Goal: Task Accomplishment & Management: Manage account settings

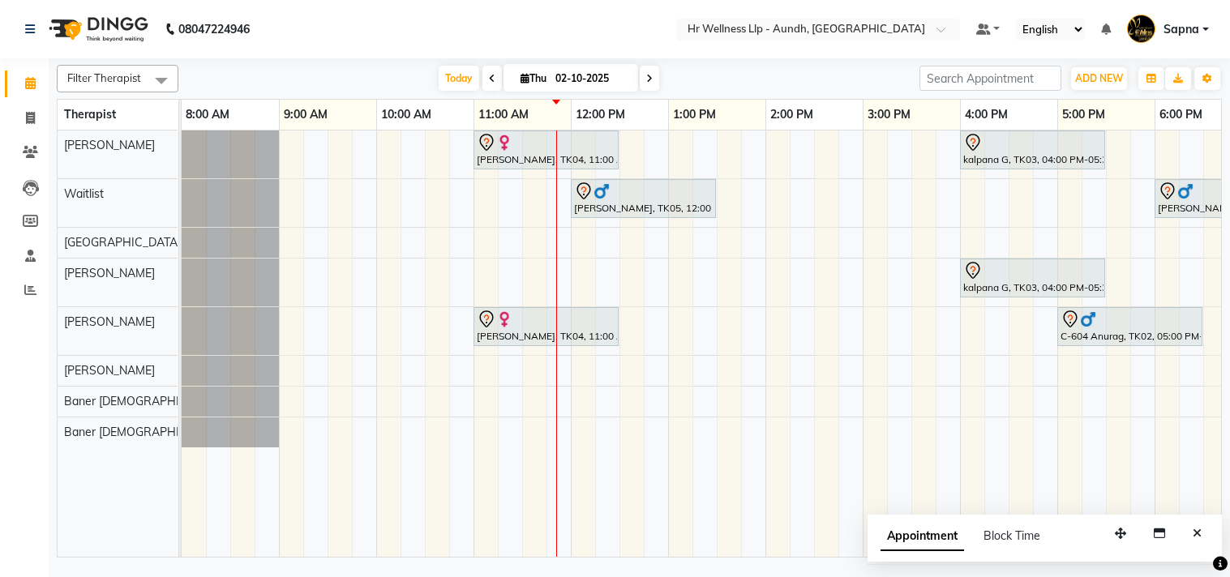
click at [669, 227] on div "[PERSON_NAME], TK04, 11:00 AM-12:30 PM, Massage 60 Min kalpana G, TK03, 04:00 P…" at bounding box center [814, 344] width 1265 height 426
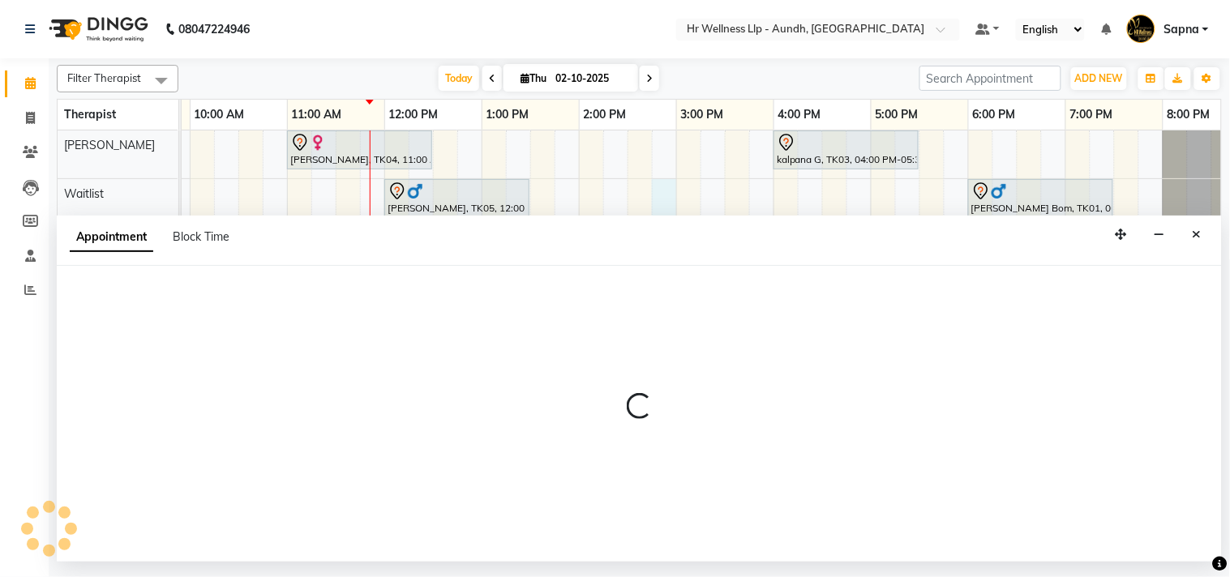
select select "45452"
select select "885"
select select "tentative"
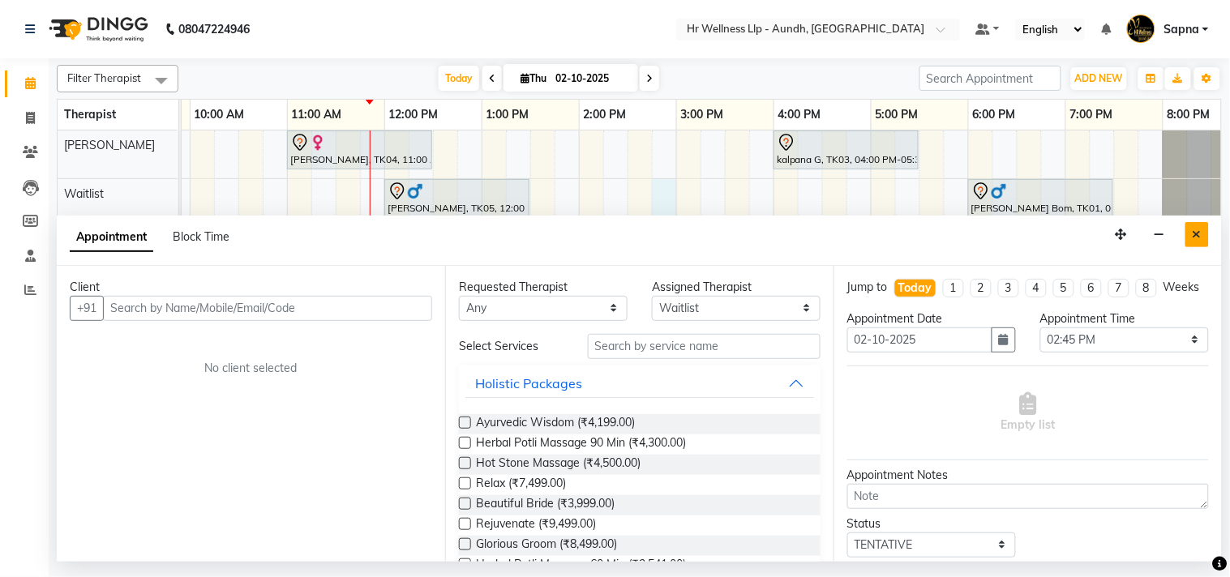
click at [1200, 237] on icon "Close" at bounding box center [1196, 234] width 9 height 11
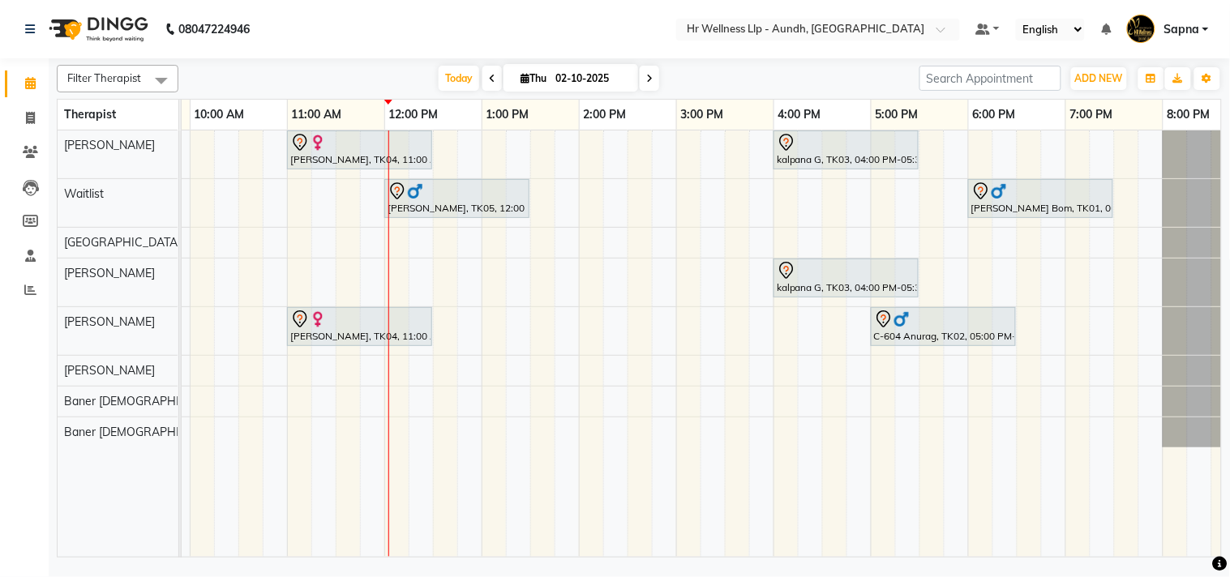
click at [640, 79] on span at bounding box center [649, 78] width 19 height 25
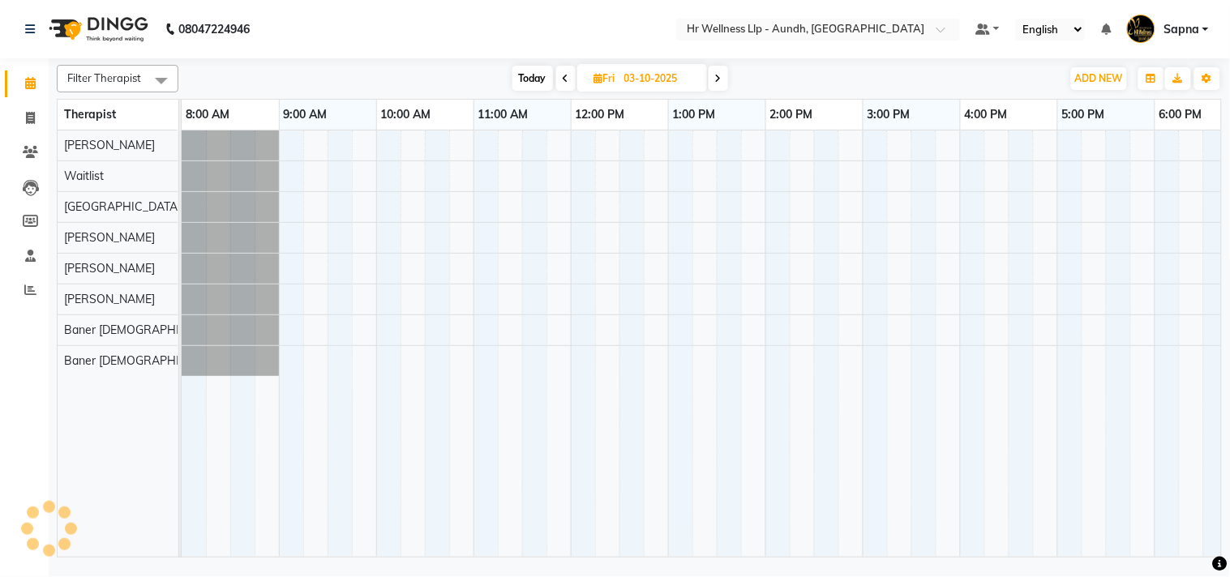
scroll to position [0, 225]
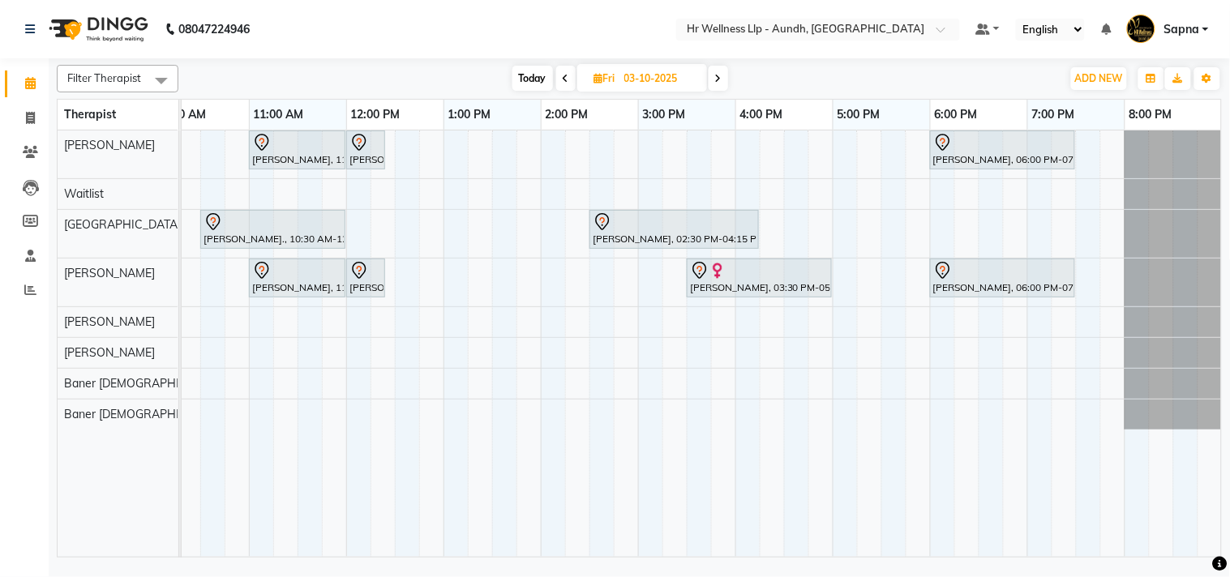
click at [565, 81] on icon at bounding box center [566, 79] width 6 height 10
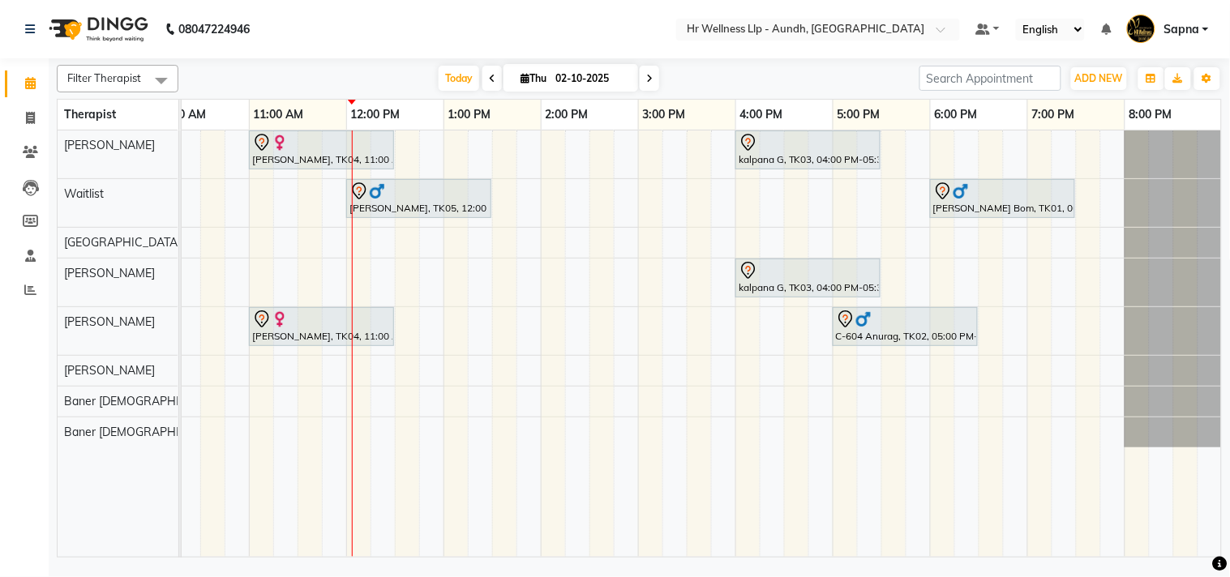
click at [646, 75] on icon at bounding box center [649, 79] width 6 height 10
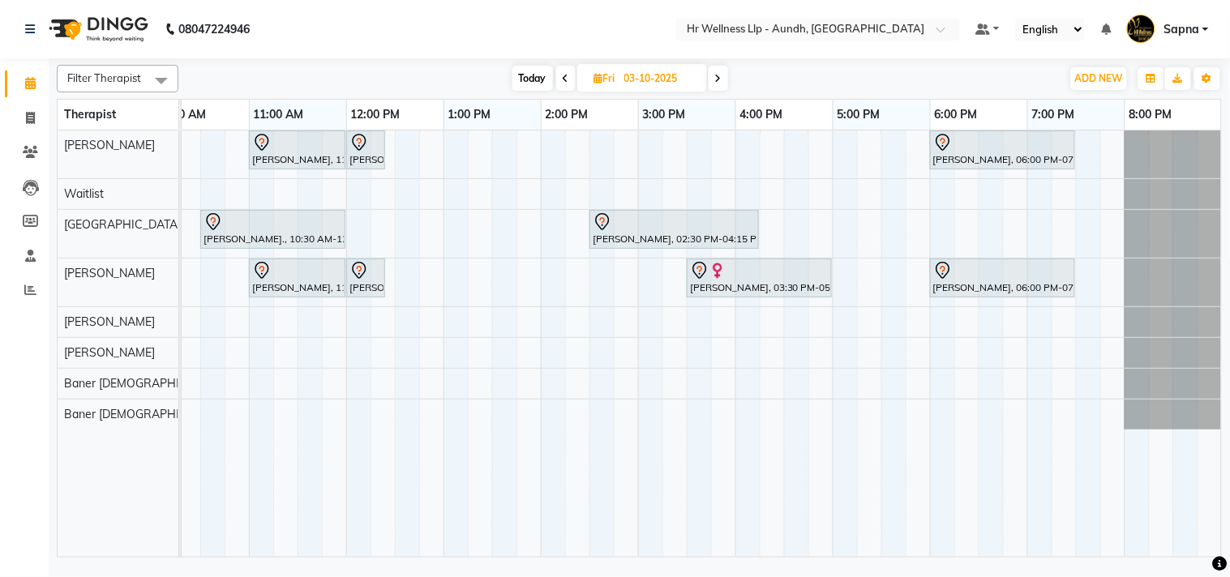
click at [720, 81] on icon at bounding box center [718, 79] width 6 height 10
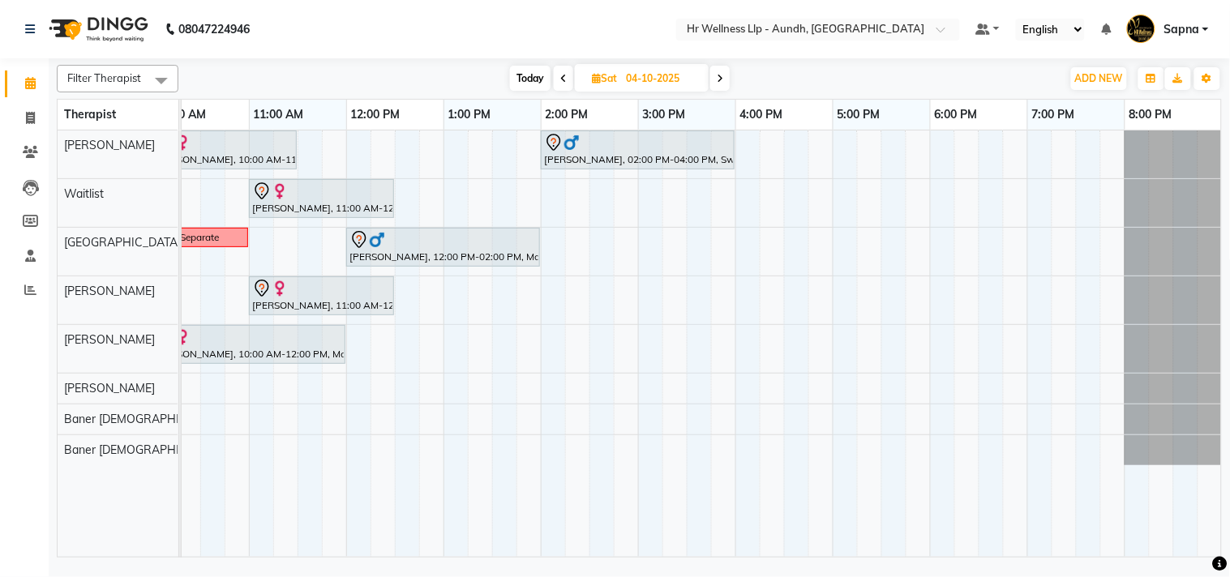
click at [522, 82] on span "Today" at bounding box center [530, 78] width 41 height 25
type input "02-10-2025"
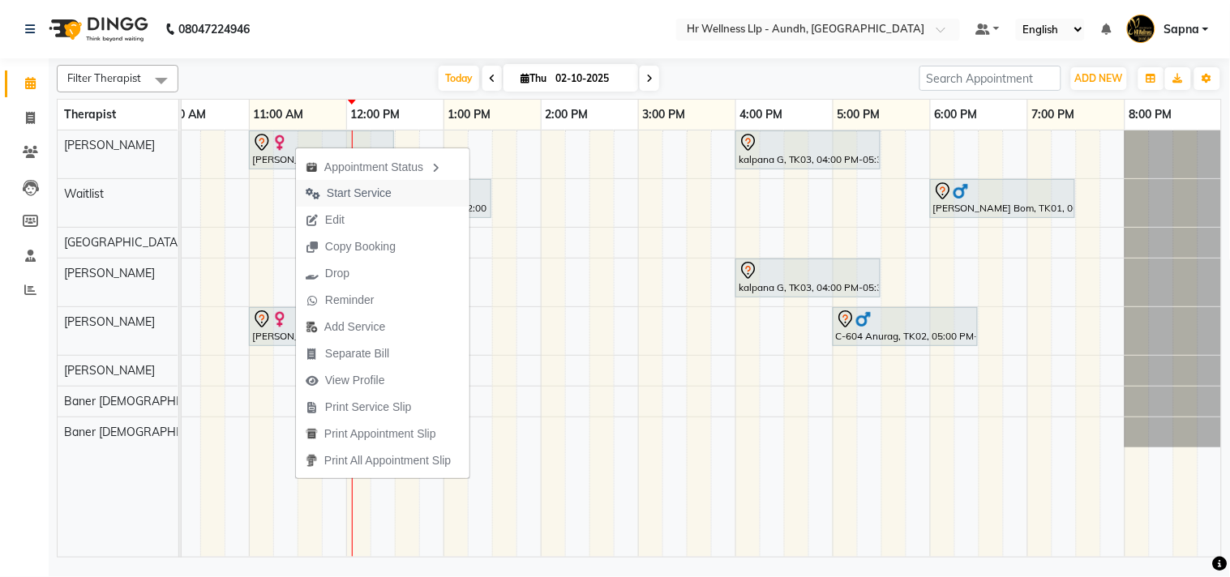
click at [337, 190] on span "Start Service" at bounding box center [359, 193] width 65 height 17
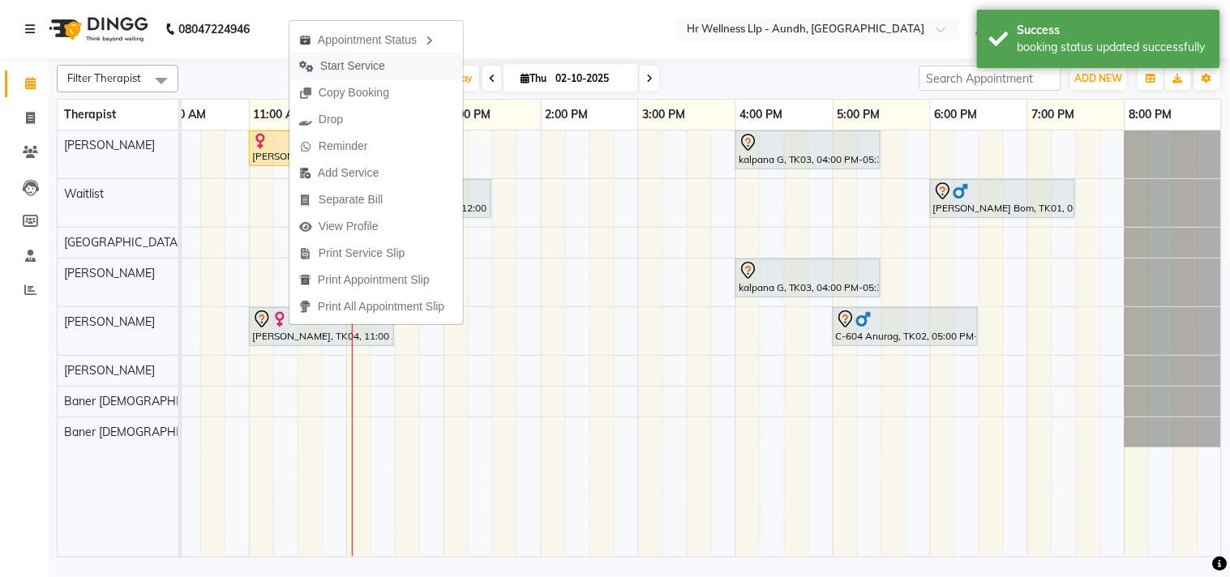
click at [334, 66] on span "Start Service" at bounding box center [352, 66] width 65 height 17
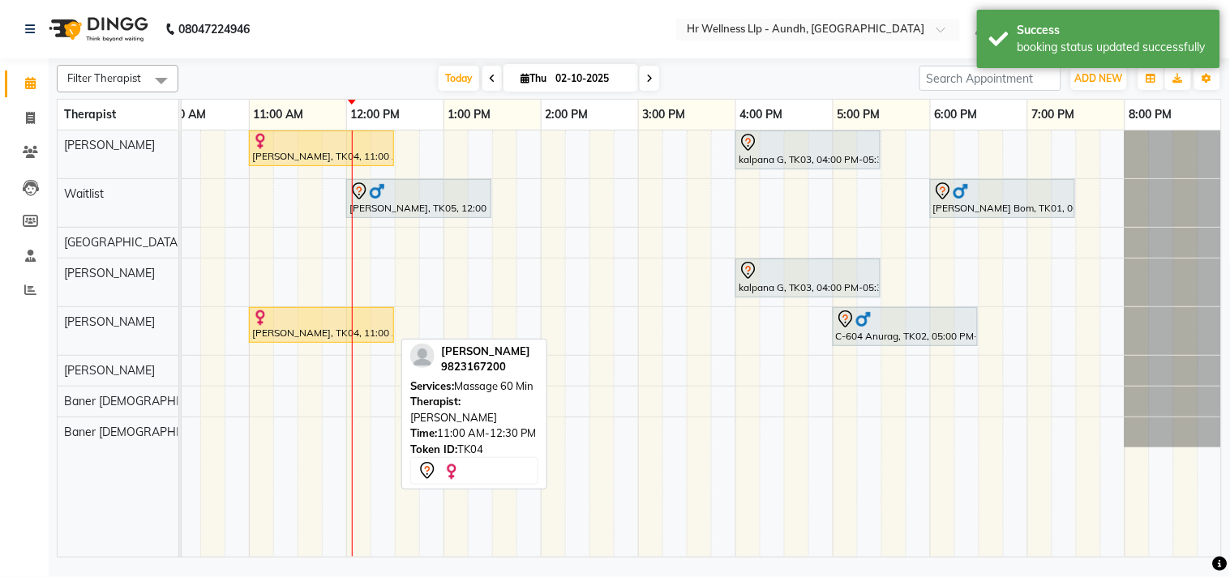
click at [293, 329] on div "[PERSON_NAME], TK04, 11:00 AM-12:30 PM, Massage 60 Min" at bounding box center [321, 325] width 142 height 31
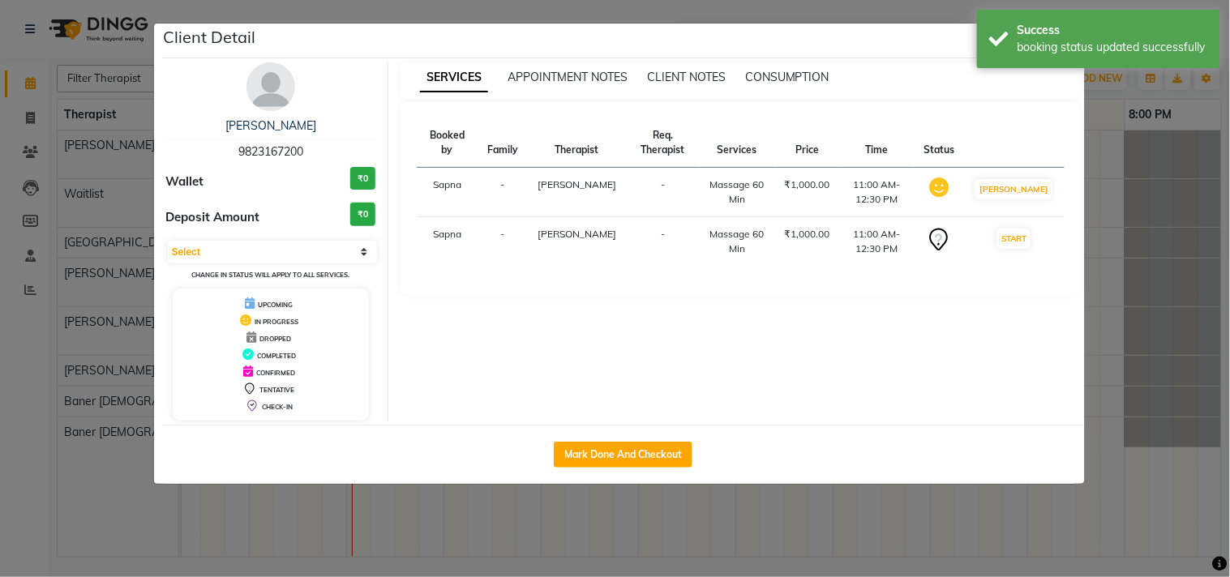
select select "1"
click at [584, 455] on button "Mark Done And Checkout" at bounding box center [623, 455] width 139 height 26
select select "service"
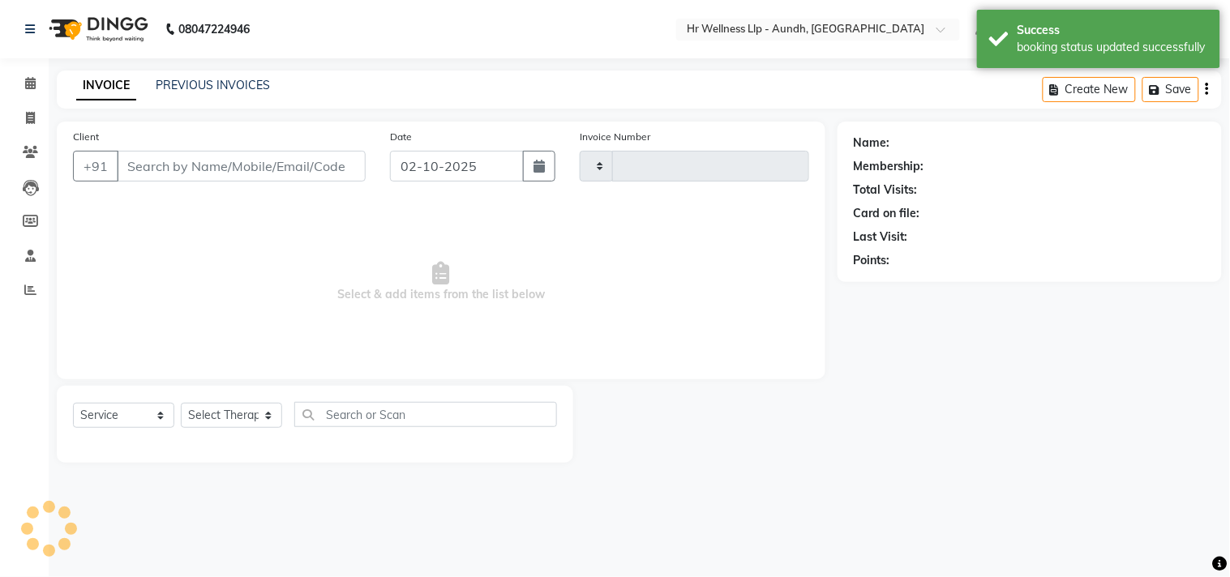
type input "1372"
select select "4288"
click at [26, 79] on icon at bounding box center [30, 83] width 11 height 12
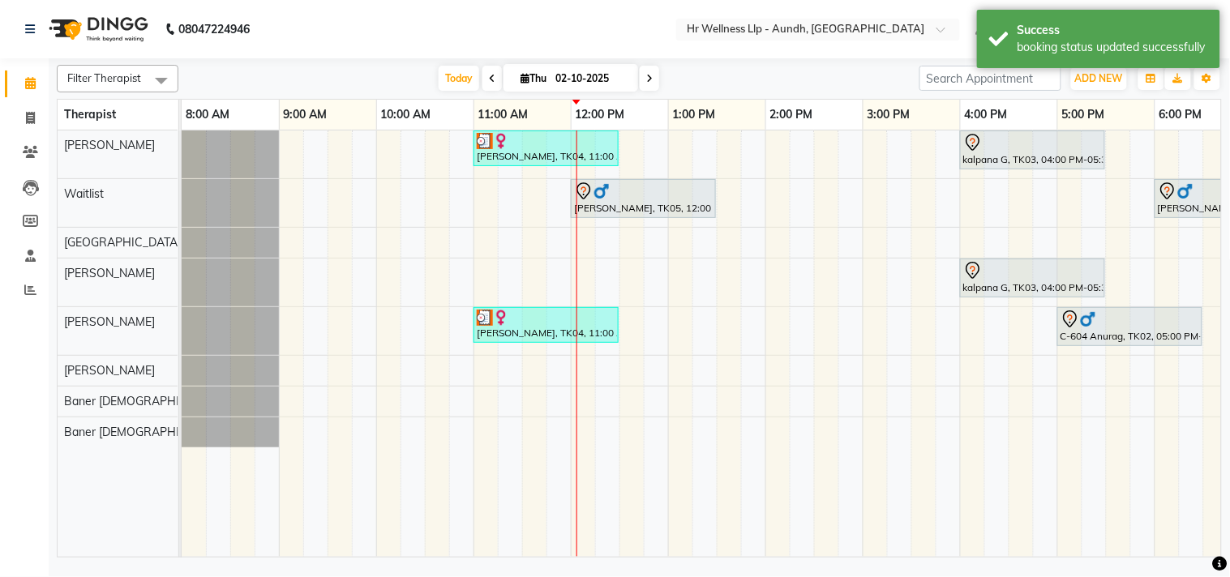
scroll to position [0, 225]
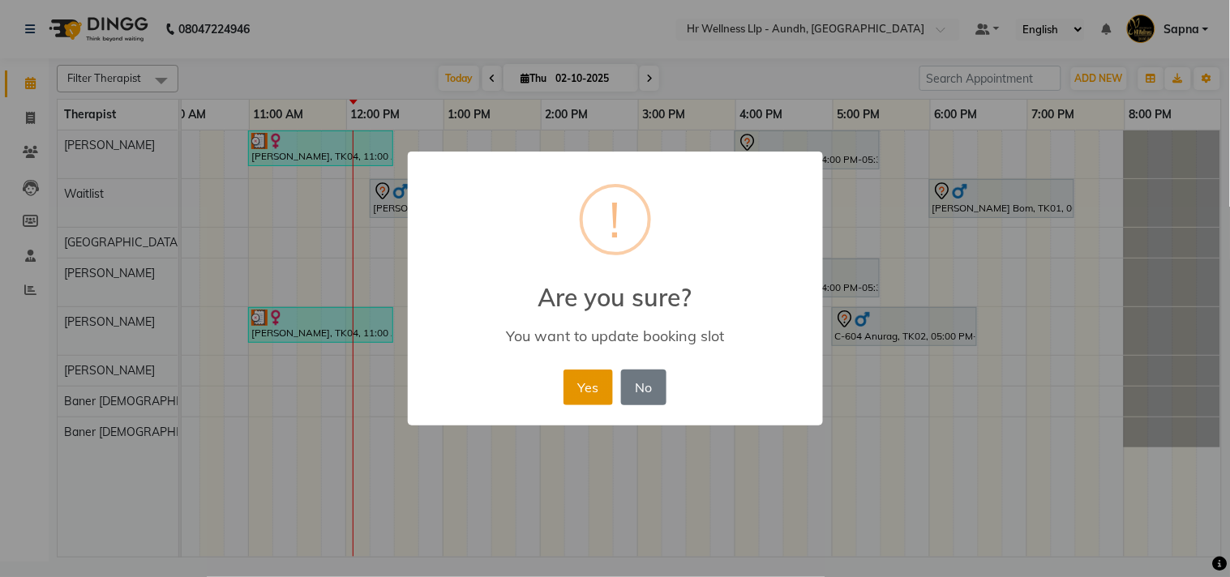
click at [584, 390] on button "Yes" at bounding box center [587, 388] width 49 height 36
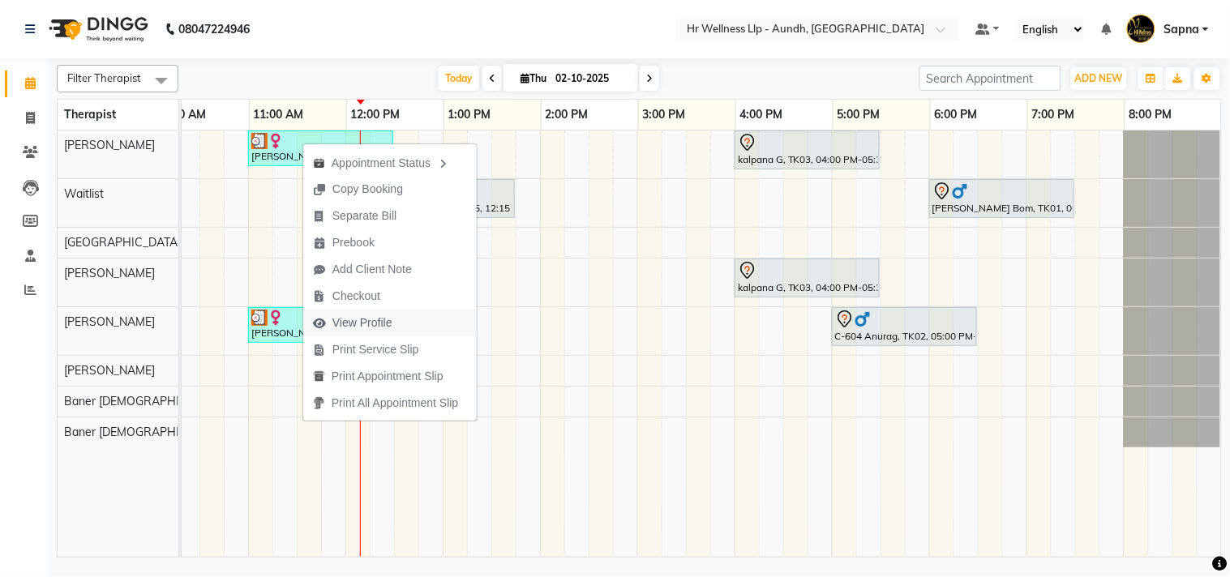
click at [355, 325] on span "View Profile" at bounding box center [362, 323] width 60 height 17
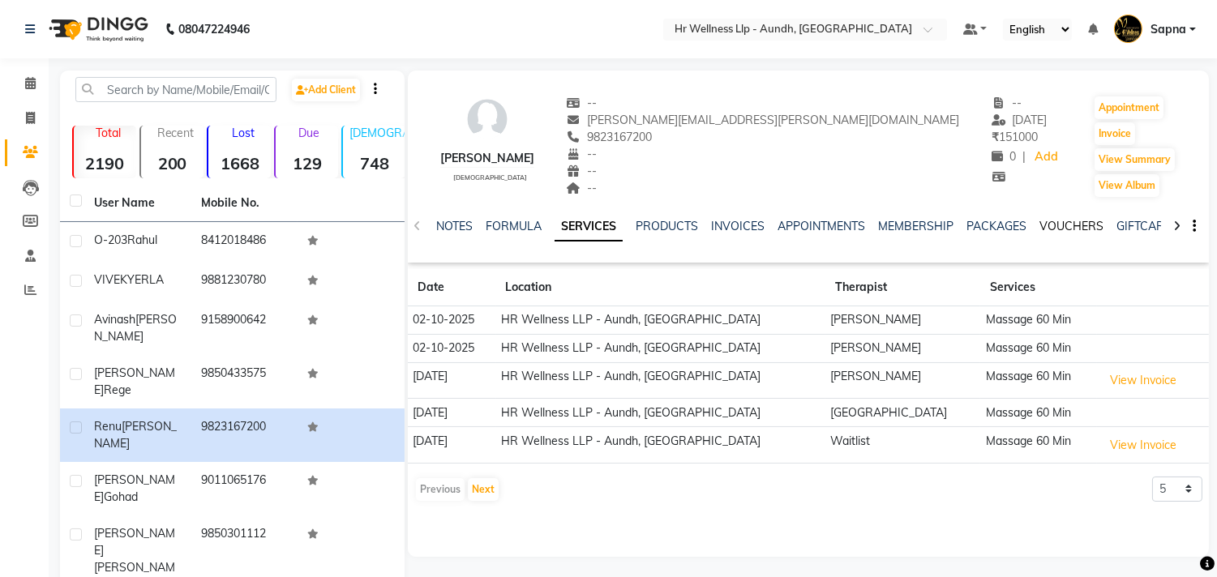
click at [1042, 225] on link "VOUCHERS" at bounding box center [1071, 226] width 64 height 15
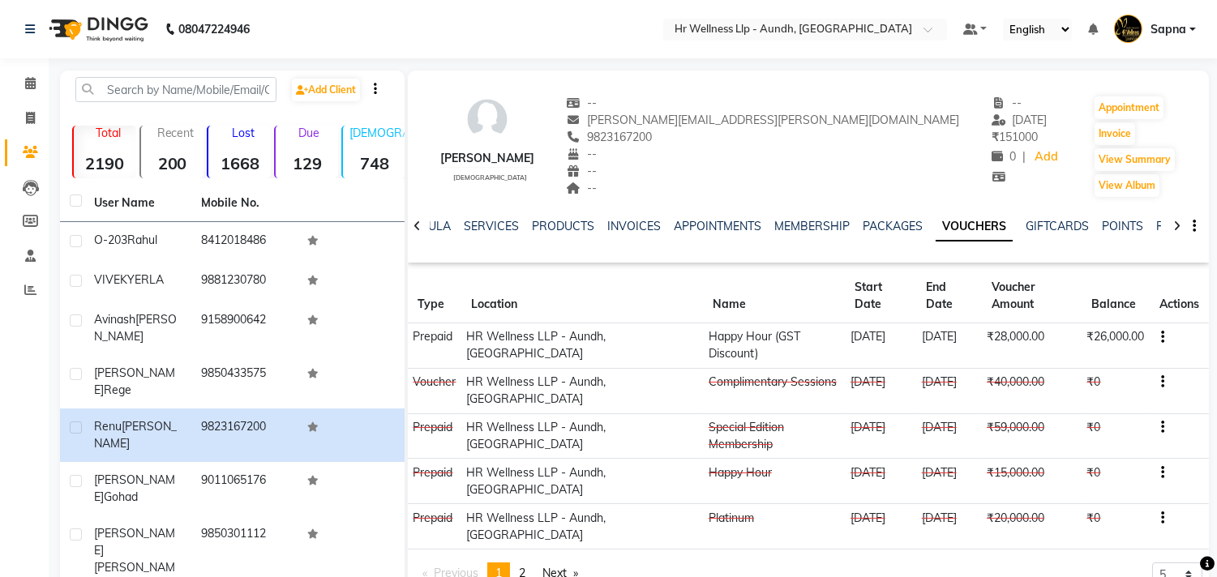
click at [969, 224] on link "VOUCHERS" at bounding box center [973, 226] width 77 height 29
click at [435, 231] on link "FORMULA" at bounding box center [423, 226] width 56 height 15
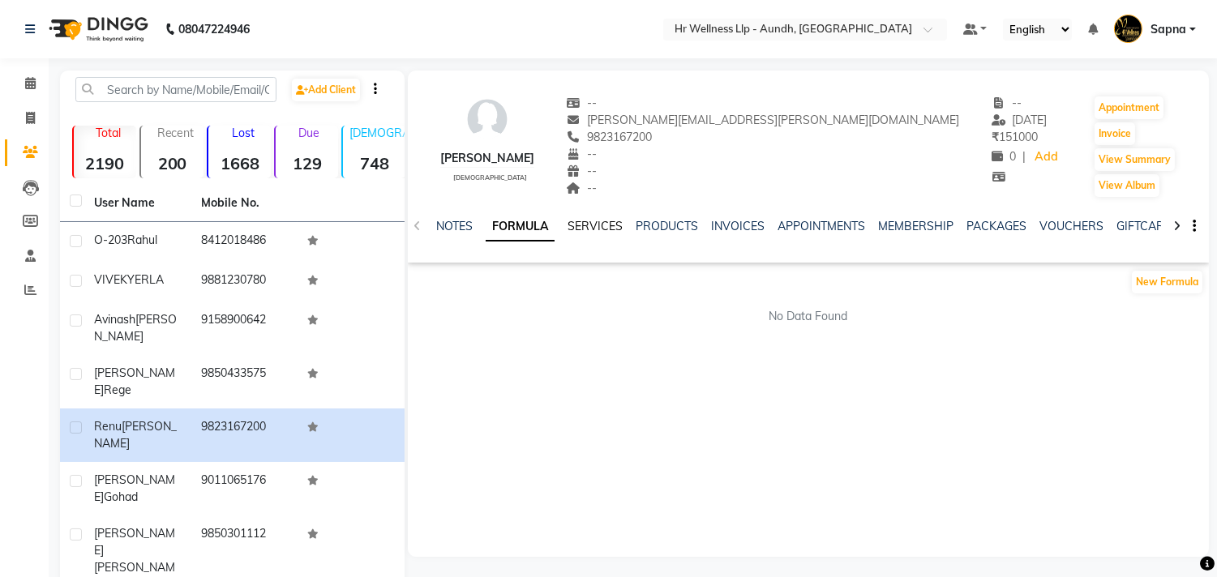
click at [571, 228] on link "SERVICES" at bounding box center [594, 226] width 55 height 15
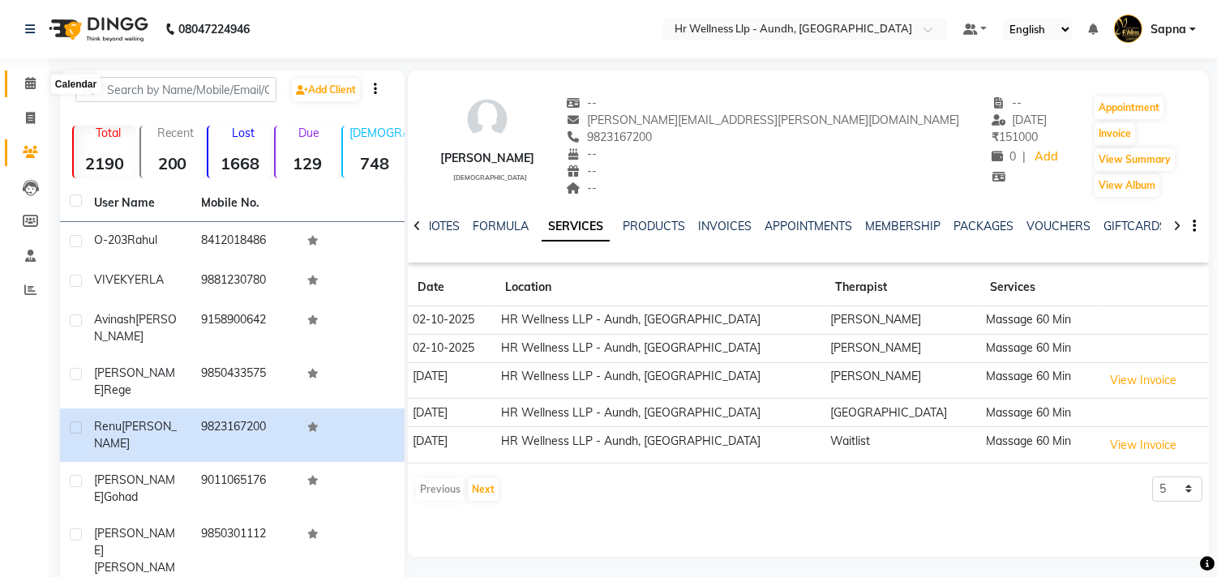
click at [25, 85] on icon at bounding box center [30, 83] width 11 height 12
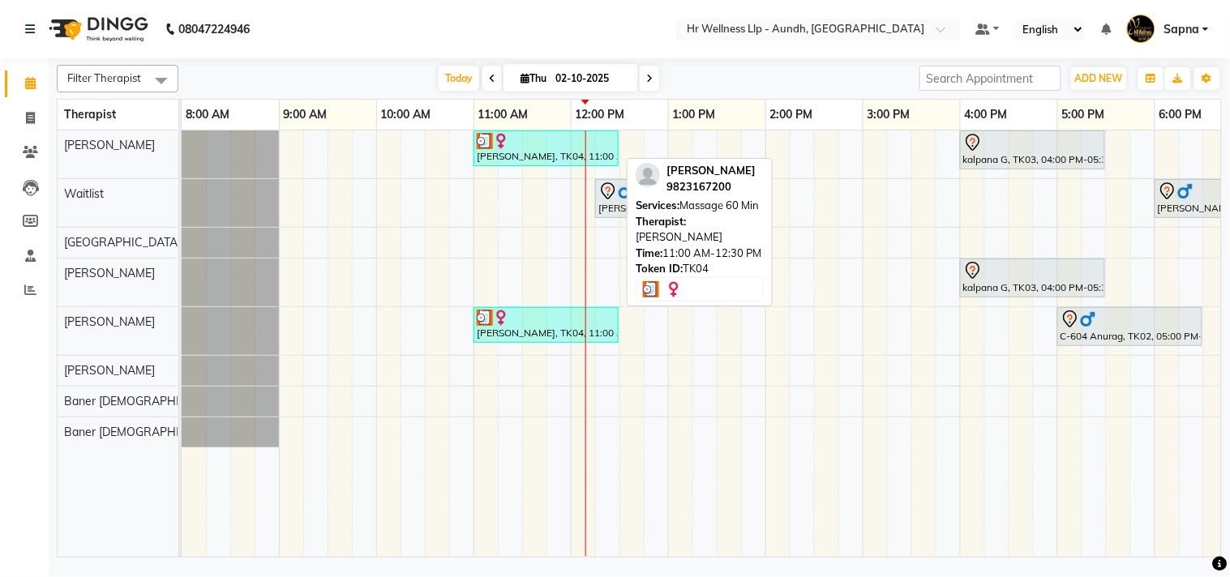
click at [549, 136] on div at bounding box center [546, 141] width 139 height 16
select select "3"
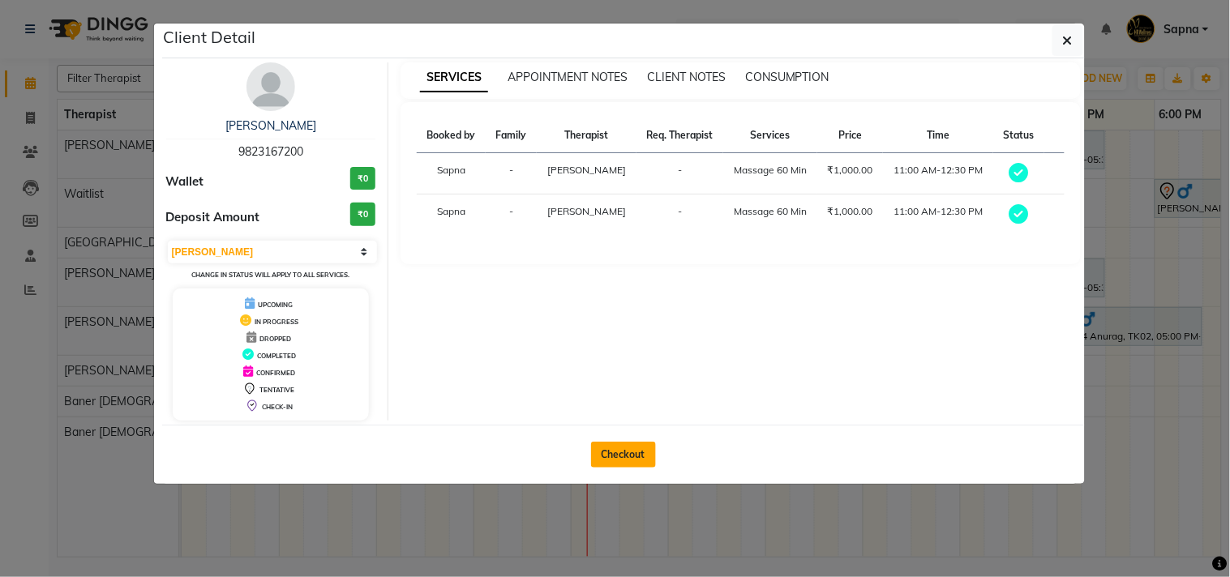
click at [617, 444] on button "Checkout" at bounding box center [623, 455] width 65 height 26
select select "service"
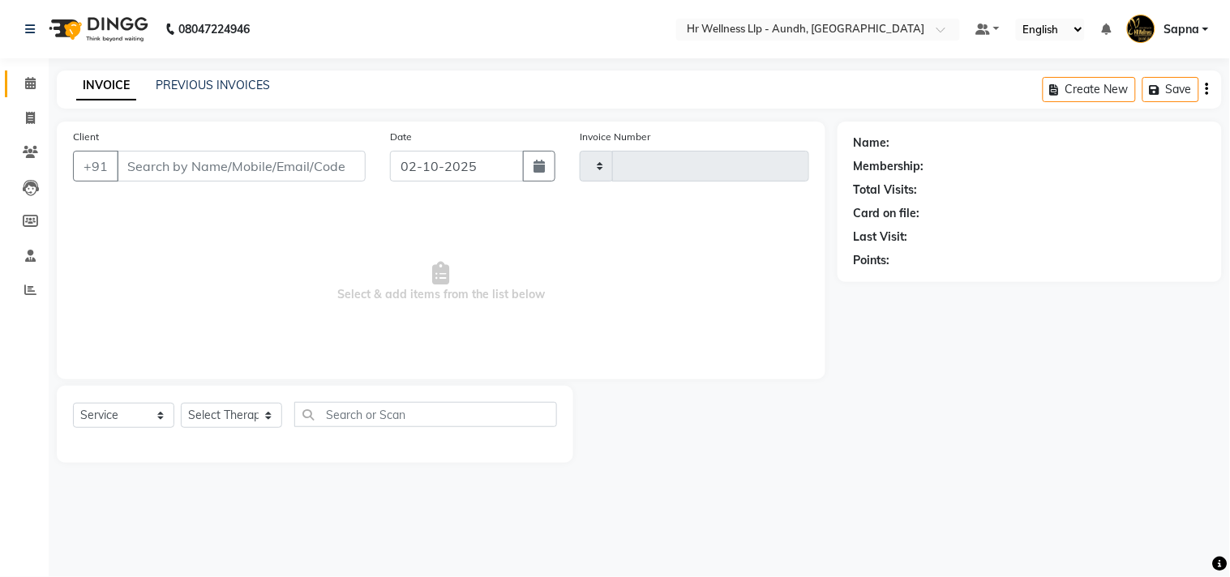
type input "1372"
select select "4288"
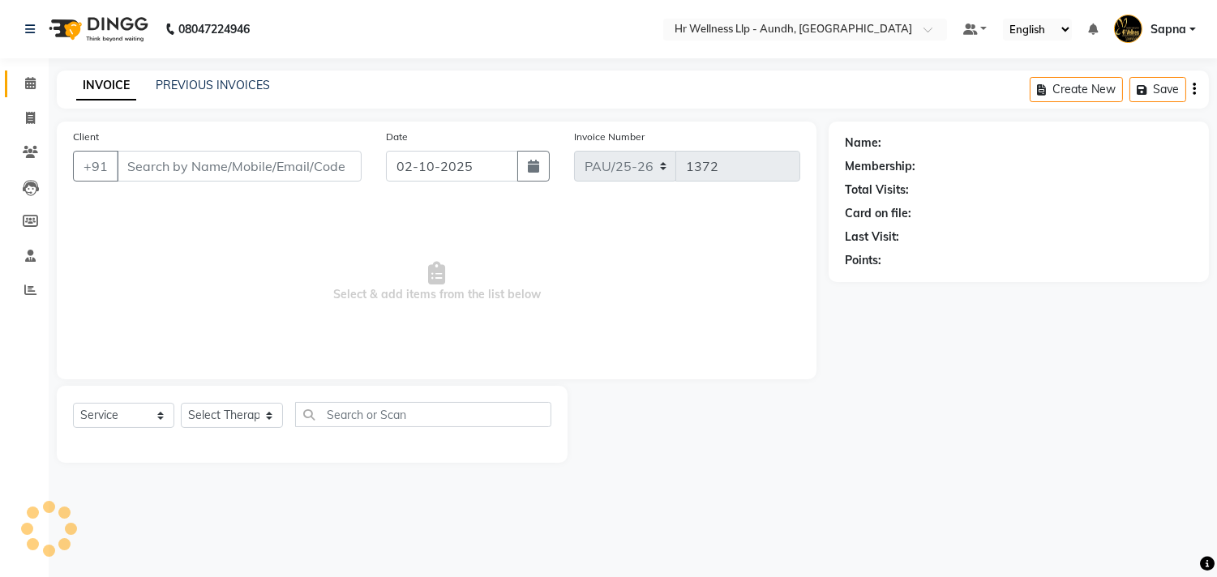
type input "9823167200"
select select "77660"
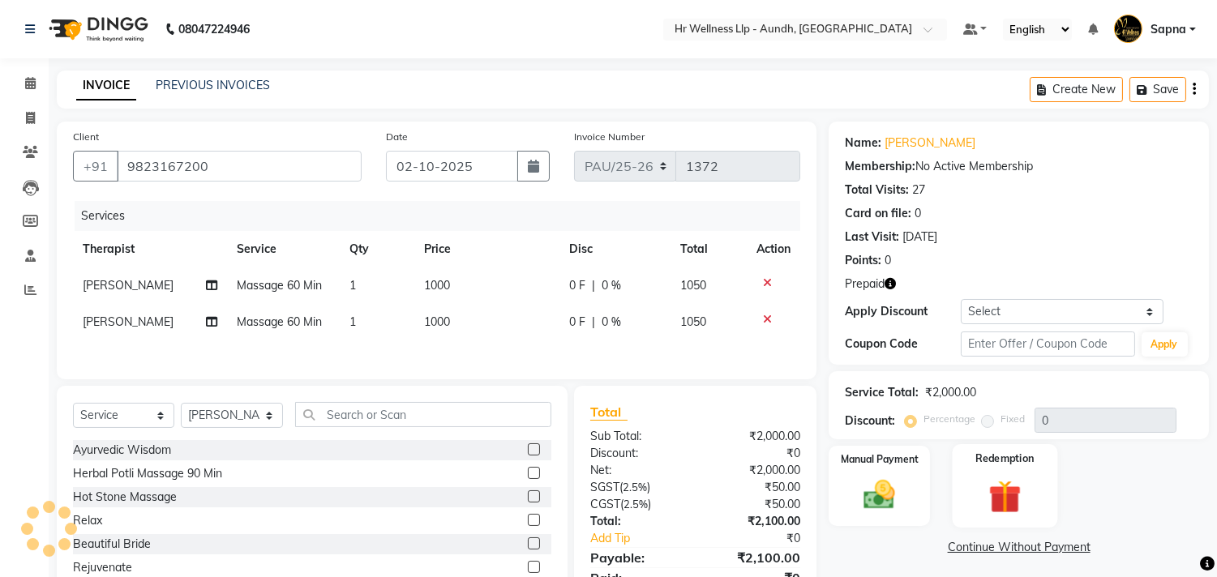
click at [1019, 503] on img at bounding box center [1005, 497] width 54 height 41
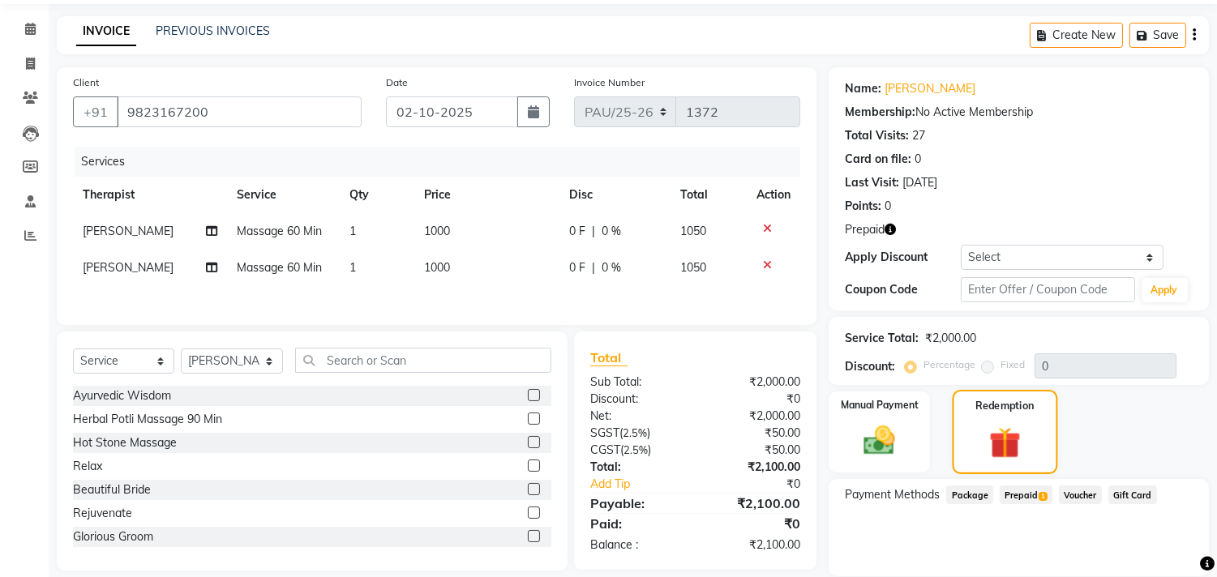
scroll to position [109, 0]
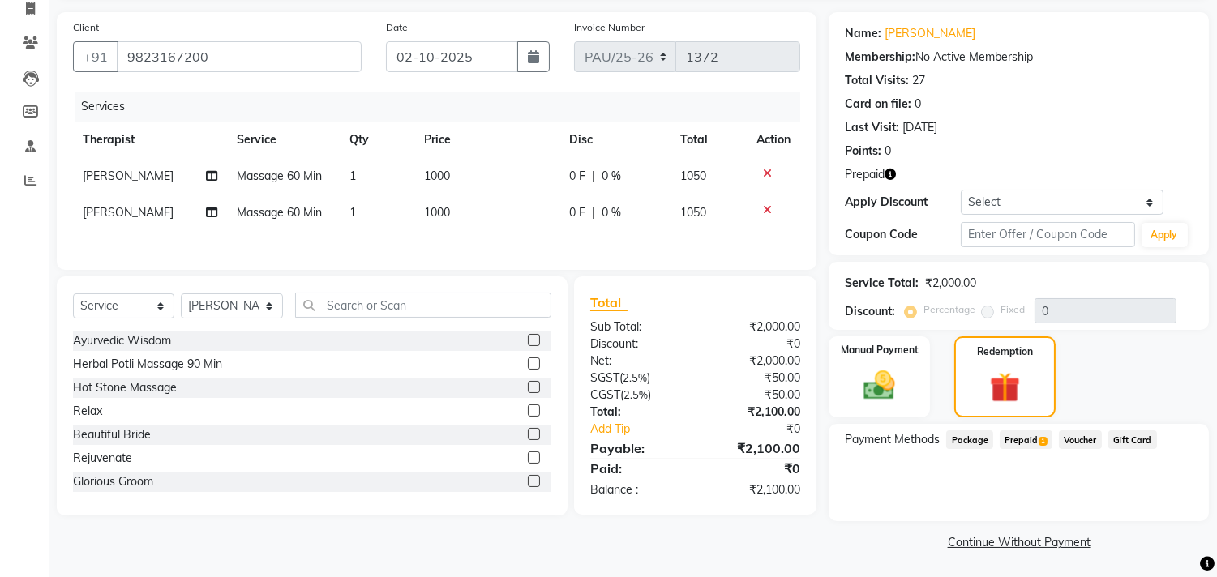
click at [1016, 434] on span "Prepaid 1" at bounding box center [1026, 439] width 53 height 19
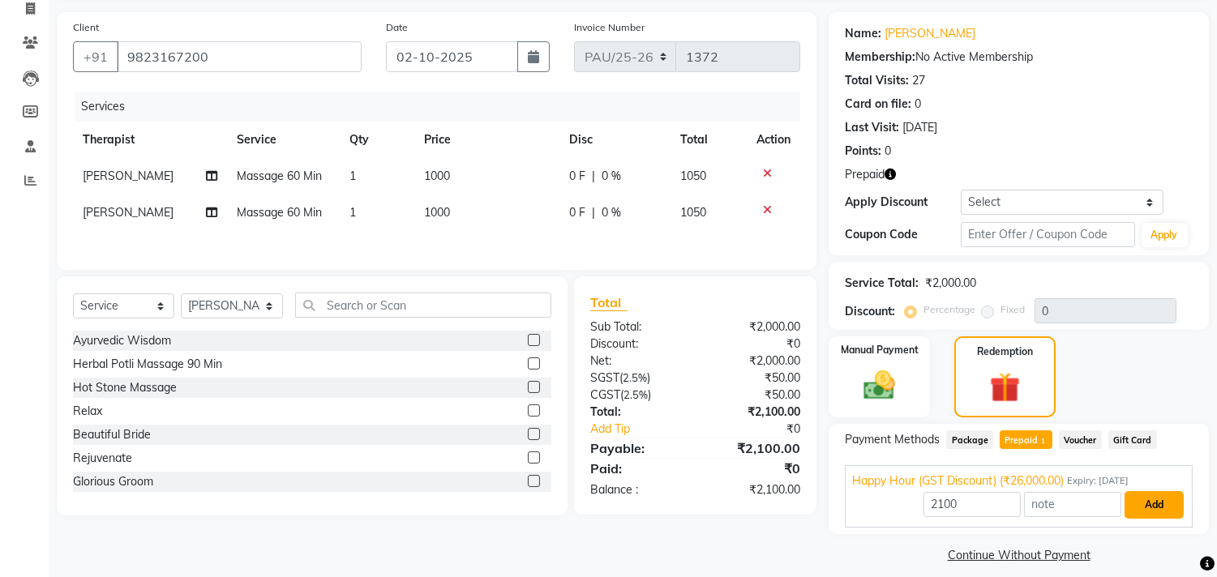
click at [1149, 507] on button "Add" at bounding box center [1153, 505] width 59 height 28
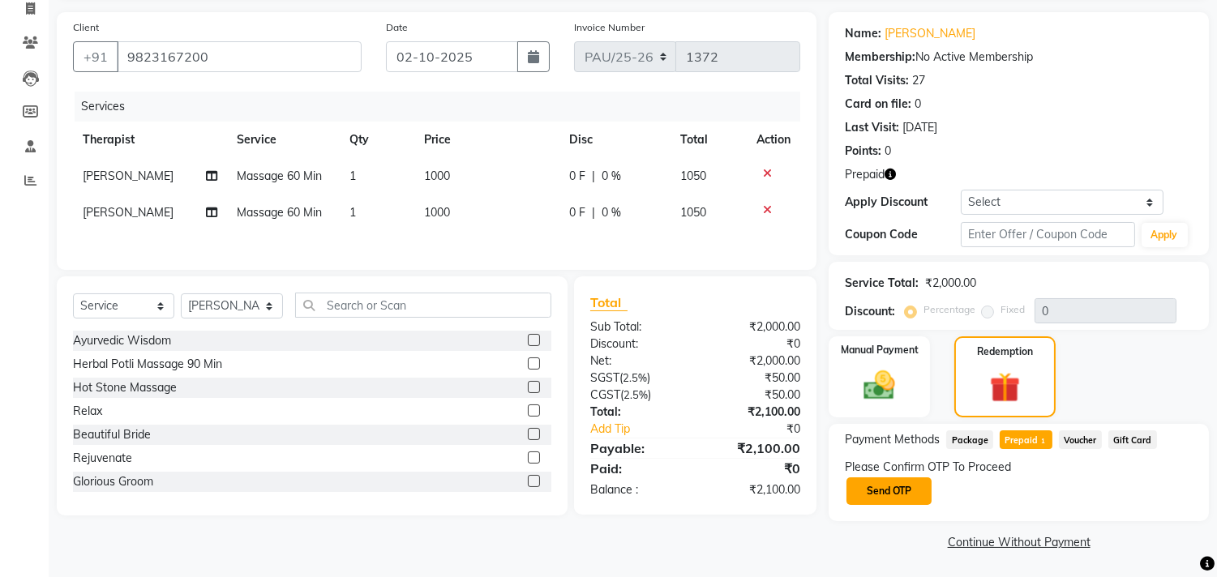
click at [880, 495] on button "Send OTP" at bounding box center [888, 491] width 85 height 28
click at [880, 495] on div "Please Confirm OTP To Proceed Send OTP" at bounding box center [1019, 483] width 348 height 48
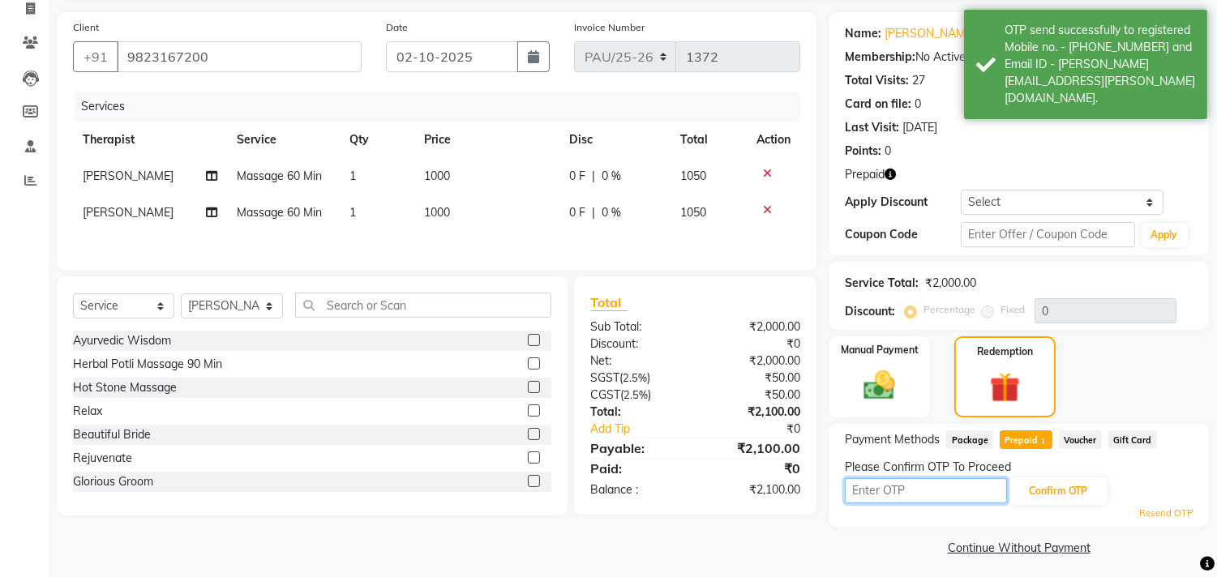
click at [880, 495] on input "text" at bounding box center [926, 490] width 162 height 25
type input "6827"
click at [1031, 496] on button "Confirm OTP" at bounding box center [1057, 491] width 99 height 28
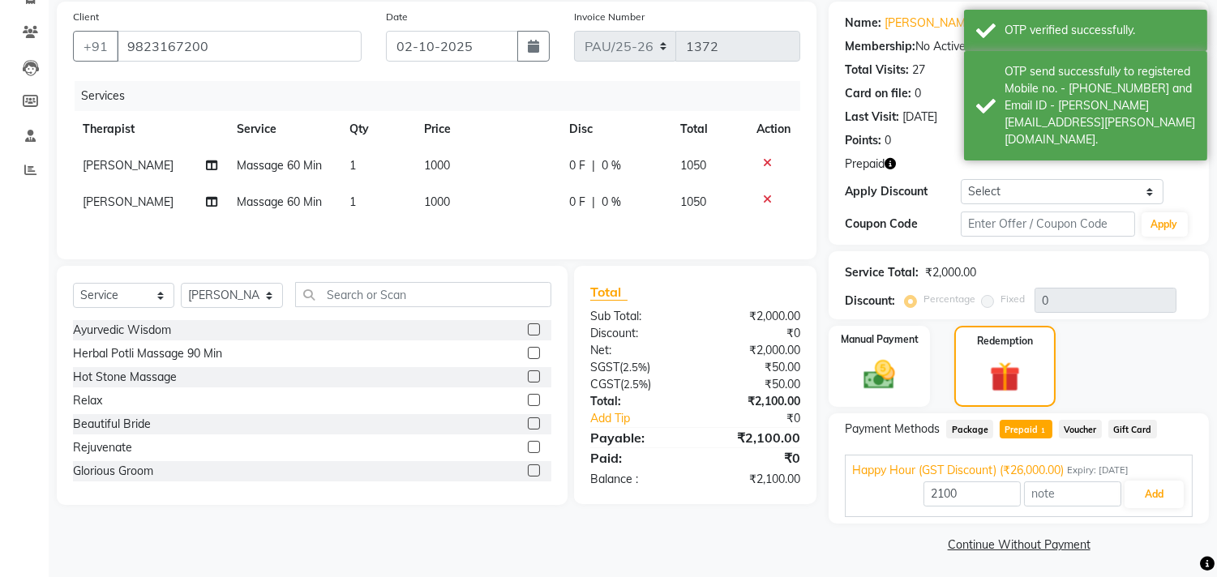
scroll to position [123, 0]
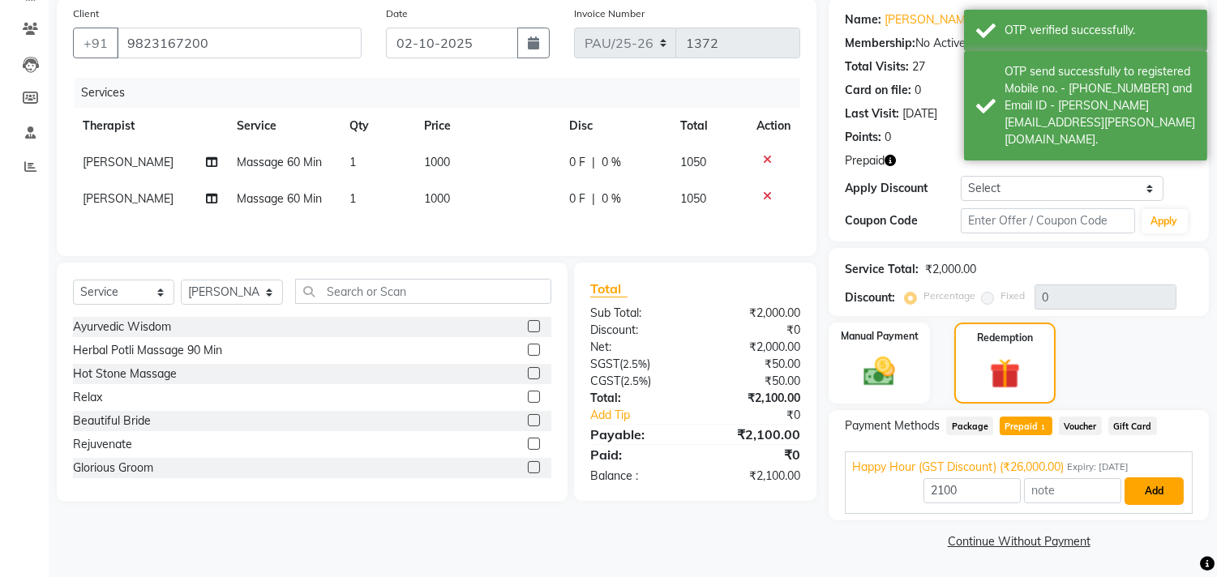
click at [1165, 479] on button "Add" at bounding box center [1153, 491] width 59 height 28
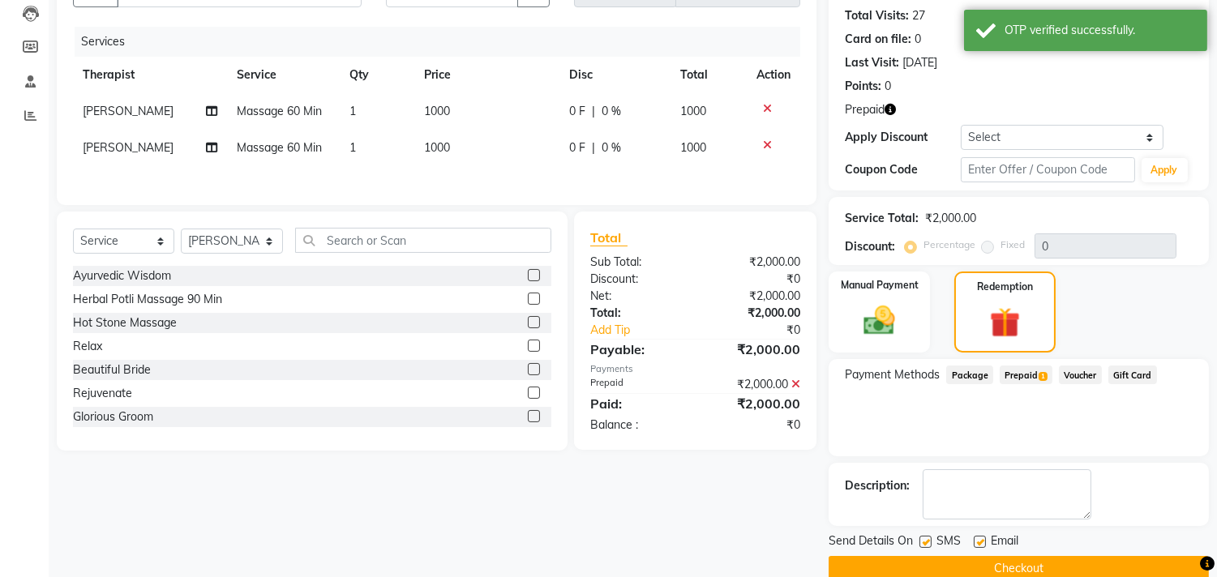
scroll to position [201, 0]
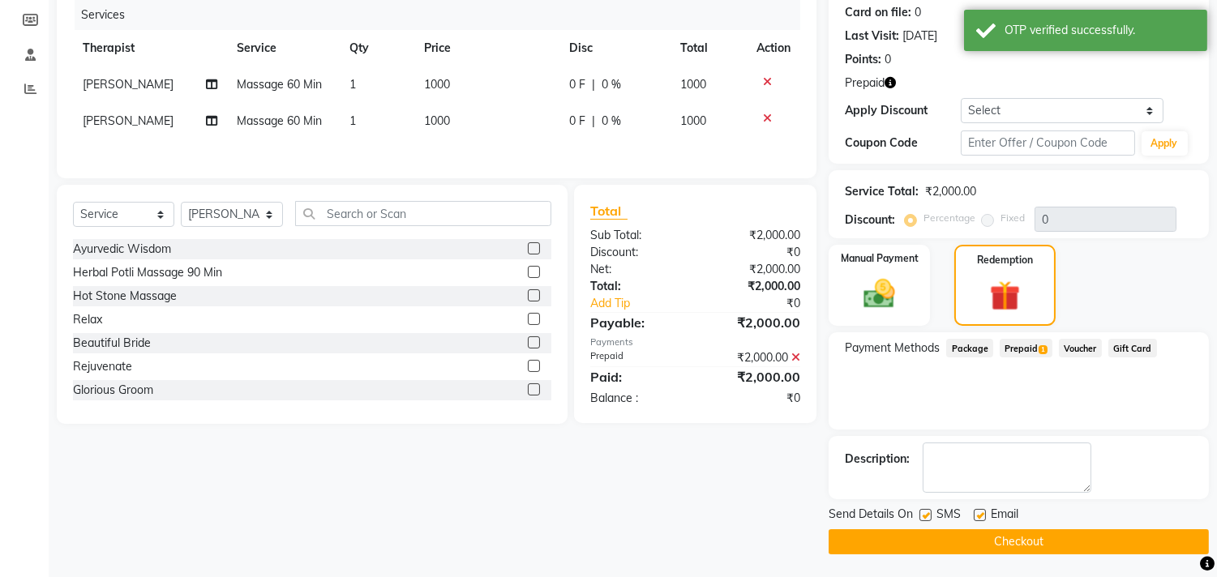
click at [928, 511] on label at bounding box center [925, 515] width 12 height 12
click at [928, 511] on input "checkbox" at bounding box center [924, 516] width 11 height 11
checkbox input "false"
click at [984, 512] on label at bounding box center [980, 515] width 12 height 12
click at [984, 512] on input "checkbox" at bounding box center [979, 516] width 11 height 11
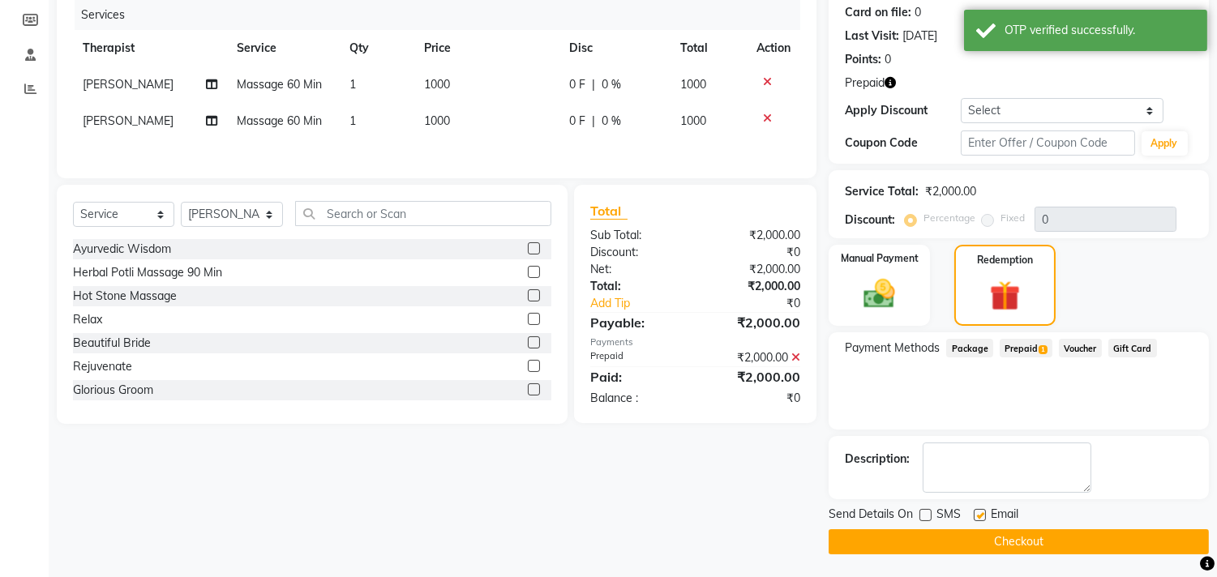
checkbox input "false"
click at [944, 543] on button "Checkout" at bounding box center [1018, 541] width 380 height 25
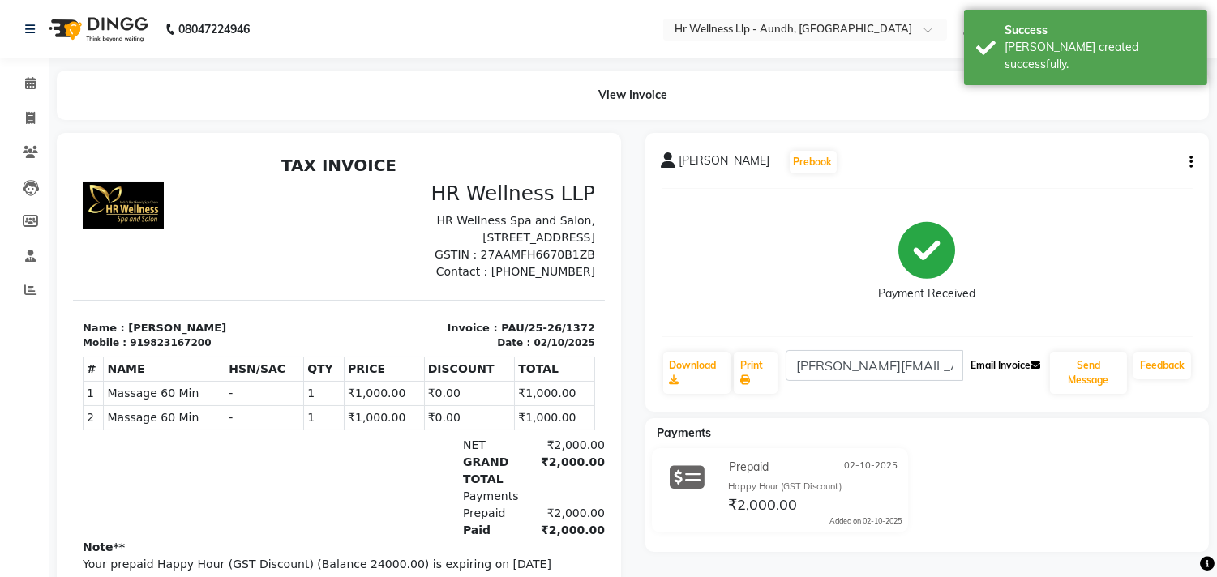
click at [1010, 365] on button "Email Invoice" at bounding box center [1005, 366] width 83 height 28
click at [1073, 367] on button "Send Message" at bounding box center [1088, 373] width 77 height 42
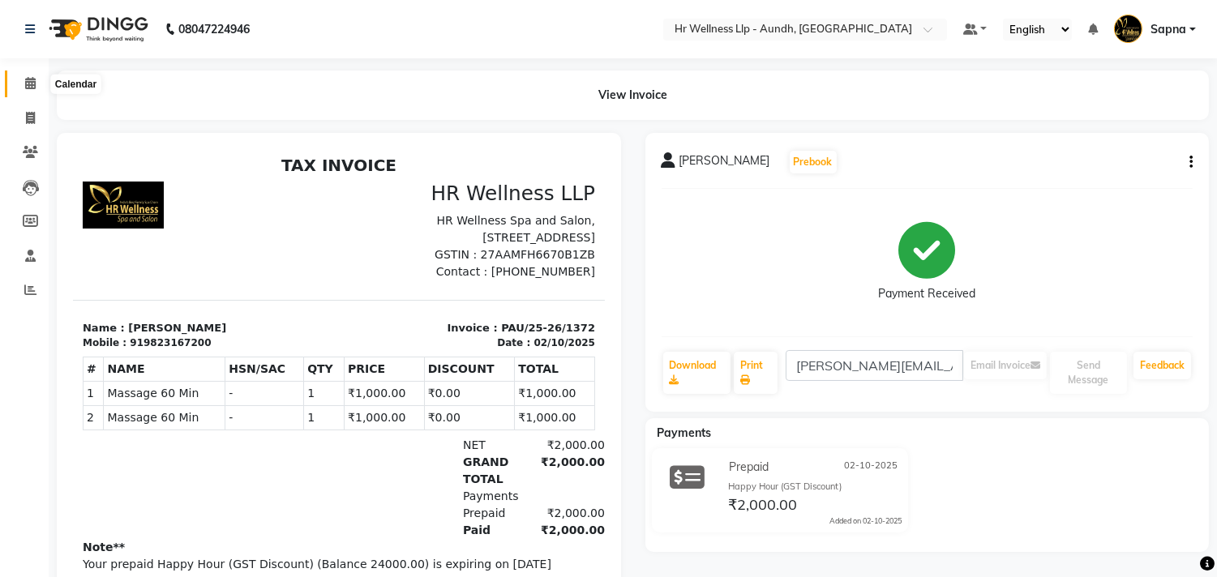
click at [30, 91] on span at bounding box center [30, 84] width 28 height 19
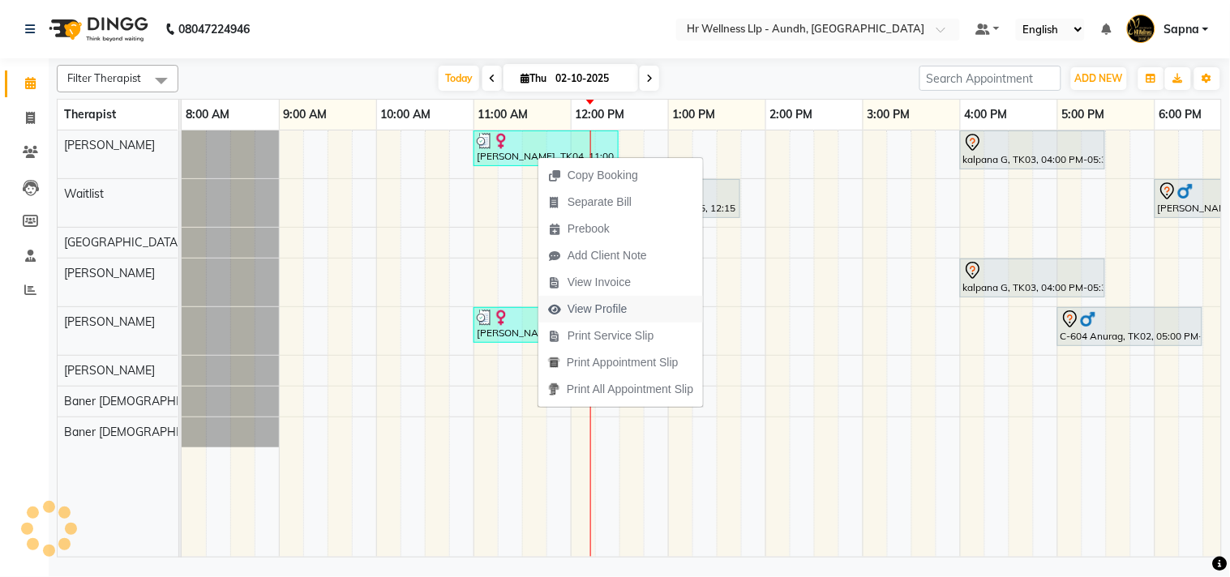
click at [595, 309] on span "View Profile" at bounding box center [597, 309] width 60 height 17
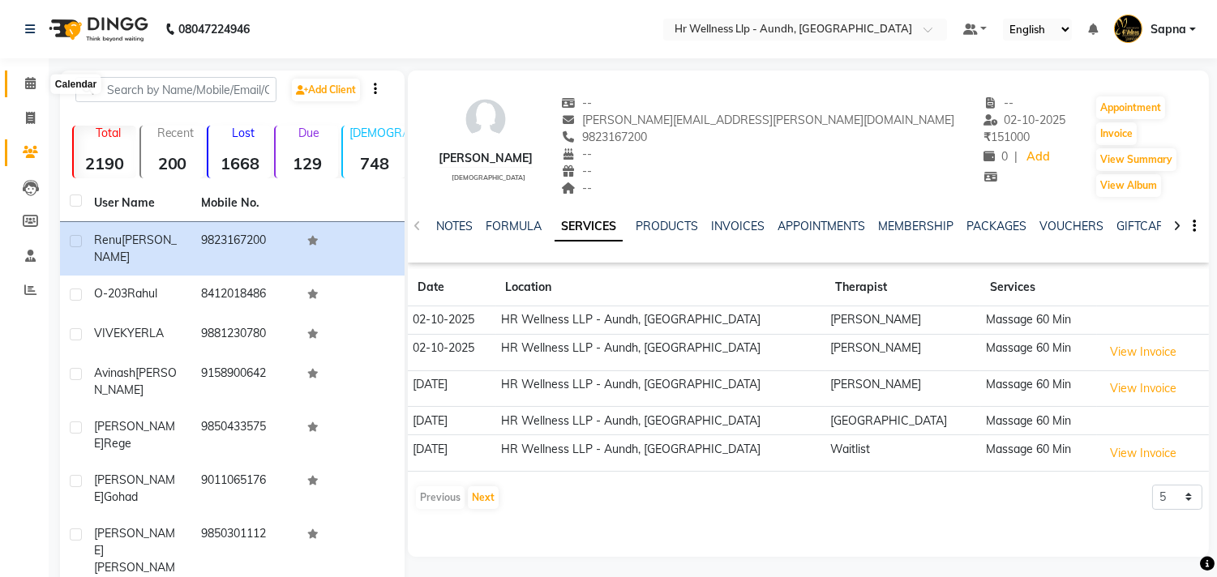
click at [29, 88] on icon at bounding box center [30, 83] width 11 height 12
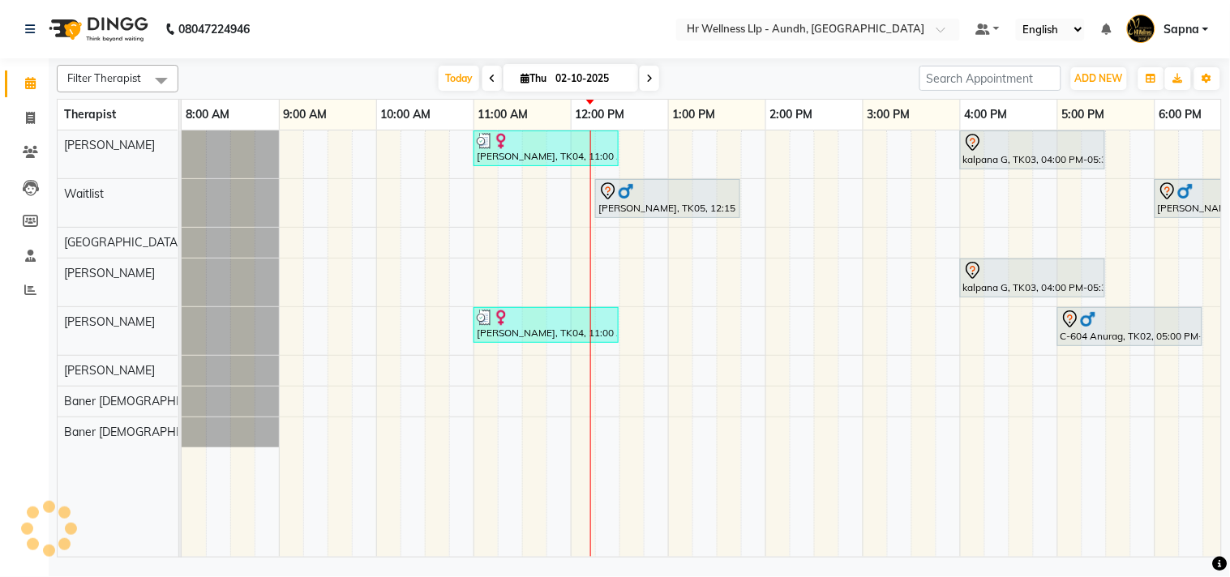
scroll to position [0, 225]
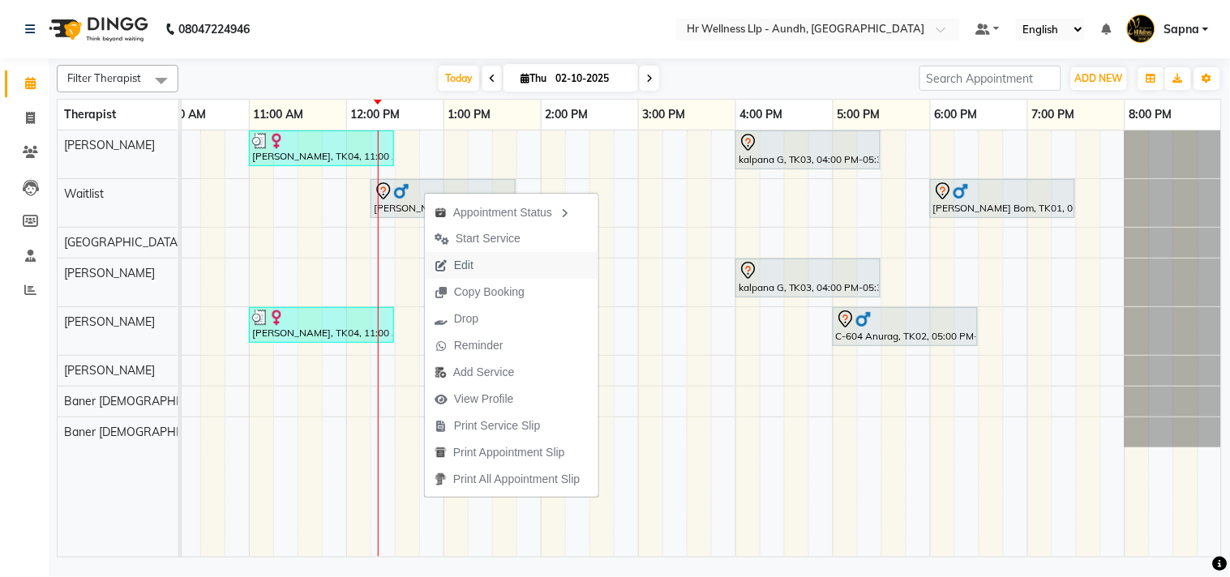
click at [462, 268] on span "Edit" at bounding box center [463, 265] width 19 height 17
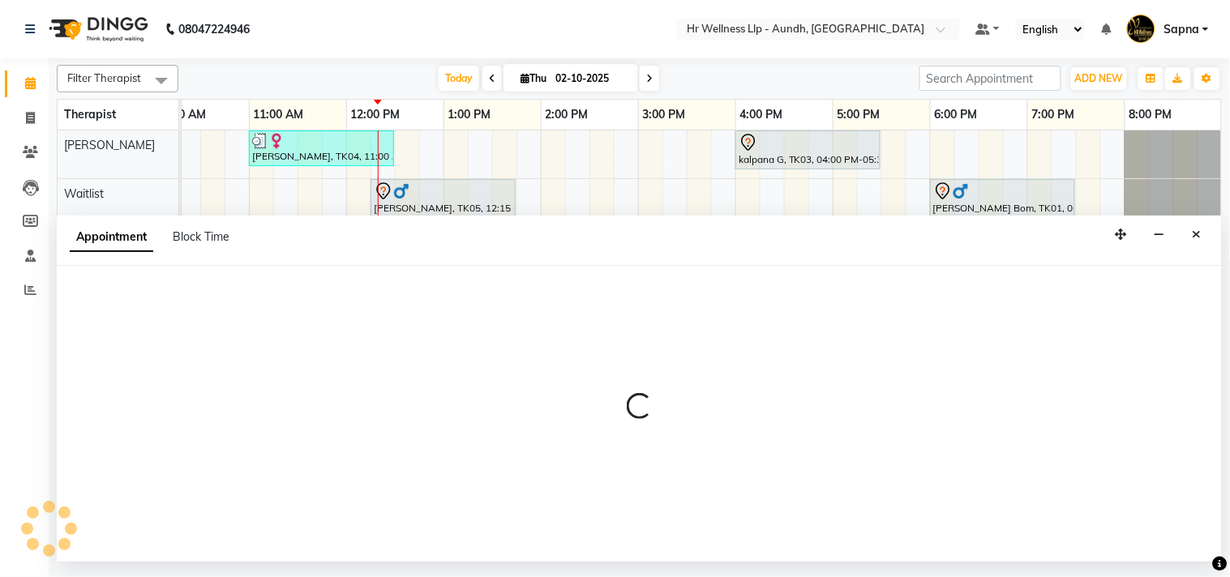
select select "735"
select select "tentative"
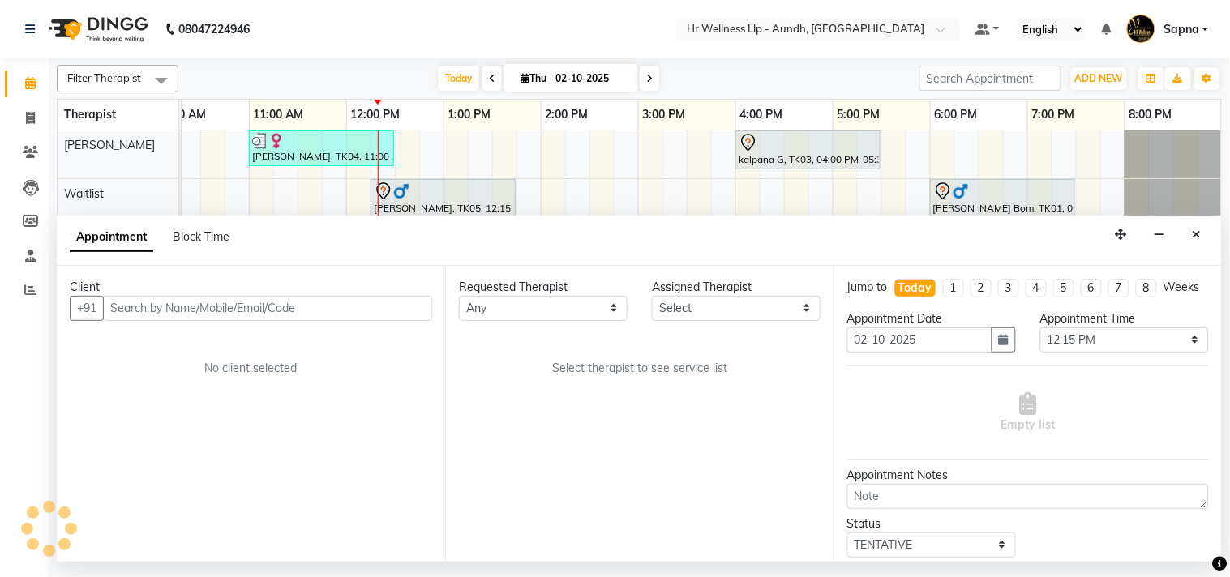
scroll to position [0, 0]
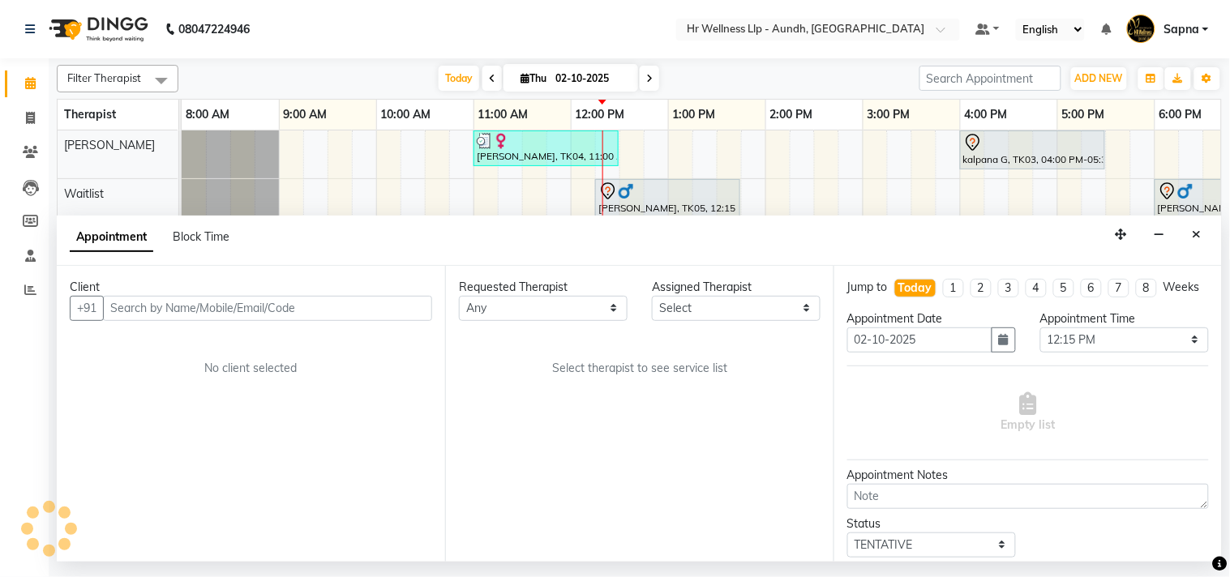
select select "45452"
select select "1340"
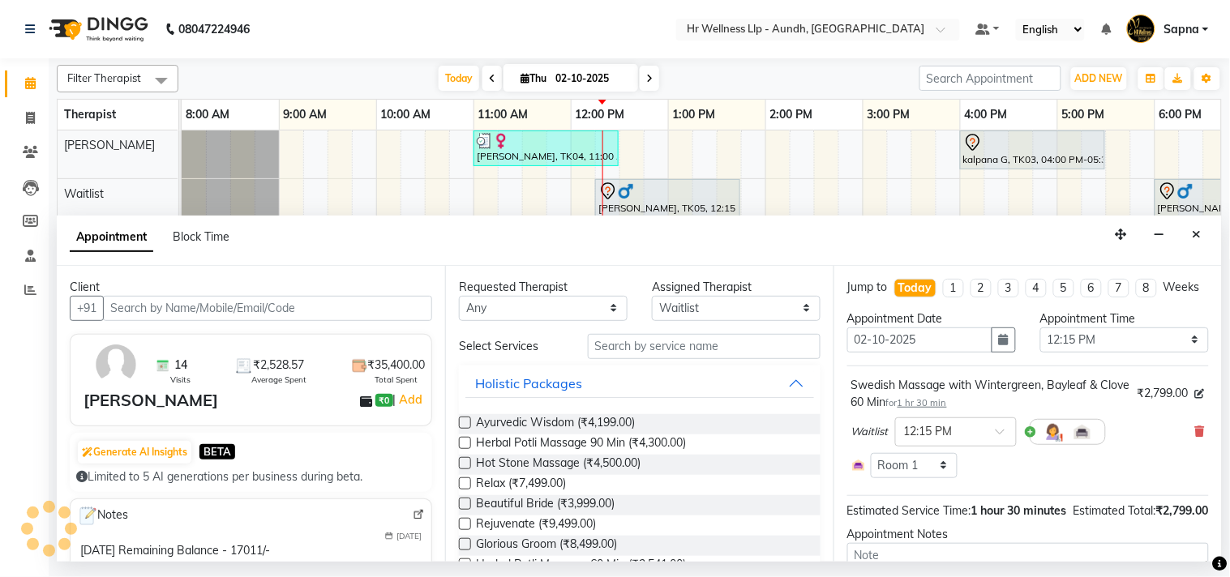
scroll to position [0, 225]
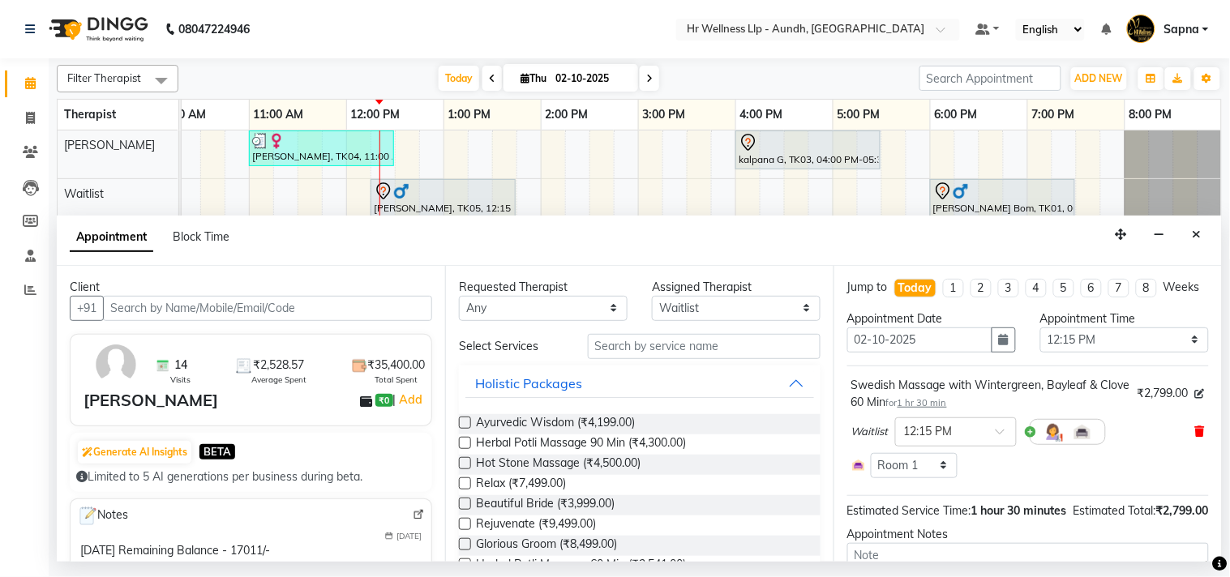
click at [1195, 437] on icon at bounding box center [1200, 431] width 10 height 11
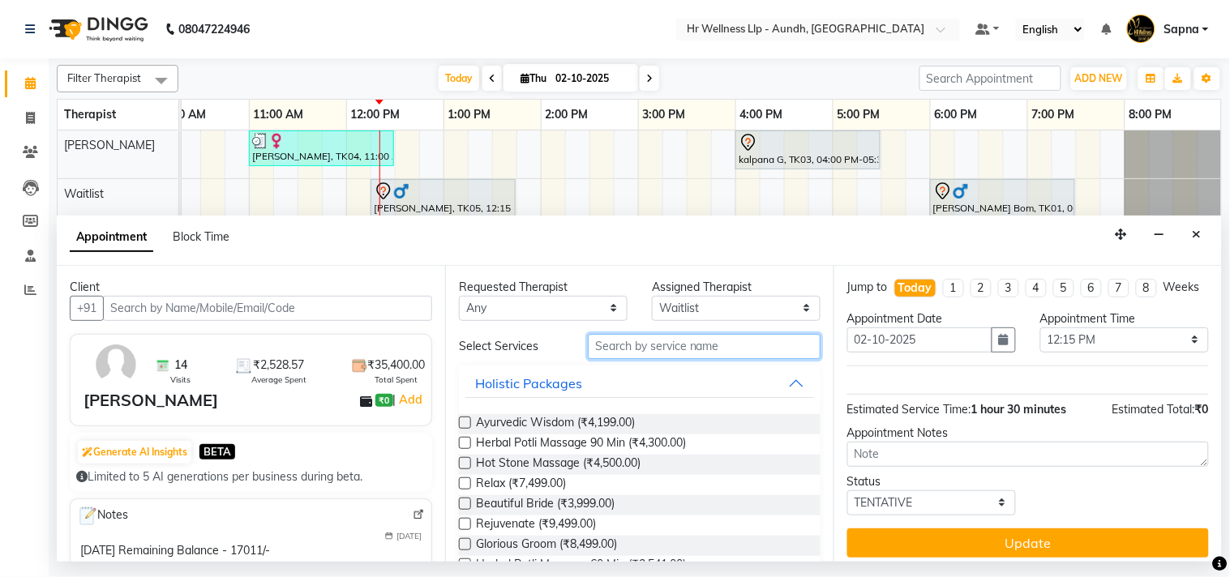
click at [640, 346] on input "text" at bounding box center [704, 346] width 233 height 25
type input "s"
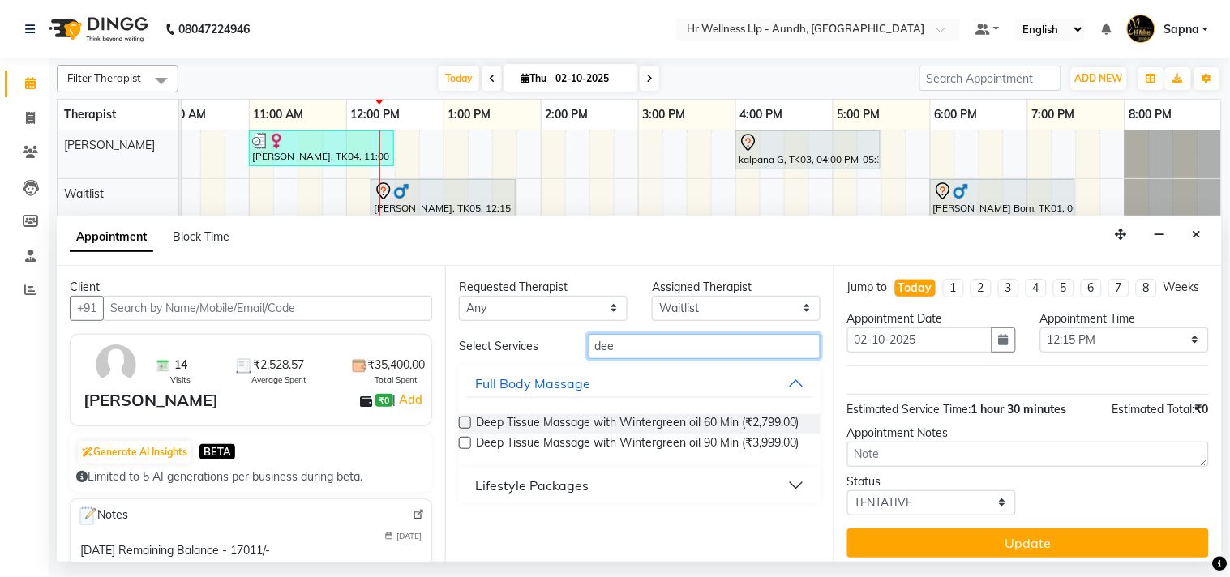
type input "dee"
click at [462, 424] on label at bounding box center [465, 423] width 12 height 12
click at [462, 424] on input "checkbox" at bounding box center [464, 424] width 11 height 11
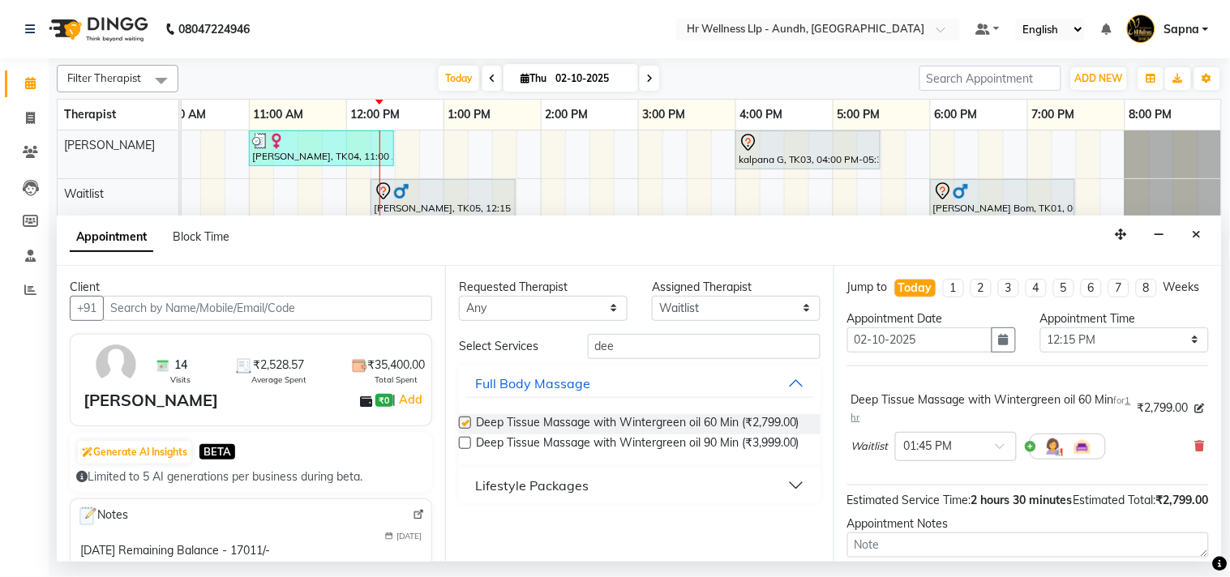
checkbox input "false"
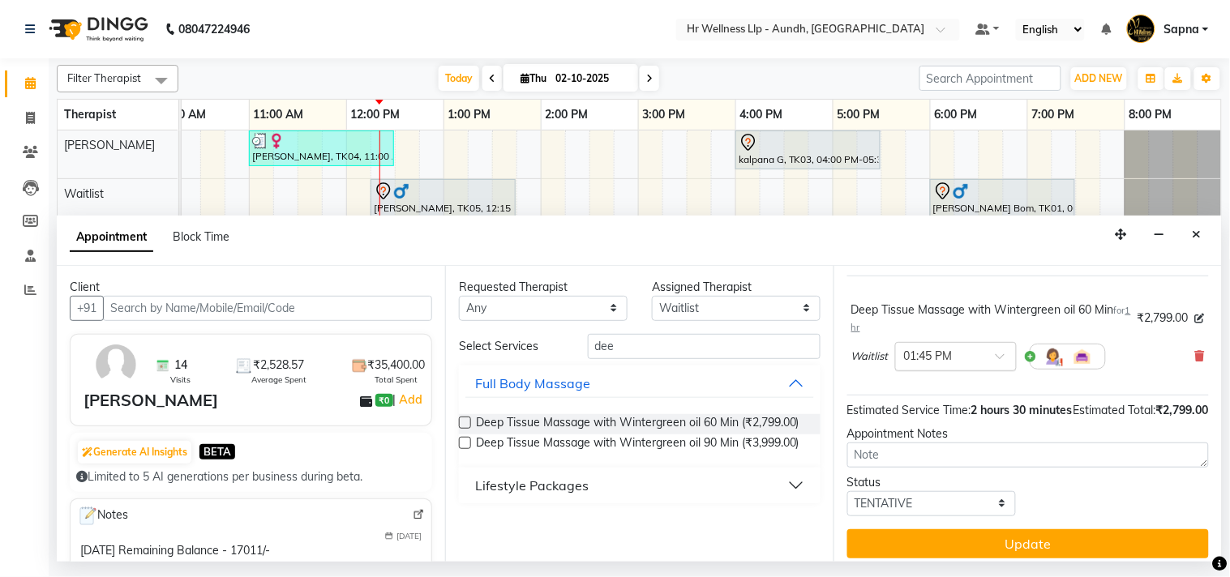
click at [1001, 370] on span at bounding box center [1005, 361] width 20 height 17
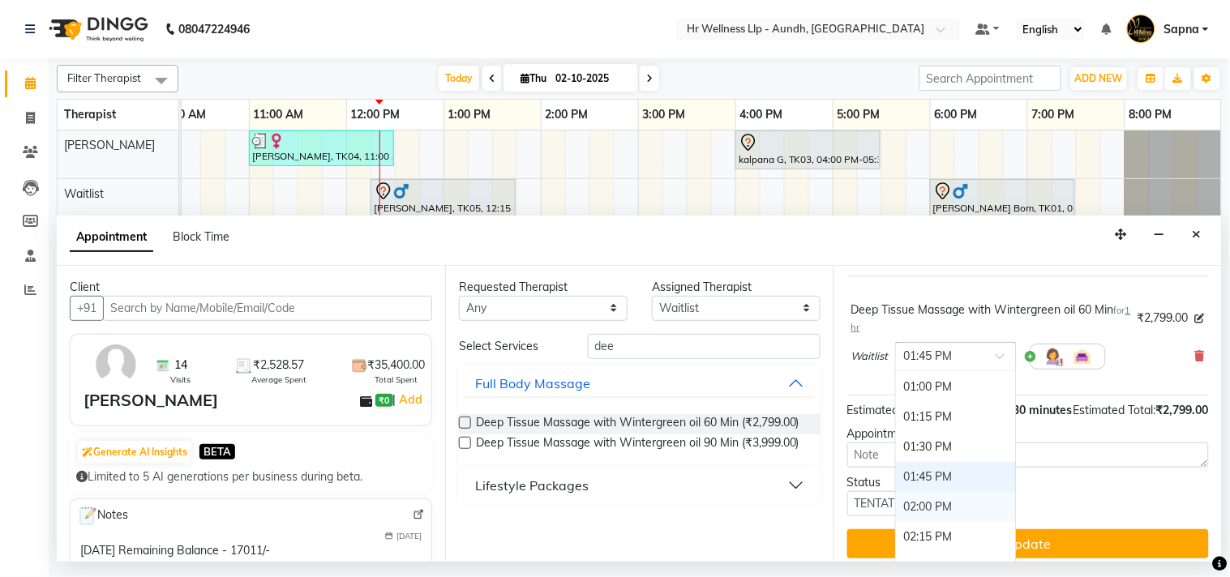
scroll to position [389, 0]
click at [922, 402] on div "12:15 PM" at bounding box center [956, 387] width 120 height 30
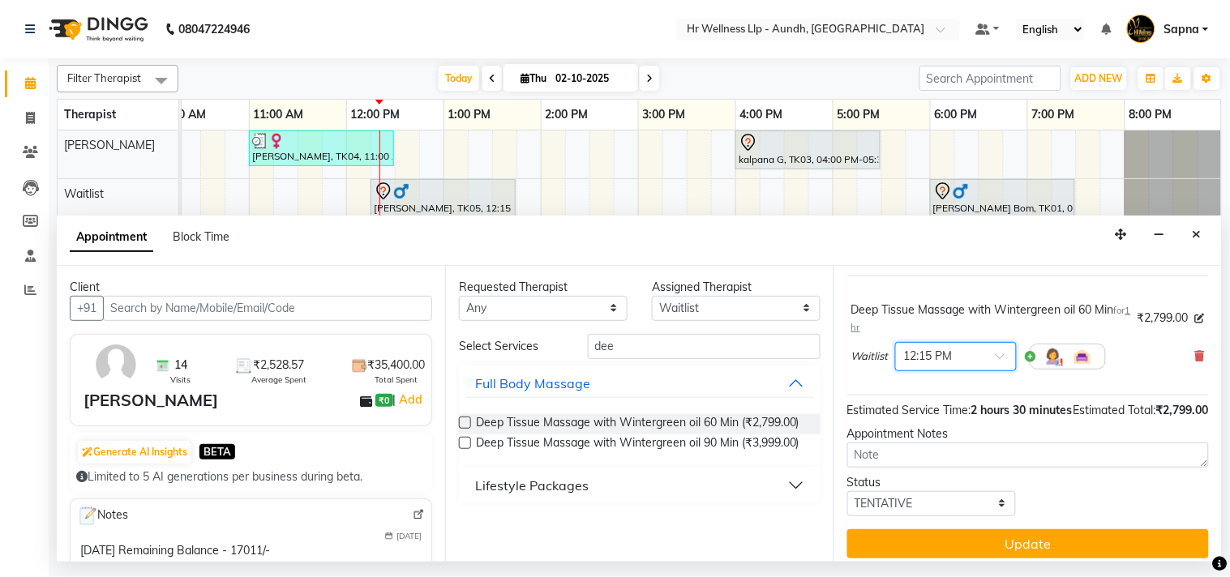
scroll to position [131, 0]
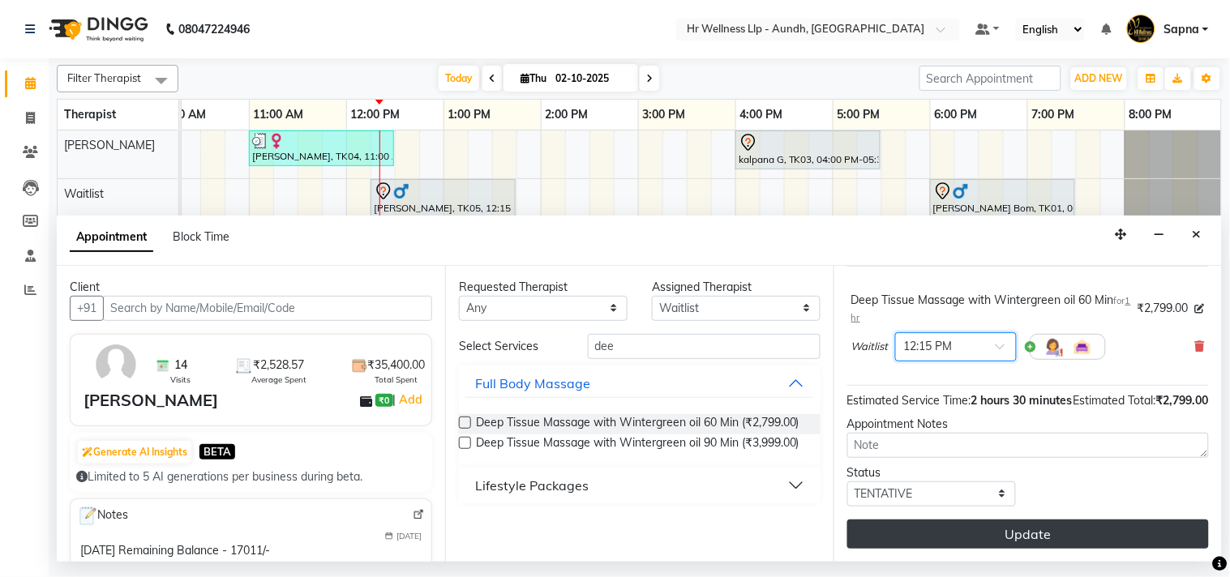
click at [957, 530] on button "Update" at bounding box center [1028, 534] width 362 height 29
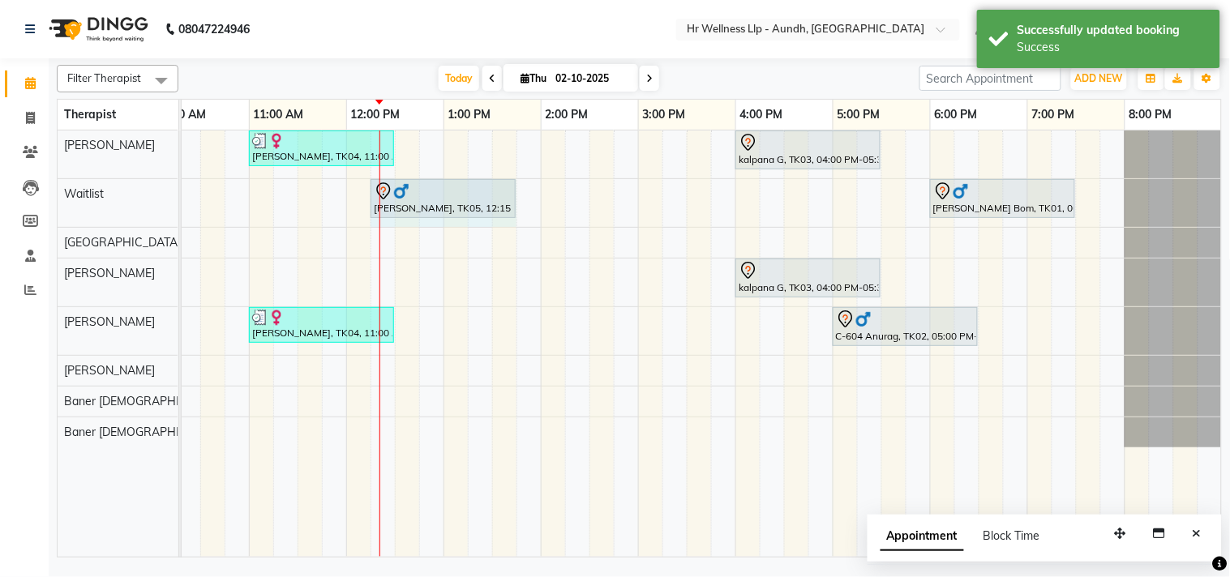
drag, startPoint x: 464, startPoint y: 190, endPoint x: 497, endPoint y: 205, distance: 35.9
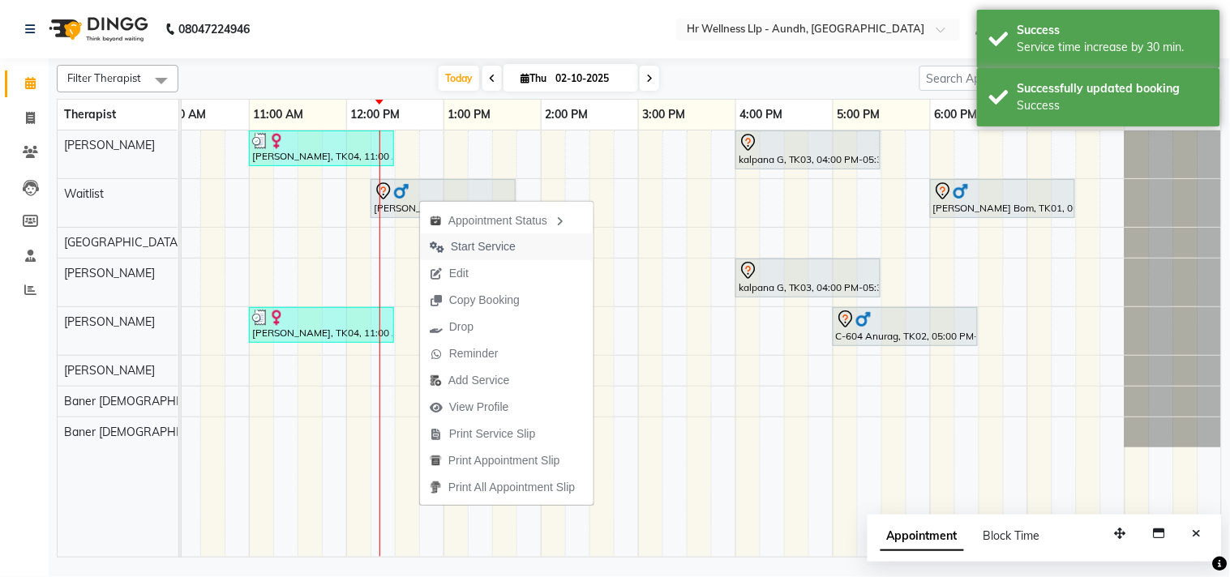
click at [460, 243] on span "Start Service" at bounding box center [483, 246] width 65 height 17
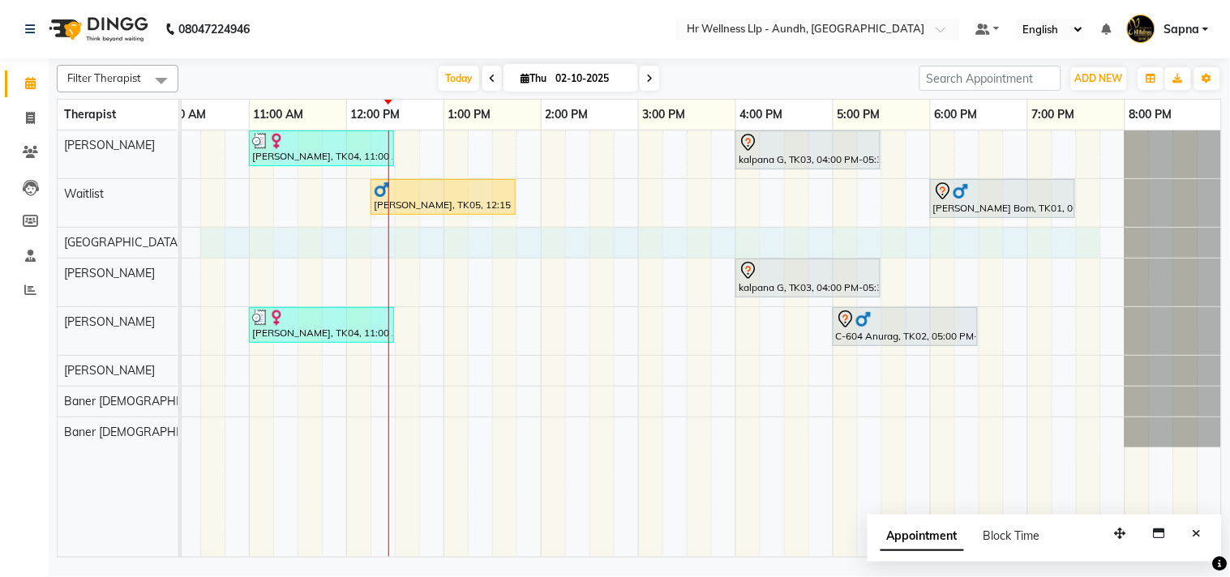
drag, startPoint x: 215, startPoint y: 241, endPoint x: 1086, endPoint y: 248, distance: 871.5
click at [1086, 248] on div "[PERSON_NAME], TK04, 11:00 AM-12:30 PM, Massage 60 Min kalpana G, TK03, 04:00 P…" at bounding box center [589, 344] width 1265 height 426
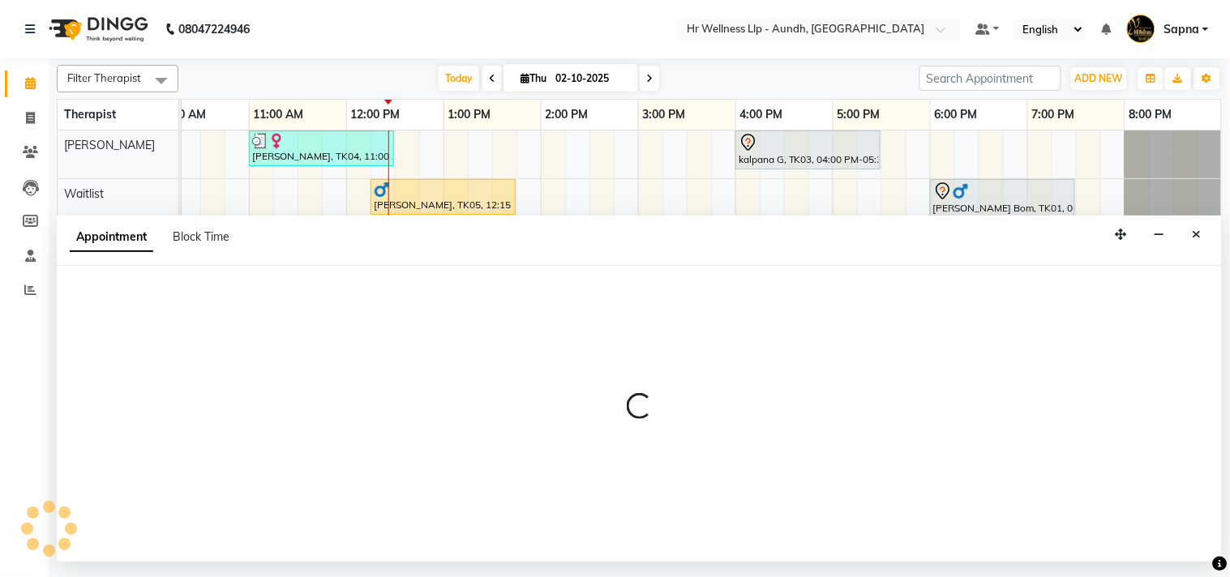
select select "77662"
select select "tentative"
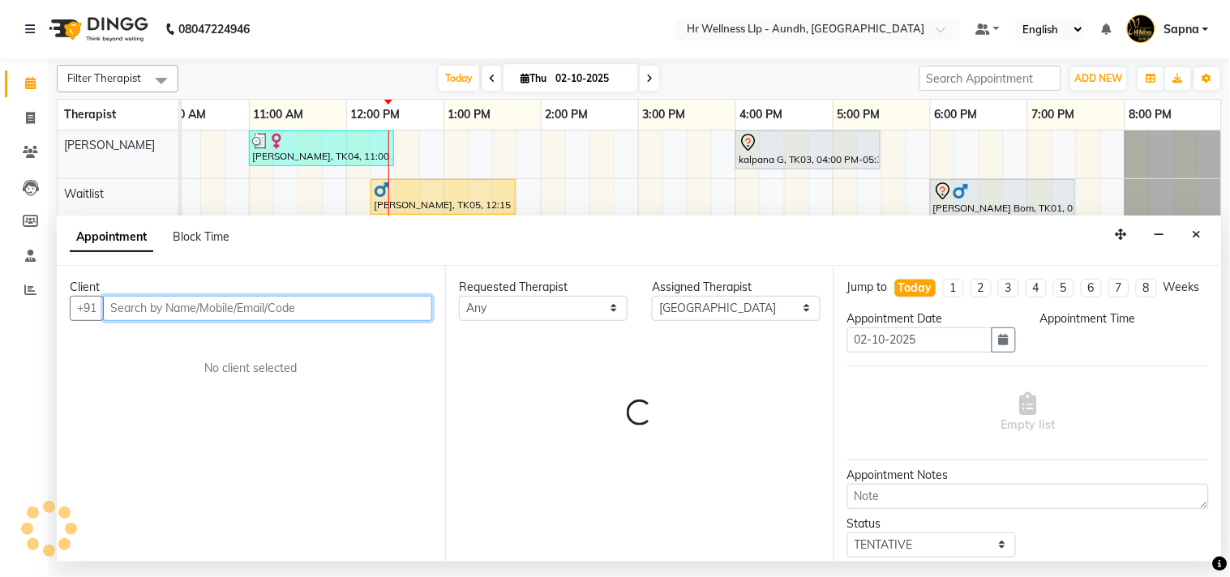
select select "630"
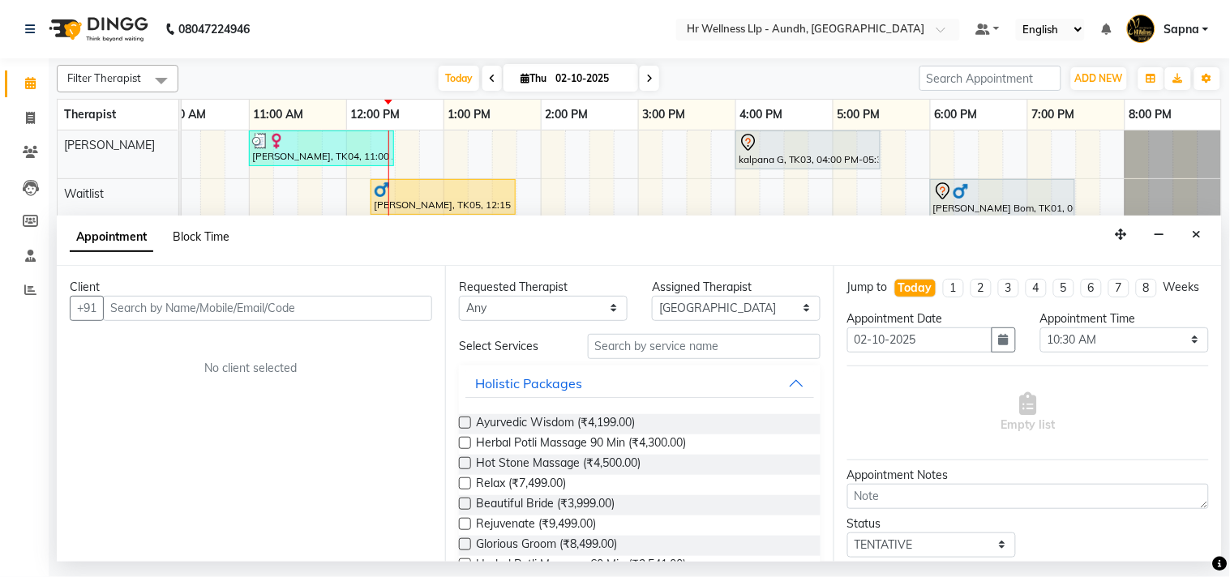
click at [188, 232] on span "Block Time" at bounding box center [201, 236] width 57 height 15
select select "77662"
select select "630"
select select "1185"
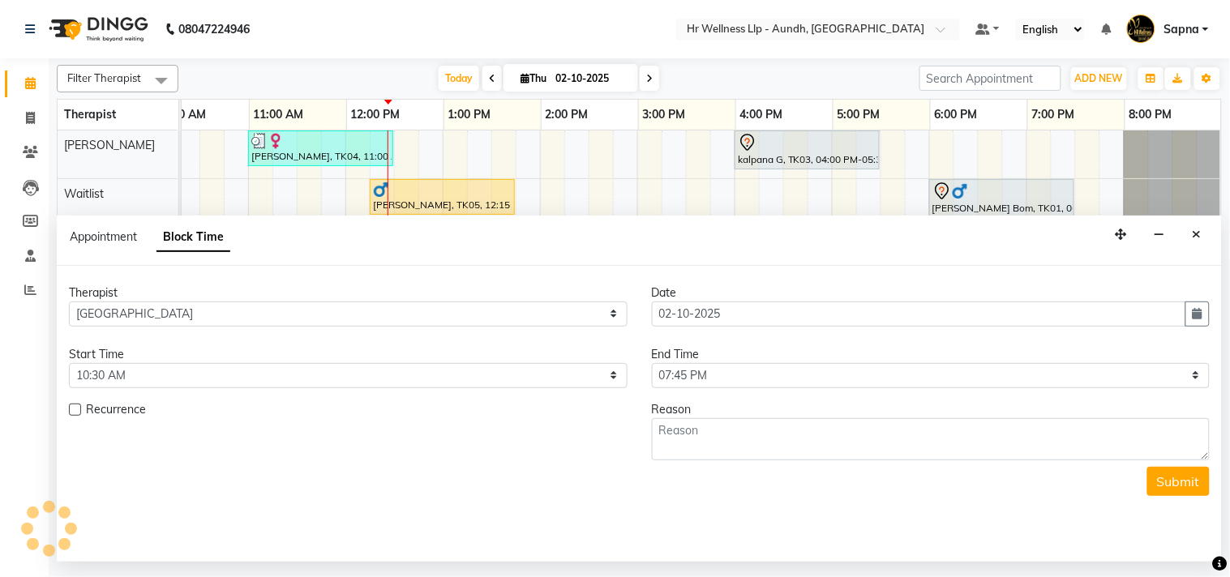
scroll to position [0, 225]
click at [708, 449] on textarea at bounding box center [931, 439] width 559 height 42
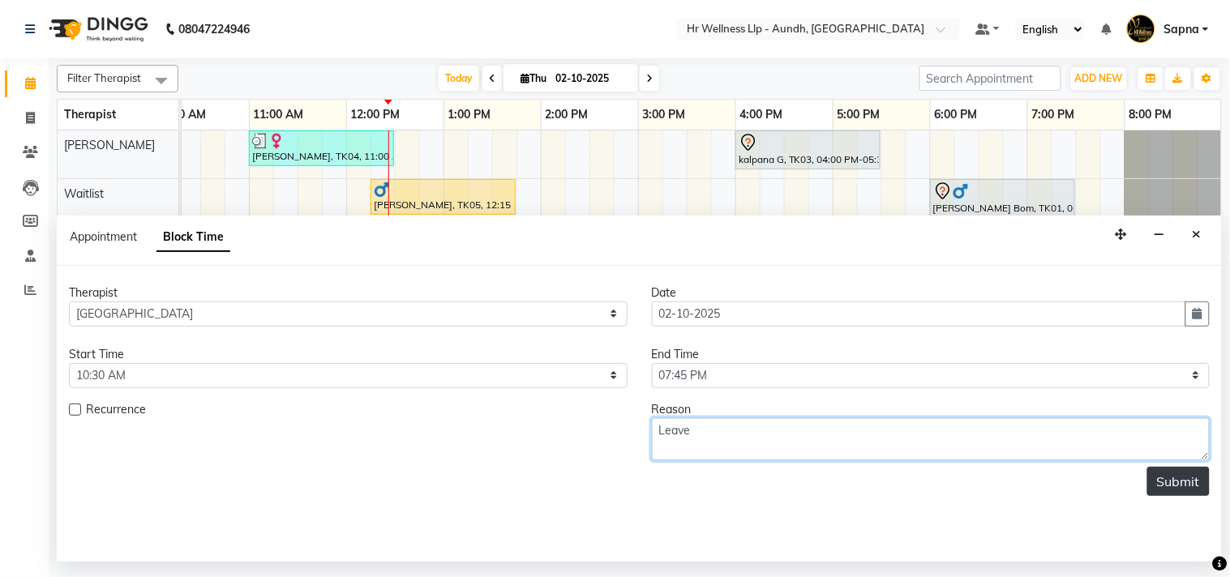
type textarea "Leave"
click at [1165, 481] on button "Submit" at bounding box center [1178, 481] width 62 height 29
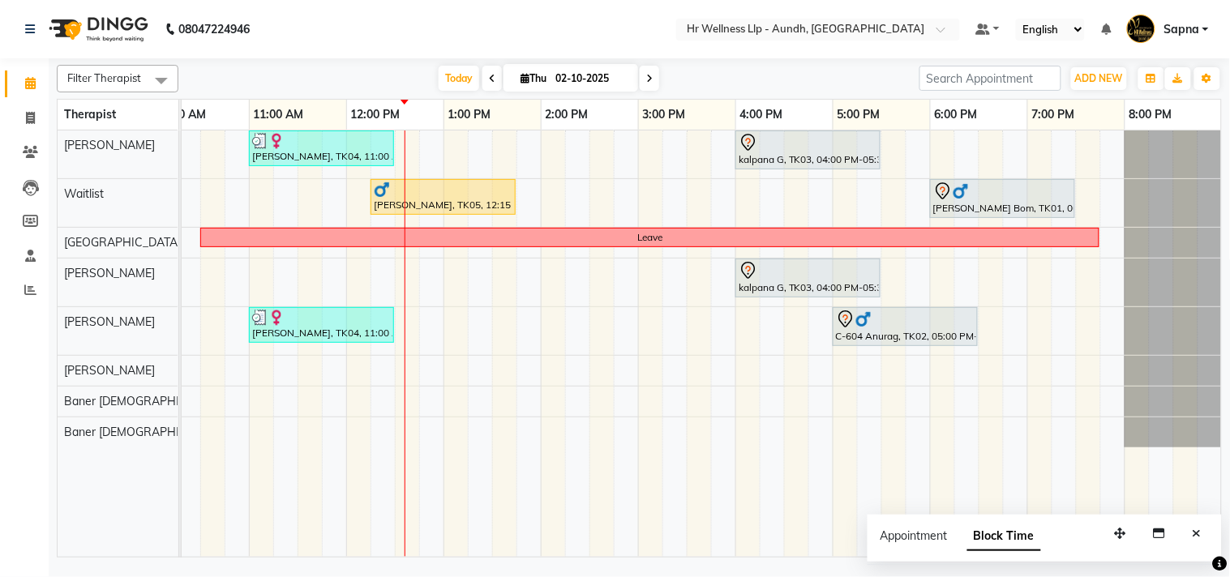
click at [645, 71] on span at bounding box center [649, 78] width 19 height 25
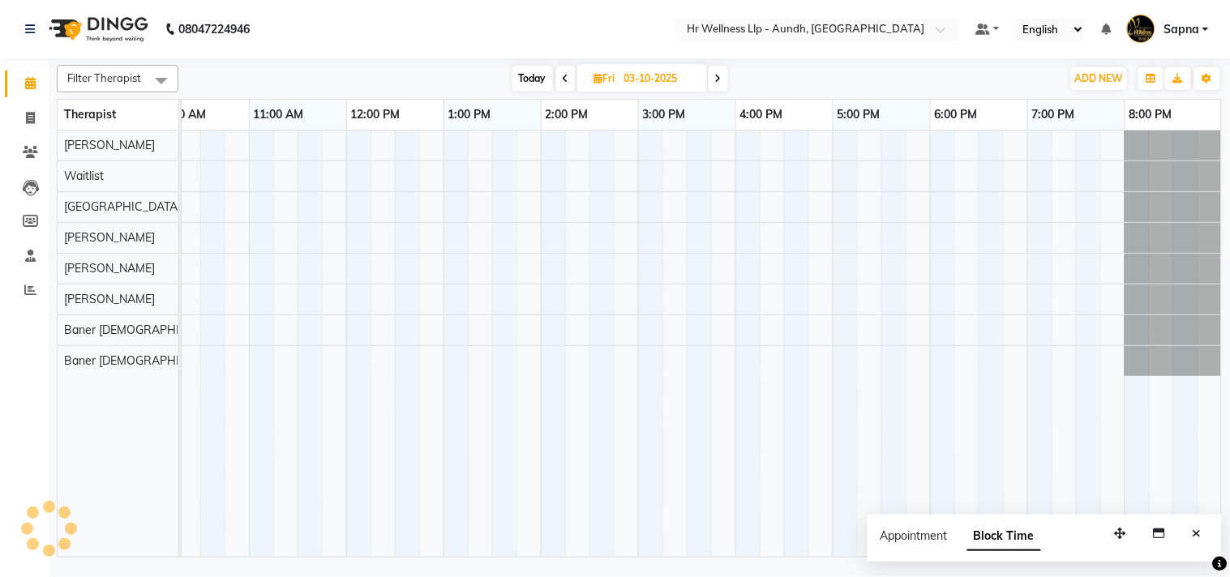
click at [556, 77] on span at bounding box center [565, 78] width 19 height 25
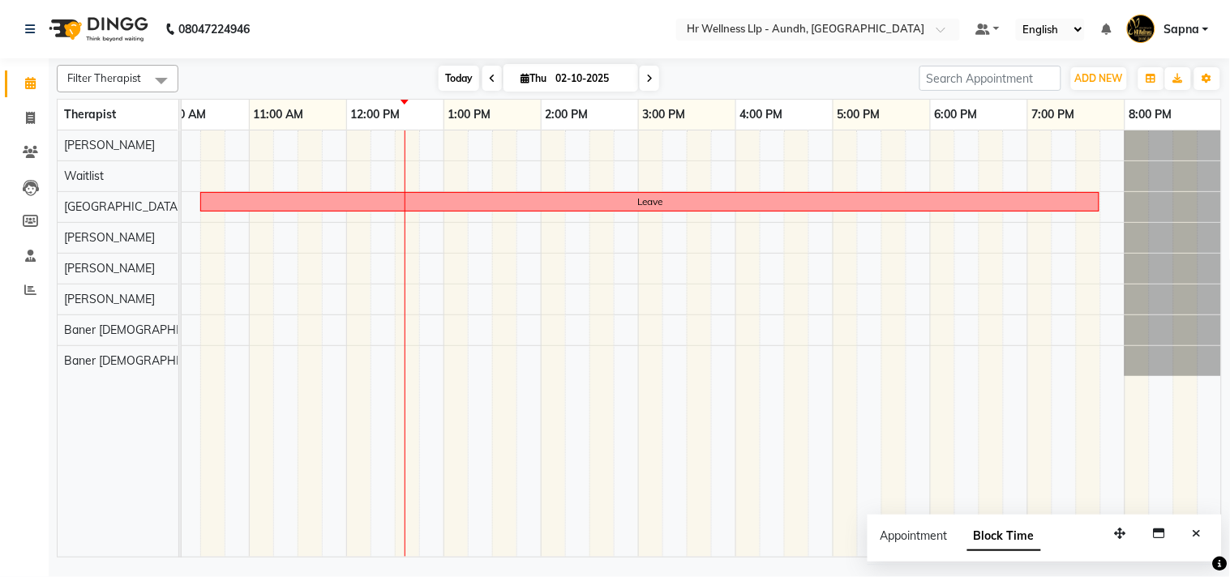
click at [464, 77] on span "Today" at bounding box center [459, 78] width 41 height 25
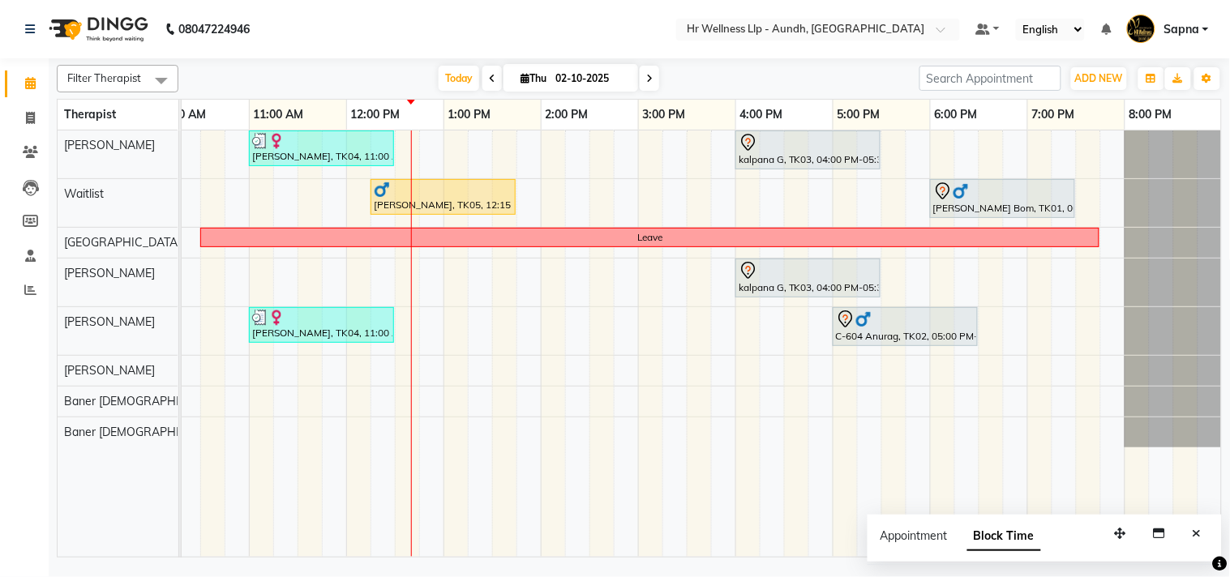
click at [646, 79] on icon at bounding box center [649, 79] width 6 height 10
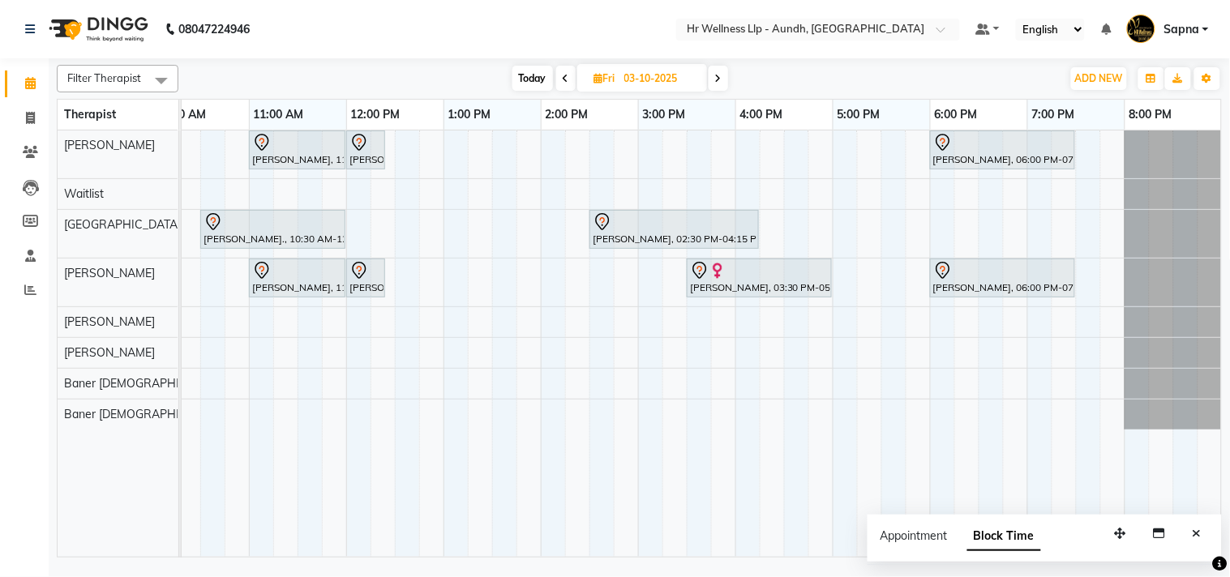
click at [567, 77] on icon at bounding box center [566, 79] width 6 height 10
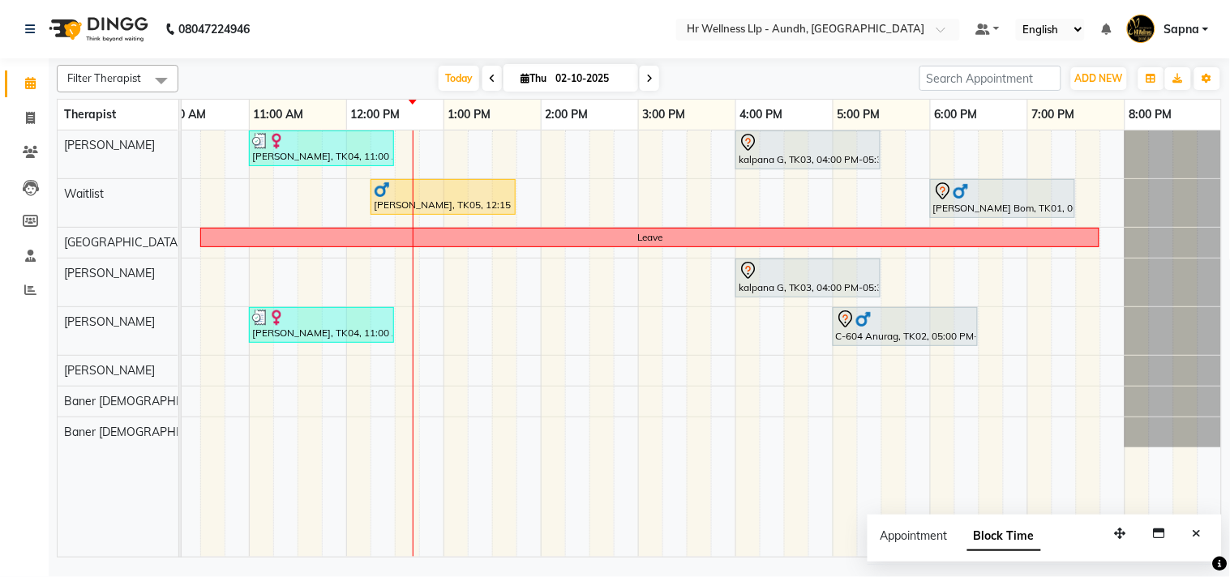
click at [647, 79] on icon at bounding box center [649, 79] width 6 height 10
type input "03-10-2025"
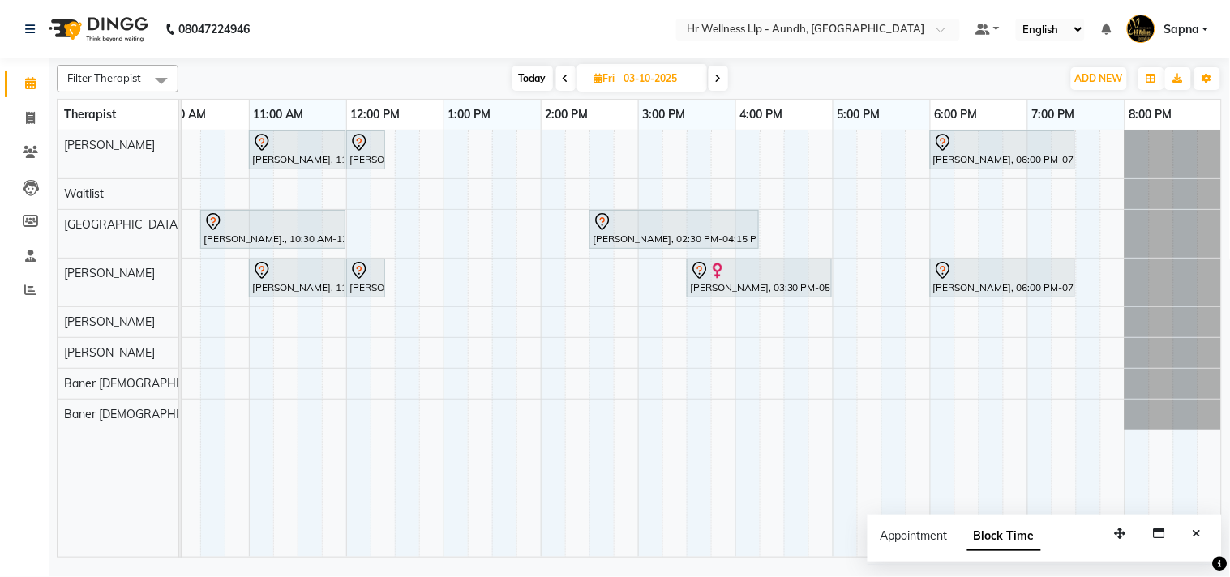
click at [841, 318] on div "[PERSON_NAME], 11:00 AM-12:00 PM, Massage 60 Min [PERSON_NAME], 12:00 PM-12:25 …" at bounding box center [589, 344] width 1265 height 426
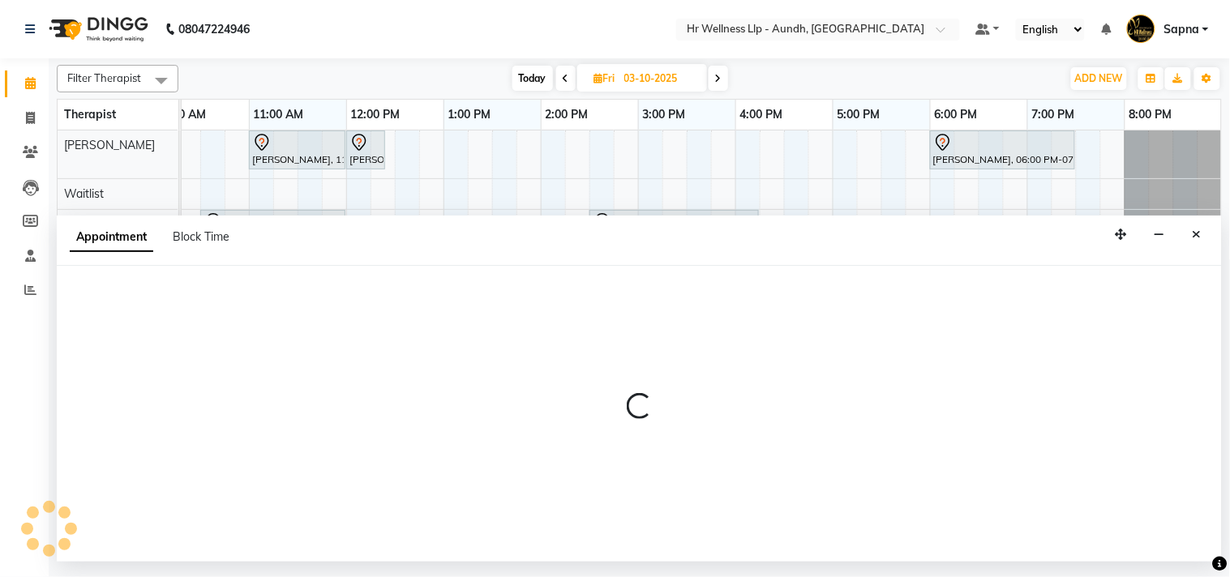
select select "77661"
select select "tentative"
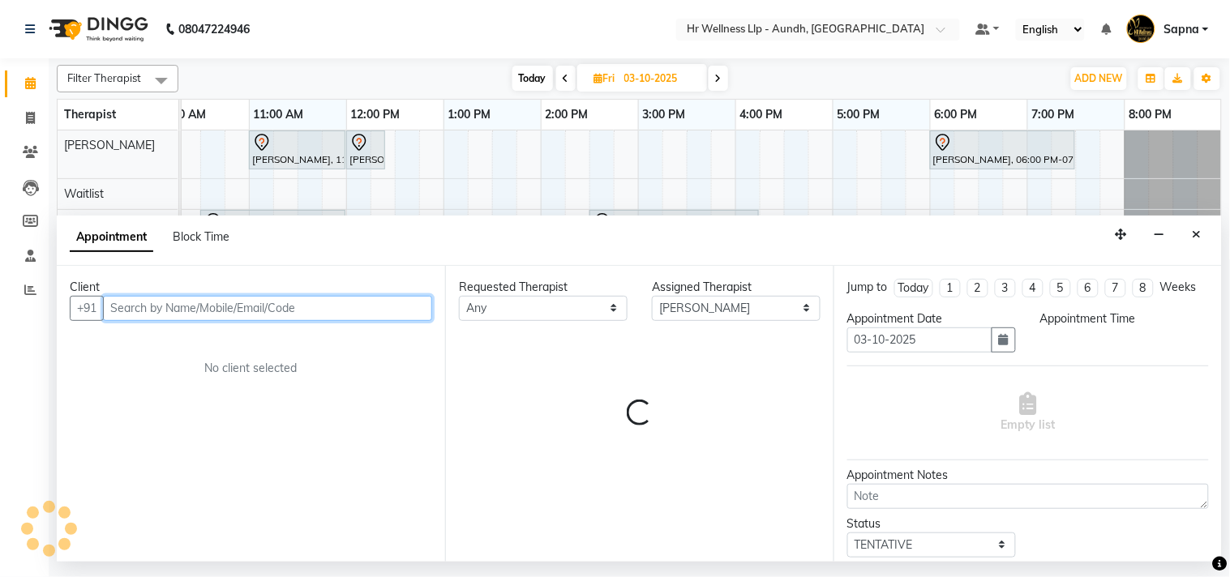
select select "1020"
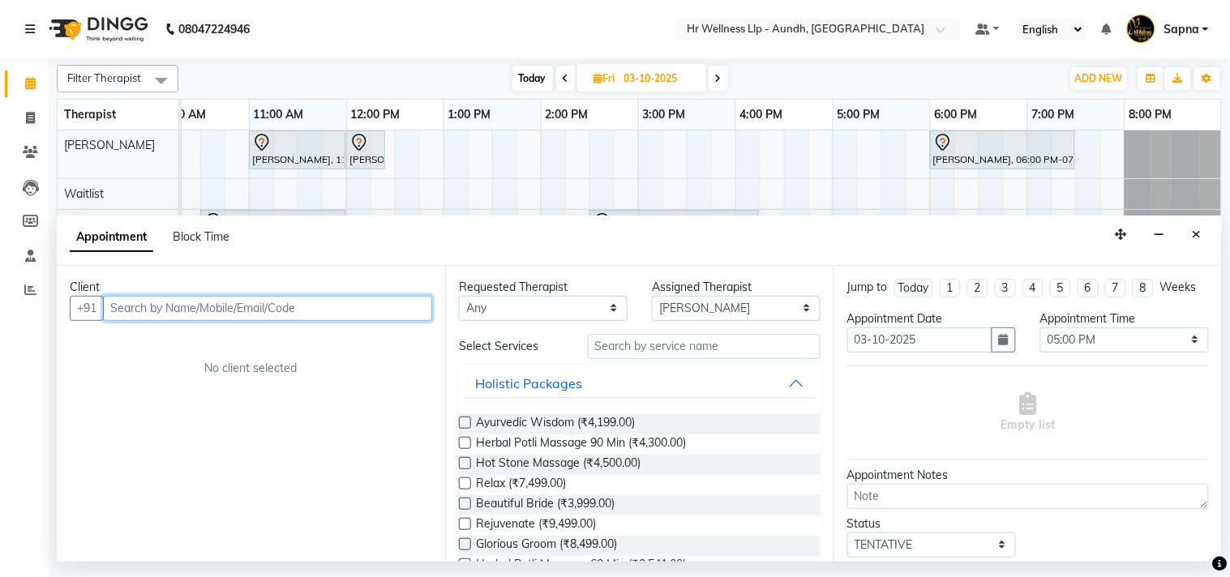
click at [198, 302] on input "text" at bounding box center [267, 308] width 329 height 25
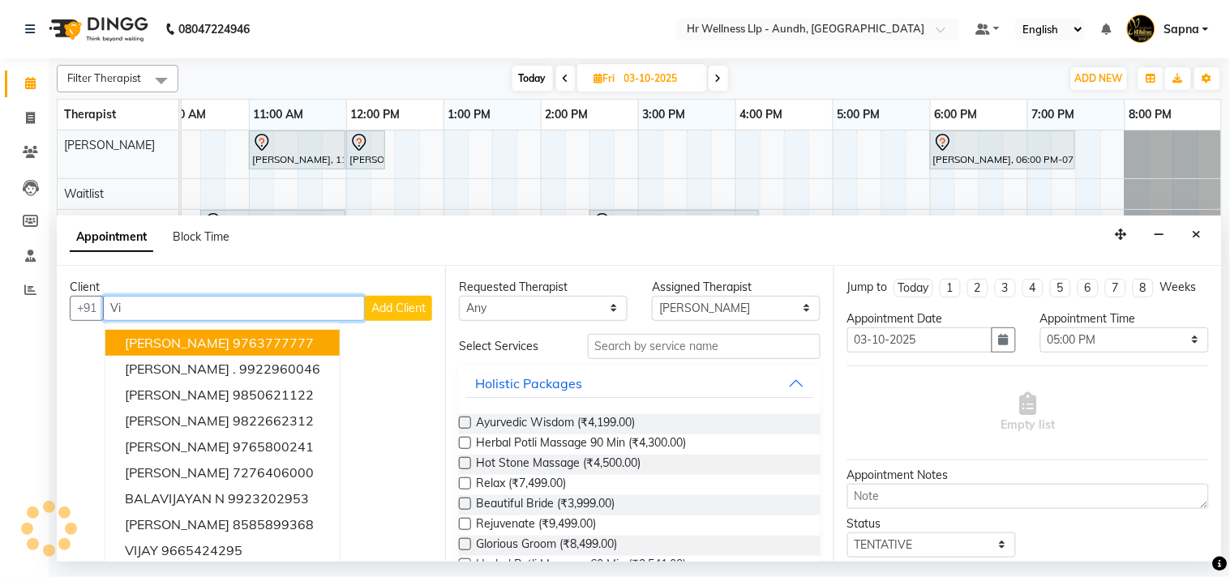
type input "V"
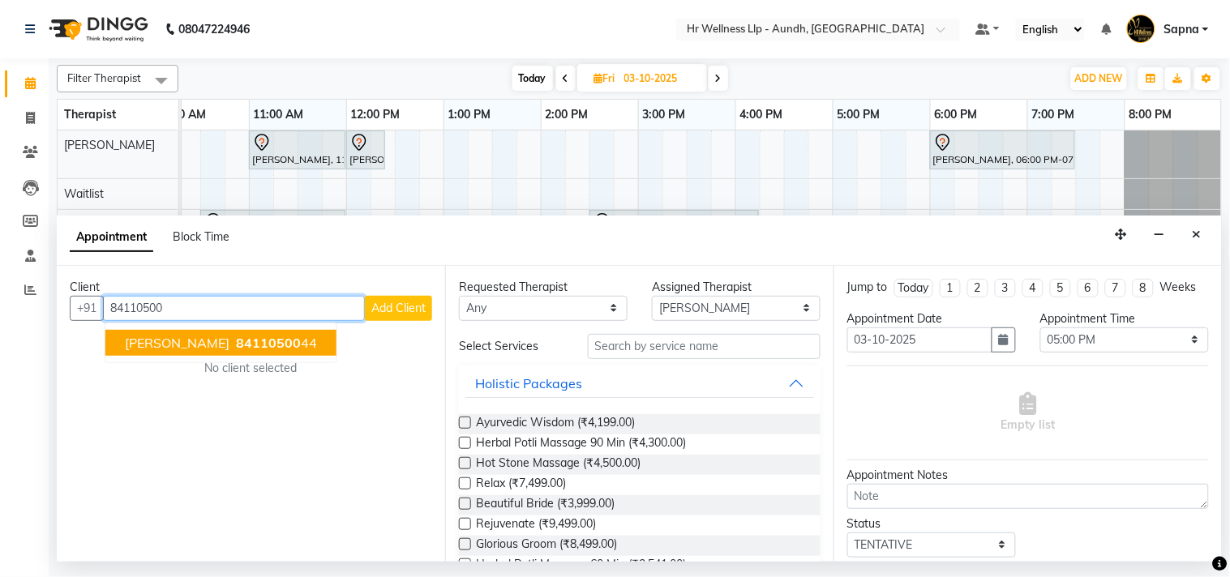
click at [236, 349] on span "84110500" at bounding box center [268, 343] width 65 height 16
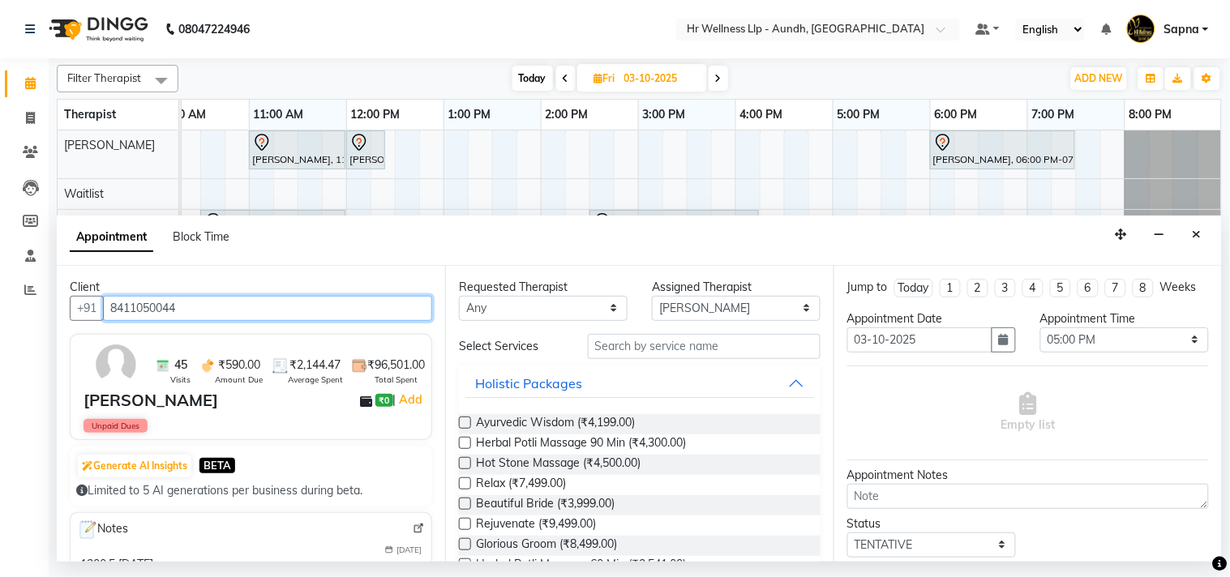
type input "8411050044"
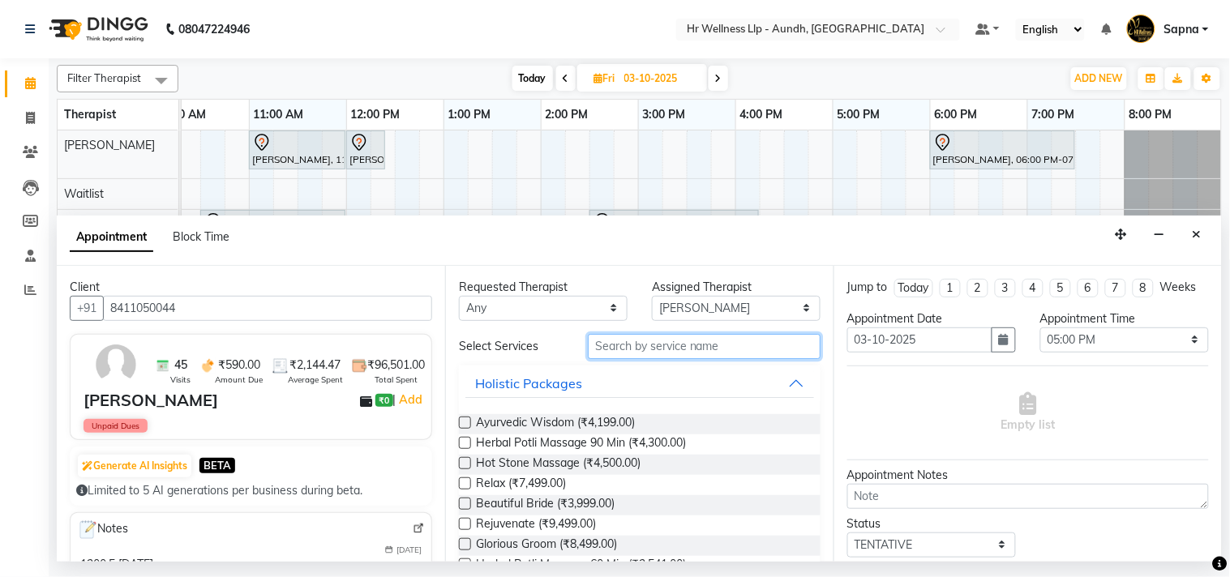
click at [653, 345] on input "text" at bounding box center [704, 346] width 233 height 25
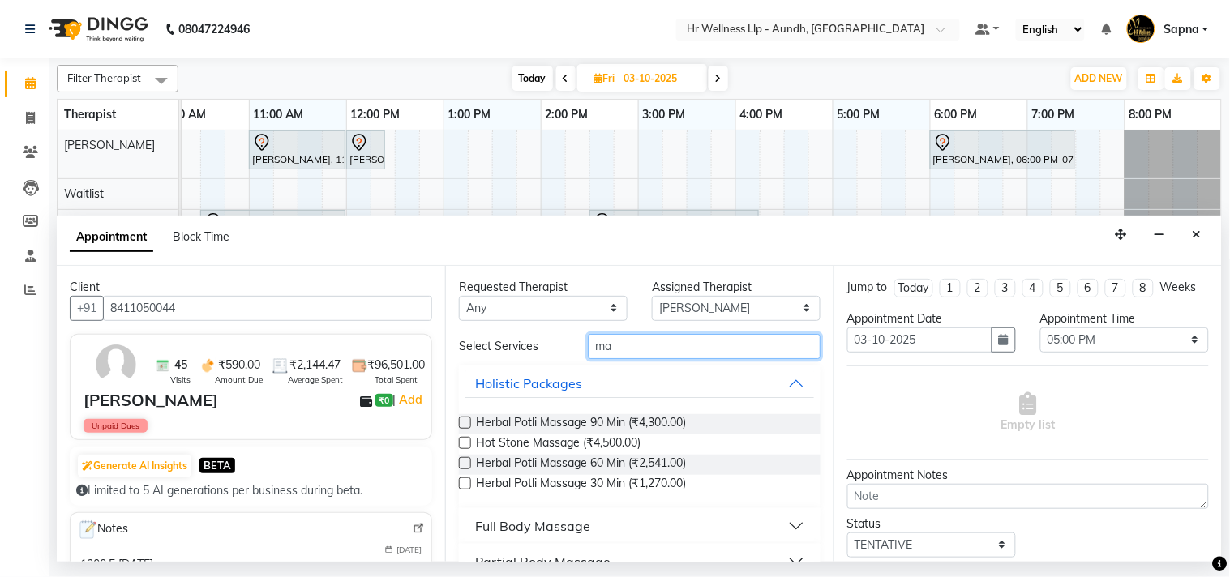
type input "ma"
click at [554, 520] on div "Full Body Massage" at bounding box center [532, 525] width 115 height 19
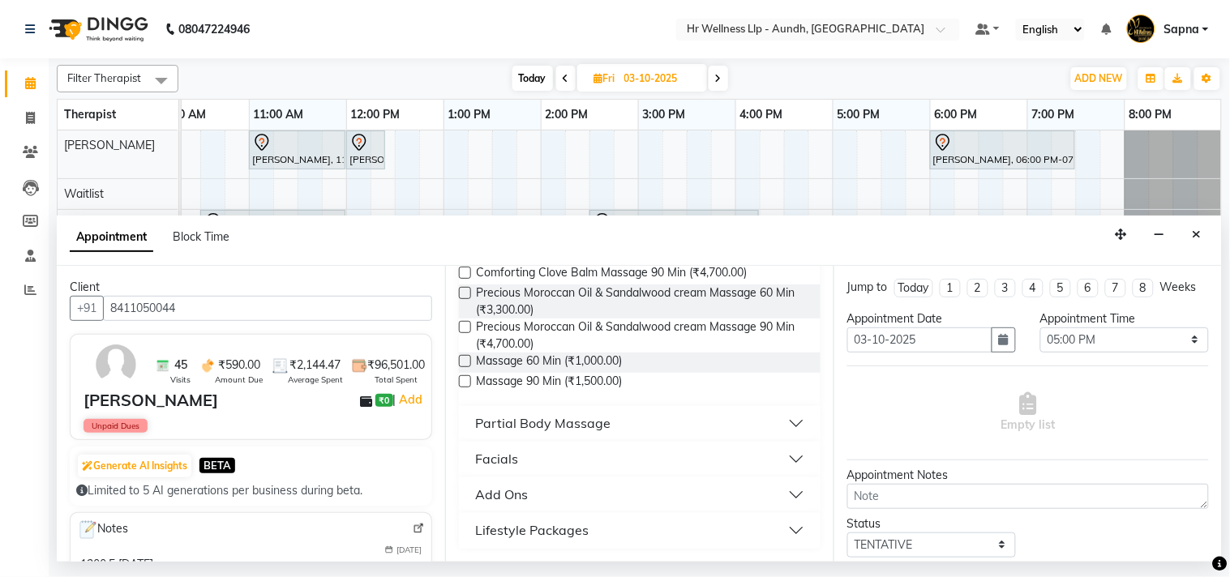
scroll to position [814, 0]
click at [466, 376] on label at bounding box center [465, 381] width 12 height 12
click at [466, 378] on input "checkbox" at bounding box center [464, 383] width 11 height 11
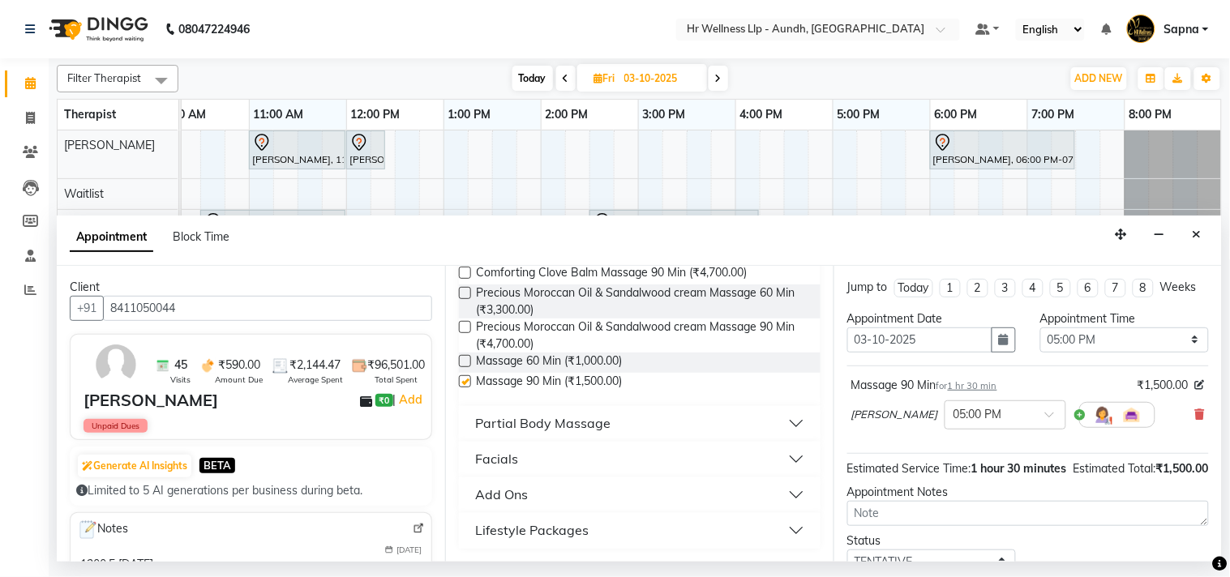
checkbox input "false"
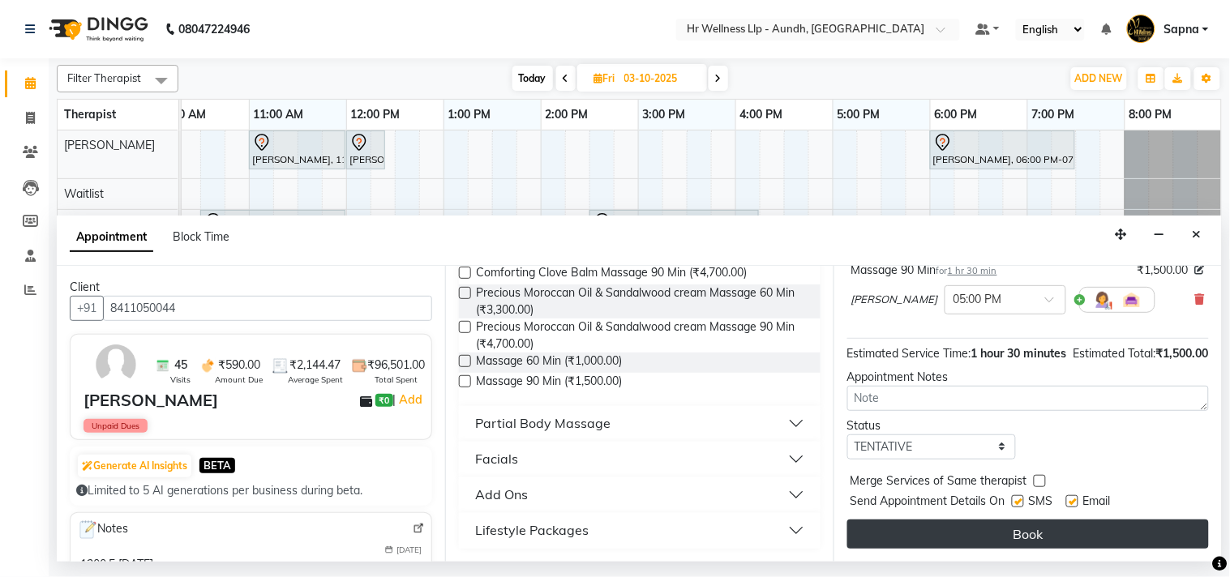
scroll to position [147, 0]
click at [982, 538] on button "Book" at bounding box center [1028, 534] width 362 height 29
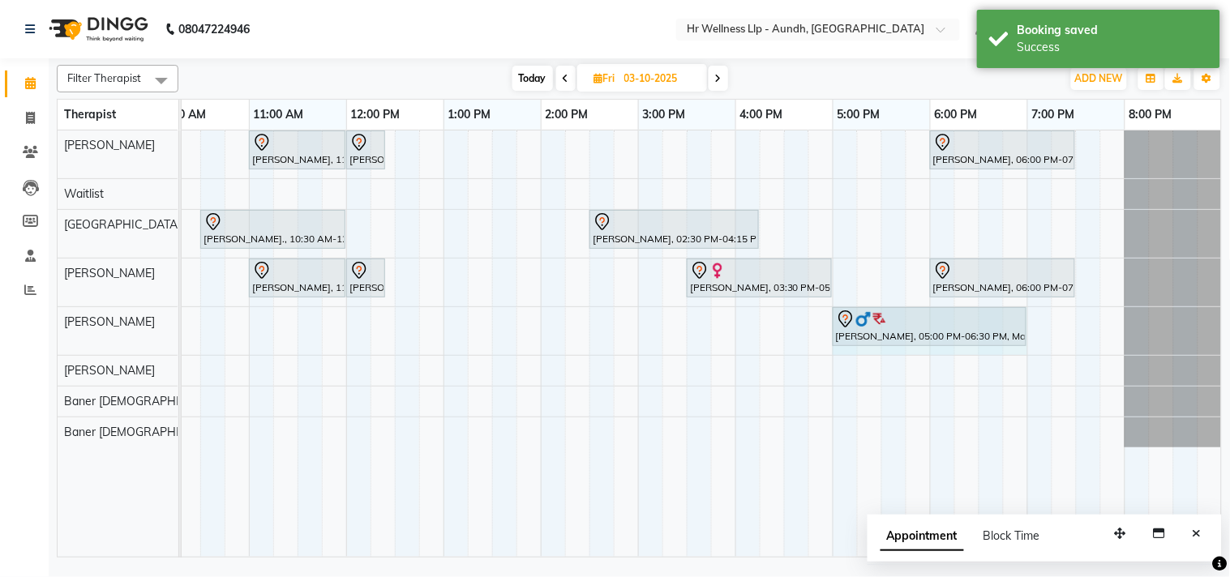
drag, startPoint x: 976, startPoint y: 319, endPoint x: 1017, endPoint y: 321, distance: 41.4
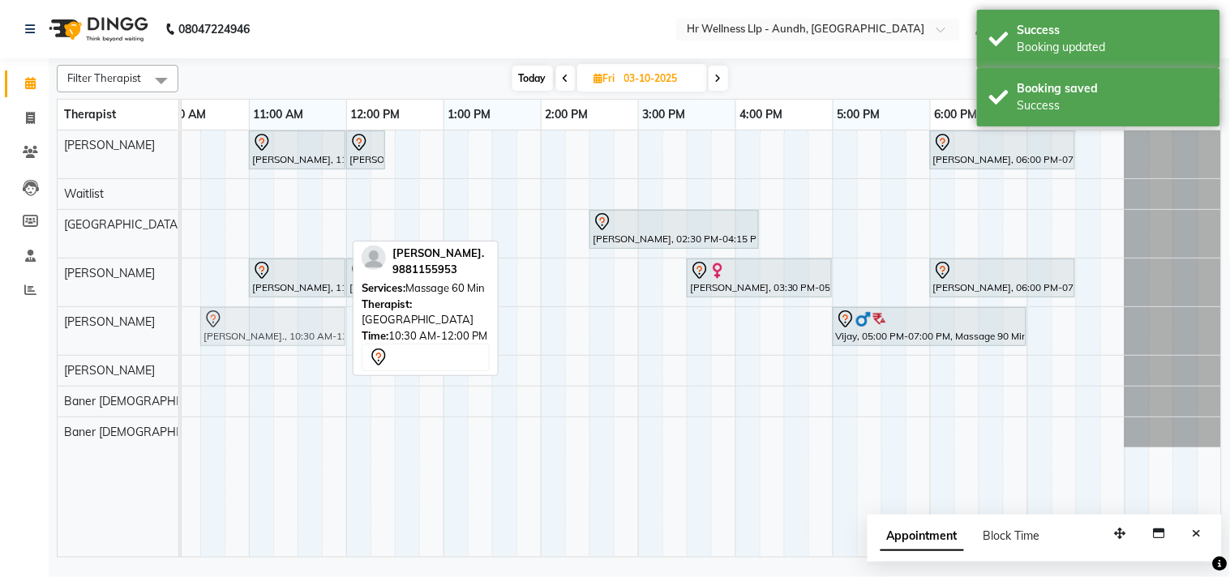
drag, startPoint x: 263, startPoint y: 233, endPoint x: 276, endPoint y: 344, distance: 111.7
click at [276, 344] on tbody "[PERSON_NAME], 11:00 AM-12:00 PM, Massage 60 Min [PERSON_NAME], 12:00 PM-12:25 …" at bounding box center [589, 289] width 1265 height 317
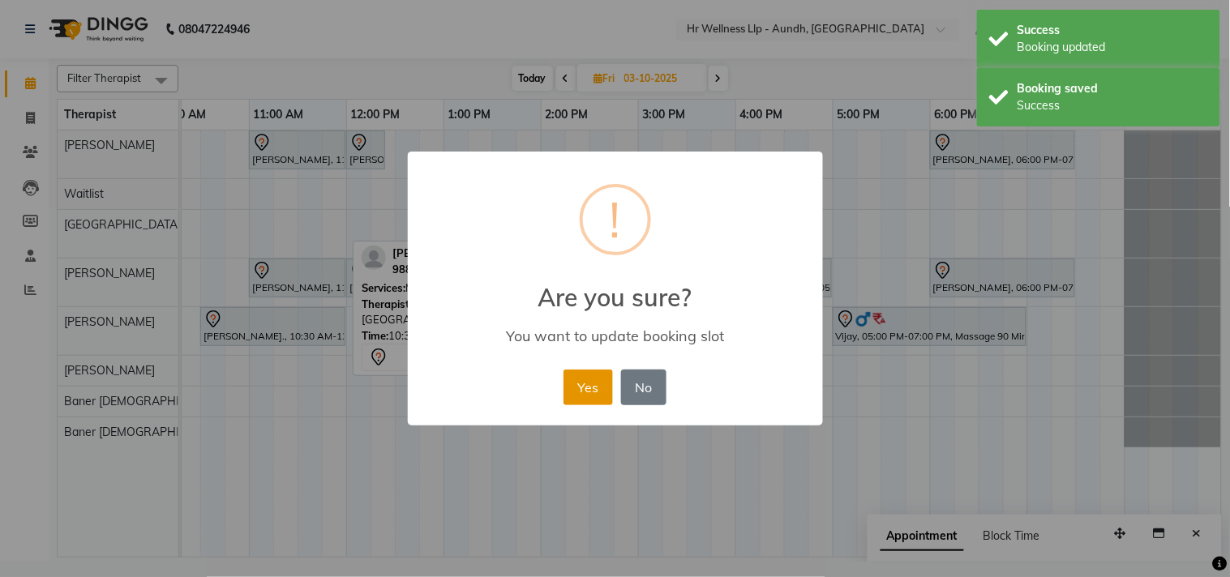
click at [592, 390] on button "Yes" at bounding box center [587, 388] width 49 height 36
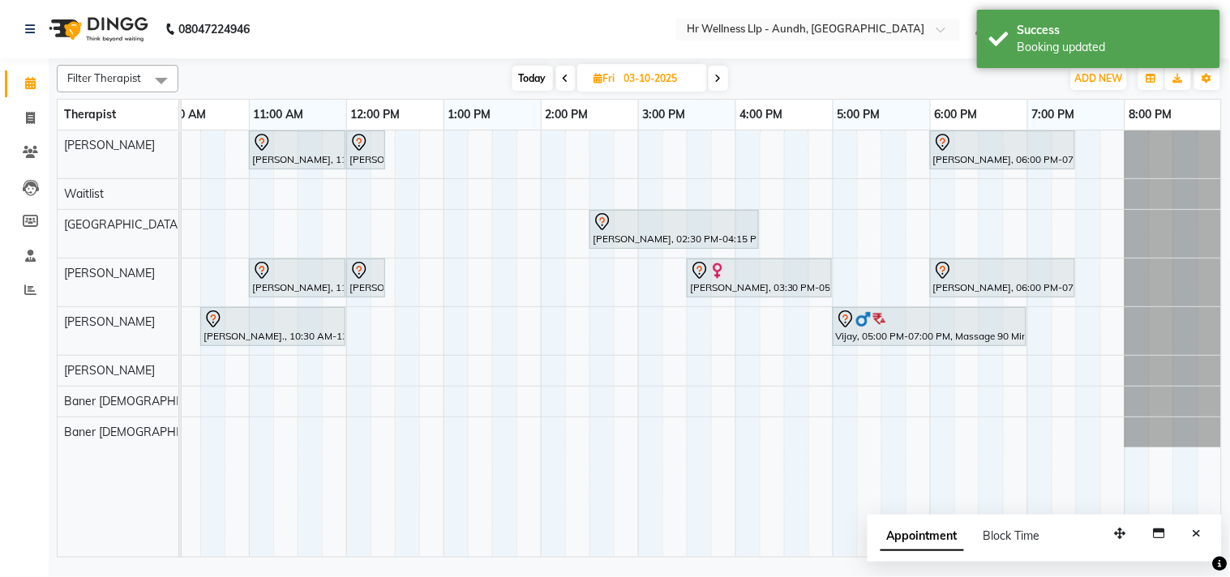
click at [535, 84] on span "Today" at bounding box center [532, 78] width 41 height 25
type input "02-10-2025"
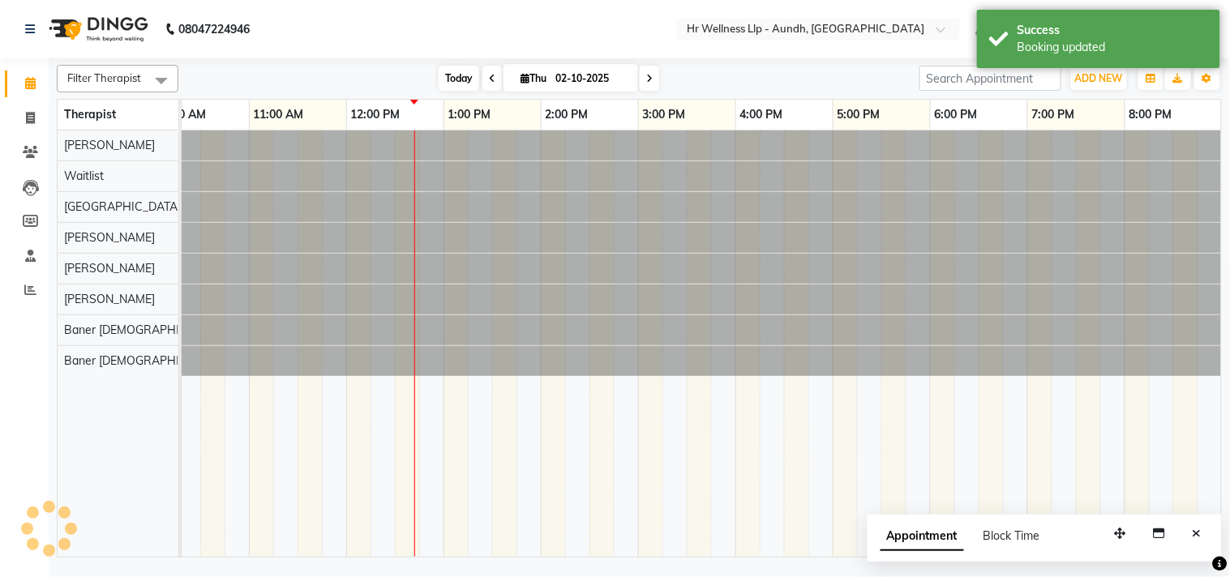
scroll to position [0, 225]
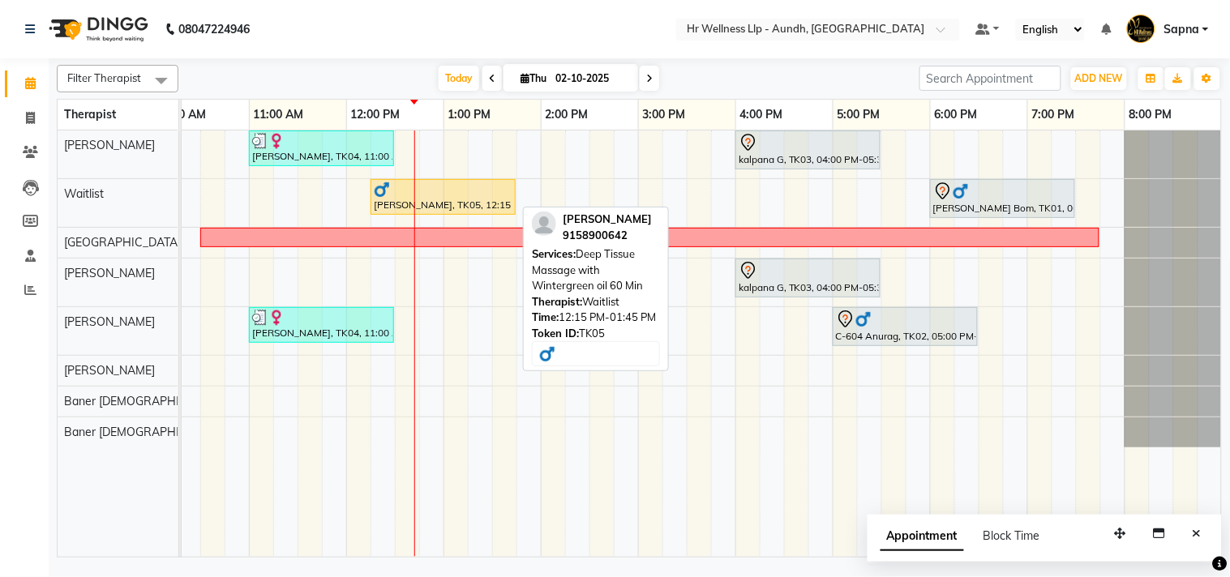
click at [434, 195] on div at bounding box center [443, 190] width 139 height 16
click at [451, 208] on div "[PERSON_NAME], TK05, 12:15 PM-01:45 PM, Deep Tissue Massage with Wintergreen oi…" at bounding box center [443, 197] width 142 height 31
select select "1"
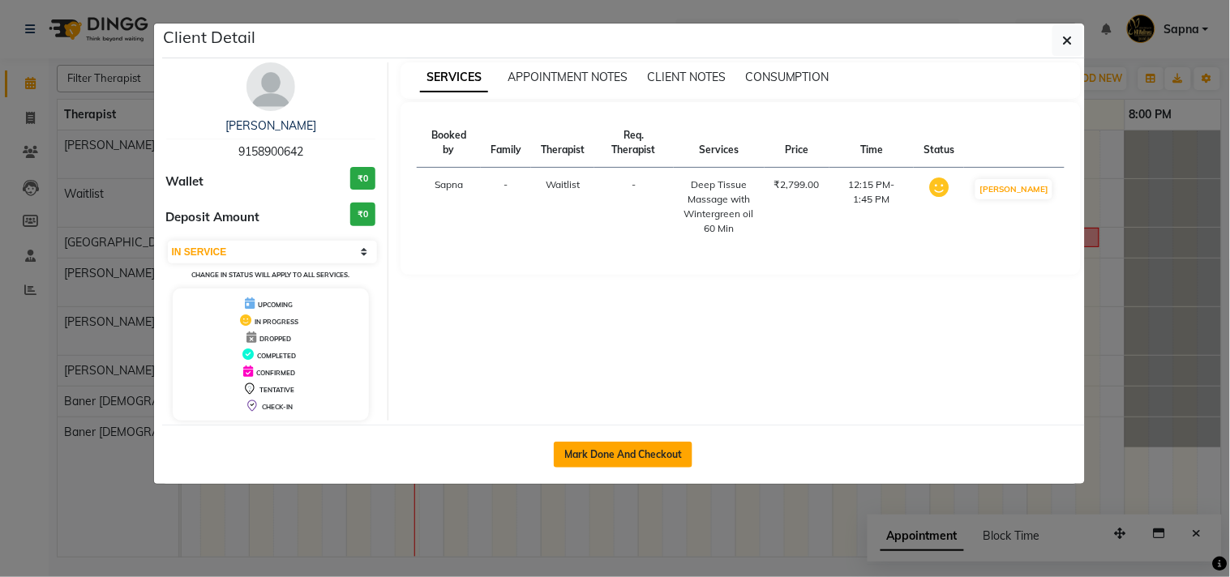
click at [601, 456] on button "Mark Done And Checkout" at bounding box center [623, 455] width 139 height 26
select select "service"
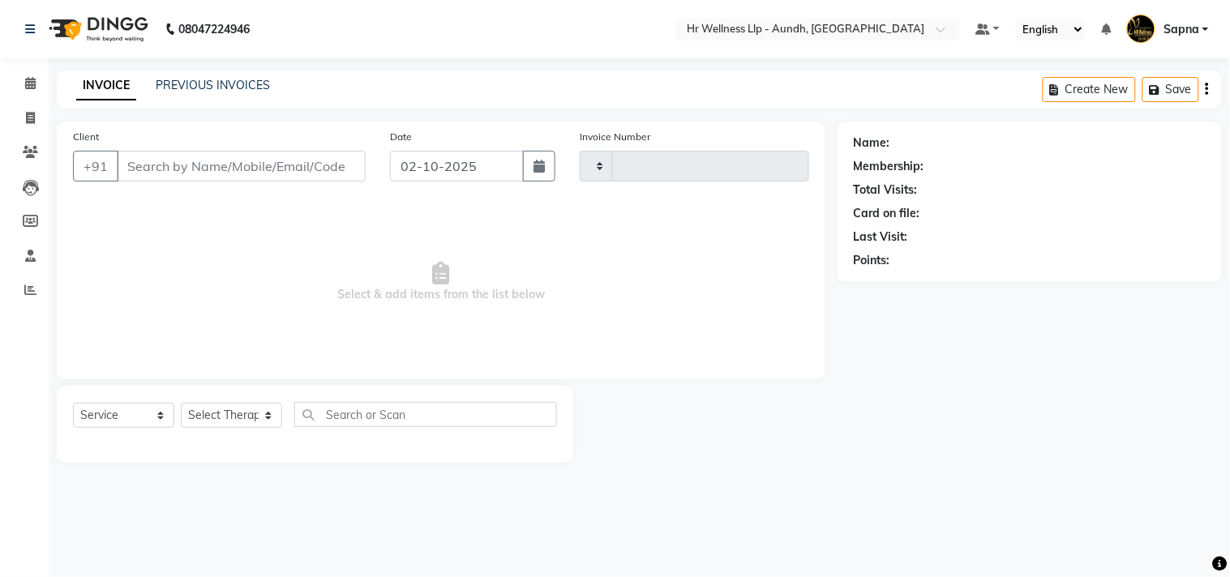
select select "3"
type input "1373"
select select "4288"
click at [26, 75] on span at bounding box center [30, 84] width 28 height 19
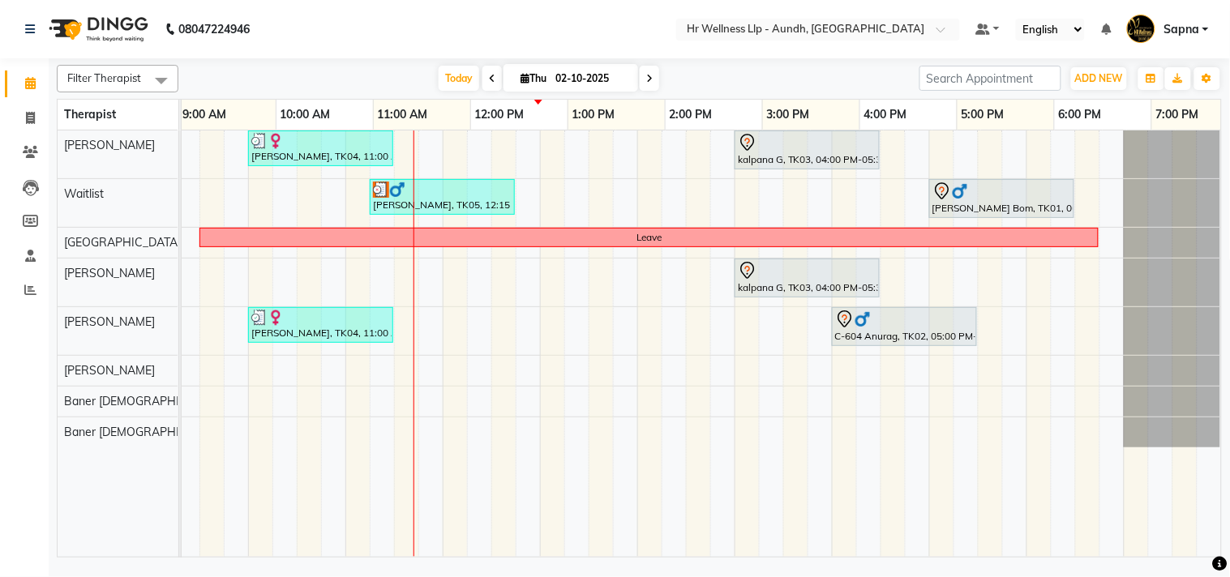
scroll to position [0, 225]
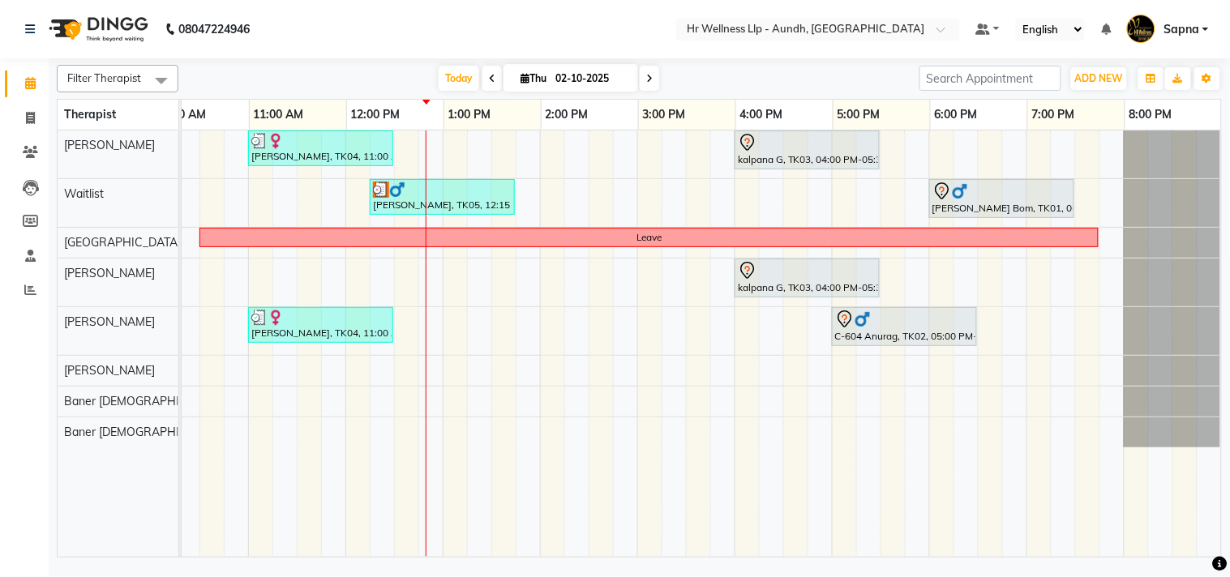
click at [646, 79] on icon at bounding box center [649, 79] width 6 height 10
type input "03-10-2025"
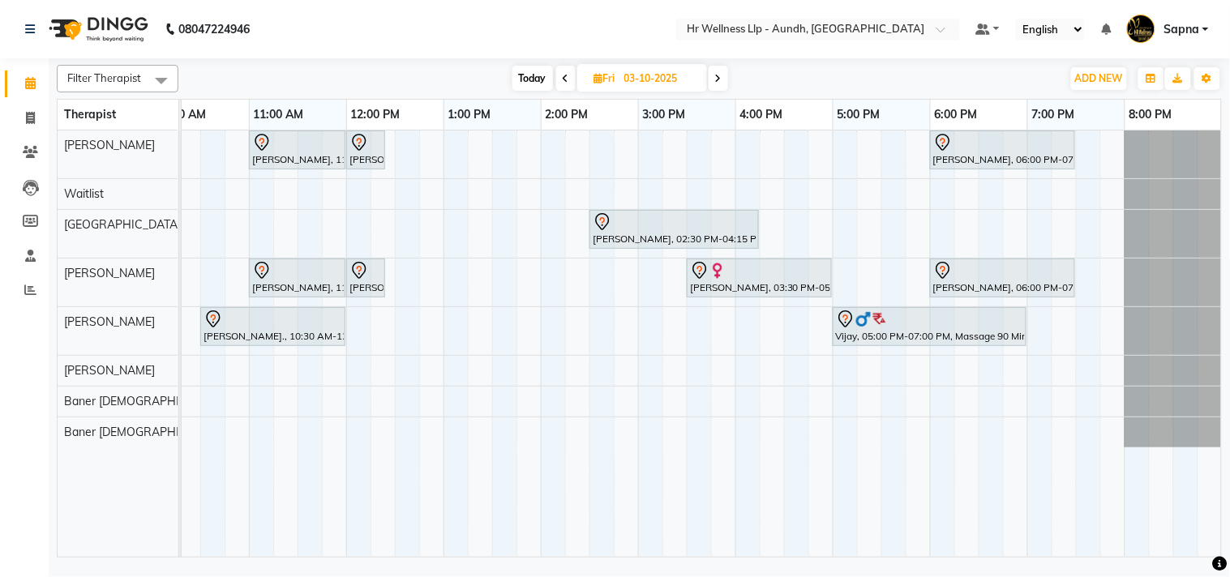
click at [641, 83] on input "03-10-2025" at bounding box center [659, 78] width 81 height 24
select select "10"
select select "2025"
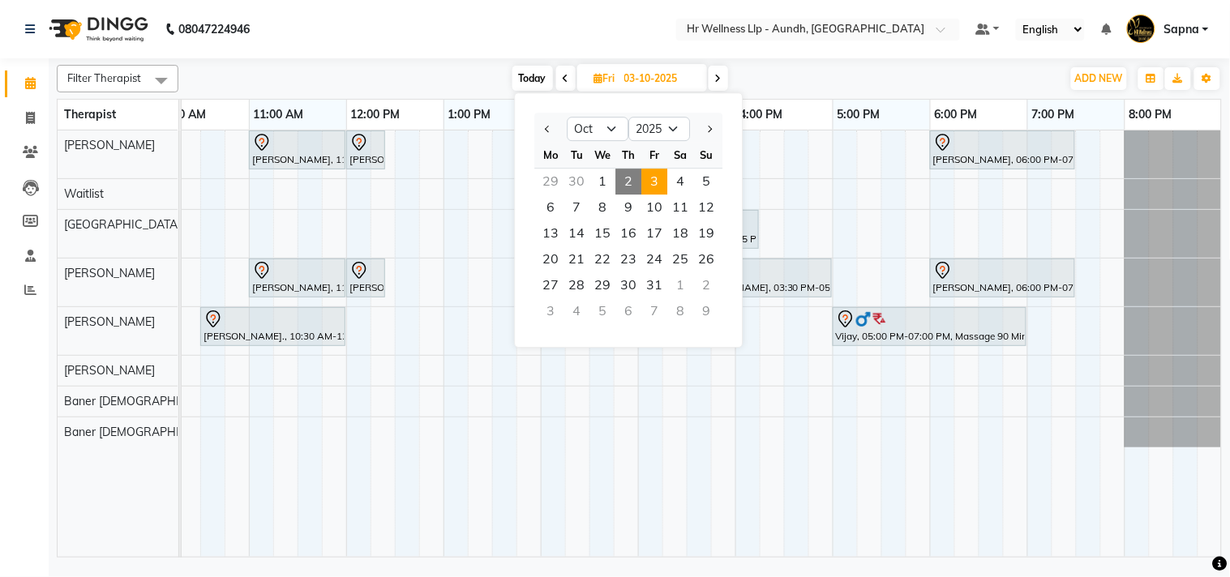
click at [178, 496] on td "[PERSON_NAME] Waitlist Chandni [PERSON_NAME] [PERSON_NAME] [DEMOGRAPHIC_DATA] B…" at bounding box center [119, 344] width 122 height 427
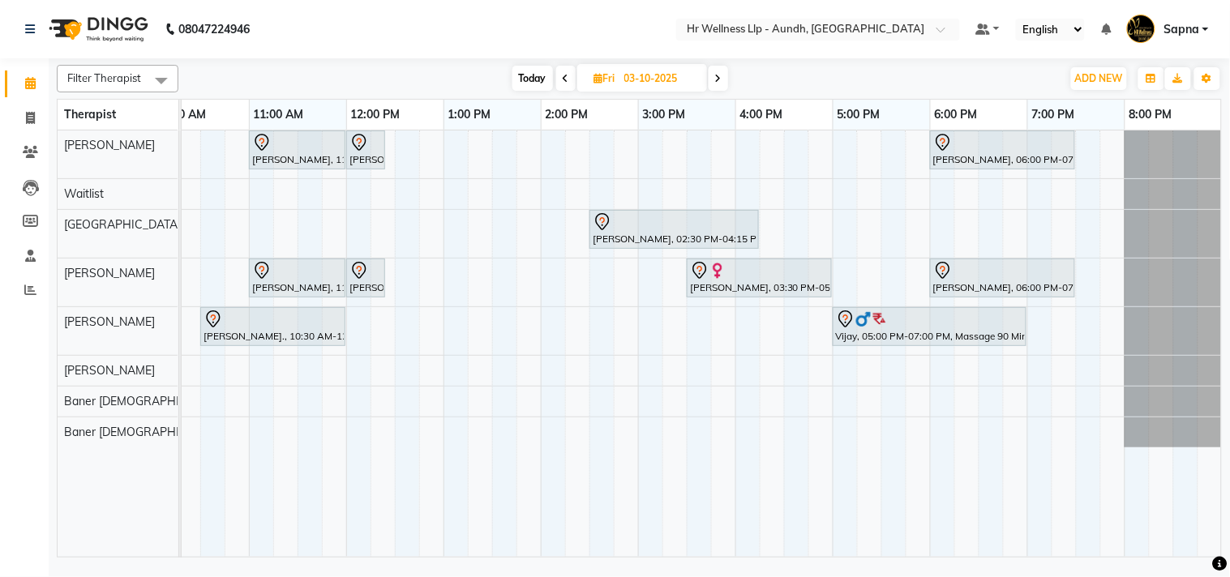
click at [602, 76] on span "Fri" at bounding box center [604, 78] width 29 height 12
select select "10"
select select "2025"
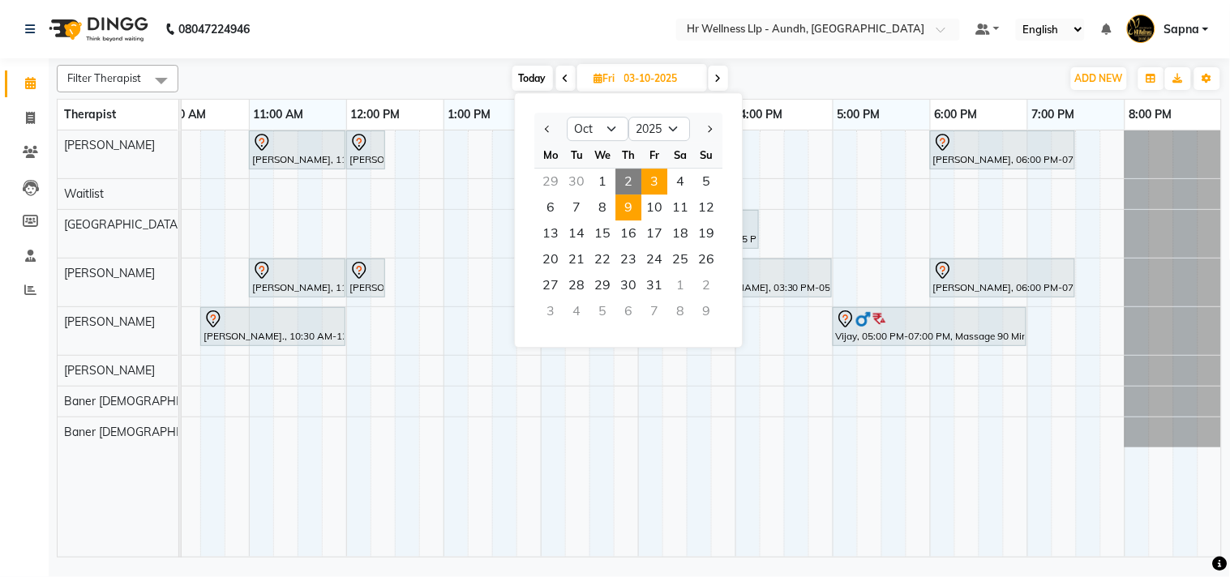
click at [631, 211] on span "9" at bounding box center [628, 208] width 26 height 26
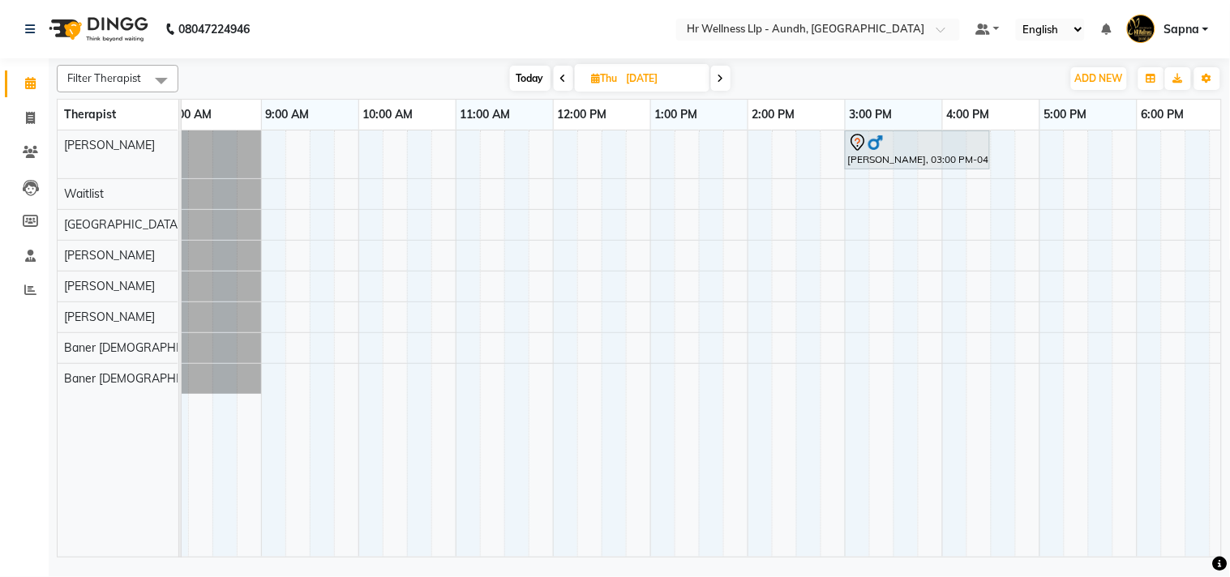
scroll to position [0, 22]
click at [521, 76] on span "Today" at bounding box center [530, 78] width 41 height 25
type input "02-10-2025"
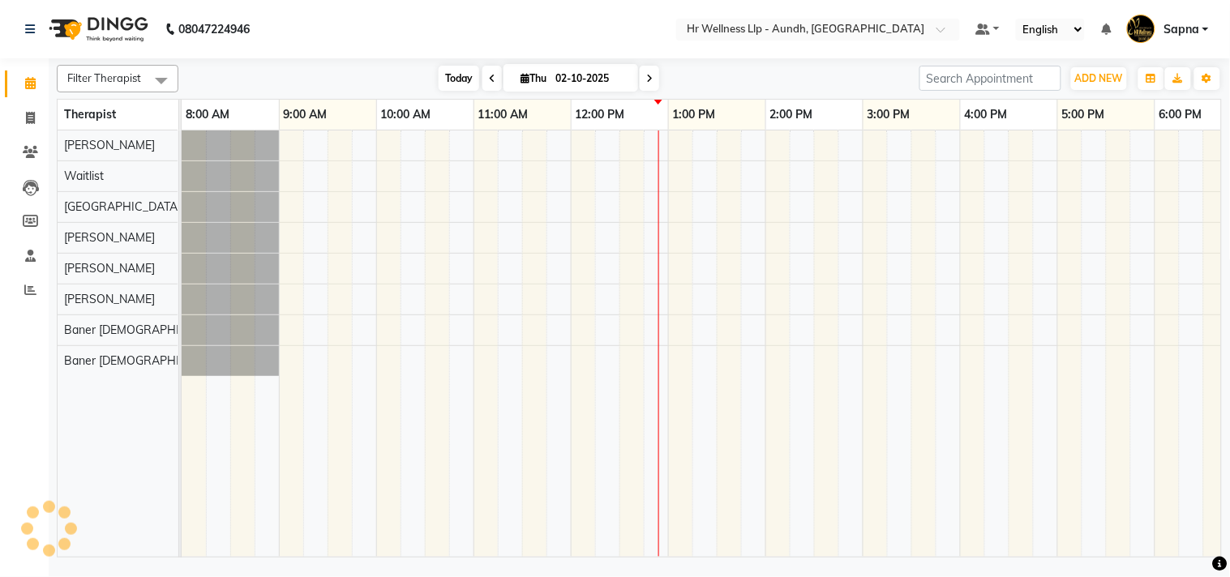
scroll to position [0, 225]
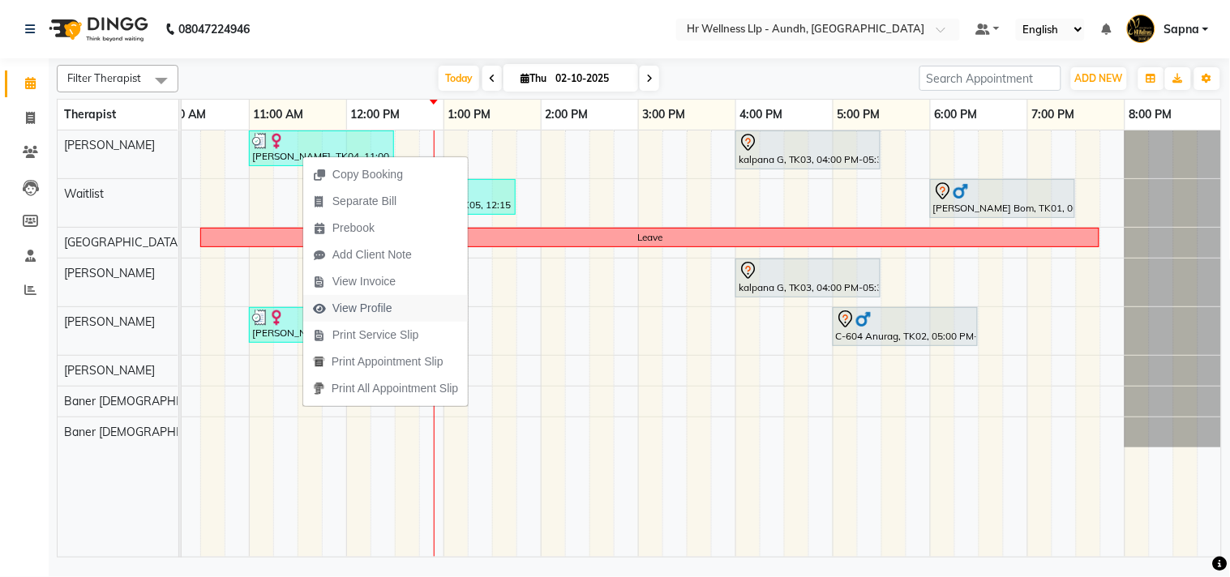
click at [346, 302] on span "View Profile" at bounding box center [362, 308] width 60 height 17
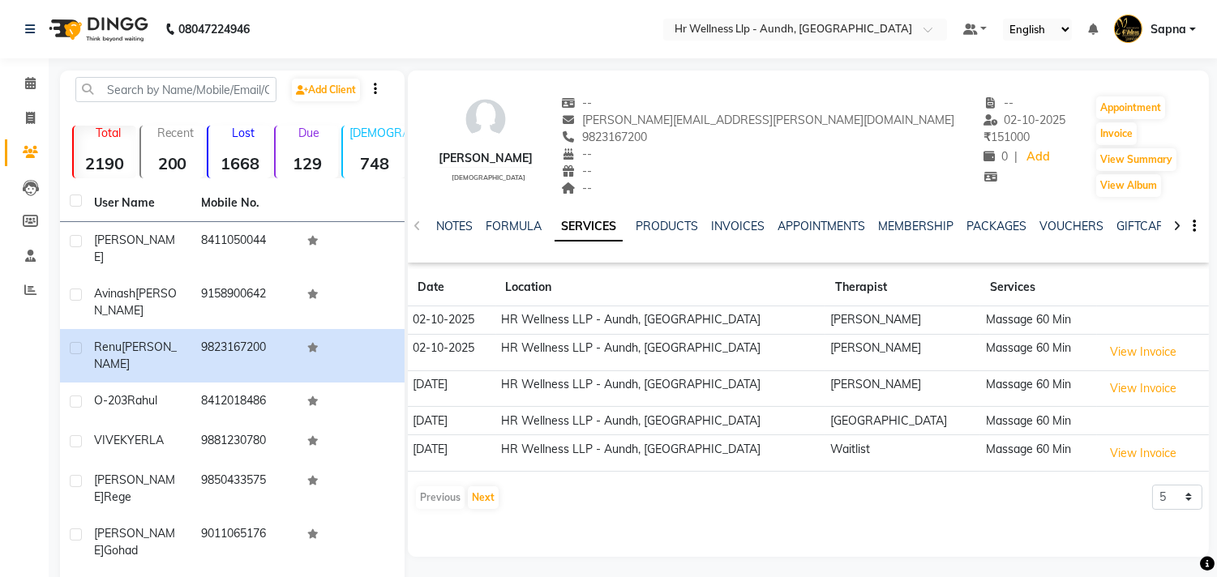
copy span "9823167200"
drag, startPoint x: 670, startPoint y: 133, endPoint x: 760, endPoint y: 140, distance: 89.5
click at [760, 140] on div "9823167200" at bounding box center [758, 137] width 393 height 17
click at [25, 83] on icon at bounding box center [30, 83] width 11 height 12
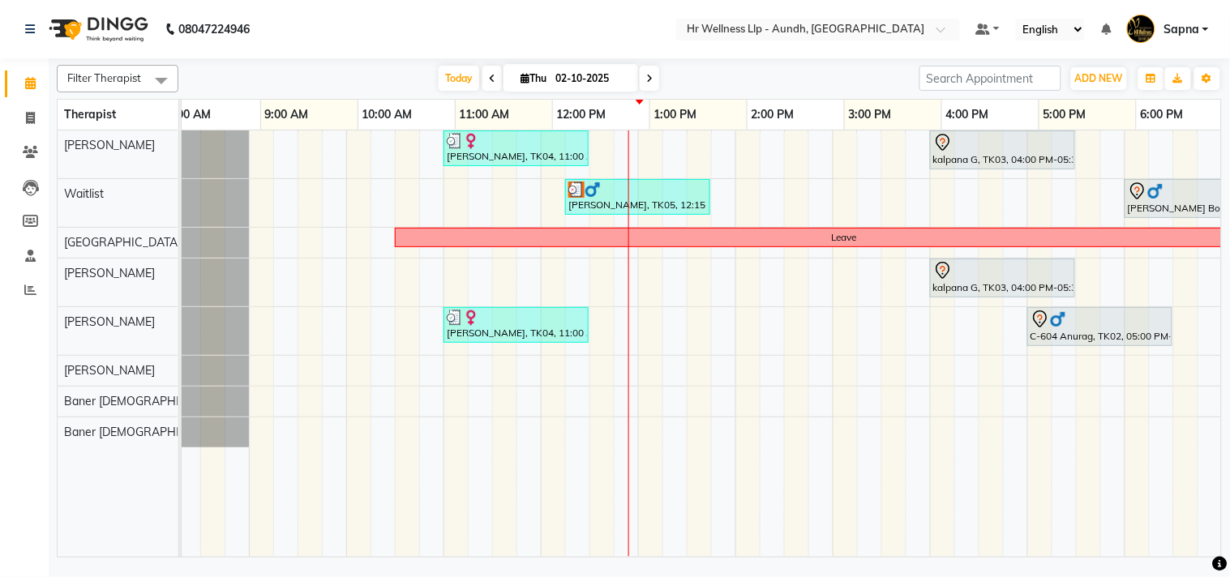
scroll to position [0, 29]
click at [520, 81] on icon at bounding box center [524, 78] width 9 height 11
select select "10"
select select "2025"
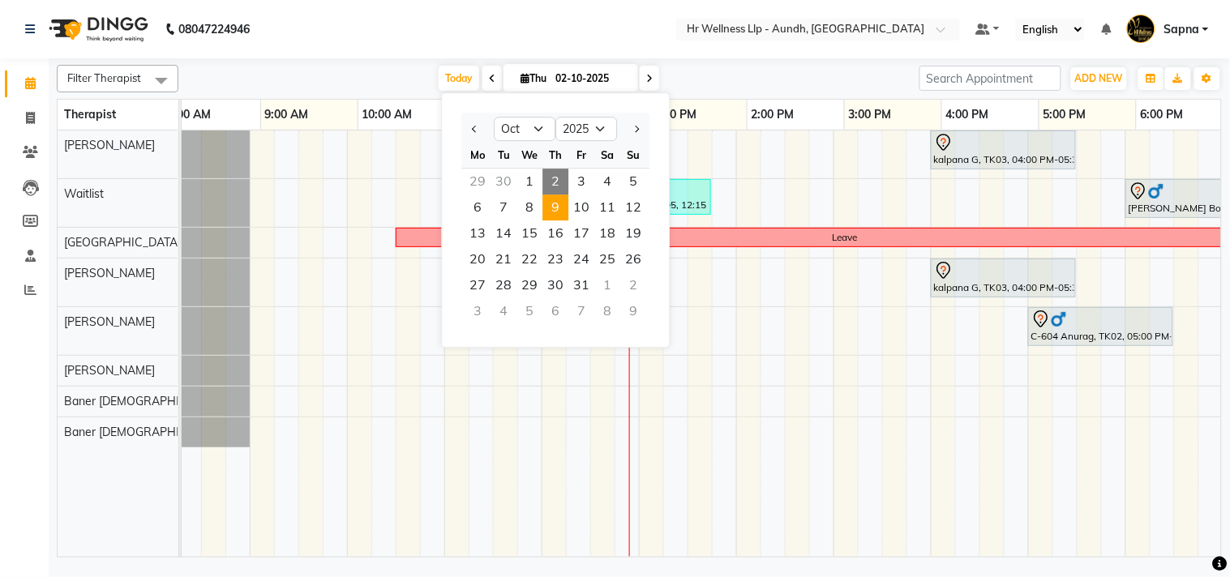
click at [557, 207] on span "9" at bounding box center [555, 208] width 26 height 26
type input "[DATE]"
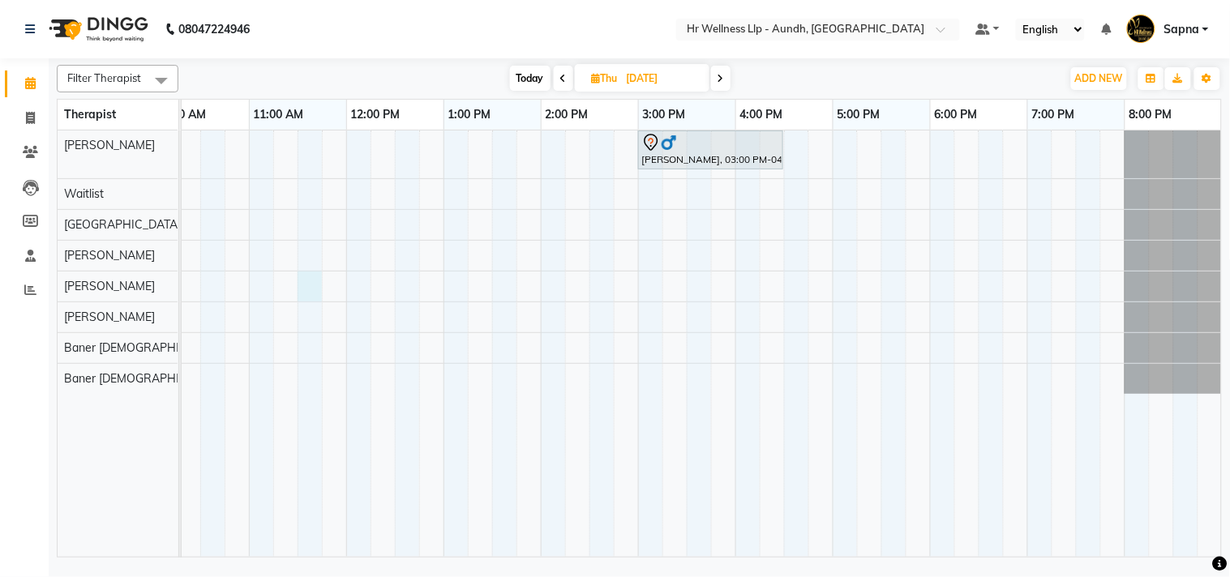
click at [304, 284] on div "[PERSON_NAME], 03:00 PM-04:30 PM, Massage 60 Min" at bounding box center [589, 344] width 1265 height 426
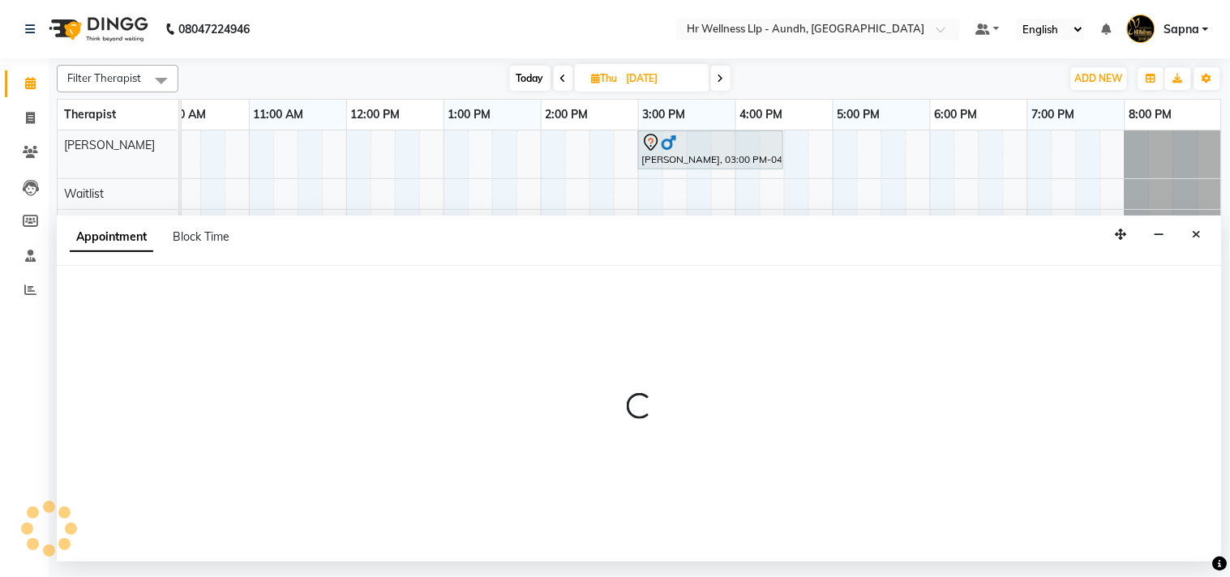
select select "77661"
select select "690"
select select "tentative"
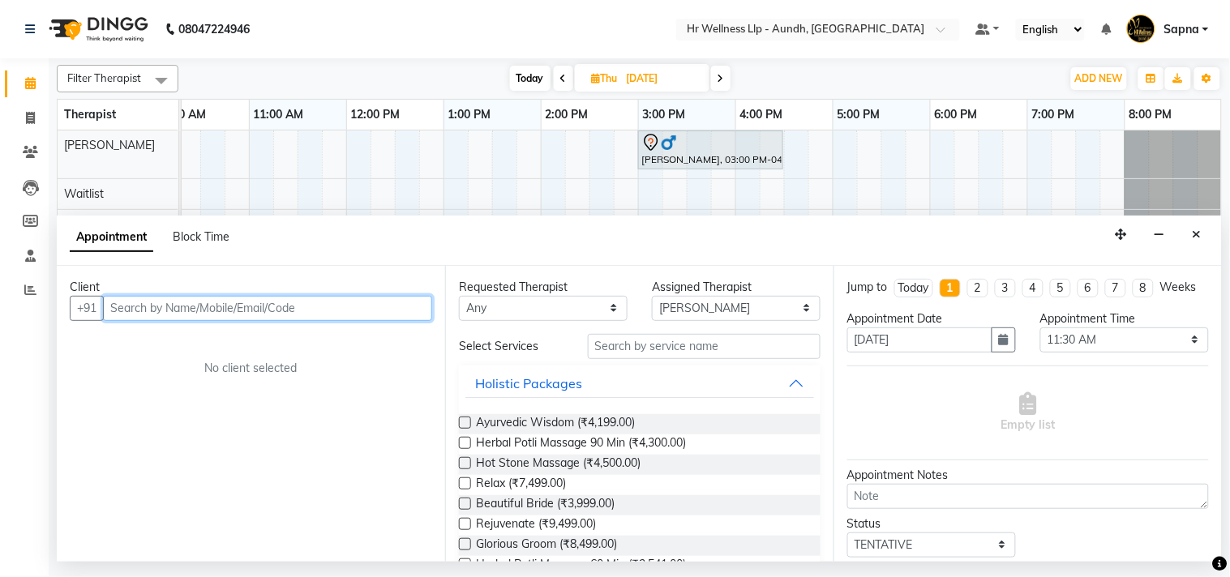
click at [149, 300] on input "text" at bounding box center [267, 308] width 329 height 25
paste input "9823167200"
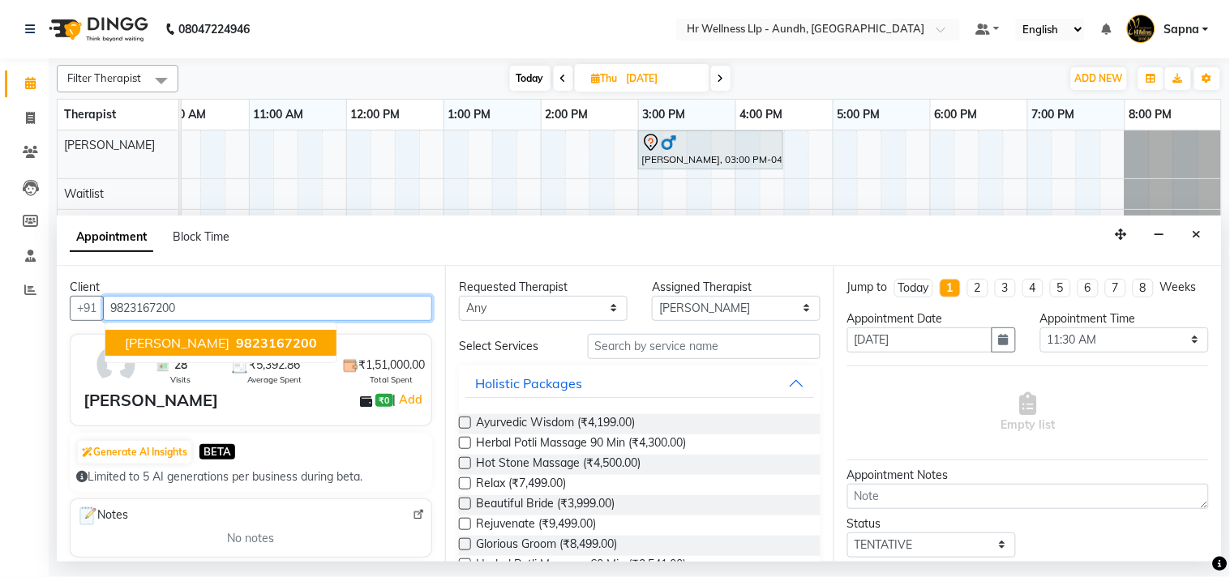
click at [183, 335] on span "[PERSON_NAME]" at bounding box center [177, 343] width 105 height 16
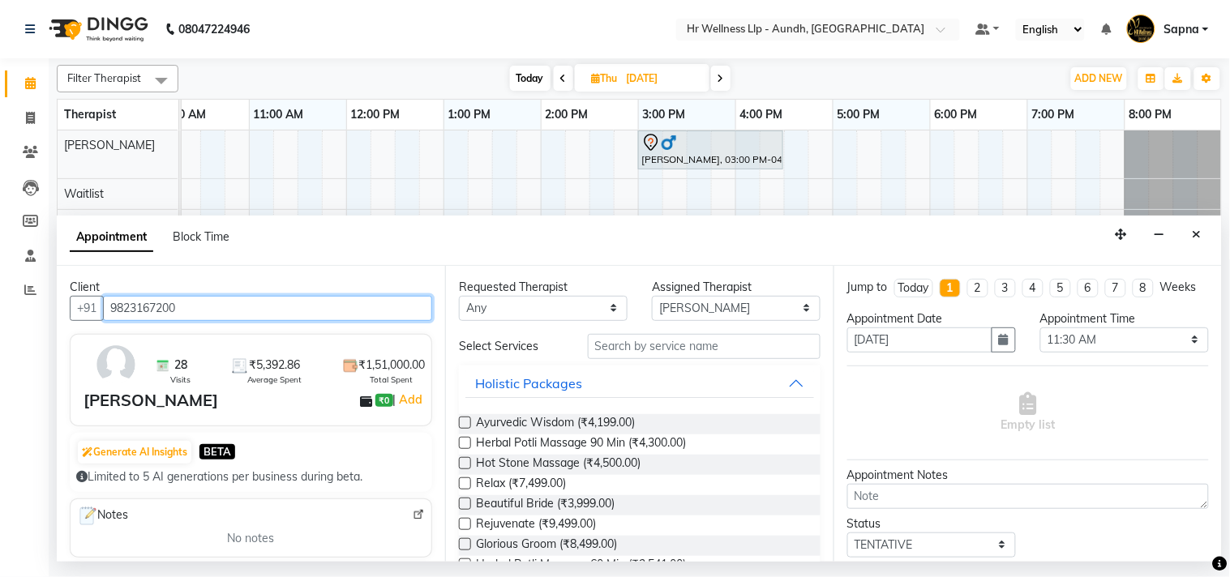
type input "9823167200"
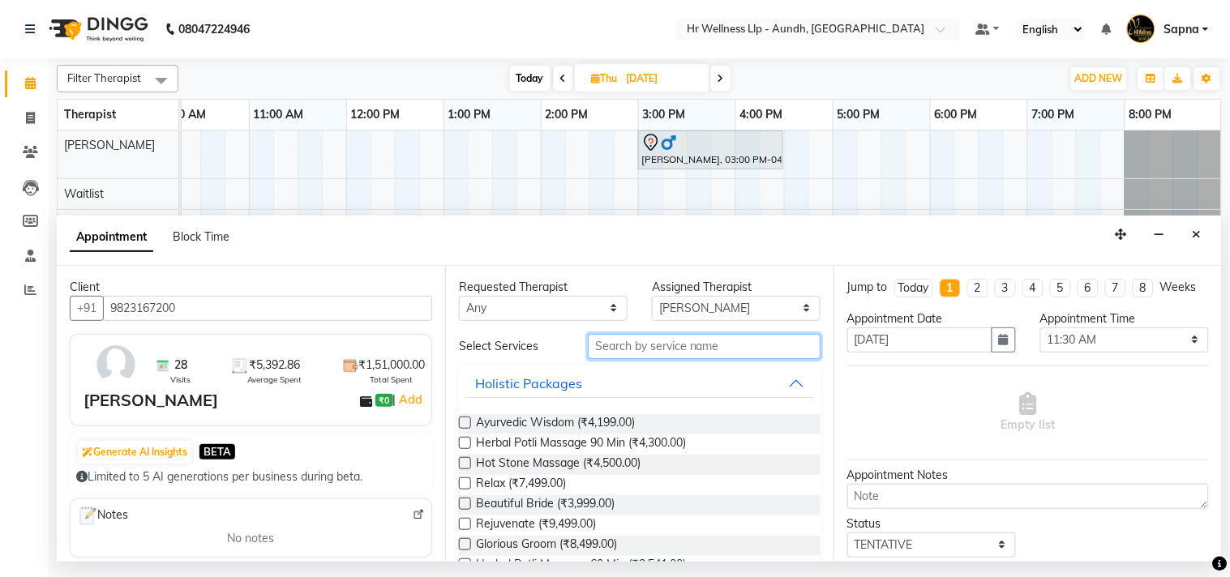
click at [624, 353] on input "text" at bounding box center [704, 346] width 233 height 25
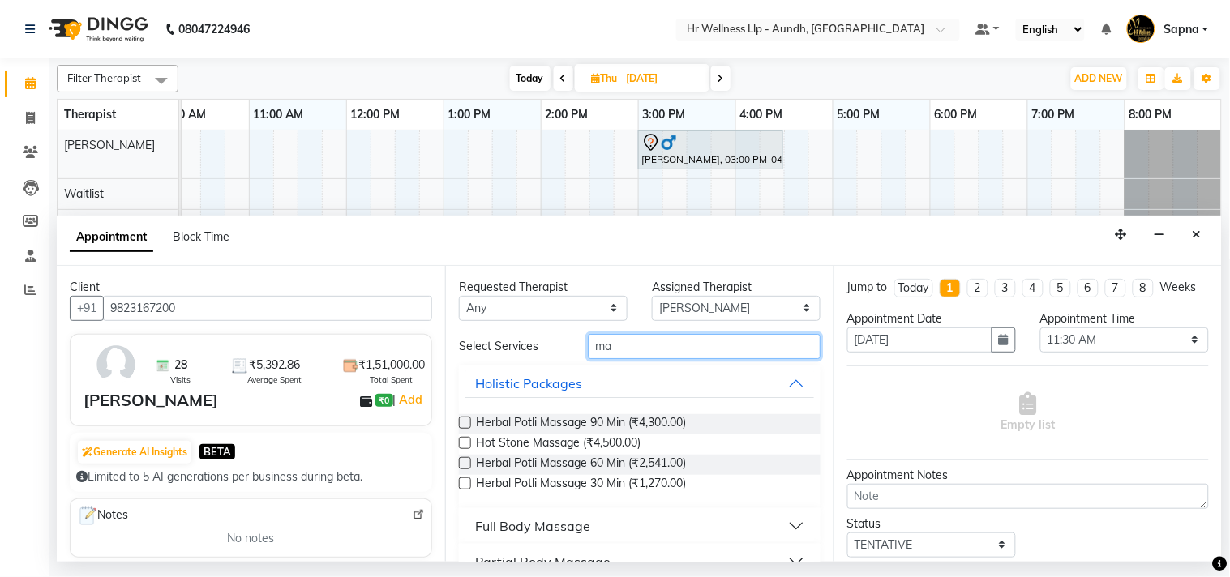
type input "ma"
click at [550, 525] on div "Full Body Massage" at bounding box center [532, 525] width 115 height 19
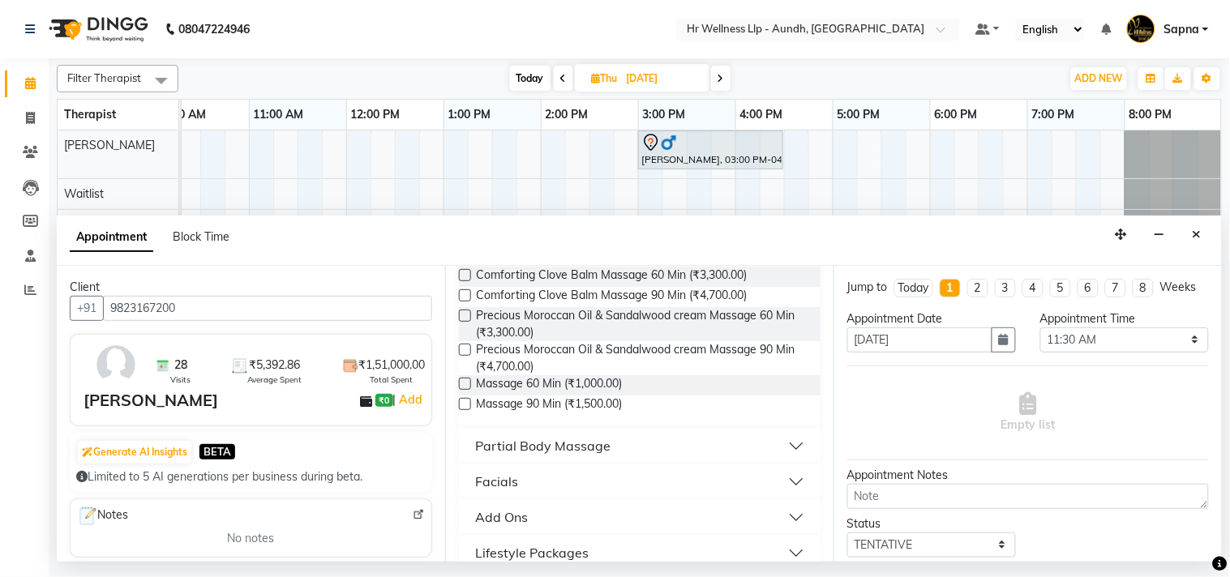
scroll to position [814, 0]
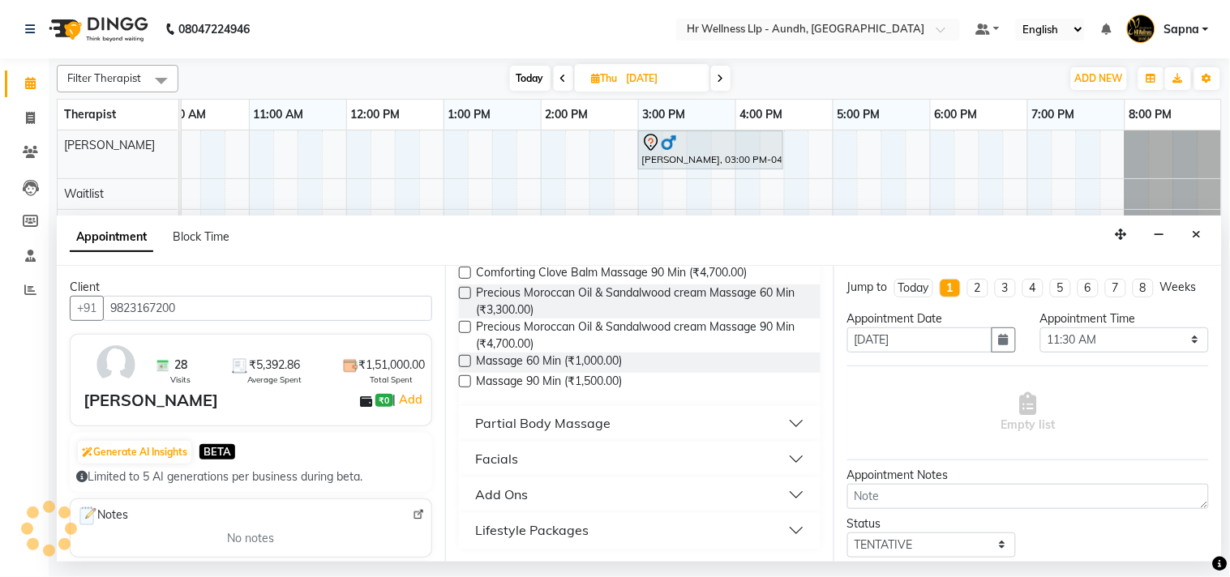
click at [463, 381] on label at bounding box center [465, 381] width 12 height 12
click at [463, 381] on input "checkbox" at bounding box center [464, 383] width 11 height 11
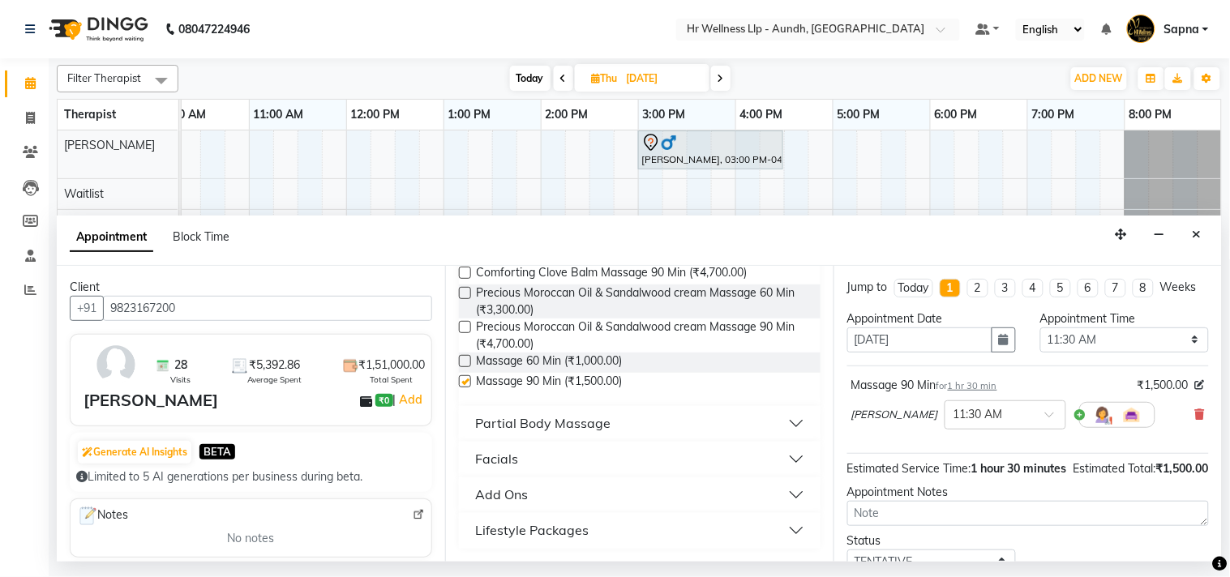
checkbox input "false"
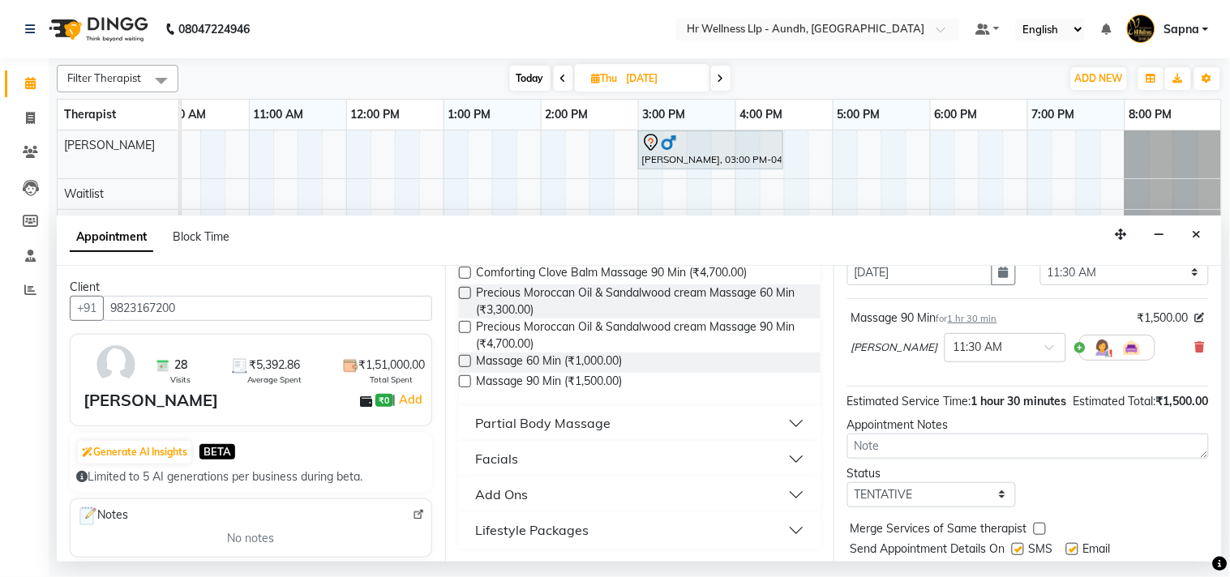
scroll to position [147, 0]
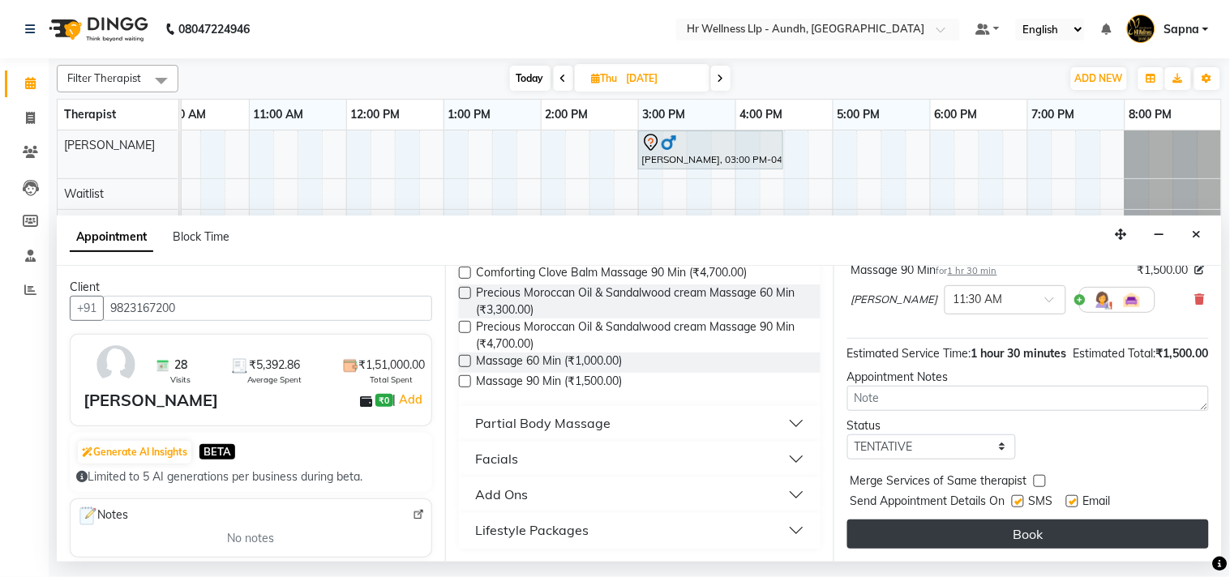
click at [960, 540] on button "Book" at bounding box center [1028, 534] width 362 height 29
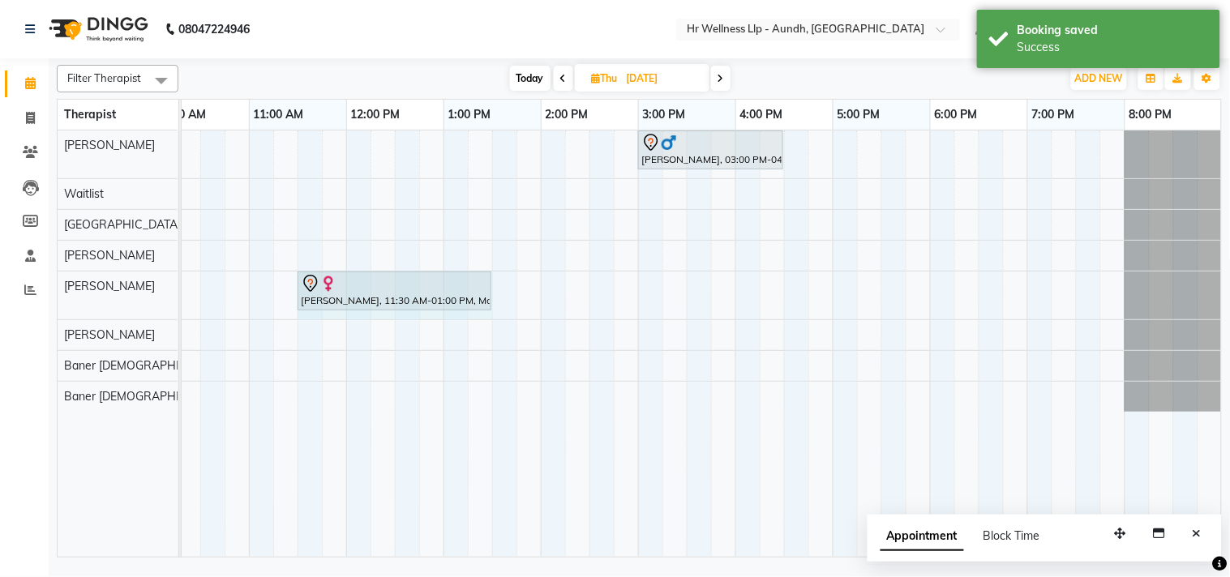
drag, startPoint x: 441, startPoint y: 280, endPoint x: 469, endPoint y: 288, distance: 28.5
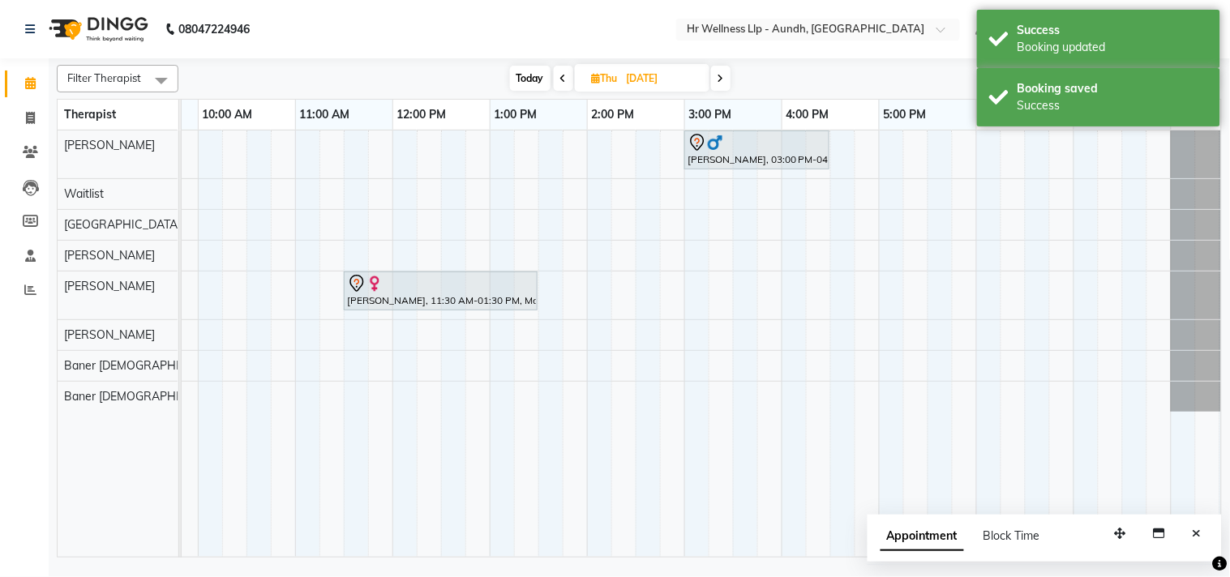
scroll to position [0, 0]
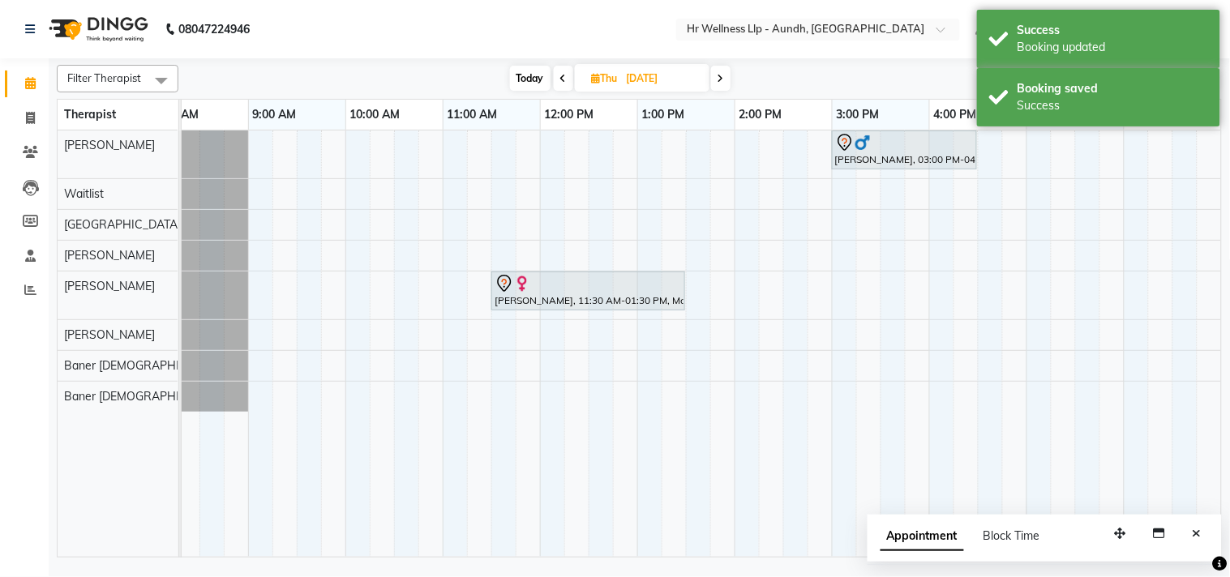
click at [529, 84] on span "Today" at bounding box center [530, 78] width 41 height 25
type input "02-10-2025"
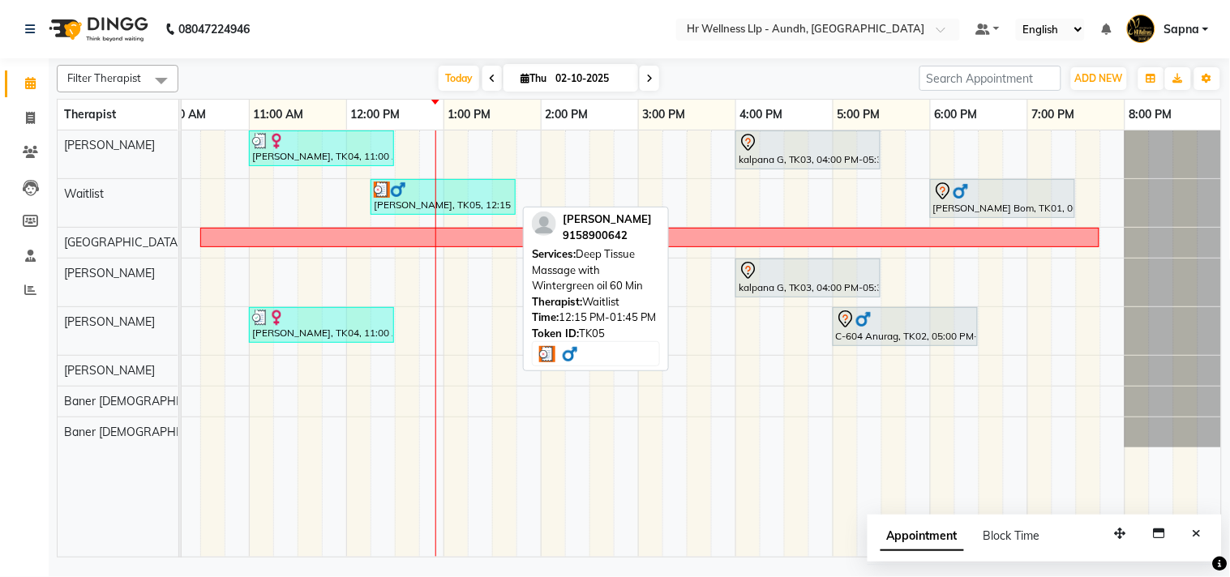
click at [410, 207] on div "[PERSON_NAME], TK05, 12:15 PM-01:45 PM, Deep Tissue Massage with Wintergreen oi…" at bounding box center [443, 197] width 142 height 31
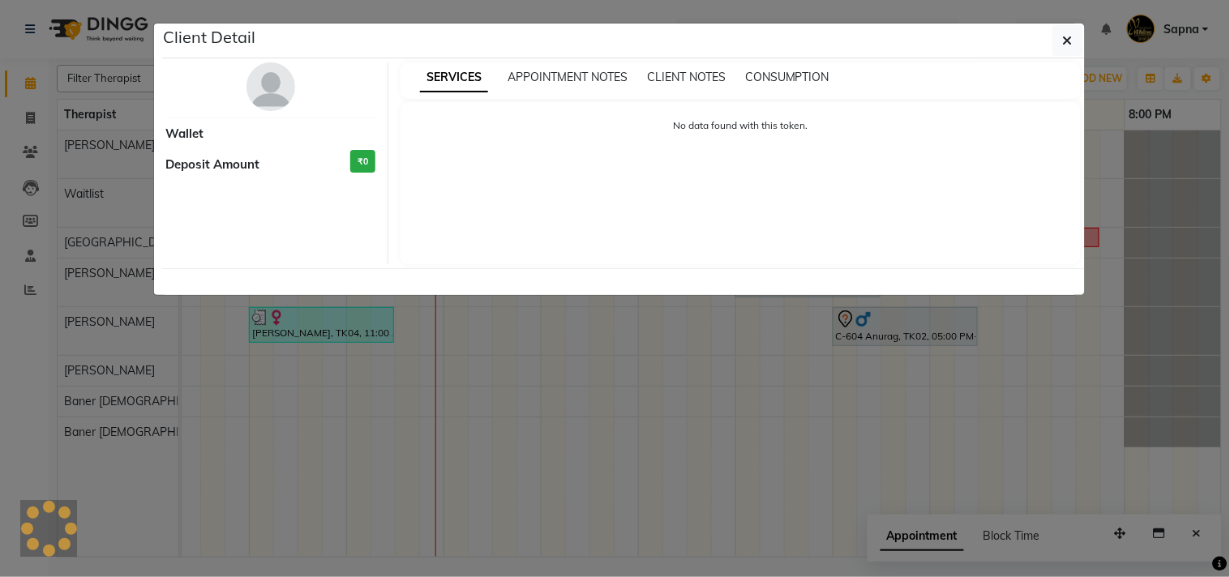
select select "3"
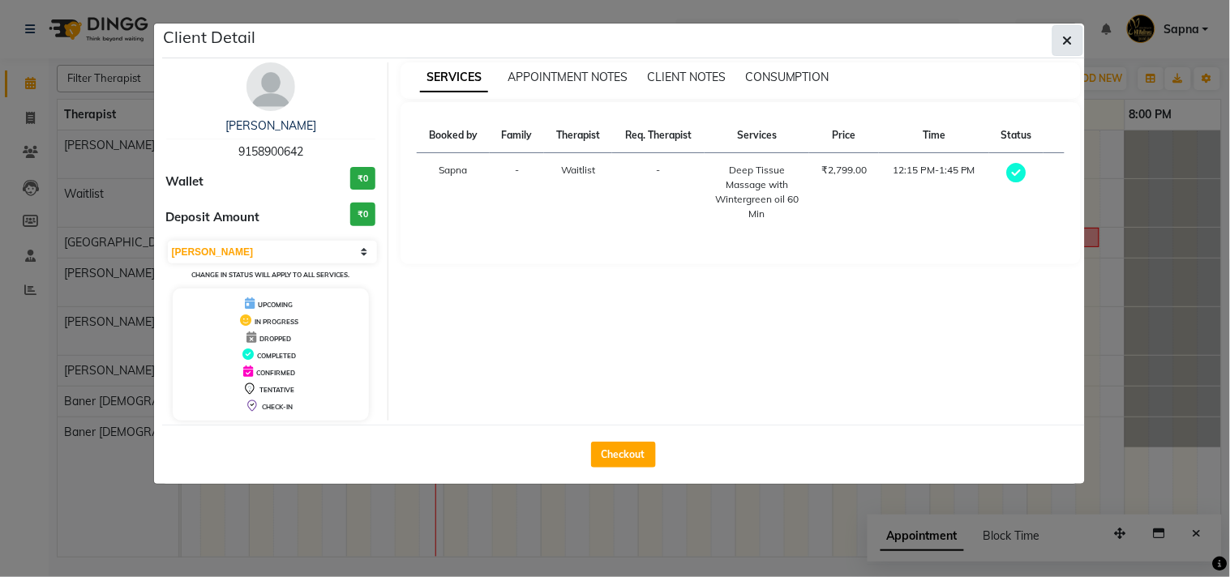
click at [1068, 42] on icon "button" at bounding box center [1068, 40] width 10 height 13
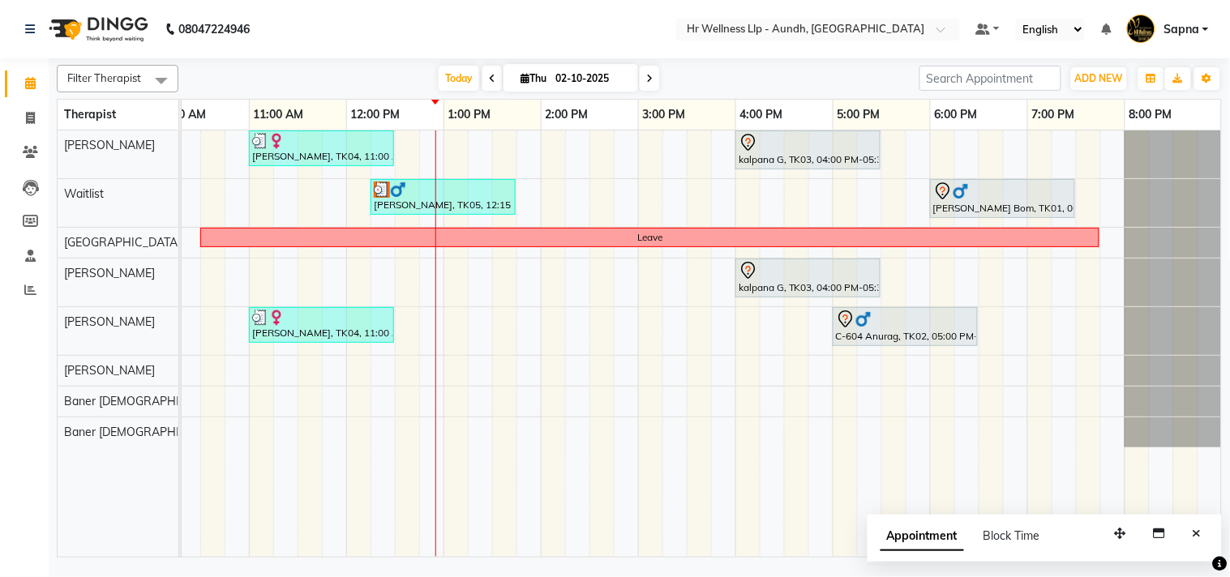
click at [525, 75] on span "Thu" at bounding box center [533, 78] width 34 height 12
select select "10"
select select "2025"
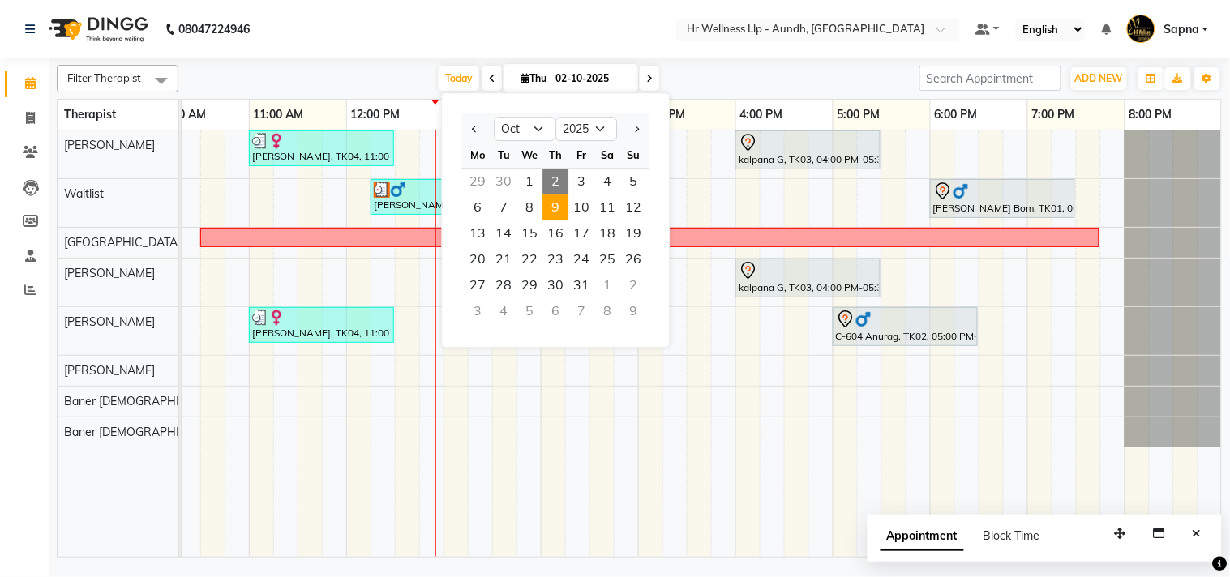
click at [553, 208] on span "9" at bounding box center [555, 208] width 26 height 26
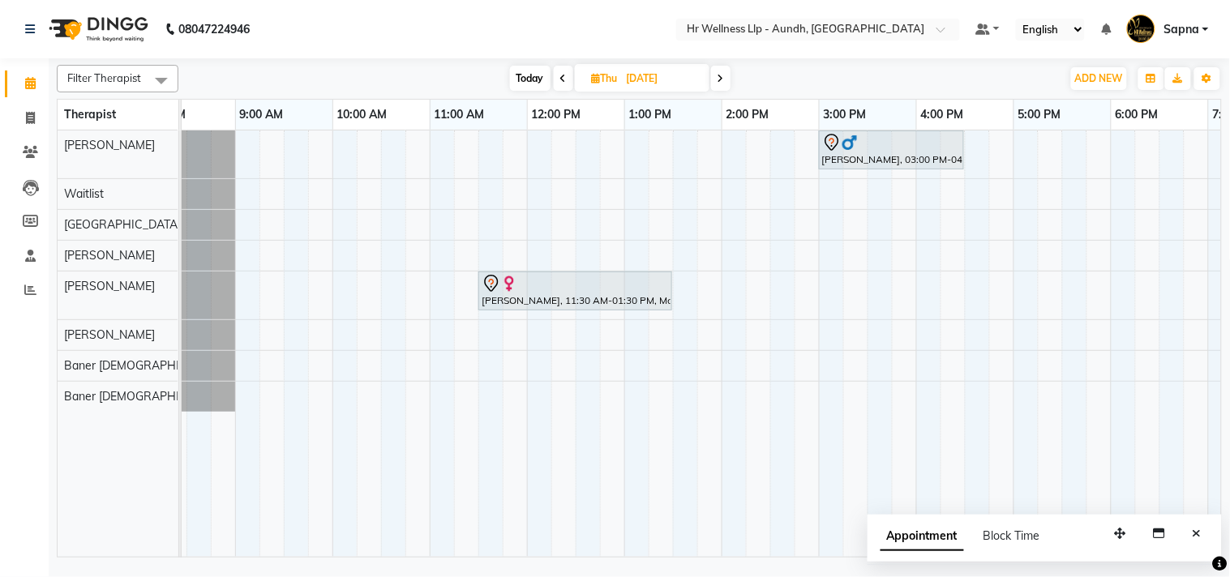
click at [515, 78] on span "Today" at bounding box center [530, 78] width 41 height 25
type input "02-10-2025"
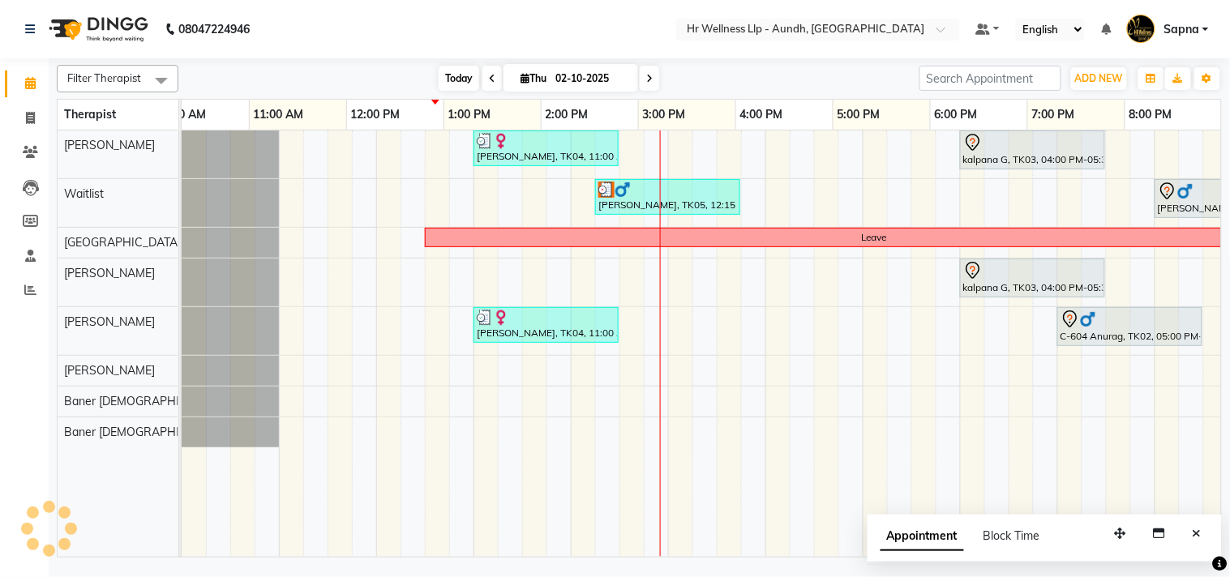
scroll to position [0, 225]
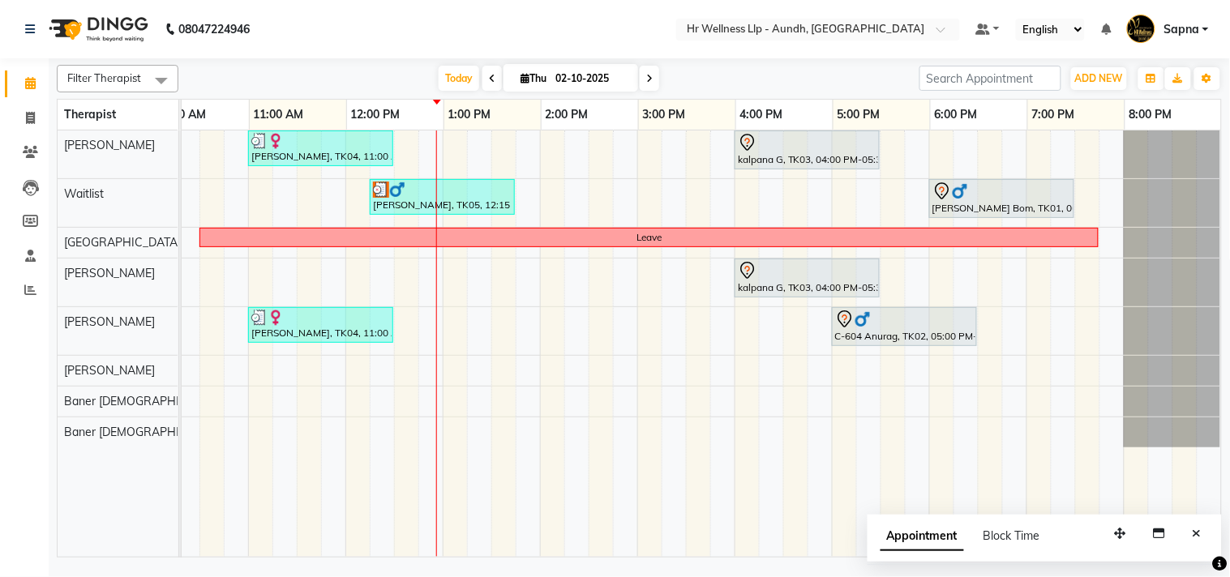
click at [516, 77] on span "Thu" at bounding box center [533, 78] width 34 height 12
select select "10"
select select "2025"
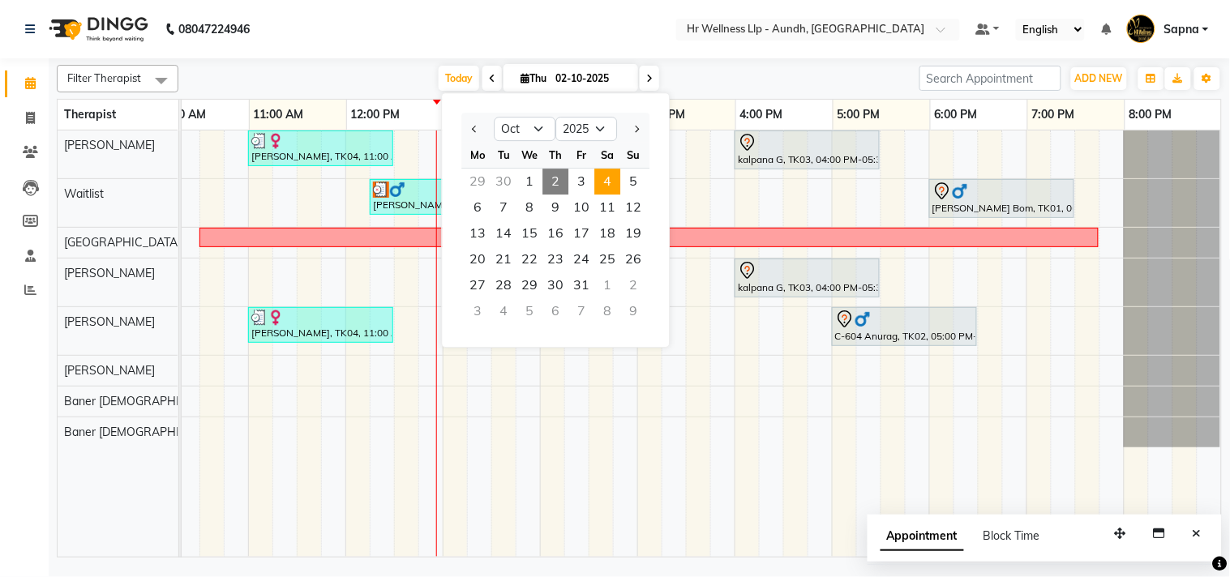
click at [610, 183] on span "4" at bounding box center [607, 182] width 26 height 26
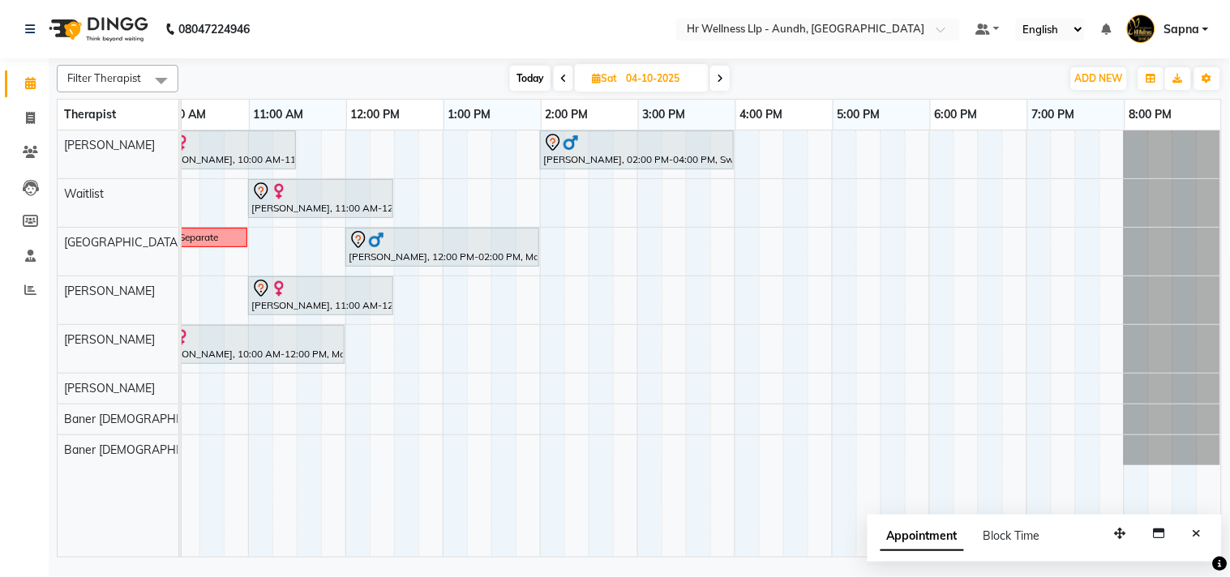
click at [516, 78] on span "Today" at bounding box center [530, 78] width 41 height 25
type input "02-10-2025"
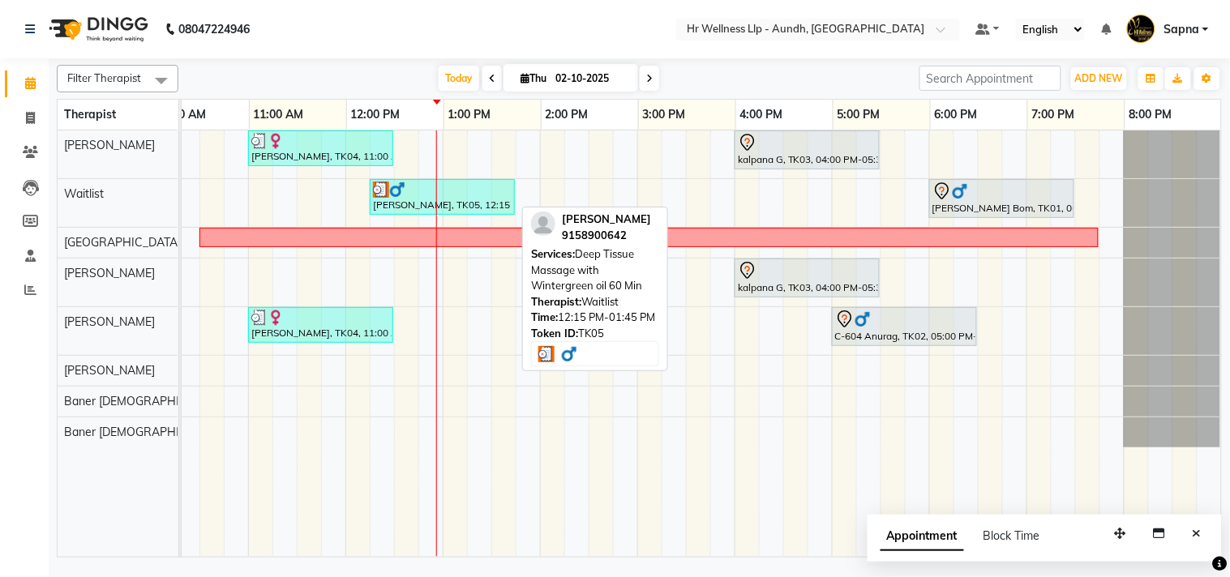
click at [408, 203] on div "[PERSON_NAME], TK05, 12:15 PM-01:45 PM, Deep Tissue Massage with Wintergreen oi…" at bounding box center [442, 197] width 142 height 31
select select "3"
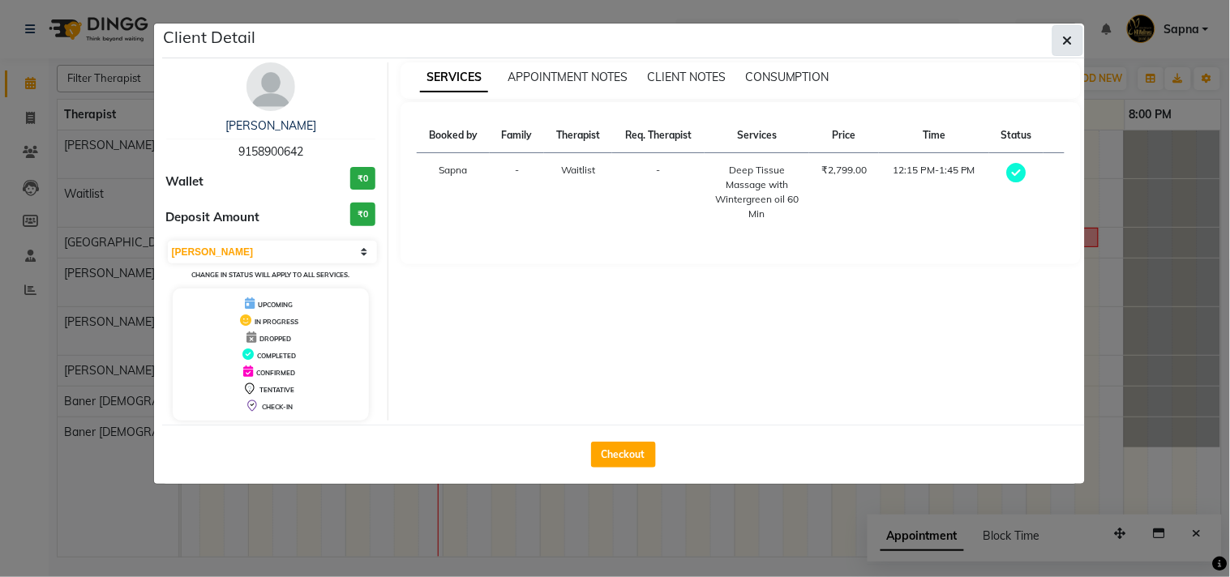
click at [1068, 45] on icon "button" at bounding box center [1068, 40] width 10 height 13
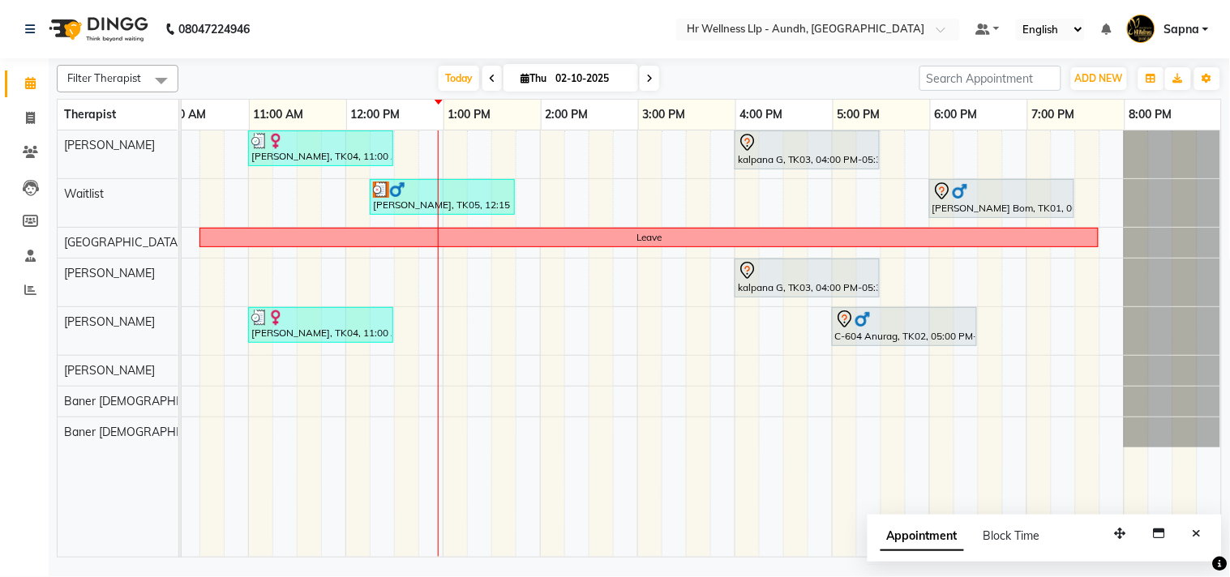
click at [646, 82] on icon at bounding box center [649, 79] width 6 height 10
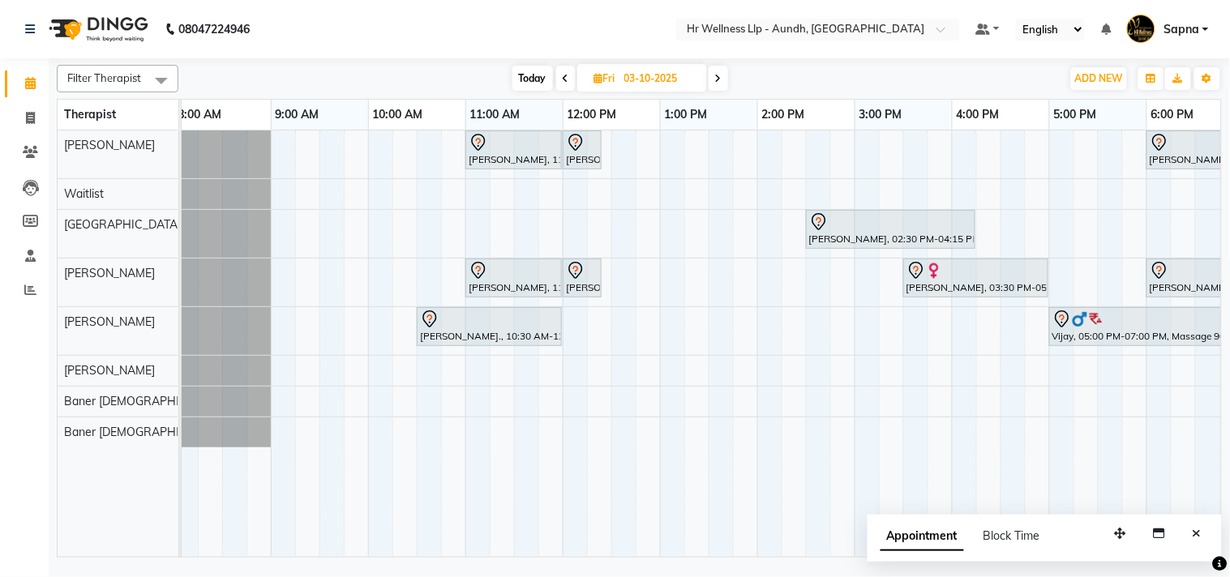
scroll to position [0, 11]
click at [529, 78] on span "Today" at bounding box center [532, 78] width 41 height 25
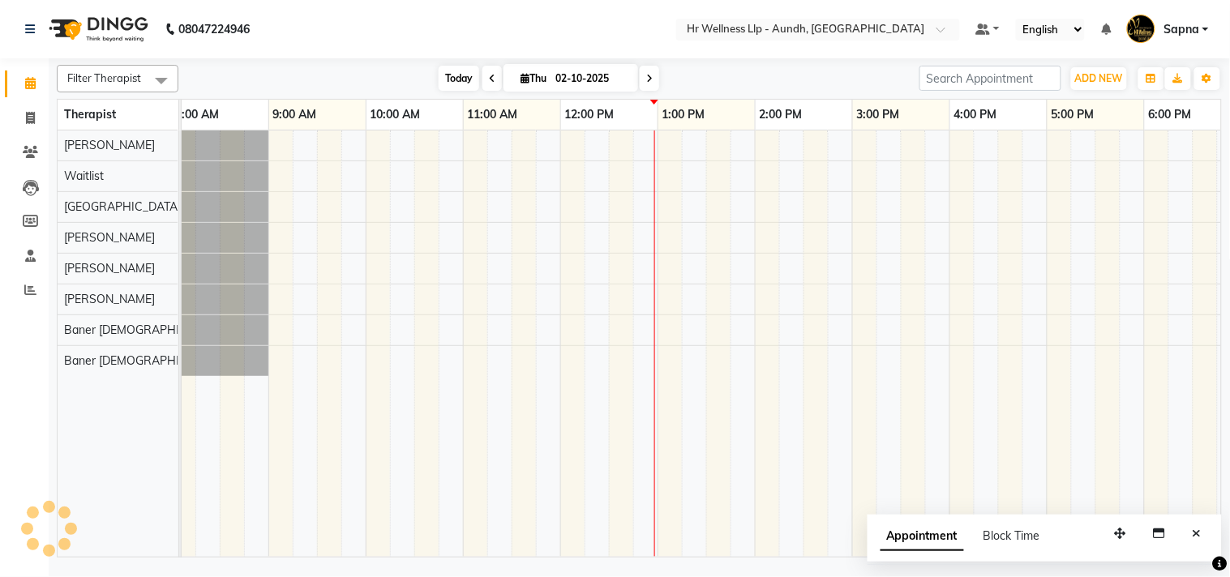
scroll to position [0, 225]
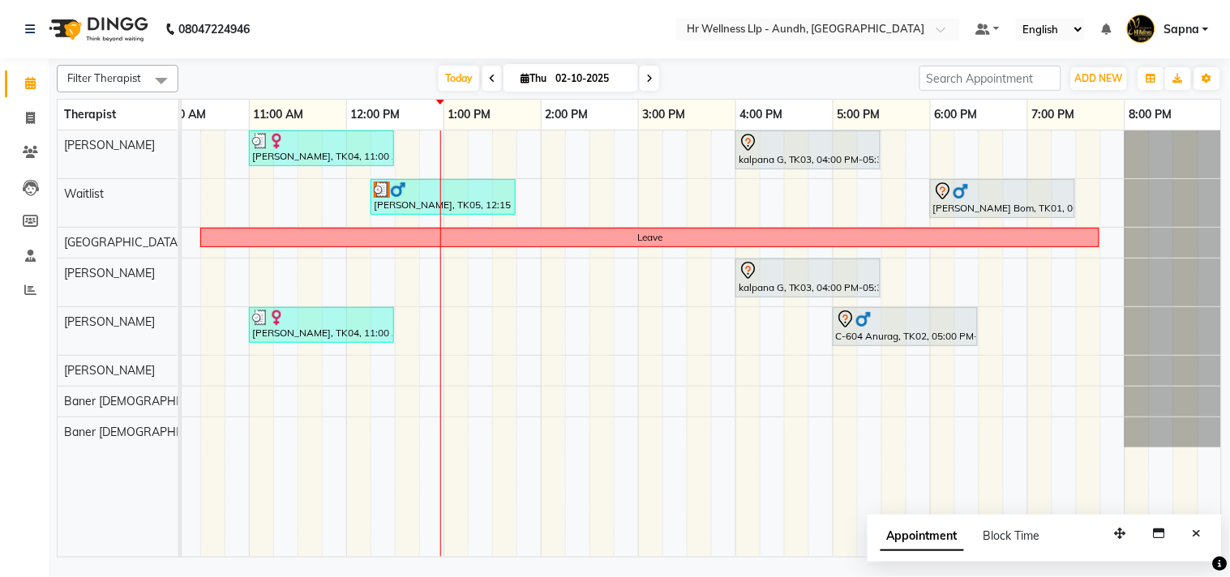
click at [644, 71] on span at bounding box center [649, 78] width 19 height 25
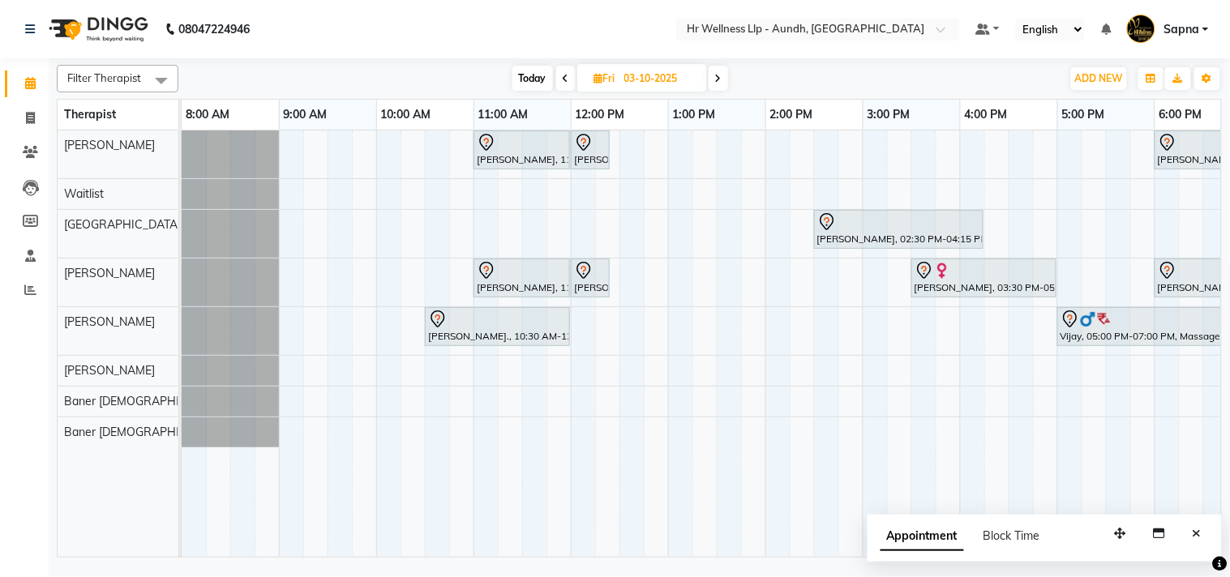
scroll to position [0, 2]
click at [529, 81] on span "Today" at bounding box center [532, 78] width 41 height 25
type input "02-10-2025"
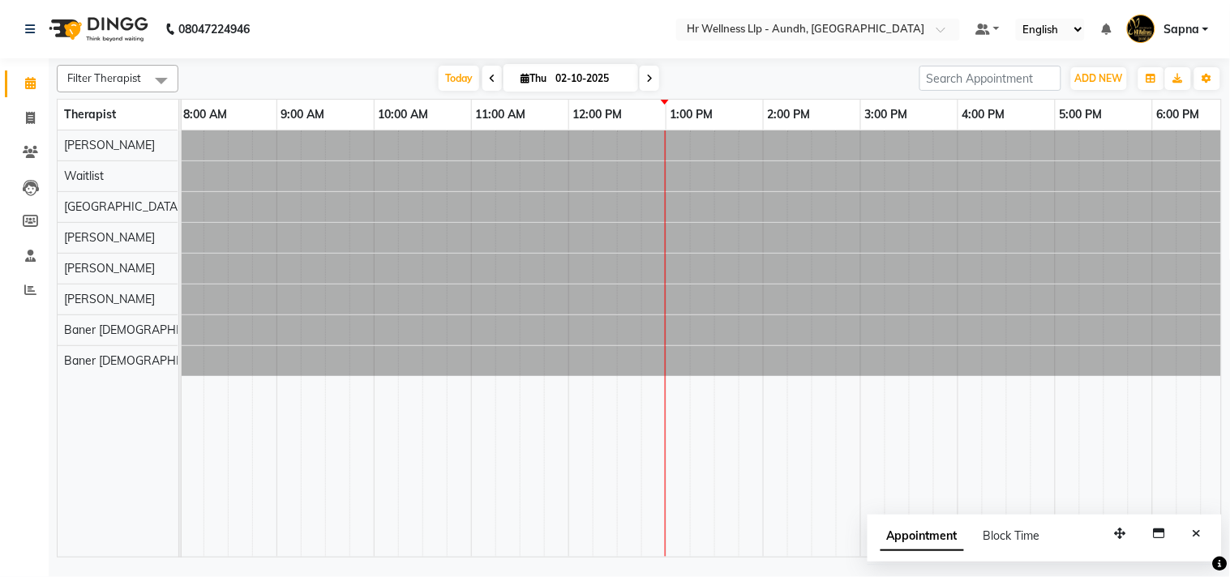
scroll to position [0, 225]
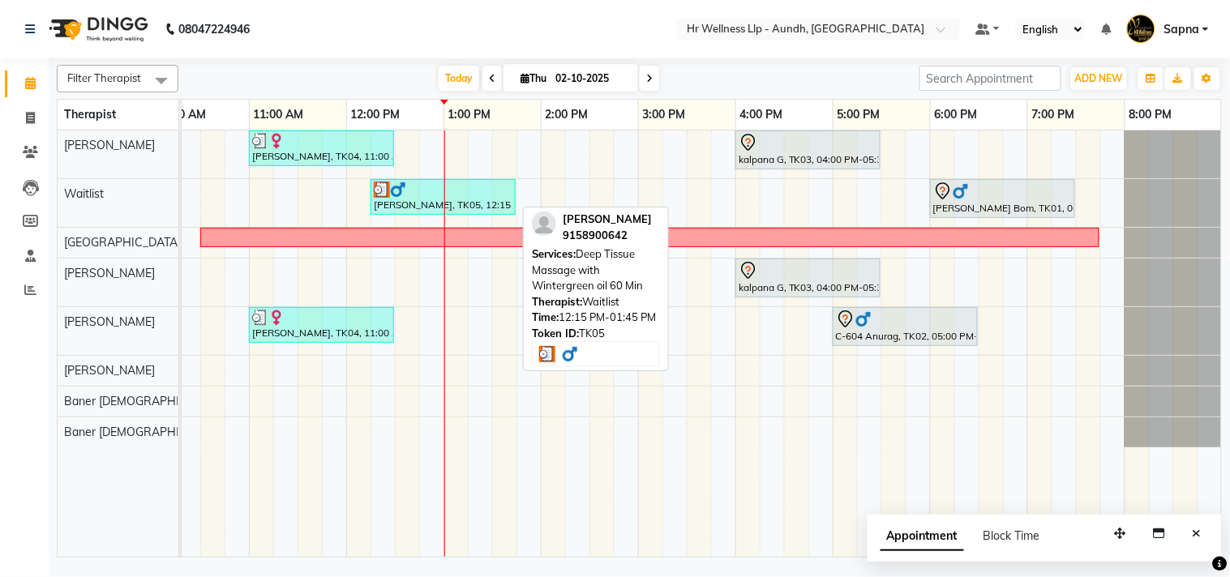
click at [400, 203] on div "[PERSON_NAME], TK05, 12:15 PM-01:45 PM, Deep Tissue Massage with Wintergreen oi…" at bounding box center [443, 197] width 142 height 31
select select "3"
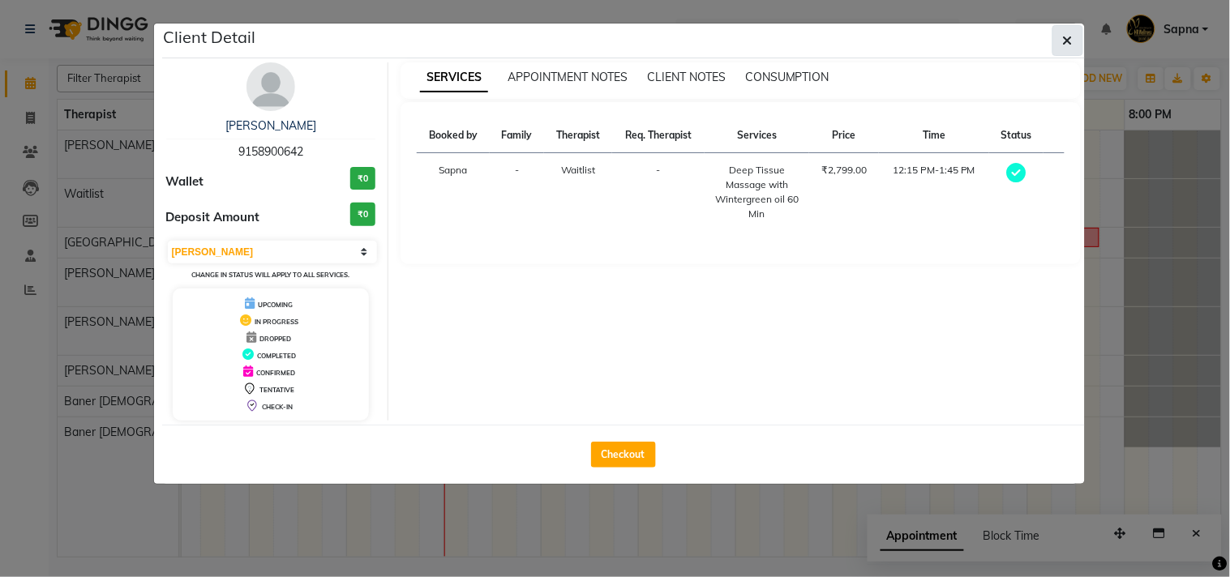
click at [1059, 43] on button "button" at bounding box center [1067, 40] width 31 height 31
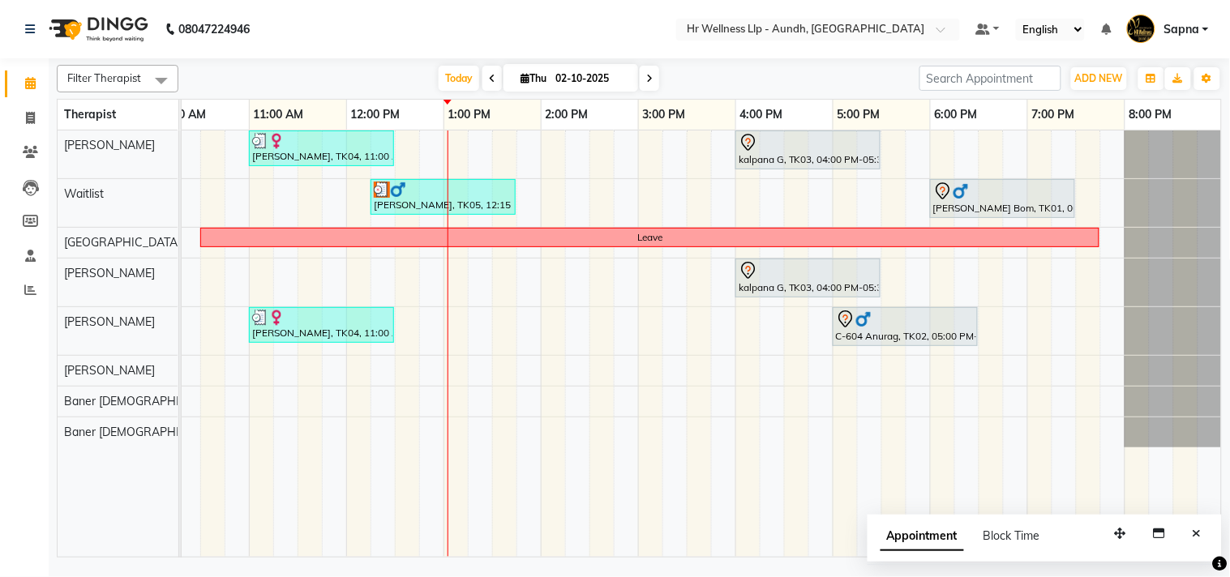
click at [520, 77] on icon at bounding box center [524, 78] width 9 height 11
select select "10"
select select "2025"
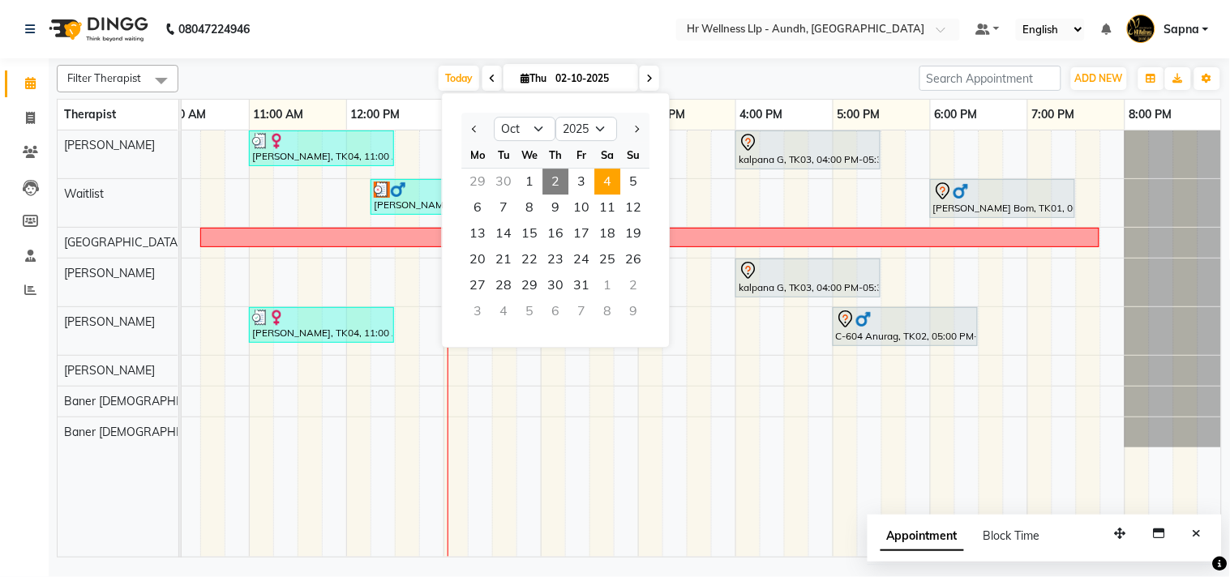
click at [603, 177] on span "4" at bounding box center [607, 182] width 26 height 26
type input "04-10-2025"
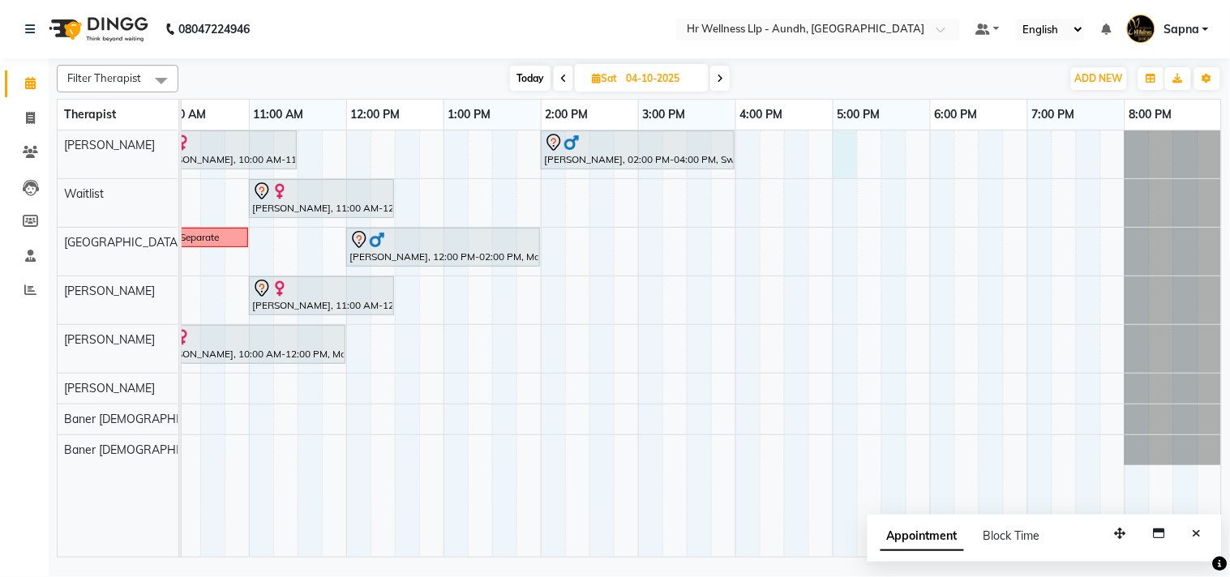
click at [844, 157] on div "[PERSON_NAME], 10:00 AM-11:30 AM, Massage 60 [PERSON_NAME], 02:00 PM-04:00 PM, …" at bounding box center [589, 344] width 1265 height 426
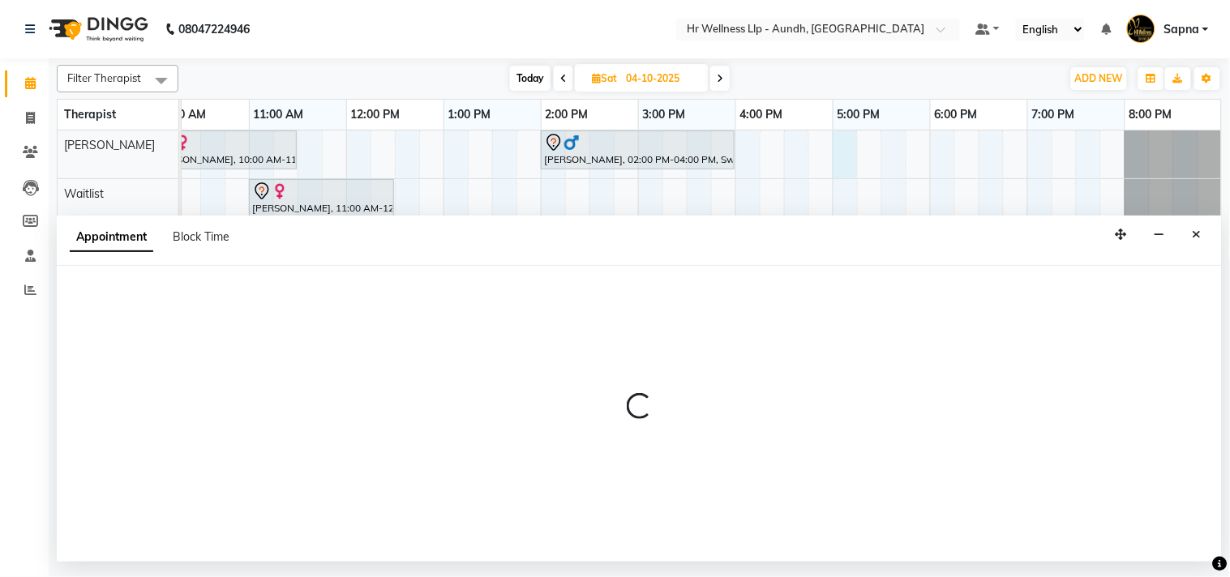
select select "77660"
select select "tentative"
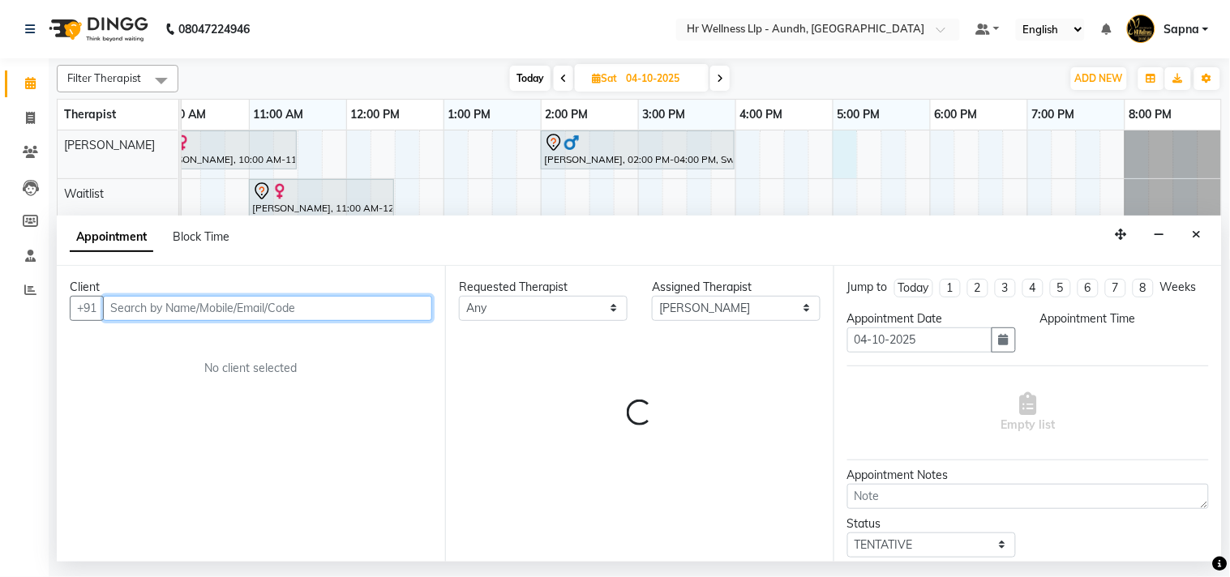
select select "1020"
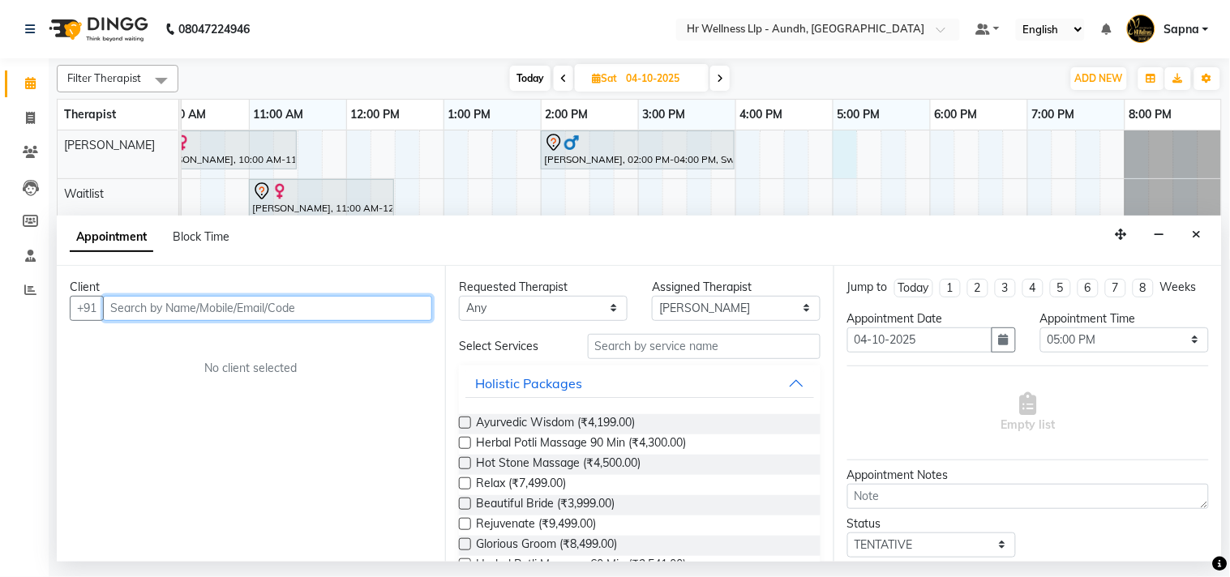
click at [139, 304] on input "text" at bounding box center [267, 308] width 329 height 25
paste input "99703 96813"
click at [148, 306] on input "99703 96813" at bounding box center [234, 308] width 262 height 25
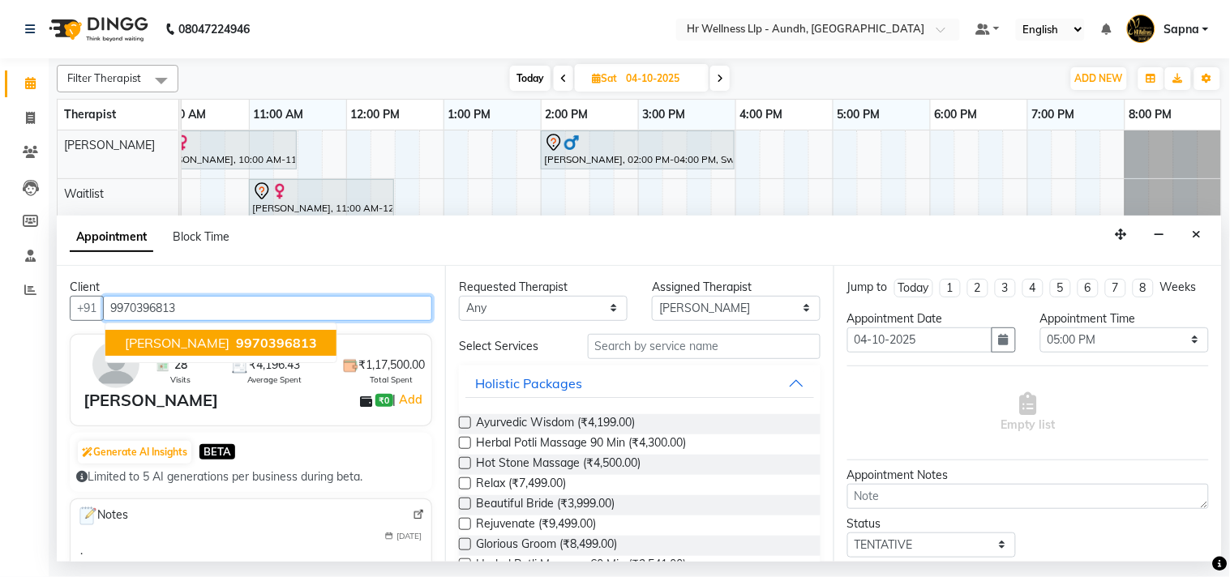
click at [187, 349] on span "[PERSON_NAME]" at bounding box center [177, 343] width 105 height 16
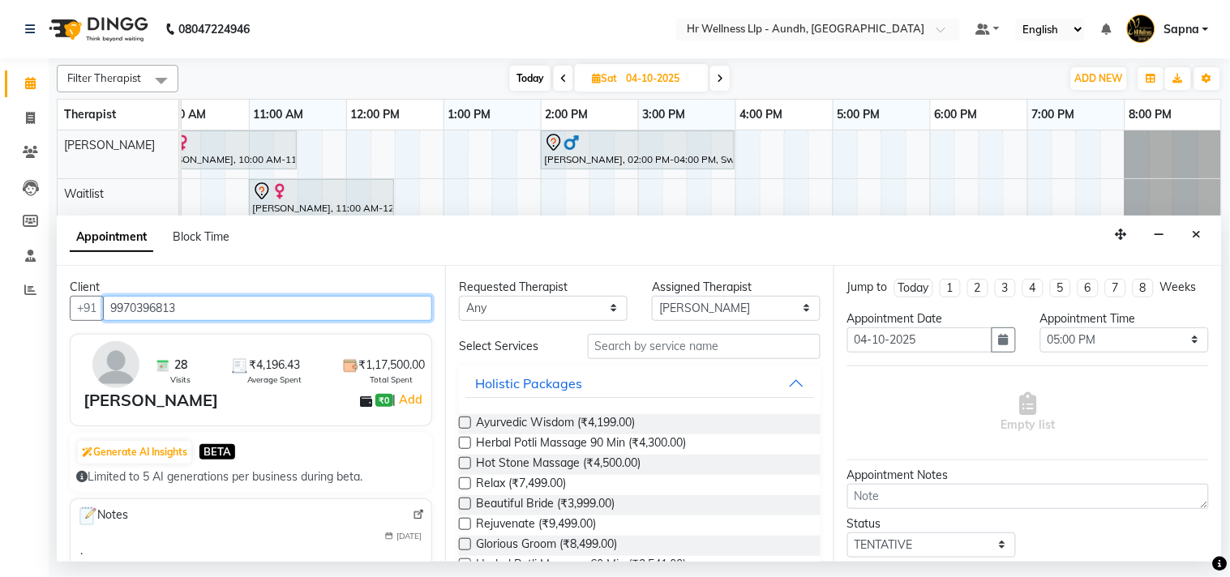
type input "9970396813"
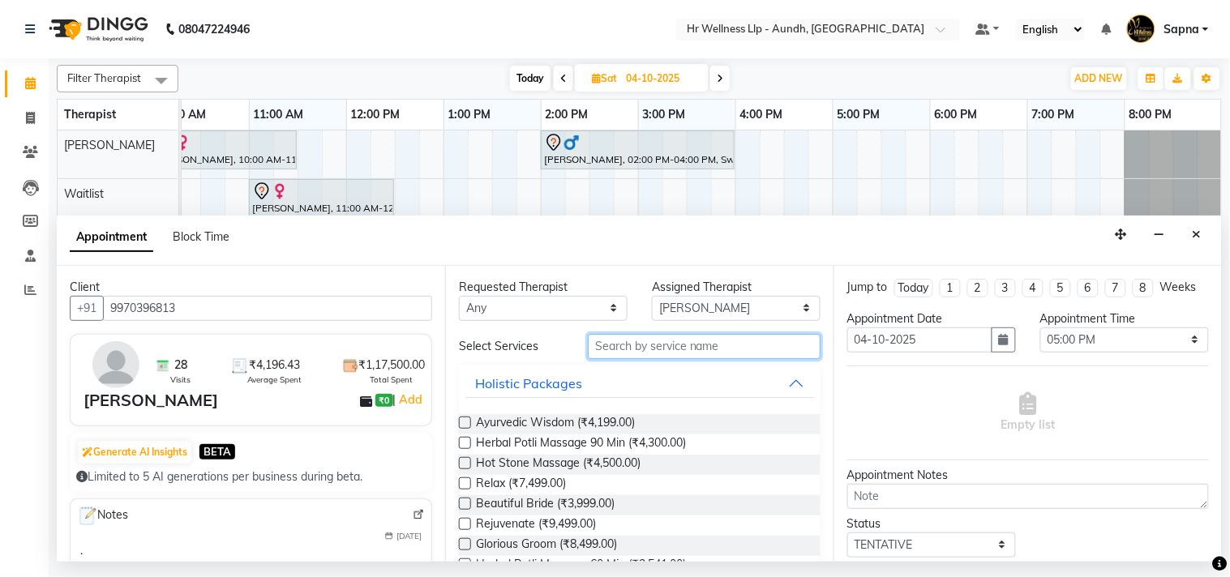
click at [616, 351] on input "text" at bounding box center [704, 346] width 233 height 25
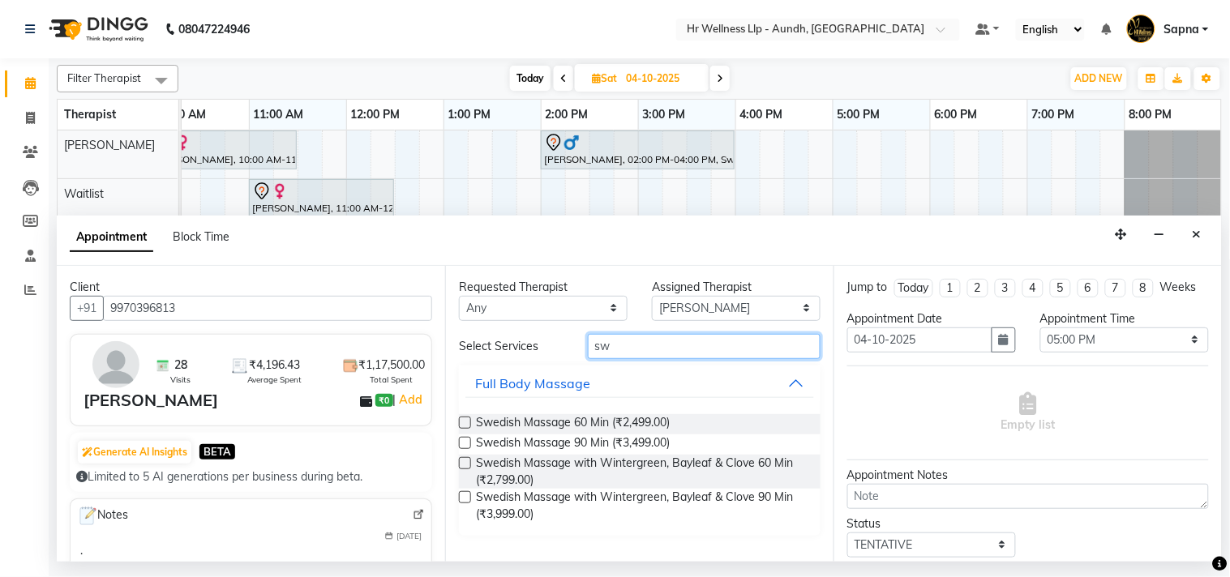
type input "sw"
click at [467, 464] on label at bounding box center [465, 463] width 12 height 12
click at [467, 464] on input "checkbox" at bounding box center [464, 465] width 11 height 11
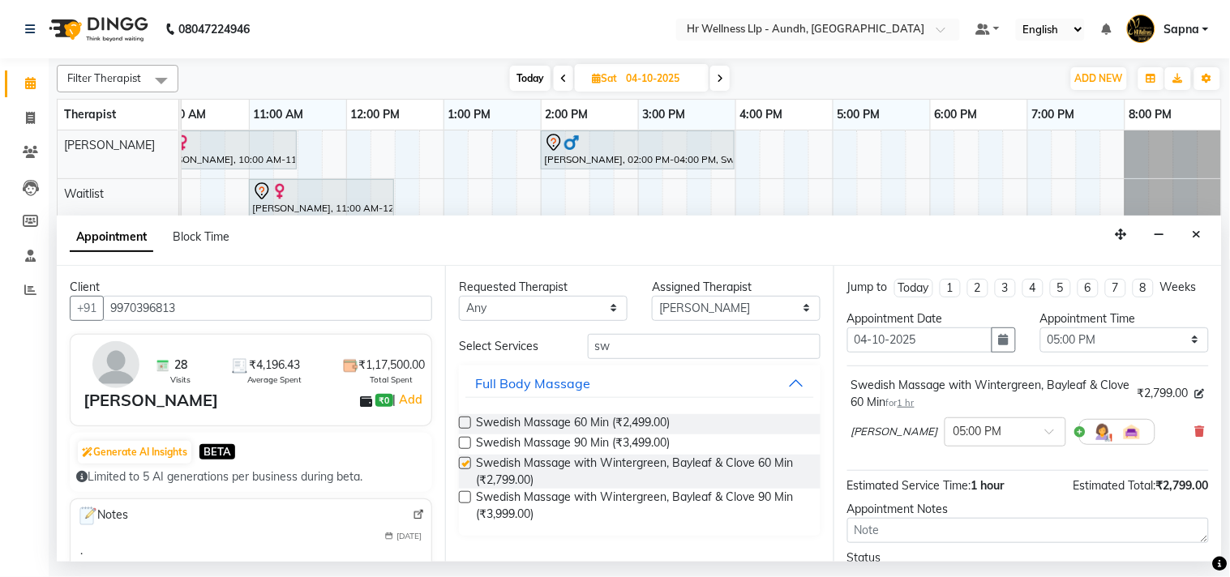
checkbox input "false"
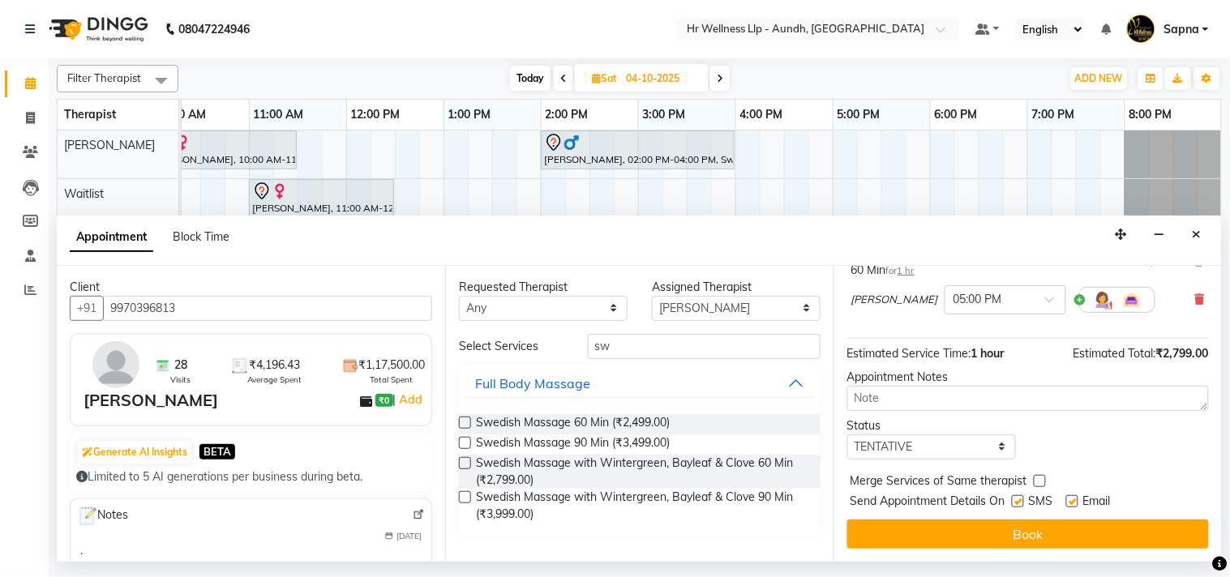
scroll to position [147, 0]
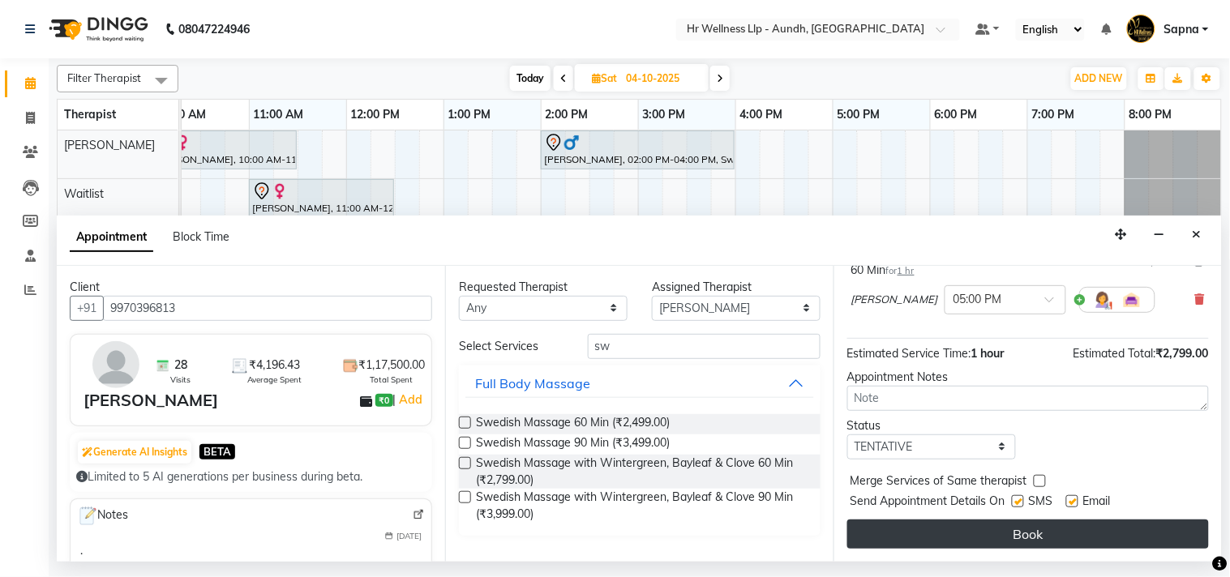
click at [983, 536] on button "Book" at bounding box center [1028, 534] width 362 height 29
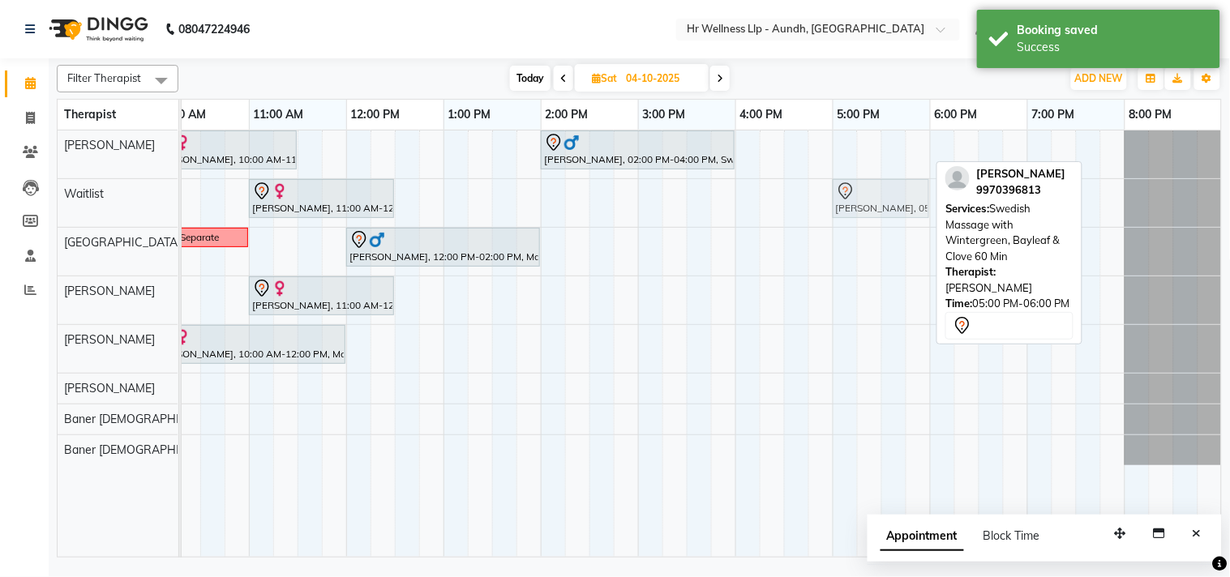
drag, startPoint x: 879, startPoint y: 156, endPoint x: 879, endPoint y: 206, distance: 49.4
click at [879, 206] on tbody "[PERSON_NAME], 10:00 AM-11:30 AM, Massage 60 Min [PERSON_NAME], 02:00 PM-04:00 …" at bounding box center [589, 298] width 1265 height 335
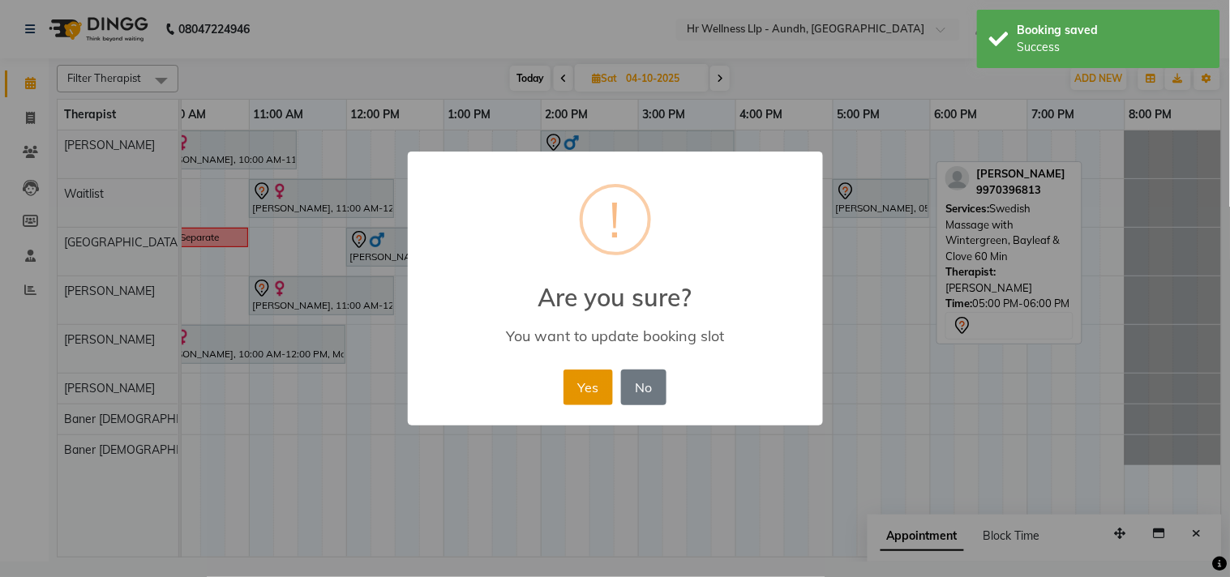
click at [578, 385] on button "Yes" at bounding box center [587, 388] width 49 height 36
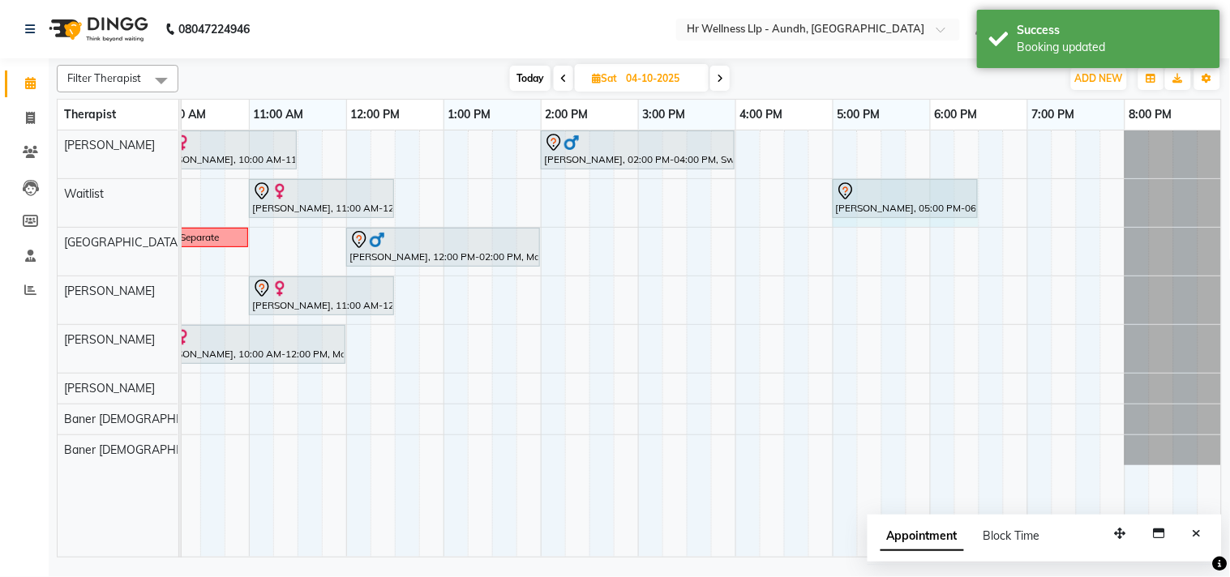
drag, startPoint x: 929, startPoint y: 193, endPoint x: 957, endPoint y: 200, distance: 28.5
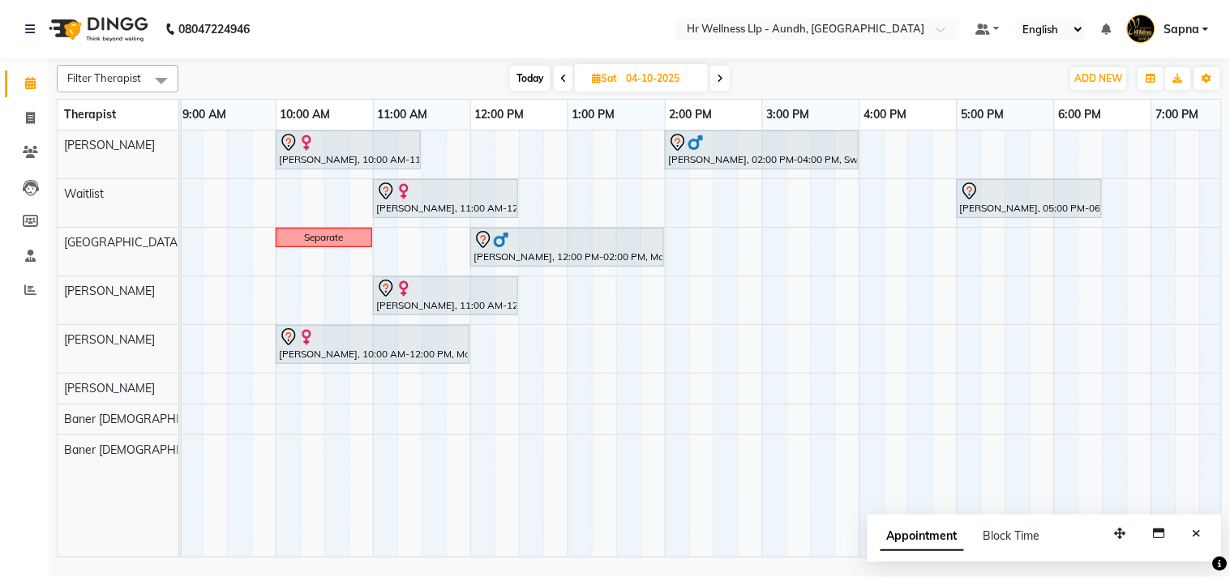
scroll to position [0, 0]
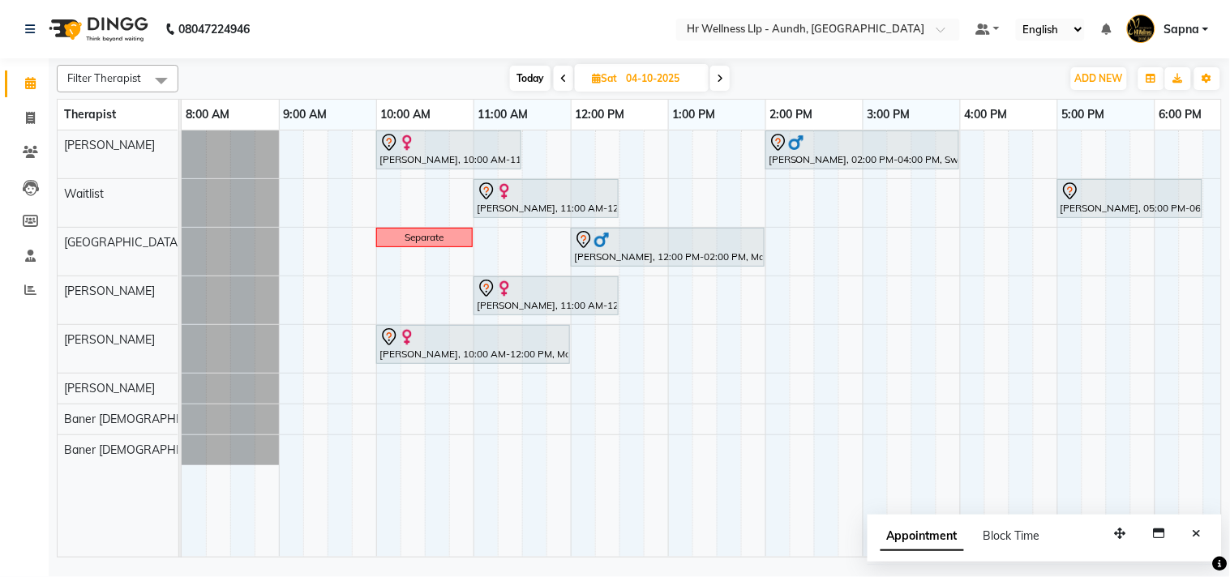
click at [516, 78] on span "Today" at bounding box center [530, 78] width 41 height 25
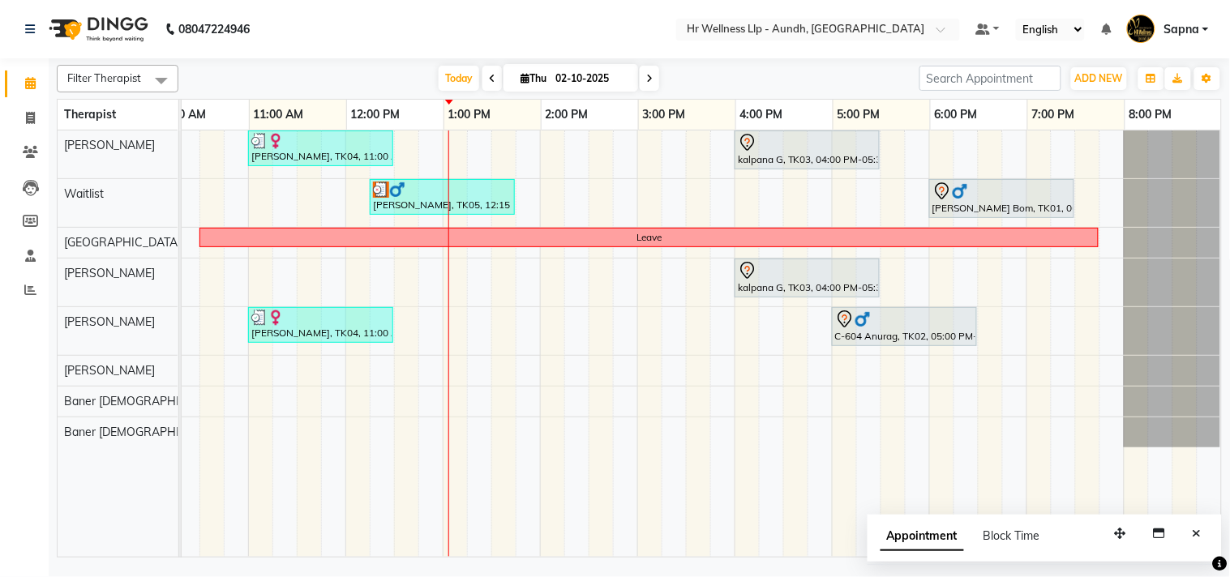
scroll to position [0, 237]
click at [646, 79] on icon at bounding box center [649, 79] width 6 height 10
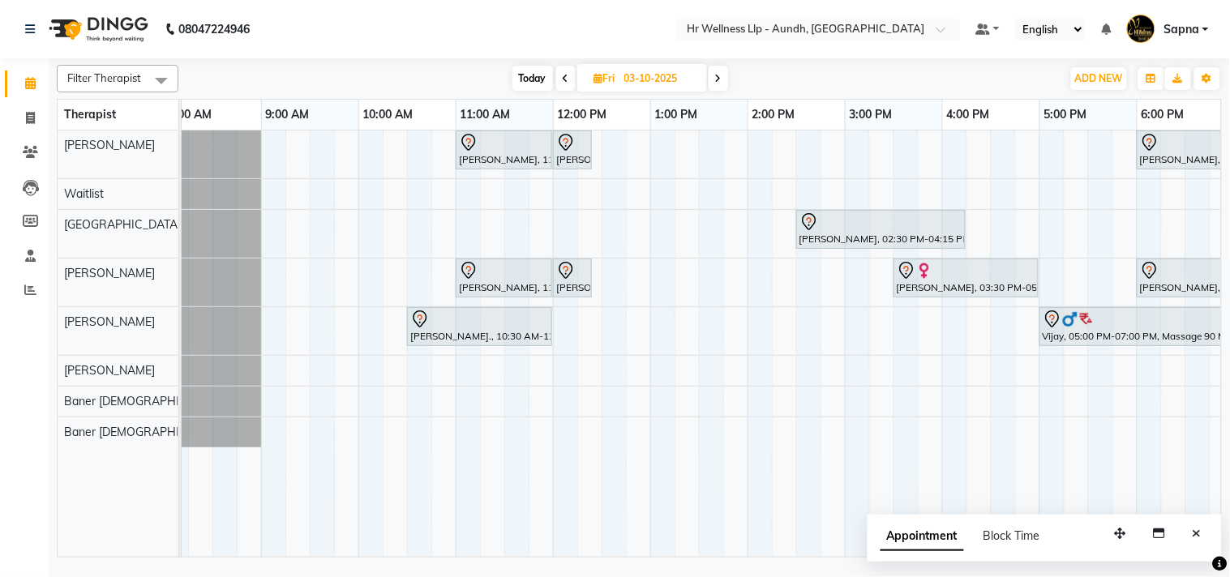
scroll to position [0, 11]
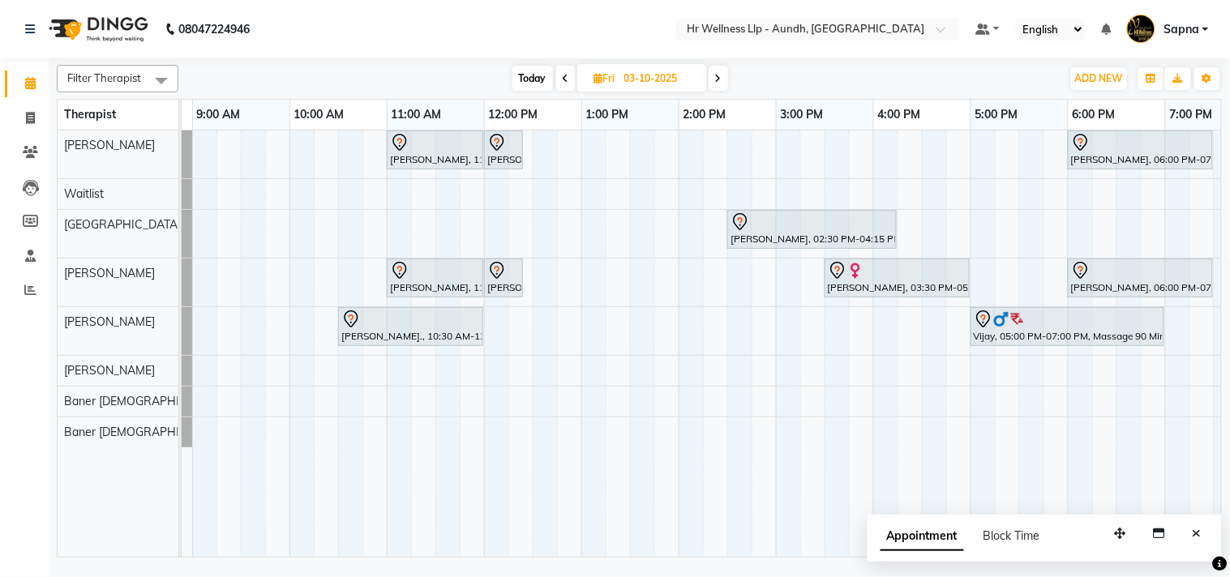
click at [521, 68] on span "Today" at bounding box center [532, 78] width 41 height 25
type input "02-10-2025"
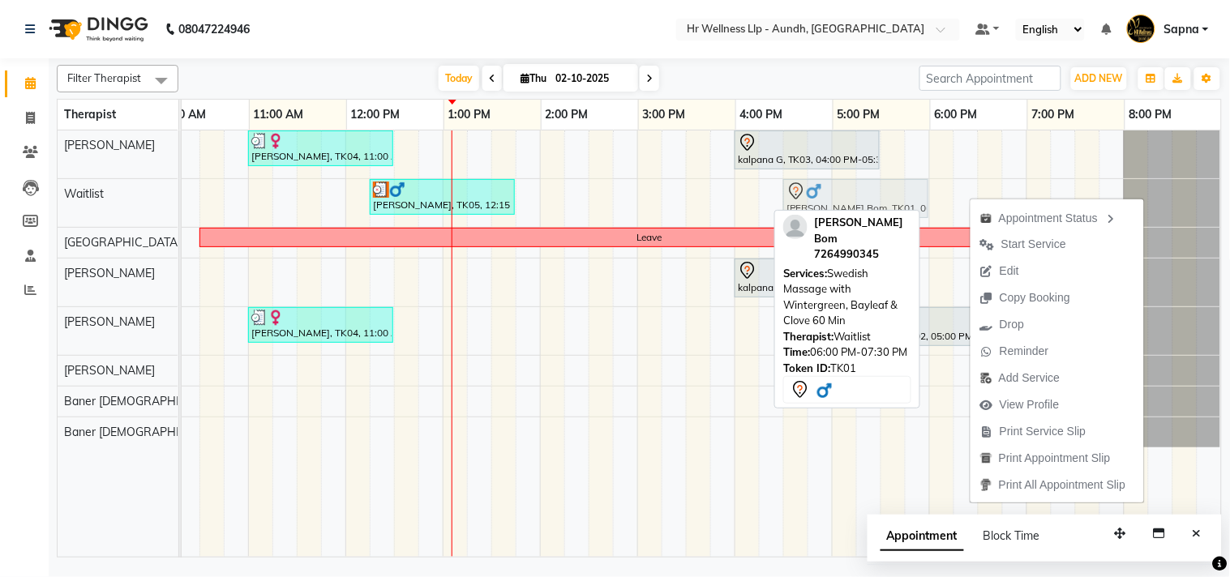
drag, startPoint x: 947, startPoint y: 198, endPoint x: 795, endPoint y: 209, distance: 152.0
click at [795, 209] on div "Filter Therapist Select All [PERSON_NAME] Waitlist Chandni [PERSON_NAME] [PERSO…" at bounding box center [639, 307] width 1165 height 499
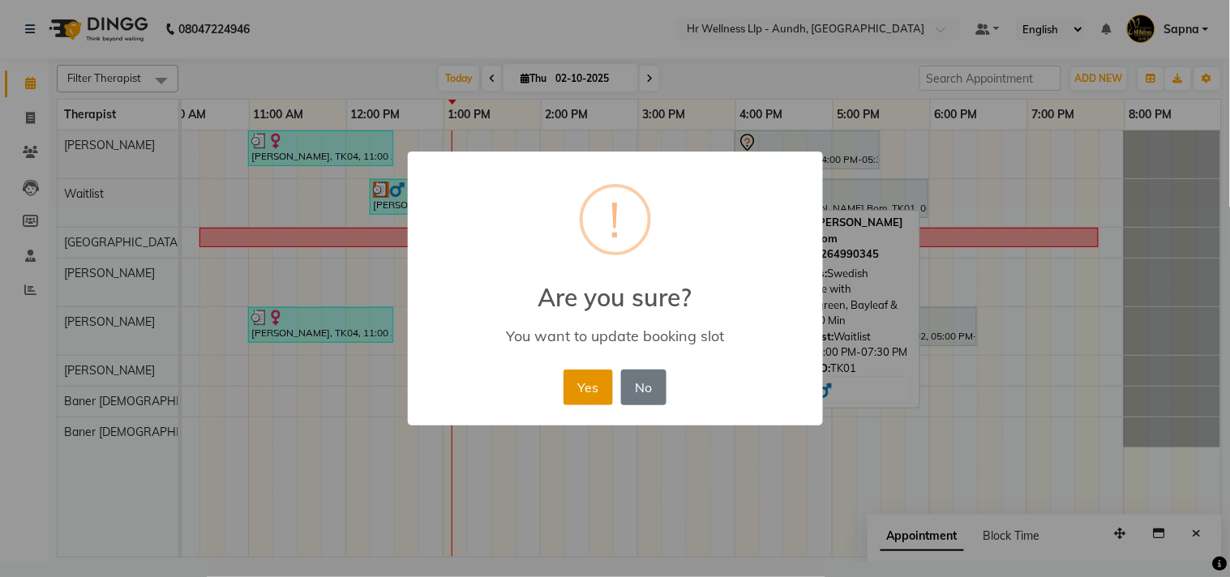
click at [573, 387] on button "Yes" at bounding box center [587, 388] width 49 height 36
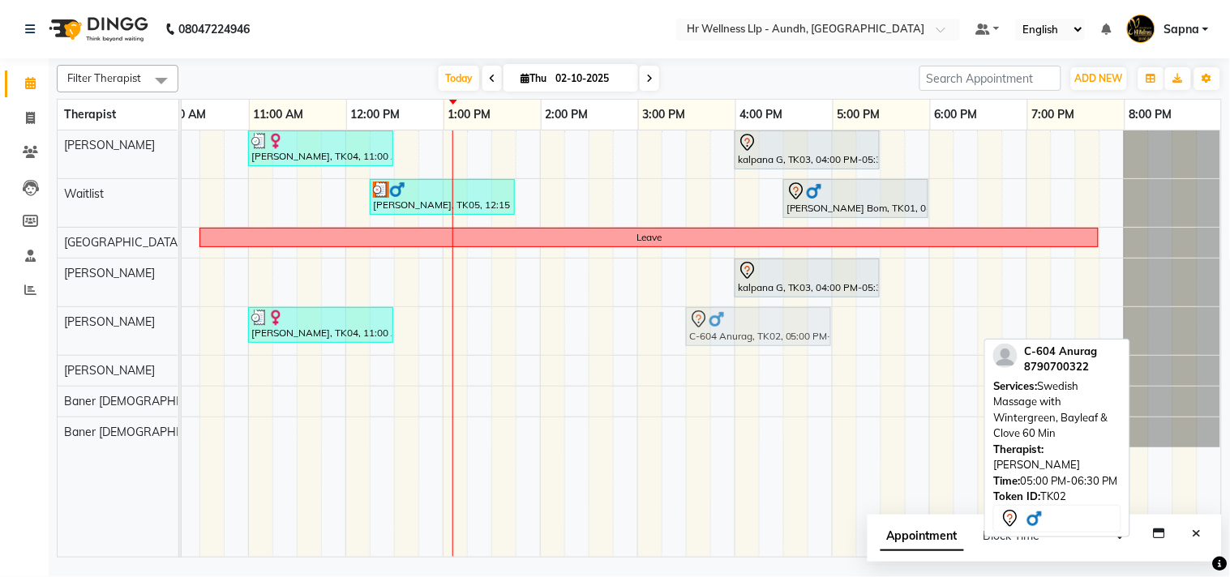
drag, startPoint x: 871, startPoint y: 328, endPoint x: 728, endPoint y: 344, distance: 144.3
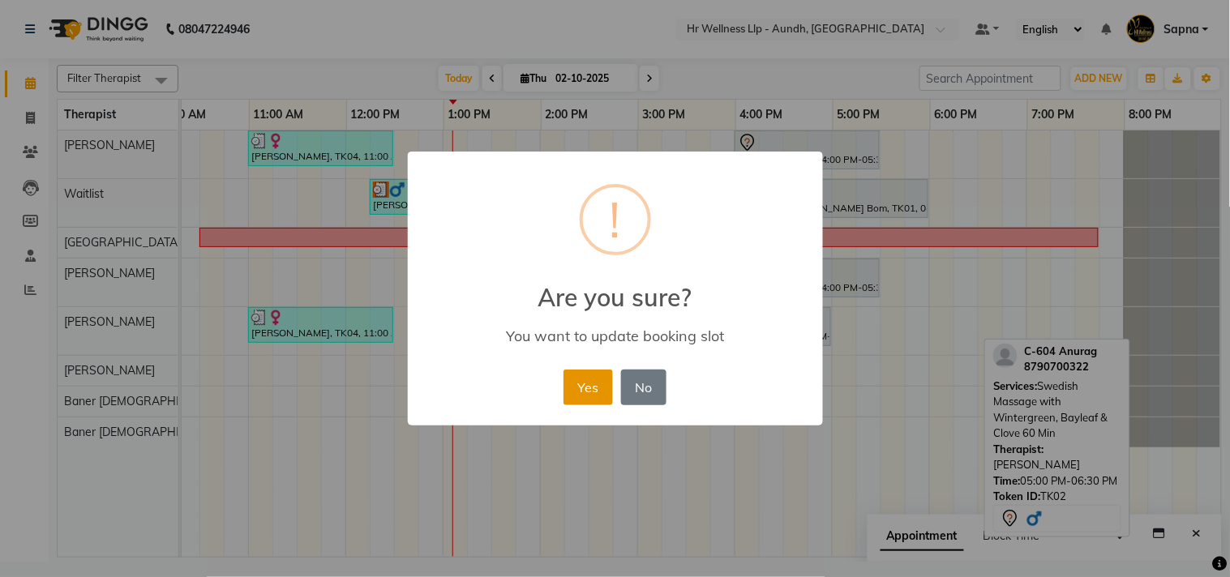
click at [584, 383] on button "Yes" at bounding box center [587, 388] width 49 height 36
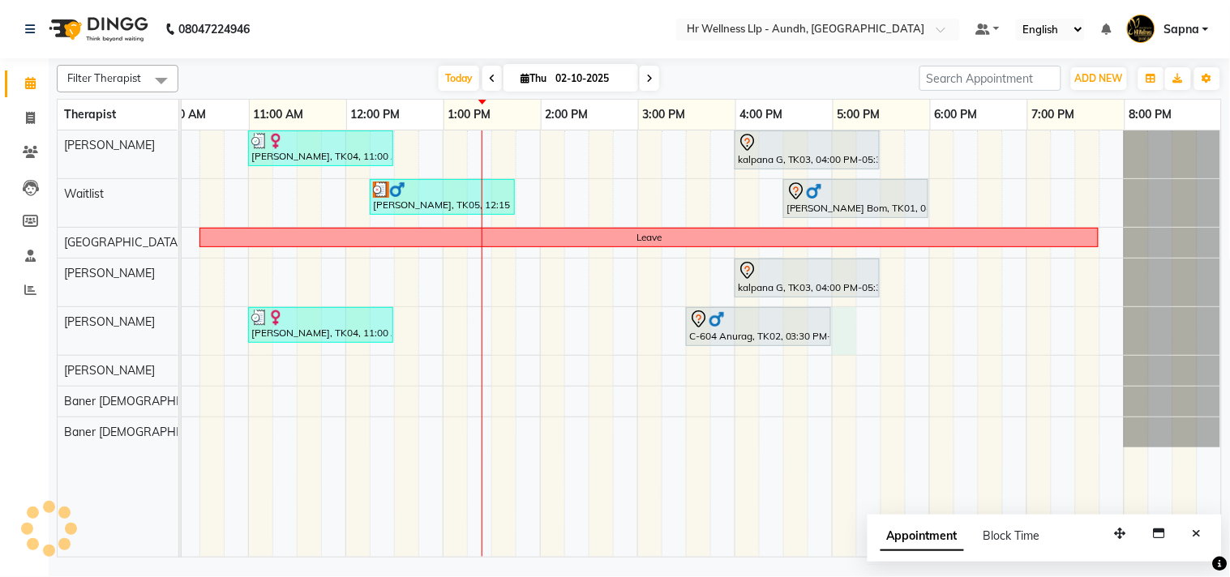
click at [843, 334] on div "[PERSON_NAME], TK04, 11:00 AM-12:30 PM, Massage 60 Min kalpana G, TK03, 04:00 P…" at bounding box center [588, 344] width 1265 height 426
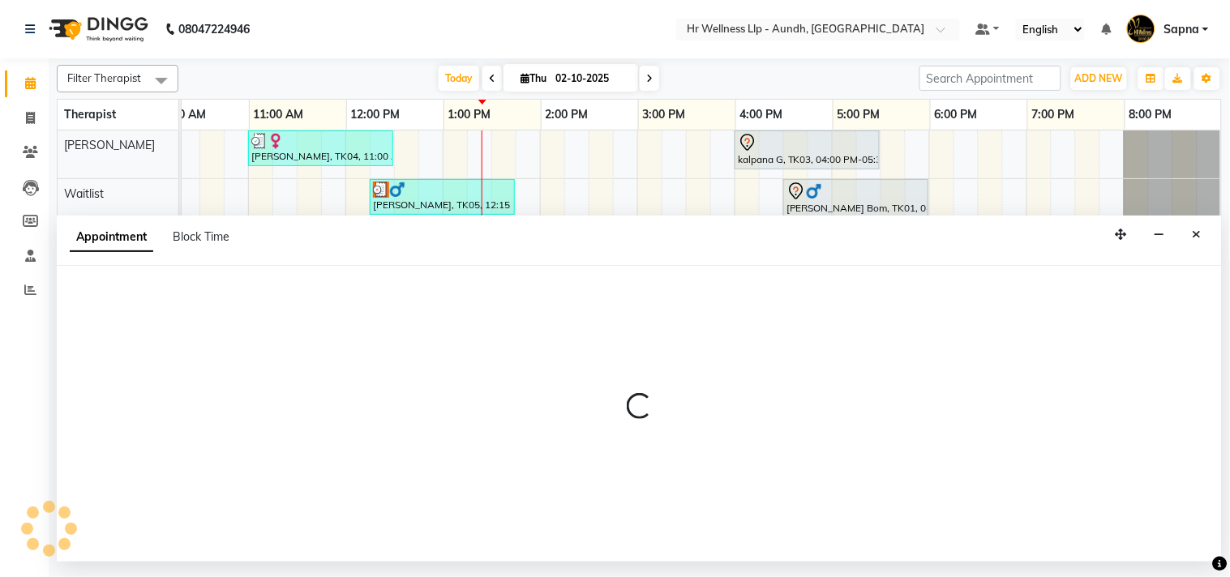
select select "77661"
select select "tentative"
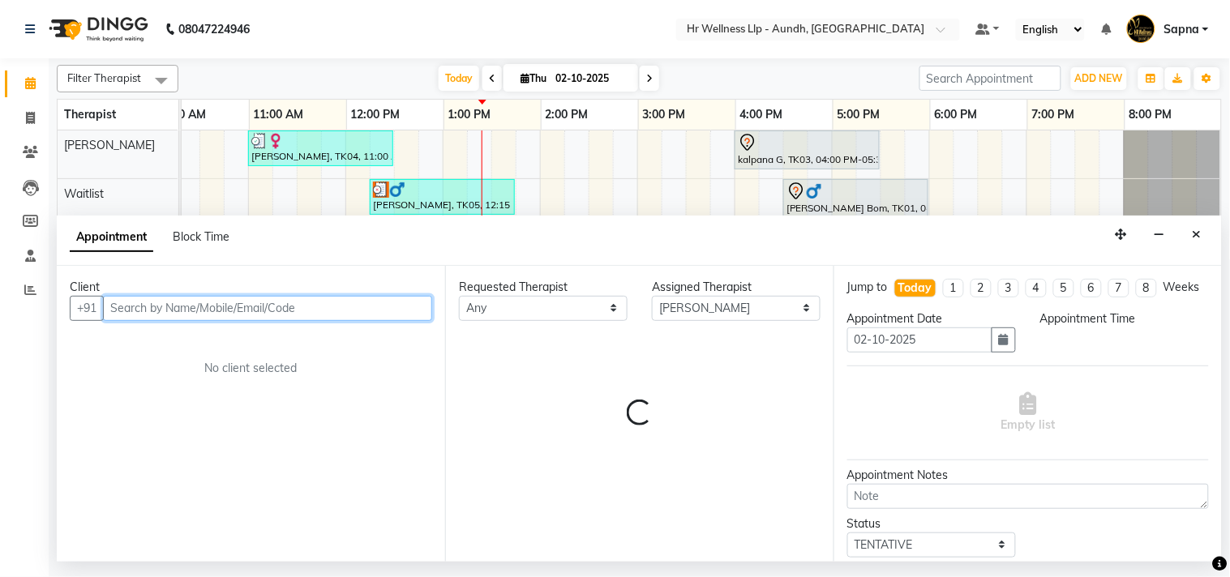
select select "1020"
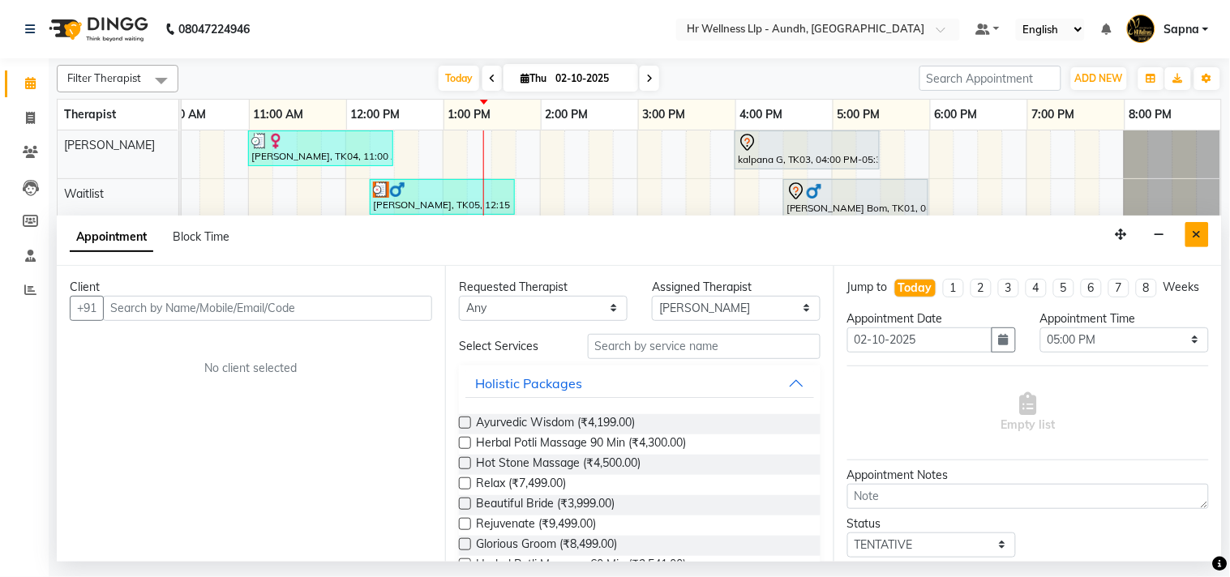
click at [1204, 235] on button "Close" at bounding box center [1197, 234] width 24 height 25
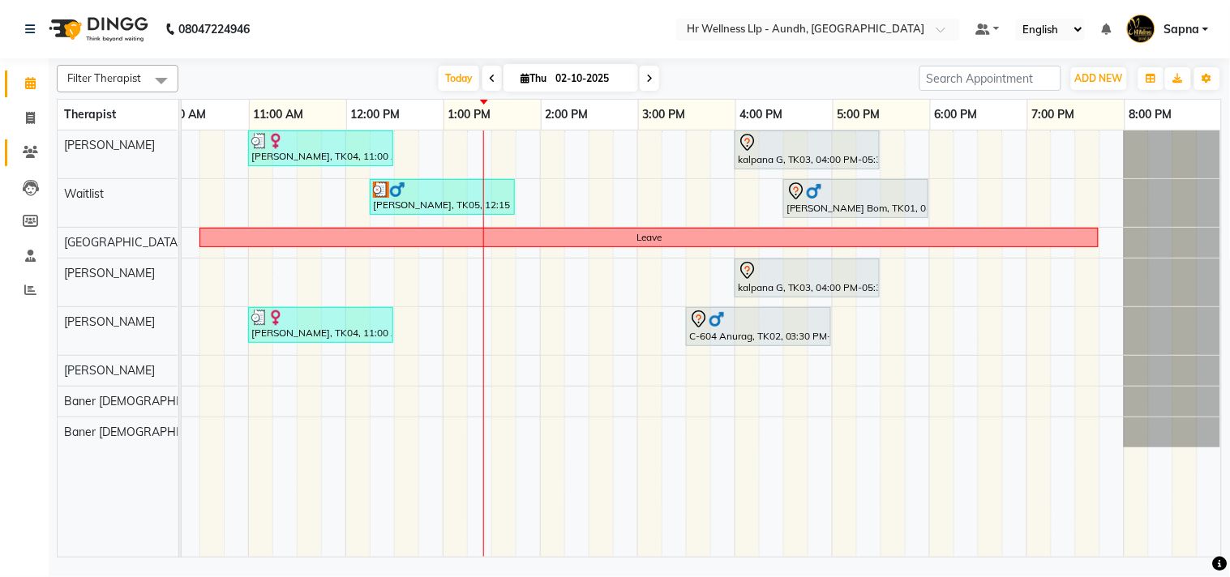
click at [34, 165] on link "Clients" at bounding box center [24, 152] width 39 height 27
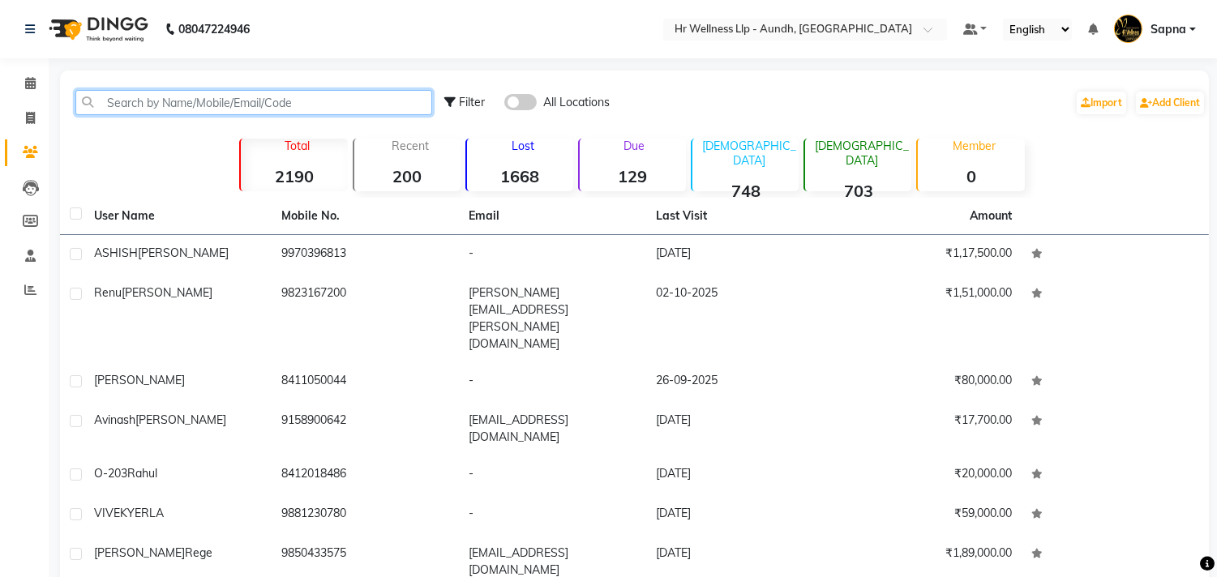
click at [158, 100] on input "text" at bounding box center [253, 102] width 357 height 25
paste input "99019 06066"
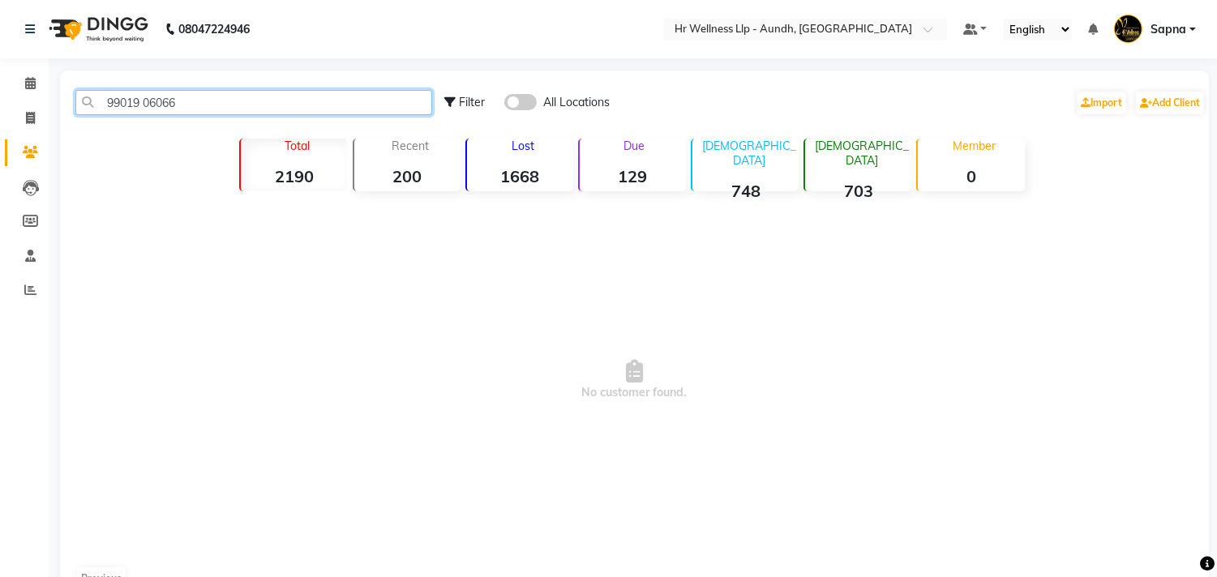
click at [144, 100] on input "99019 06066" at bounding box center [253, 102] width 357 height 25
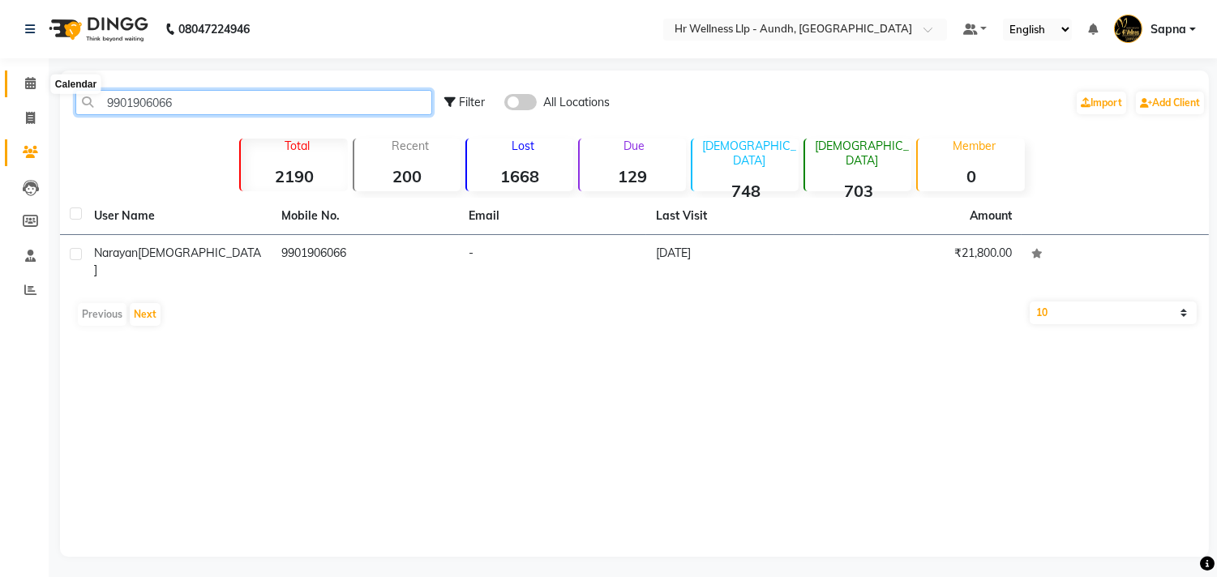
type input "9901906066"
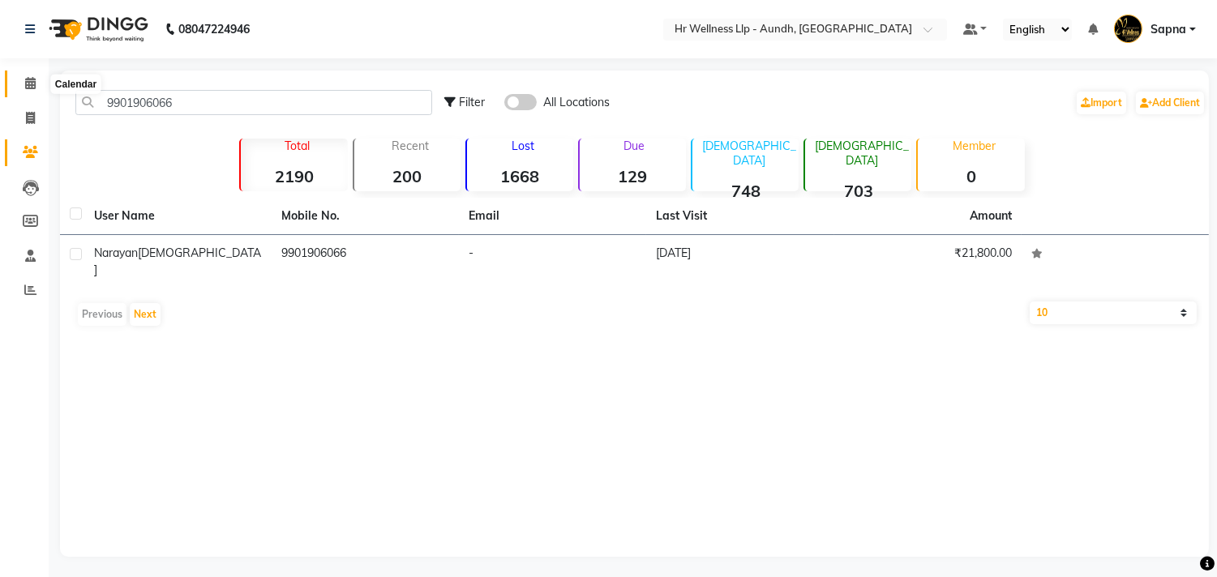
click at [22, 85] on span at bounding box center [30, 84] width 28 height 19
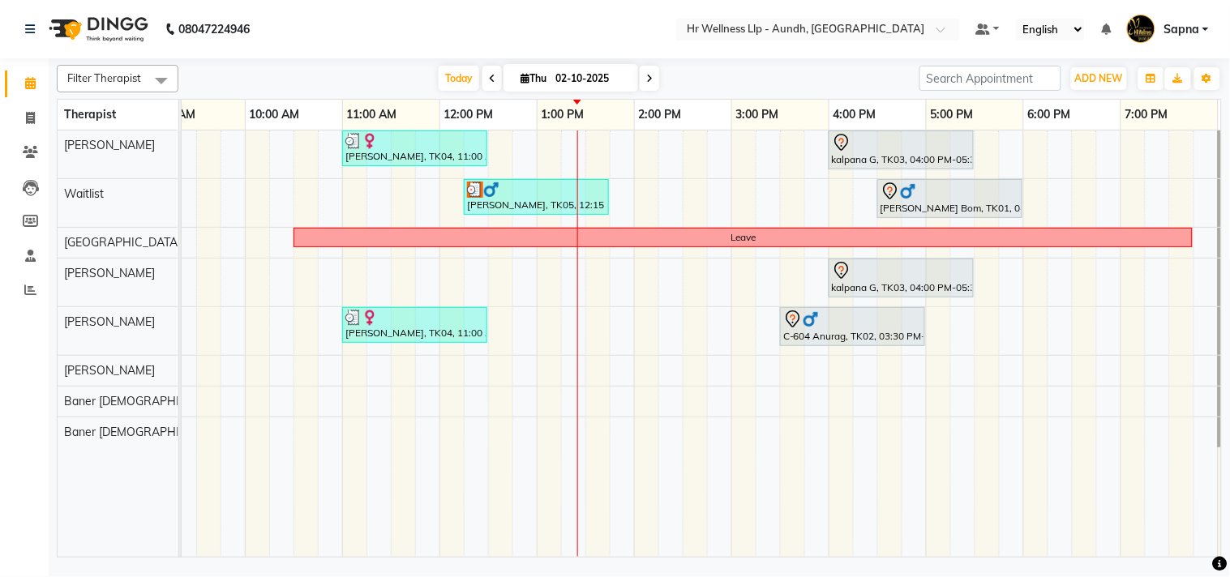
scroll to position [0, 159]
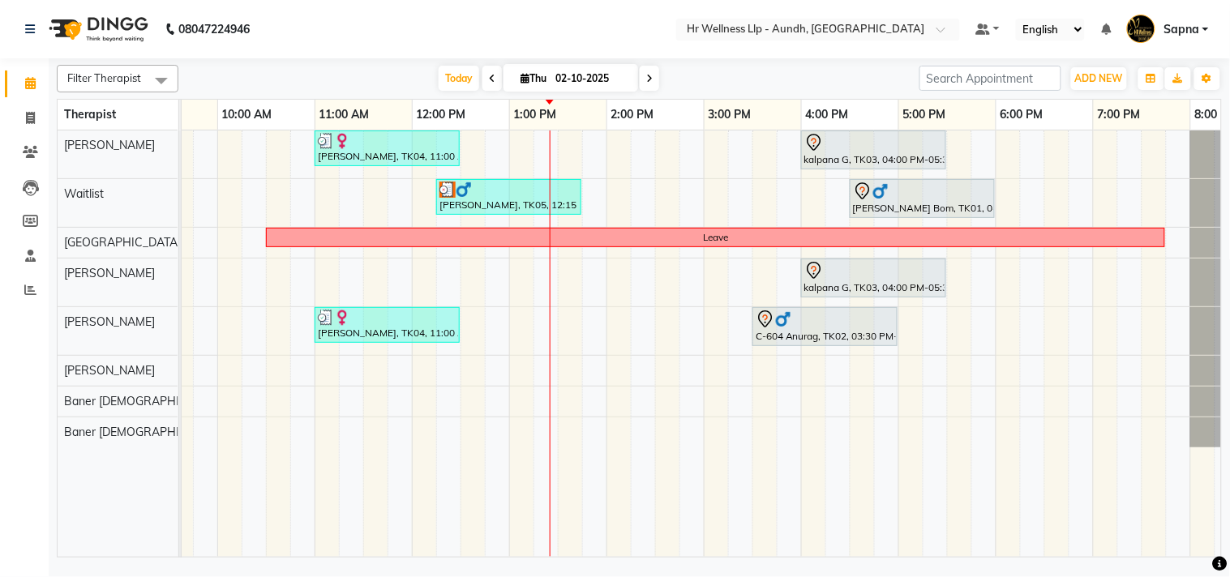
click at [642, 75] on span at bounding box center [649, 78] width 19 height 25
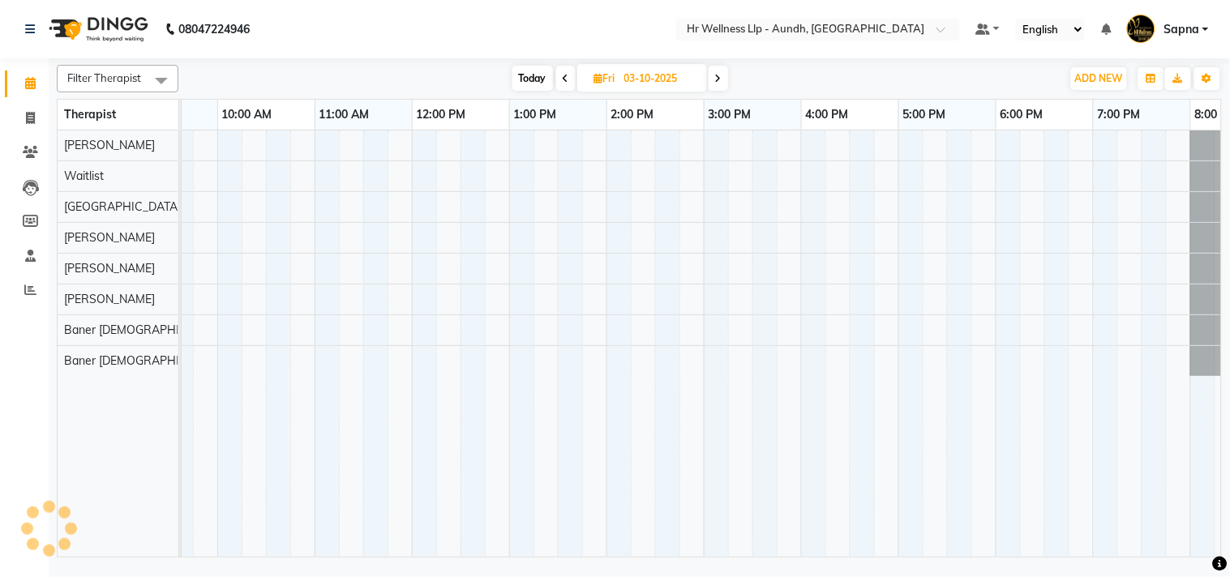
scroll to position [0, 225]
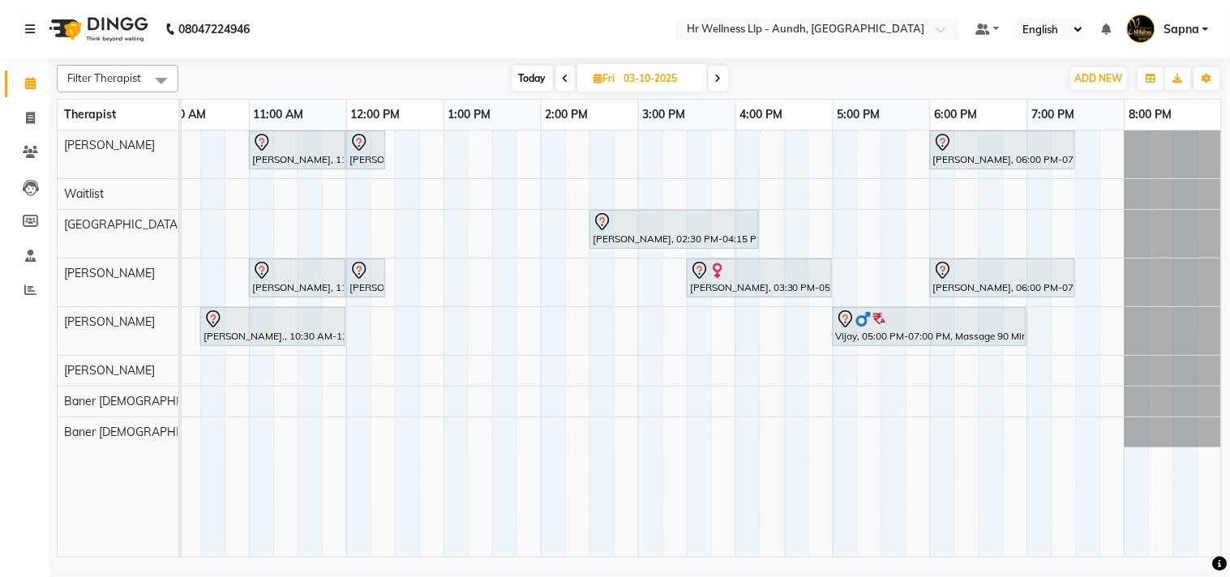
click at [530, 77] on span "Today" at bounding box center [532, 78] width 41 height 25
type input "02-10-2025"
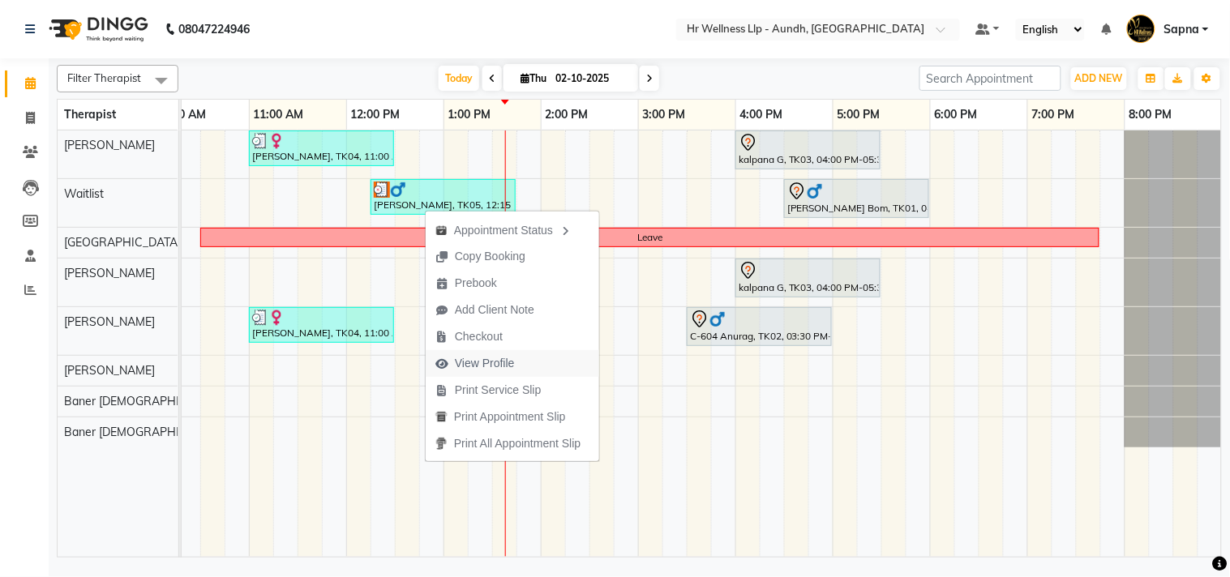
click at [507, 368] on span "View Profile" at bounding box center [485, 363] width 60 height 17
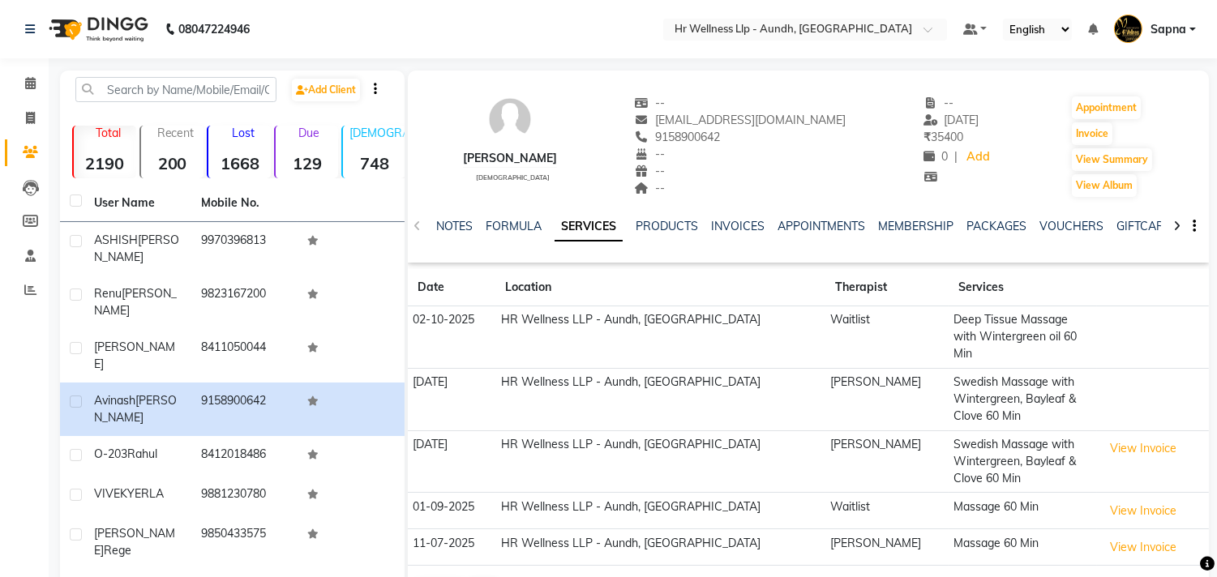
copy span "9158900642"
drag, startPoint x: 682, startPoint y: 135, endPoint x: 766, endPoint y: 136, distance: 84.3
click at [766, 136] on div "9158900642" at bounding box center [741, 137] width 212 height 17
click at [34, 79] on icon at bounding box center [30, 83] width 11 height 12
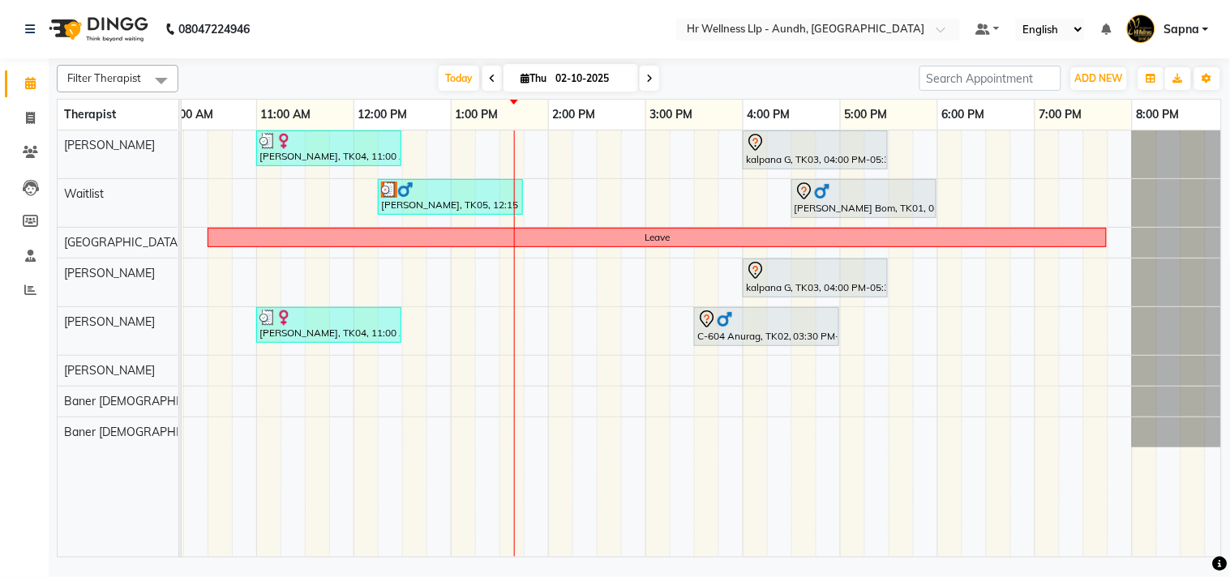
scroll to position [0, 219]
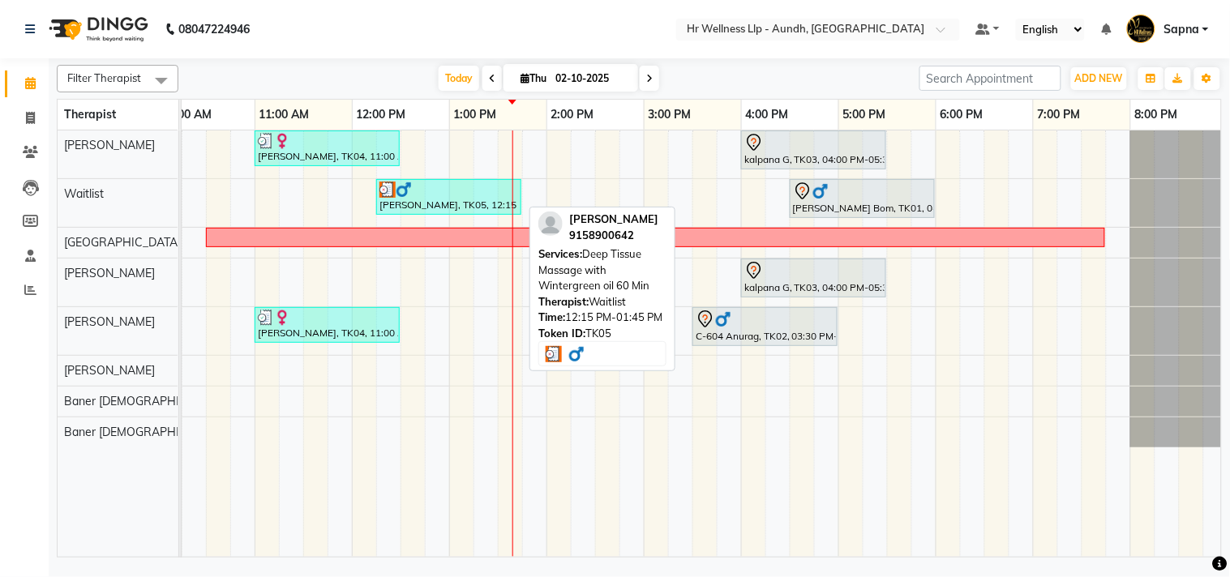
click at [423, 187] on div at bounding box center [448, 190] width 139 height 16
select select "3"
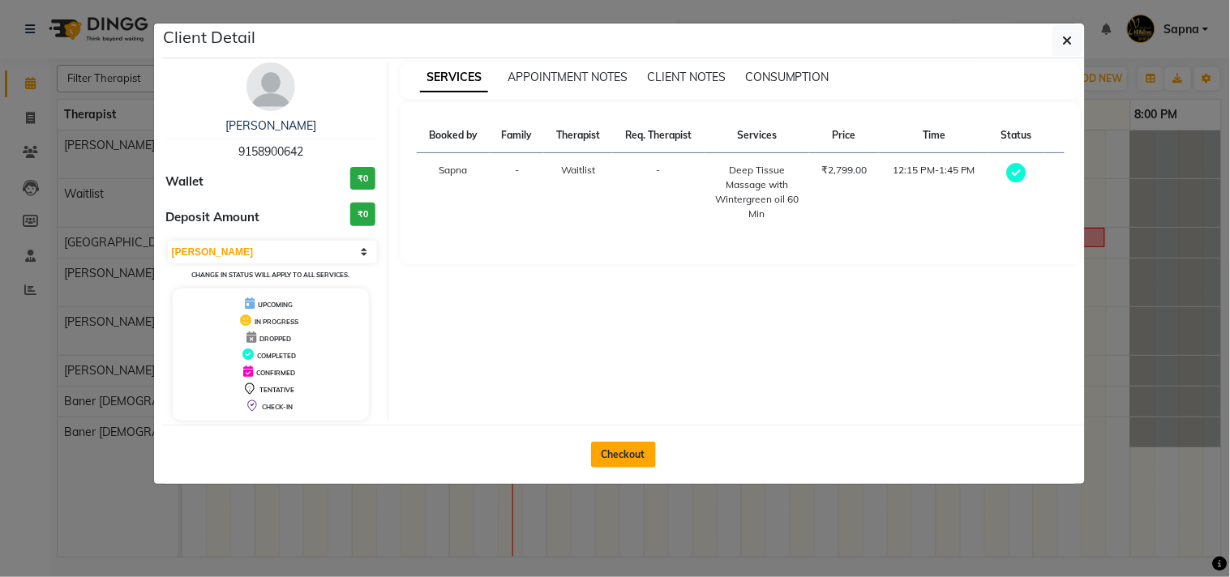
click at [627, 459] on button "Checkout" at bounding box center [623, 455] width 65 height 26
select select "service"
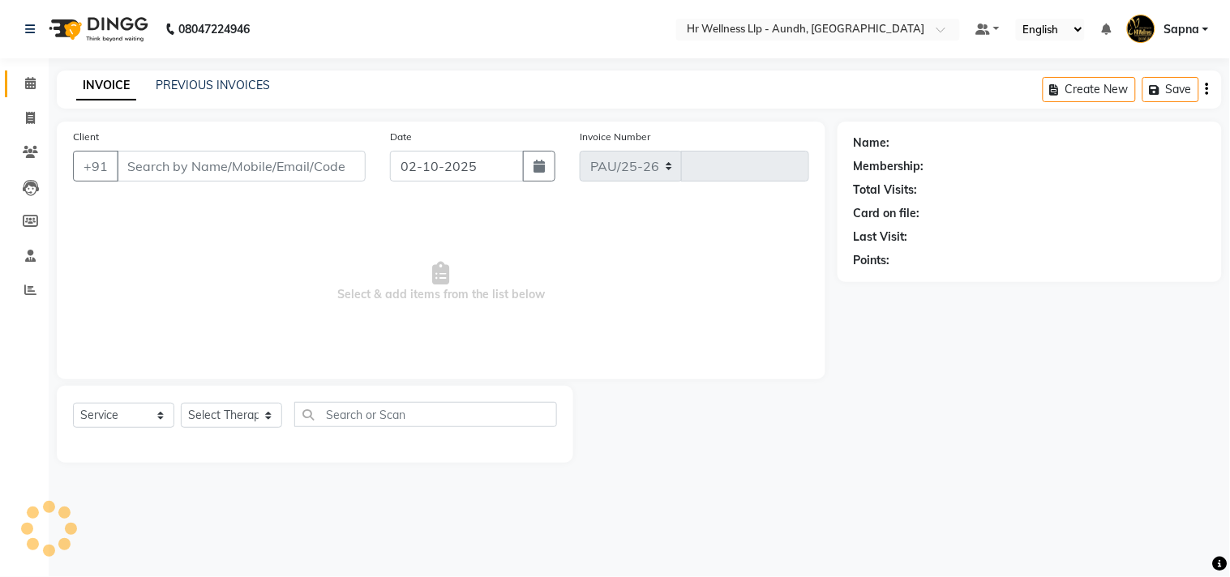
select select "4288"
type input "1373"
type input "9158900642"
select select "45452"
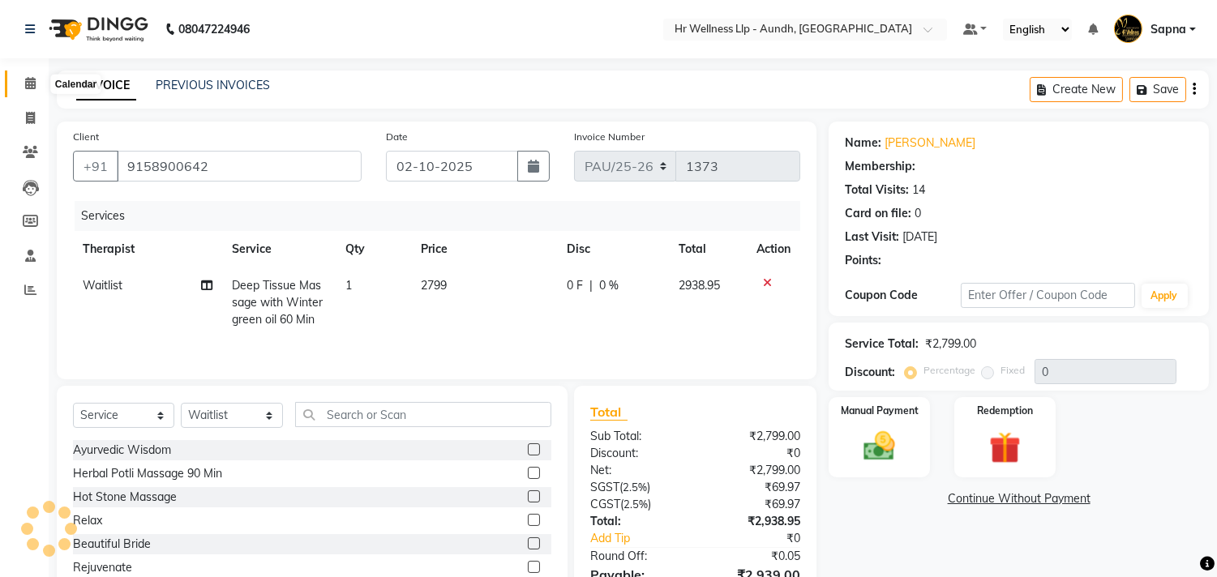
click at [32, 83] on icon at bounding box center [30, 83] width 11 height 12
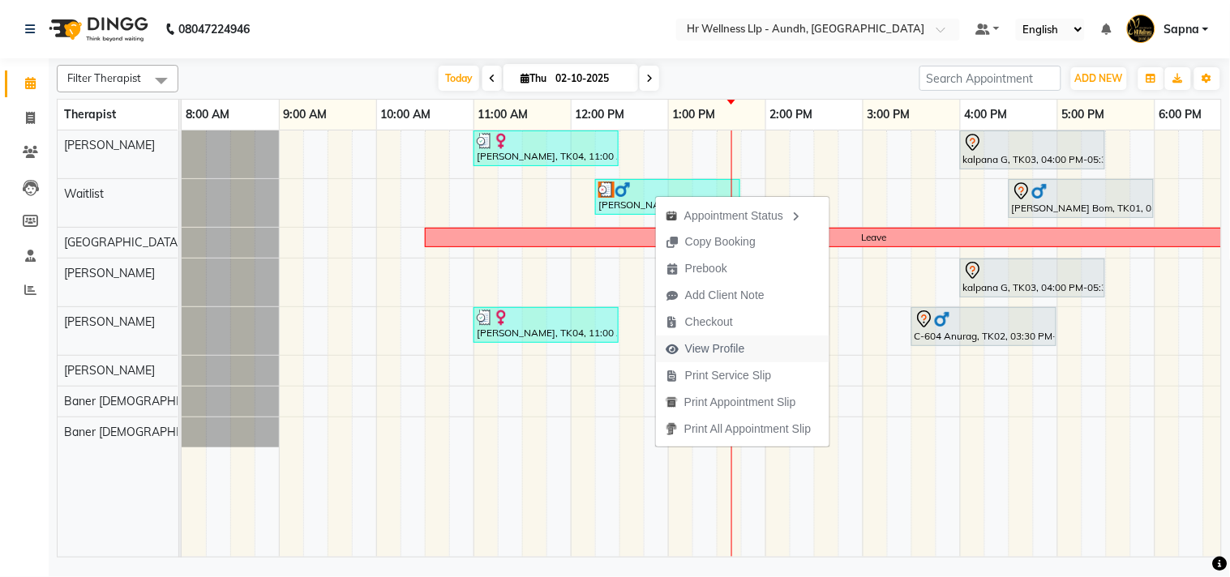
click at [713, 350] on span "View Profile" at bounding box center [715, 348] width 60 height 17
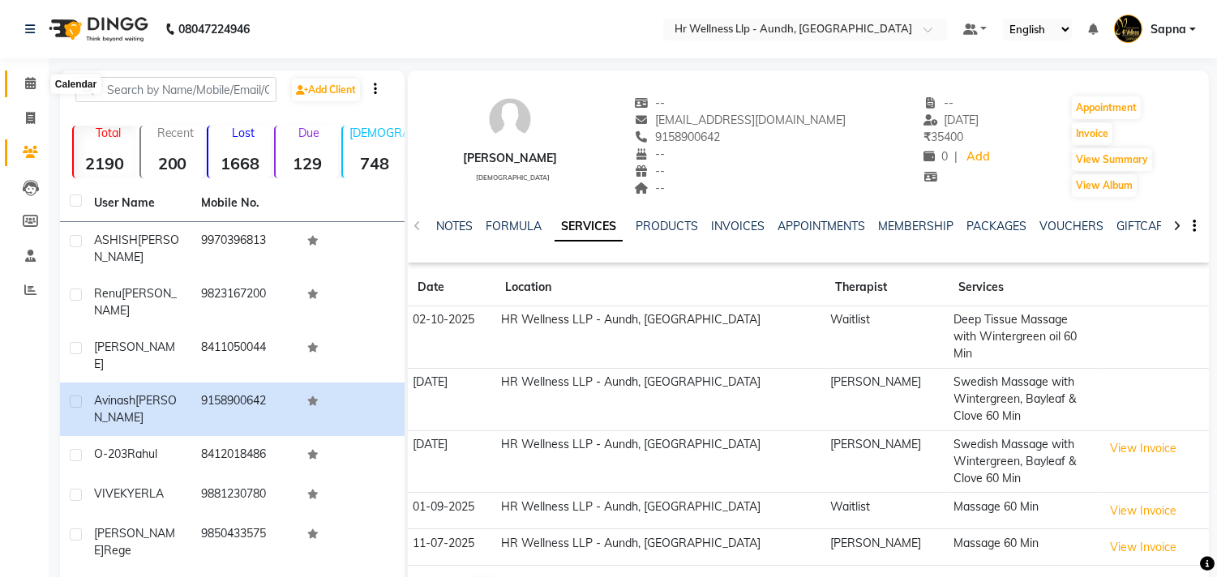
click at [31, 83] on icon at bounding box center [30, 83] width 11 height 12
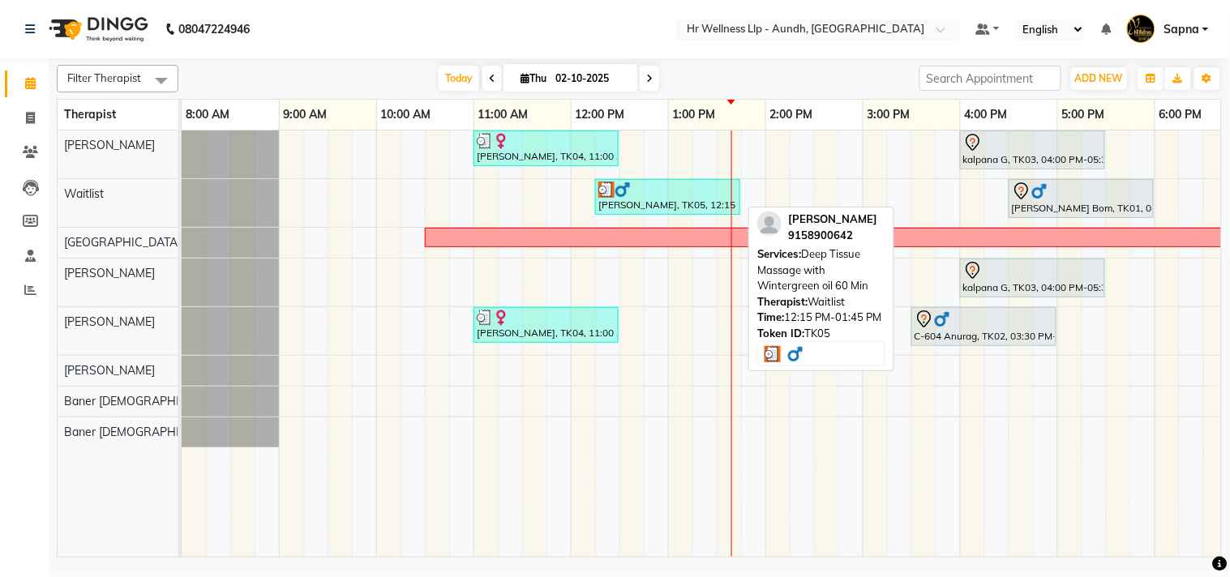
click at [655, 196] on div at bounding box center [667, 190] width 139 height 16
select select "3"
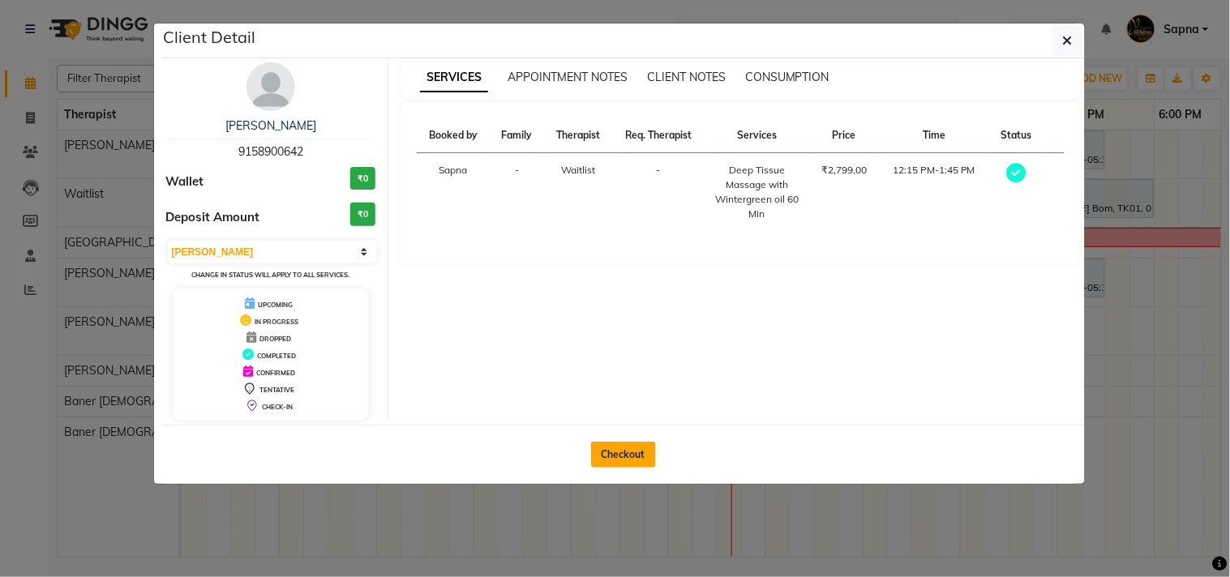
click at [601, 456] on button "Checkout" at bounding box center [623, 455] width 65 height 26
select select "service"
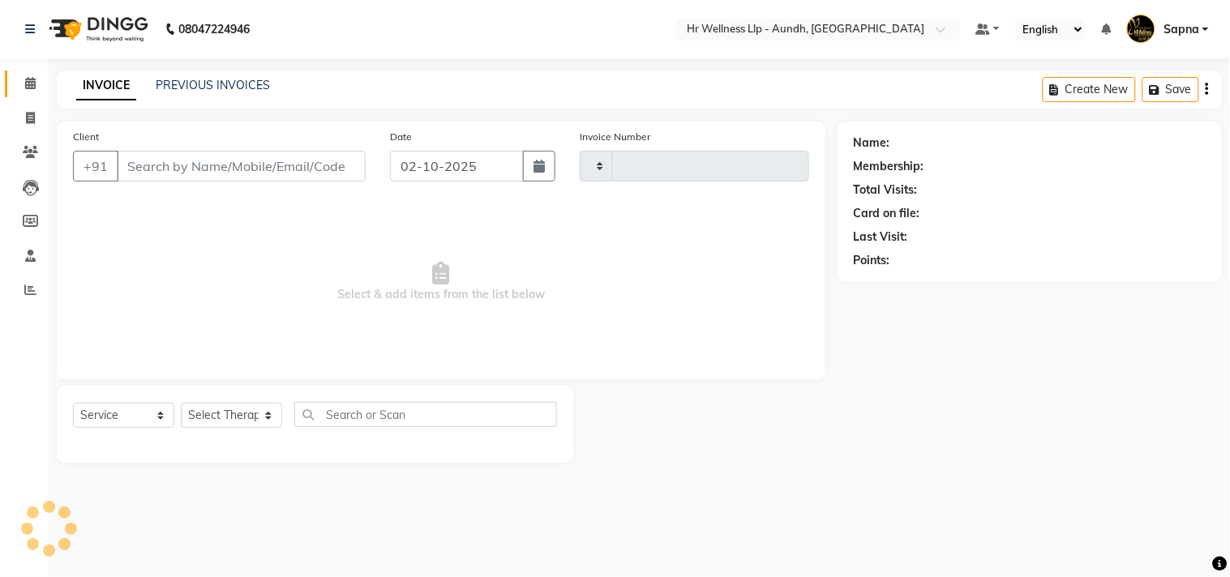
type input "1373"
select select "4288"
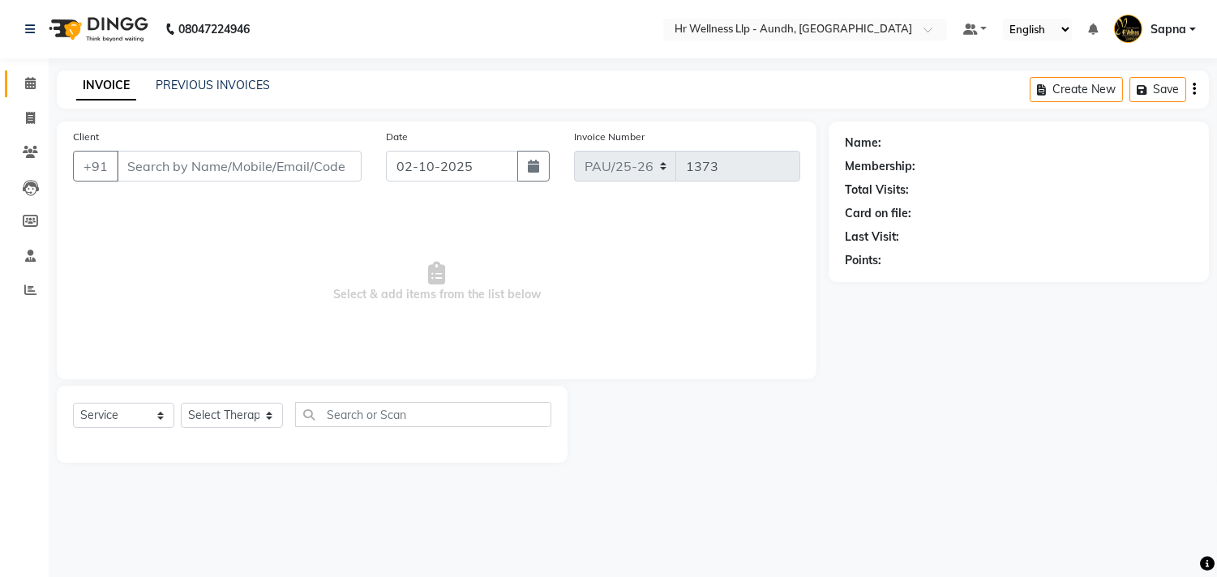
type input "9158900642"
select select "45452"
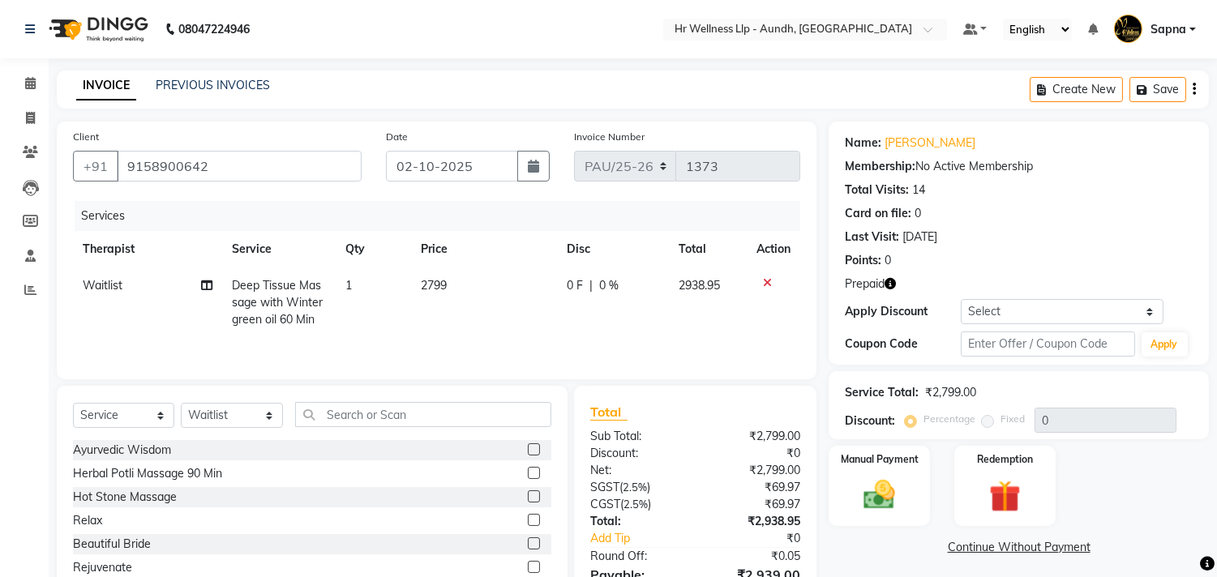
click at [995, 360] on div "Name: [PERSON_NAME] Membership: No Active Membership Total Visits: 14 Card on f…" at bounding box center [1018, 243] width 380 height 243
click at [991, 343] on input "text" at bounding box center [1047, 344] width 173 height 25
type input "d50%"
click at [1155, 350] on button "Apply" at bounding box center [1164, 344] width 46 height 24
type input "50"
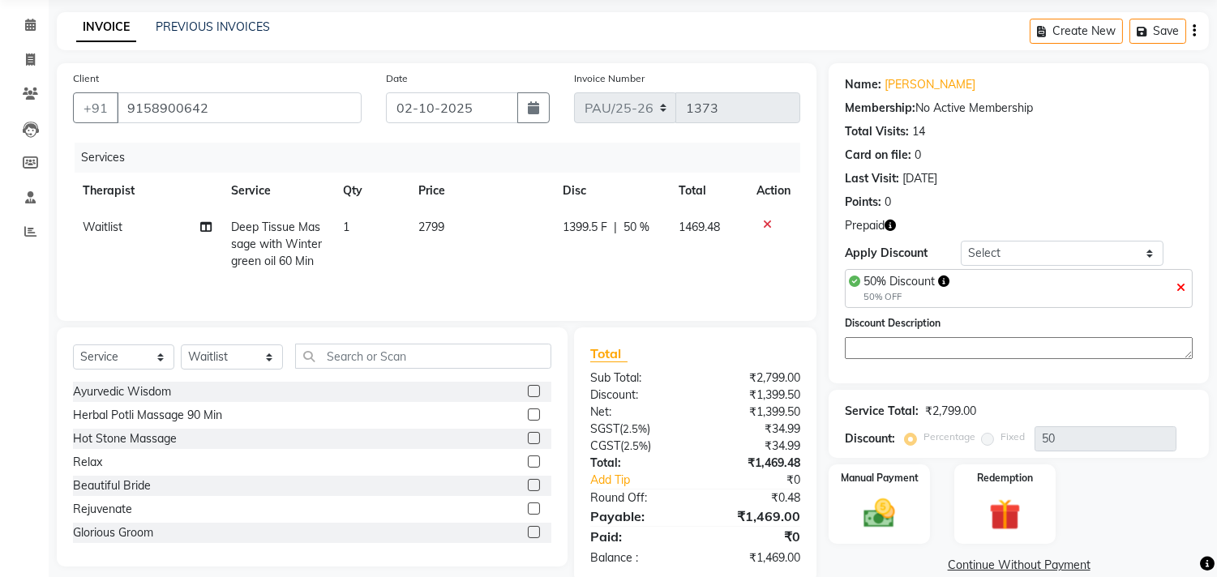
scroll to position [90, 0]
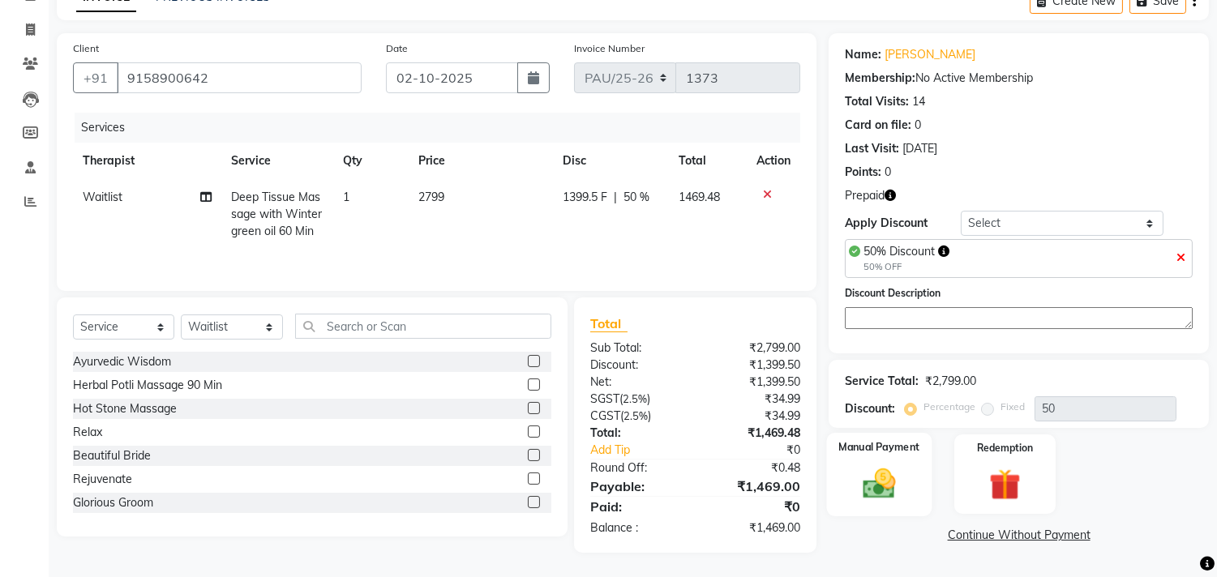
click at [845, 487] on div "Manual Payment" at bounding box center [879, 474] width 105 height 83
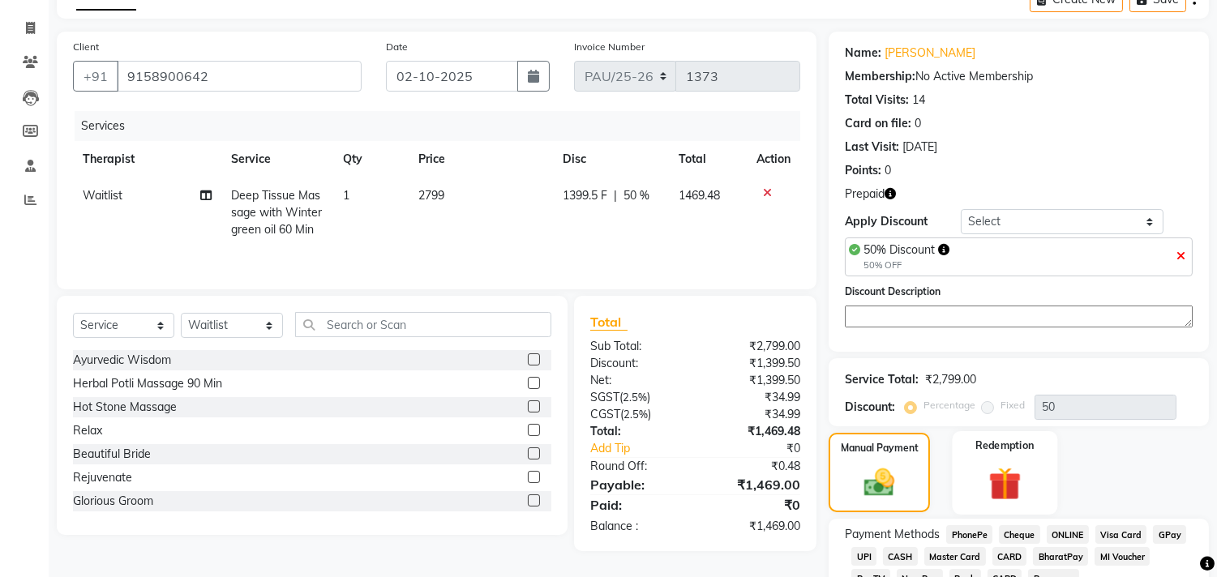
click at [1017, 492] on img at bounding box center [1005, 483] width 54 height 41
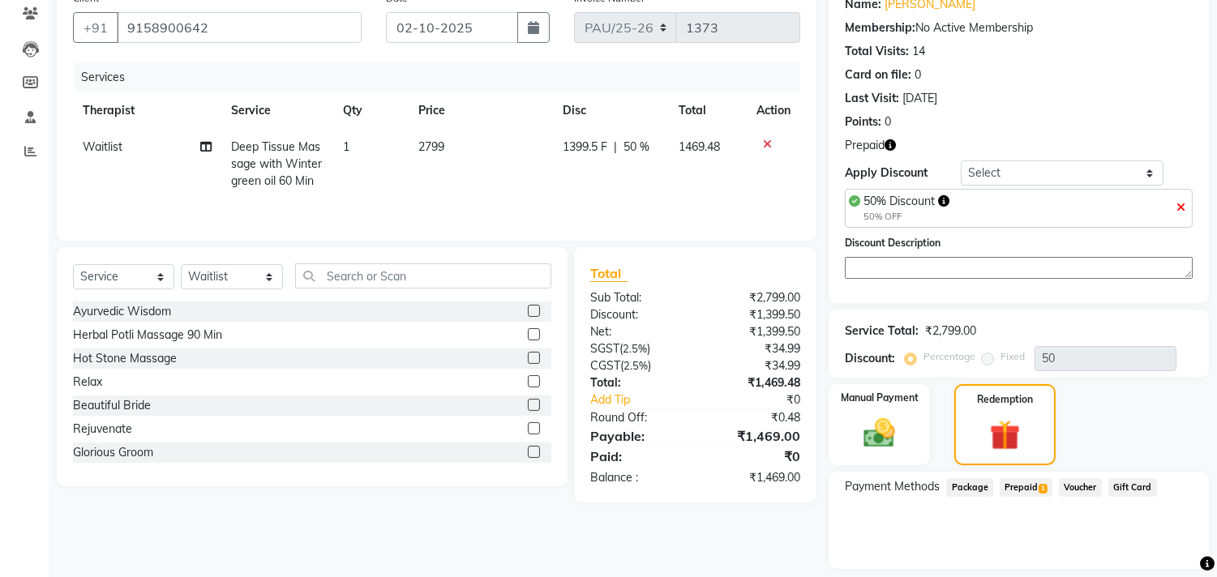
scroll to position [187, 0]
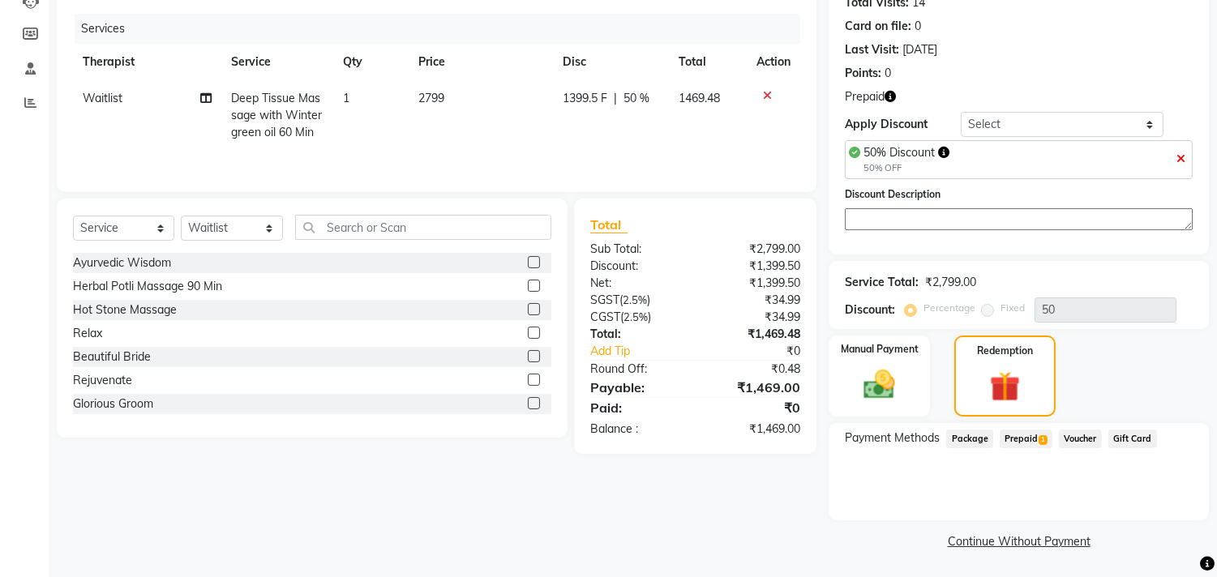
click at [1020, 439] on span "Prepaid 1" at bounding box center [1026, 439] width 53 height 19
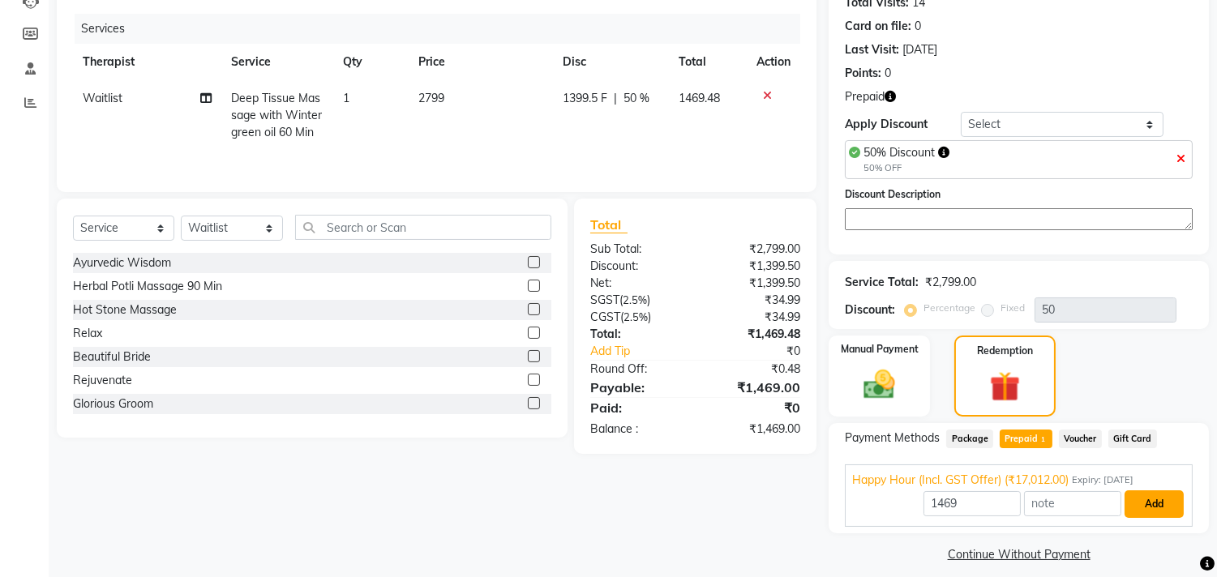
click at [1132, 491] on button "Add" at bounding box center [1153, 504] width 59 height 28
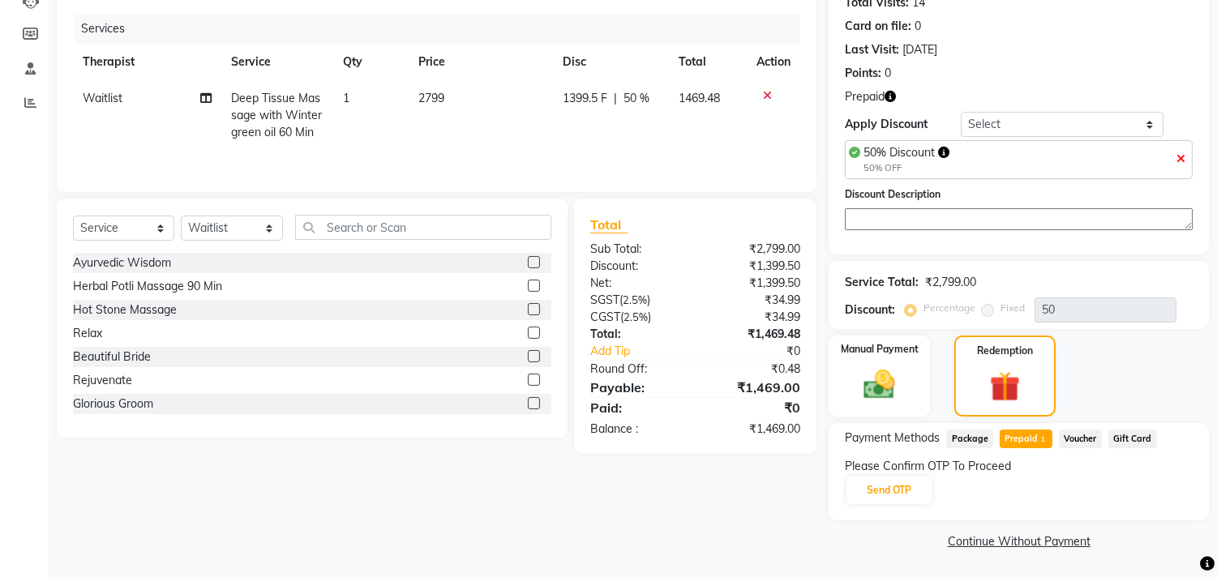
click at [1149, 503] on div "Please Confirm OTP To Proceed Send OTP" at bounding box center [1019, 482] width 348 height 48
click at [833, 493] on div "Payment Methods Package Prepaid 1 Voucher Gift Card Please Confirm OTP To Proce…" at bounding box center [1018, 471] width 380 height 97
click at [873, 499] on button "Send OTP" at bounding box center [888, 491] width 85 height 28
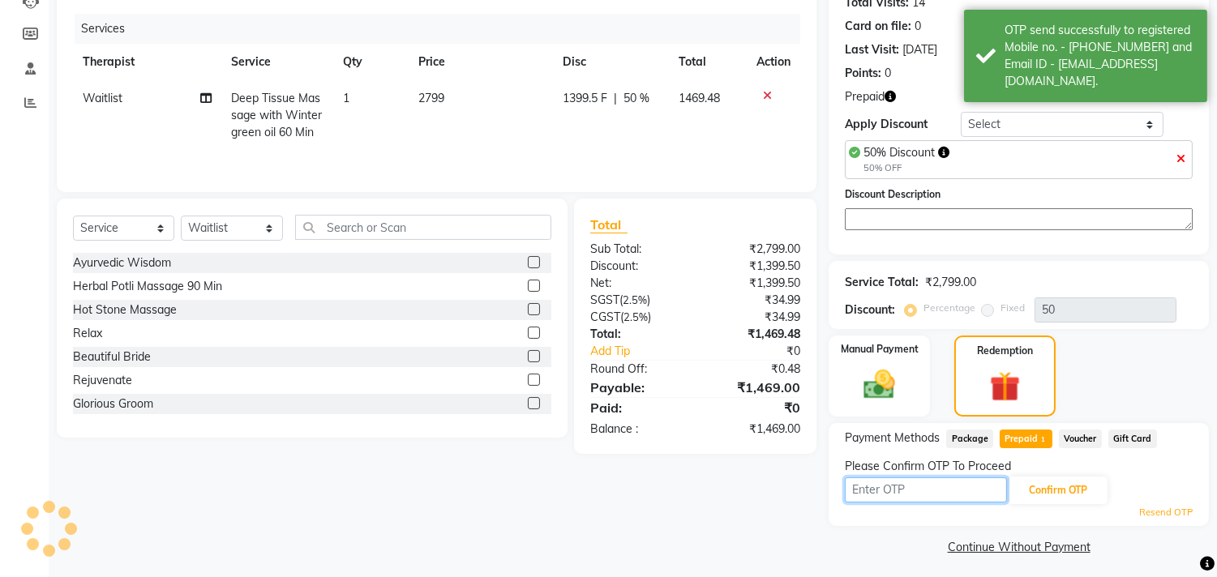
click at [873, 496] on input "text" at bounding box center [926, 489] width 162 height 25
type input "6827"
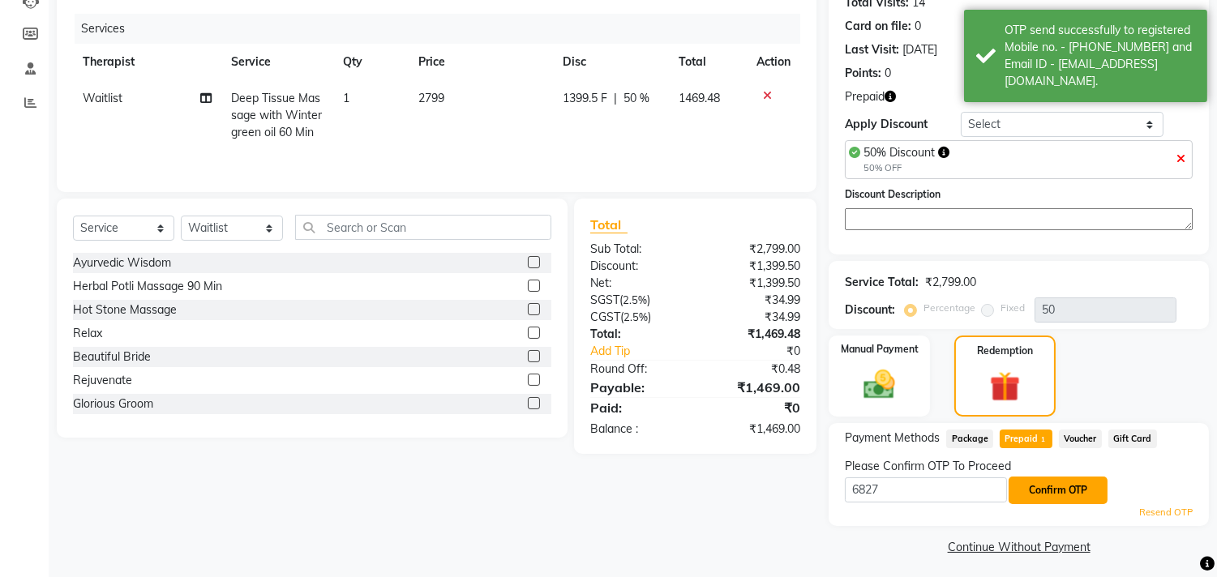
click at [1042, 490] on button "Confirm OTP" at bounding box center [1057, 491] width 99 height 28
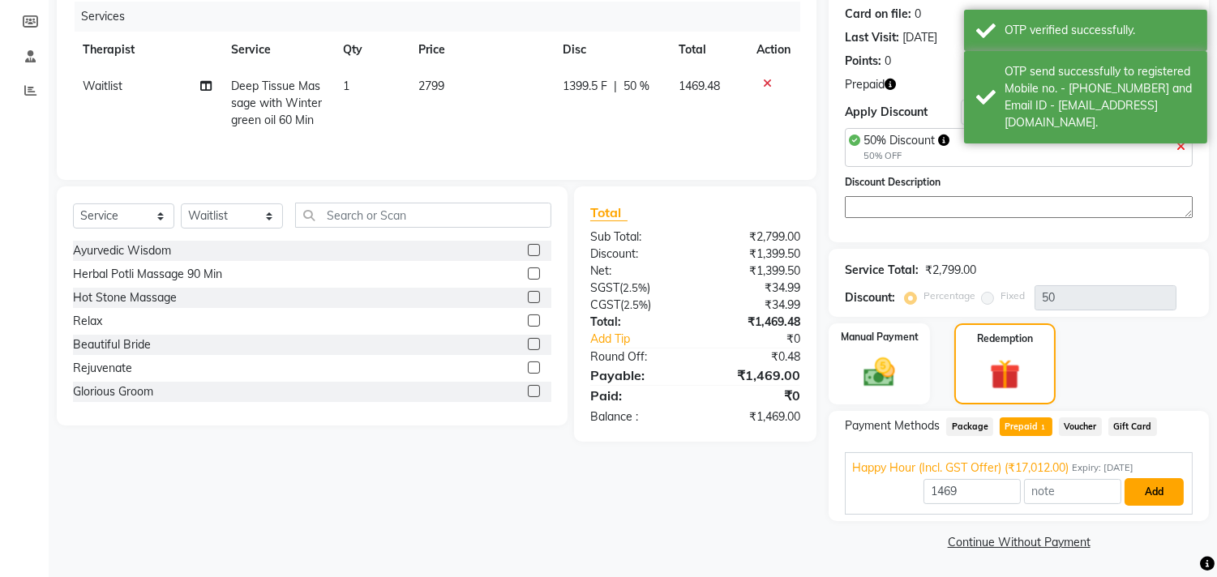
click at [1158, 480] on button "Add" at bounding box center [1153, 492] width 59 height 28
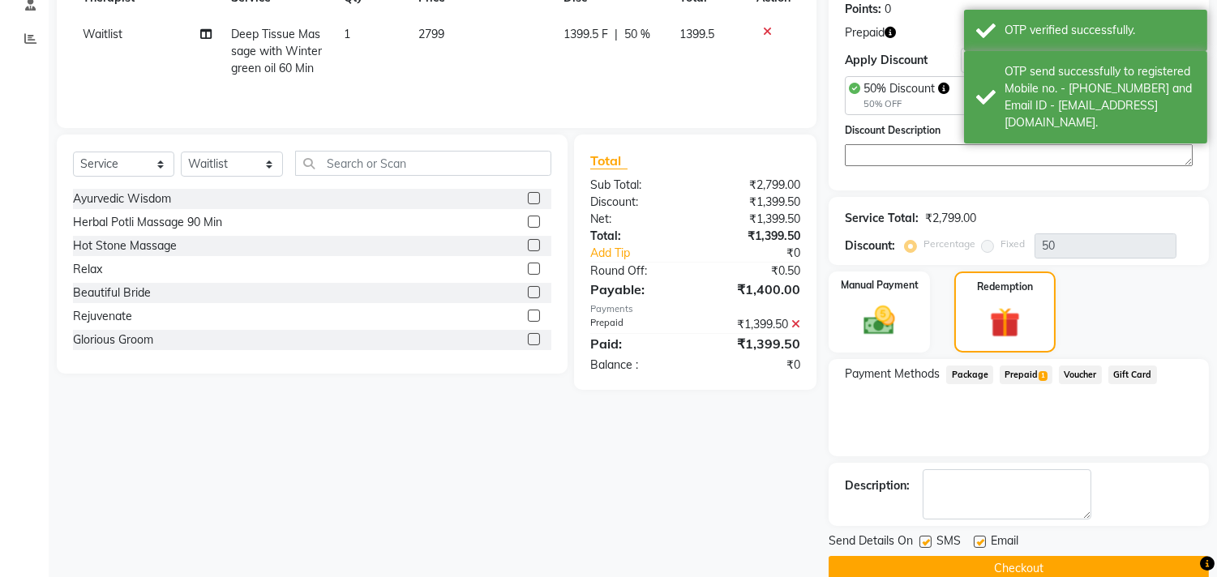
scroll to position [279, 0]
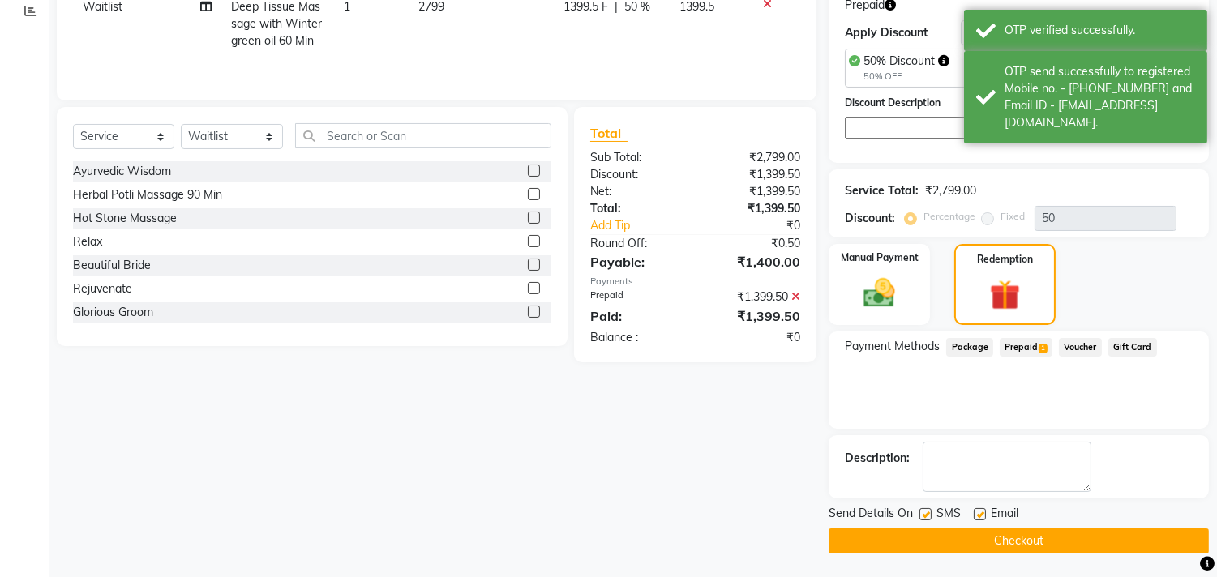
click at [954, 541] on button "Checkout" at bounding box center [1018, 541] width 380 height 25
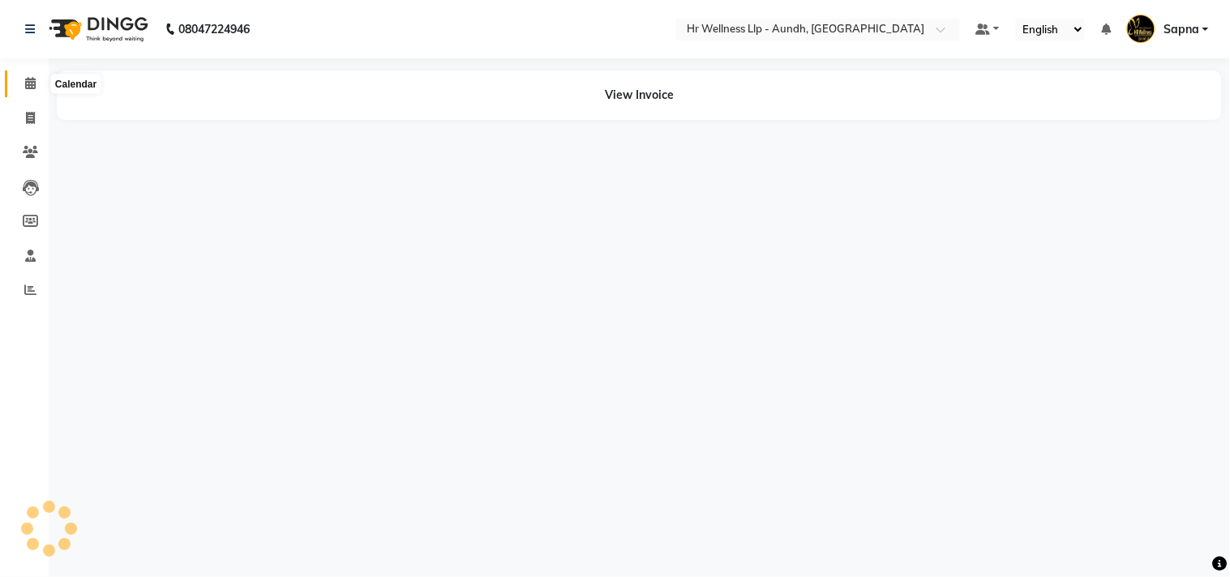
click at [31, 84] on icon at bounding box center [30, 83] width 11 height 12
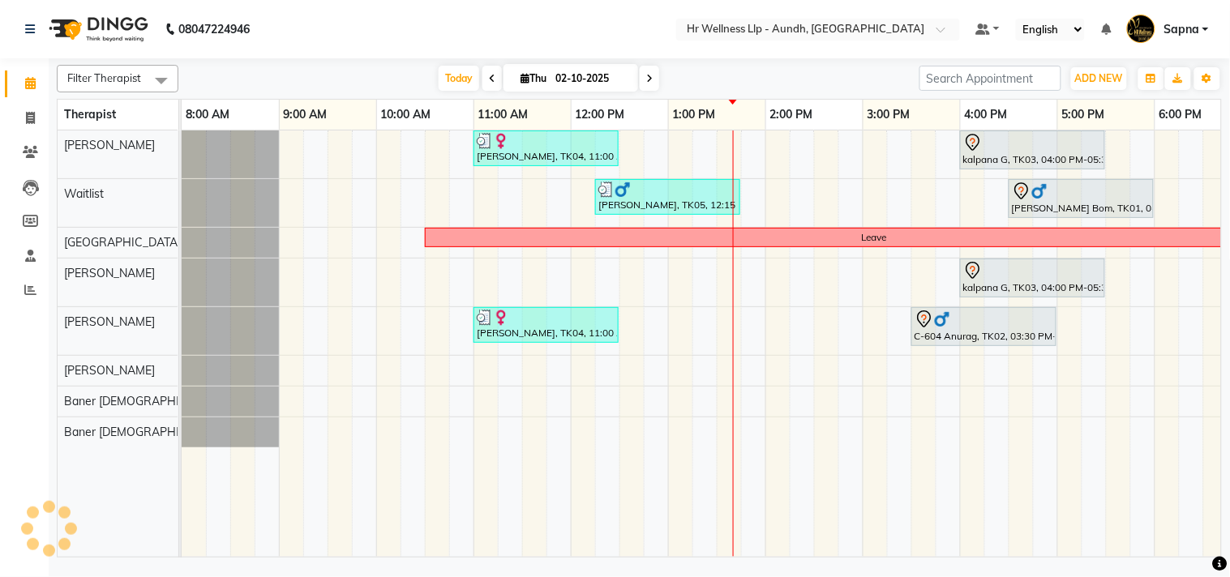
scroll to position [0, 225]
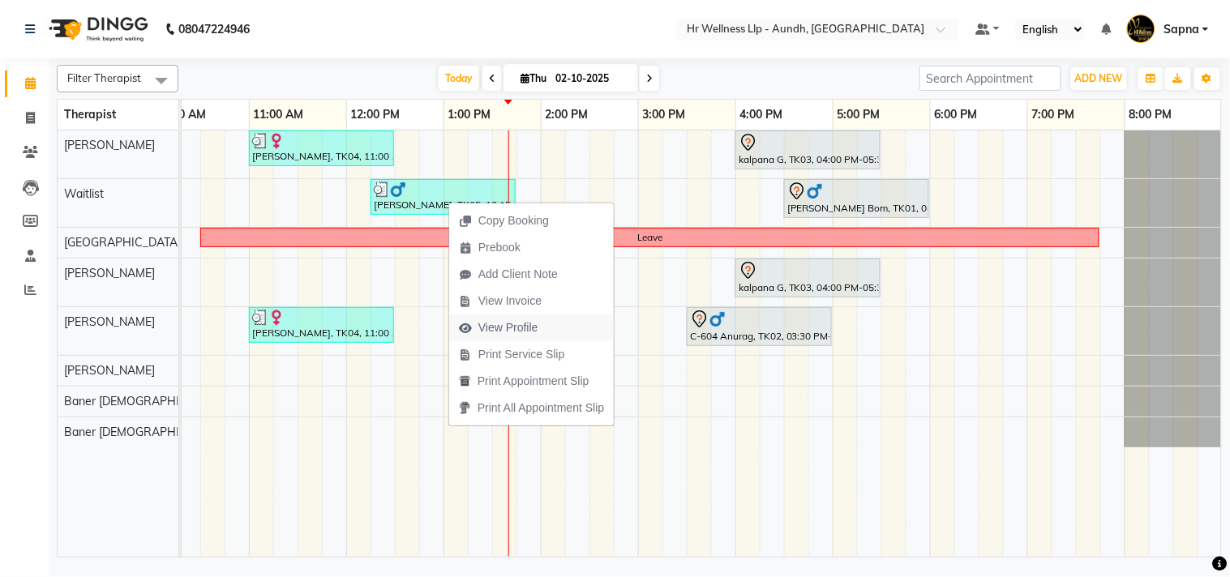
click at [507, 326] on span "View Profile" at bounding box center [508, 327] width 60 height 17
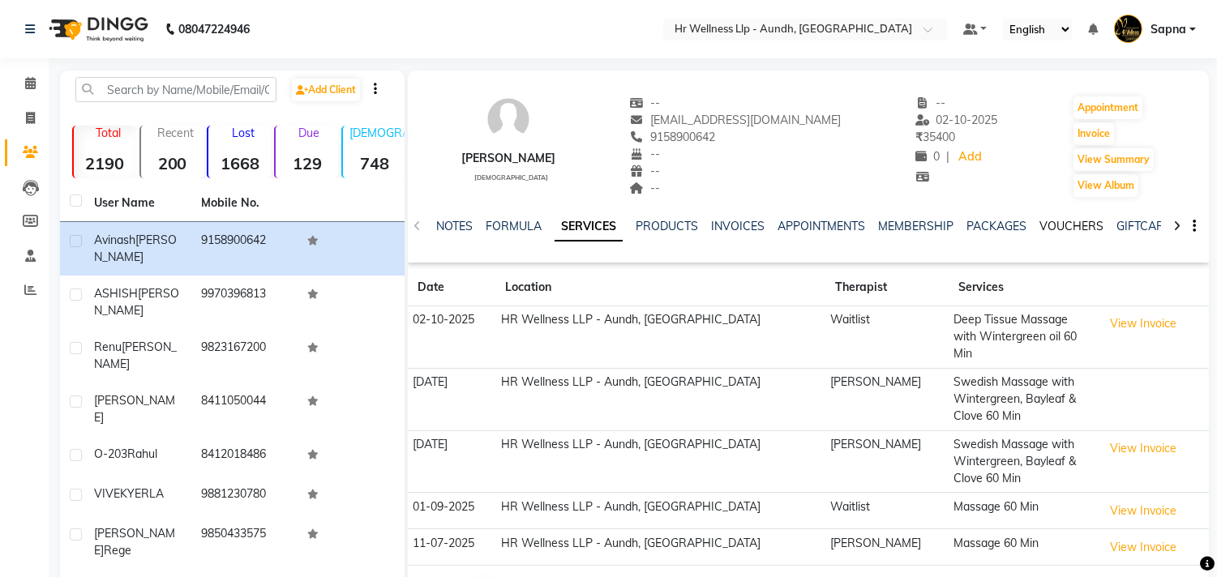
click at [1072, 223] on link "VOUCHERS" at bounding box center [1071, 226] width 64 height 15
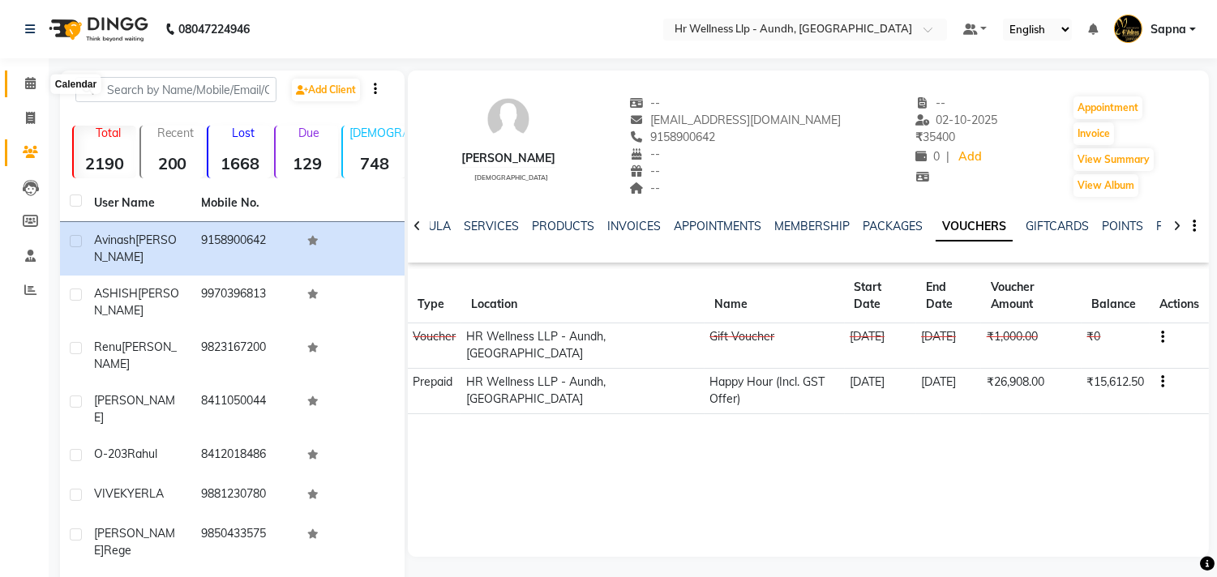
click at [22, 81] on span at bounding box center [30, 84] width 28 height 19
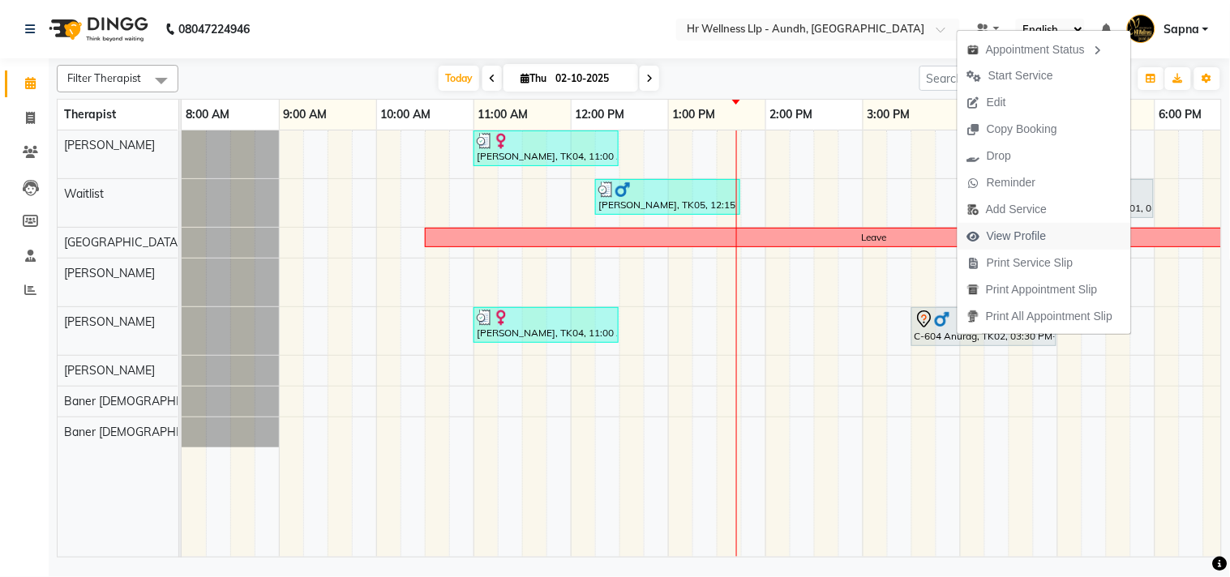
click at [1025, 233] on span "View Profile" at bounding box center [1017, 236] width 60 height 17
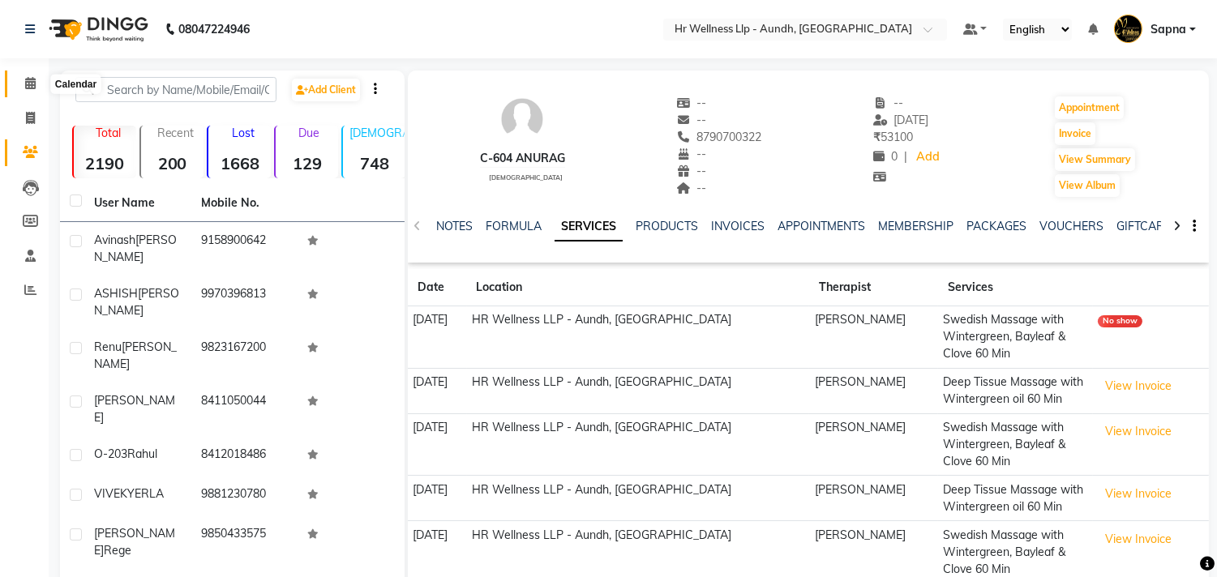
click at [35, 88] on span at bounding box center [30, 84] width 28 height 19
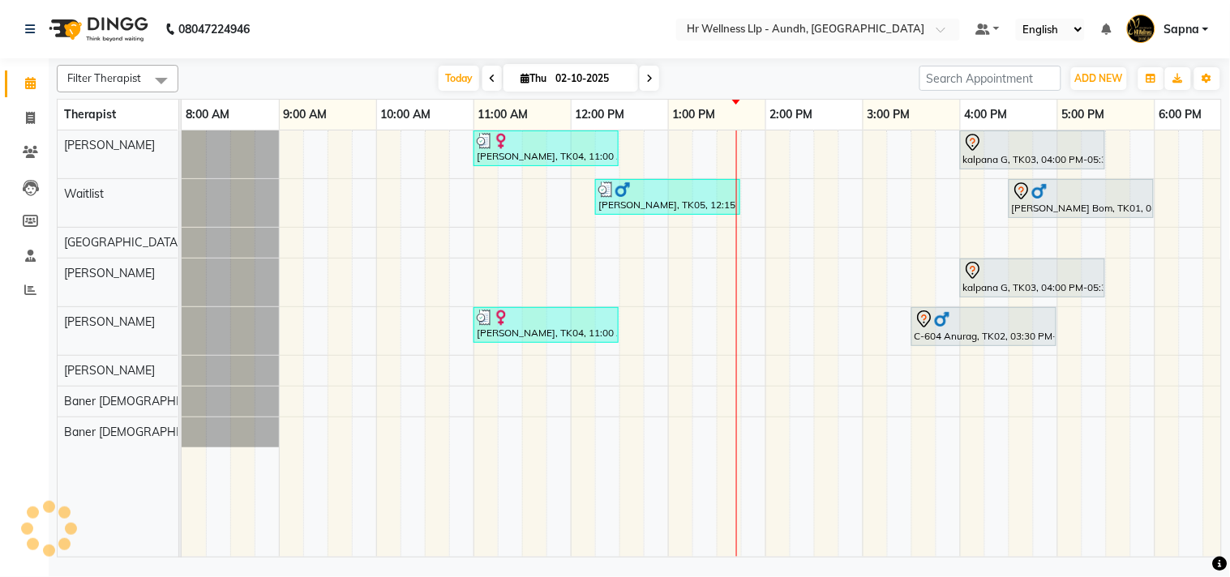
scroll to position [0, 225]
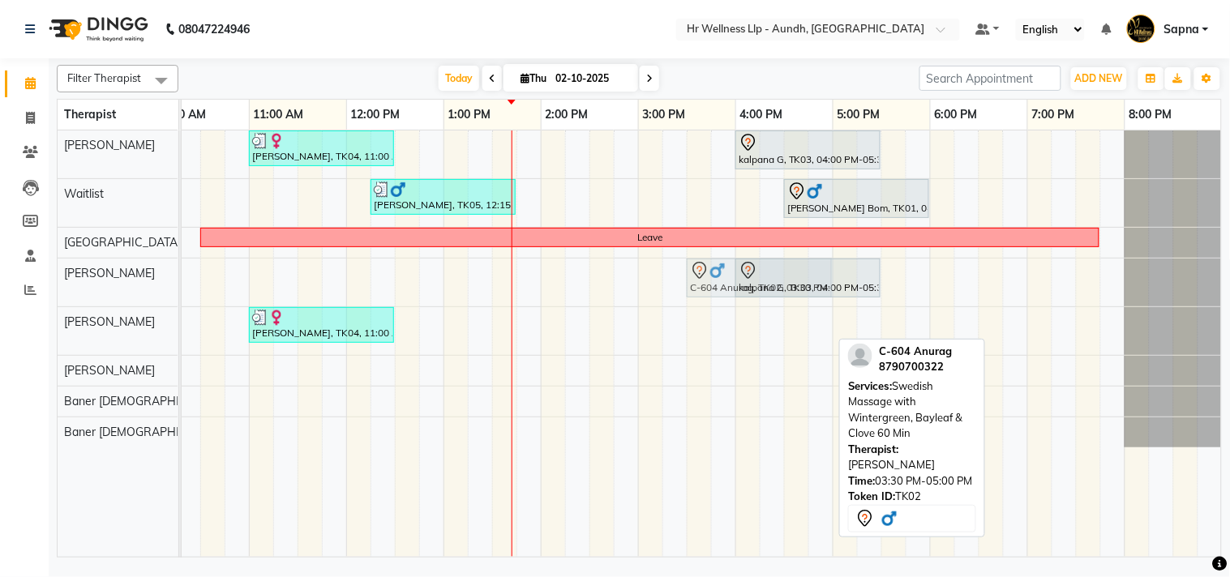
drag, startPoint x: 722, startPoint y: 337, endPoint x: 718, endPoint y: 310, distance: 27.1
click at [718, 310] on div "[PERSON_NAME], TK04, 11:00 AM-12:30 PM, Massage 60 Min kalpana G, TK03, 04:00 P…" at bounding box center [589, 344] width 1265 height 426
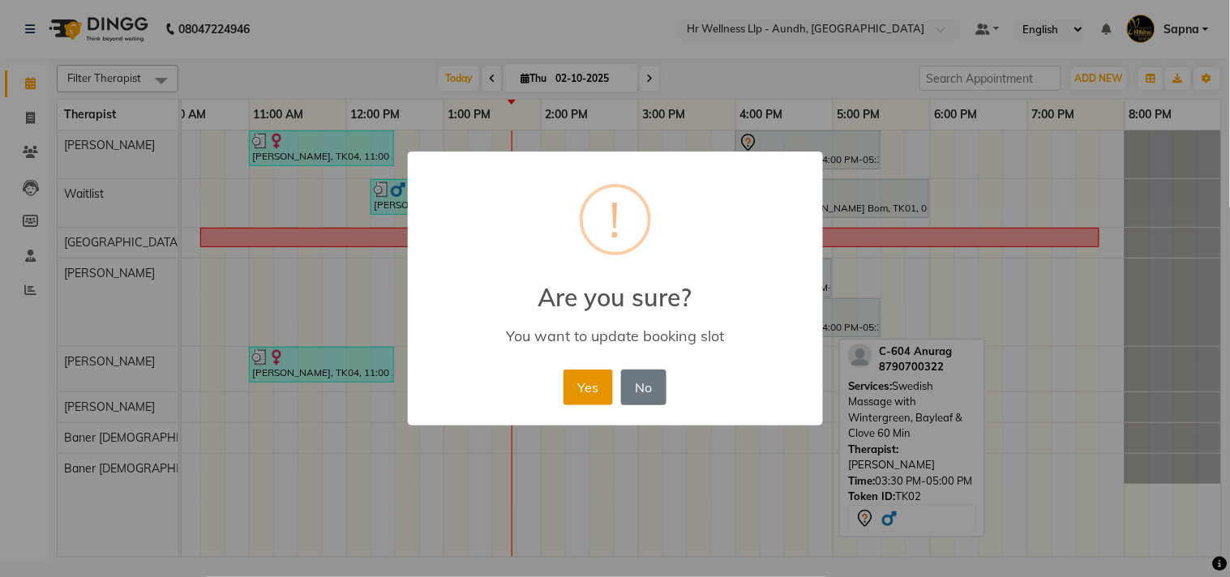
click at [589, 387] on button "Yes" at bounding box center [587, 388] width 49 height 36
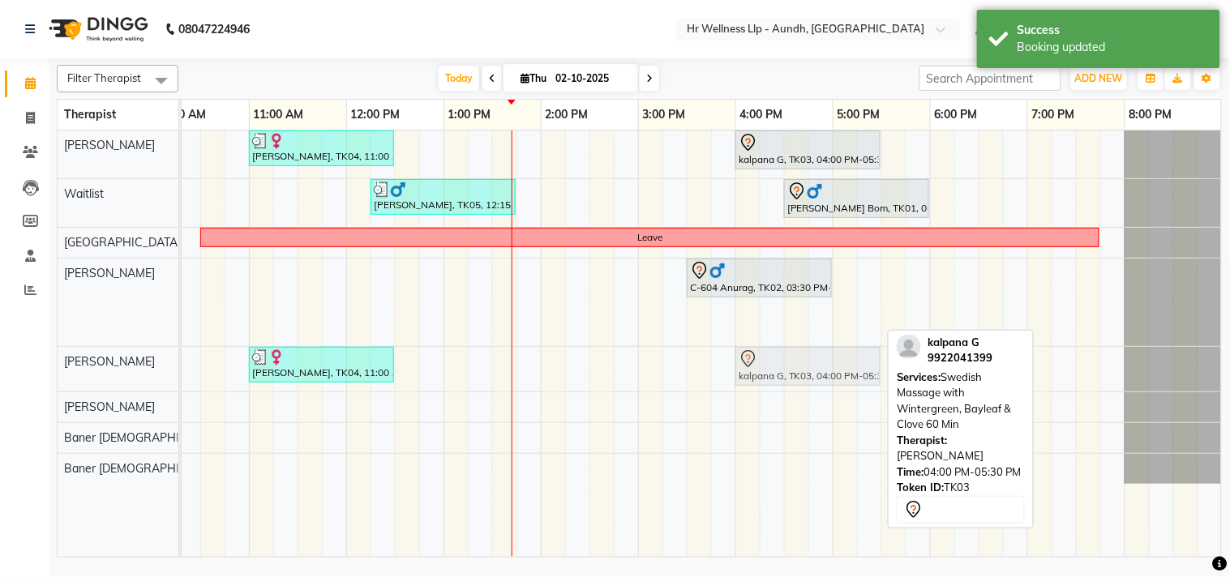
drag, startPoint x: 760, startPoint y: 325, endPoint x: 760, endPoint y: 354, distance: 29.2
click at [760, 362] on tbody "[PERSON_NAME], TK04, 11:00 AM-12:30 PM, Massage 60 Min kalpana G, TK03, 04:00 P…" at bounding box center [589, 307] width 1265 height 353
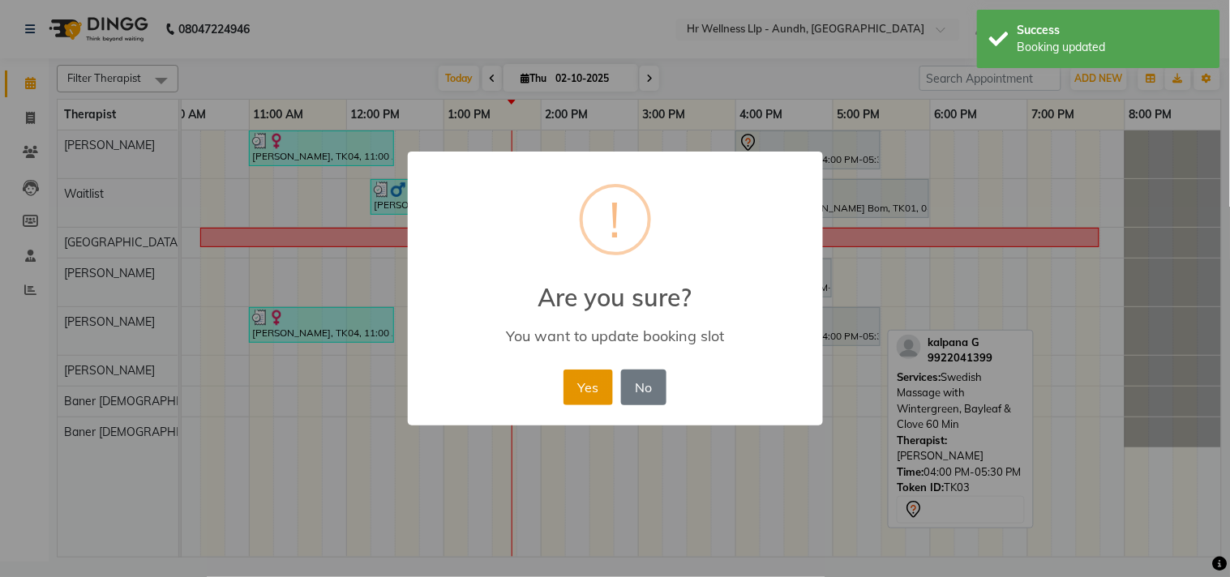
click at [585, 383] on button "Yes" at bounding box center [587, 388] width 49 height 36
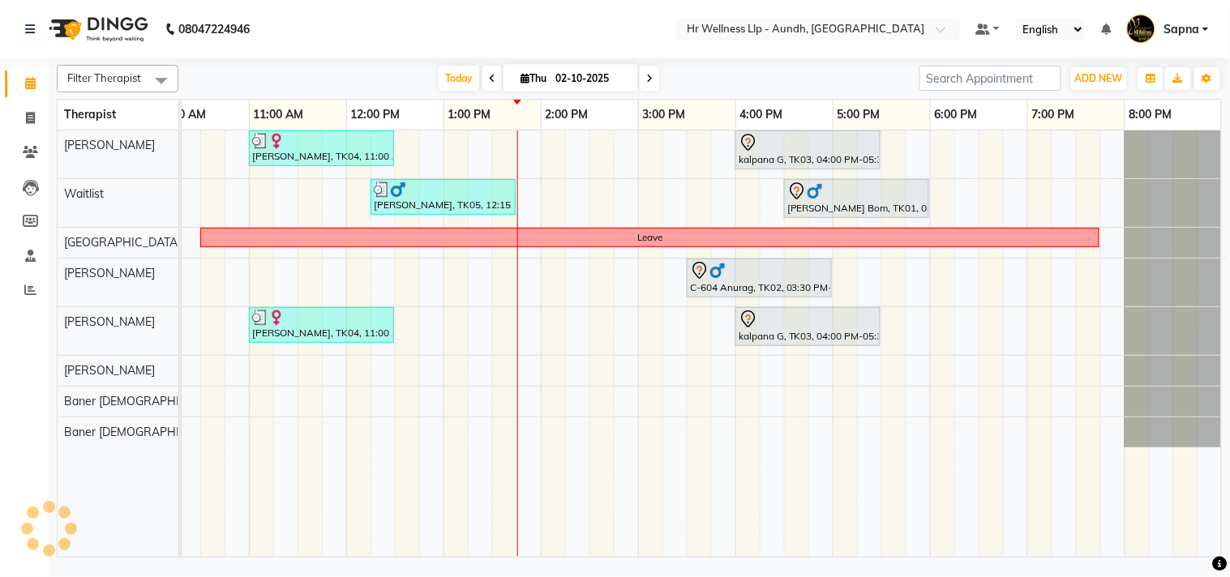
click at [653, 83] on span at bounding box center [649, 78] width 19 height 25
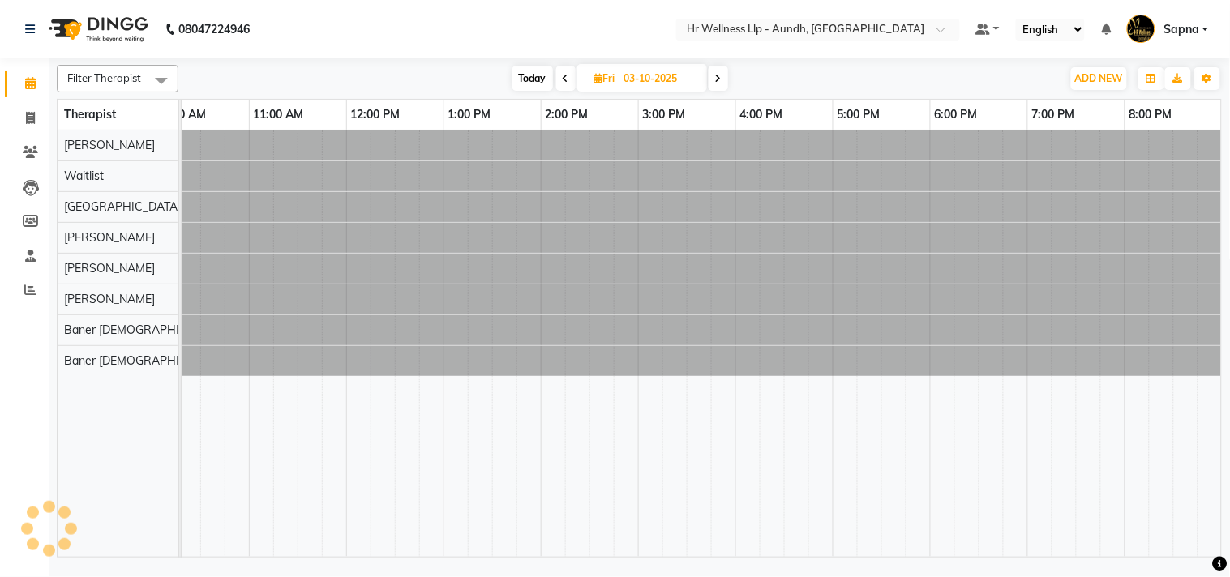
scroll to position [0, 0]
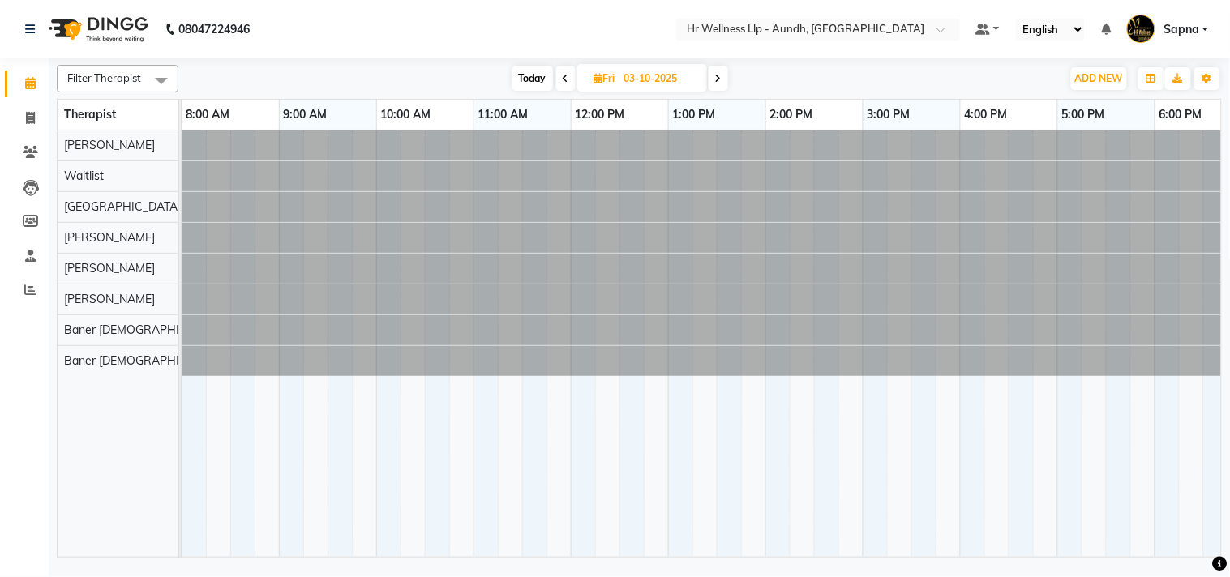
click at [530, 79] on span "Today" at bounding box center [532, 78] width 41 height 25
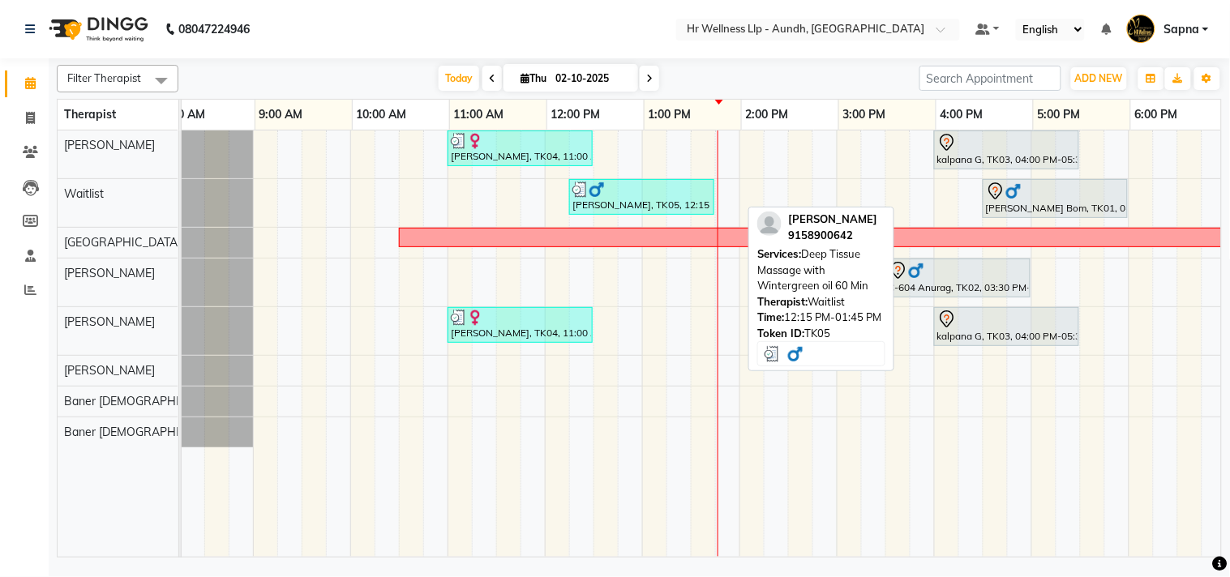
scroll to position [0, 26]
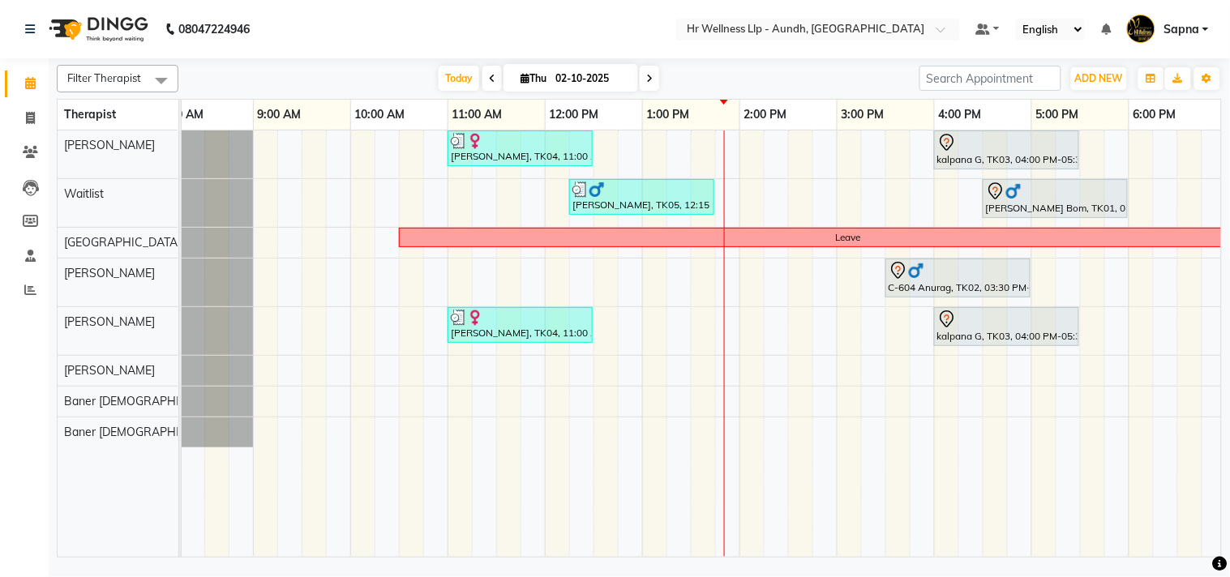
click at [646, 74] on icon at bounding box center [649, 79] width 6 height 10
type input "03-10-2025"
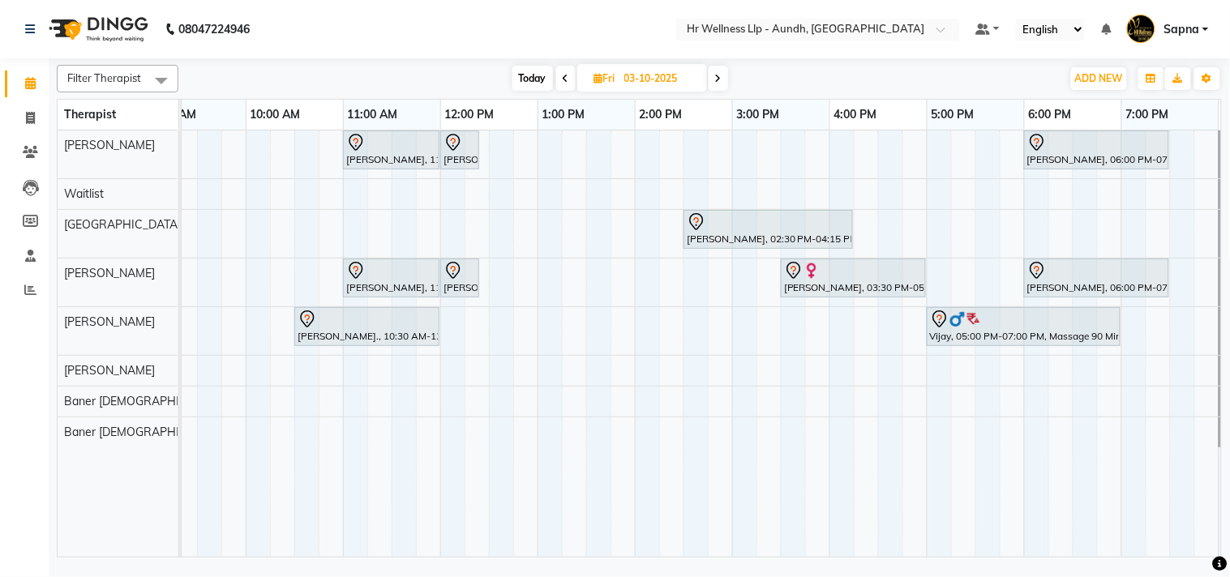
scroll to position [0, 132]
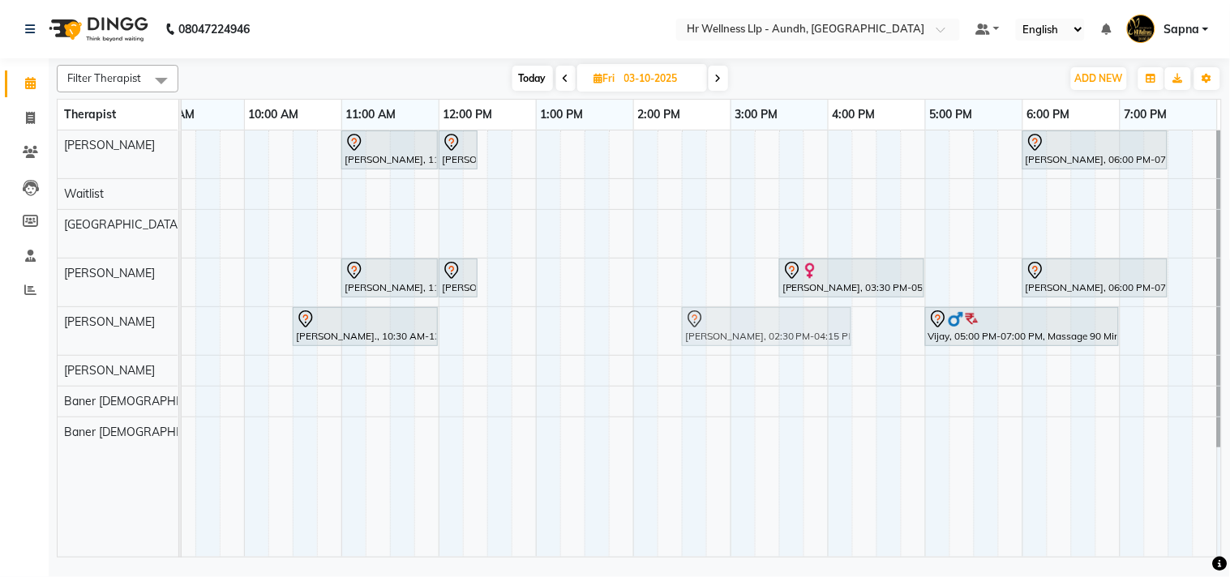
drag, startPoint x: 702, startPoint y: 238, endPoint x: 701, endPoint y: 319, distance: 80.3
click at [703, 335] on tbody "[PERSON_NAME], 11:00 AM-12:00 PM, Massage 60 Min [PERSON_NAME], 12:00 PM-12:25 …" at bounding box center [681, 289] width 1265 height 317
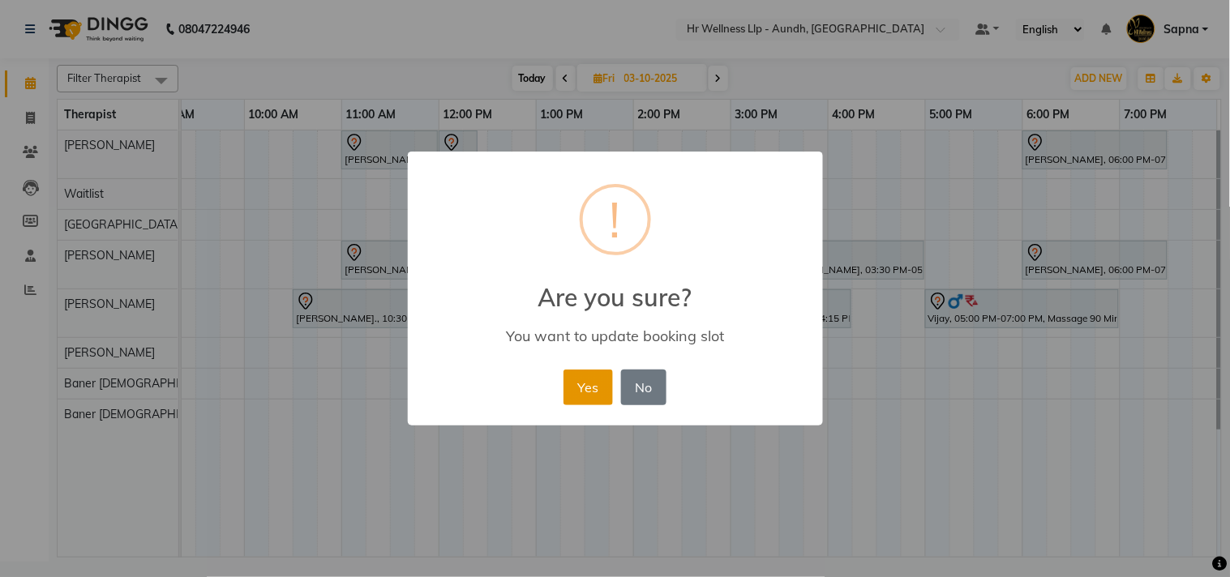
click at [593, 383] on button "Yes" at bounding box center [587, 388] width 49 height 36
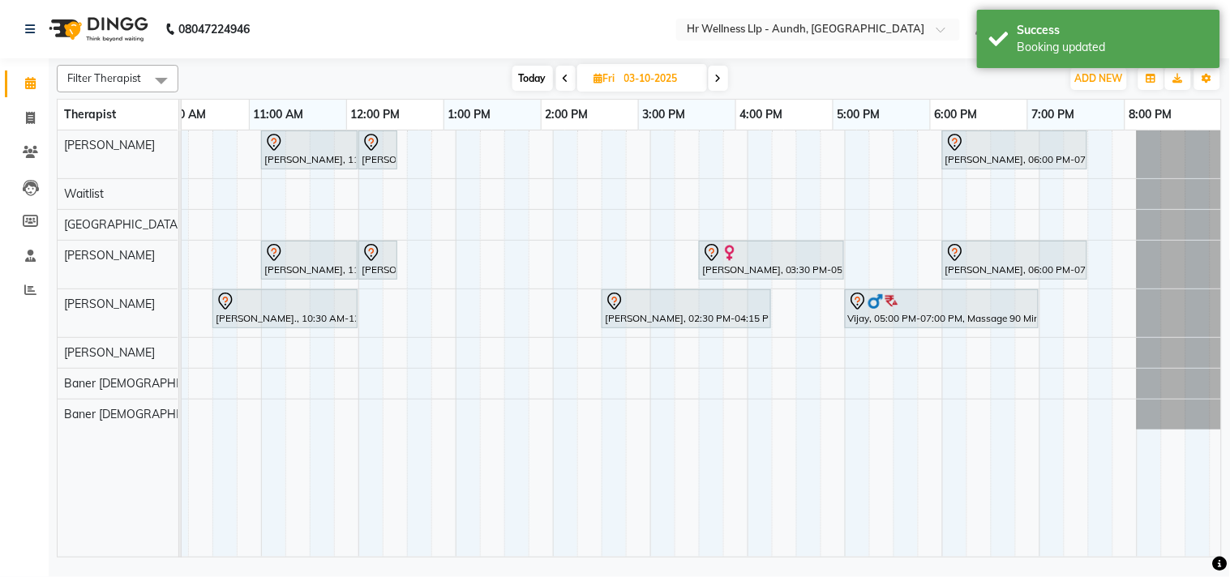
scroll to position [0, 154]
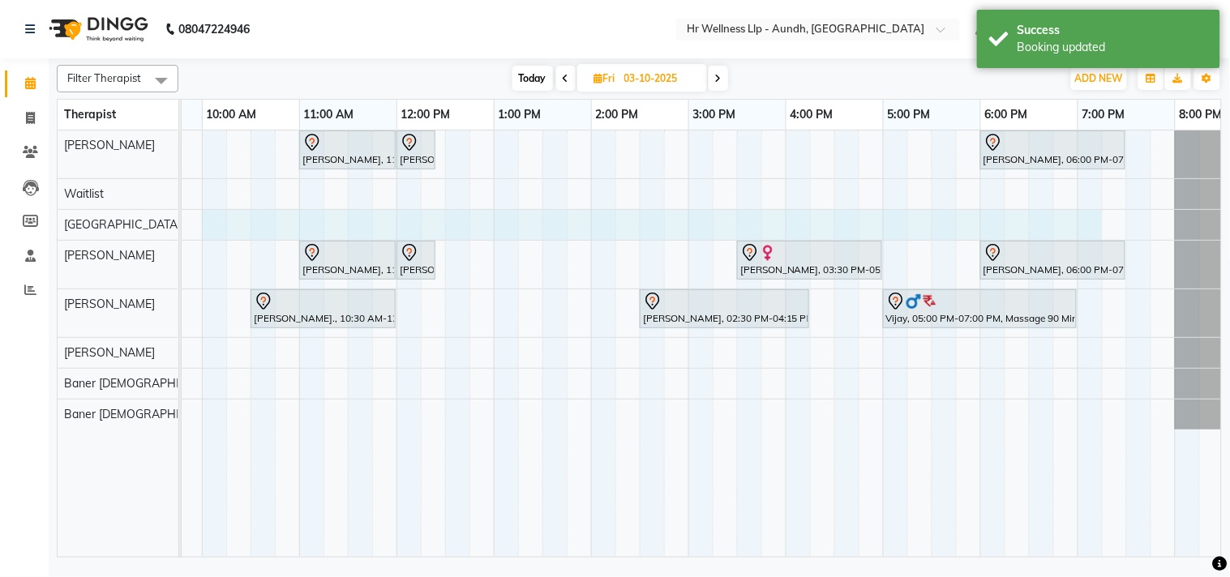
drag, startPoint x: 302, startPoint y: 216, endPoint x: 1096, endPoint y: 213, distance: 793.6
click at [1090, 214] on div "[PERSON_NAME], 11:00 AM-12:00 PM, Massage 60 [PERSON_NAME], 12:00 PM-12:25 PM, …" at bounding box center [639, 344] width 1265 height 426
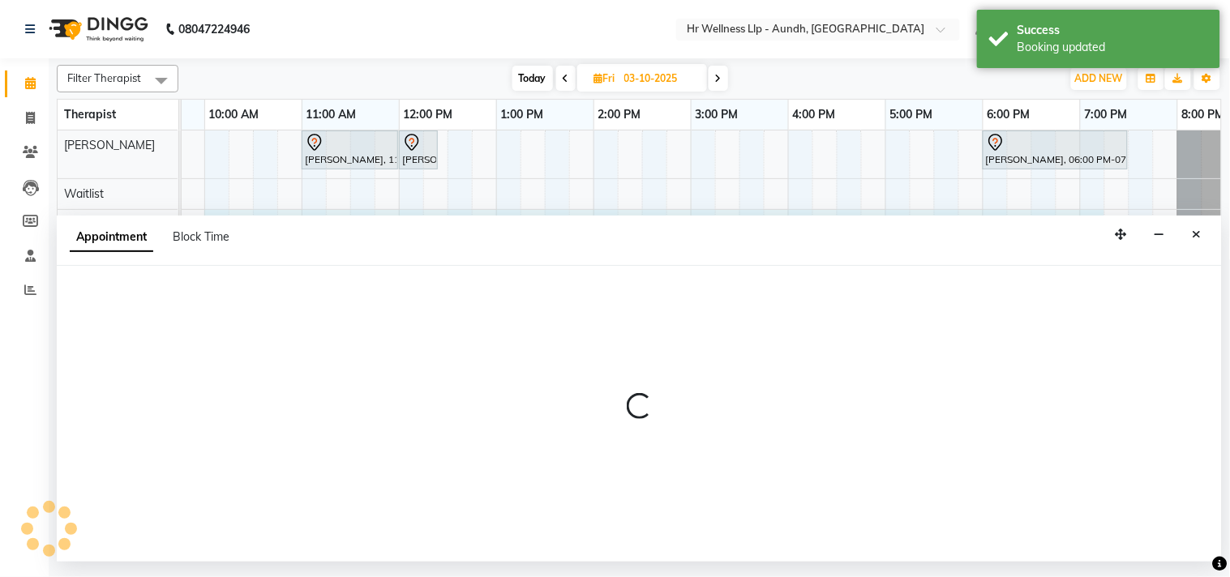
select select "77662"
select select "tentative"
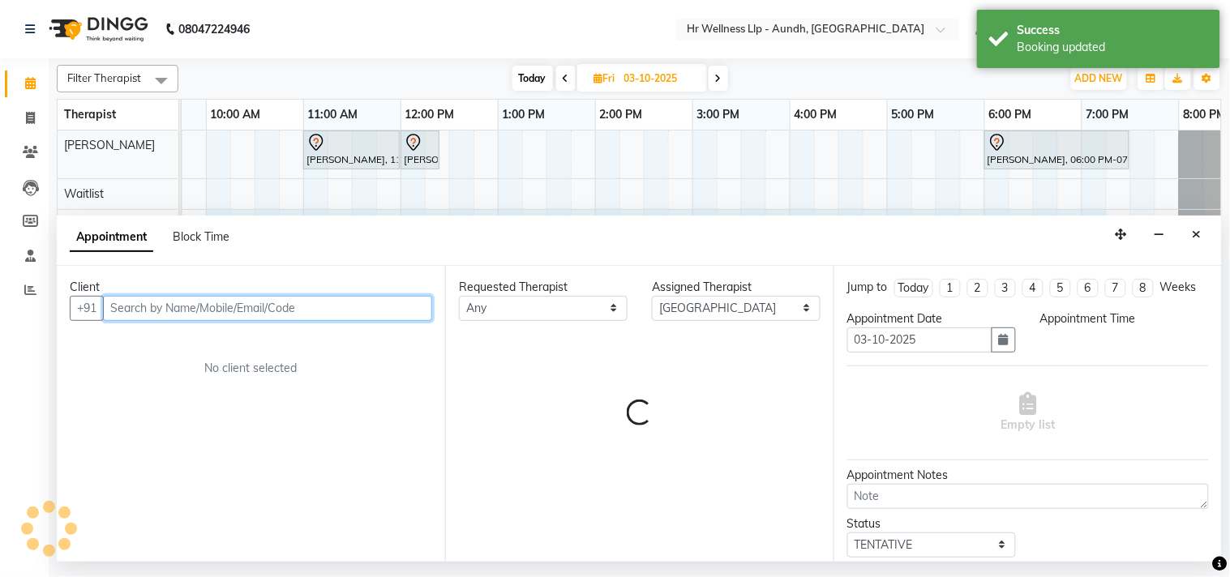
select select "600"
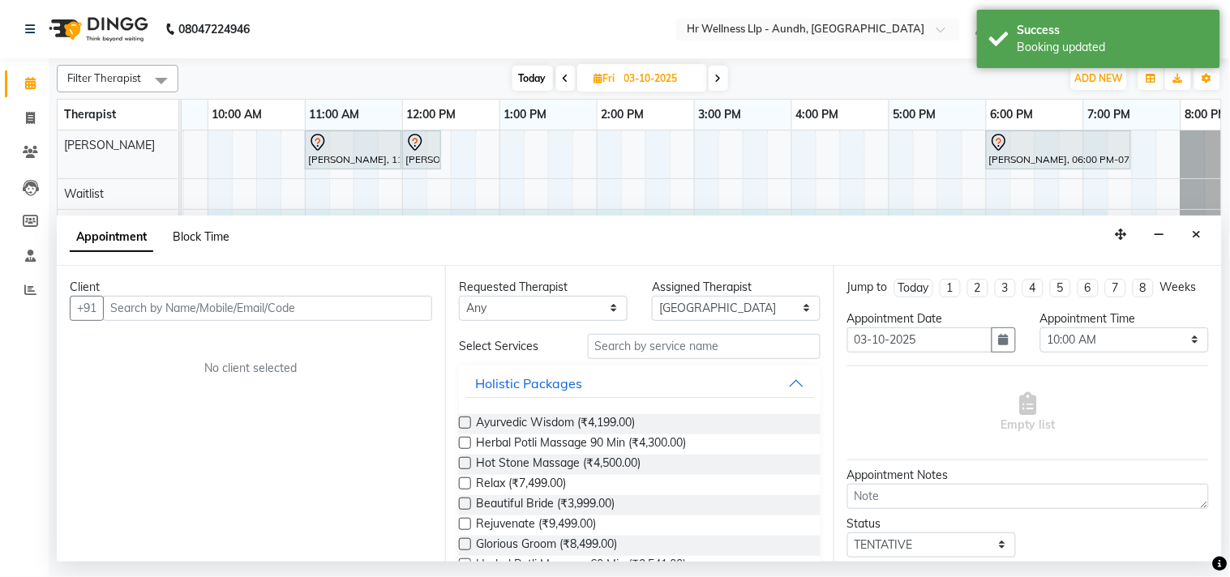
click at [199, 240] on span "Block Time" at bounding box center [201, 236] width 57 height 15
select select "77662"
select select "600"
select select "1155"
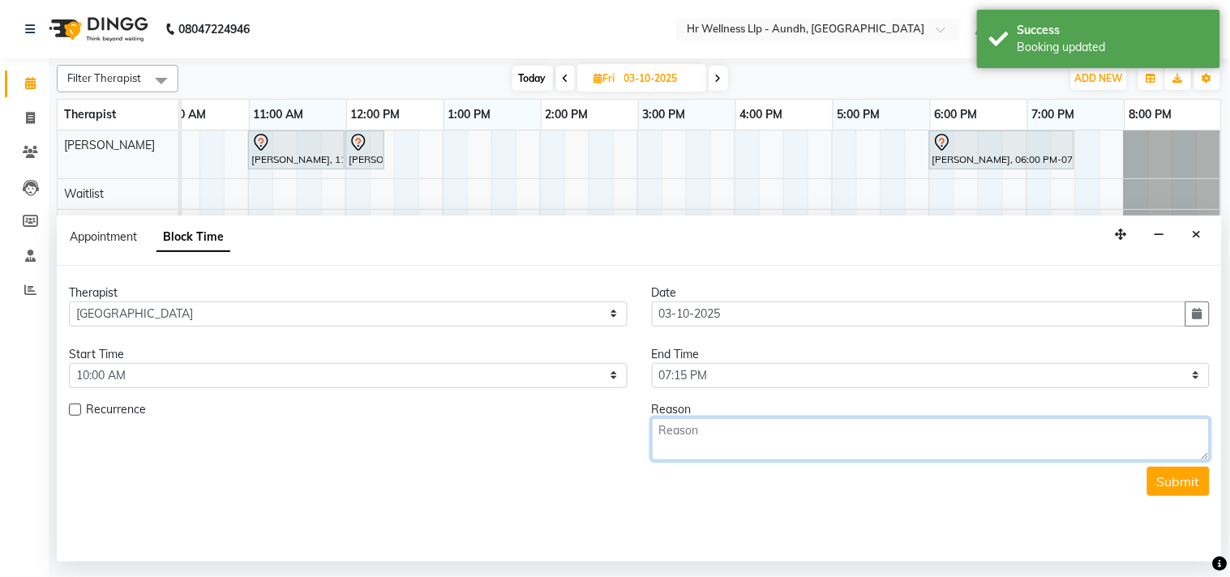
click at [701, 441] on textarea at bounding box center [931, 439] width 559 height 42
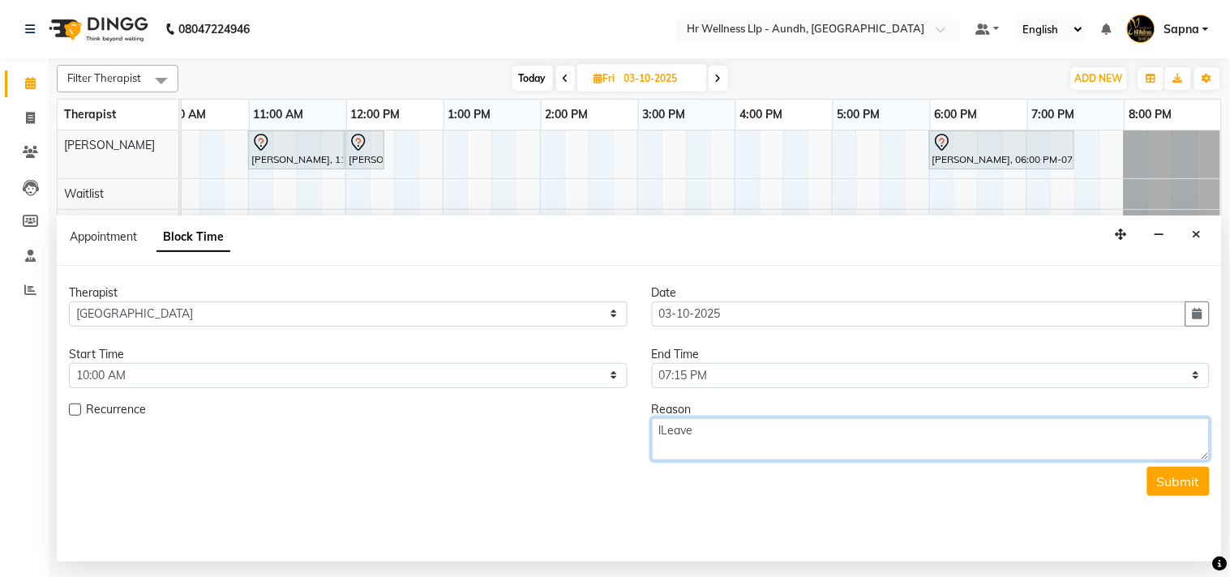
click at [662, 428] on textarea "lLeave" at bounding box center [931, 439] width 559 height 42
type textarea "Leave"
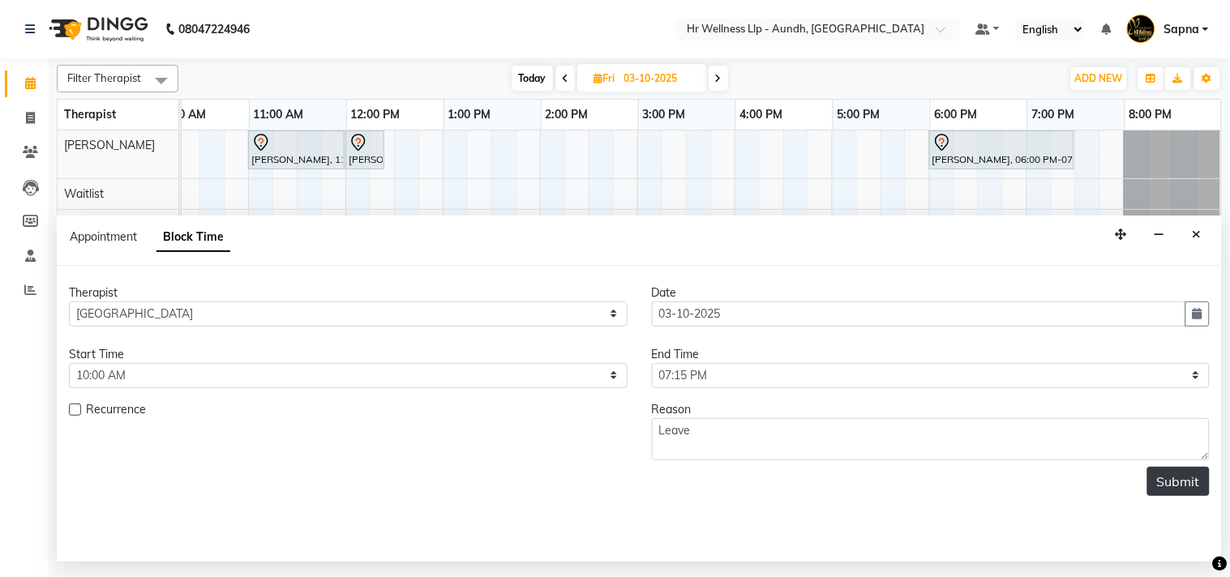
click at [1179, 479] on button "Submit" at bounding box center [1178, 481] width 62 height 29
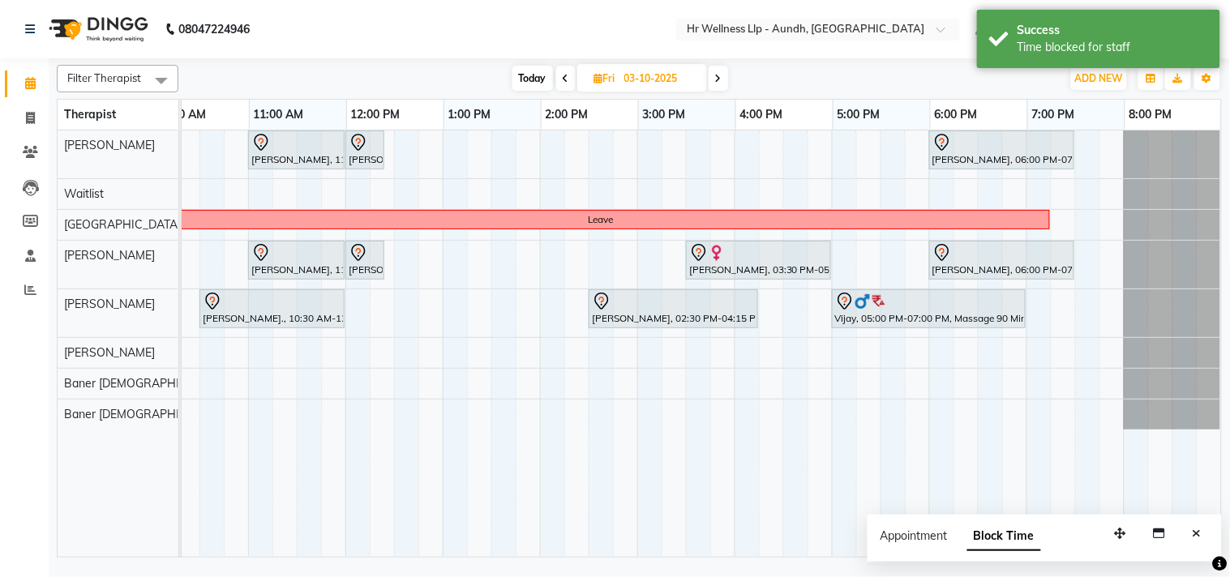
click at [718, 75] on icon at bounding box center [718, 79] width 6 height 10
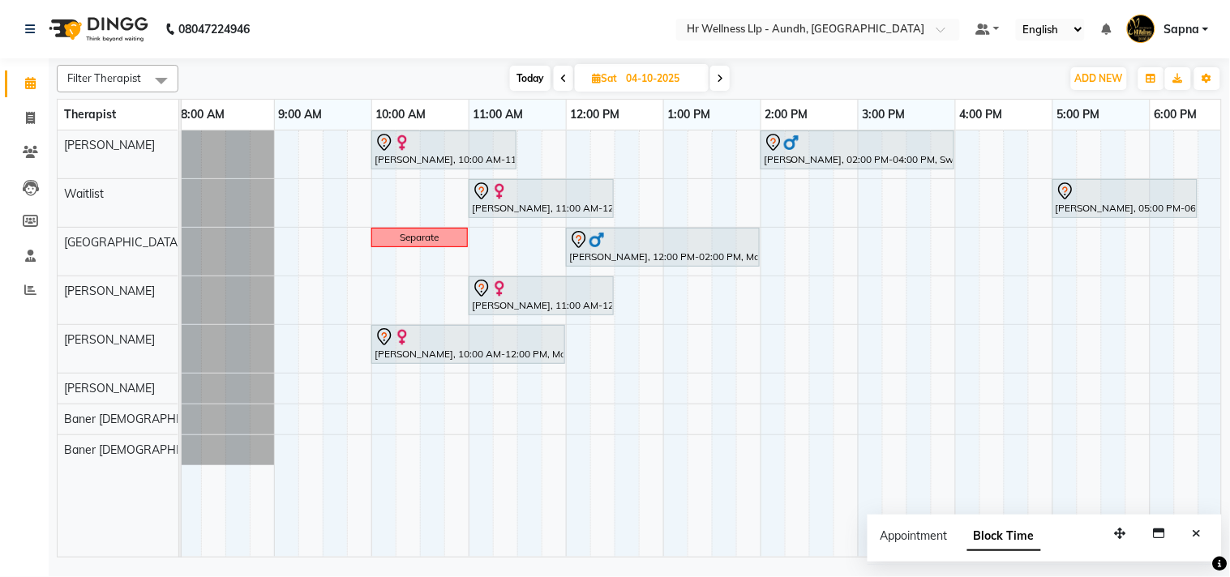
click at [521, 77] on span "Today" at bounding box center [530, 78] width 41 height 25
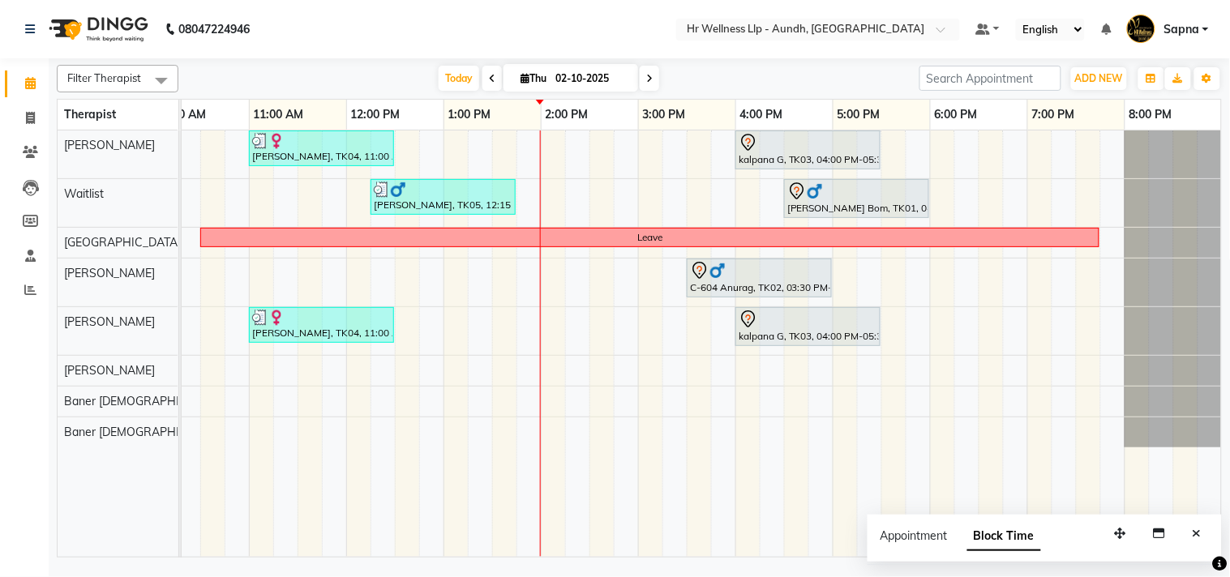
click at [653, 76] on span at bounding box center [649, 78] width 19 height 25
type input "03-10-2025"
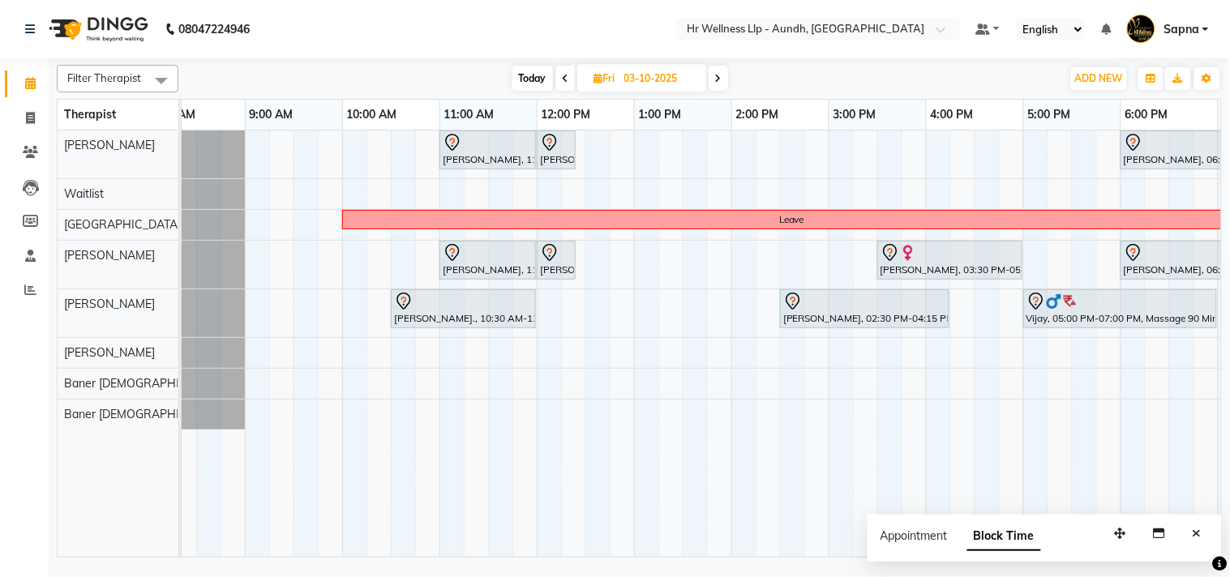
scroll to position [0, 31]
click at [645, 259] on div "[PERSON_NAME], 11:00 AM-12:00 PM, Massage 60 [PERSON_NAME], 12:00 PM-12:25 PM, …" at bounding box center [783, 344] width 1265 height 426
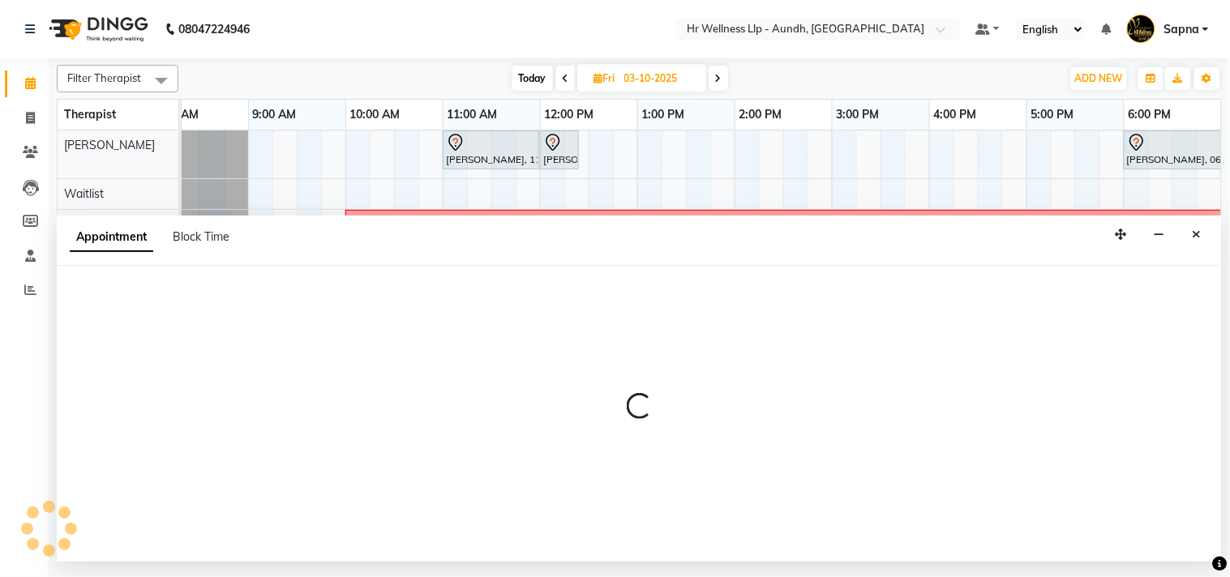
select select "77663"
select select "780"
select select "tentative"
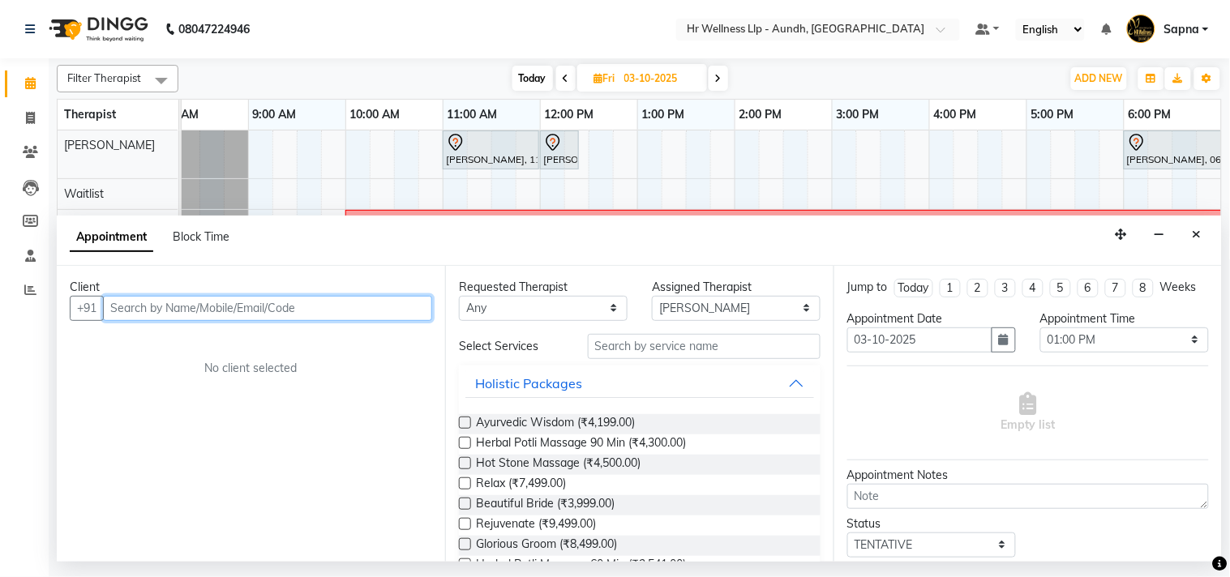
click at [182, 304] on input "text" at bounding box center [267, 308] width 329 height 25
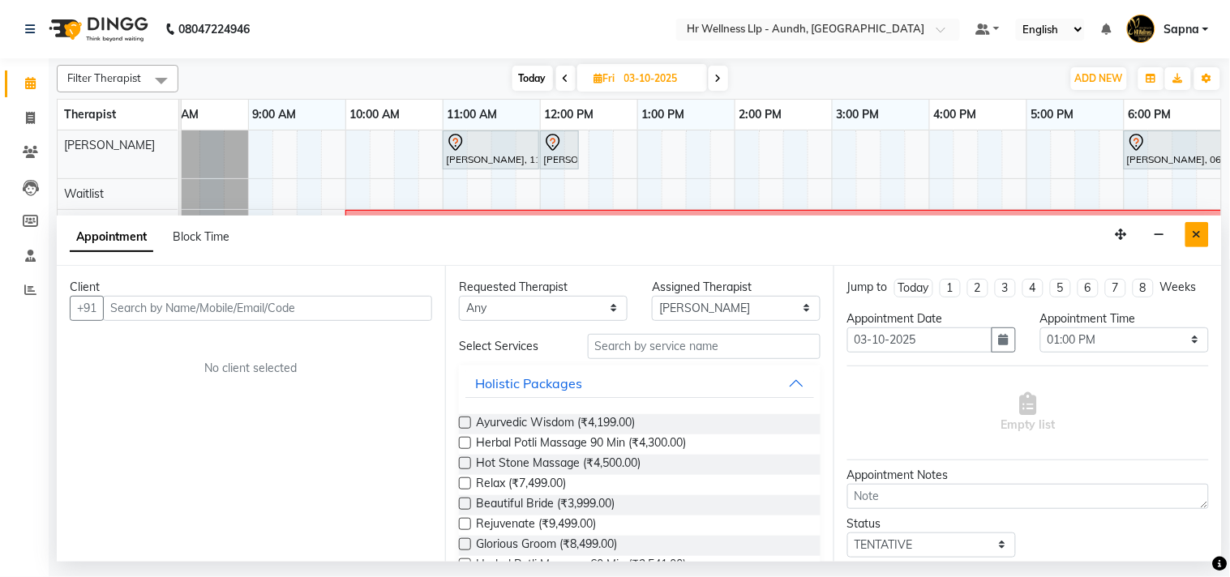
click at [1198, 231] on icon "Close" at bounding box center [1196, 234] width 9 height 11
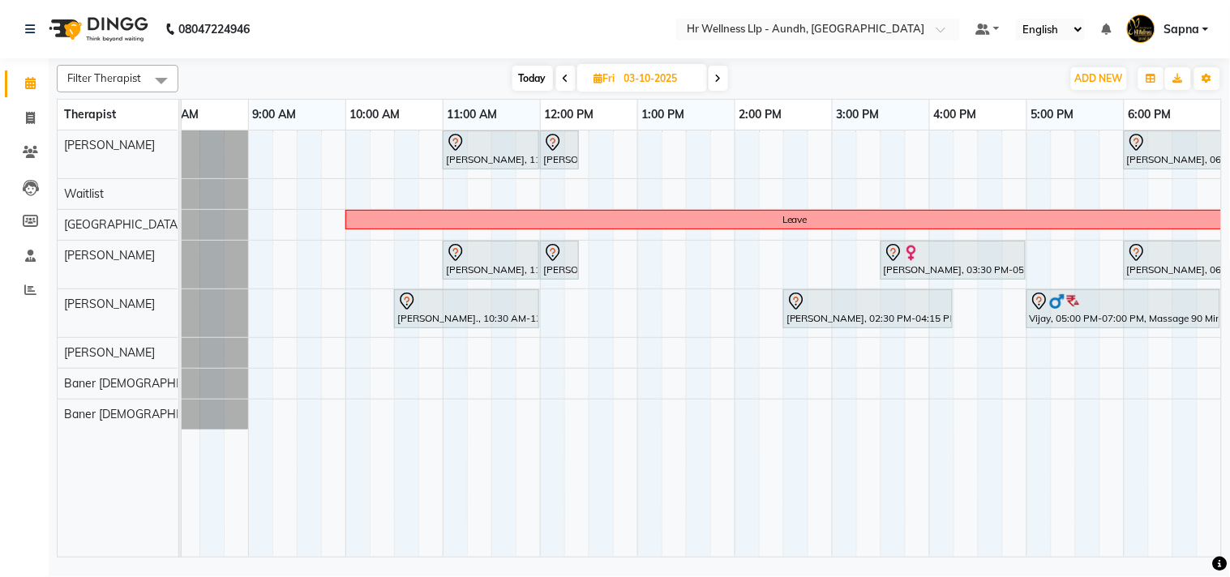
click at [646, 251] on div "[PERSON_NAME], 11:00 AM-12:00 PM, Massage 60 [PERSON_NAME], 12:00 PM-12:25 PM, …" at bounding box center [783, 344] width 1265 height 426
select select "77663"
select select "tentative"
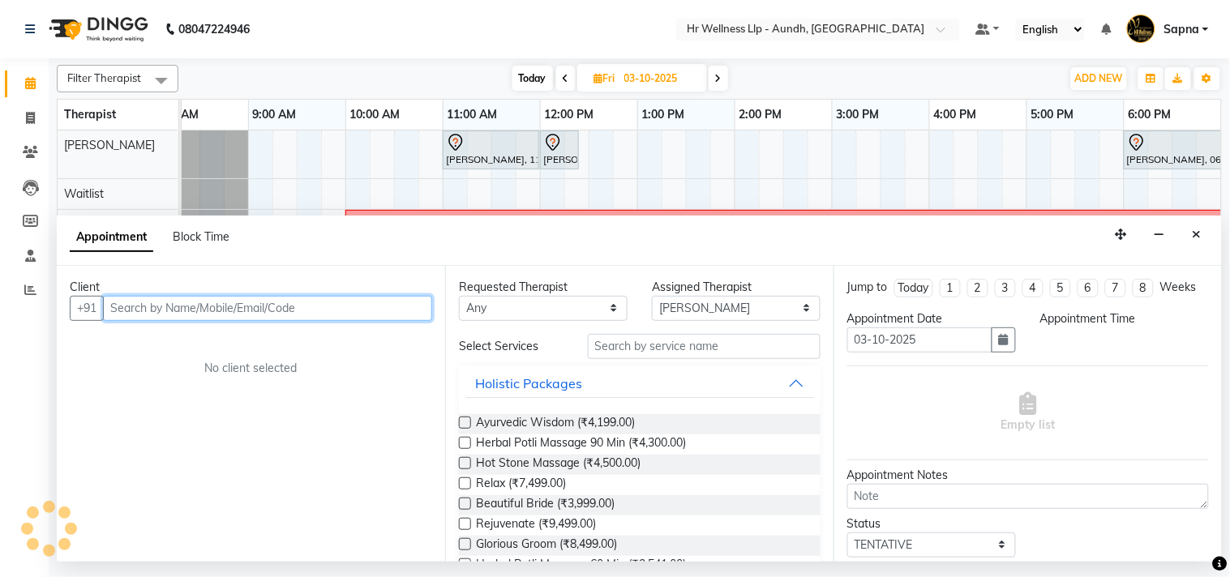
select select "780"
click at [136, 305] on input "text" at bounding box center [267, 308] width 329 height 25
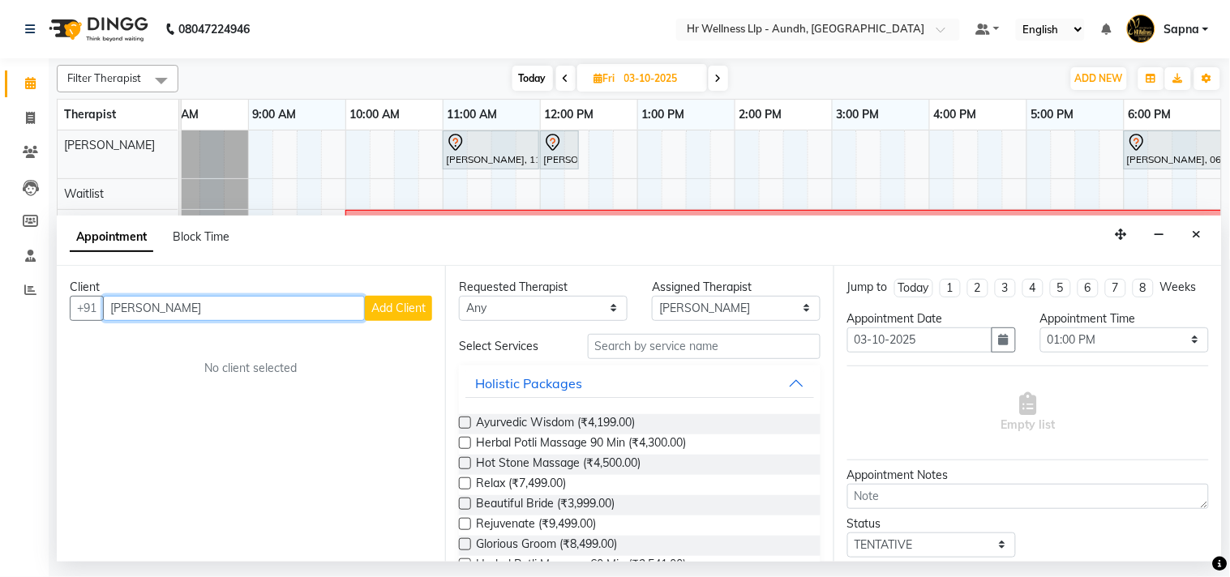
click at [248, 317] on input "[PERSON_NAME]" at bounding box center [234, 308] width 262 height 25
type input "G"
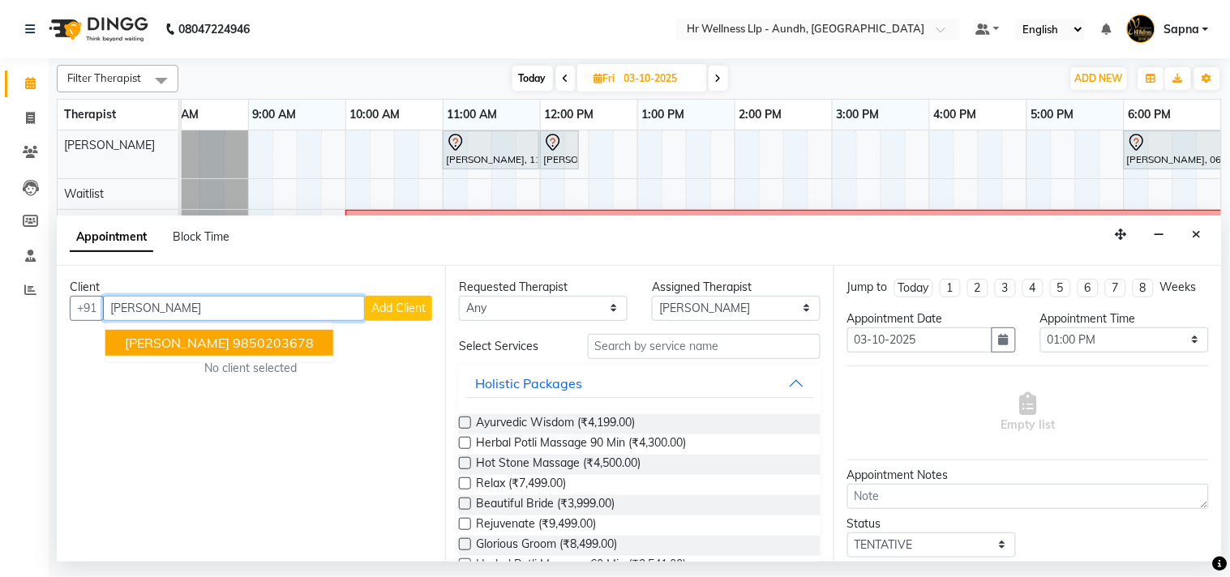
click at [284, 342] on button "[PERSON_NAME] 9850203678" at bounding box center [219, 343] width 228 height 26
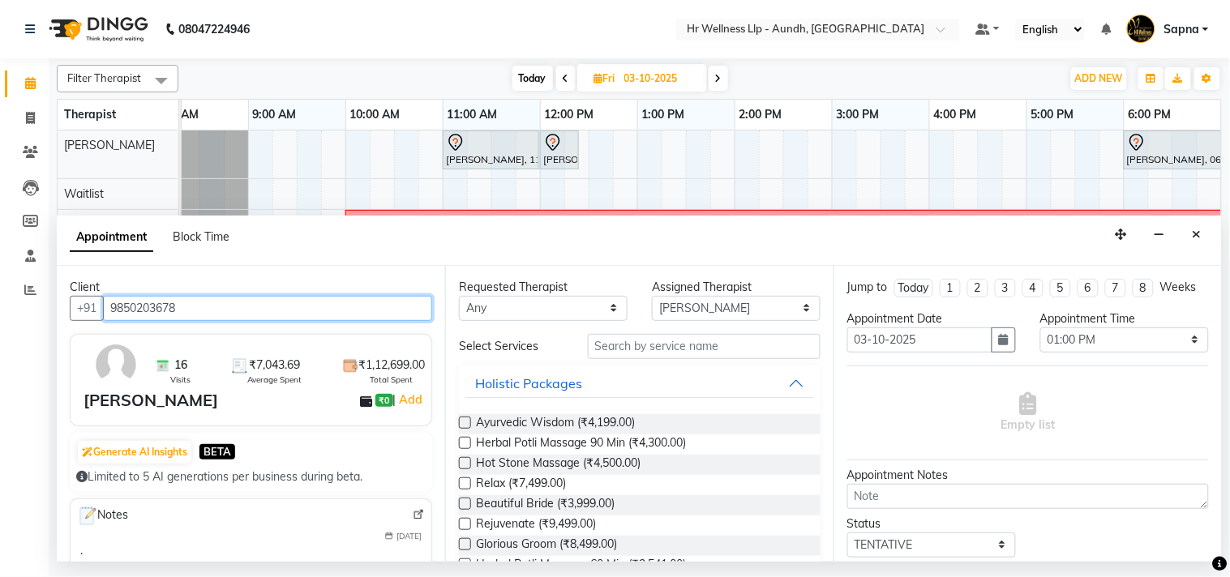
type input "9850203678"
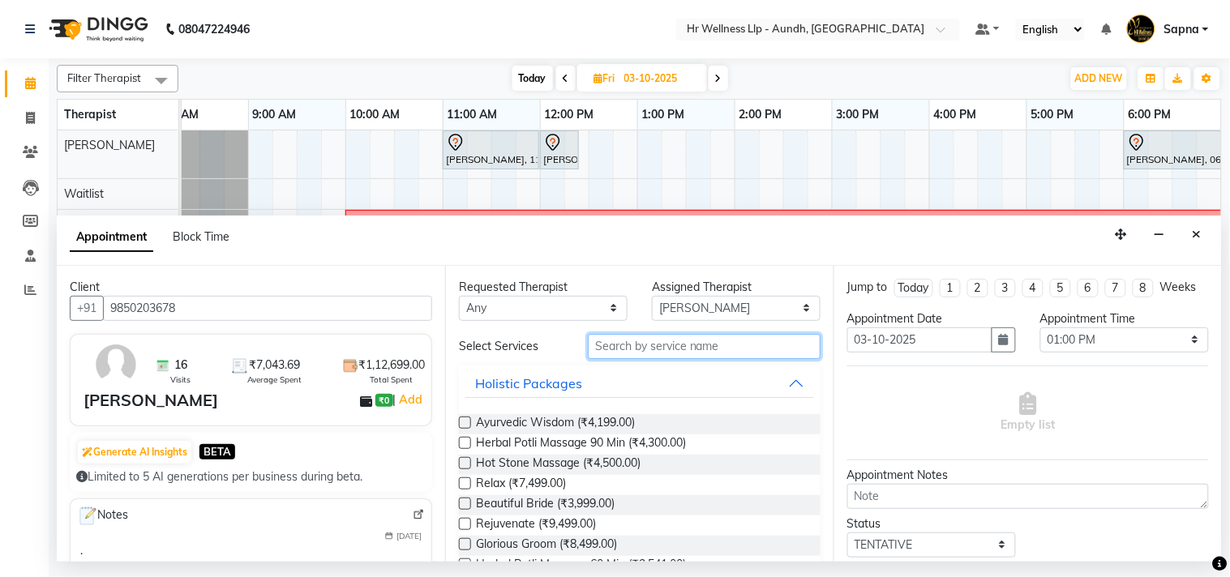
click at [606, 345] on input "text" at bounding box center [704, 346] width 233 height 25
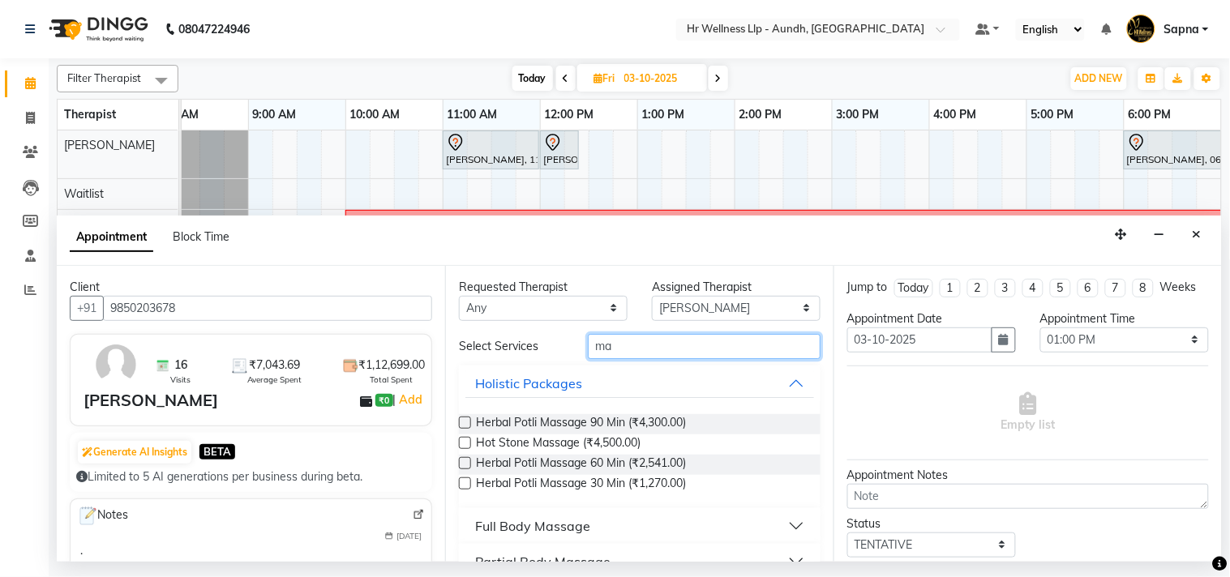
type input "ma"
click at [538, 523] on div "Full Body Massage" at bounding box center [532, 525] width 115 height 19
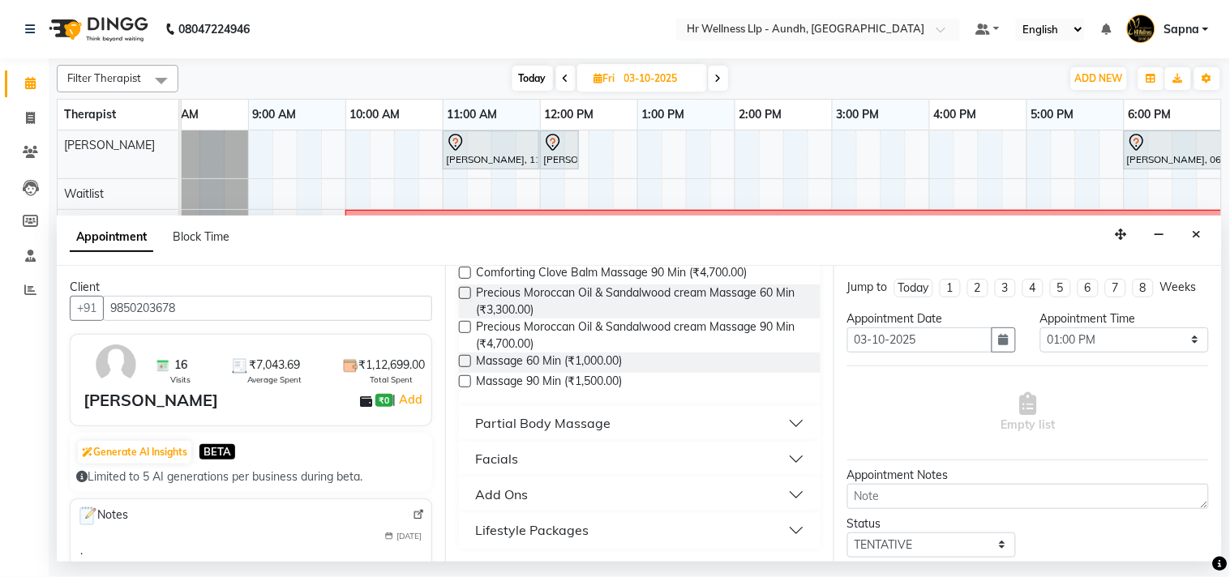
scroll to position [814, 0]
click at [467, 362] on label at bounding box center [465, 361] width 12 height 12
click at [467, 362] on input "checkbox" at bounding box center [464, 362] width 11 height 11
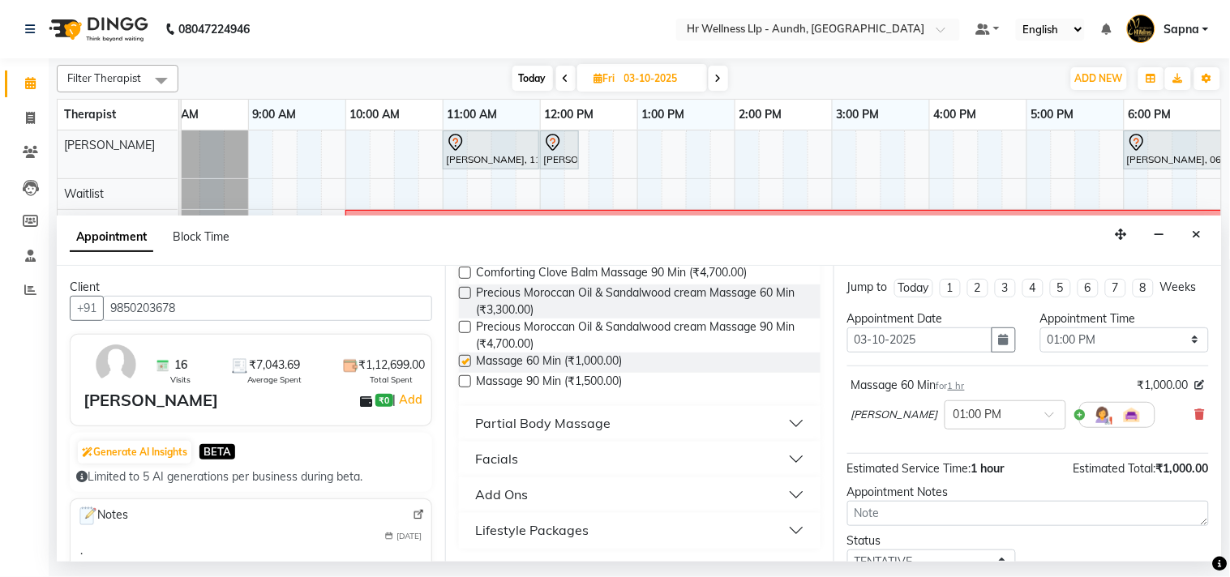
checkbox input "false"
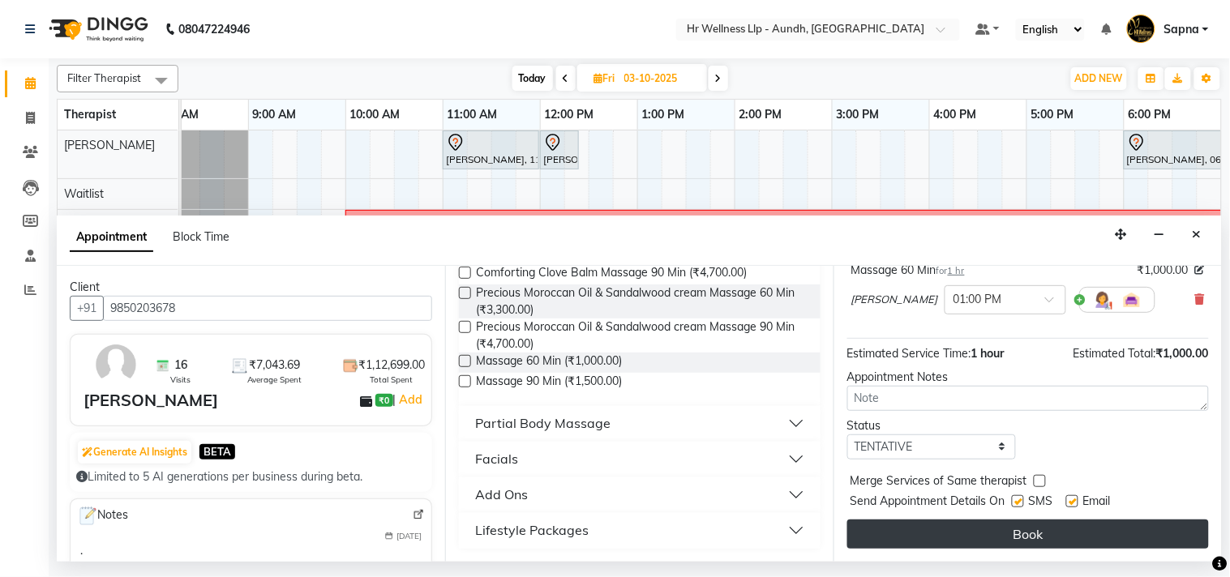
scroll to position [131, 0]
click at [932, 528] on button "Book" at bounding box center [1028, 534] width 362 height 29
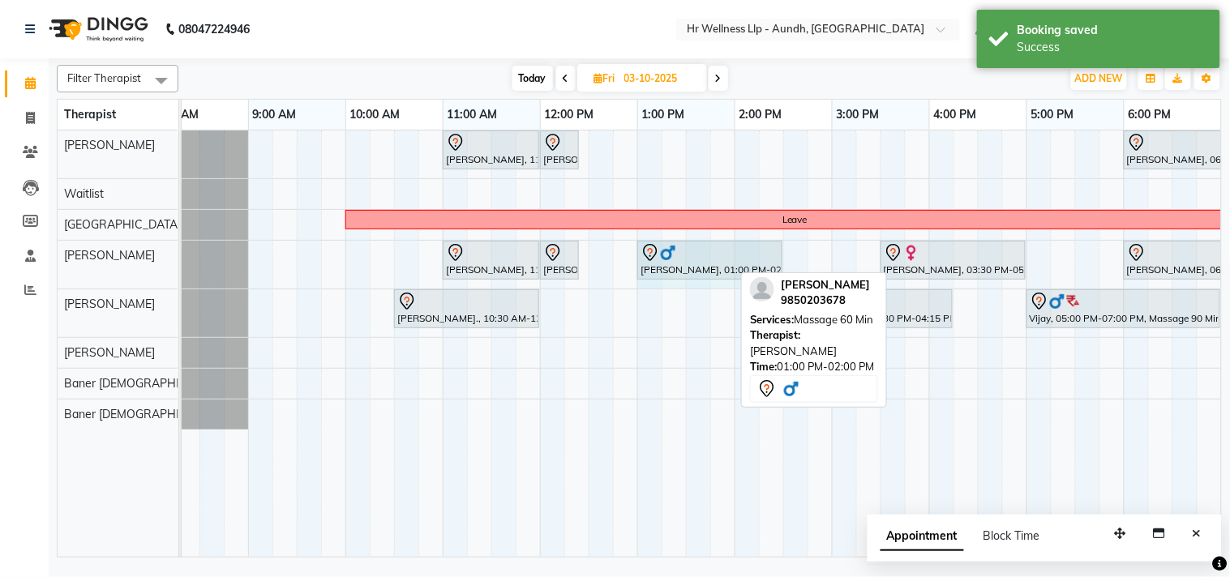
drag, startPoint x: 730, startPoint y: 254, endPoint x: 765, endPoint y: 276, distance: 41.8
click at [765, 276] on div "Filter Therapist Select All [PERSON_NAME] Waitlist Chandni [PERSON_NAME] [PERSO…" at bounding box center [639, 307] width 1165 height 499
click at [765, 276] on div "[PERSON_NAME] 9850203678 Services: Massage 60 Min Therapist: [PERSON_NAME] Time…" at bounding box center [814, 339] width 146 height 135
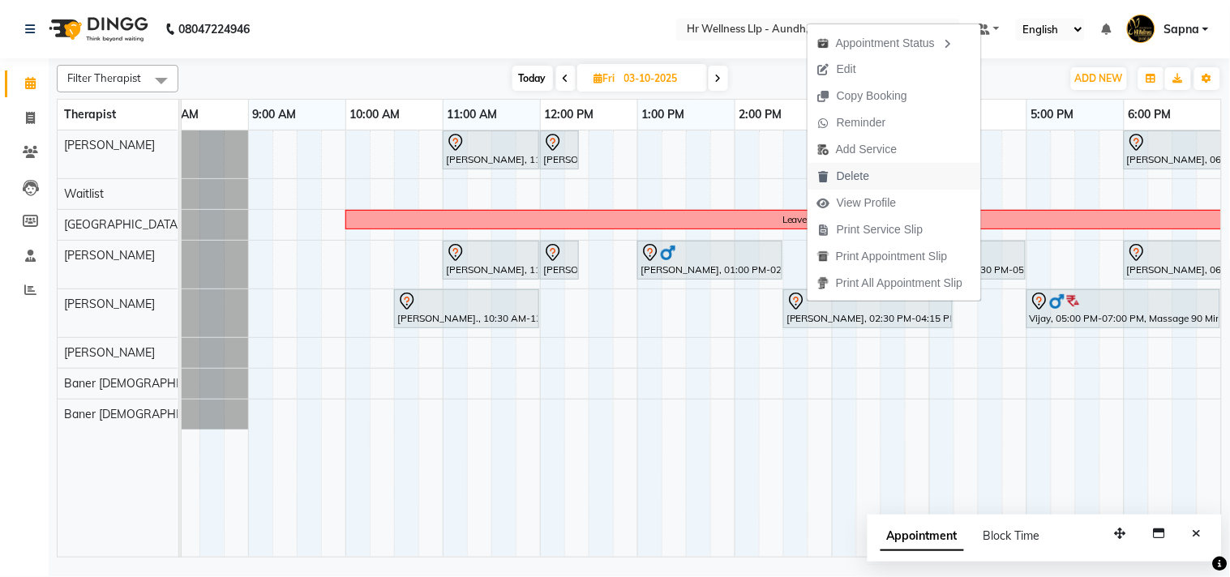
click at [854, 177] on span "Delete" at bounding box center [853, 176] width 32 height 17
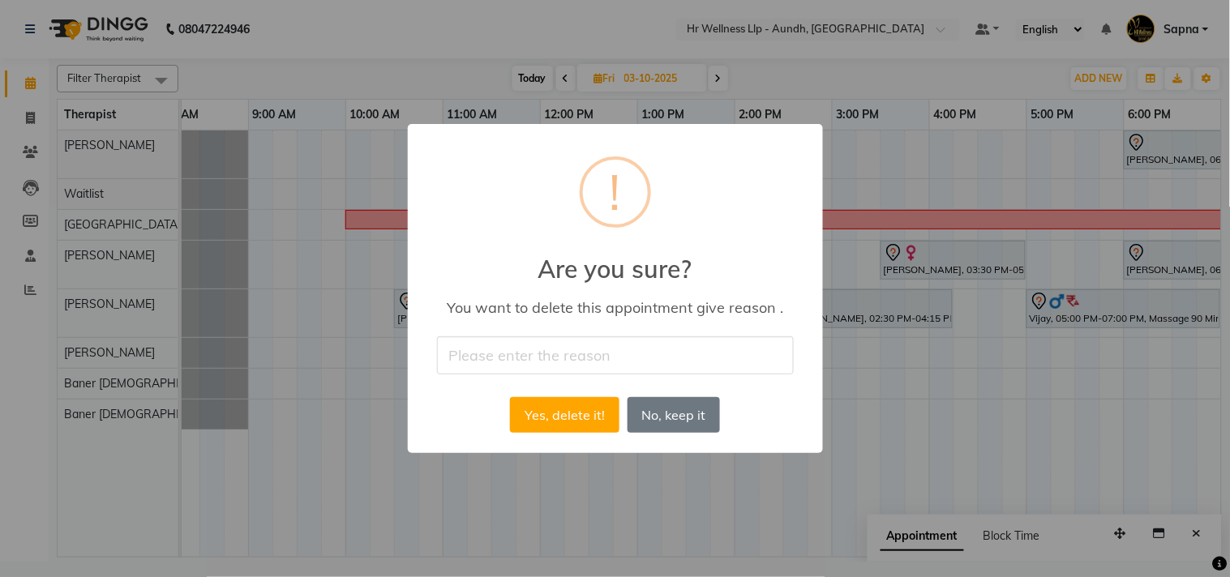
click at [572, 344] on input "text" at bounding box center [615, 355] width 357 height 38
type input "Appointment cancelled by the guest."
click at [572, 422] on button "Yes, delete it!" at bounding box center [564, 415] width 109 height 36
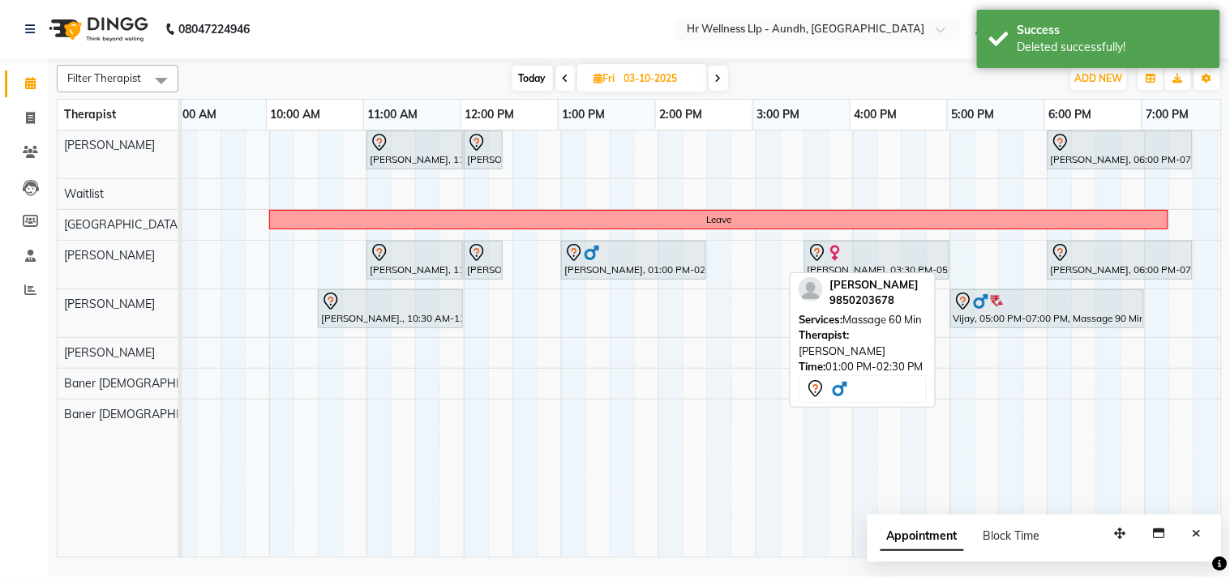
scroll to position [0, 107]
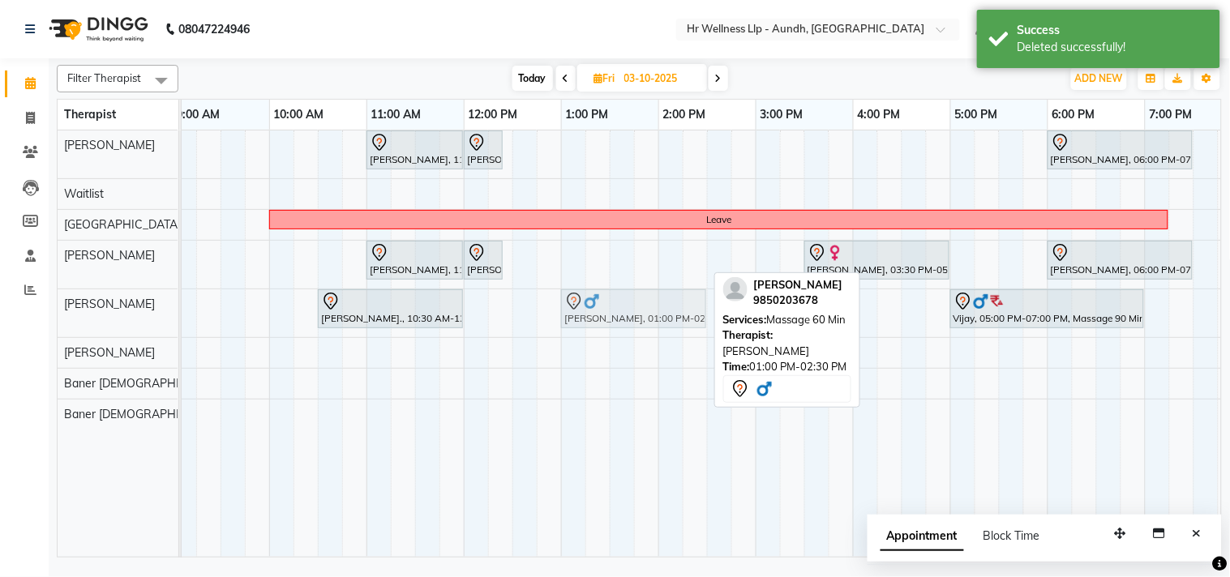
drag, startPoint x: 601, startPoint y: 257, endPoint x: 601, endPoint y: 309, distance: 51.9
click at [601, 309] on tbody "[PERSON_NAME], 11:00 AM-12:00 PM, Massage 60 Min [PERSON_NAME], 12:00 PM-12:25 …" at bounding box center [707, 280] width 1265 height 299
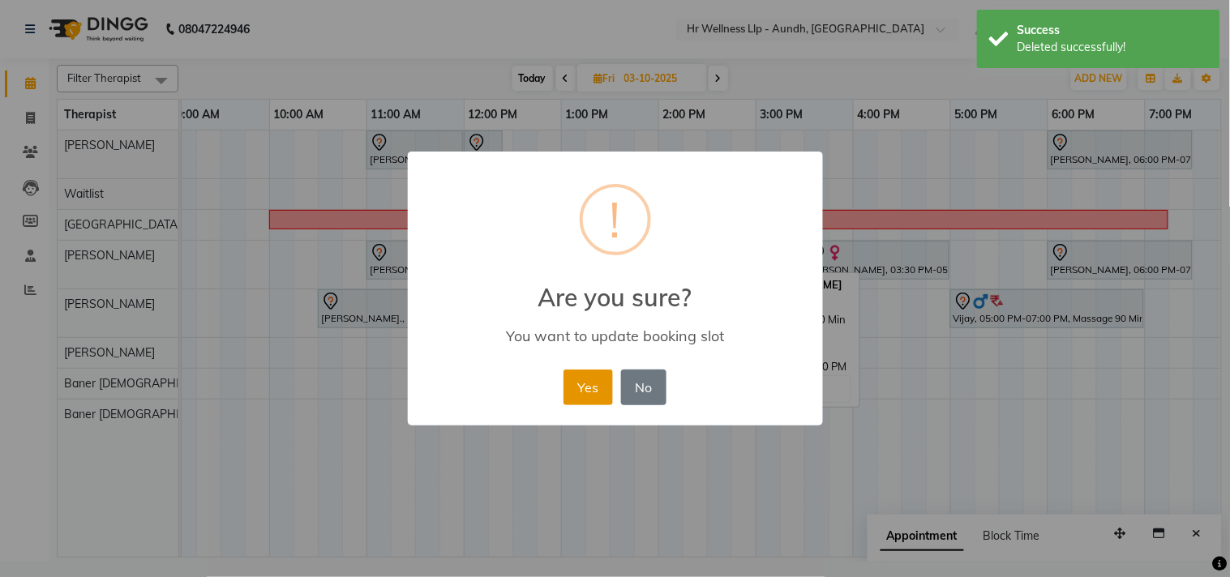
click at [585, 379] on button "Yes" at bounding box center [587, 388] width 49 height 36
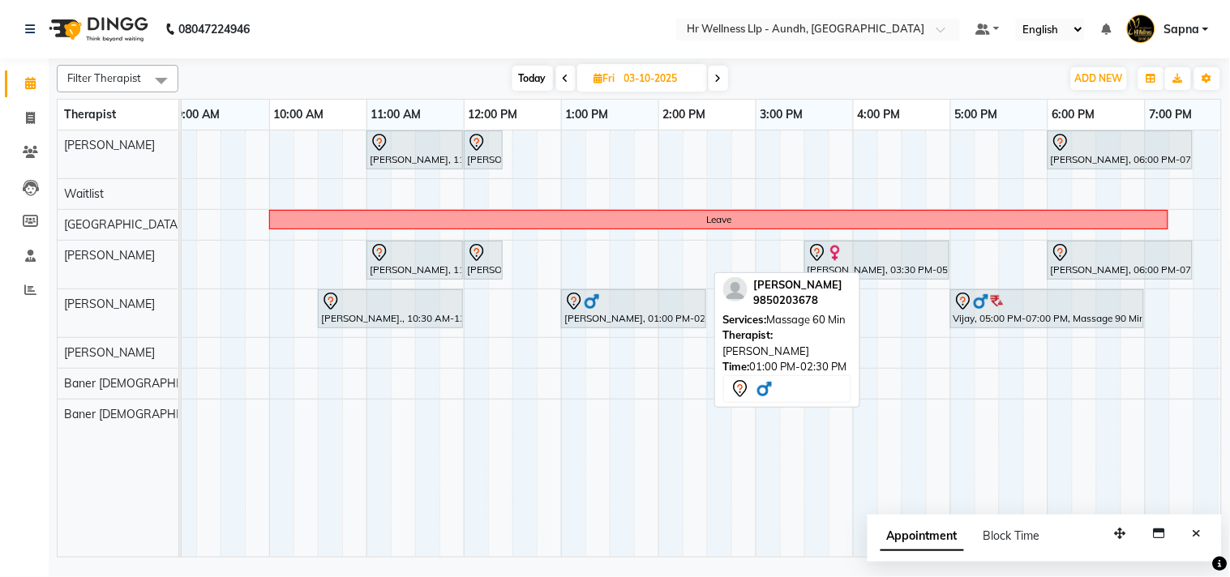
click at [594, 77] on icon at bounding box center [598, 78] width 9 height 11
select select "10"
select select "2025"
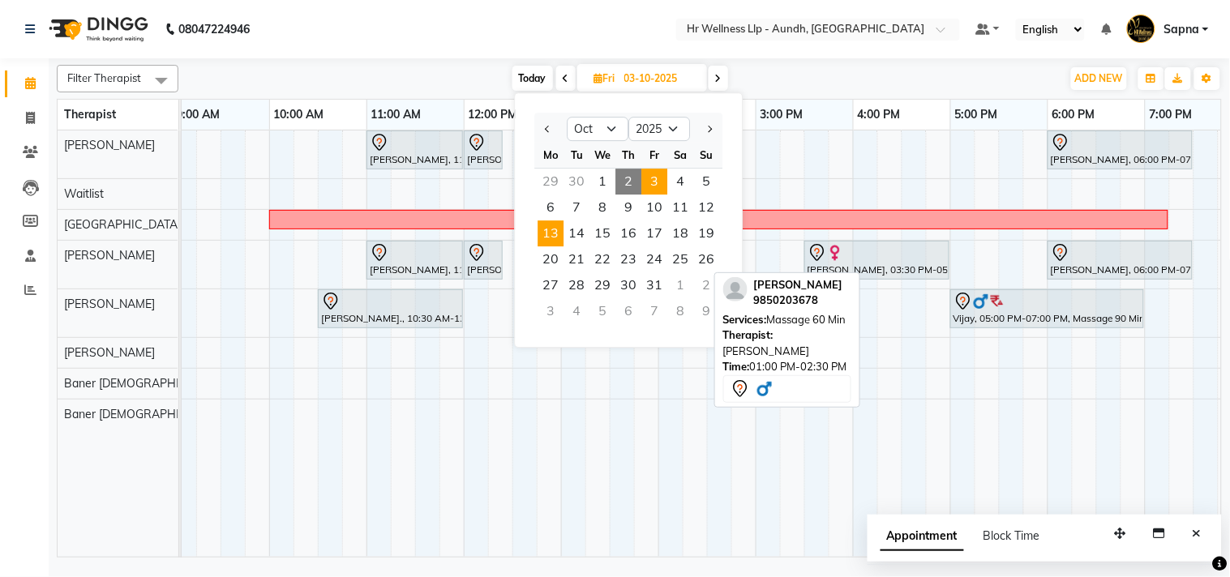
click at [556, 233] on span "13" at bounding box center [550, 233] width 26 height 26
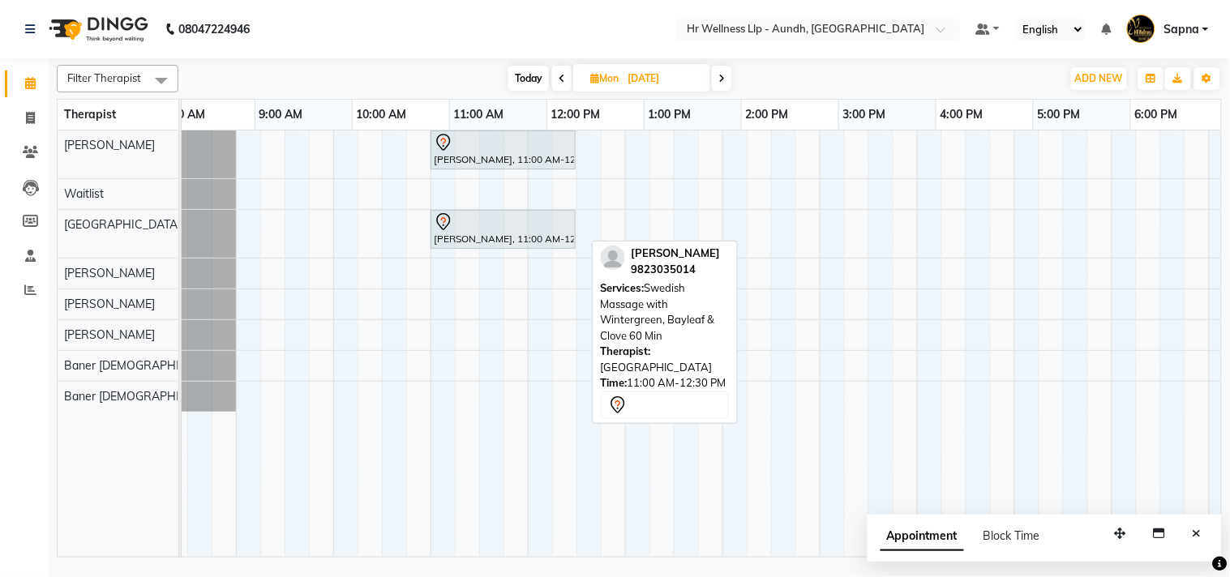
scroll to position [0, 47]
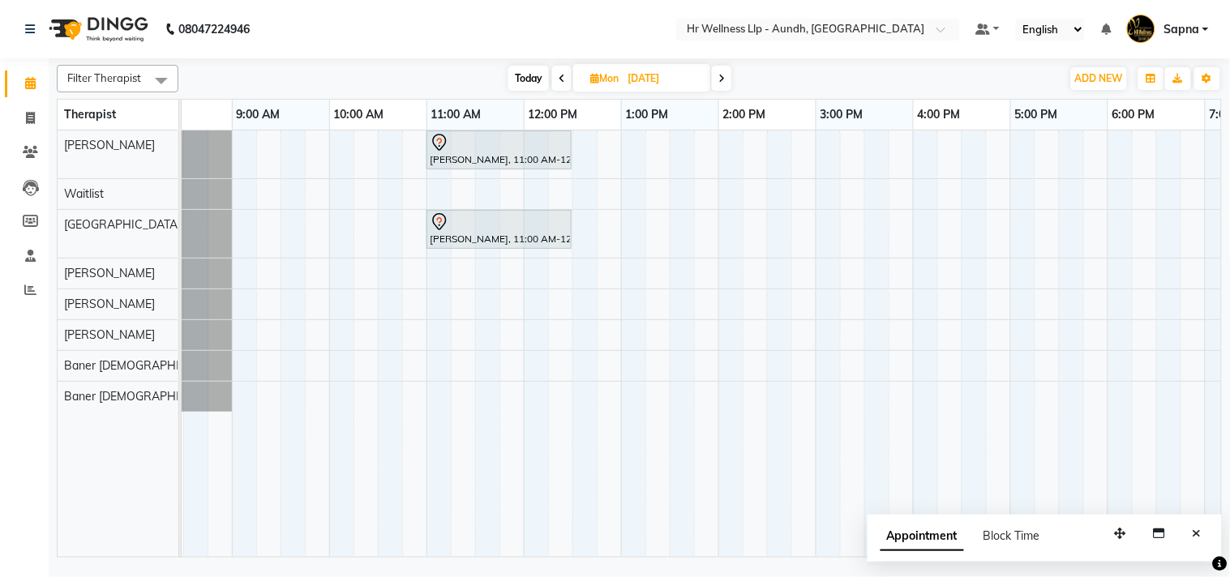
click at [513, 78] on span "Today" at bounding box center [528, 78] width 41 height 25
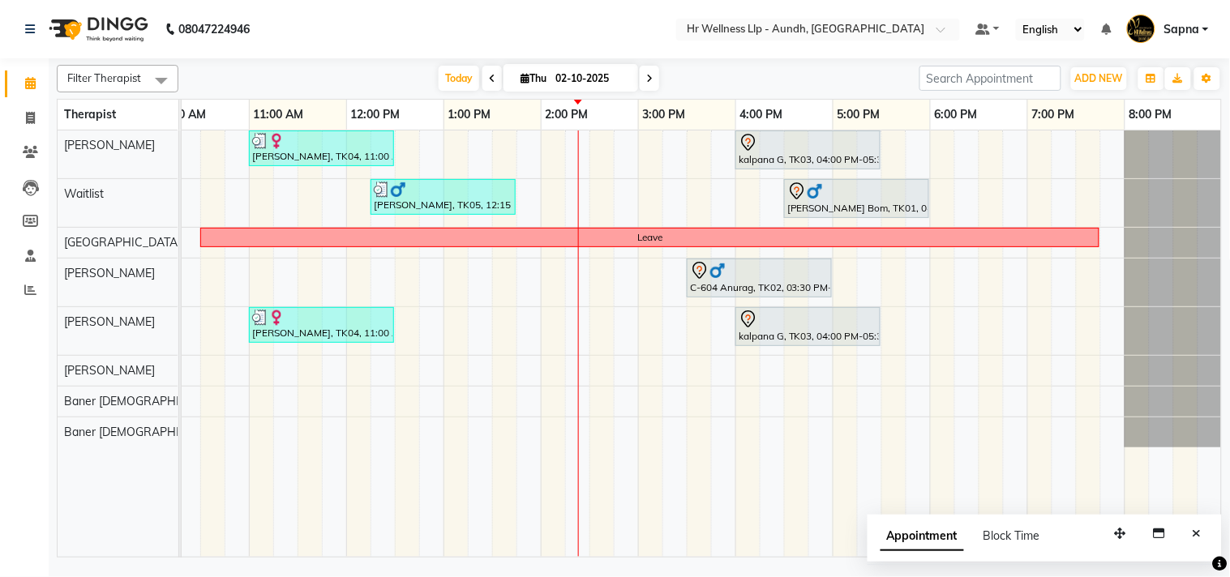
click at [650, 78] on span at bounding box center [649, 78] width 19 height 25
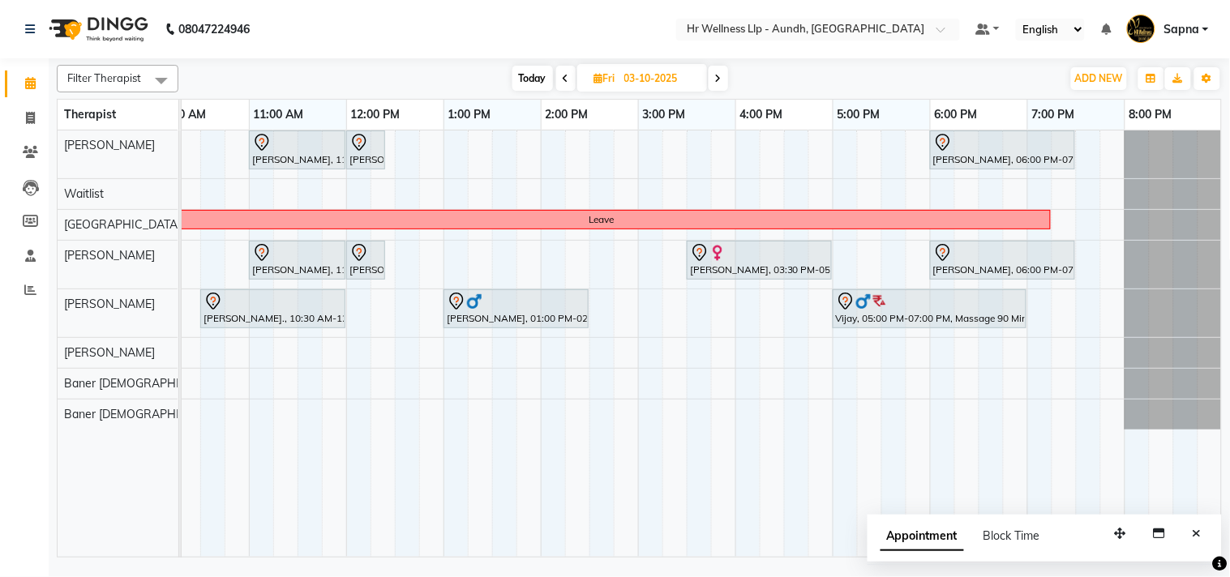
click at [720, 75] on icon at bounding box center [718, 79] width 6 height 10
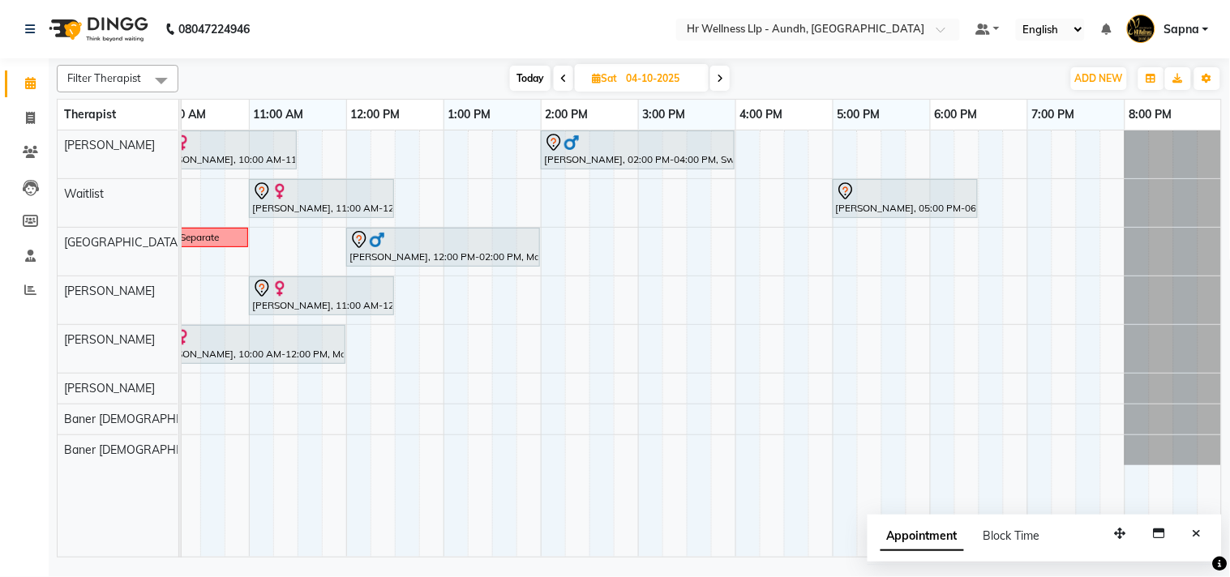
scroll to position [0, 0]
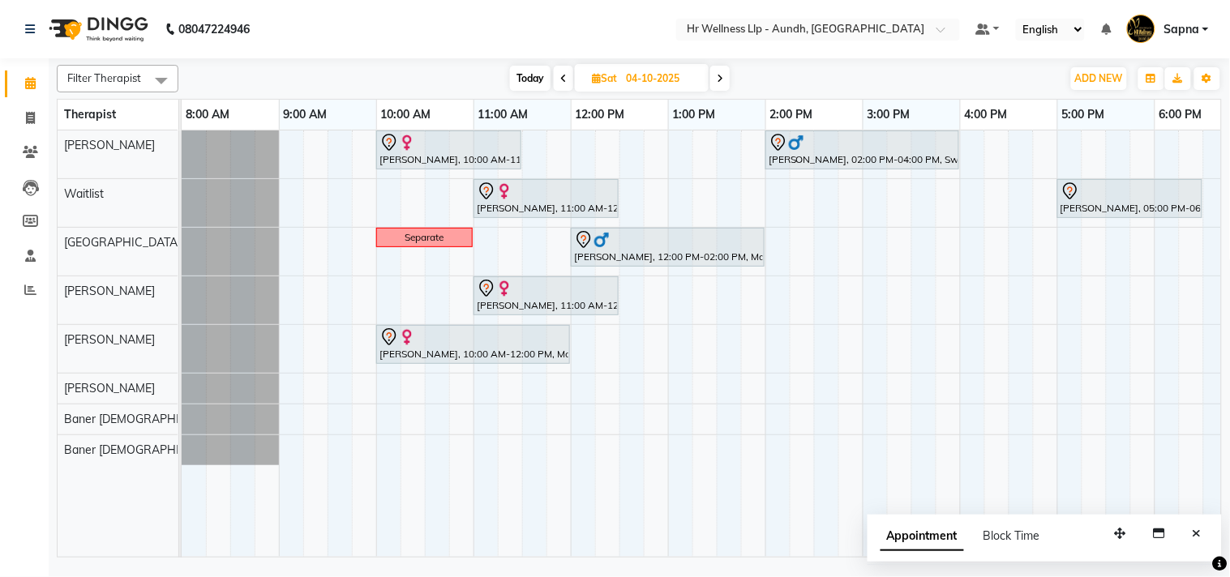
click at [530, 71] on span "Today" at bounding box center [530, 78] width 41 height 25
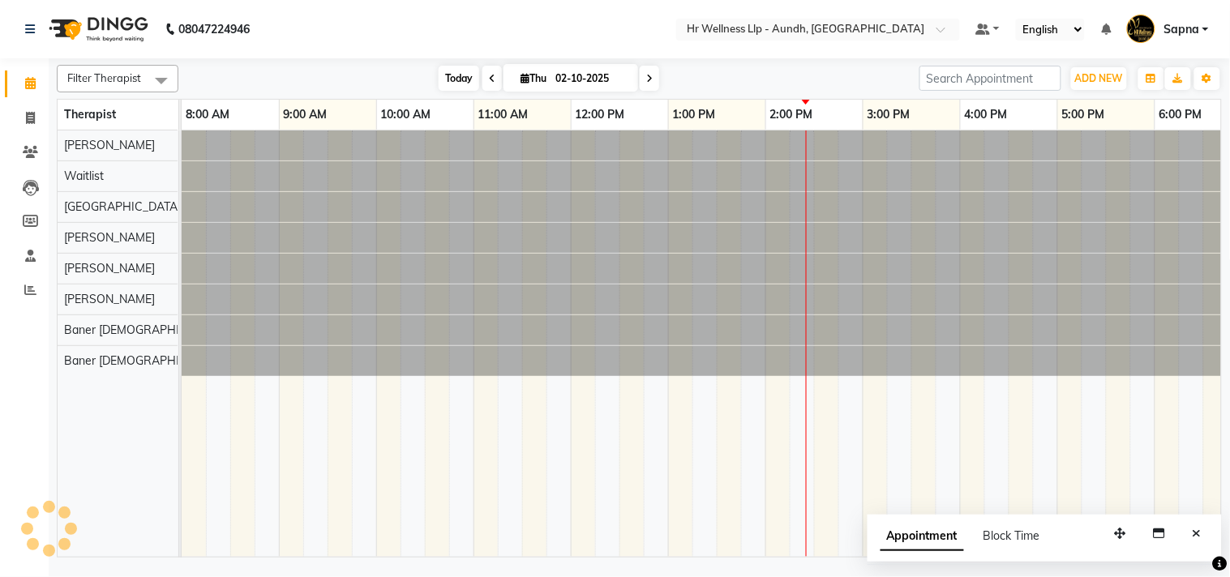
scroll to position [0, 225]
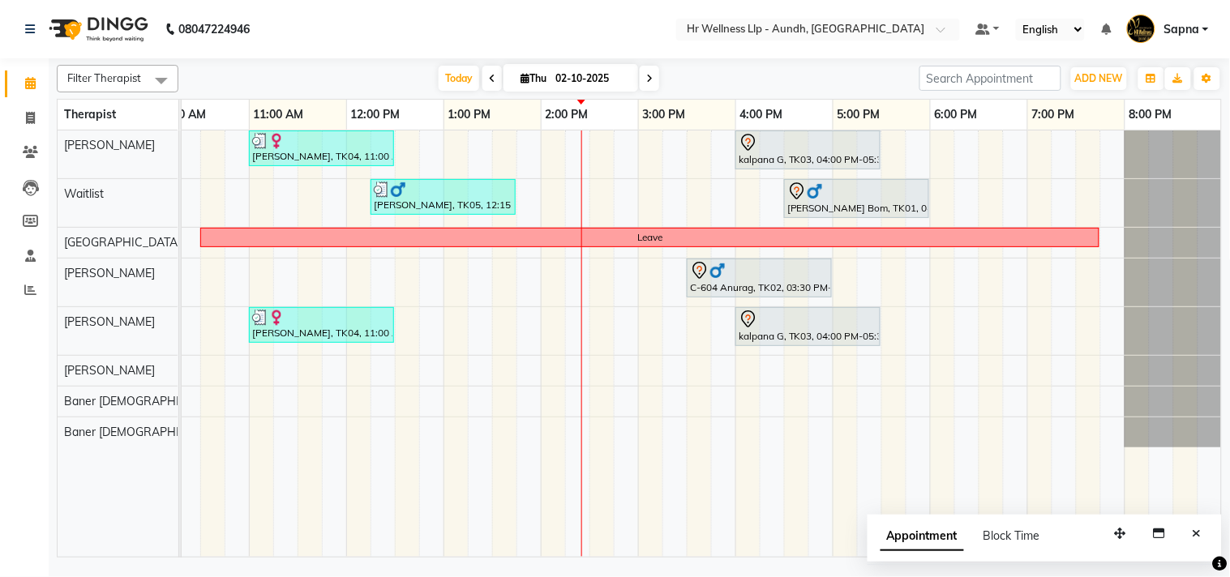
click at [482, 75] on span at bounding box center [491, 78] width 19 height 25
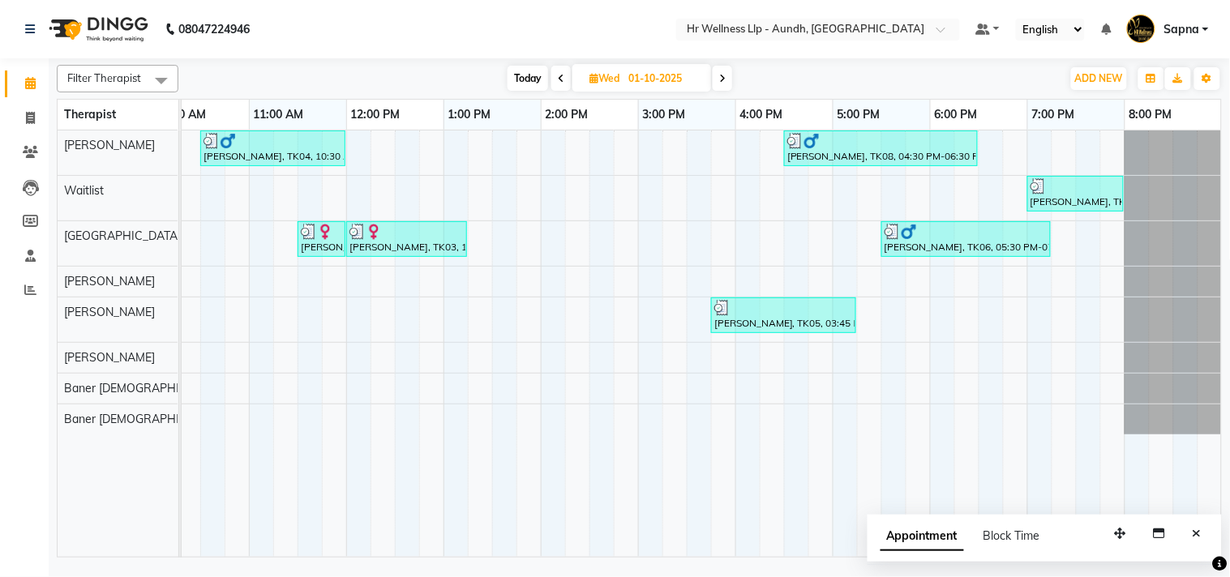
click at [726, 79] on span at bounding box center [722, 78] width 19 height 25
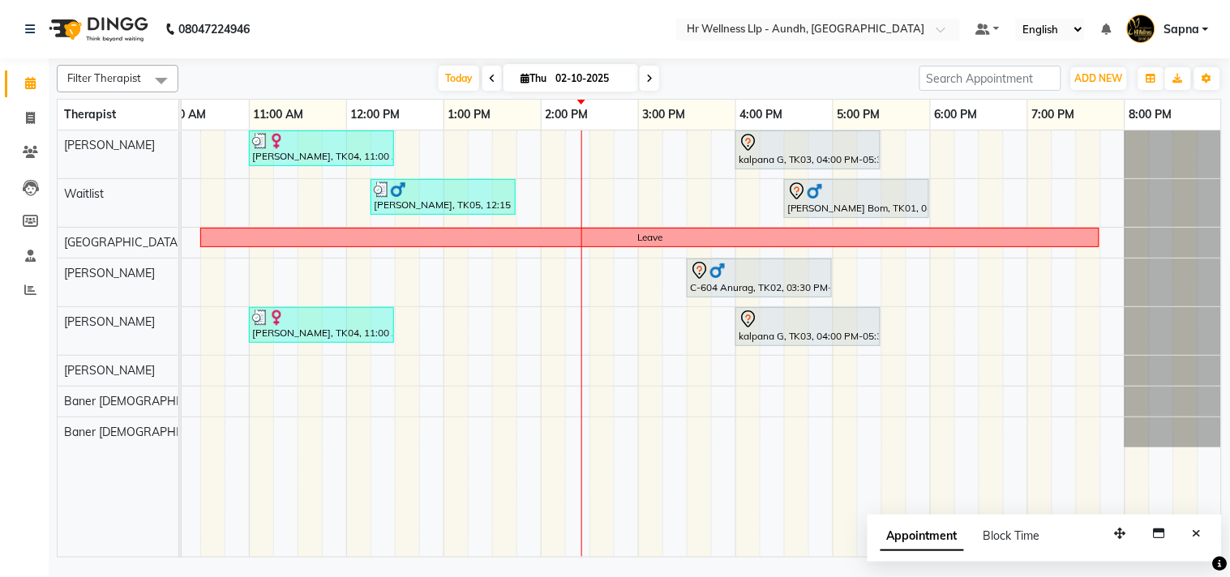
click at [641, 75] on span at bounding box center [649, 78] width 19 height 25
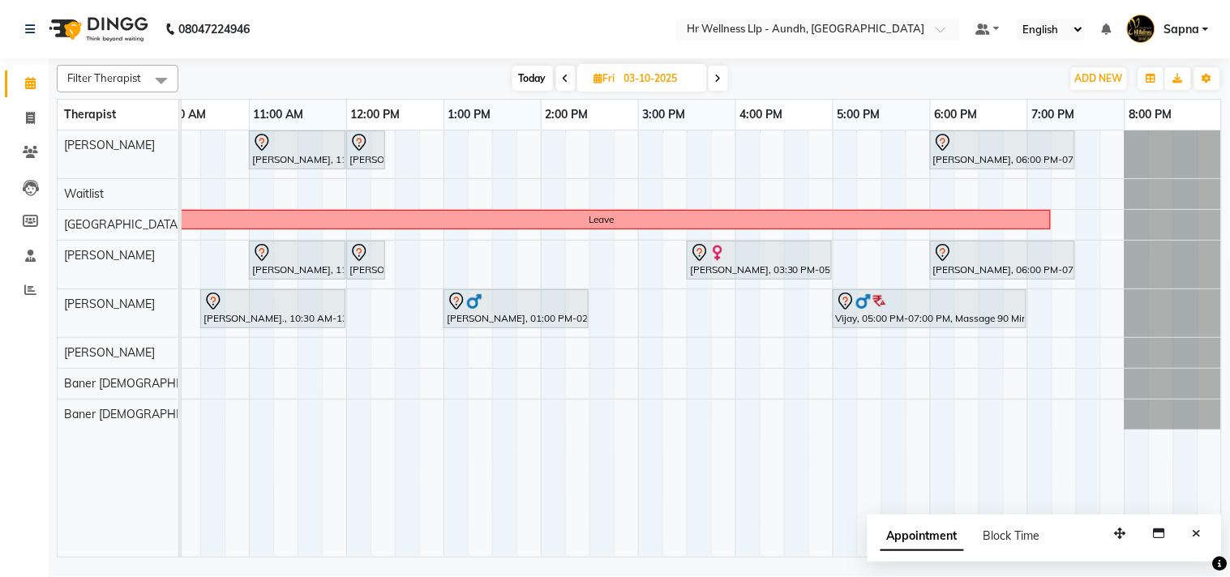
click at [537, 83] on span "Today" at bounding box center [532, 78] width 41 height 25
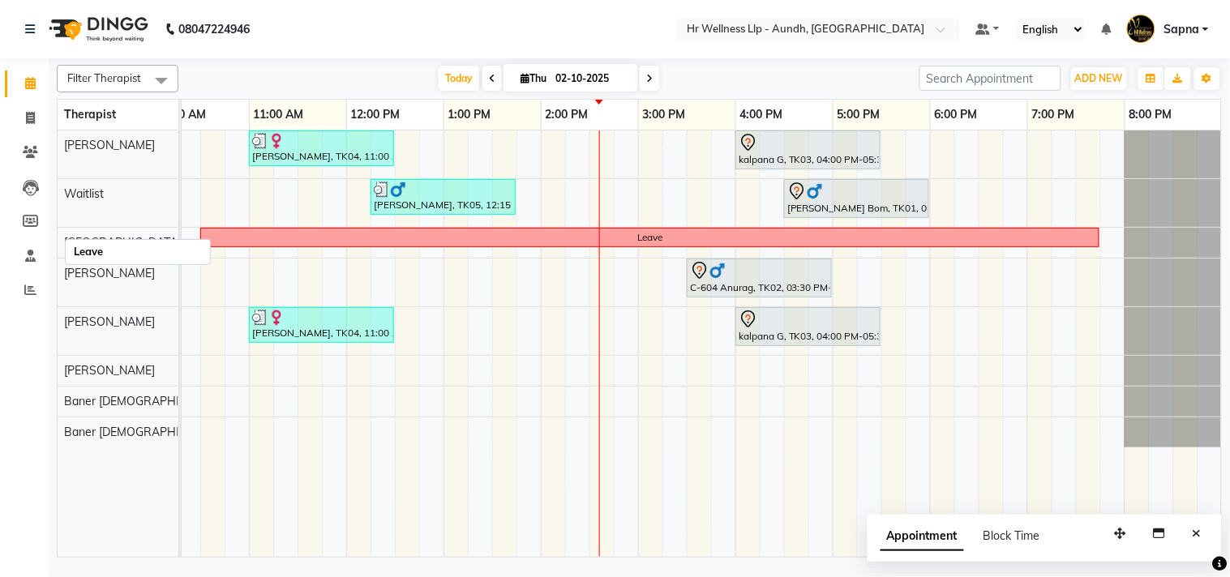
click at [836, 235] on div "Leave" at bounding box center [650, 237] width 896 height 15
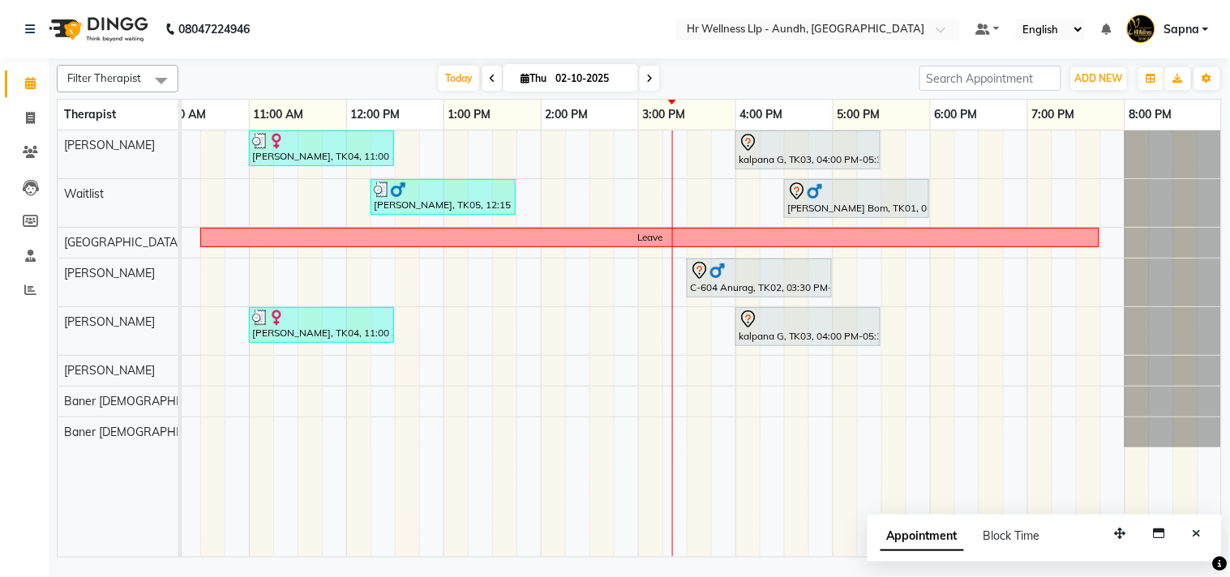
click at [649, 71] on span at bounding box center [649, 78] width 19 height 25
type input "03-10-2025"
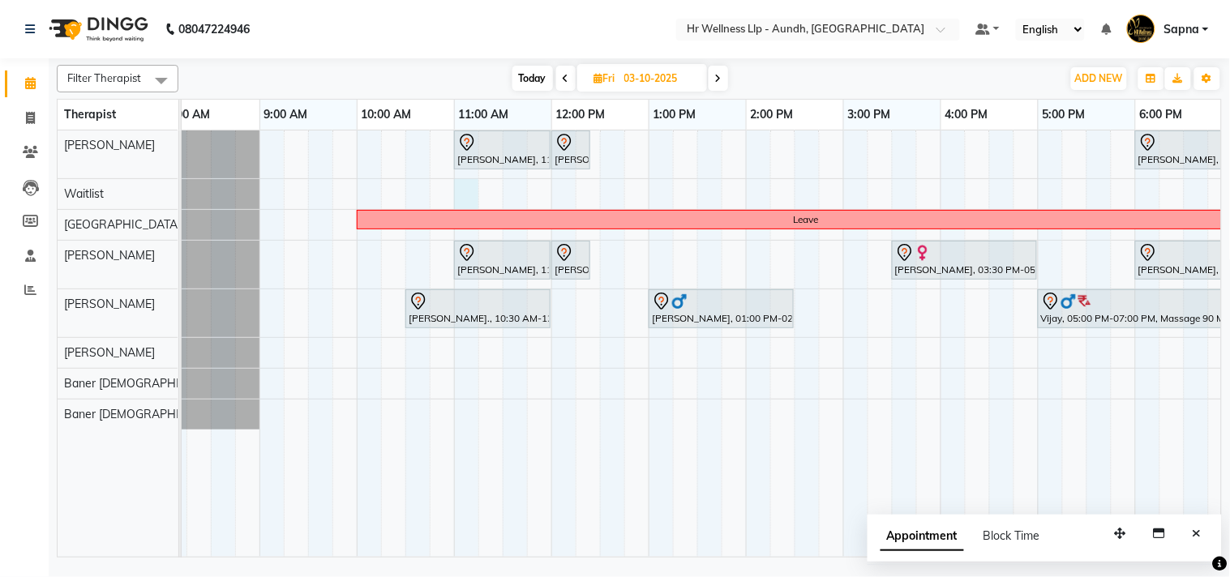
scroll to position [0, 18]
click at [460, 193] on div "[PERSON_NAME], 11:00 AM-12:00 PM, Massage 60 [PERSON_NAME], 12:00 PM-12:25 PM, …" at bounding box center [796, 344] width 1265 height 426
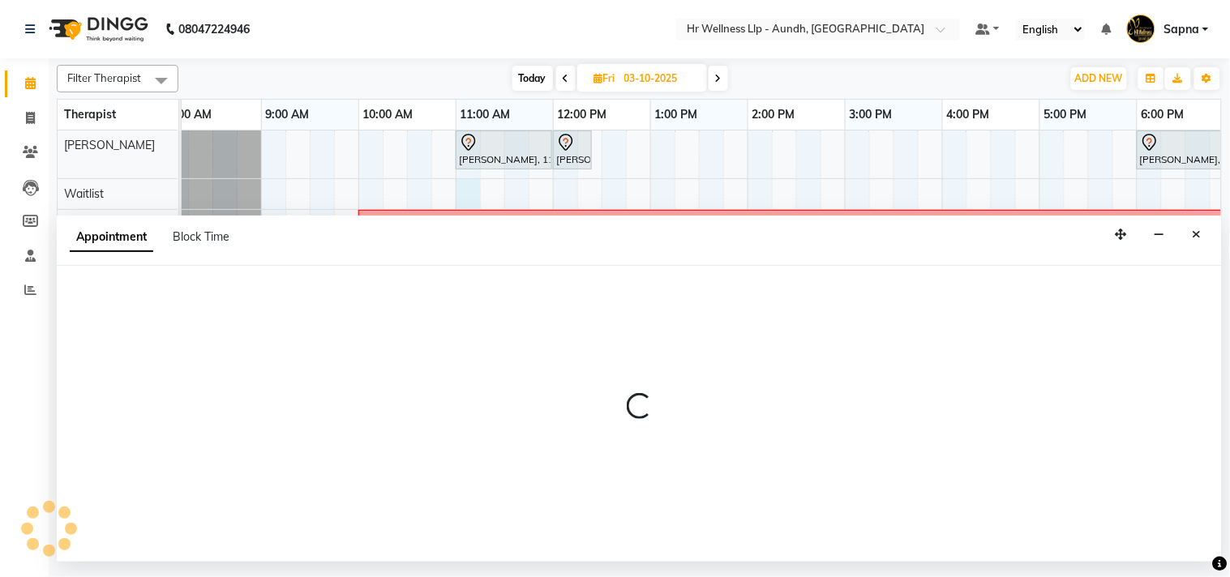
select select "45452"
select select "660"
select select "tentative"
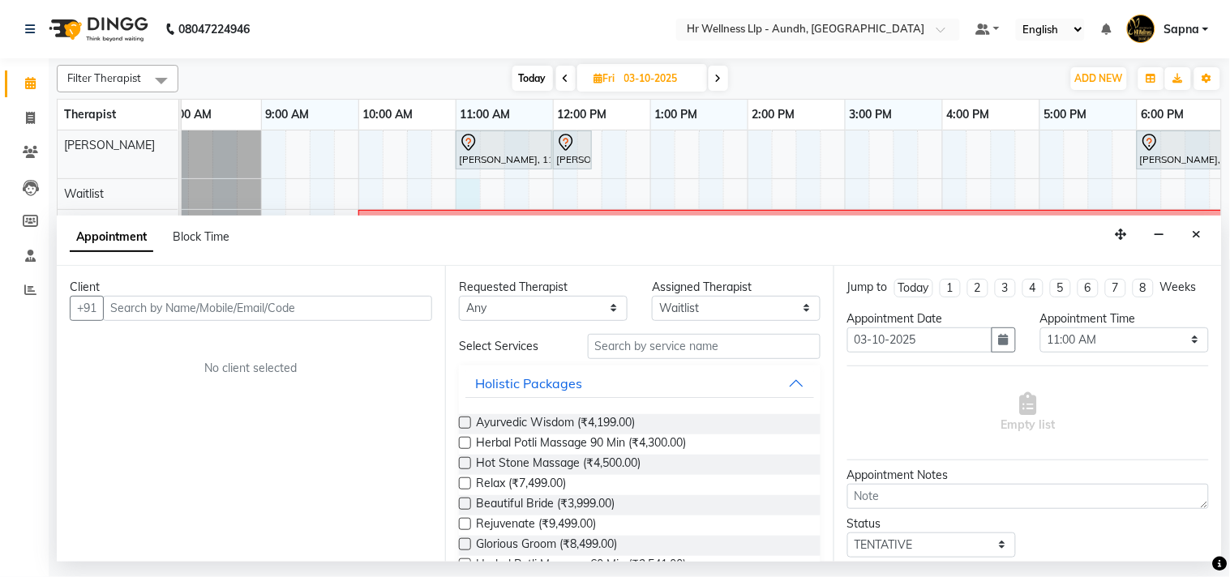
click at [163, 309] on input "text" at bounding box center [267, 308] width 329 height 25
click at [152, 305] on input "98233 78442" at bounding box center [234, 308] width 262 height 25
click at [152, 310] on input "98233 78442" at bounding box center [234, 308] width 262 height 25
click at [152, 305] on input "98233 78442" at bounding box center [234, 308] width 262 height 25
click at [149, 303] on input "98233 78442" at bounding box center [234, 308] width 262 height 25
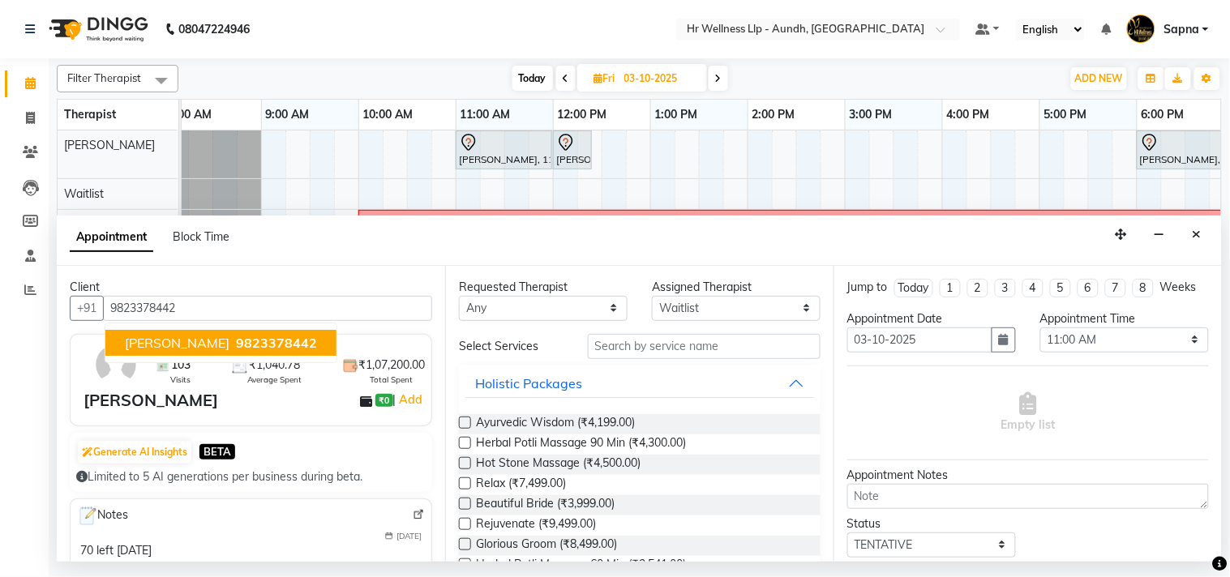
click at [190, 343] on span "[PERSON_NAME]" at bounding box center [177, 343] width 105 height 16
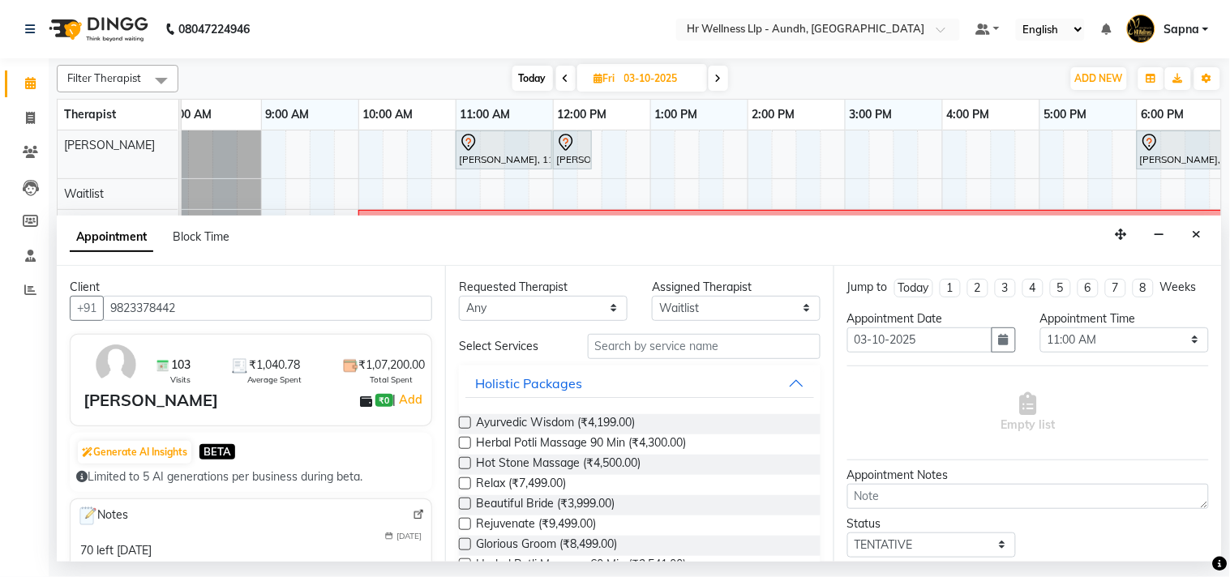
type input "9823378442"
click at [701, 343] on input "text" at bounding box center [704, 346] width 233 height 25
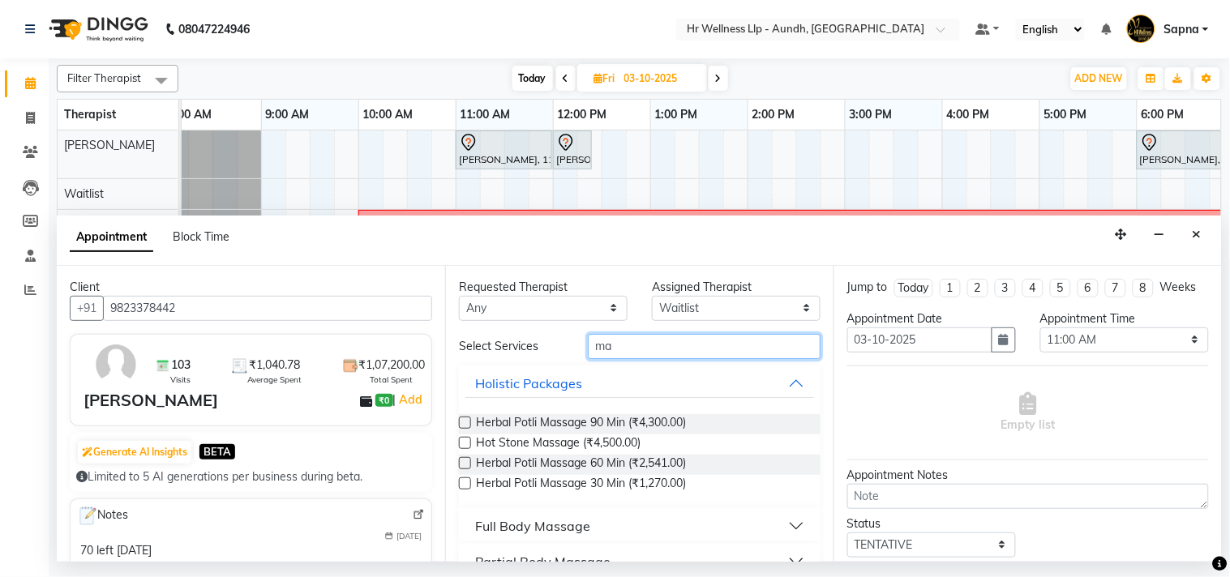
type input "ma"
click at [552, 519] on div "Full Body Massage" at bounding box center [532, 525] width 115 height 19
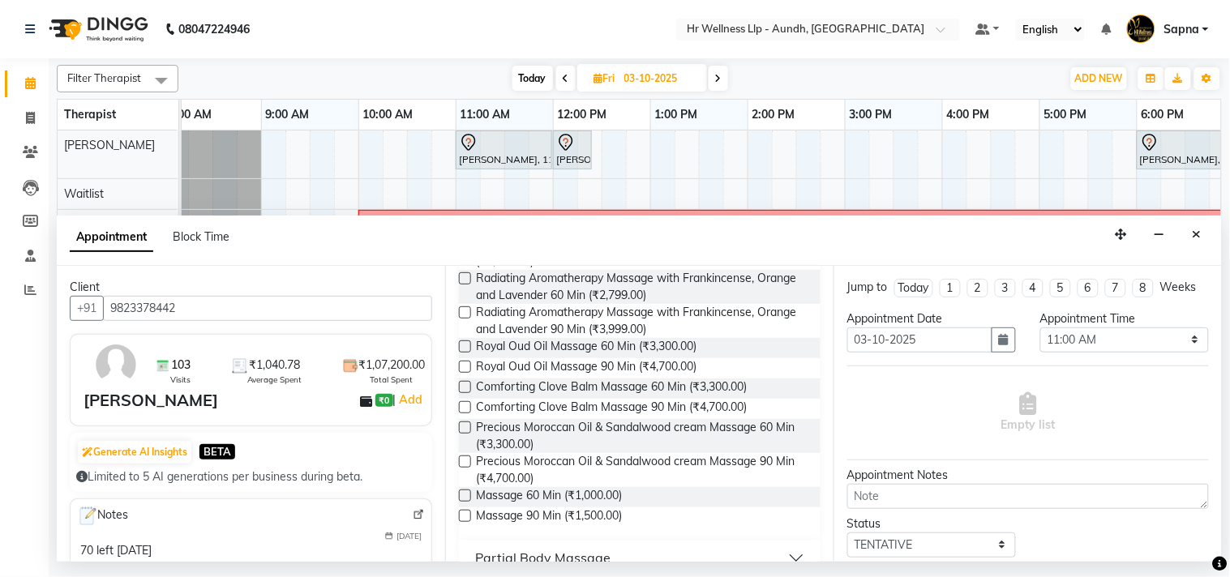
scroll to position [811, 0]
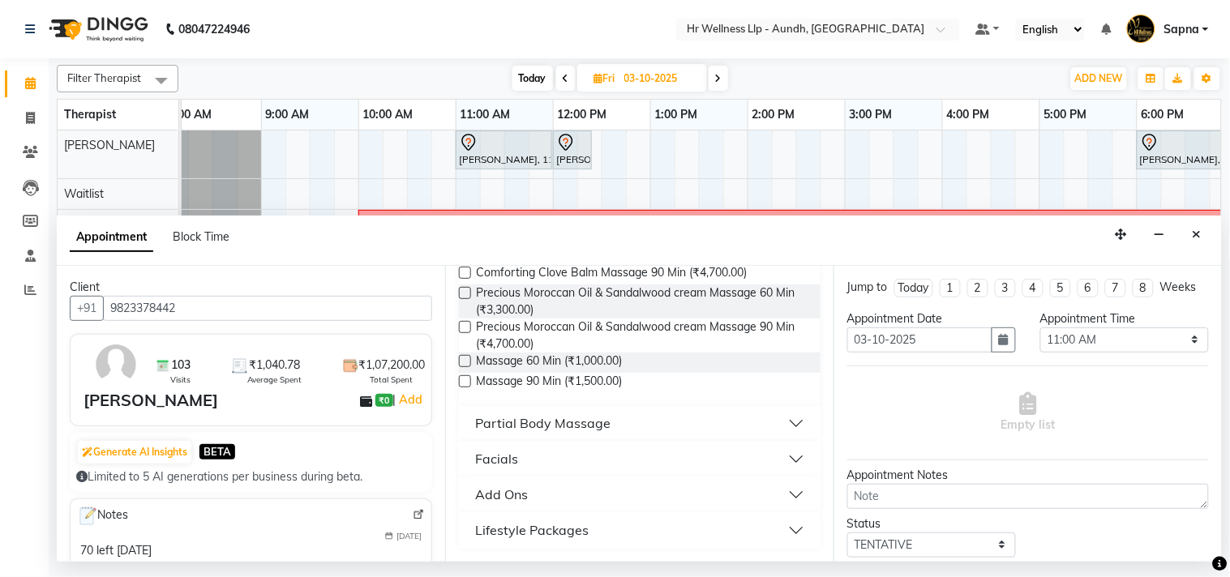
click at [463, 358] on label at bounding box center [465, 361] width 12 height 12
click at [463, 358] on input "checkbox" at bounding box center [464, 362] width 11 height 11
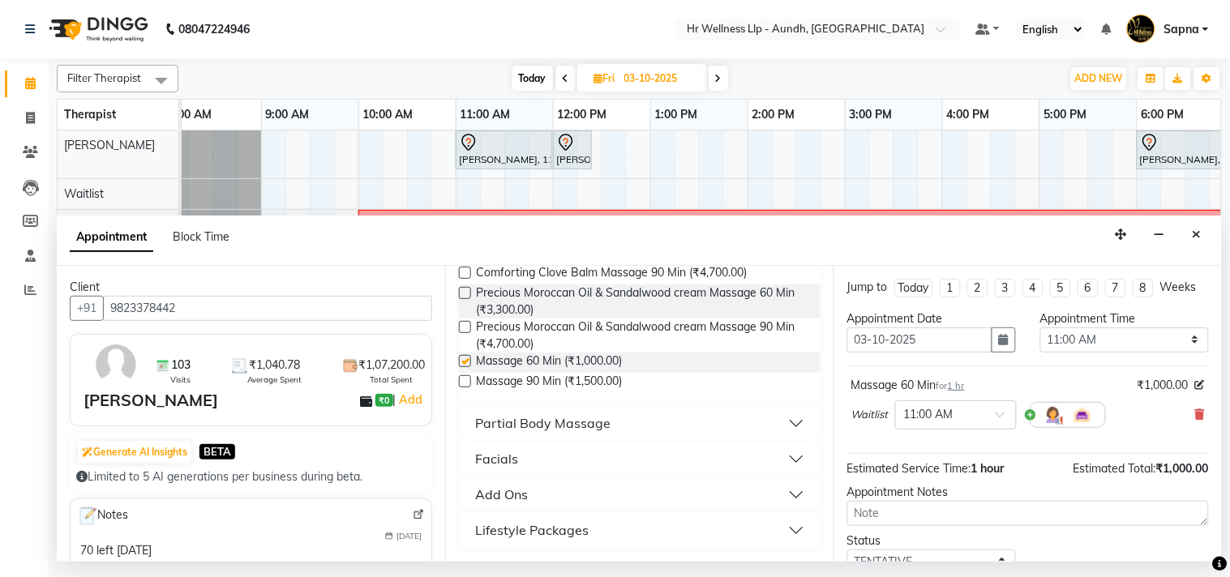
checkbox input "false"
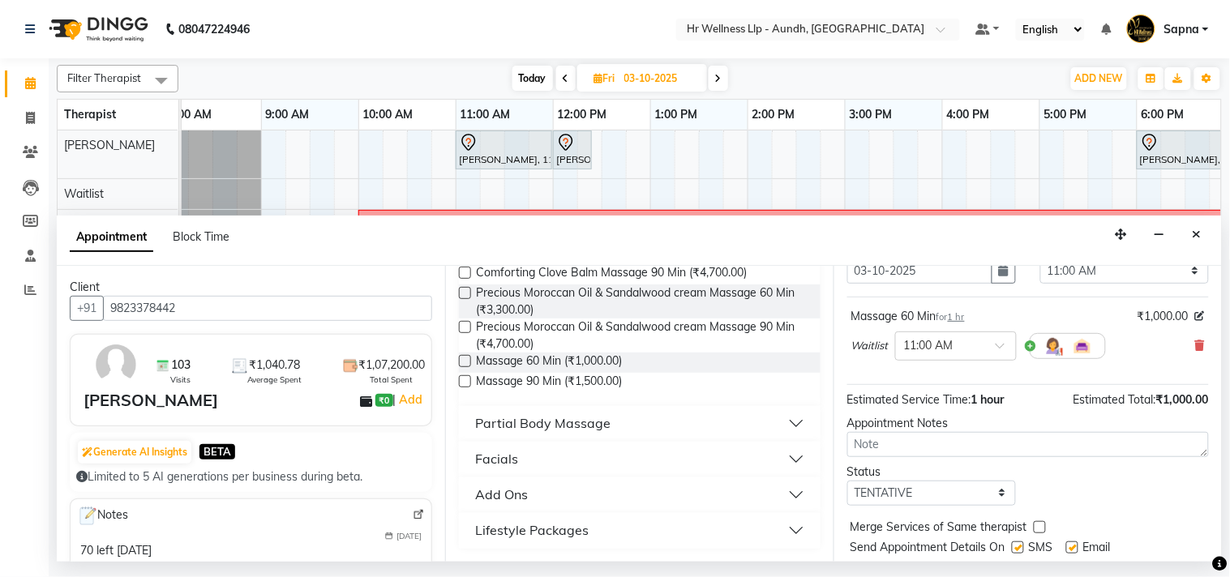
scroll to position [131, 0]
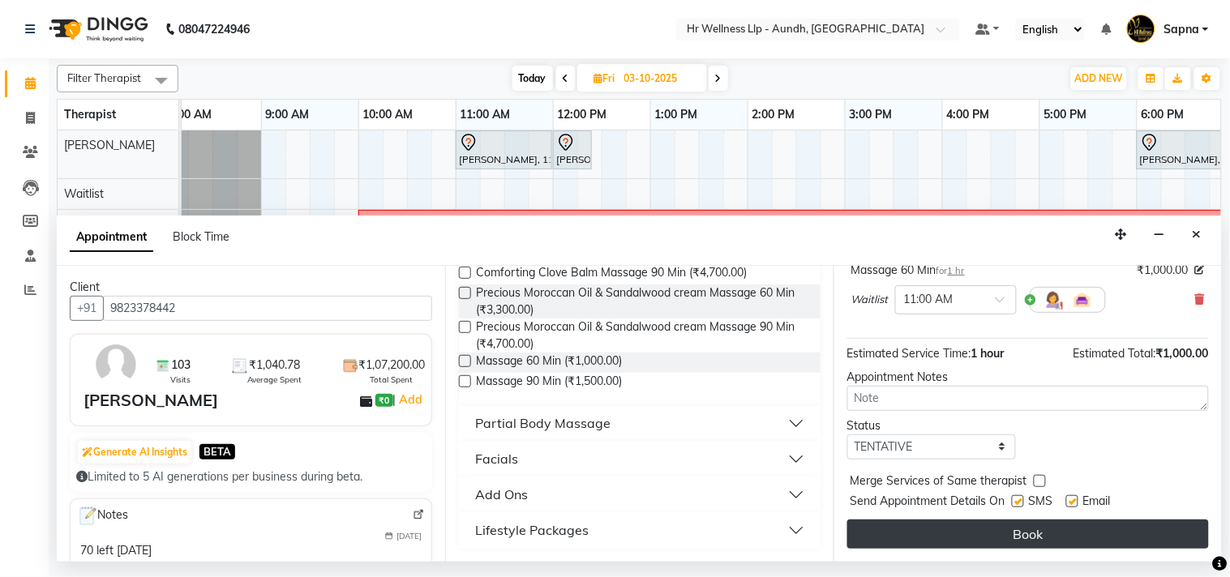
click at [977, 530] on button "Book" at bounding box center [1028, 534] width 362 height 29
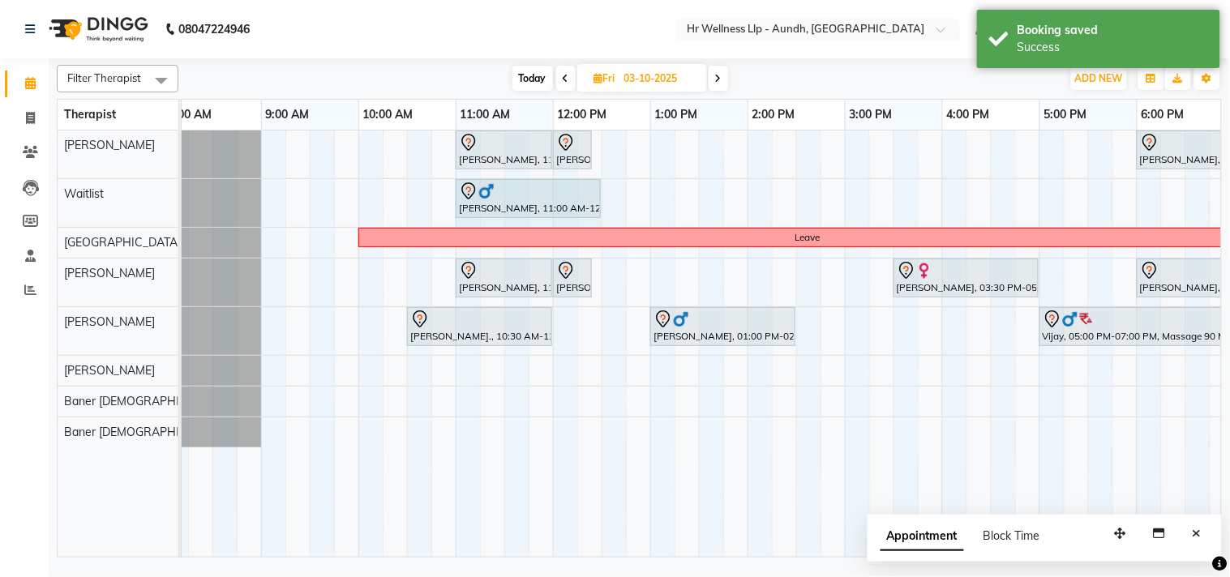
drag, startPoint x: 551, startPoint y: 190, endPoint x: 592, endPoint y: 209, distance: 44.6
click at [164, 209] on div "[PERSON_NAME], 11:00 AM-12:00 PM, Massage 60 [PERSON_NAME], 11:00 AM-12:00 PM, …" at bounding box center [164, 203] width 0 height 48
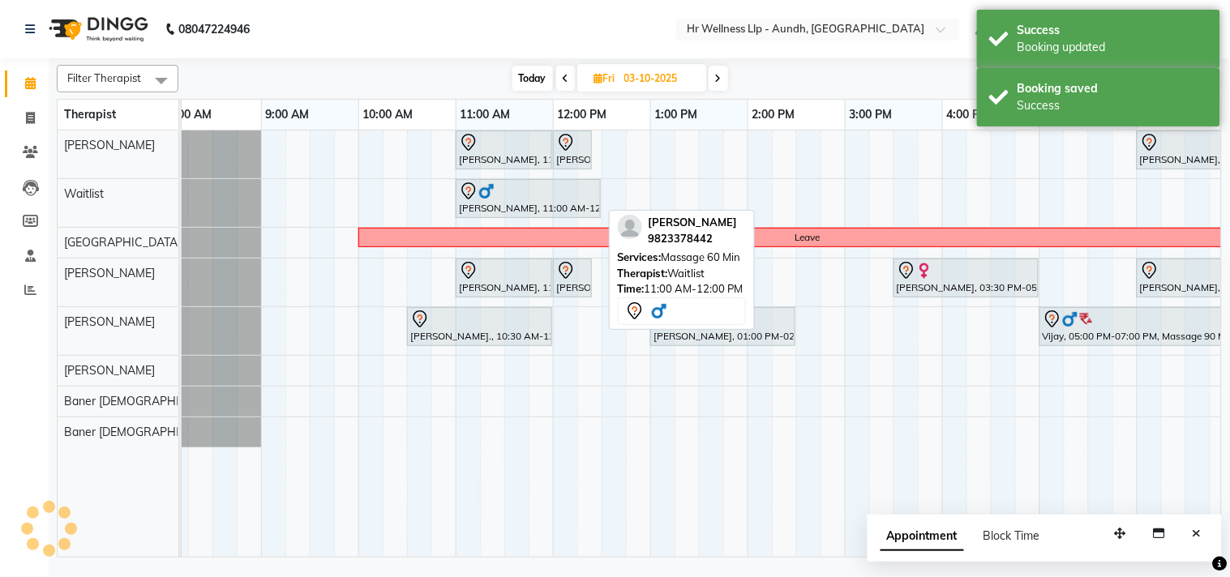
click at [592, 209] on div "[PERSON_NAME], 11:00 AM-12:00 PM, Massage 60 Min" at bounding box center [528, 199] width 142 height 34
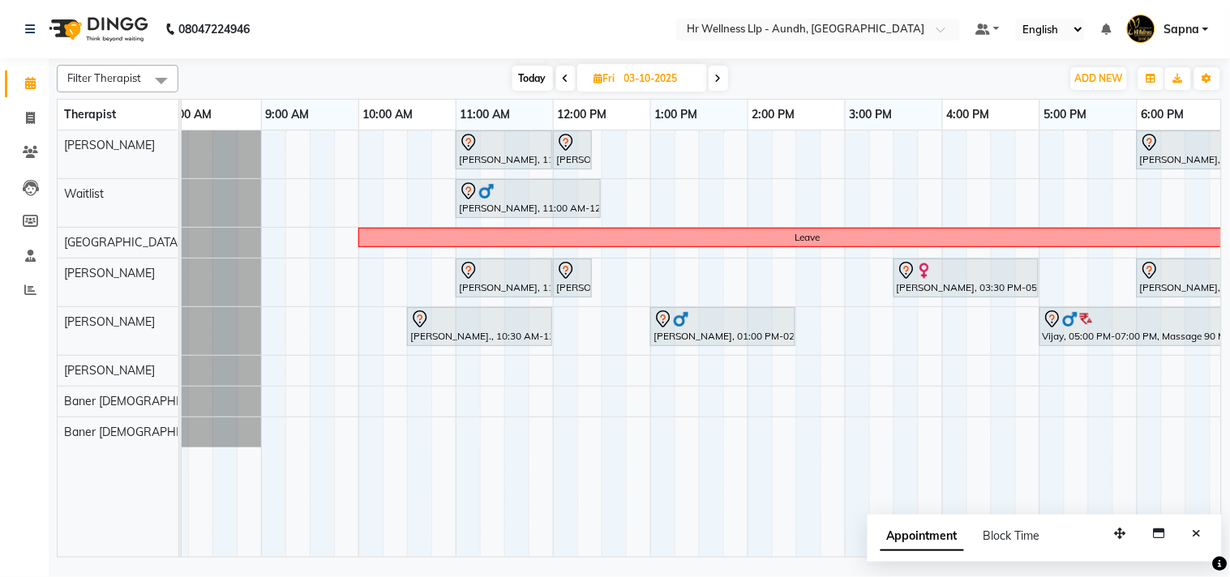
click at [528, 77] on span "Today" at bounding box center [532, 78] width 41 height 25
type input "02-10-2025"
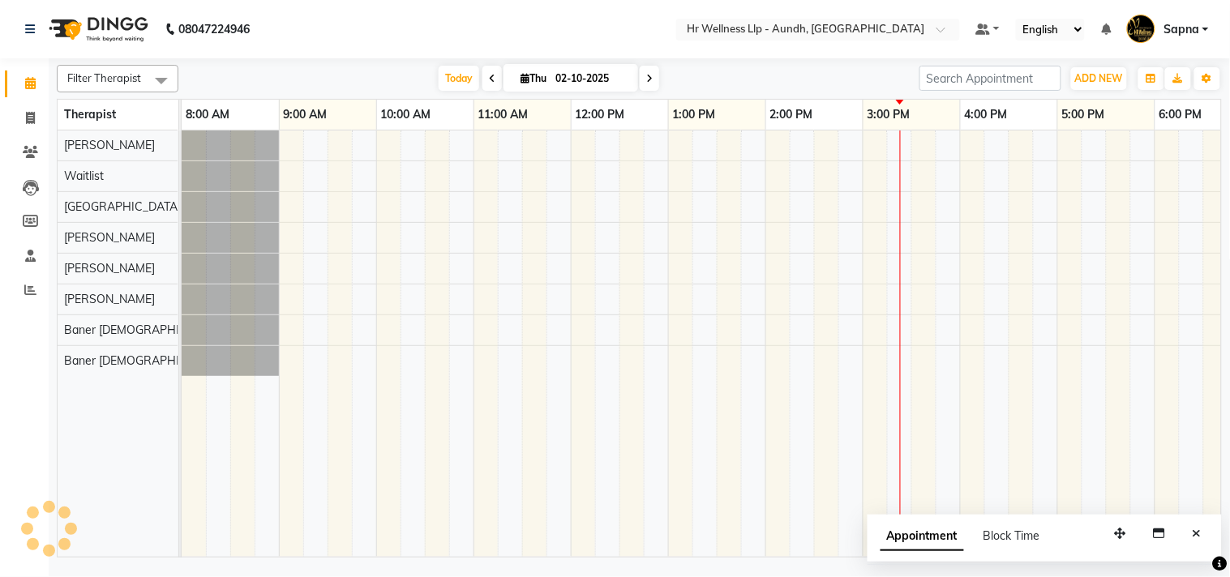
scroll to position [0, 225]
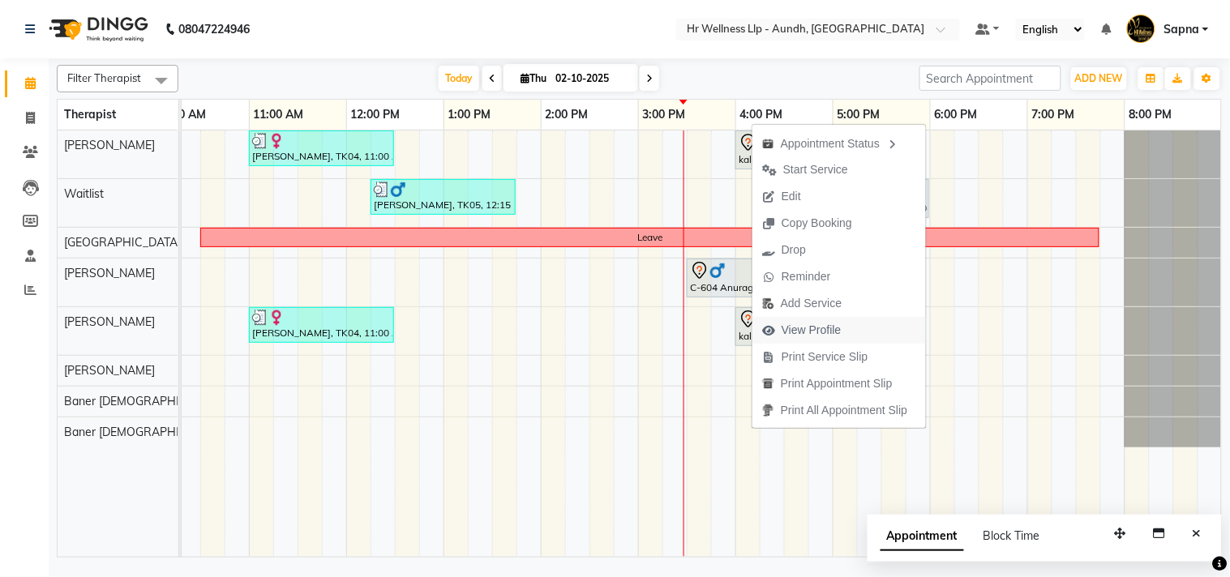
click at [809, 319] on span "View Profile" at bounding box center [801, 330] width 99 height 27
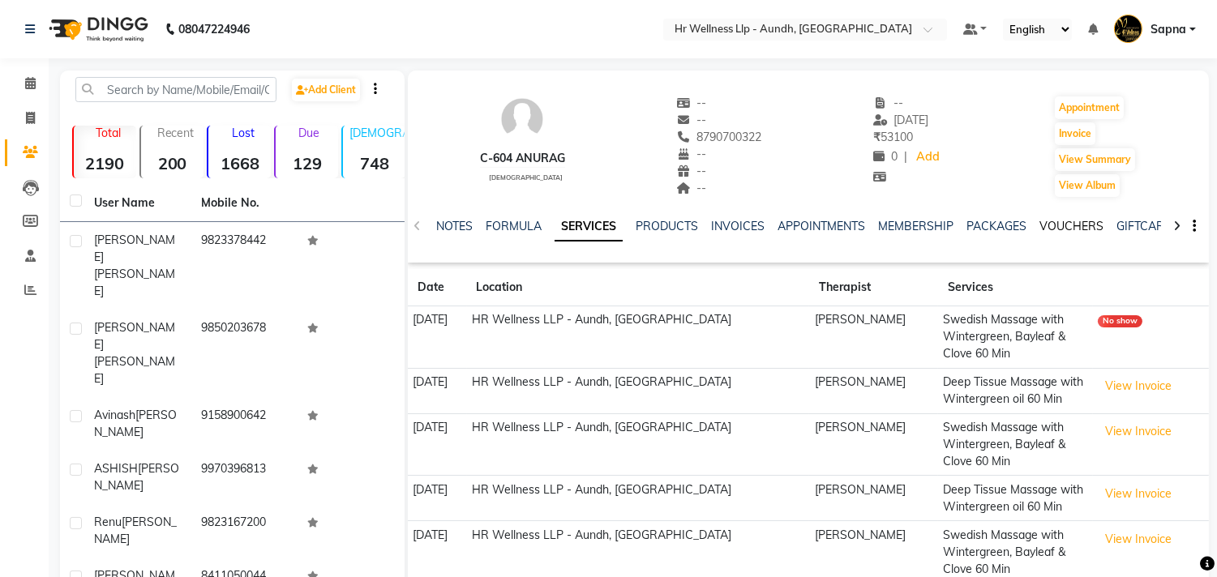
click at [1063, 221] on link "VOUCHERS" at bounding box center [1071, 226] width 64 height 15
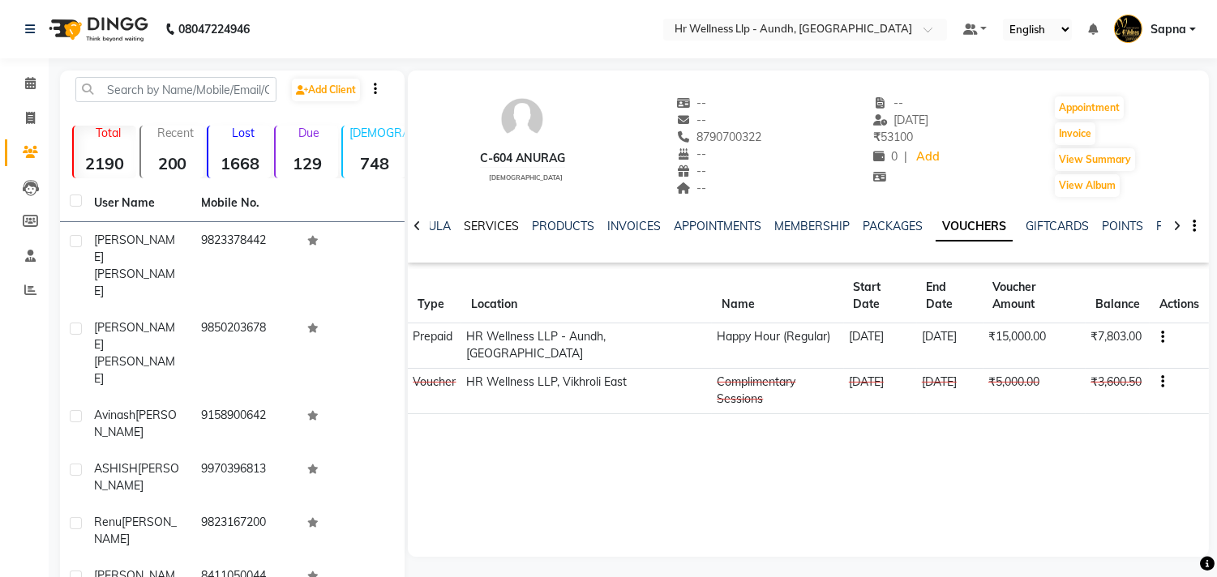
click at [488, 225] on link "SERVICES" at bounding box center [491, 226] width 55 height 15
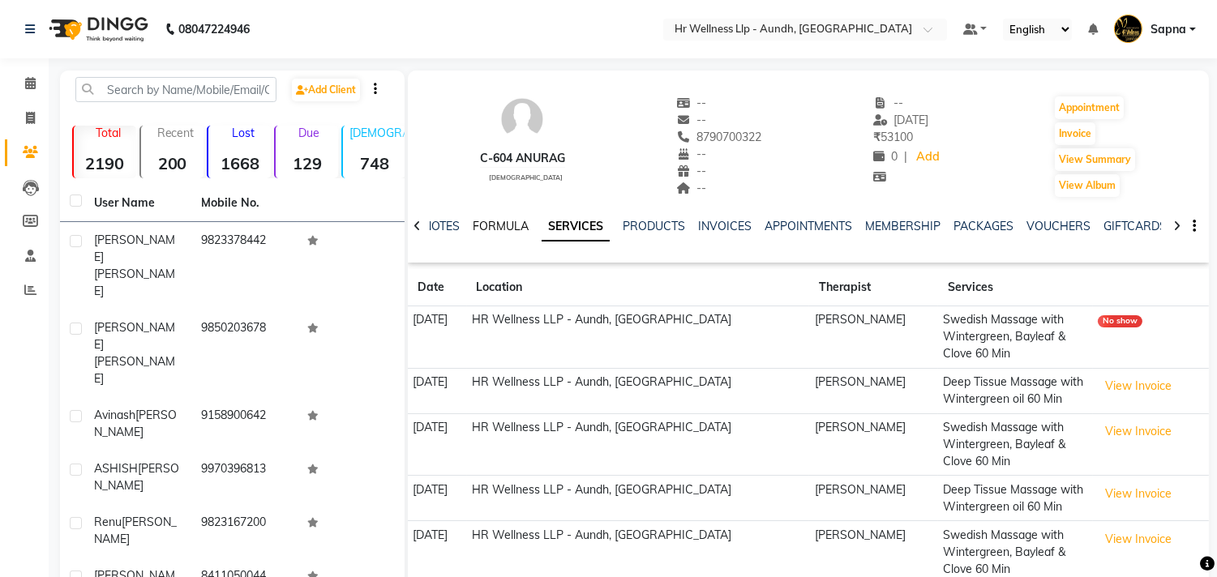
click at [482, 225] on link "FORMULA" at bounding box center [501, 226] width 56 height 15
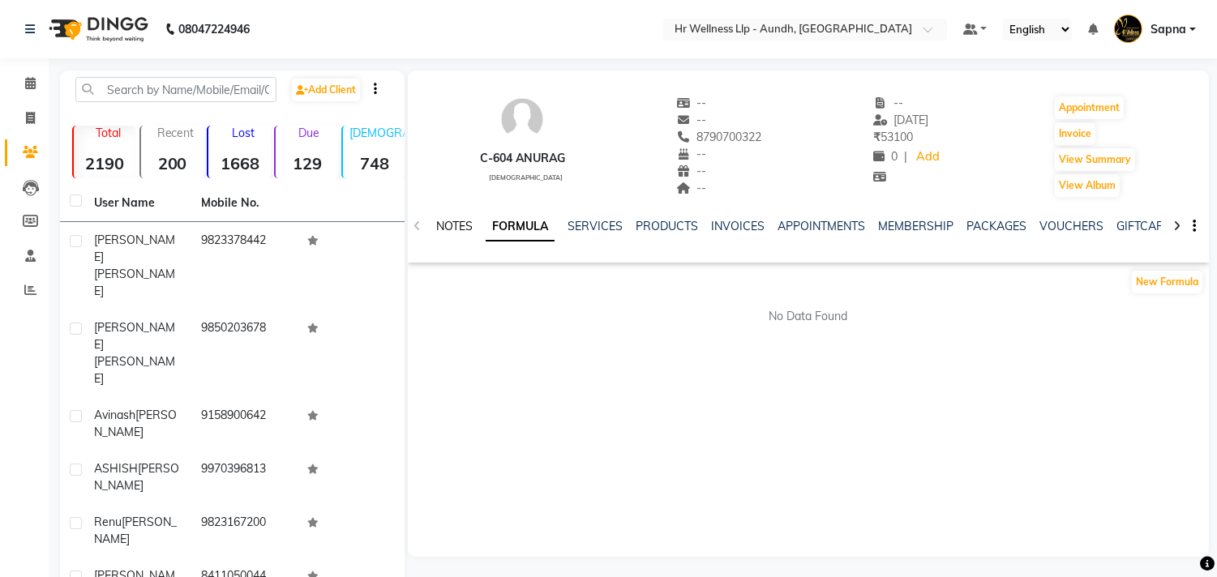
click at [439, 222] on link "NOTES" at bounding box center [454, 226] width 36 height 15
click at [1079, 227] on link "VOUCHERS" at bounding box center [1073, 226] width 64 height 15
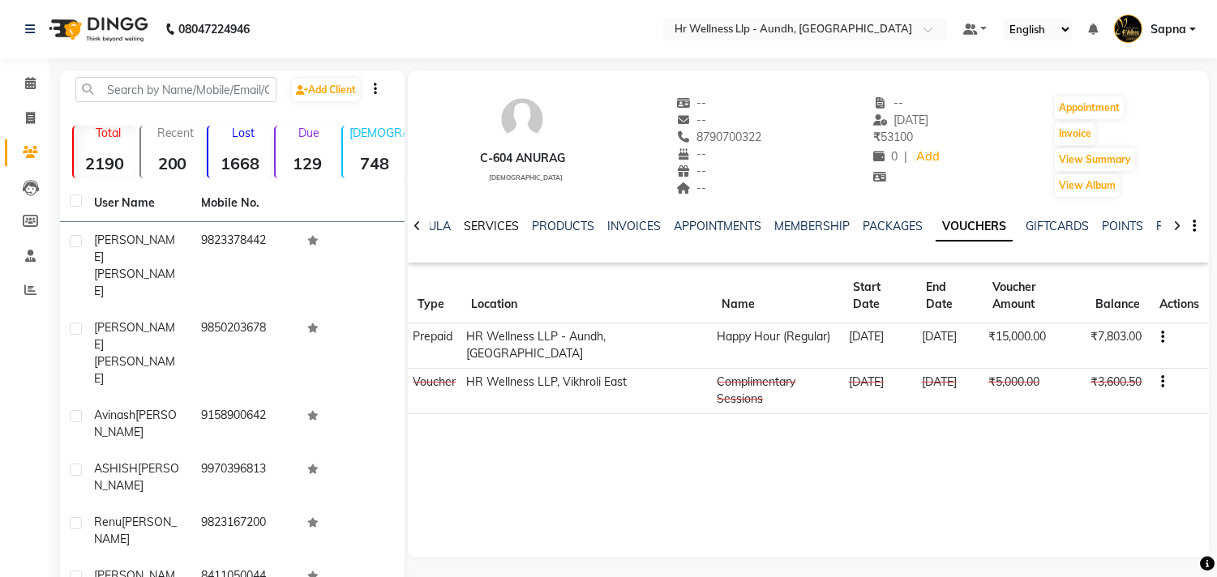
click at [474, 220] on link "SERVICES" at bounding box center [491, 226] width 55 height 15
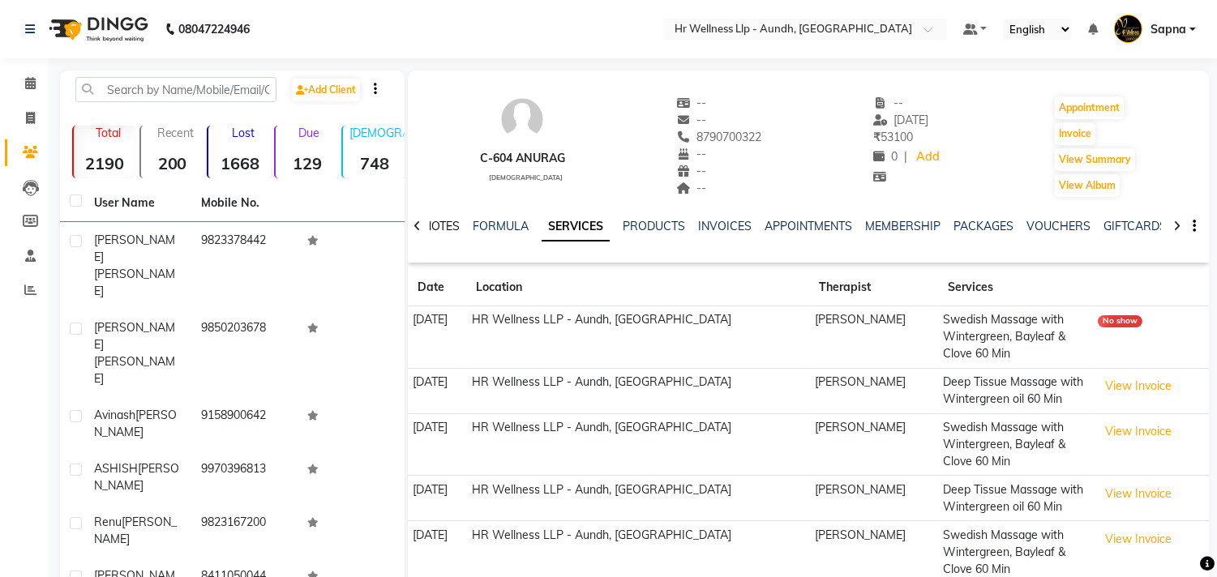
click at [451, 228] on link "NOTES" at bounding box center [441, 226] width 36 height 15
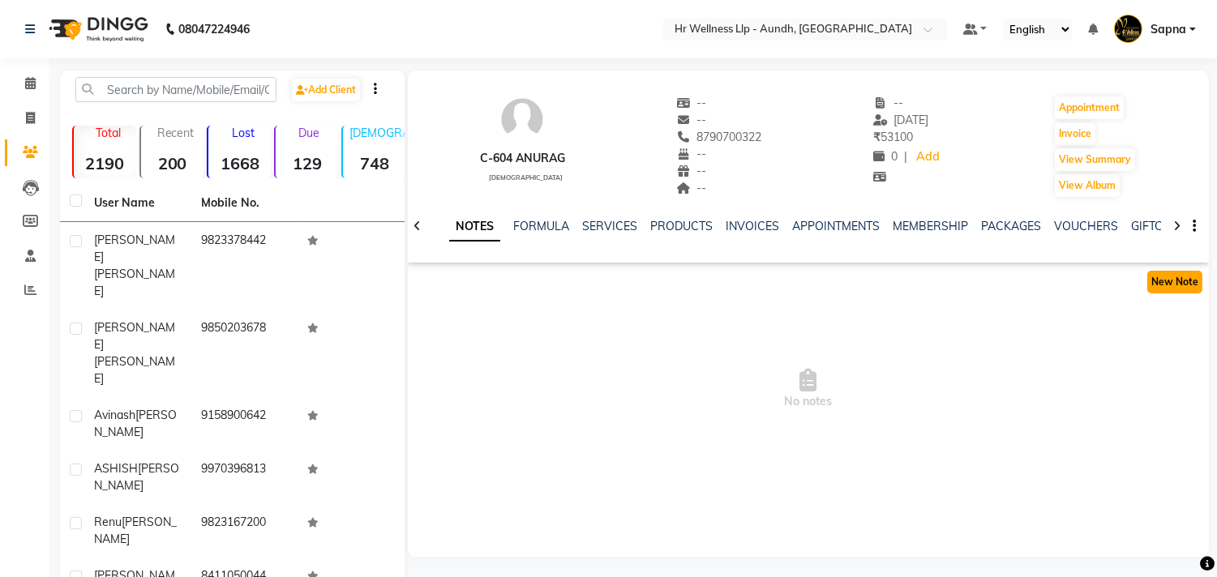
click at [1189, 290] on button "New Note" at bounding box center [1174, 282] width 55 height 23
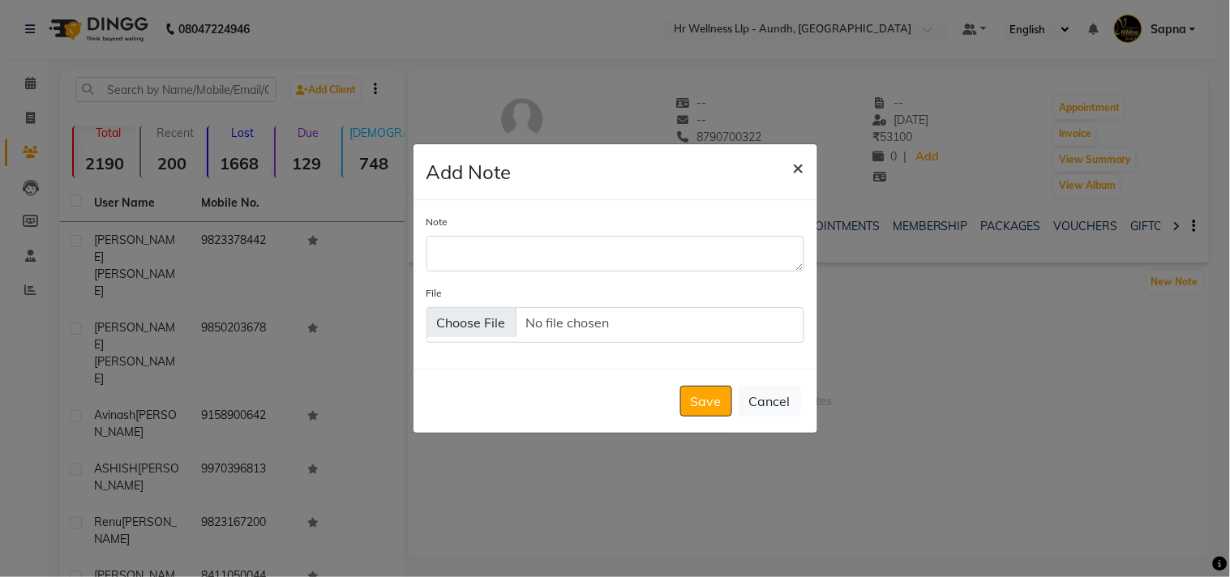
click at [806, 167] on button "×" at bounding box center [798, 166] width 37 height 45
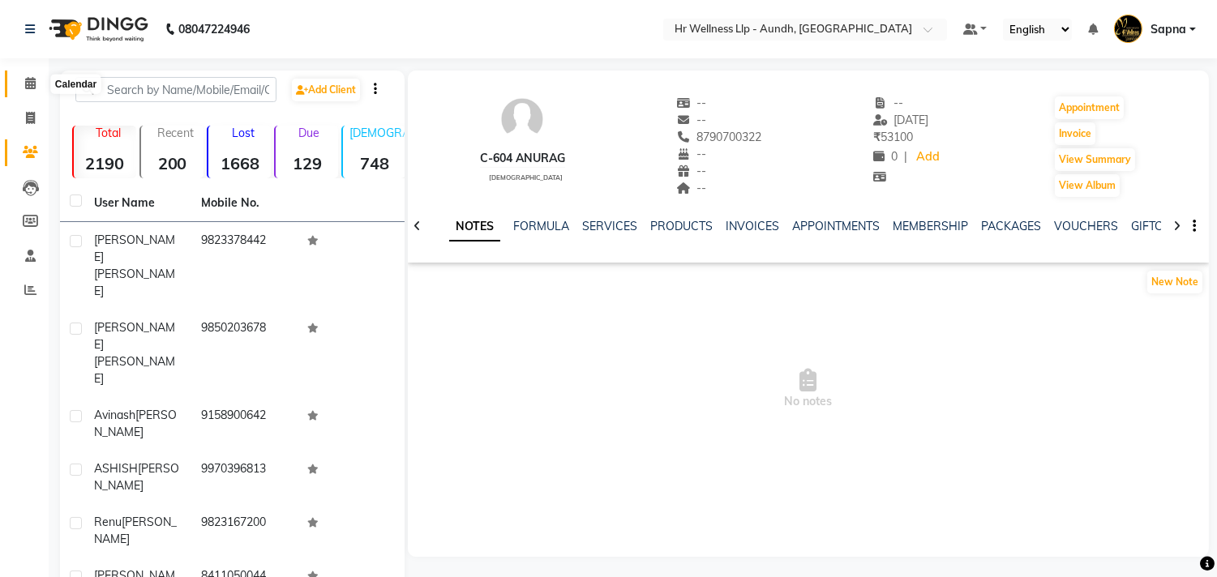
click at [25, 82] on icon at bounding box center [30, 83] width 11 height 12
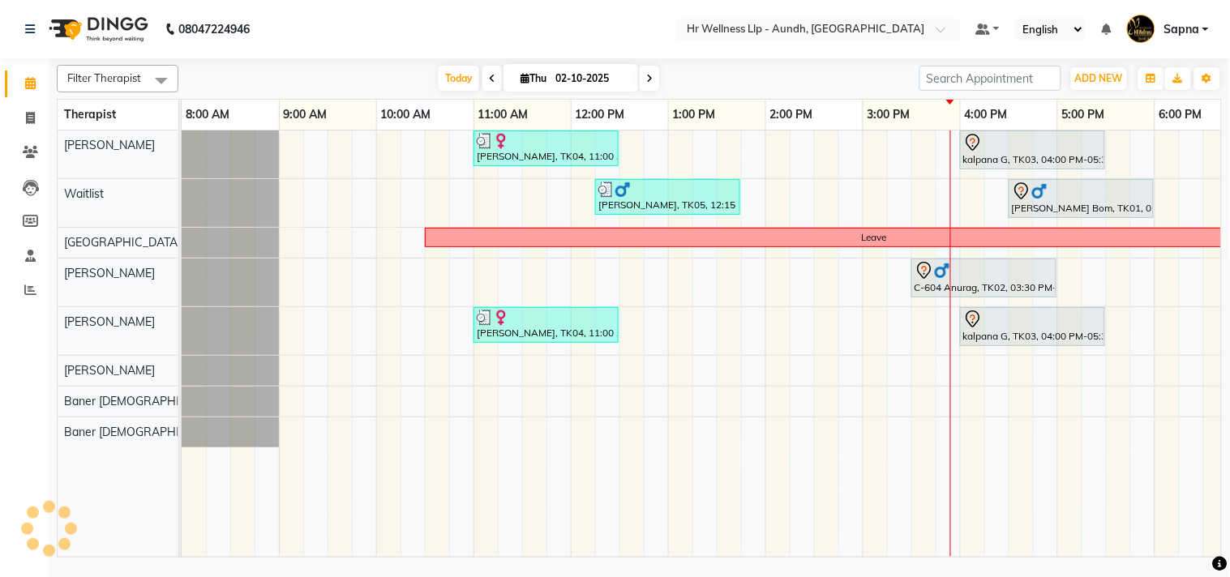
click at [897, 387] on div "[PERSON_NAME], TK04, 11:00 AM-12:30 PM, Massage 60 Min kalpana G, TK03, 04:00 P…" at bounding box center [814, 344] width 1265 height 426
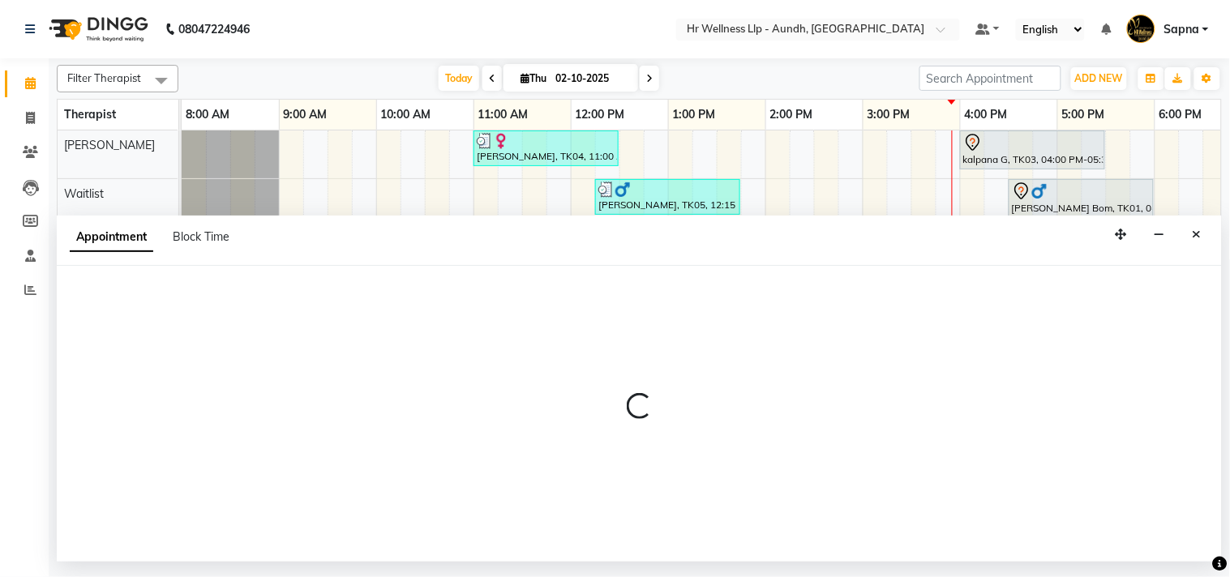
select select "54765"
select select "915"
select select "tentative"
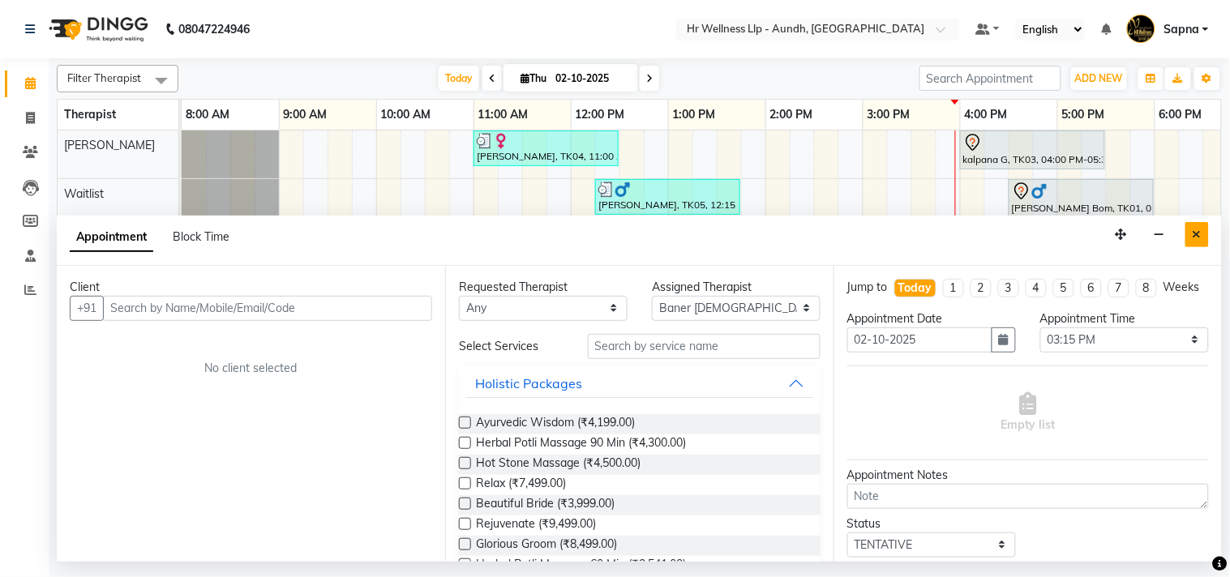
click at [1193, 239] on icon "Close" at bounding box center [1196, 234] width 9 height 11
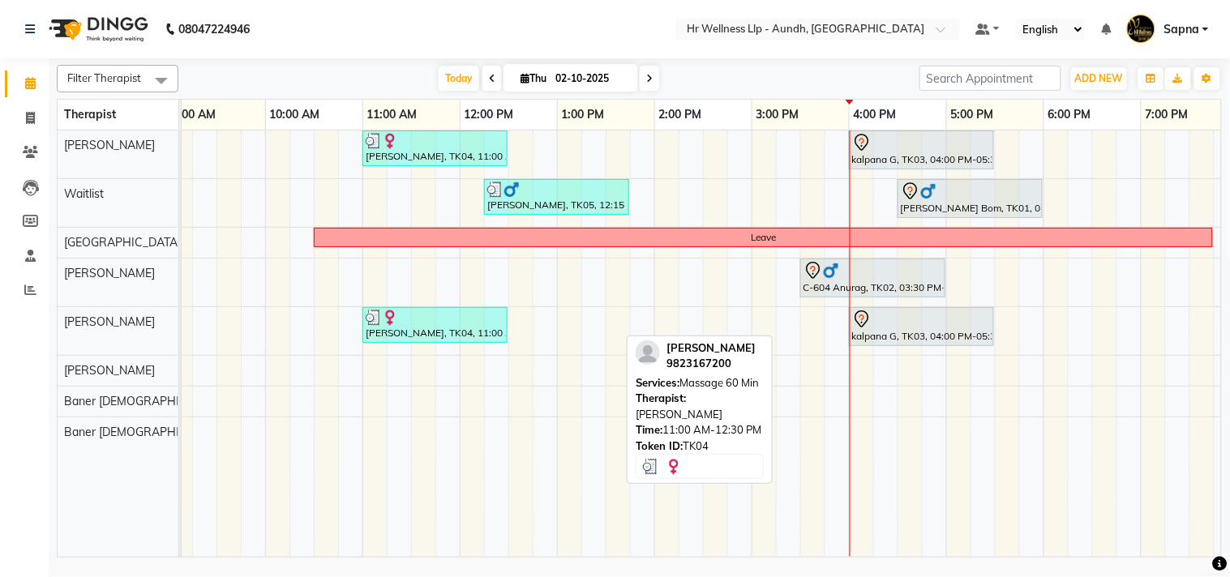
scroll to position [0, 225]
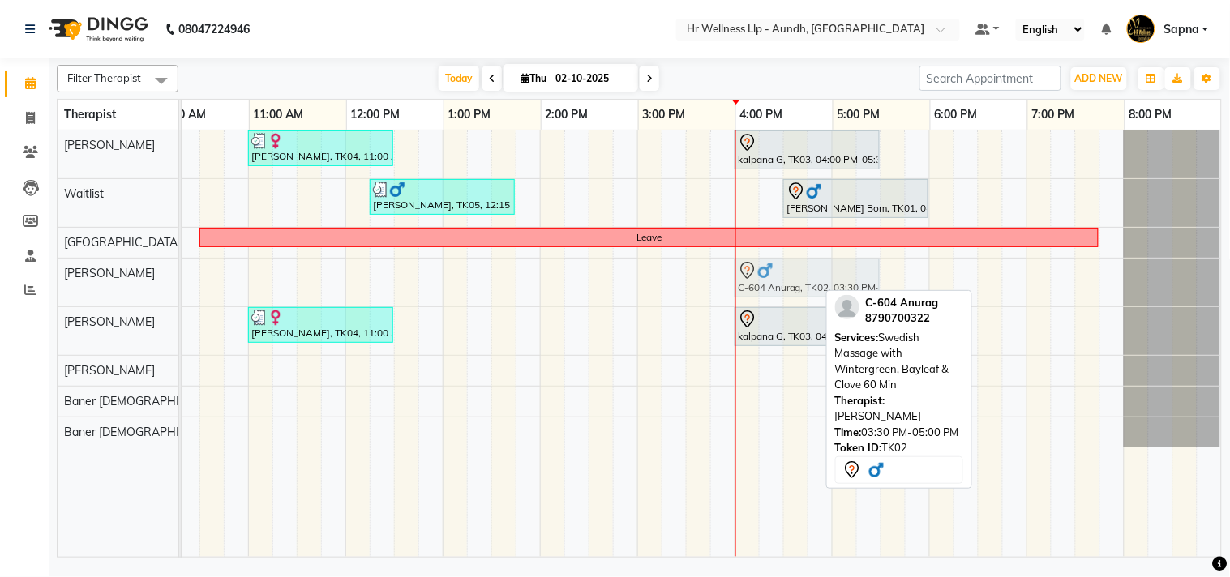
drag, startPoint x: 689, startPoint y: 282, endPoint x: 748, endPoint y: 286, distance: 59.3
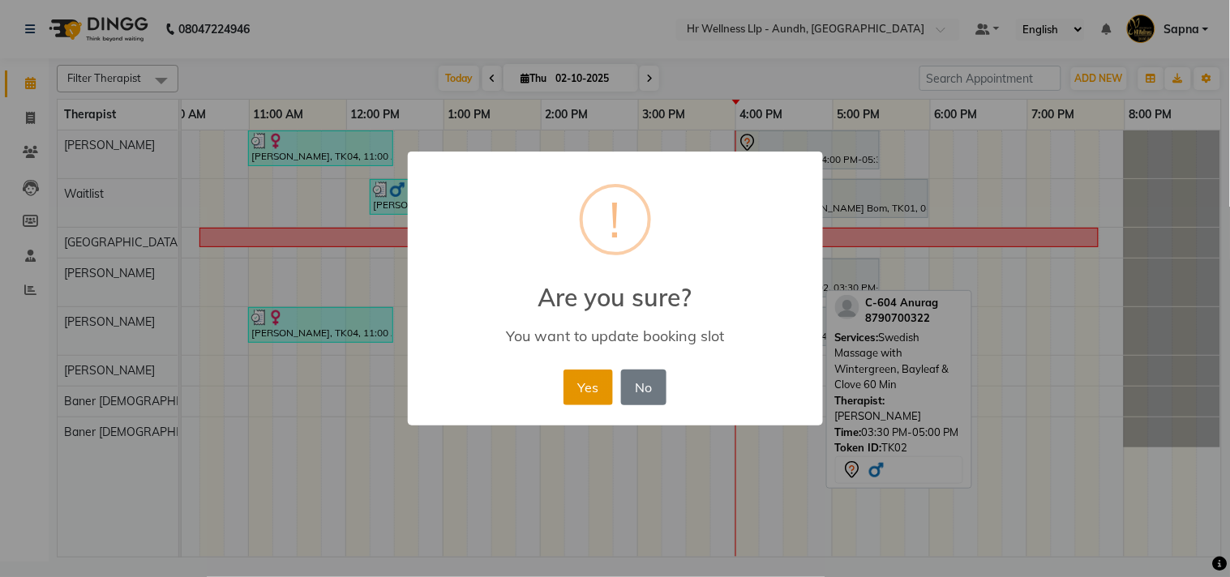
click at [586, 393] on button "Yes" at bounding box center [587, 388] width 49 height 36
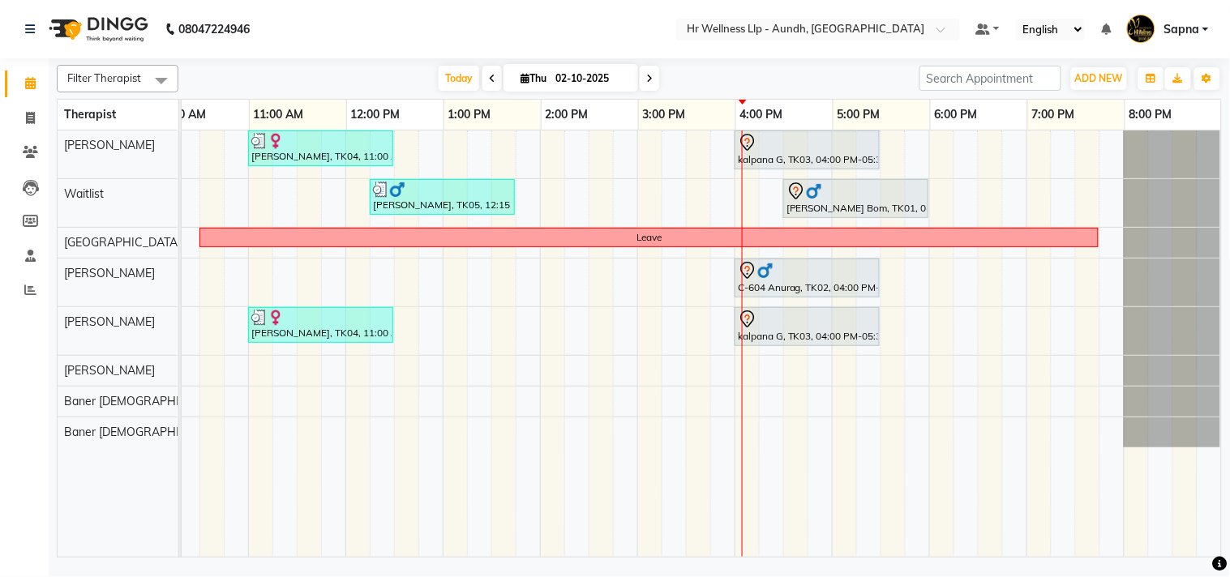
scroll to position [0, 238]
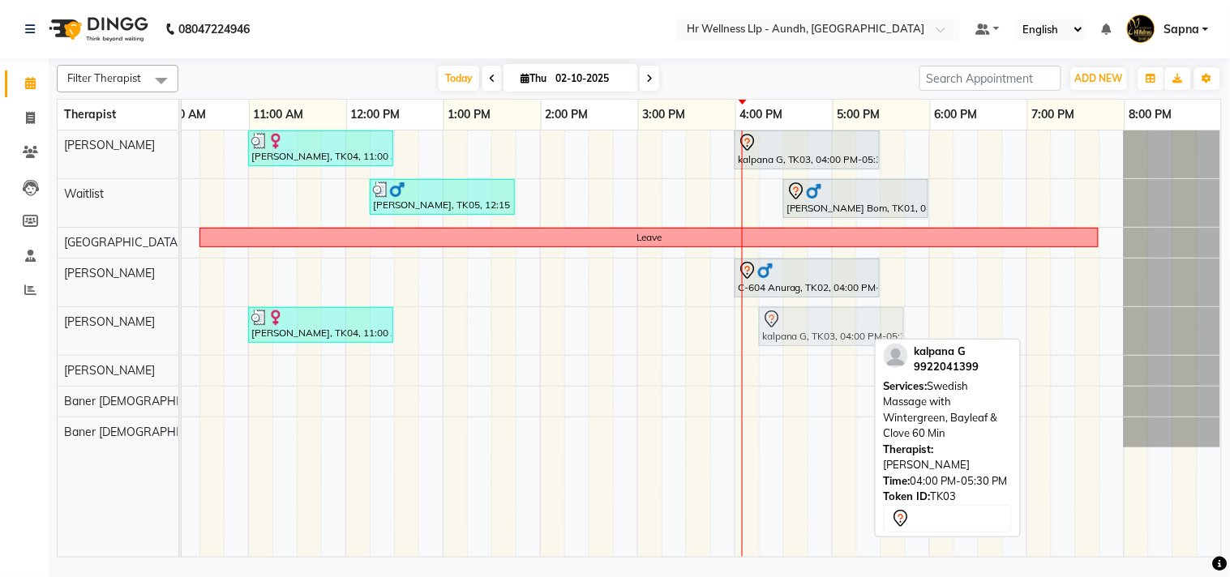
drag, startPoint x: 757, startPoint y: 329, endPoint x: 789, endPoint y: 338, distance: 32.8
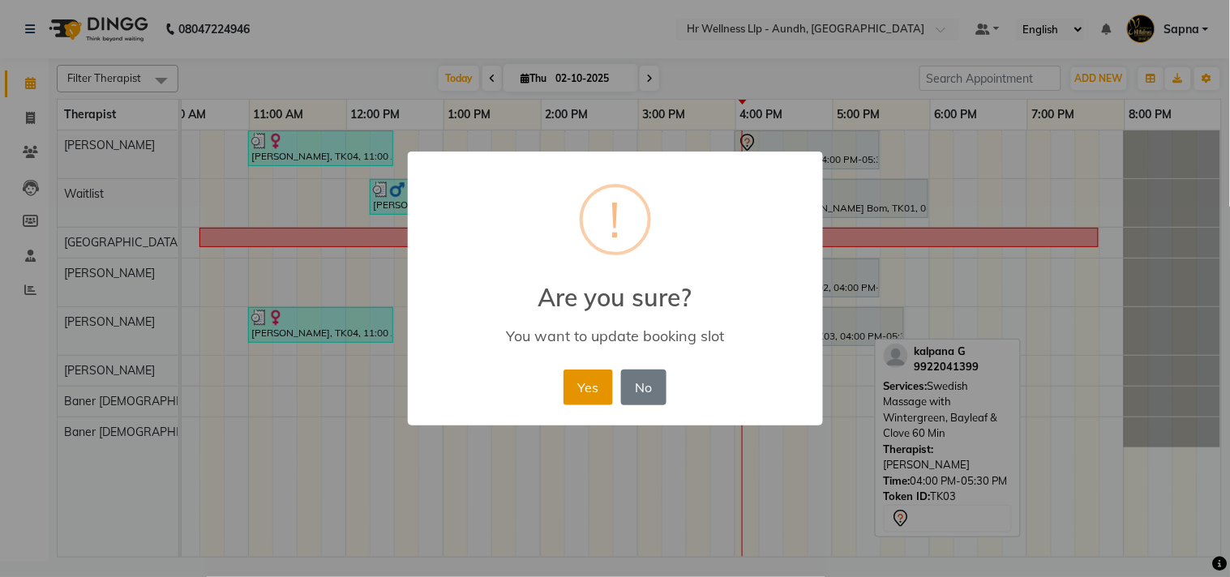
click at [584, 394] on button "Yes" at bounding box center [587, 388] width 49 height 36
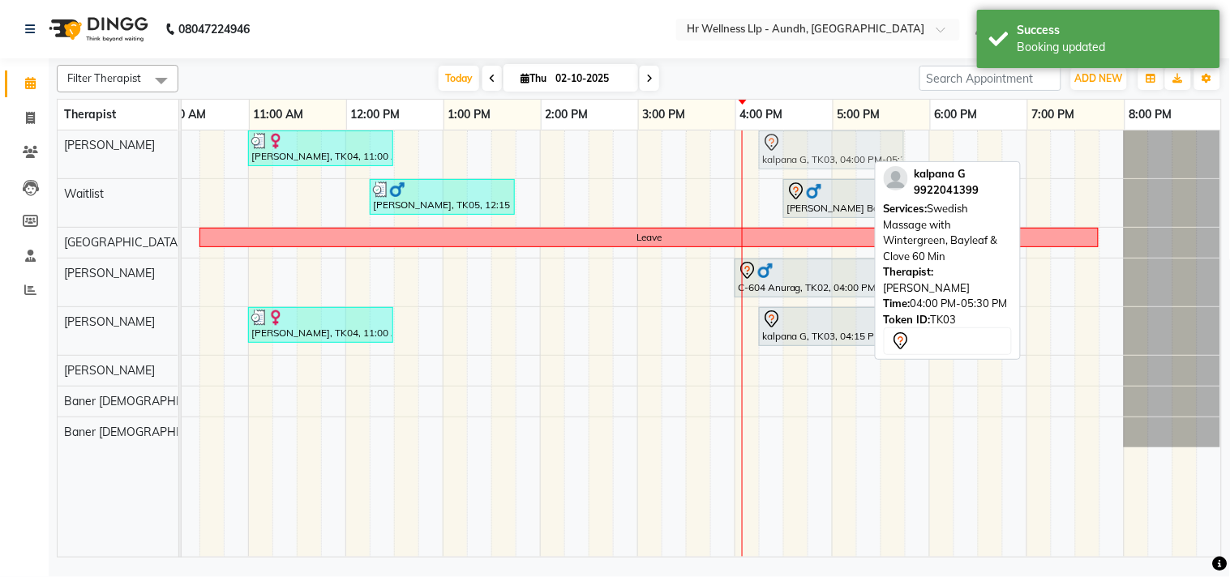
drag, startPoint x: 746, startPoint y: 155, endPoint x: 756, endPoint y: 155, distance: 10.5
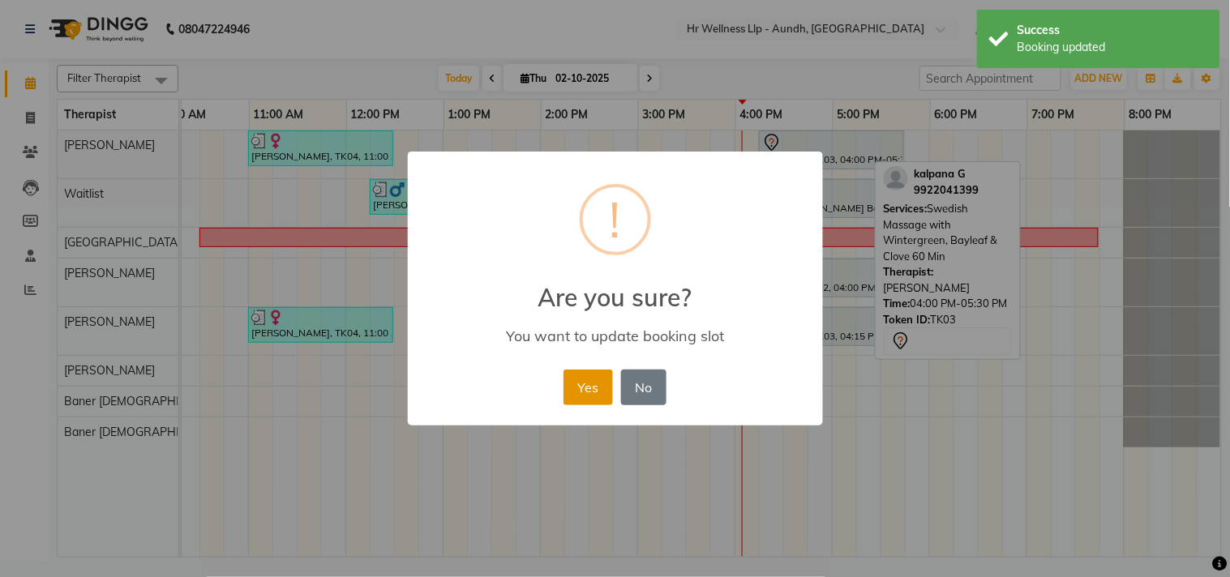
click at [601, 387] on button "Yes" at bounding box center [587, 388] width 49 height 36
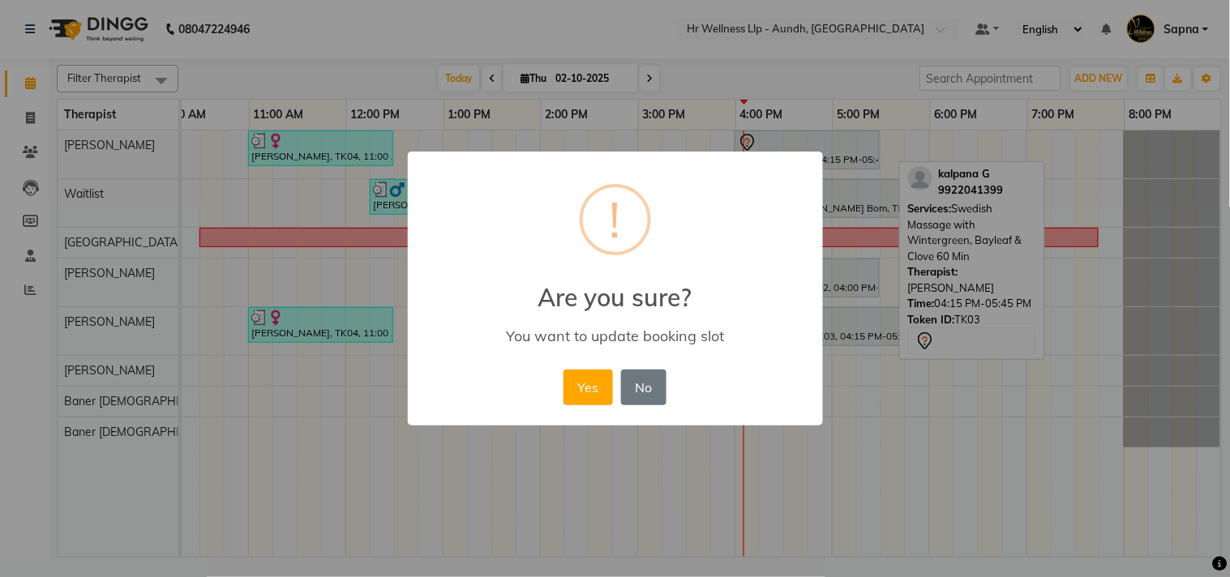
drag, startPoint x: 592, startPoint y: 403, endPoint x: 598, endPoint y: 395, distance: 10.4
click at [593, 402] on button "Yes" at bounding box center [587, 388] width 49 height 36
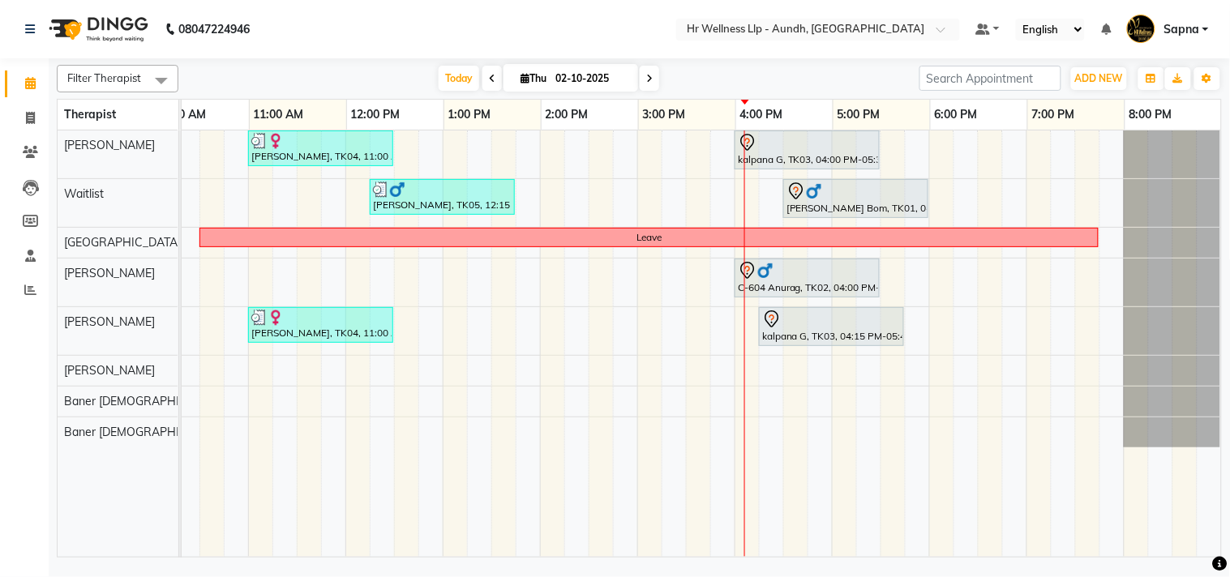
click at [646, 74] on icon at bounding box center [649, 79] width 6 height 10
type input "03-10-2025"
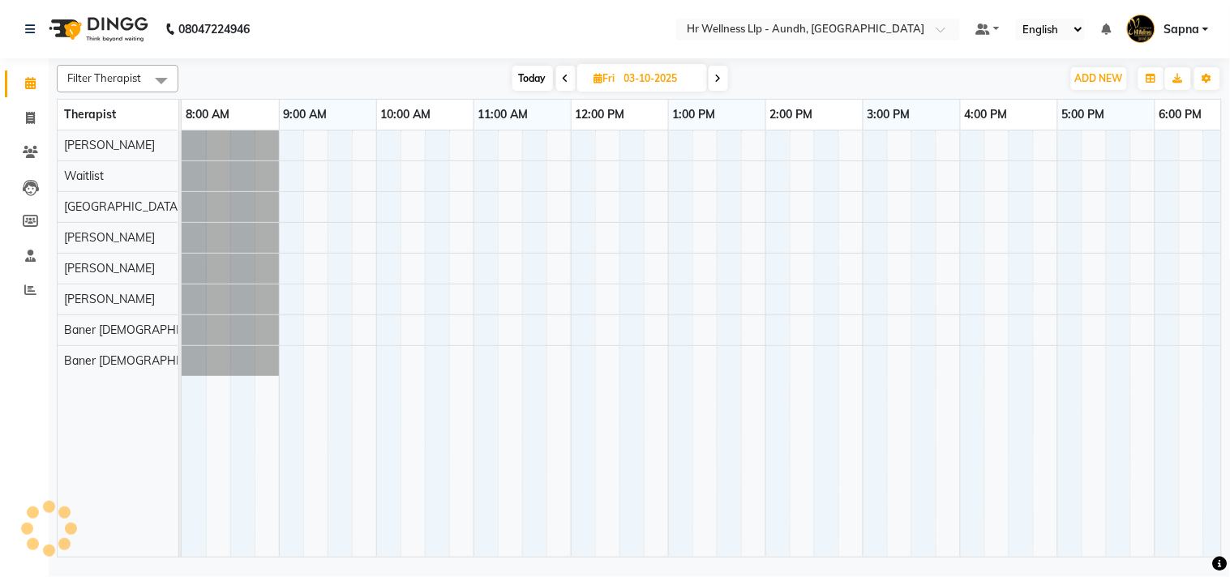
scroll to position [0, 225]
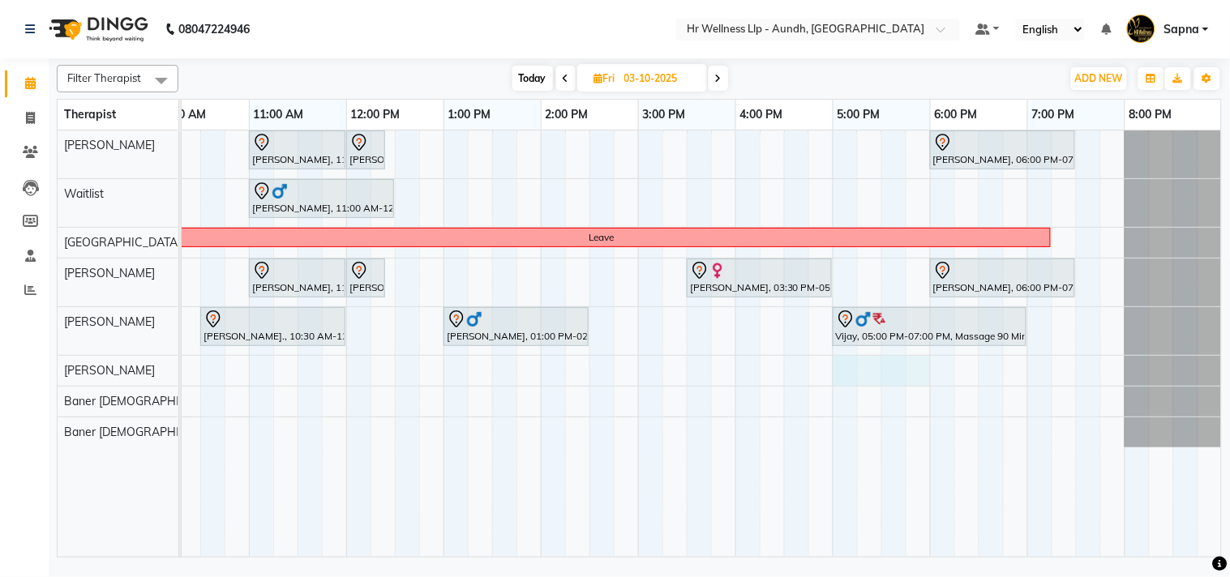
drag, startPoint x: 843, startPoint y: 371, endPoint x: 916, endPoint y: 371, distance: 73.0
click at [916, 371] on div "[PERSON_NAME], 11:00 AM-12:00 PM, Massage 60 [PERSON_NAME], 12:00 PM-12:25 PM, …" at bounding box center [589, 344] width 1265 height 426
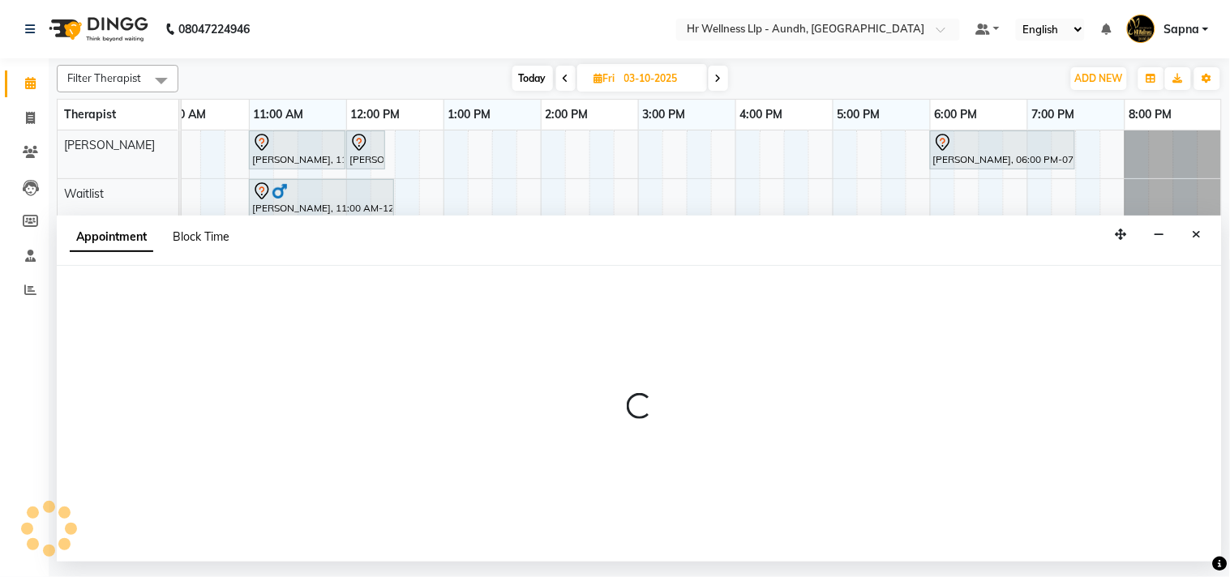
click at [212, 239] on span "Block Time" at bounding box center [201, 236] width 57 height 15
select select "51363"
select select "1020"
select select "1080"
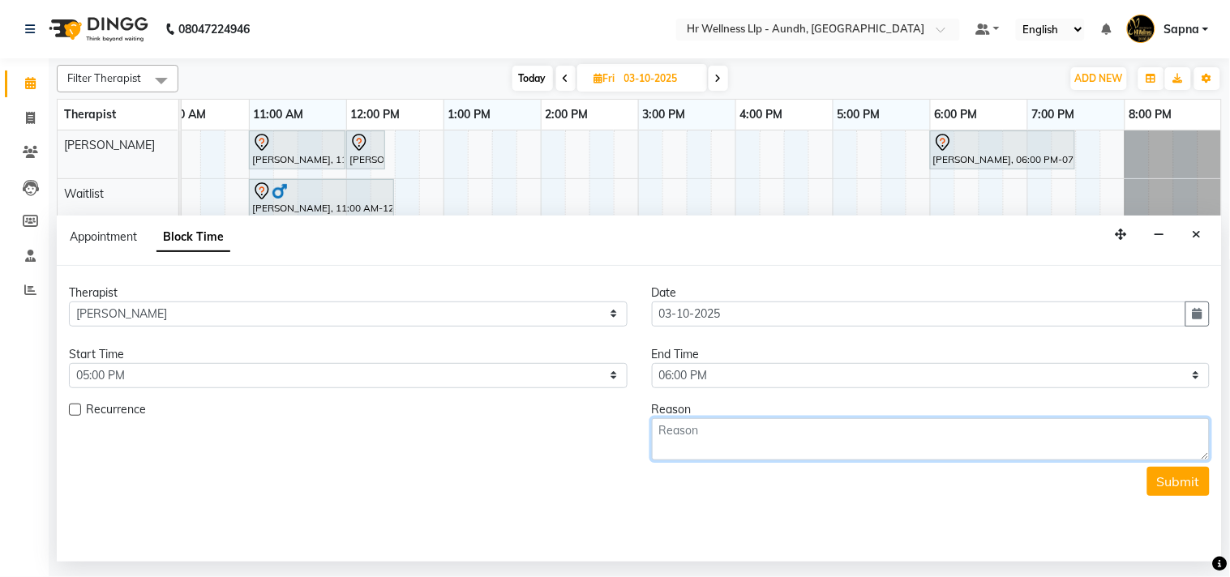
click at [707, 434] on textarea at bounding box center [931, 439] width 559 height 42
paste textarea "[PERSON_NAME]"
type textarea "[PERSON_NAME]"
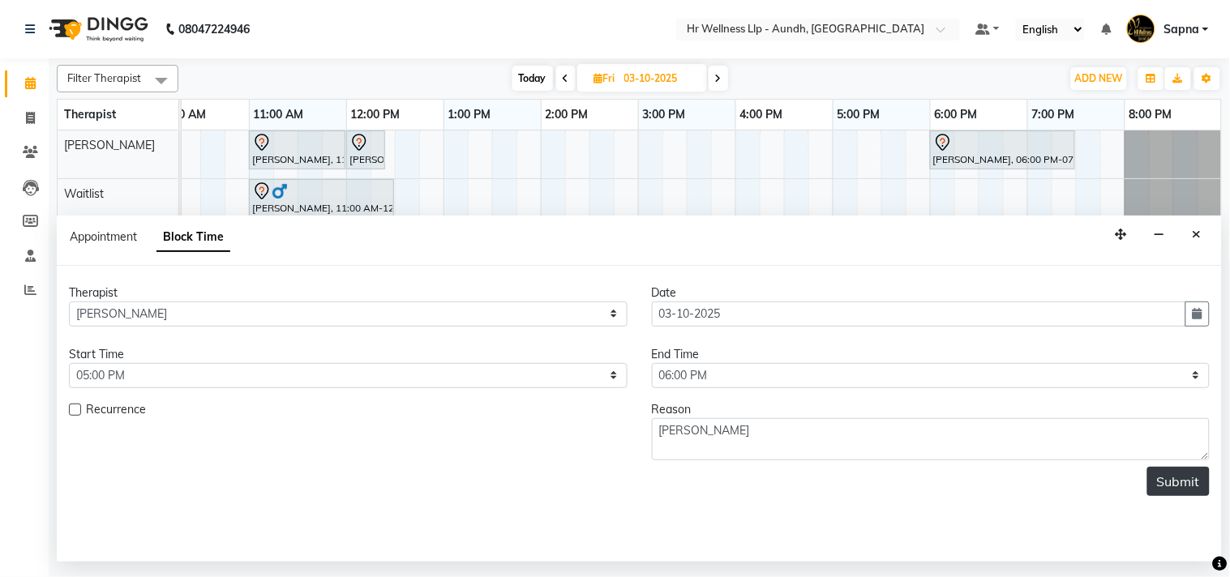
click at [1182, 480] on button "Submit" at bounding box center [1178, 481] width 62 height 29
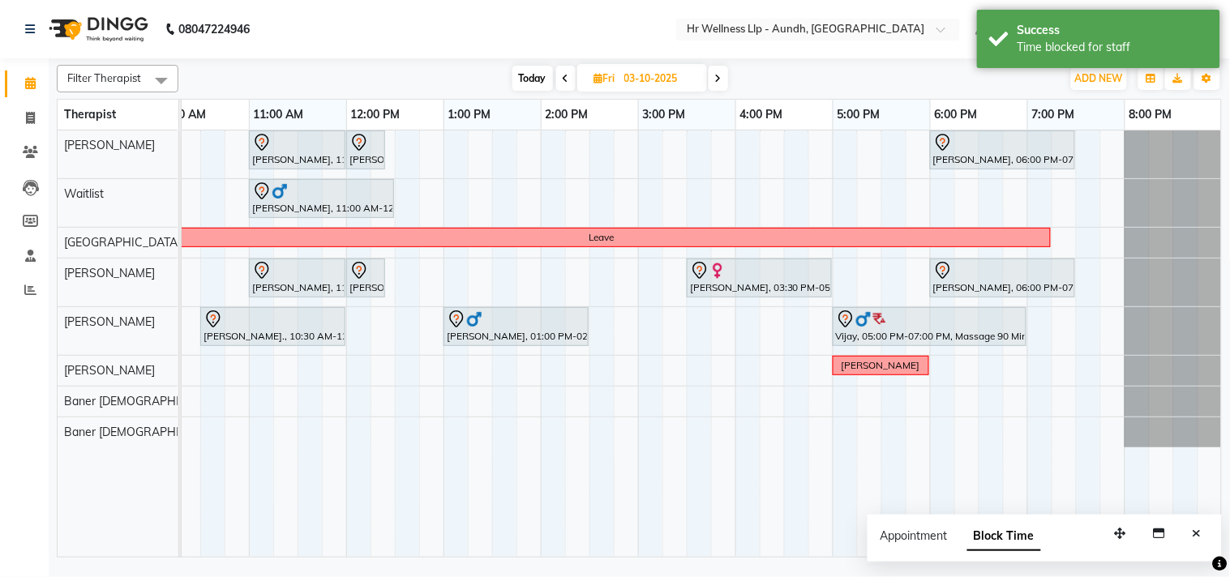
click at [529, 79] on span "Today" at bounding box center [532, 78] width 41 height 25
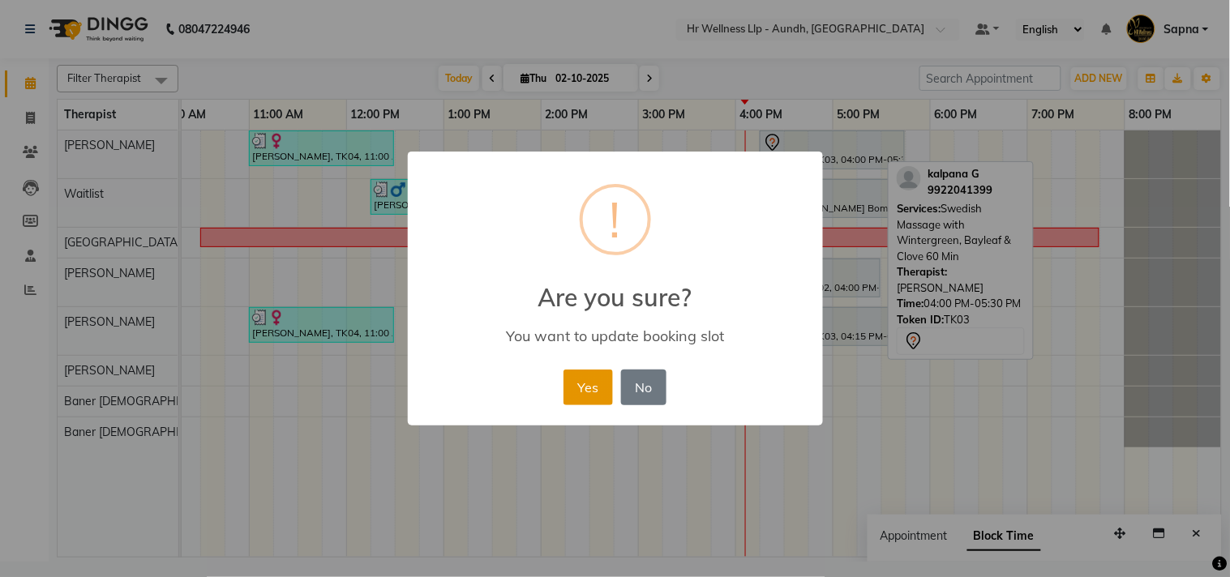
click at [588, 394] on button "Yes" at bounding box center [587, 388] width 49 height 36
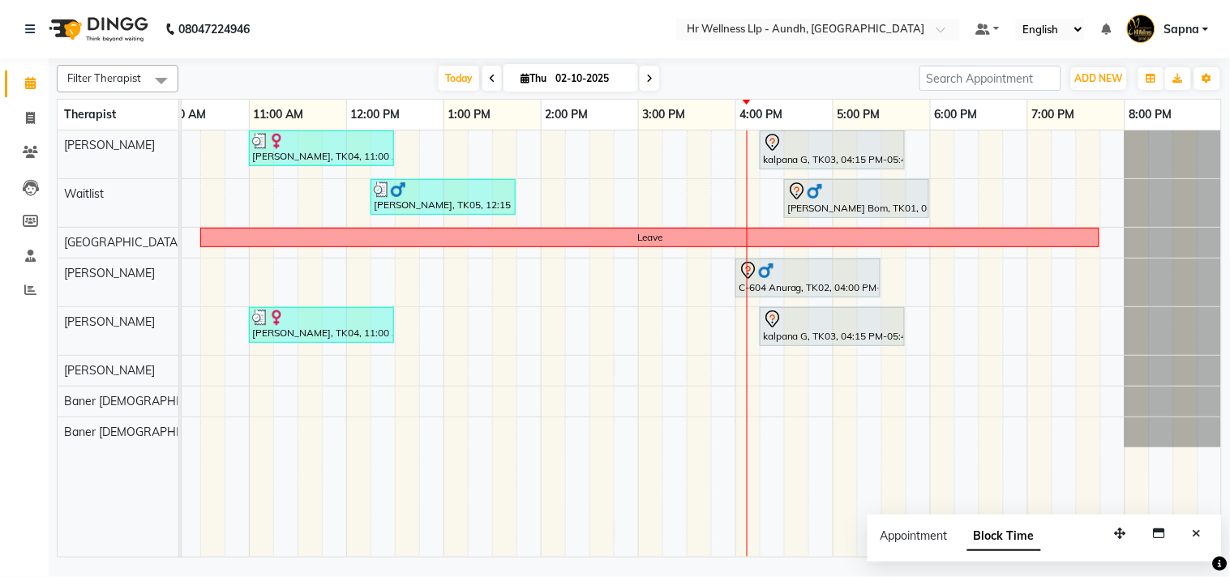
click at [650, 74] on span at bounding box center [649, 78] width 19 height 25
type input "03-10-2025"
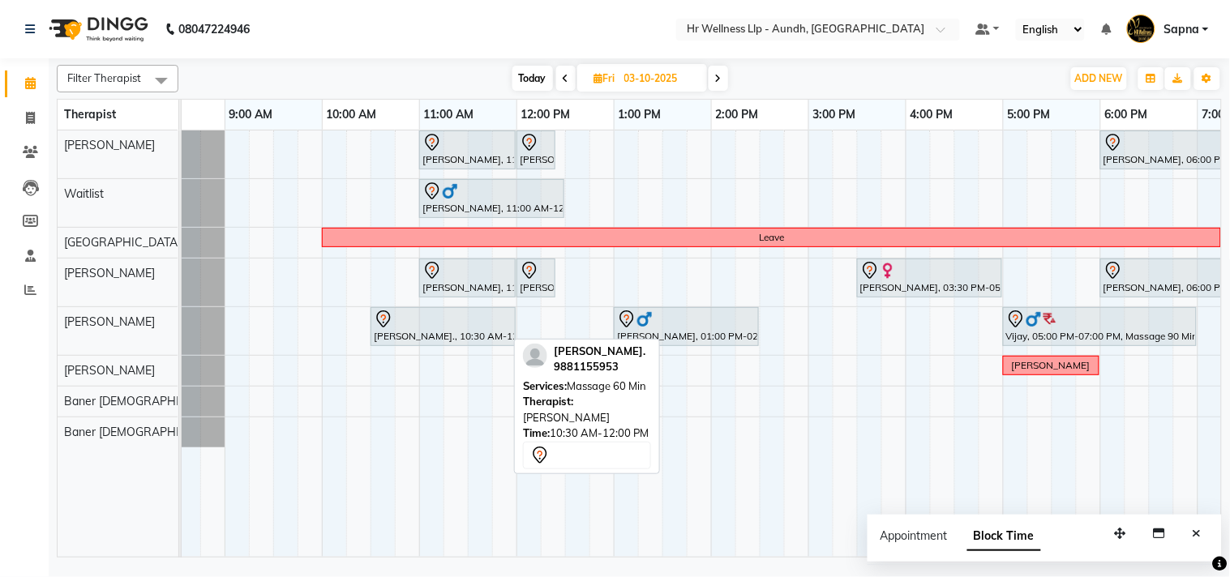
scroll to position [0, 65]
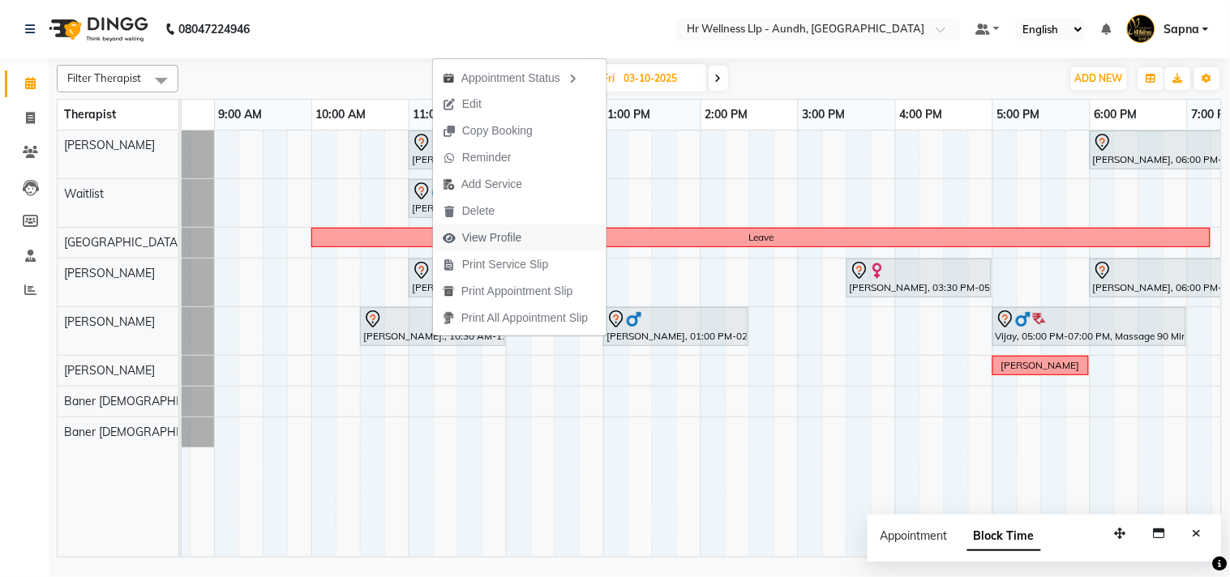
click at [497, 238] on span "View Profile" at bounding box center [492, 237] width 60 height 17
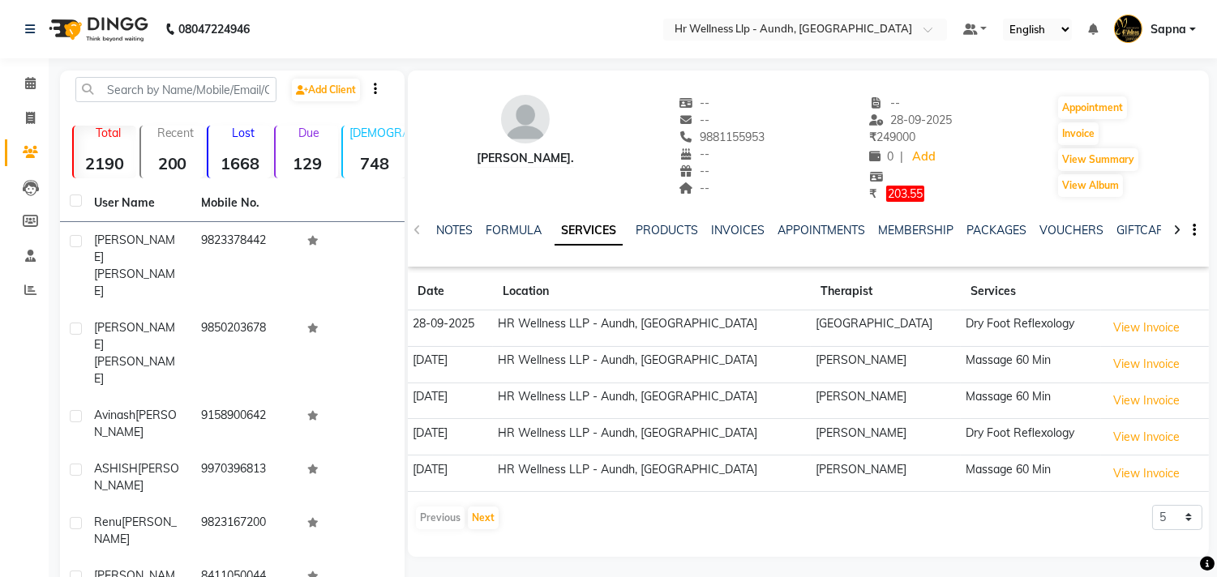
copy span "9881155953"
drag, startPoint x: 698, startPoint y: 135, endPoint x: 779, endPoint y: 132, distance: 81.1
click at [779, 132] on div "[PERSON_NAME]. -- -- 9881155953 -- -- -- -- [DATE] ₹ 249000 0 | Add ₹ 203.55 Ap…" at bounding box center [808, 141] width 801 height 124
click at [778, 132] on div "[PERSON_NAME]. -- -- 9881155953 -- -- -- -- [DATE] ₹ 249000 0 | Add ₹ 203.55 Ap…" at bounding box center [808, 141] width 801 height 124
click at [28, 87] on icon at bounding box center [30, 83] width 11 height 12
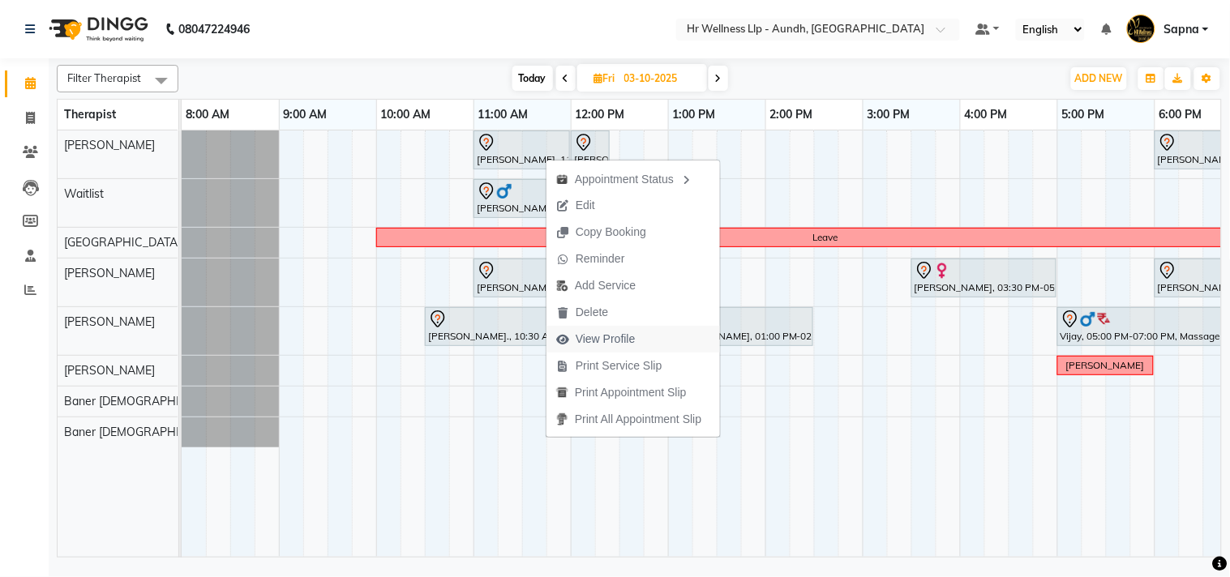
click at [614, 334] on span "View Profile" at bounding box center [606, 339] width 60 height 17
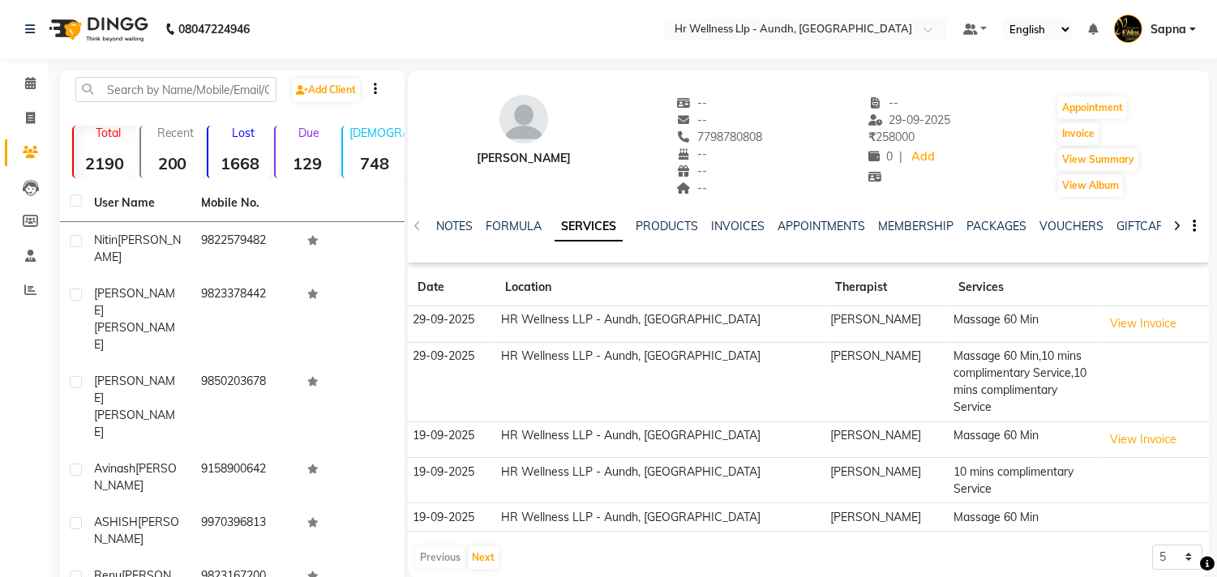
copy span "7798780808"
drag, startPoint x: 695, startPoint y: 132, endPoint x: 781, endPoint y: 132, distance: 85.9
click at [781, 132] on div "[PERSON_NAME] -- -- 7798780808 -- -- -- -- [DATE] ₹ 258000 0 | Add Appointment …" at bounding box center [808, 139] width 801 height 120
click at [25, 82] on icon at bounding box center [30, 83] width 11 height 12
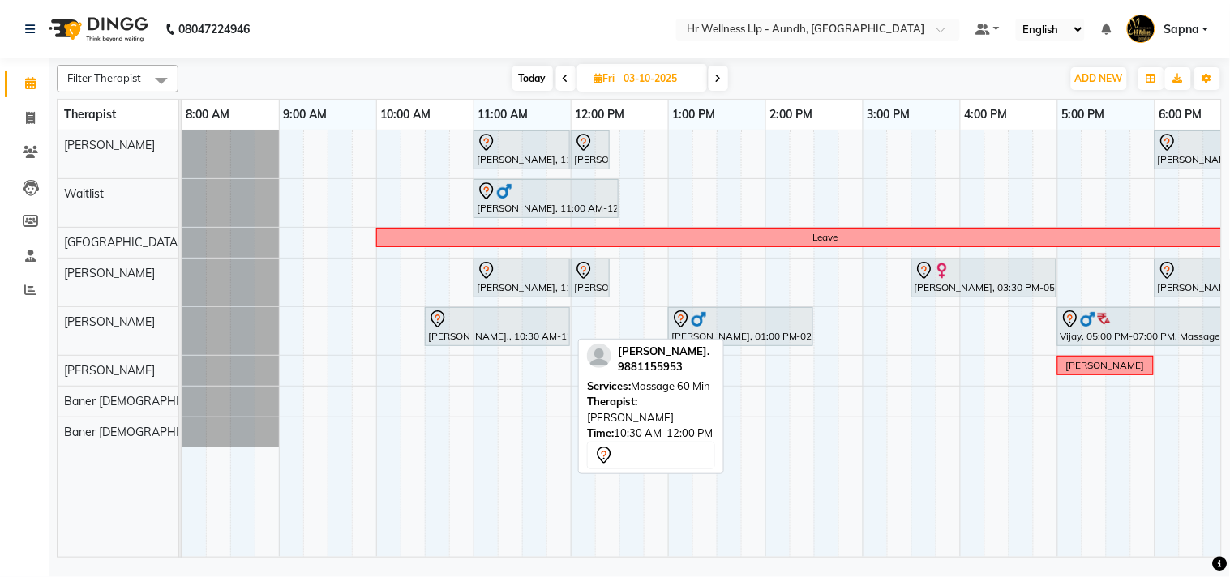
click at [485, 333] on div "[PERSON_NAME]., 10:30 AM-12:00 PM, Massage 60 Min" at bounding box center [497, 327] width 142 height 34
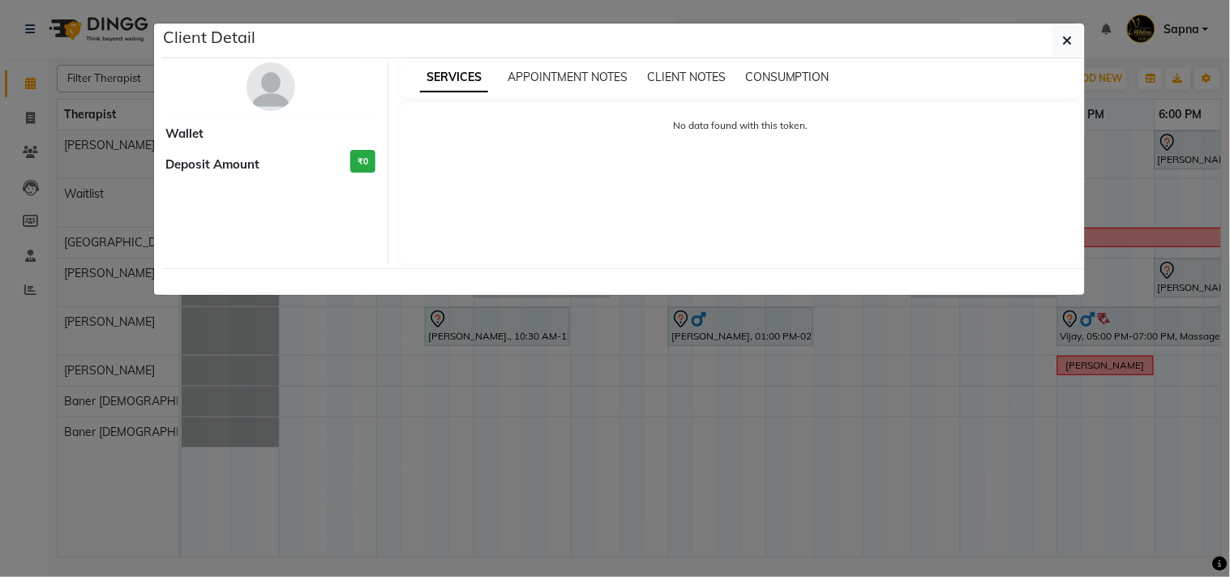
select select "7"
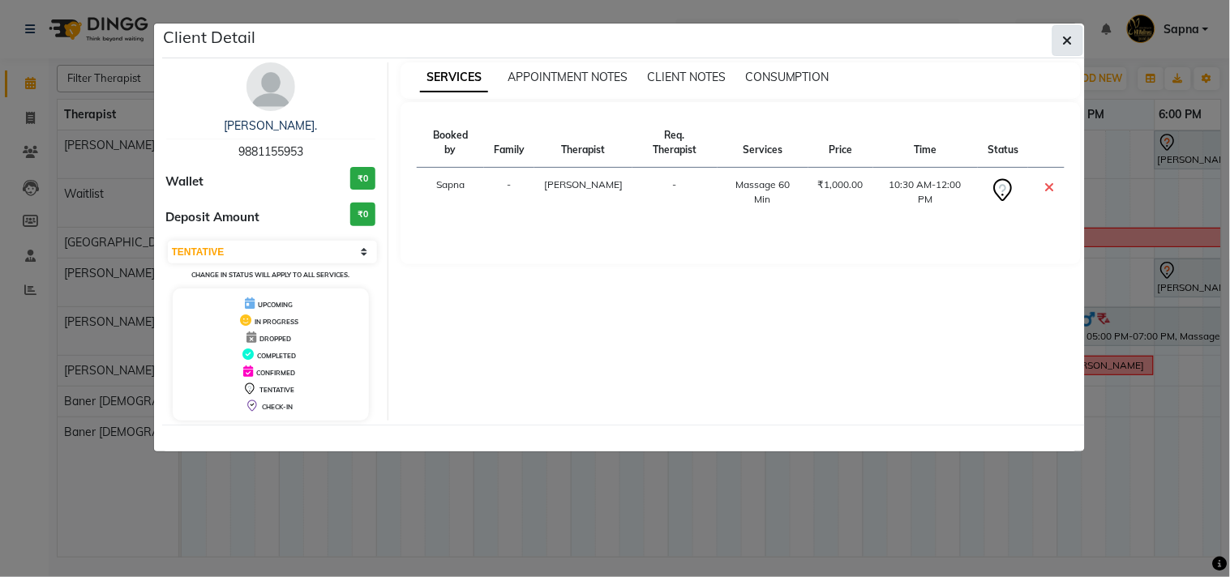
click at [1060, 49] on button "button" at bounding box center [1067, 40] width 31 height 31
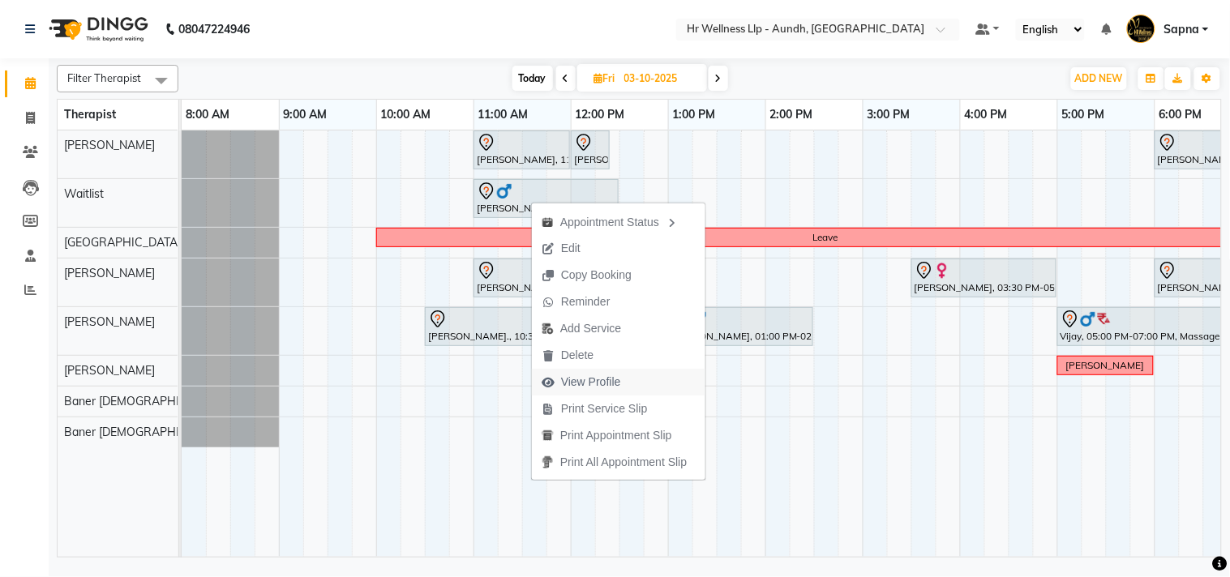
click at [580, 378] on span "View Profile" at bounding box center [591, 382] width 60 height 17
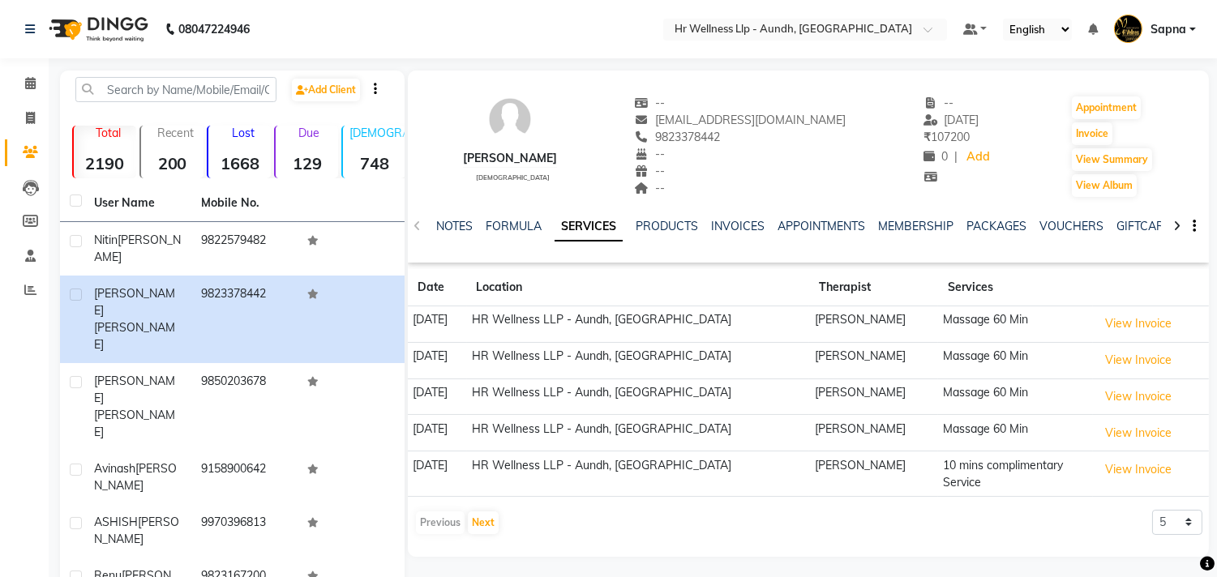
copy span "9823378442"
drag, startPoint x: 666, startPoint y: 139, endPoint x: 811, endPoint y: 148, distance: 146.2
click at [814, 147] on div "[PERSON_NAME] [DEMOGRAPHIC_DATA] -- [EMAIL_ADDRESS][DOMAIN_NAME] 9823378442 -- …" at bounding box center [808, 139] width 801 height 120
click at [34, 83] on icon at bounding box center [30, 83] width 11 height 12
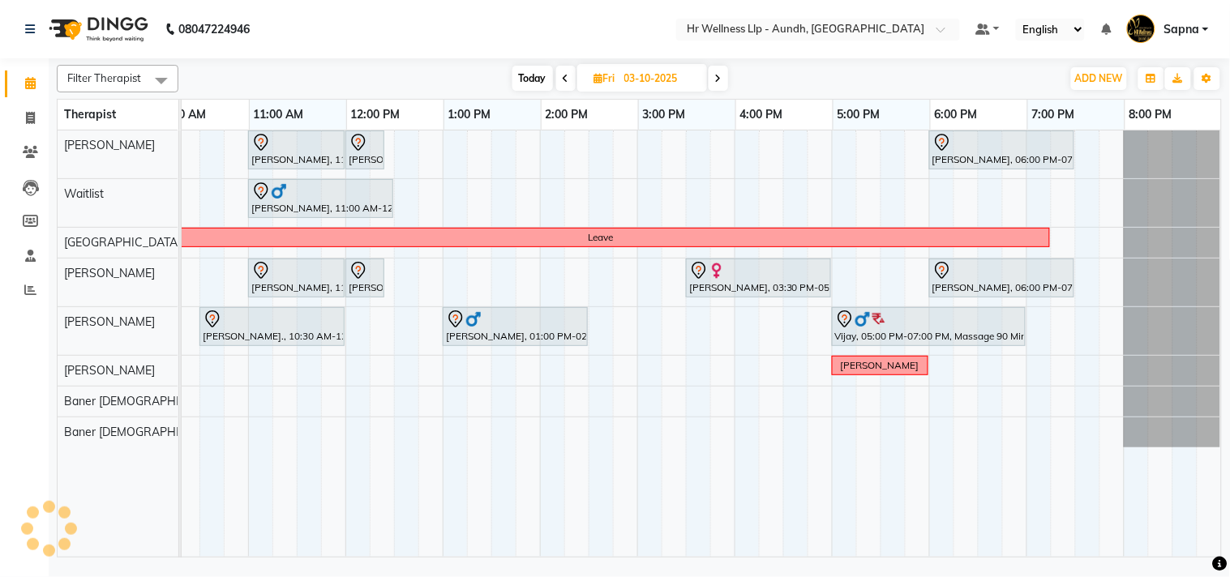
scroll to position [0, 238]
click at [532, 69] on span "Today" at bounding box center [532, 78] width 41 height 25
type input "02-10-2025"
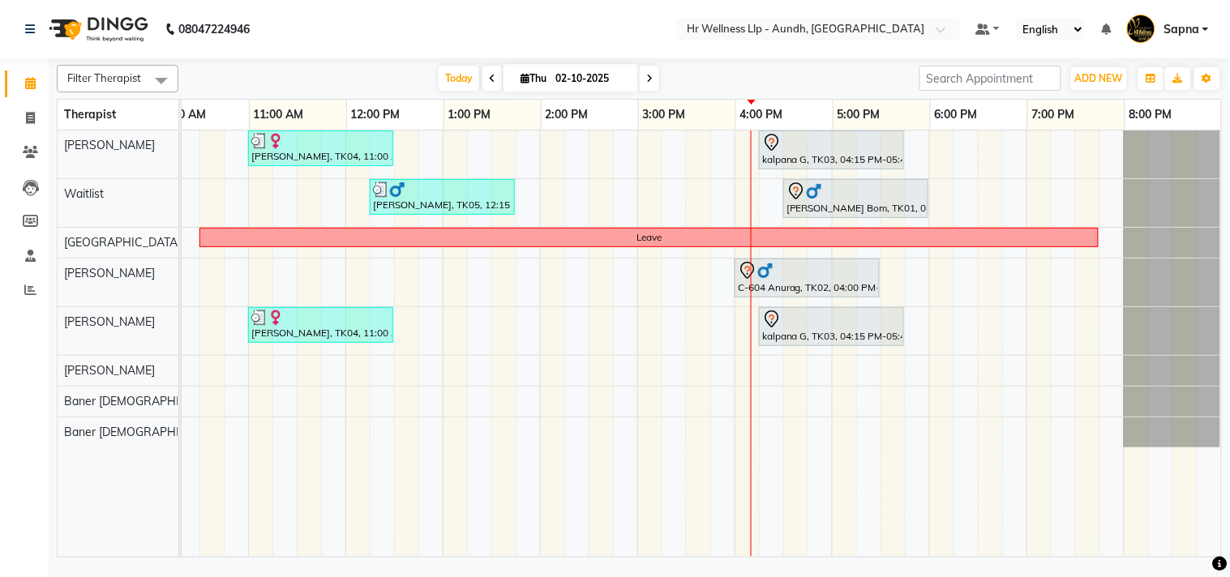
scroll to position [0, 233]
click at [725, 338] on div "[PERSON_NAME], TK04, 11:00 AM-12:30 PM, Massage 60 Min kalpana G, TK03, 04:15 P…" at bounding box center [588, 344] width 1265 height 426
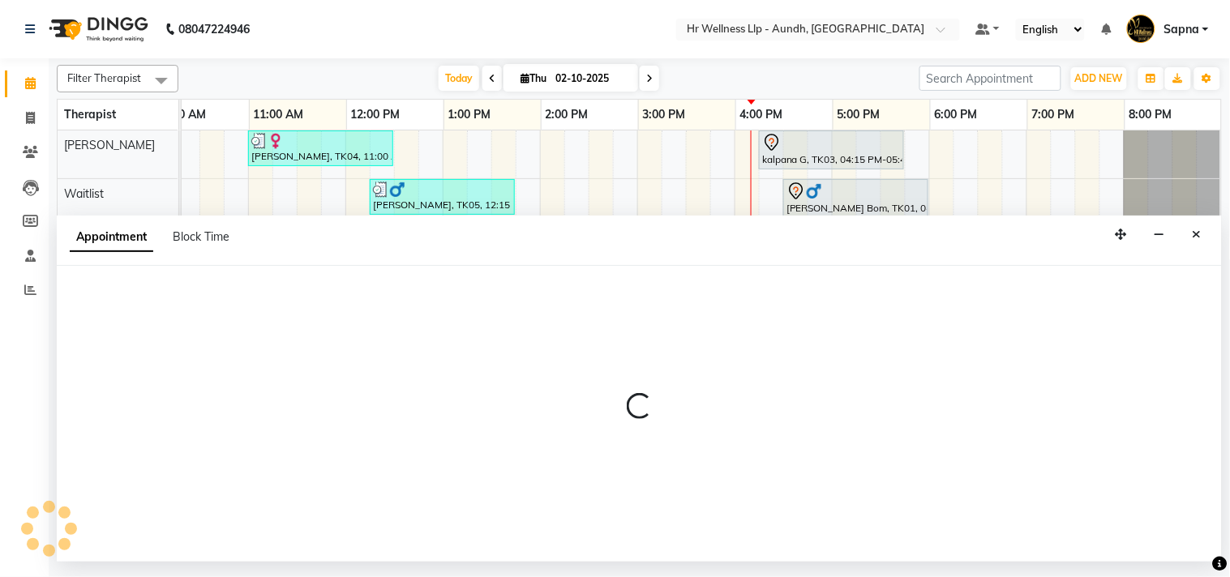
select select "77661"
select select "945"
select select "tentative"
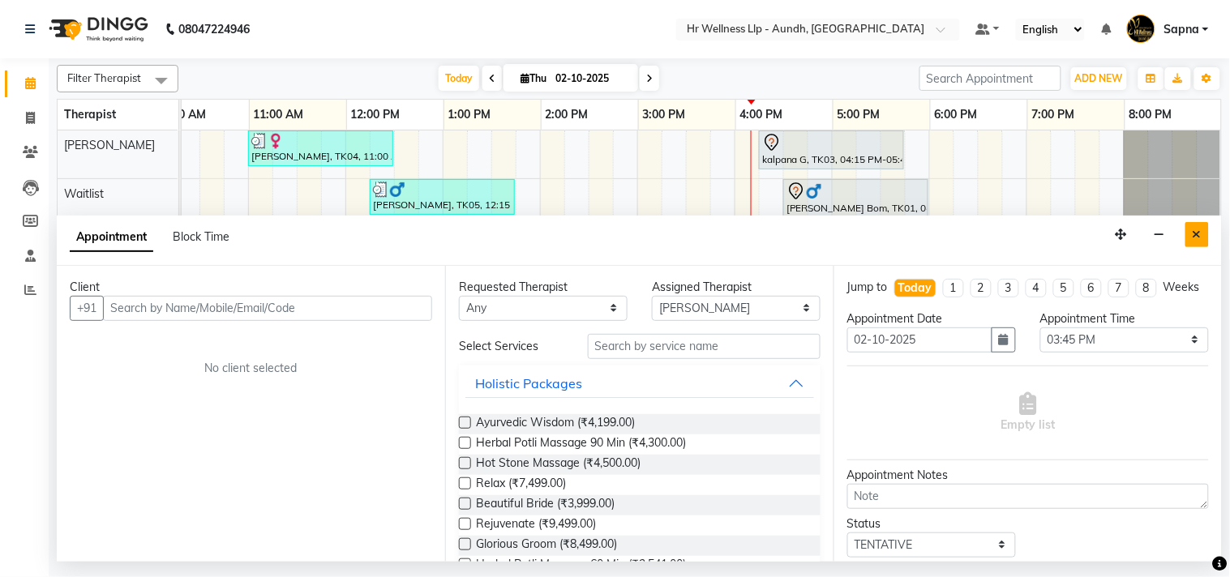
click at [1198, 242] on button "Close" at bounding box center [1197, 234] width 24 height 25
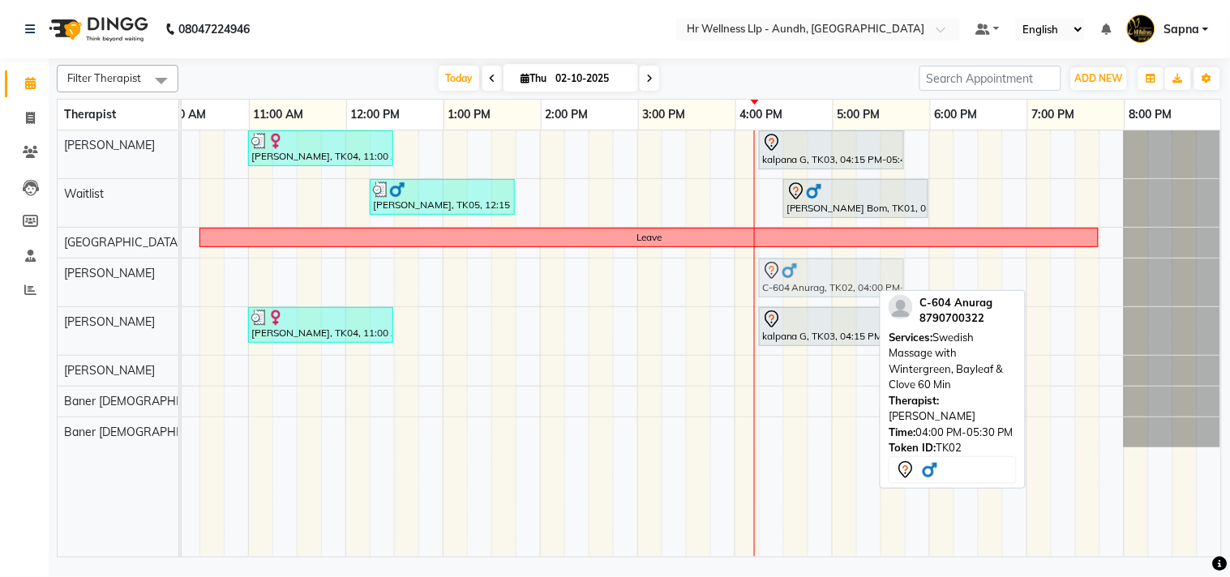
drag, startPoint x: 790, startPoint y: 287, endPoint x: 807, endPoint y: 288, distance: 17.0
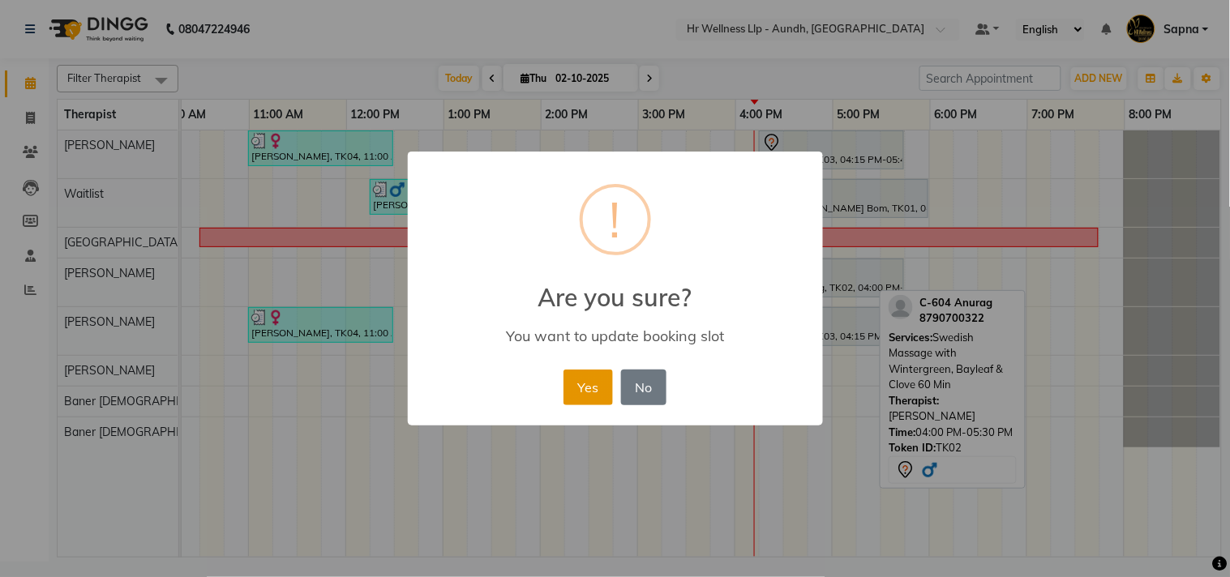
click at [589, 385] on button "Yes" at bounding box center [587, 388] width 49 height 36
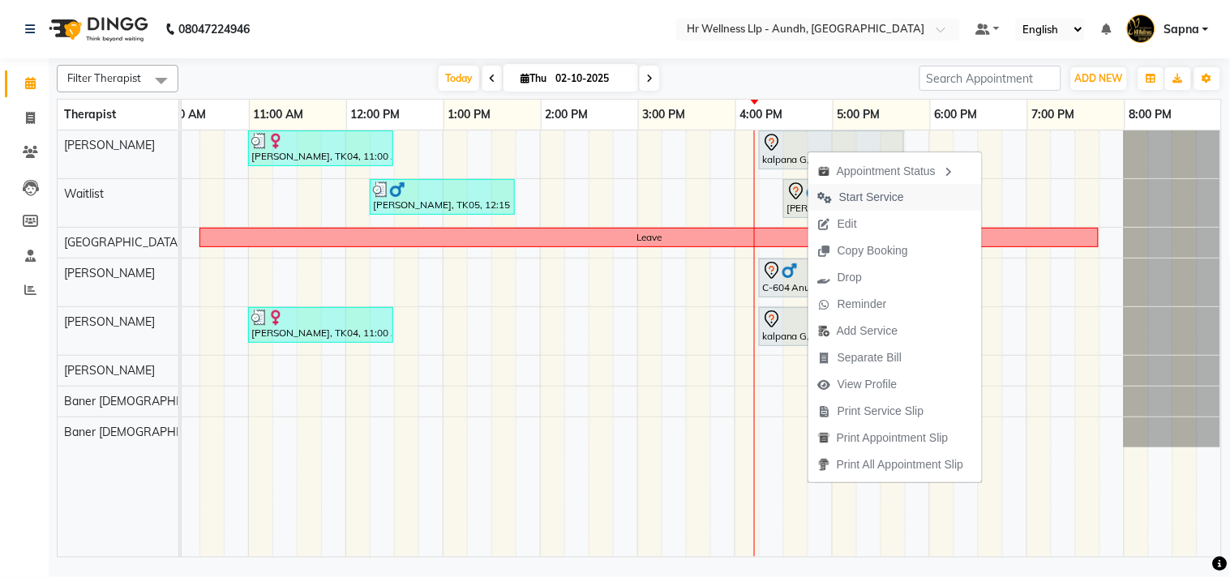
click at [839, 195] on span "Start Service" at bounding box center [871, 197] width 65 height 17
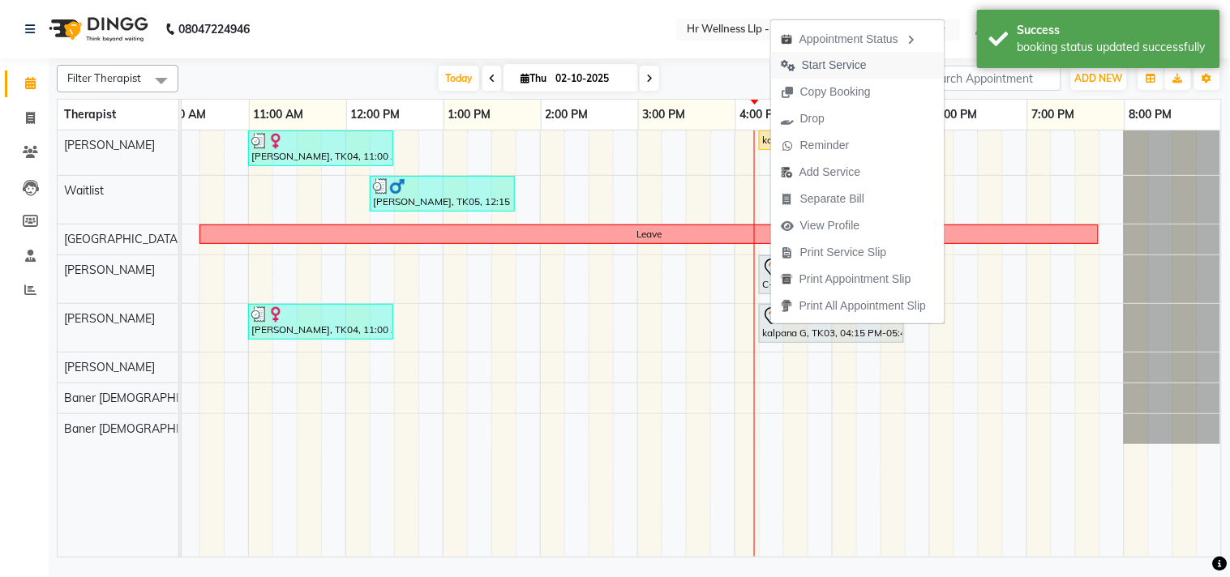
click at [814, 63] on span "Start Service" at bounding box center [834, 65] width 65 height 17
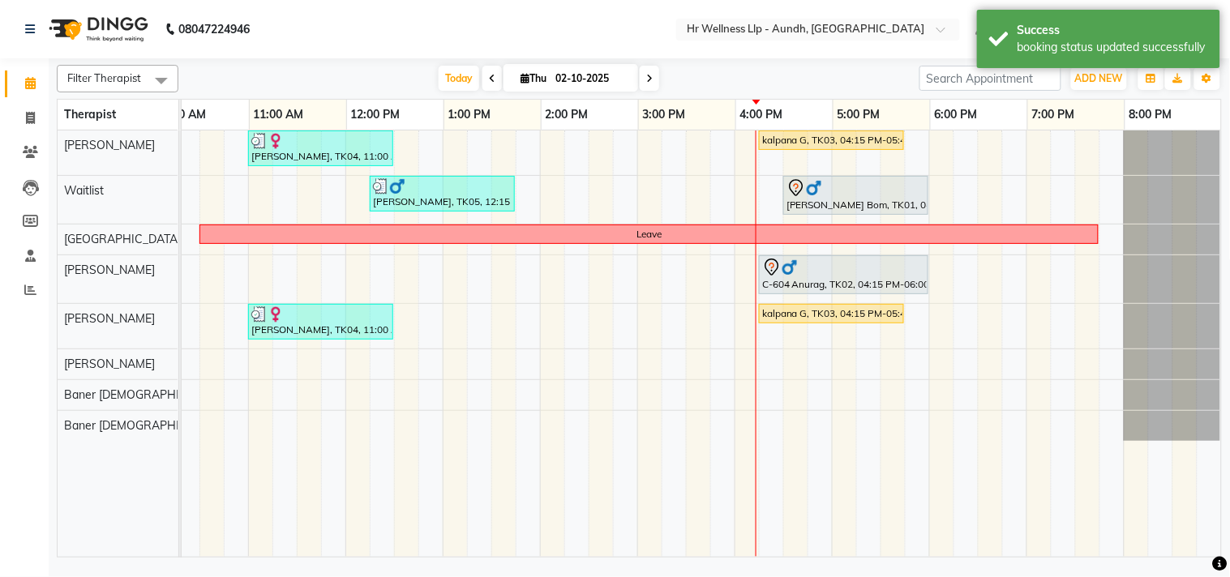
click at [640, 77] on span at bounding box center [649, 78] width 19 height 25
type input "03-10-2025"
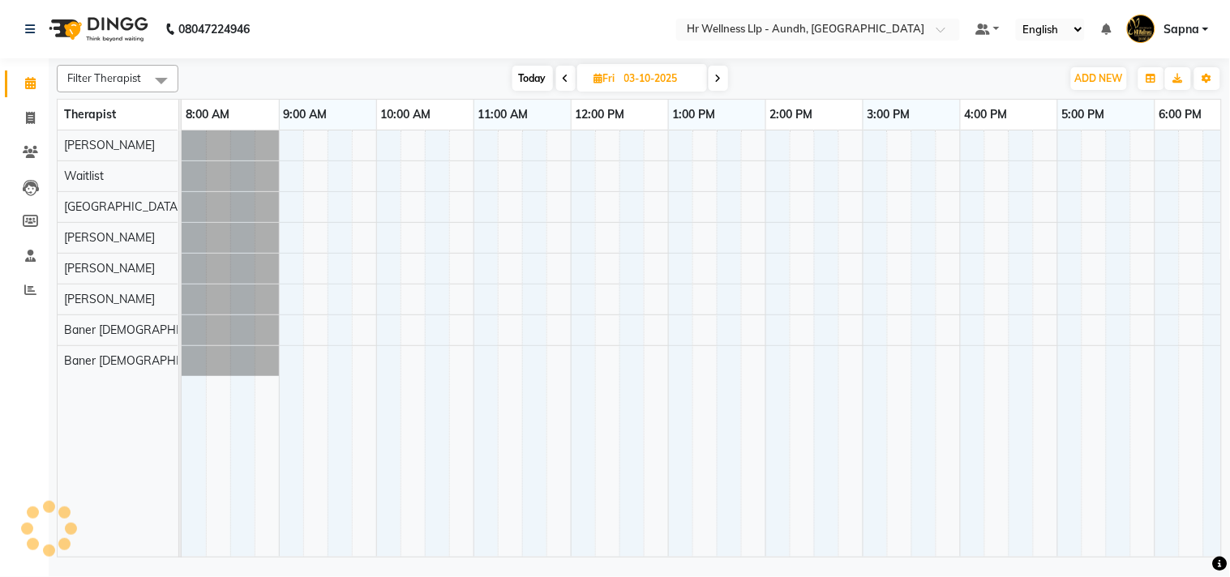
scroll to position [0, 225]
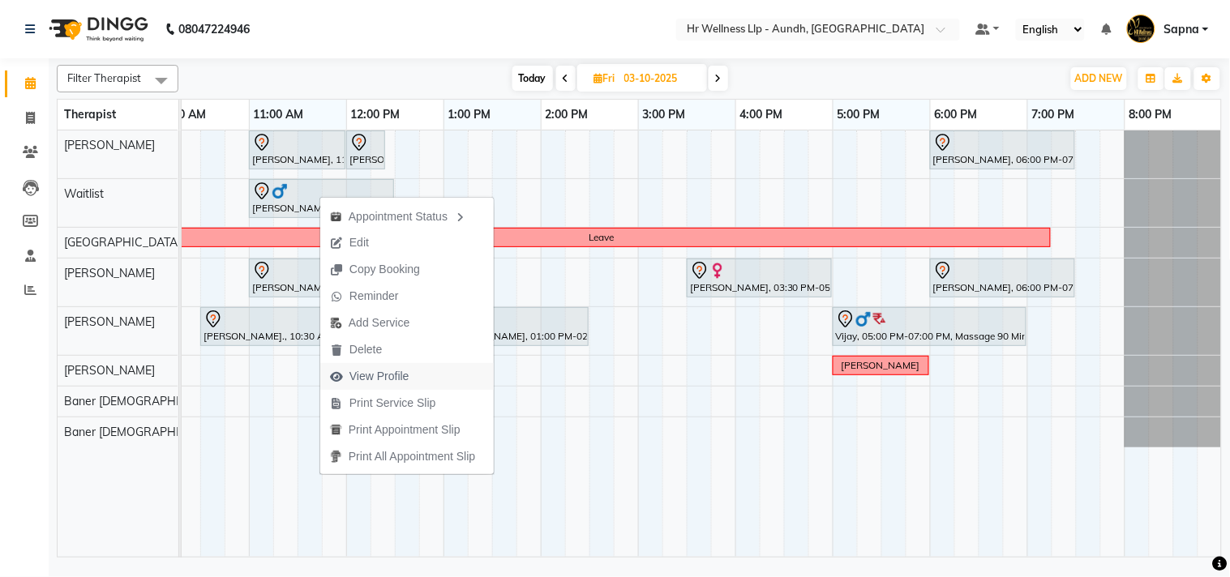
click at [362, 377] on span "View Profile" at bounding box center [379, 376] width 60 height 17
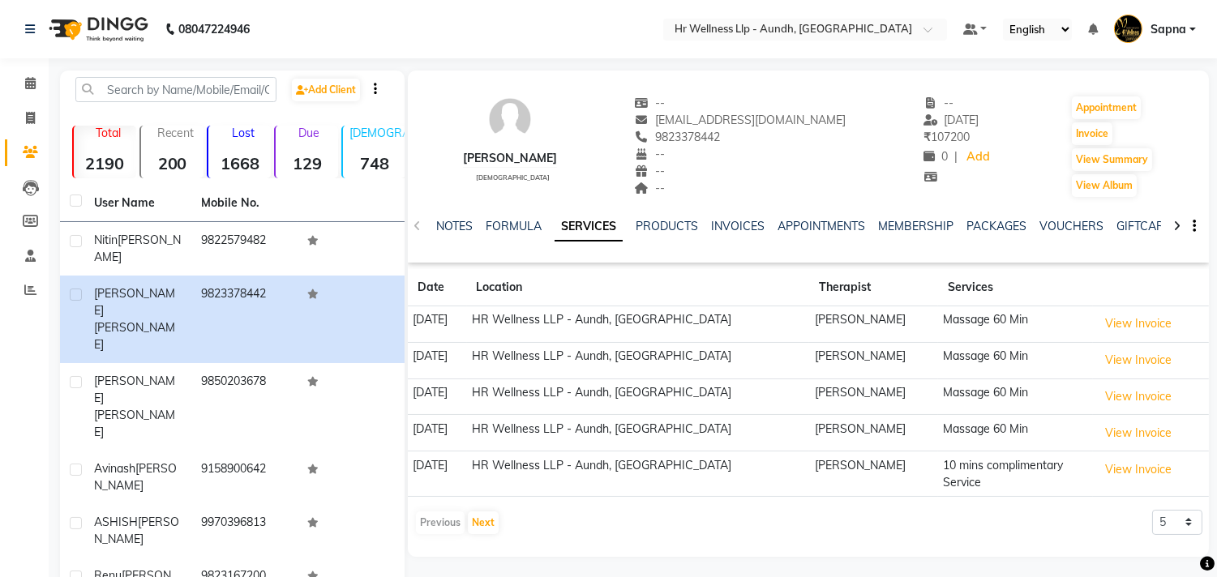
copy span "9823378442"
drag, startPoint x: 668, startPoint y: 139, endPoint x: 757, endPoint y: 136, distance: 89.2
click at [757, 136] on div "9823378442" at bounding box center [741, 137] width 212 height 17
click at [30, 84] on icon at bounding box center [30, 83] width 11 height 12
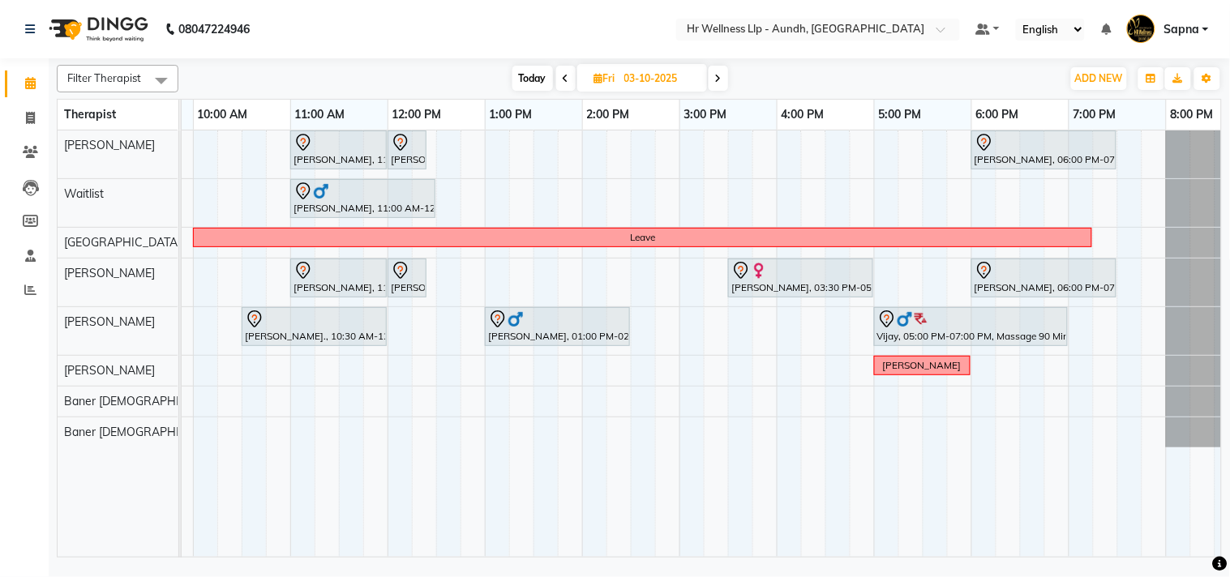
scroll to position [0, 196]
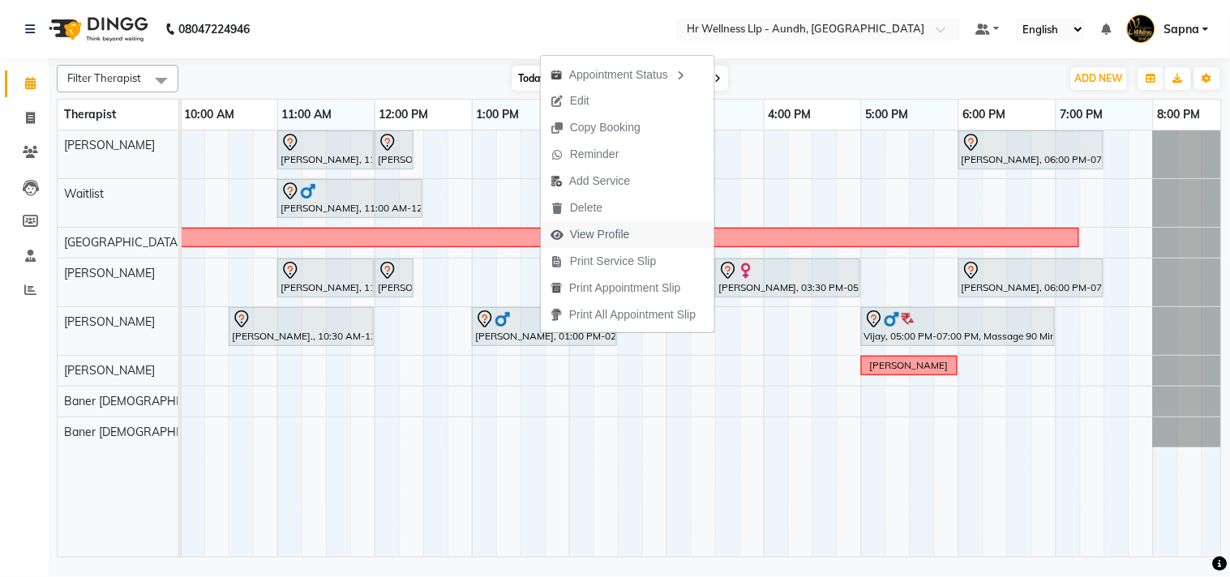
click at [620, 237] on span "View Profile" at bounding box center [600, 234] width 60 height 17
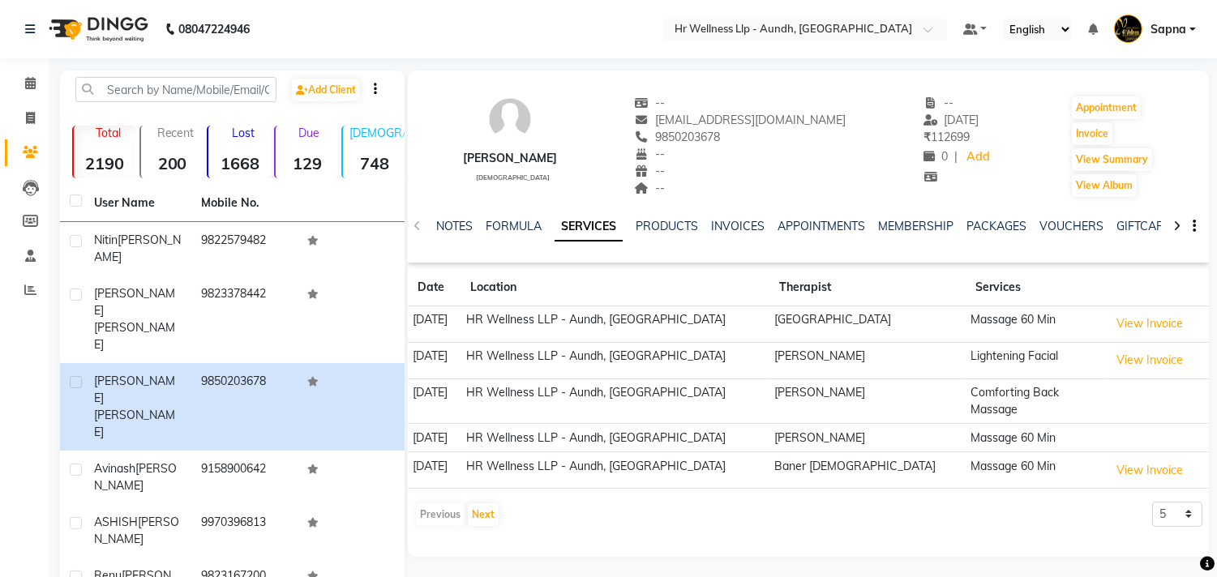
copy span "9850203678"
drag, startPoint x: 666, startPoint y: 135, endPoint x: 736, endPoint y: 135, distance: 70.5
click at [736, 135] on div "9850203678" at bounding box center [741, 137] width 212 height 17
click at [27, 83] on icon at bounding box center [30, 83] width 11 height 12
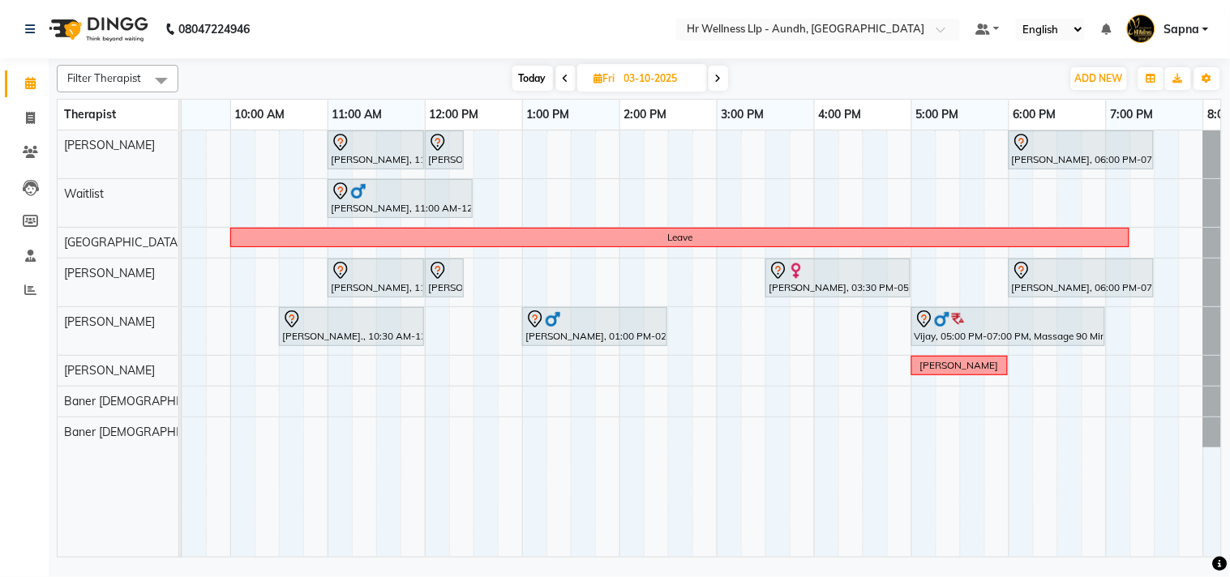
scroll to position [0, 225]
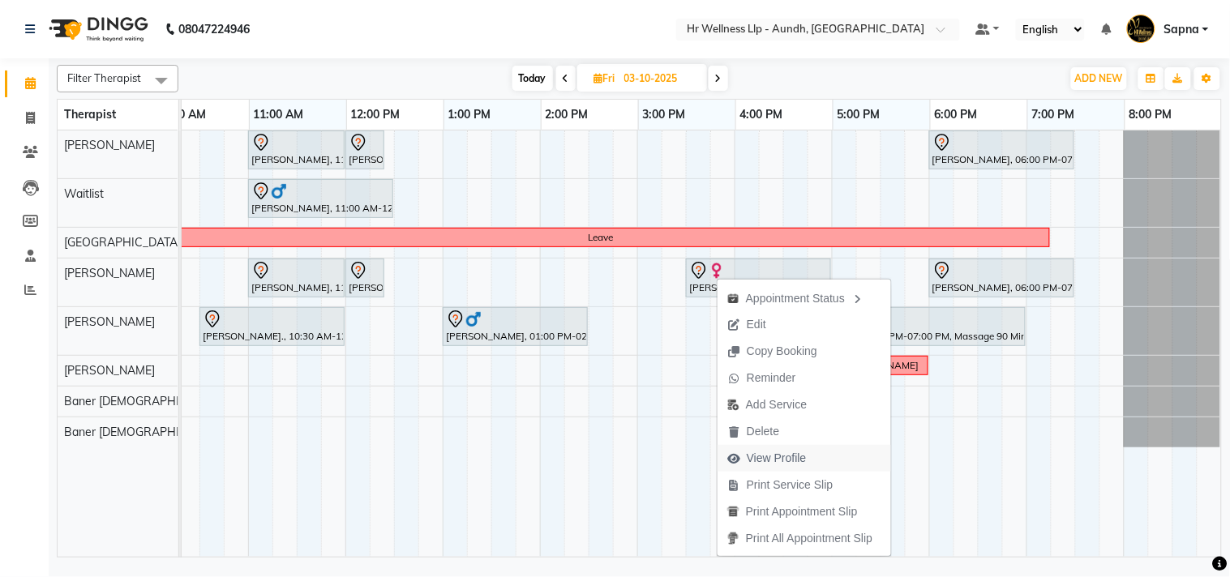
click at [791, 455] on span "View Profile" at bounding box center [777, 458] width 60 height 17
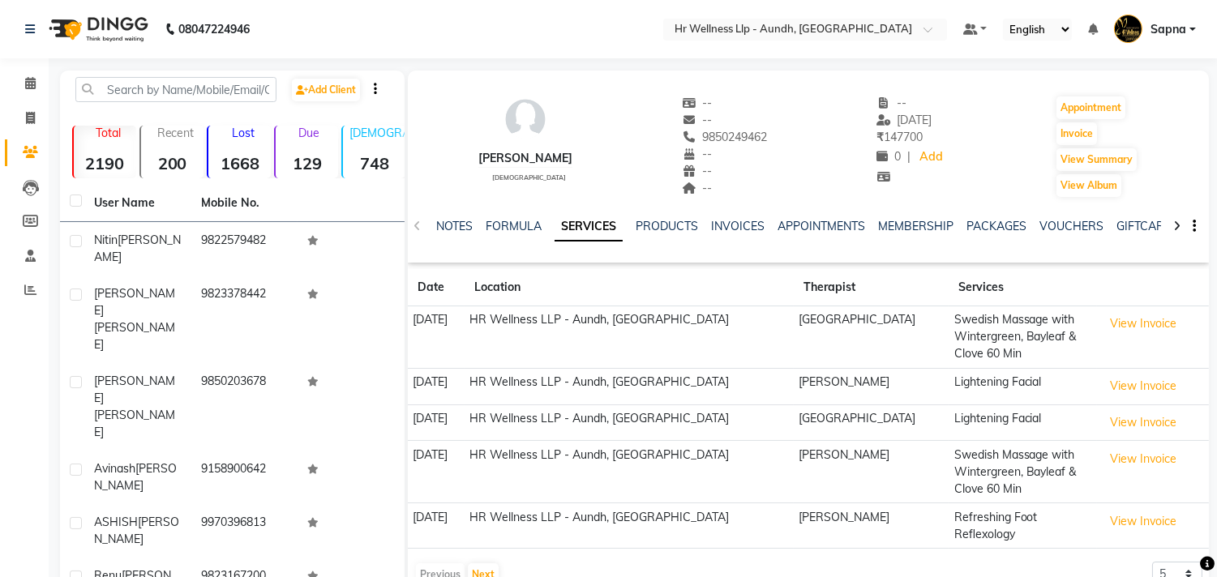
copy span "9850249462"
drag, startPoint x: 697, startPoint y: 139, endPoint x: 782, endPoint y: 136, distance: 85.2
click at [782, 136] on div "[PERSON_NAME] [DEMOGRAPHIC_DATA] -- -- 9850249462 -- -- -- -- [DATE] ₹ 147700 0…" at bounding box center [808, 139] width 801 height 120
click at [35, 79] on span at bounding box center [30, 84] width 28 height 19
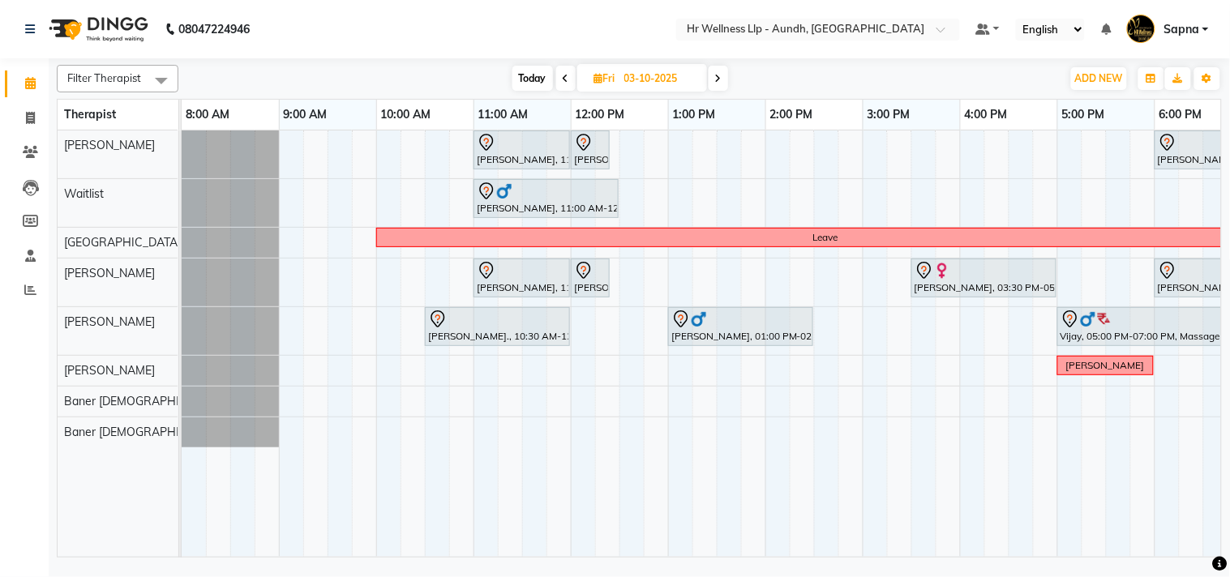
scroll to position [0, 225]
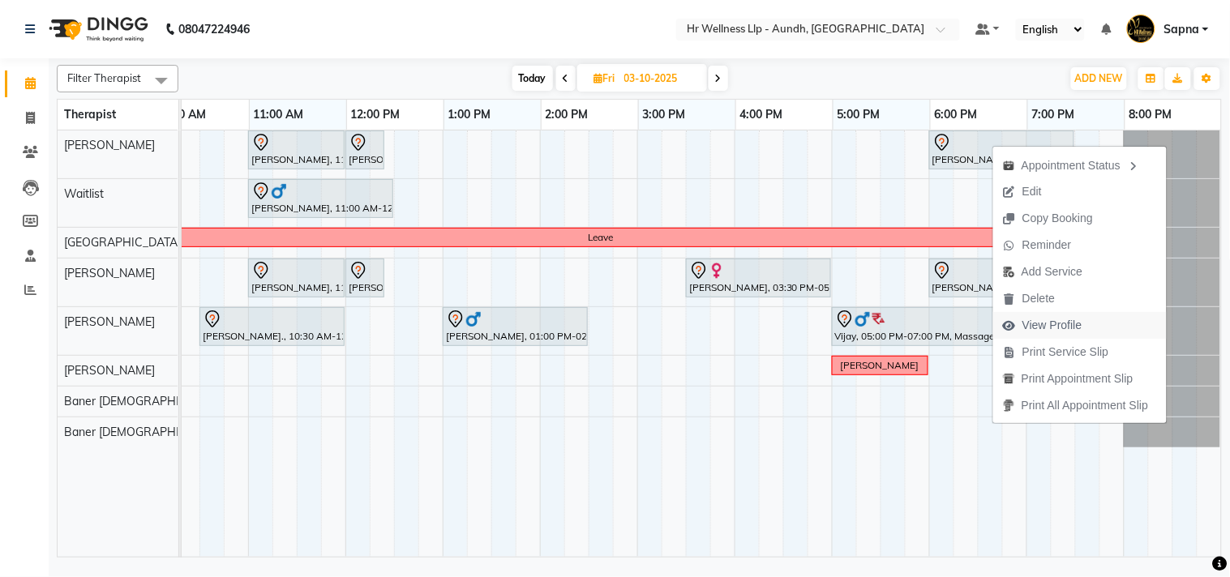
click at [1059, 327] on span "View Profile" at bounding box center [1052, 325] width 60 height 17
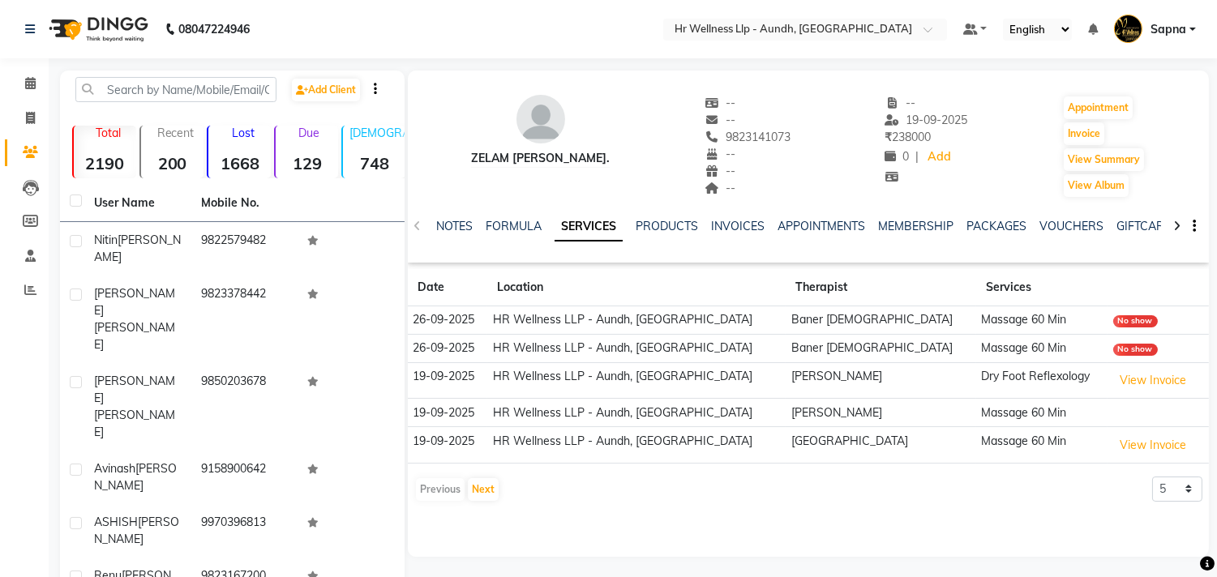
copy span "9823141073"
drag, startPoint x: 692, startPoint y: 133, endPoint x: 807, endPoint y: 136, distance: 114.3
click at [807, 136] on div "Zelam [PERSON_NAME]. -- -- 9823141073 -- -- -- -- [DATE] ₹ 238000 0 | Add Appoi…" at bounding box center [808, 139] width 801 height 120
click at [29, 92] on span at bounding box center [30, 84] width 28 height 19
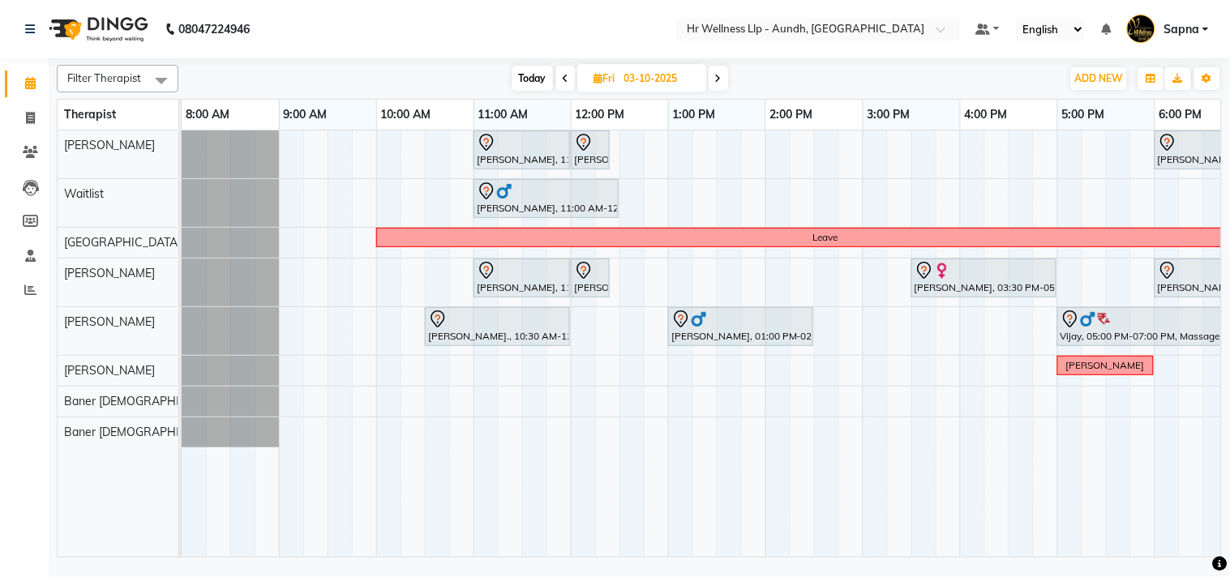
scroll to position [0, 225]
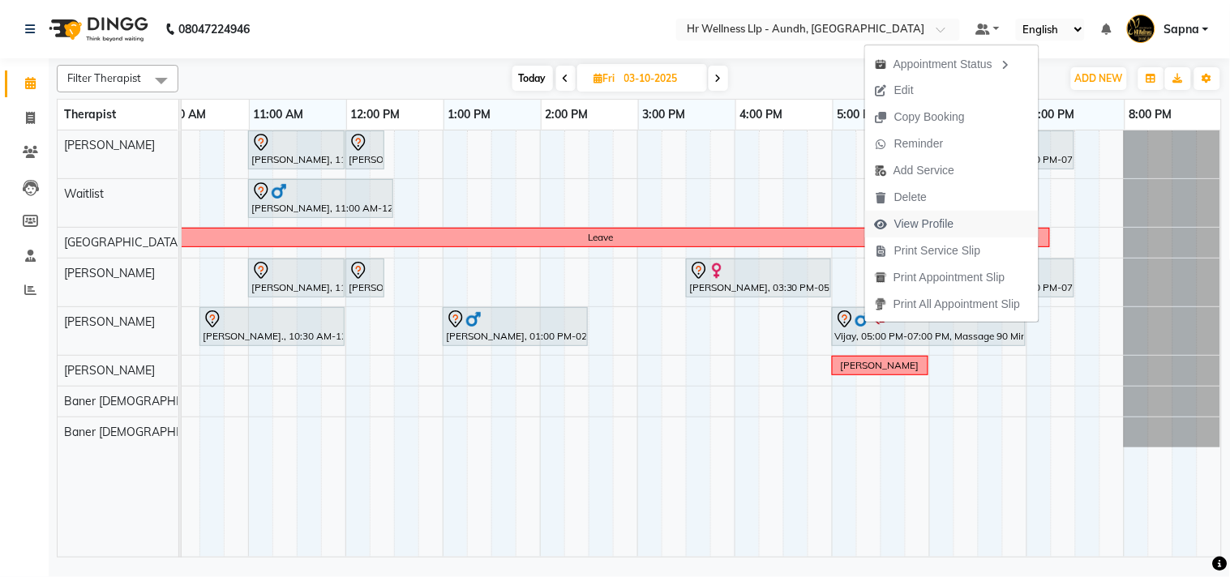
click at [937, 229] on span "View Profile" at bounding box center [924, 224] width 60 height 17
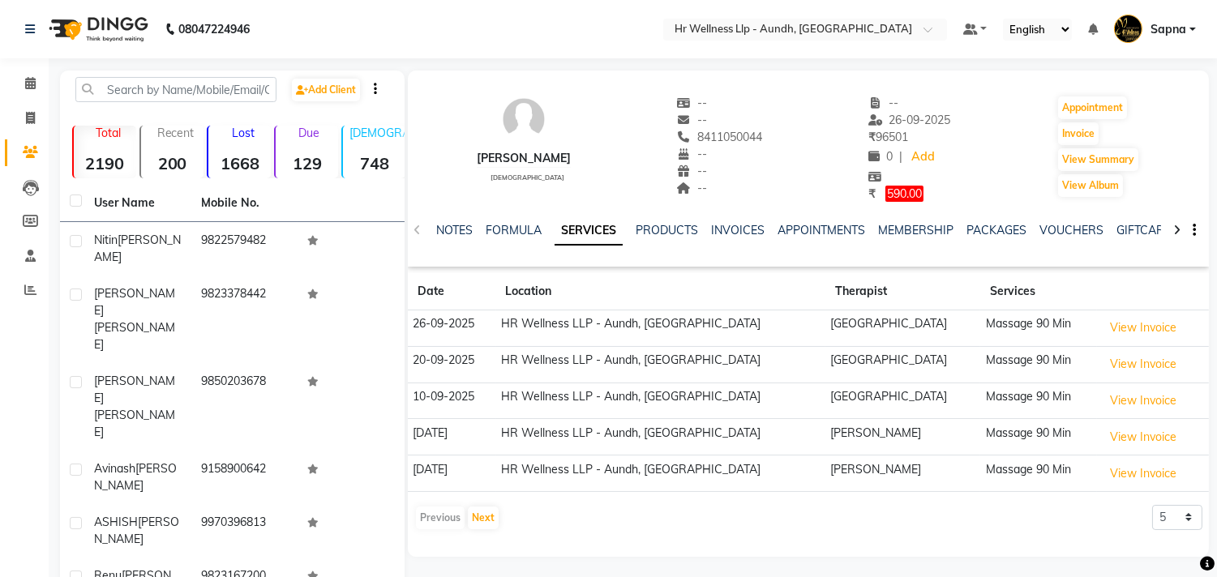
copy span "8411050044"
drag, startPoint x: 668, startPoint y: 134, endPoint x: 747, endPoint y: 135, distance: 78.6
click at [747, 135] on div "[PERSON_NAME][DEMOGRAPHIC_DATA] -- -- 8411050044 -- -- -- -- [DATE] ₹ 96501 0 |…" at bounding box center [808, 141] width 801 height 124
click at [32, 79] on icon at bounding box center [30, 83] width 11 height 12
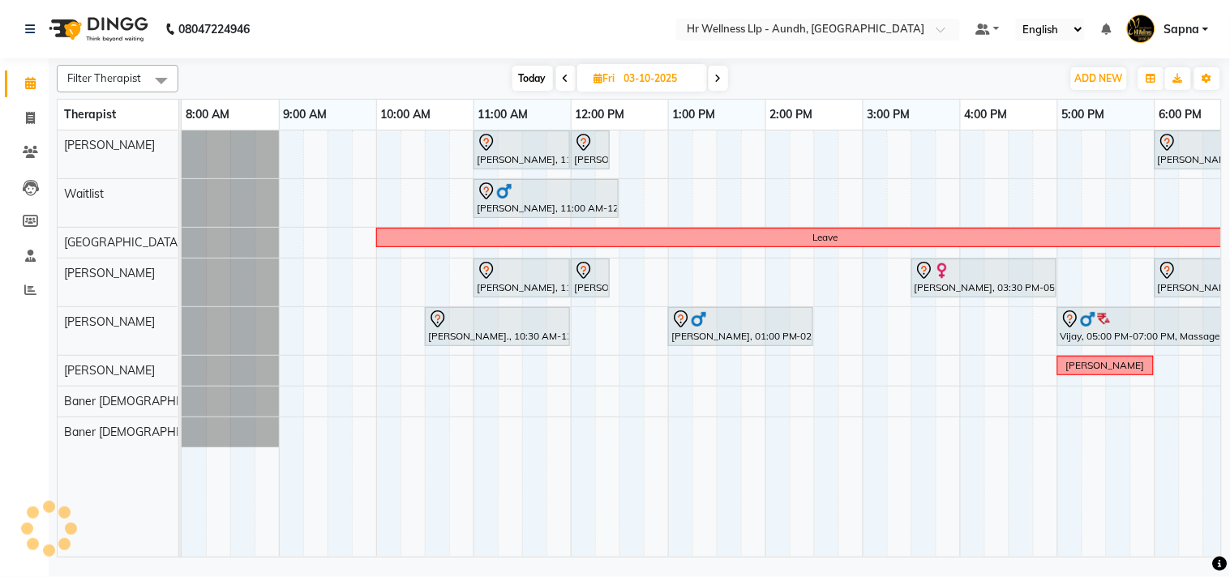
scroll to position [0, 225]
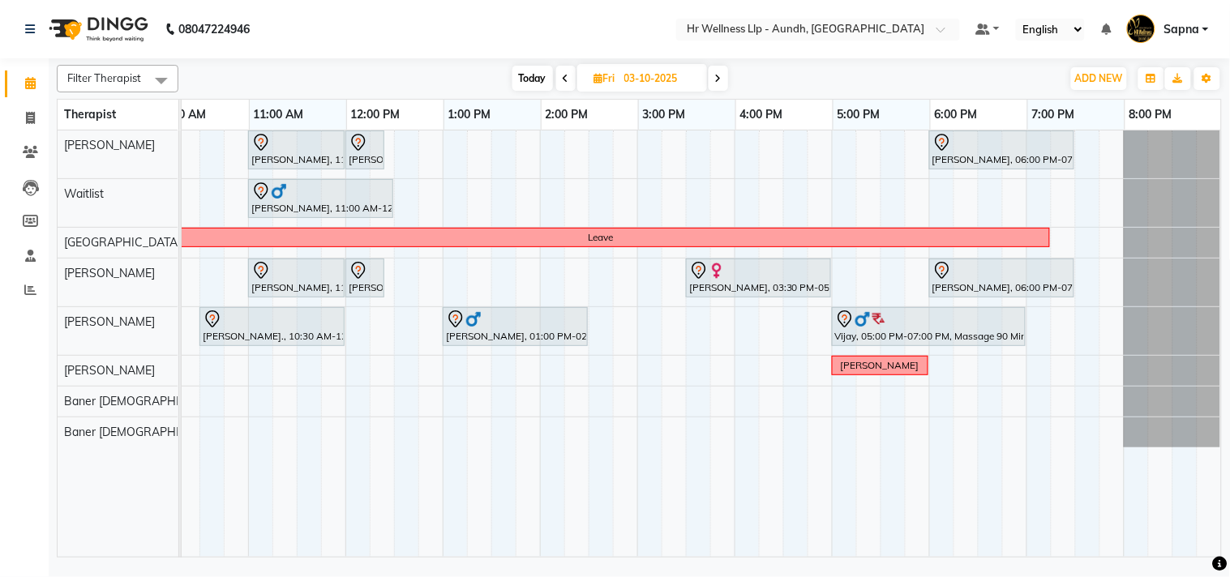
click at [722, 79] on span at bounding box center [717, 78] width 19 height 25
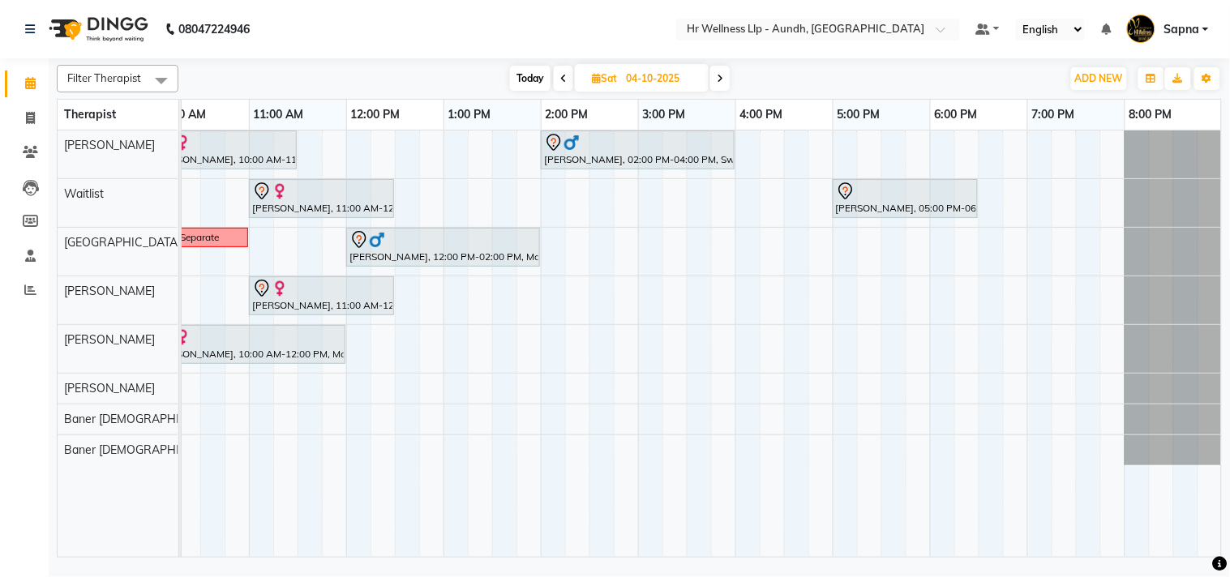
click at [725, 78] on span at bounding box center [719, 78] width 19 height 25
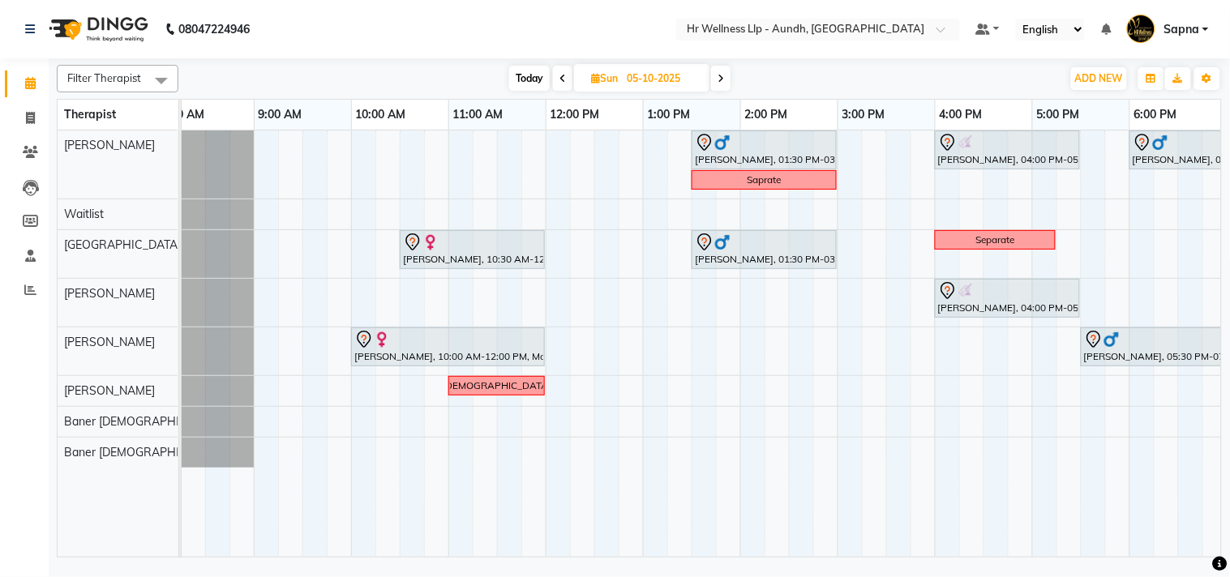
scroll to position [0, 26]
click at [532, 79] on span "Today" at bounding box center [529, 78] width 41 height 25
type input "02-10-2025"
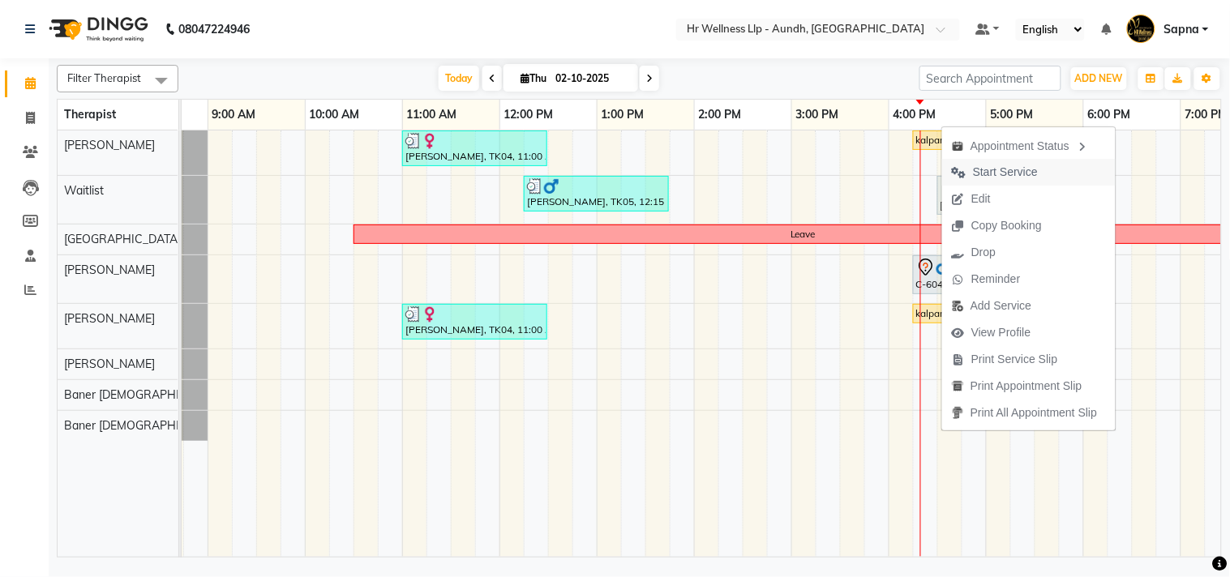
click at [997, 168] on span "Start Service" at bounding box center [1005, 172] width 65 height 17
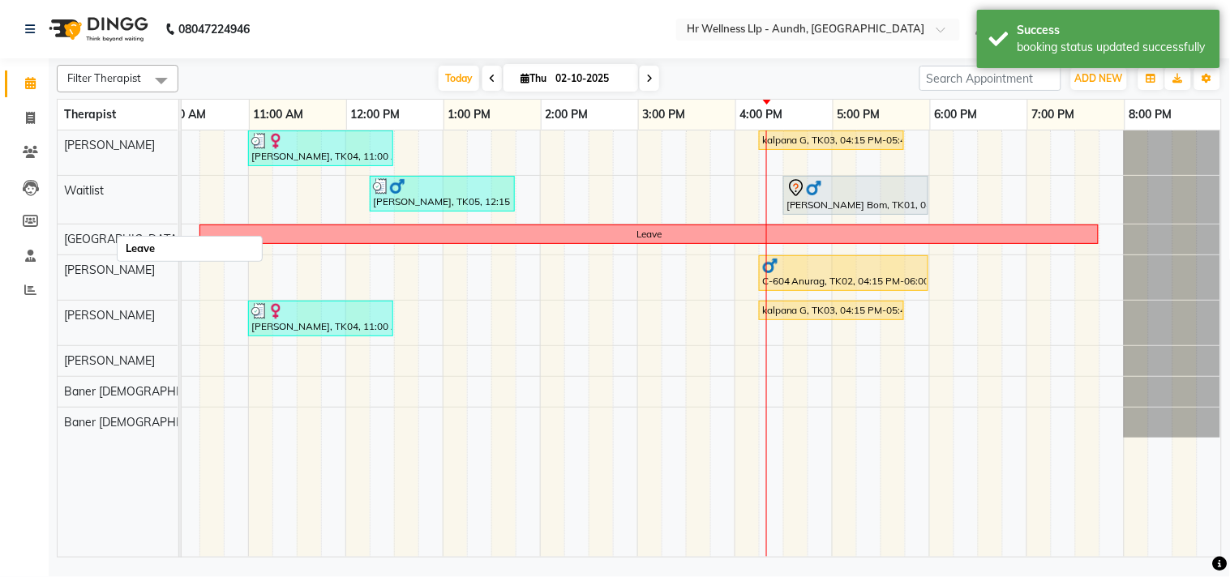
scroll to position [0, 238]
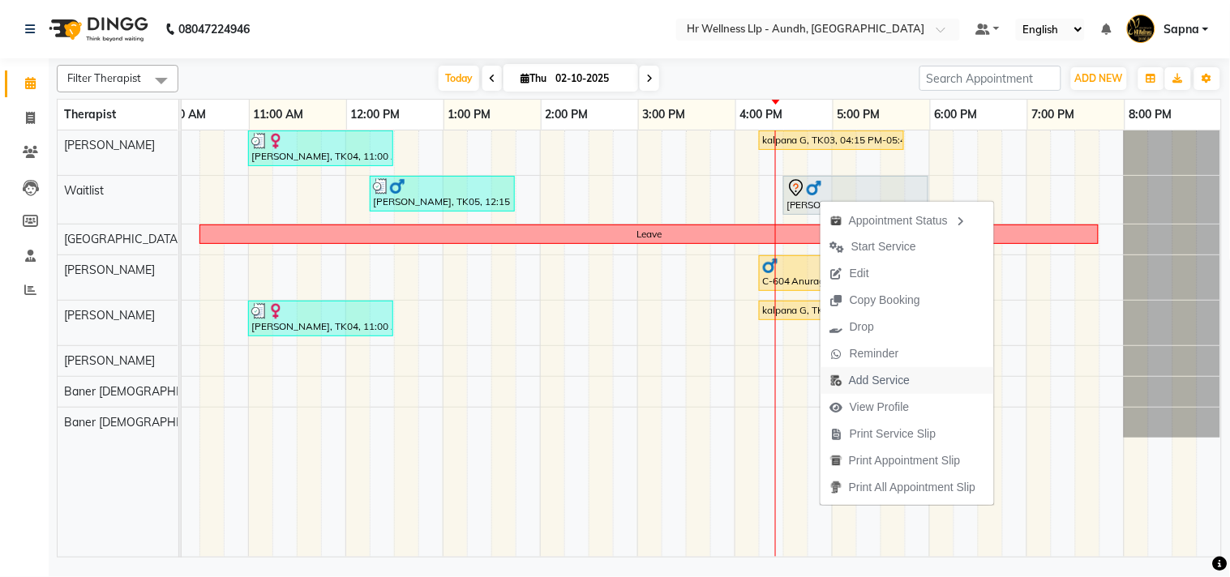
click at [884, 377] on span "Add Service" at bounding box center [879, 380] width 61 height 17
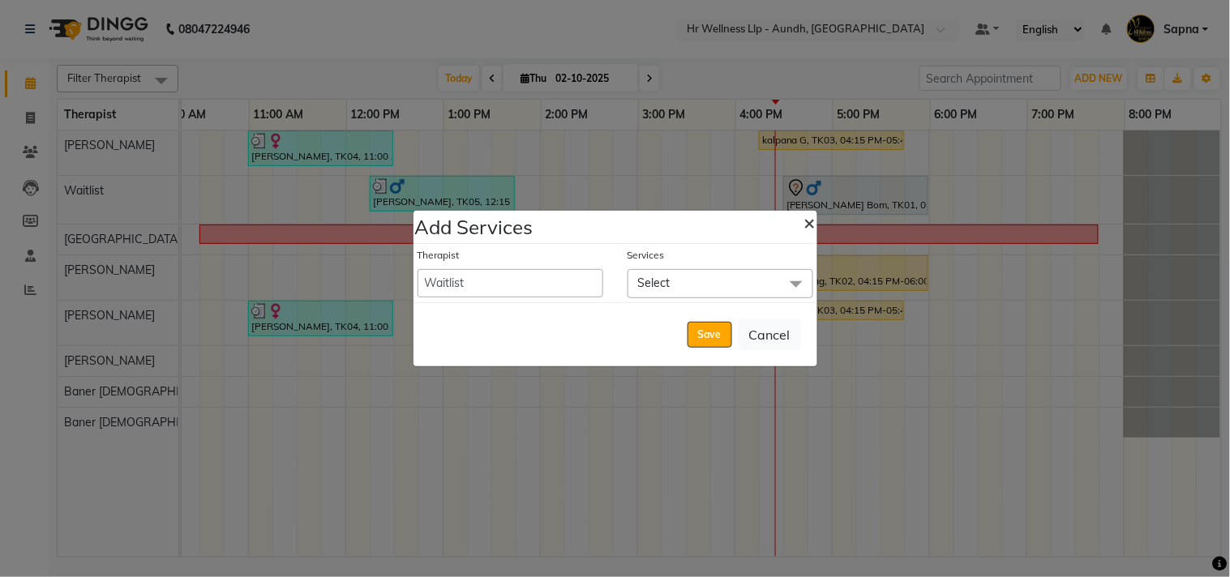
click at [805, 229] on span "×" at bounding box center [809, 222] width 11 height 24
select select "25685"
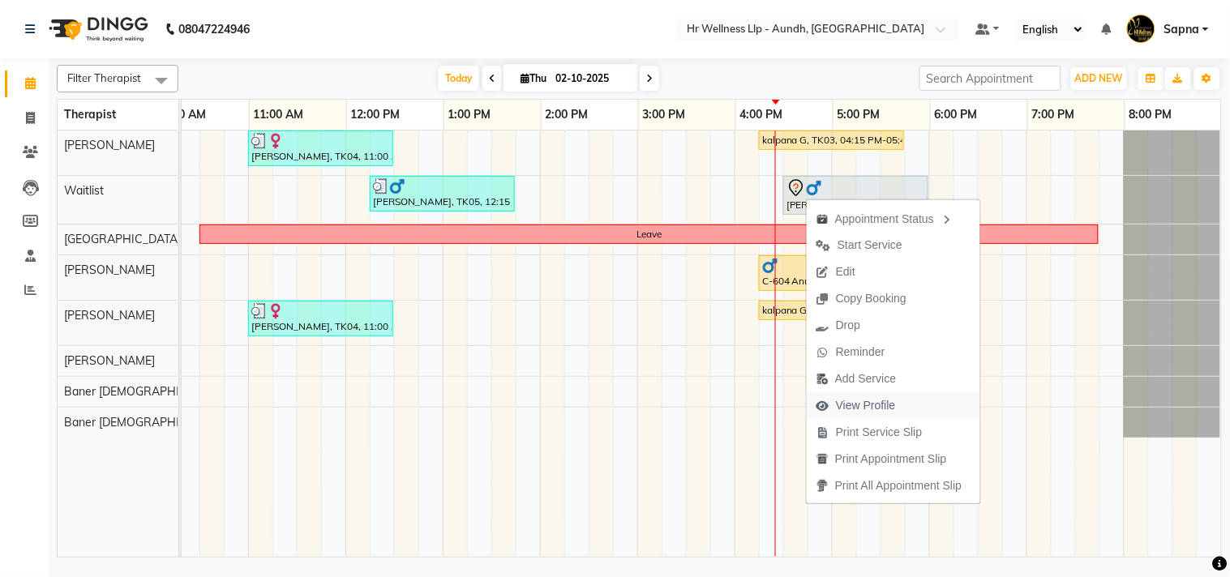
click at [864, 401] on span "View Profile" at bounding box center [866, 405] width 60 height 17
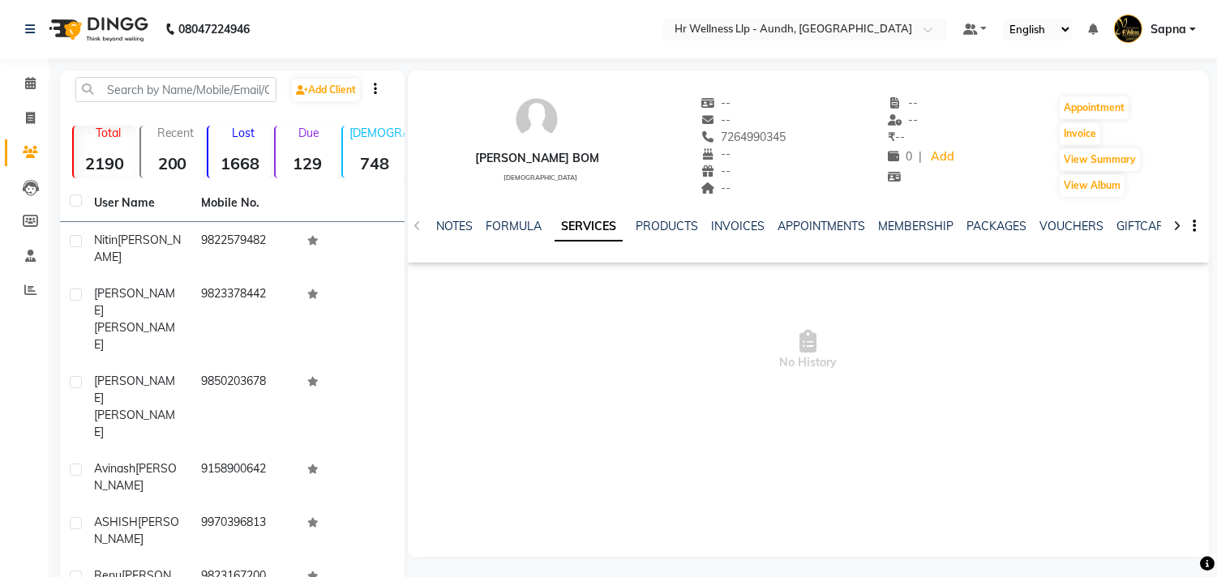
drag, startPoint x: 696, startPoint y: 133, endPoint x: 787, endPoint y: 136, distance: 91.7
click at [787, 136] on div "[PERSON_NAME] [DEMOGRAPHIC_DATA] -- -- 7264990345 -- -- -- -- -- ₹ -- 0 | Add A…" at bounding box center [808, 139] width 801 height 120
click at [29, 82] on icon at bounding box center [30, 83] width 11 height 12
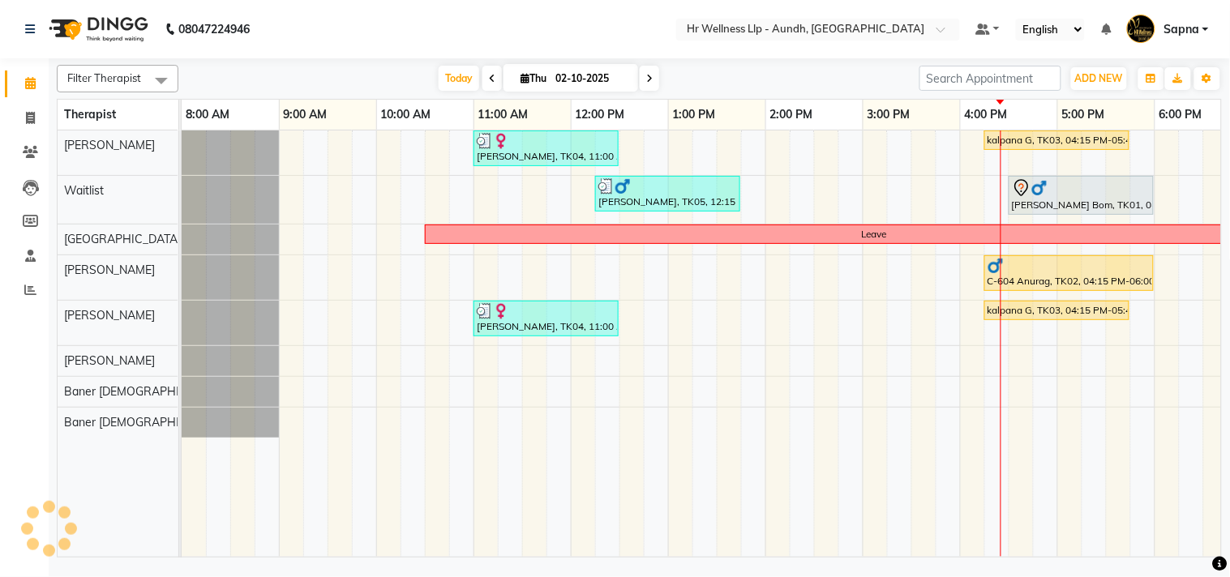
scroll to position [0, 225]
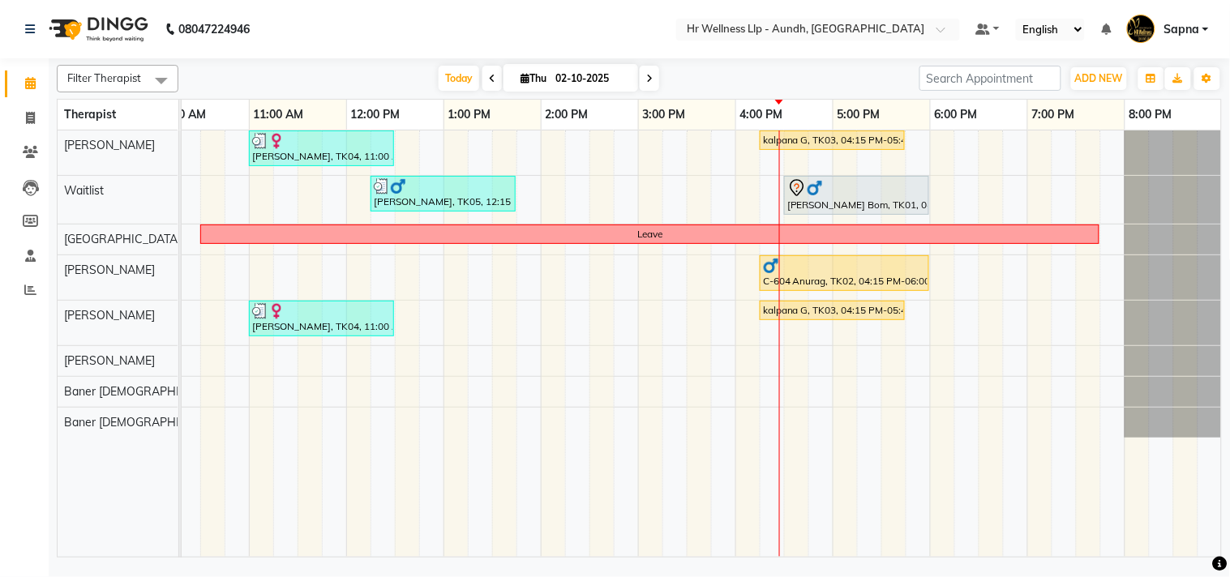
click at [646, 77] on icon at bounding box center [649, 79] width 6 height 10
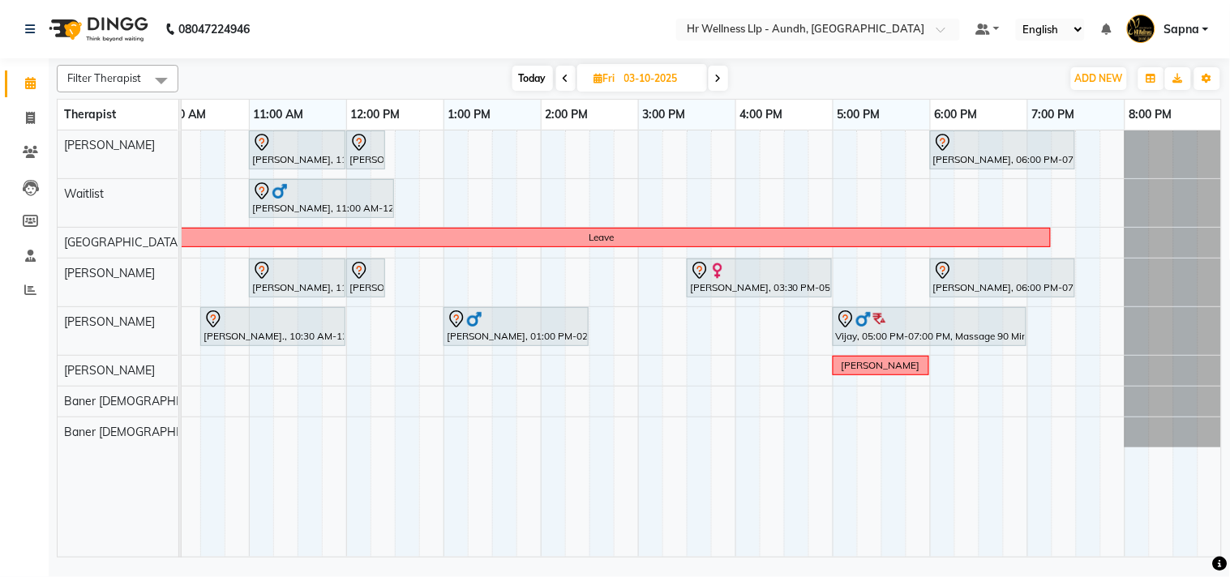
click at [527, 83] on span "Today" at bounding box center [532, 78] width 41 height 25
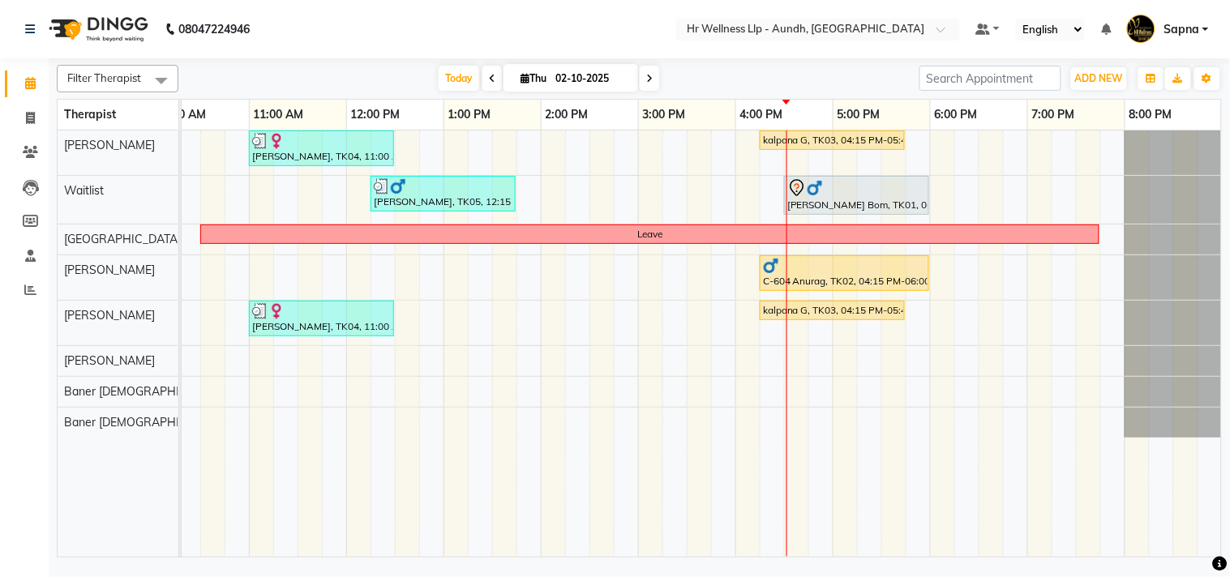
click at [644, 71] on span at bounding box center [649, 78] width 19 height 25
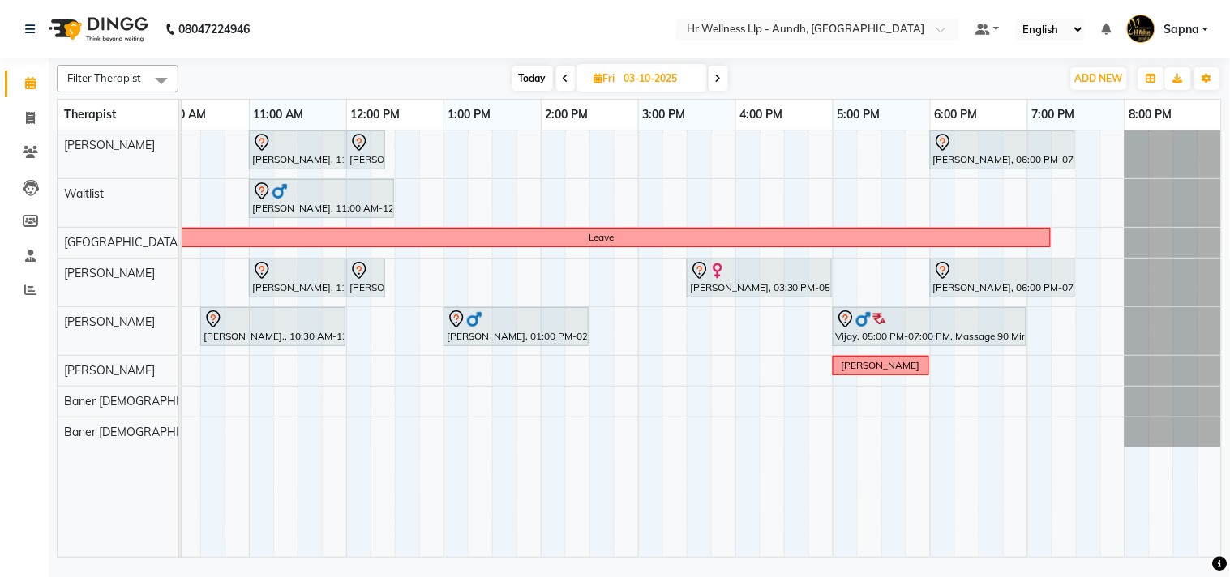
click at [720, 79] on icon at bounding box center [718, 79] width 6 height 10
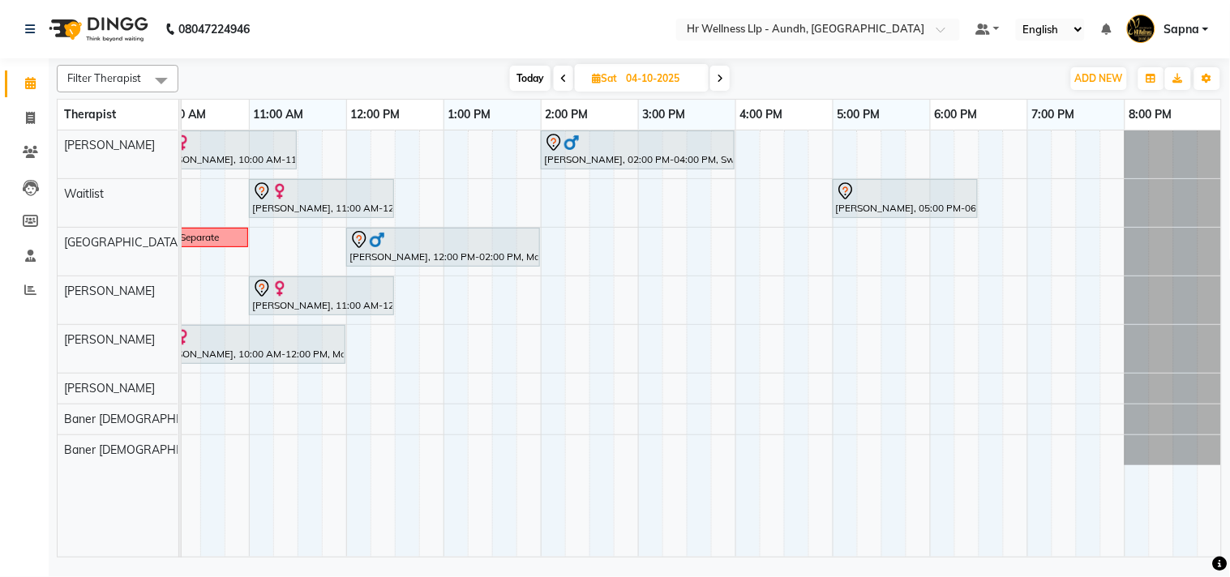
click at [565, 83] on span at bounding box center [563, 78] width 19 height 25
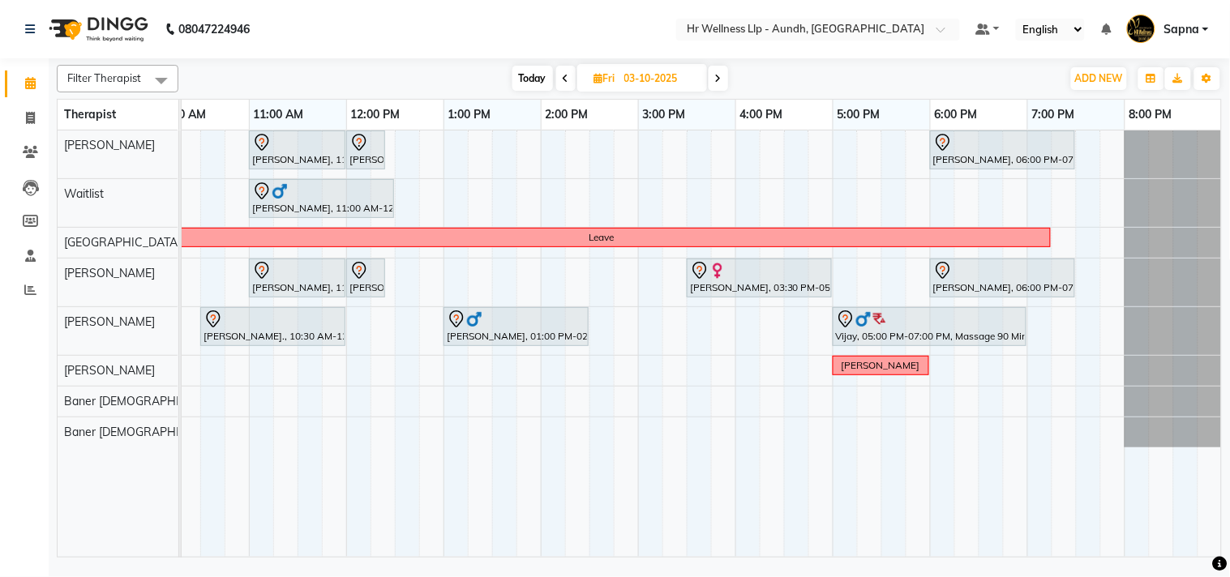
click at [520, 79] on span "Today" at bounding box center [532, 78] width 41 height 25
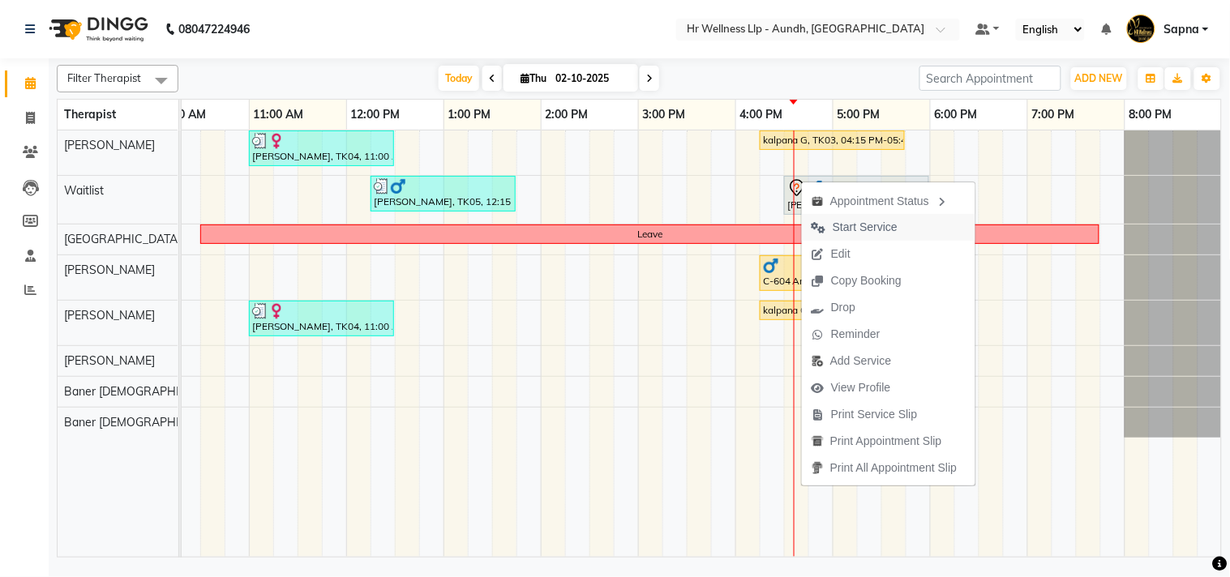
click at [850, 221] on span "Start Service" at bounding box center [865, 227] width 65 height 17
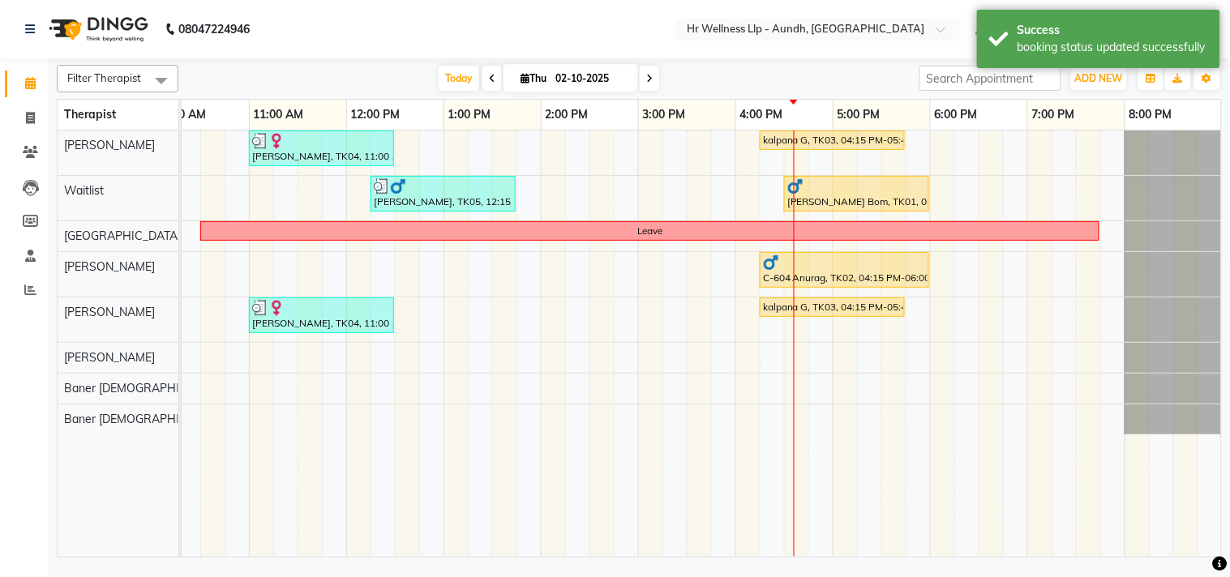
click at [646, 81] on icon at bounding box center [649, 79] width 6 height 10
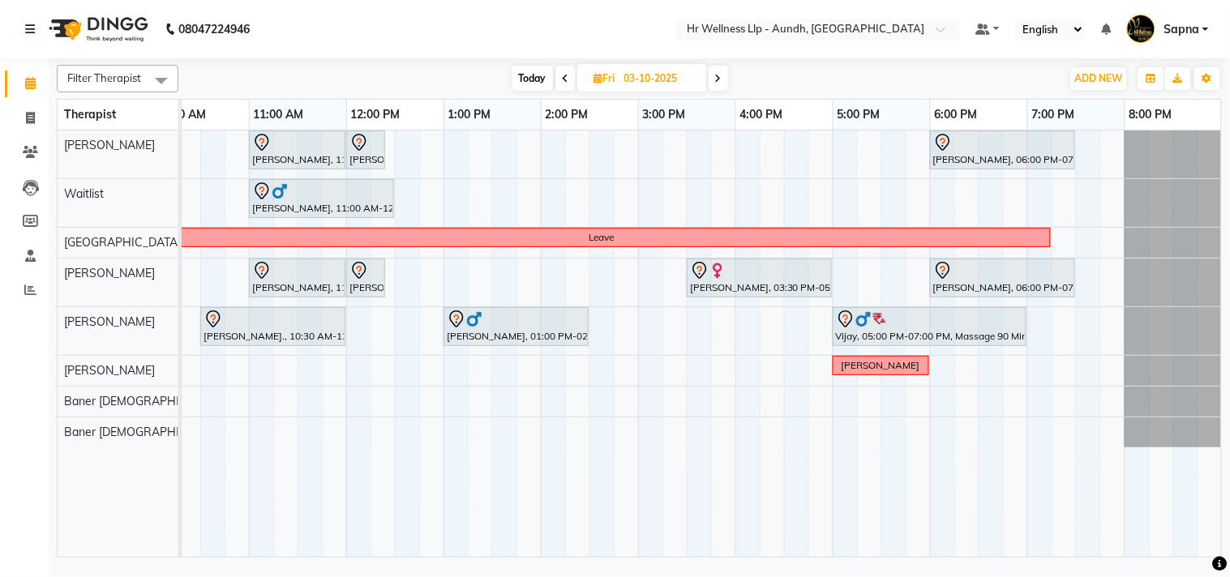
click at [533, 82] on span "Today" at bounding box center [532, 78] width 41 height 25
type input "02-10-2025"
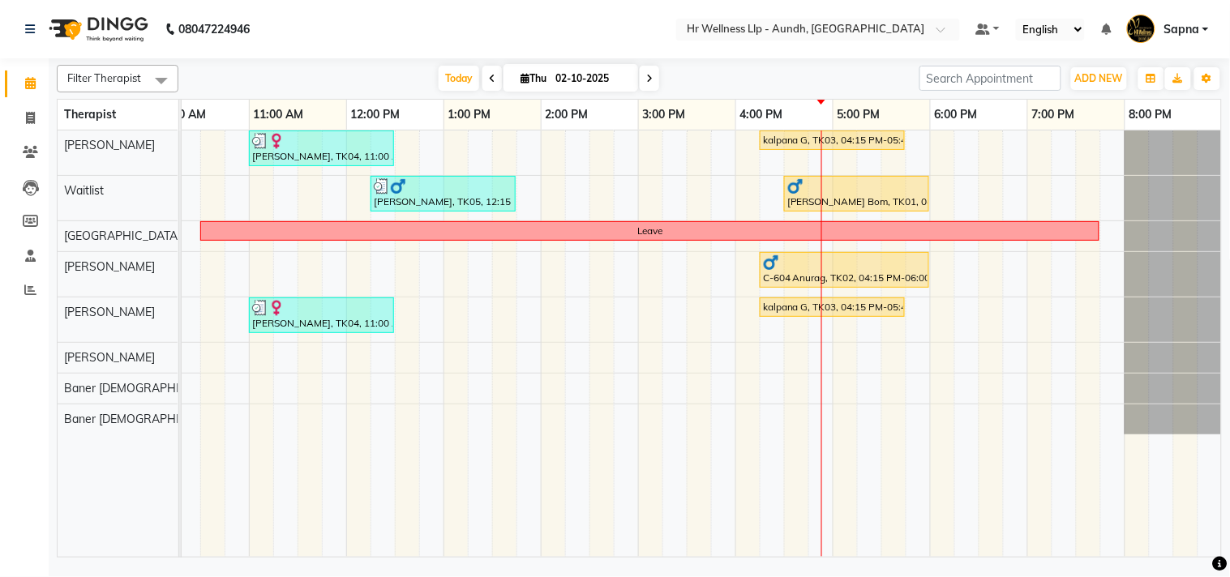
click at [616, 278] on div "[PERSON_NAME], TK04, 11:00 AM-12:30 PM, Massage 60 Min kalpana G, TK03, 04:15 P…" at bounding box center [589, 344] width 1265 height 426
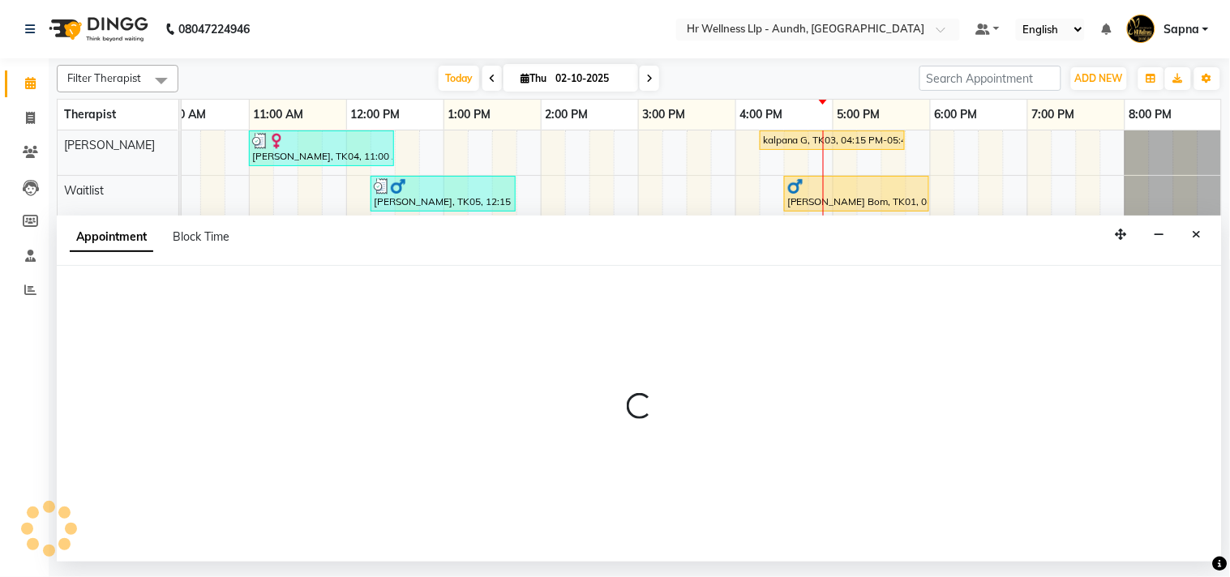
select select "77663"
select select "885"
select select "tentative"
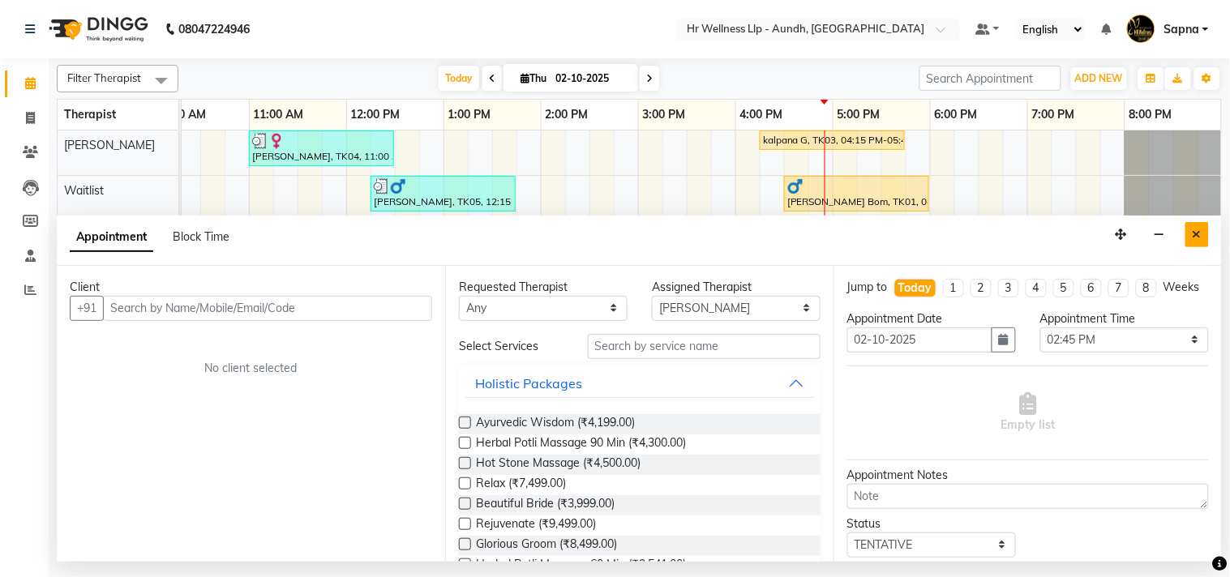
click at [1200, 227] on button "Close" at bounding box center [1197, 234] width 24 height 25
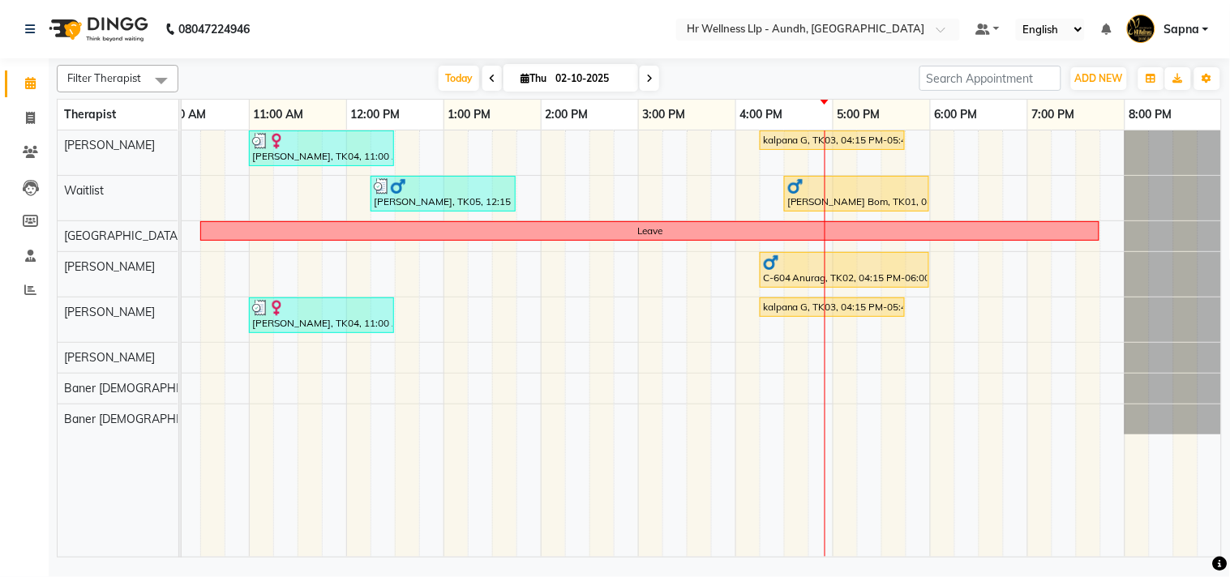
click at [652, 76] on span at bounding box center [649, 78] width 19 height 25
type input "03-10-2025"
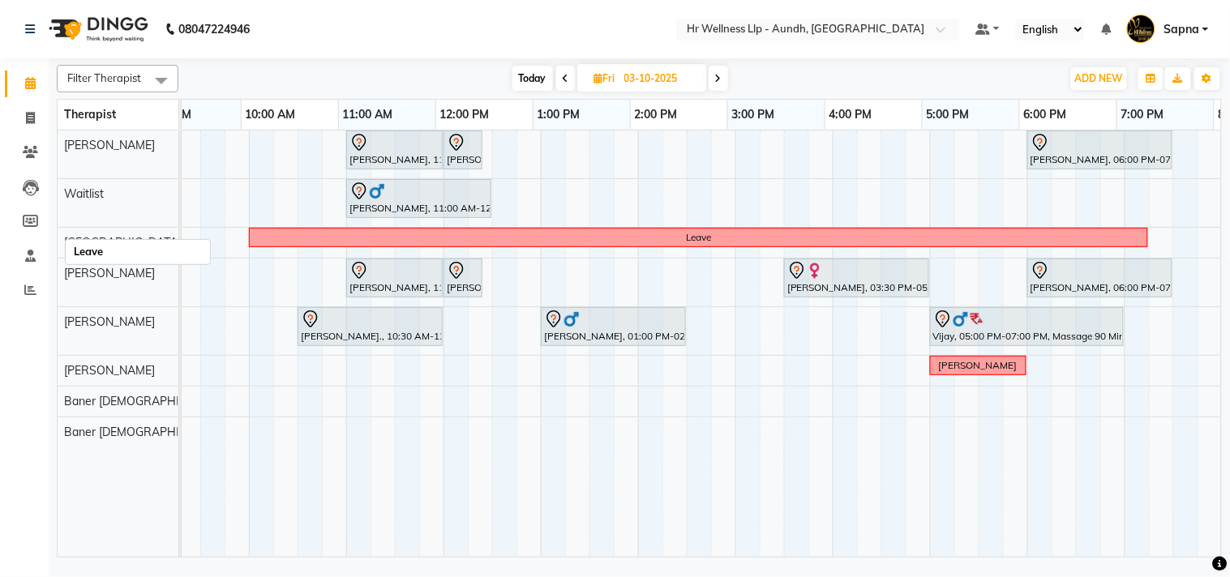
scroll to position [0, 127]
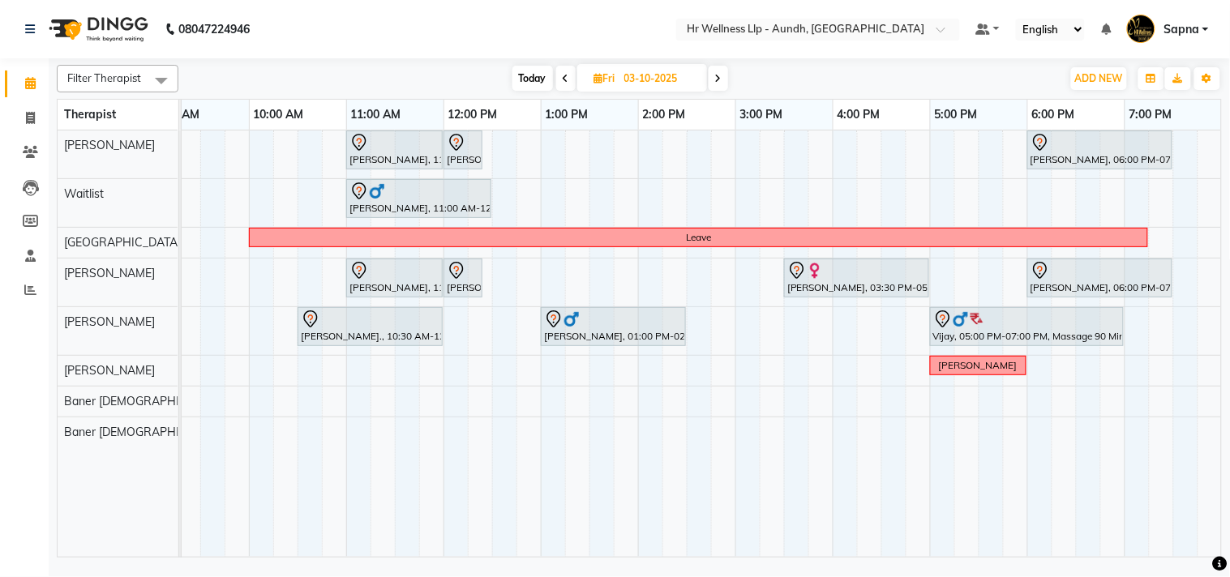
click at [554, 204] on div "[PERSON_NAME], 11:00 AM-12:00 PM, Massage 60 [PERSON_NAME], 12:00 PM-12:25 PM, …" at bounding box center [686, 344] width 1265 height 426
select select "45452"
select select "tentative"
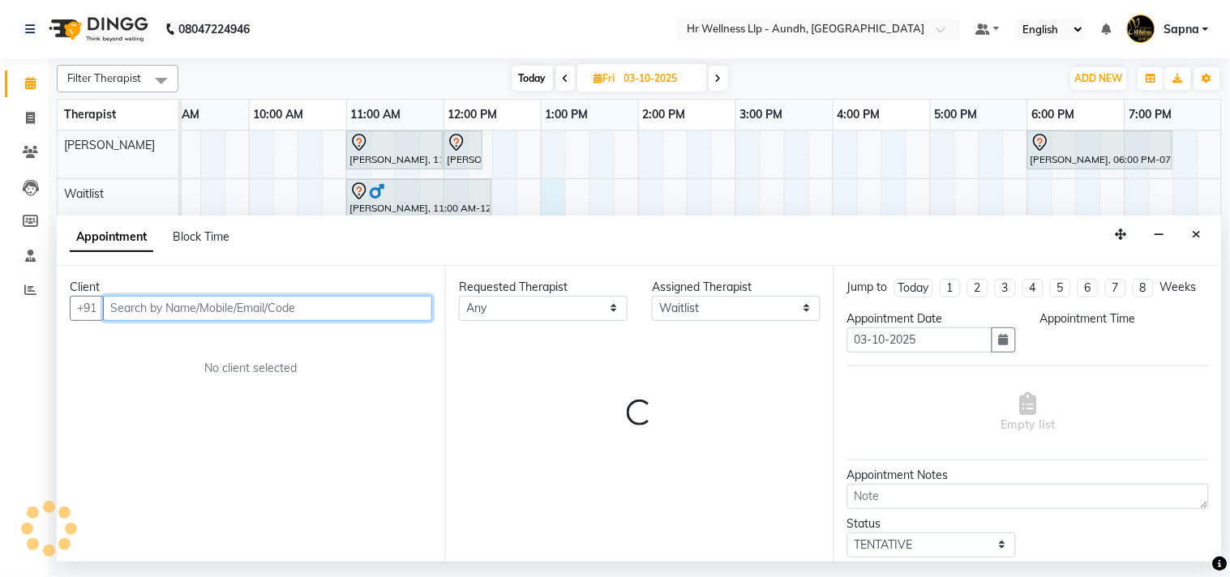
select select "780"
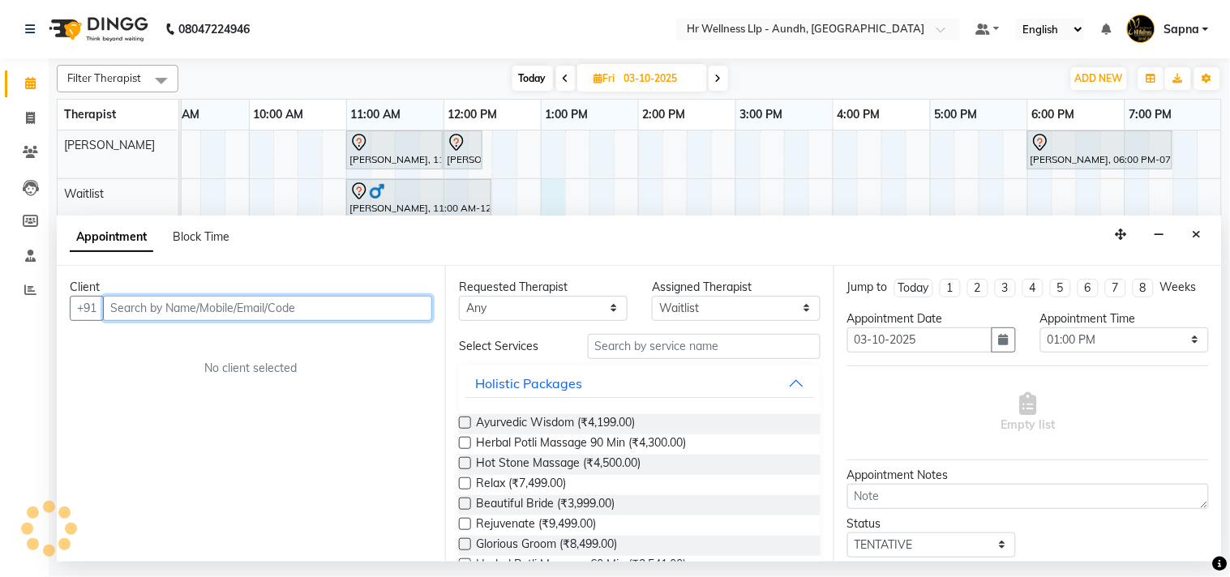
click at [132, 311] on input "text" at bounding box center [267, 308] width 329 height 25
click at [306, 308] on input "text" at bounding box center [267, 308] width 329 height 25
click at [310, 308] on input "text" at bounding box center [267, 308] width 329 height 25
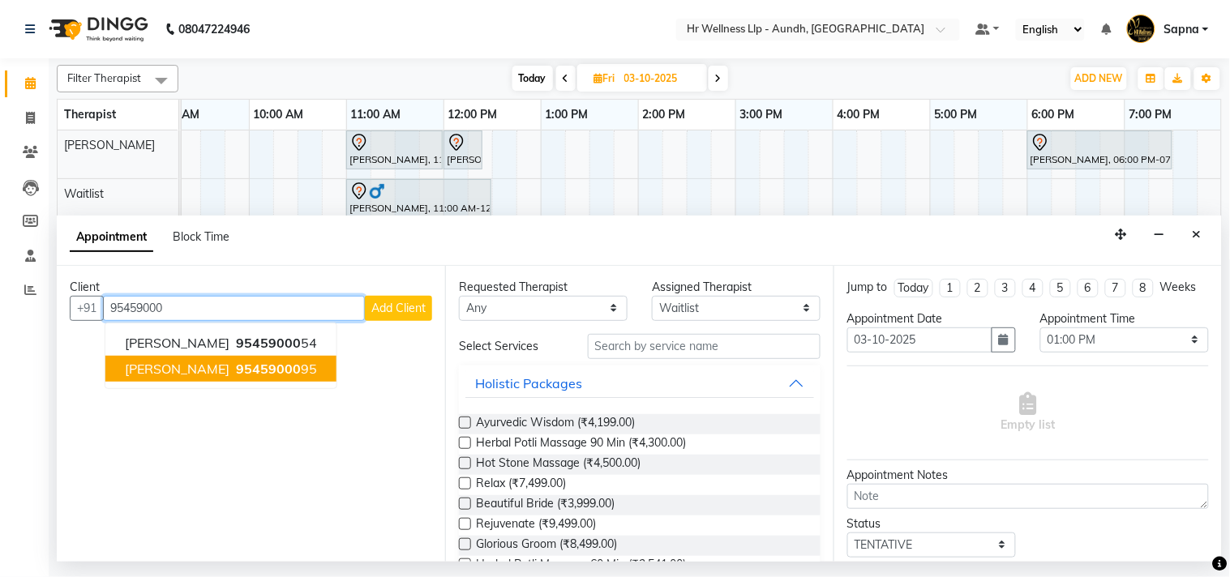
click at [231, 357] on button "Gayatri Shirur 95459000 95" at bounding box center [220, 369] width 231 height 26
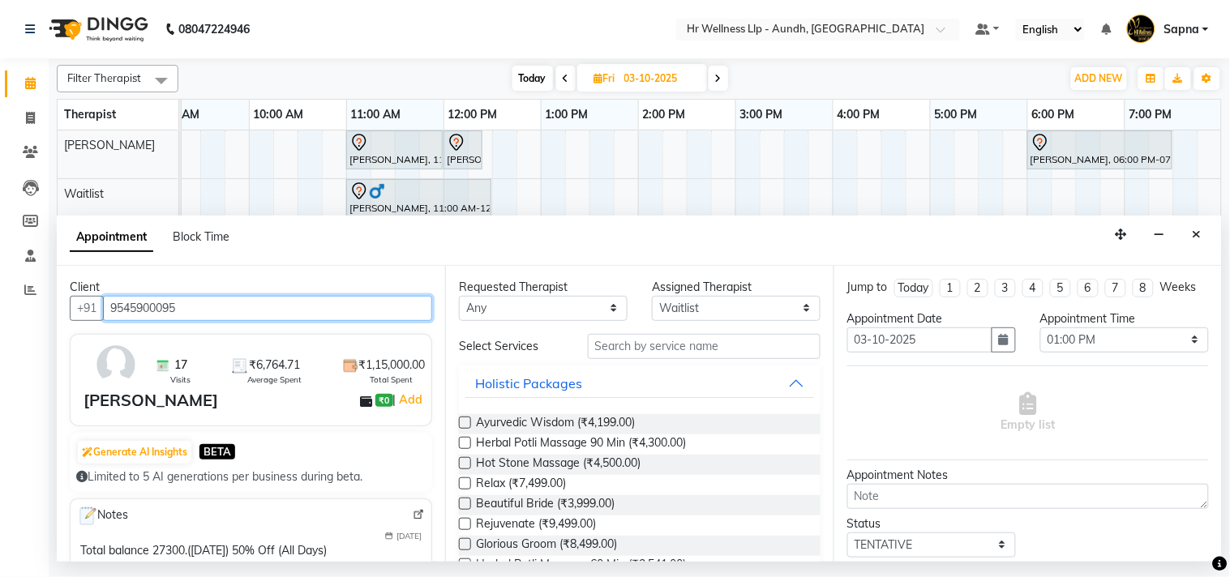
type input "9545900095"
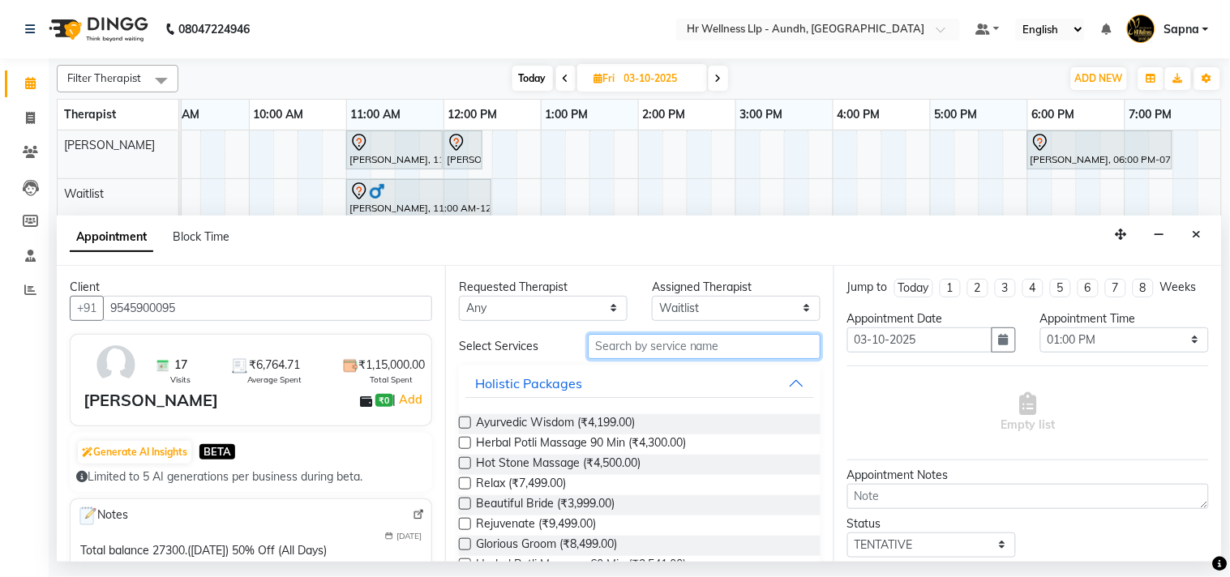
click at [635, 353] on input "text" at bounding box center [704, 346] width 233 height 25
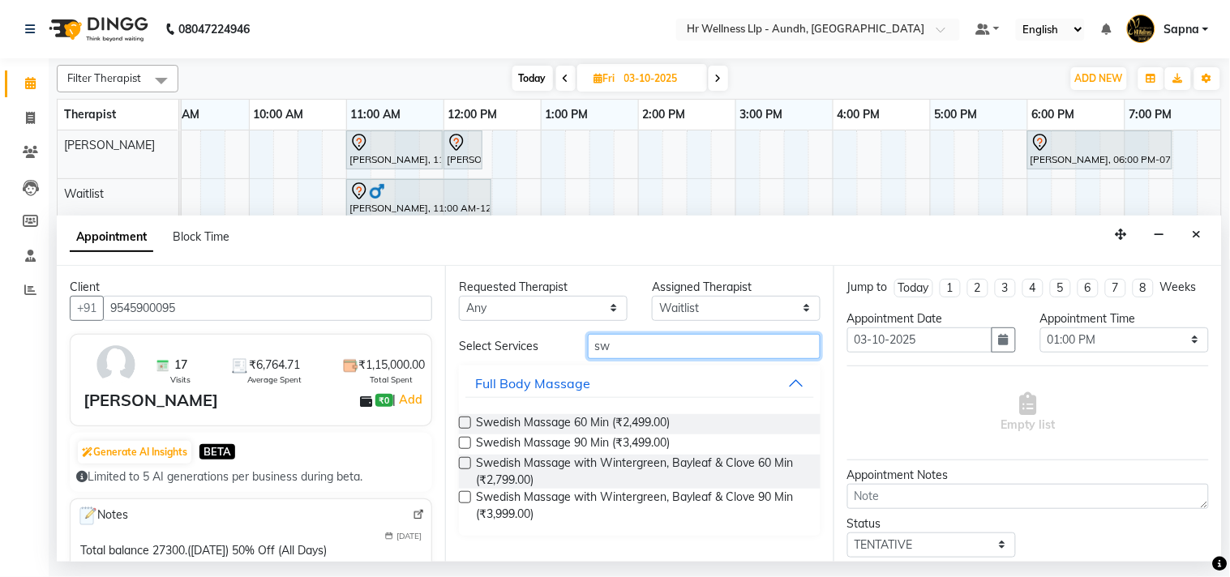
type input "sw"
click at [466, 460] on label at bounding box center [465, 463] width 12 height 12
click at [466, 460] on input "checkbox" at bounding box center [464, 465] width 11 height 11
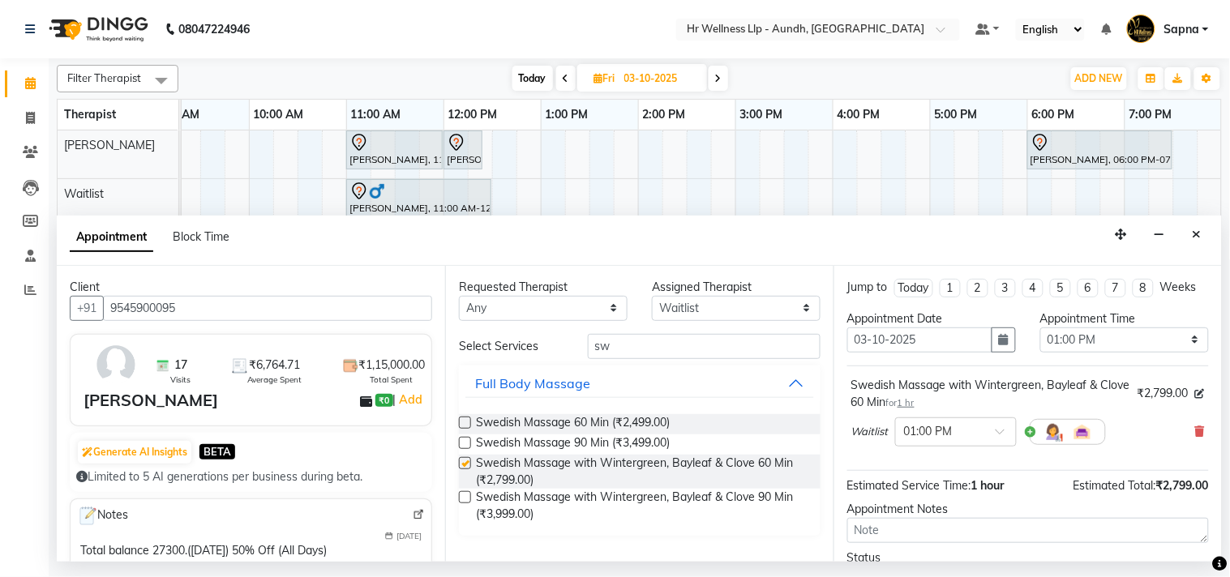
checkbox input "false"
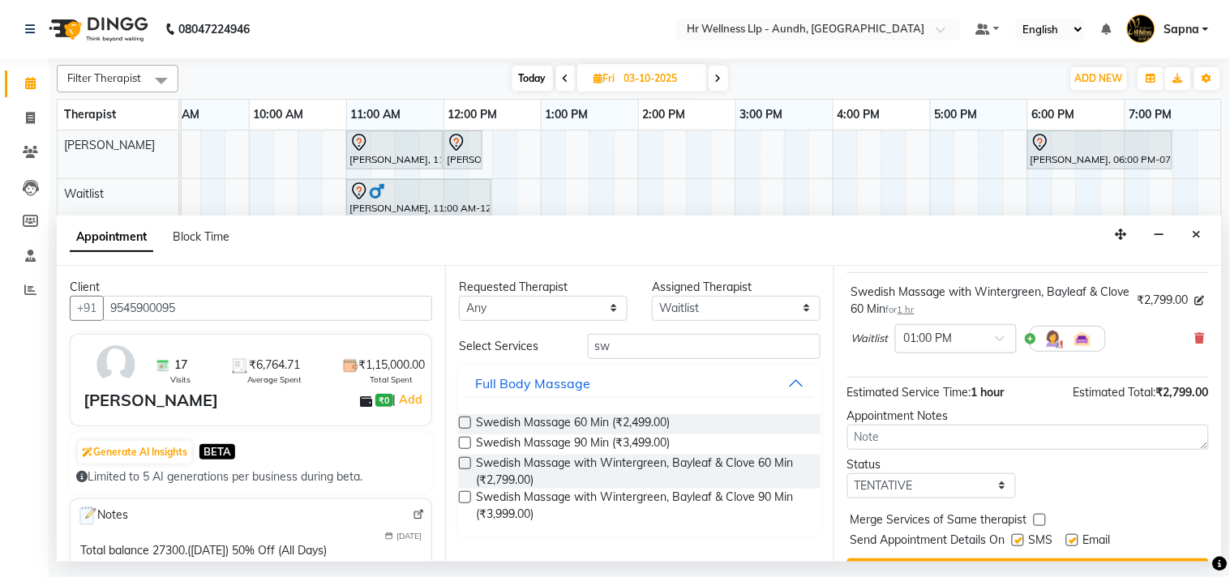
scroll to position [147, 0]
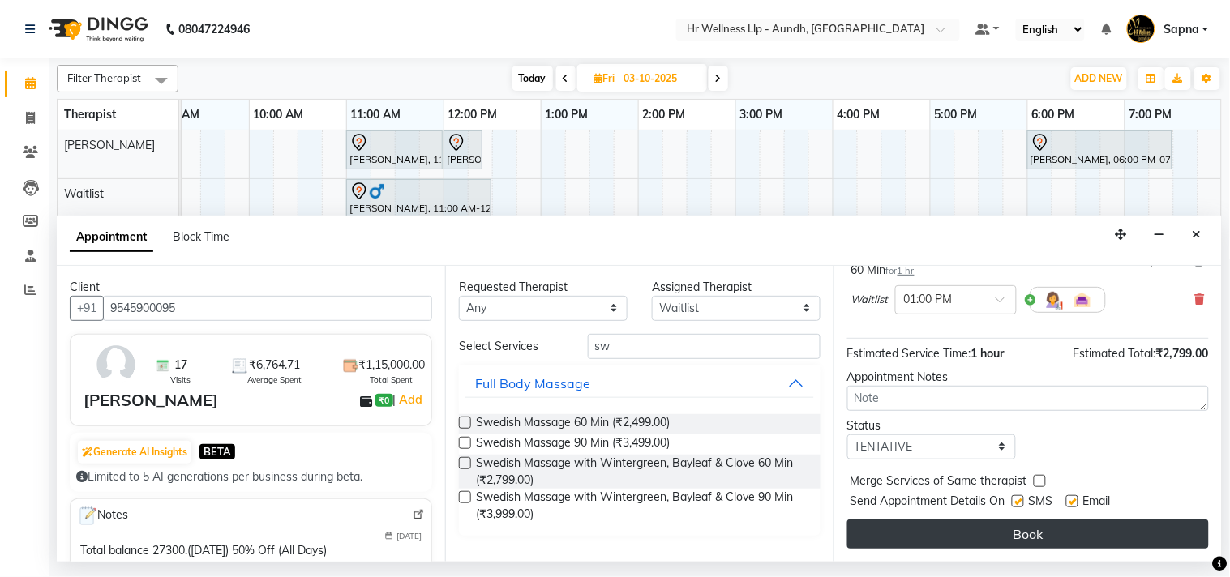
click at [985, 522] on button "Book" at bounding box center [1028, 534] width 362 height 29
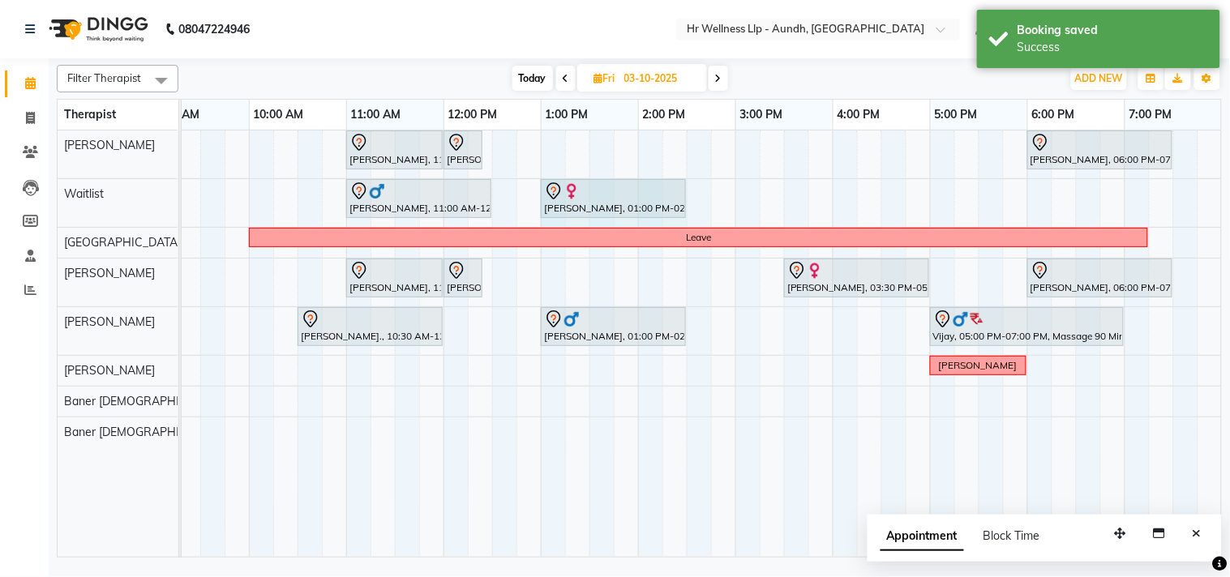
drag, startPoint x: 636, startPoint y: 185, endPoint x: 689, endPoint y: 190, distance: 53.7
click at [54, 190] on div "[PERSON_NAME], 11:00 AM-12:30 PM, Massage 60 Min Gayatri [GEOGRAPHIC_DATA], 01:…" at bounding box center [54, 203] width 0 height 48
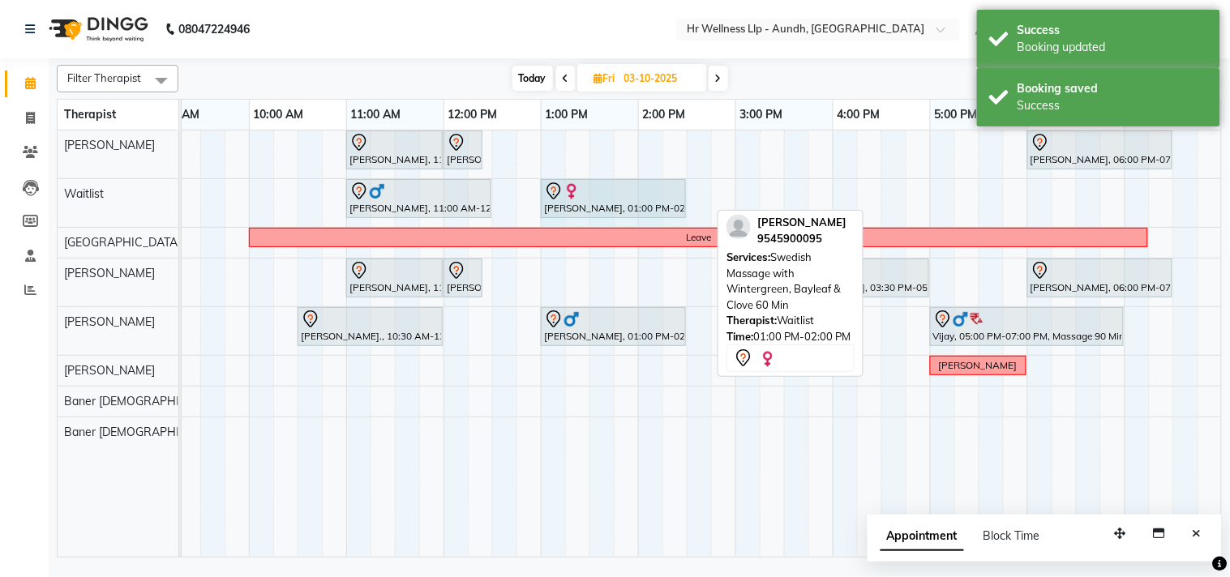
drag, startPoint x: 705, startPoint y: 195, endPoint x: 697, endPoint y: 197, distance: 8.5
click at [54, 208] on div "[PERSON_NAME], 11:00 AM-12:30 PM, Massage 60 Min Gayatri [GEOGRAPHIC_DATA], 01:…" at bounding box center [54, 203] width 0 height 48
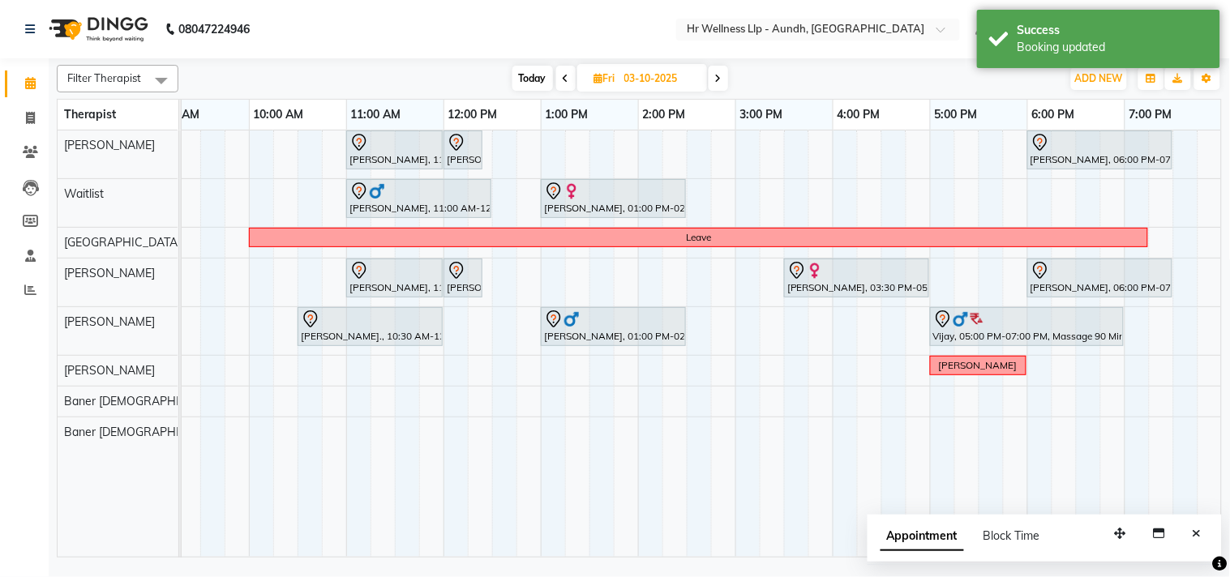
click at [717, 82] on icon at bounding box center [718, 79] width 6 height 10
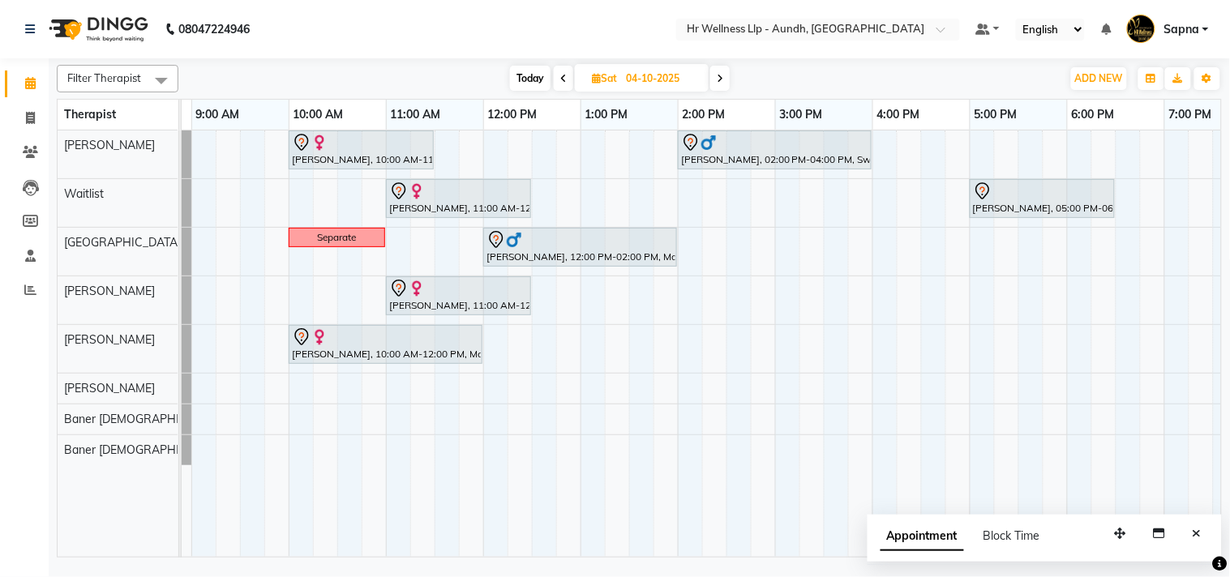
scroll to position [0, 89]
click at [536, 75] on span "Today" at bounding box center [530, 78] width 41 height 25
type input "02-10-2025"
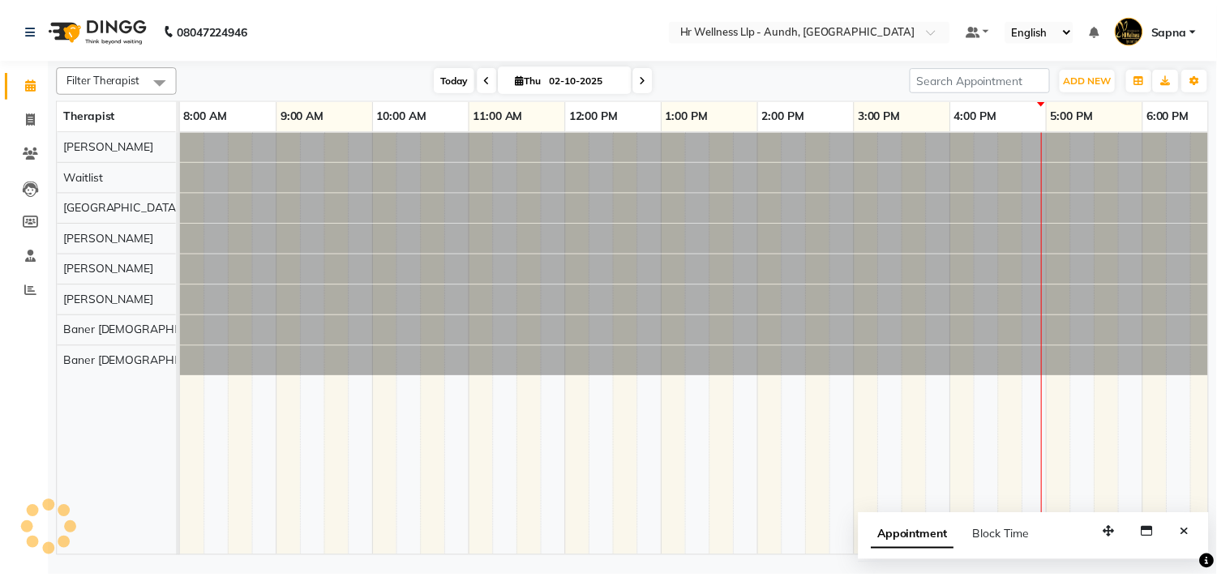
scroll to position [0, 225]
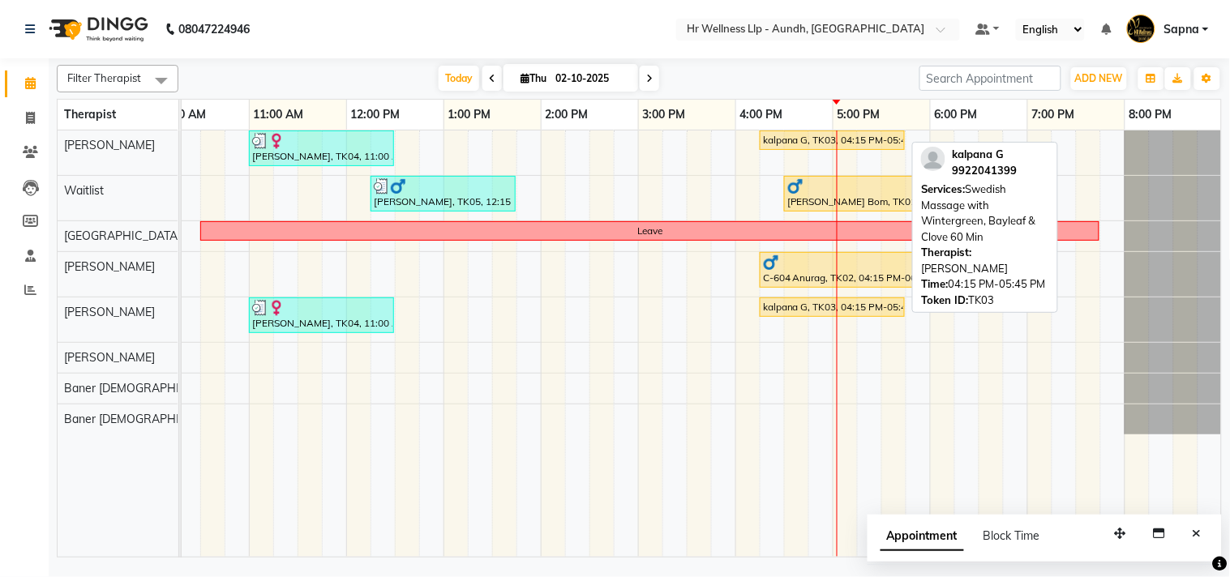
click at [790, 149] on link "kalpana G, TK03, 04:15 PM-05:45 PM, Swedish Massage with Wintergreen, Bayleaf &…" at bounding box center [832, 140] width 145 height 19
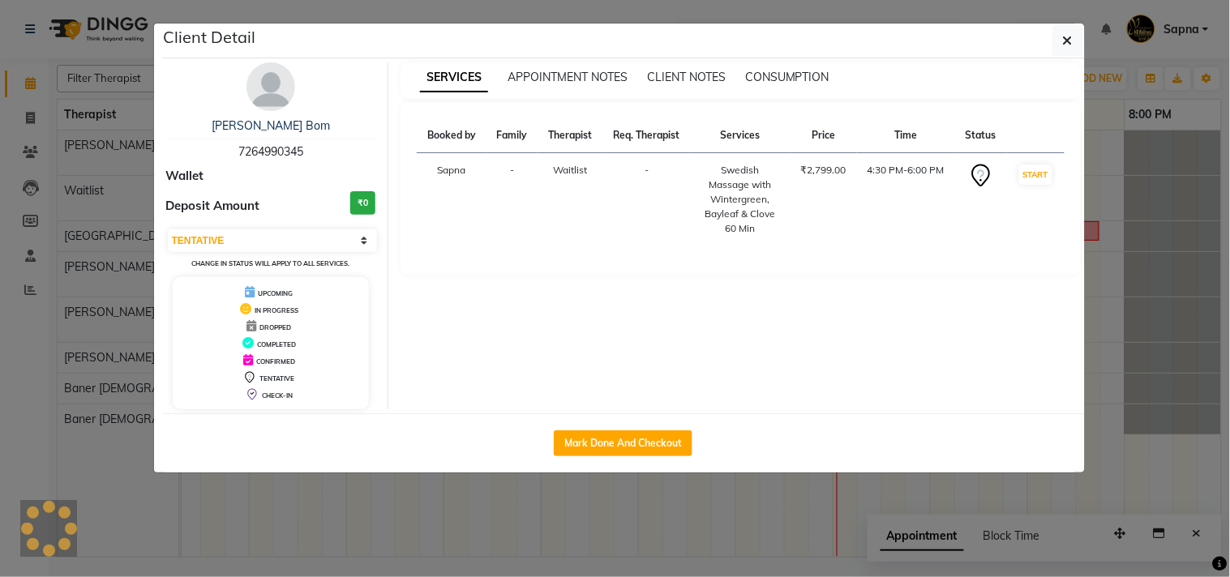
select select "1"
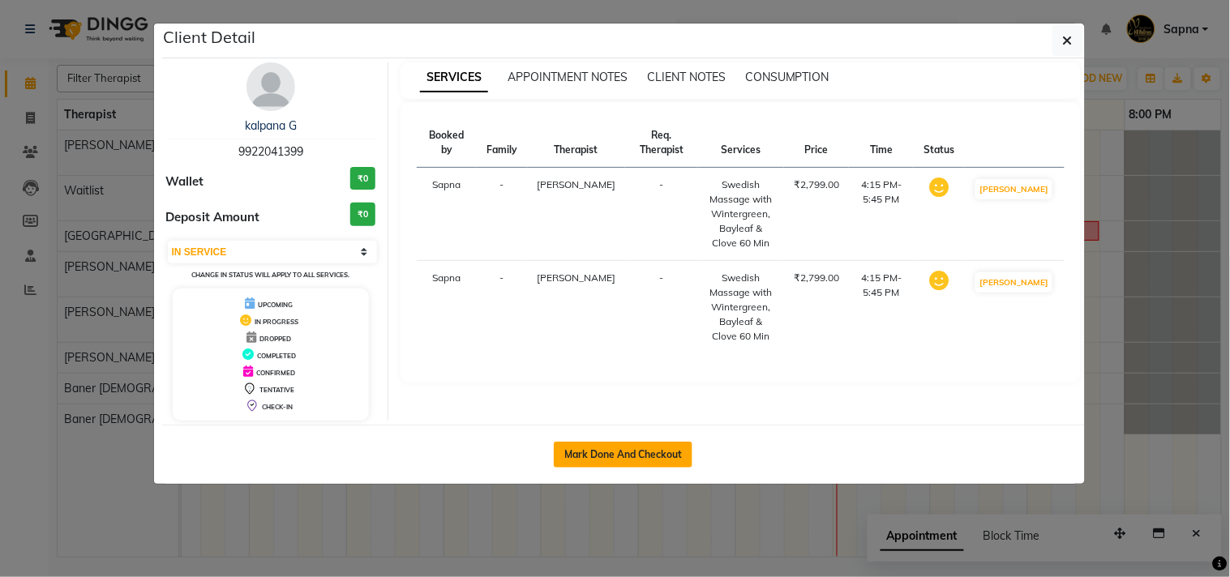
click at [600, 464] on button "Mark Done And Checkout" at bounding box center [623, 455] width 139 height 26
select select "service"
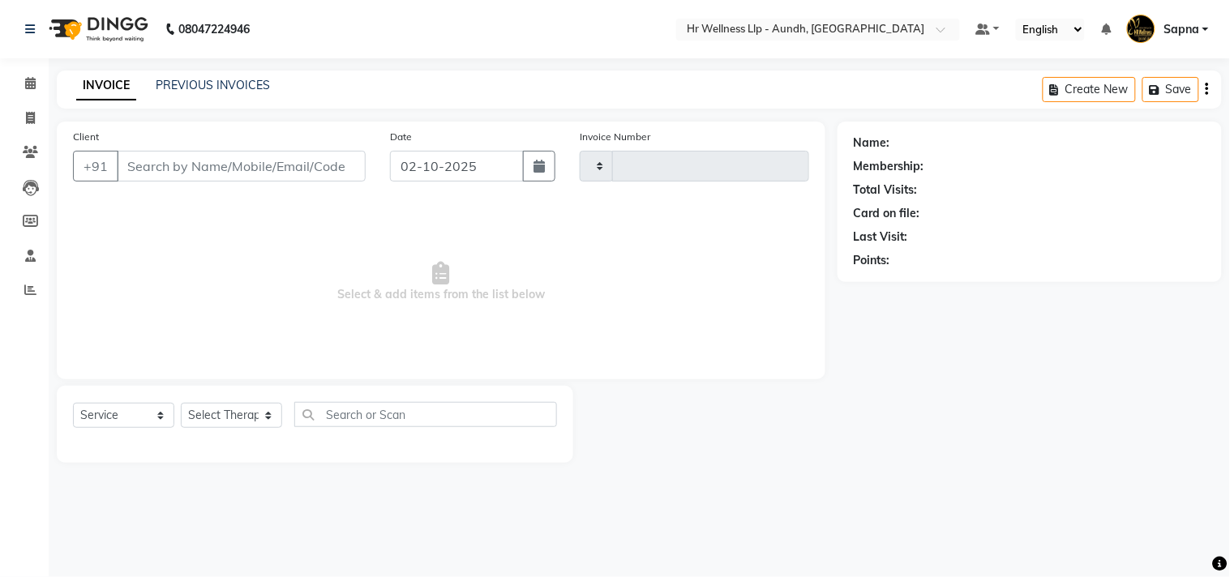
type input "1374"
select select "4288"
type input "9922041399"
select select "77660"
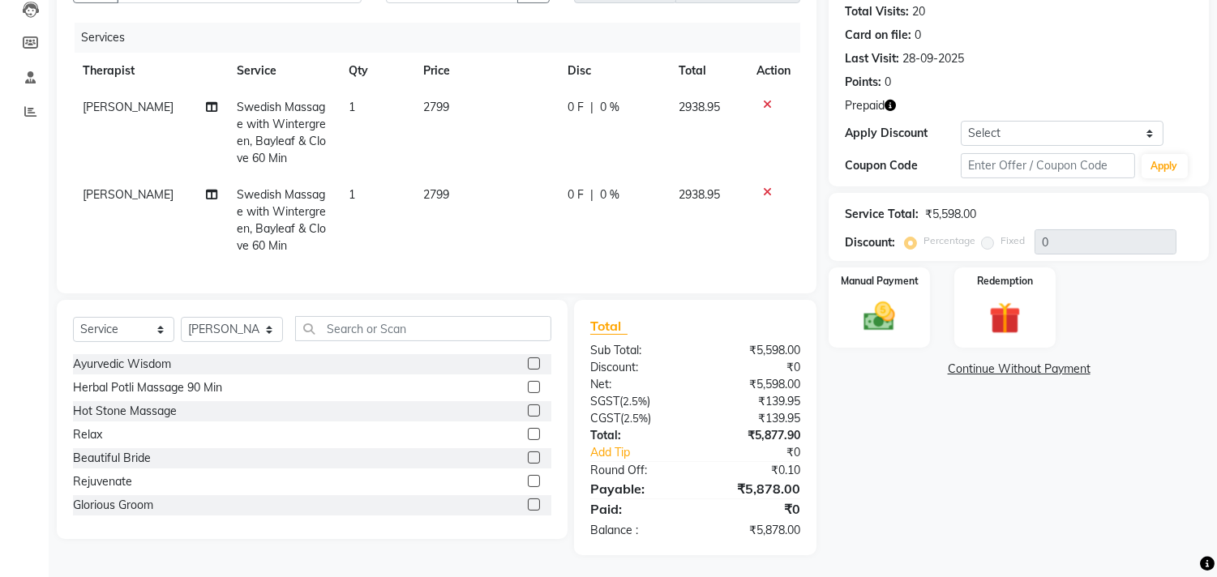
scroll to position [180, 0]
click at [1007, 308] on img at bounding box center [1005, 317] width 54 height 41
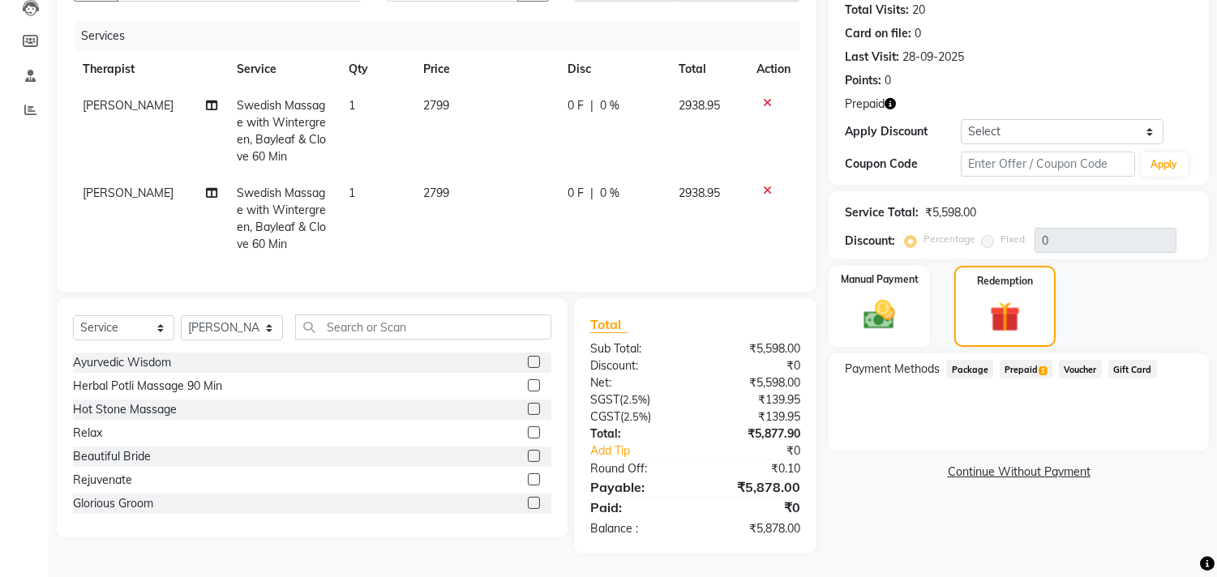
click at [1020, 373] on span "Prepaid 1" at bounding box center [1026, 369] width 53 height 19
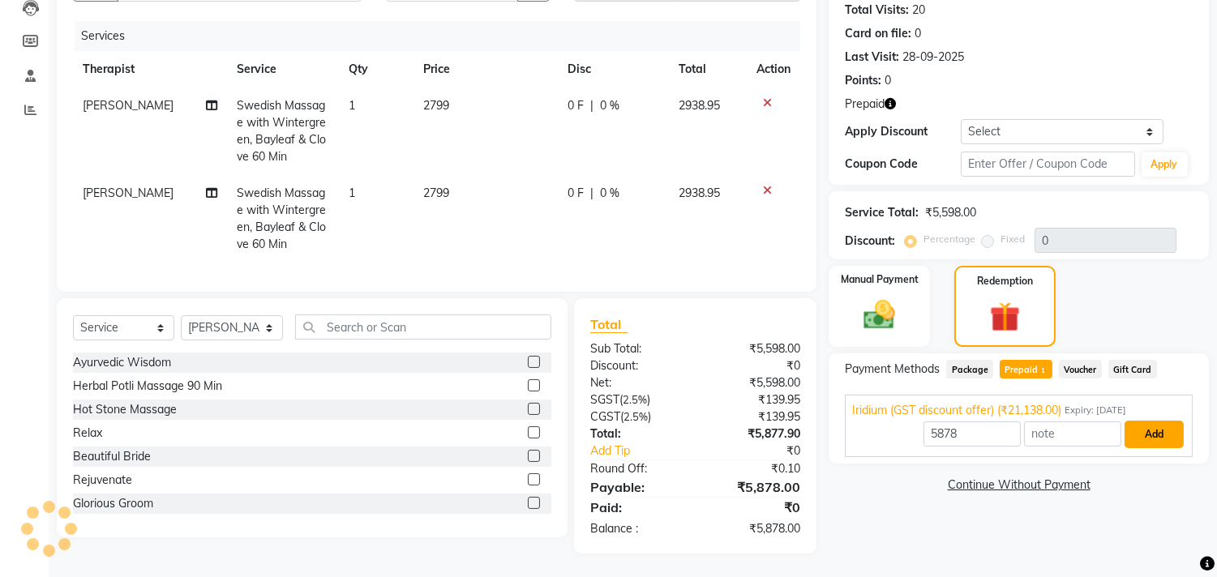
click at [1141, 433] on button "Add" at bounding box center [1153, 435] width 59 height 28
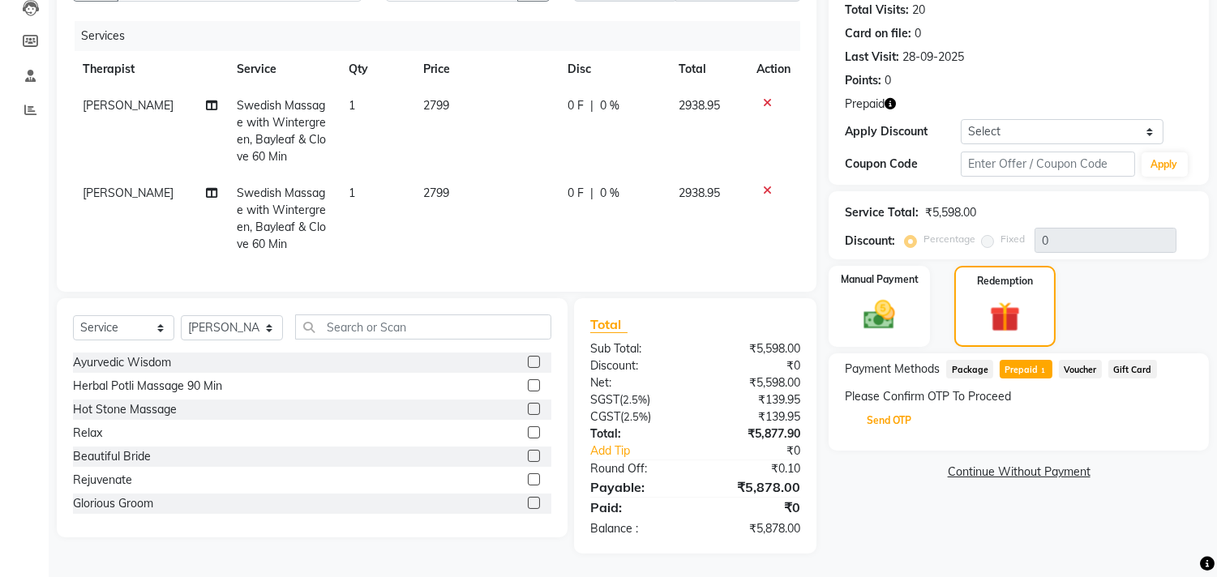
click at [881, 411] on button "Send OTP" at bounding box center [888, 421] width 85 height 28
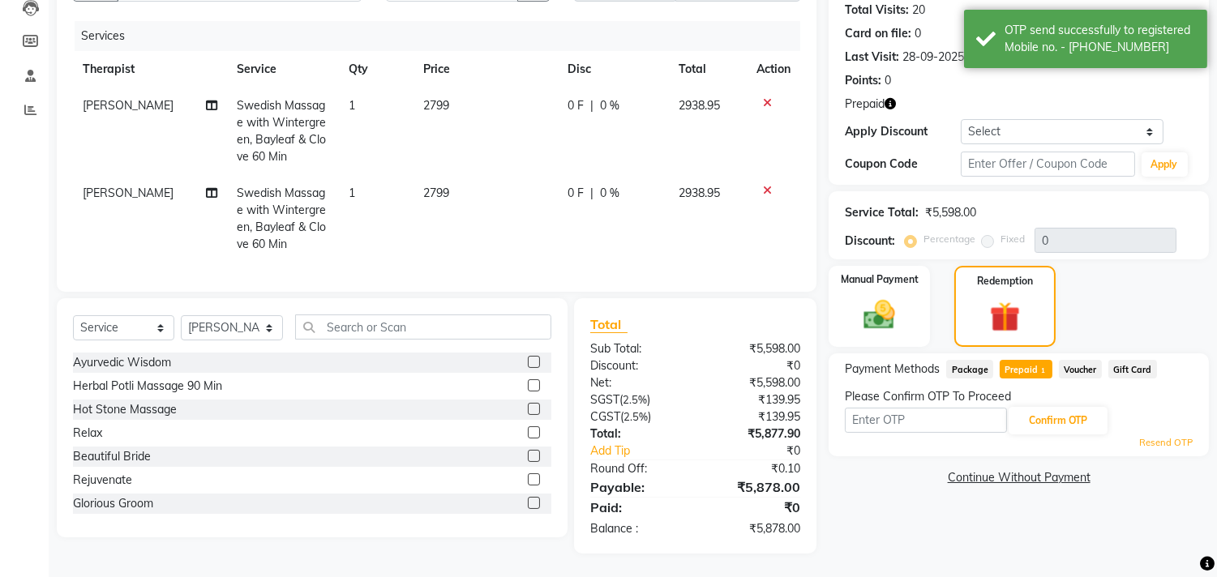
click at [884, 438] on div "Resend OTP" at bounding box center [1019, 443] width 348 height 14
click at [889, 422] on input "text" at bounding box center [926, 420] width 162 height 25
type input "6827"
click at [1029, 419] on button "Confirm OTP" at bounding box center [1057, 421] width 99 height 28
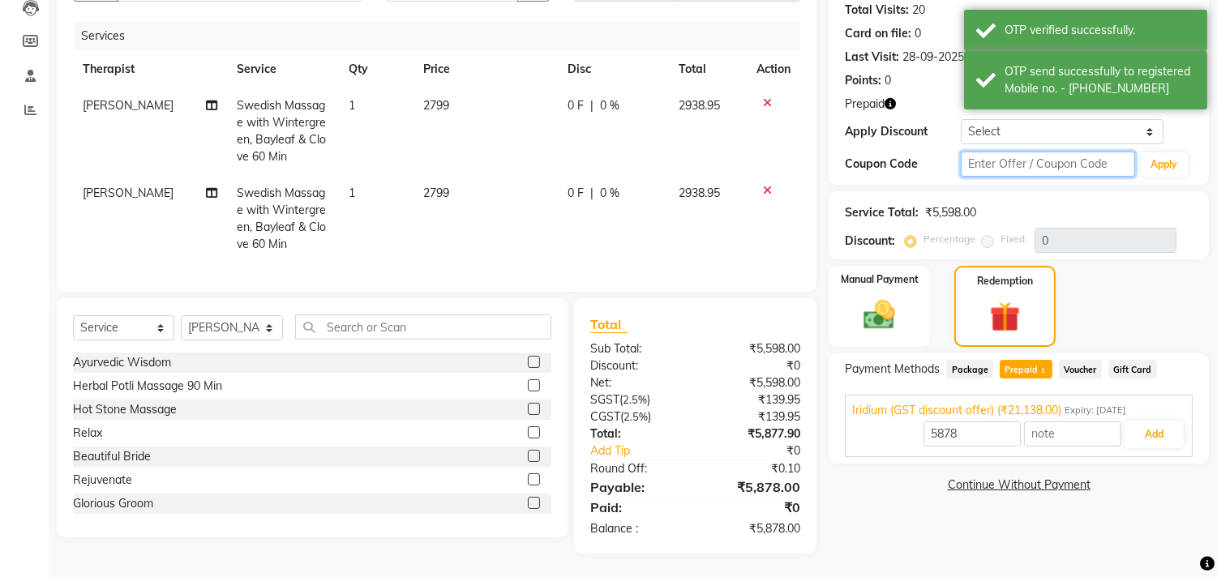
click at [982, 161] on input "text" at bounding box center [1047, 164] width 173 height 25
click at [968, 159] on input "50%" at bounding box center [1047, 164] width 173 height 25
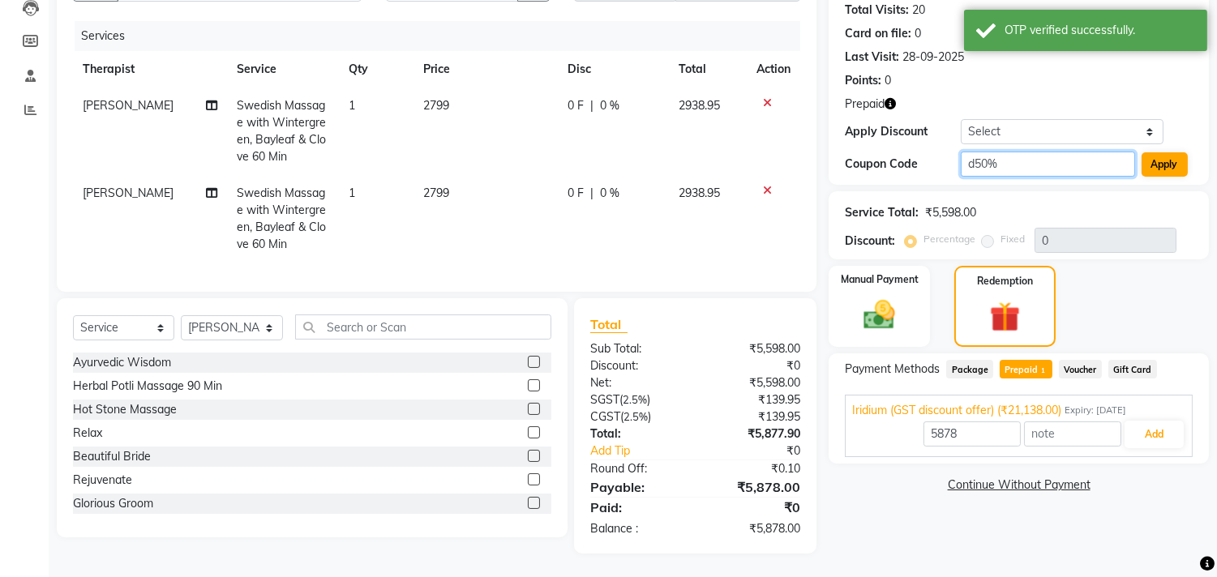
type input "d50%"
click at [1184, 161] on button "Apply" at bounding box center [1164, 164] width 46 height 24
type input "50"
type input "21138"
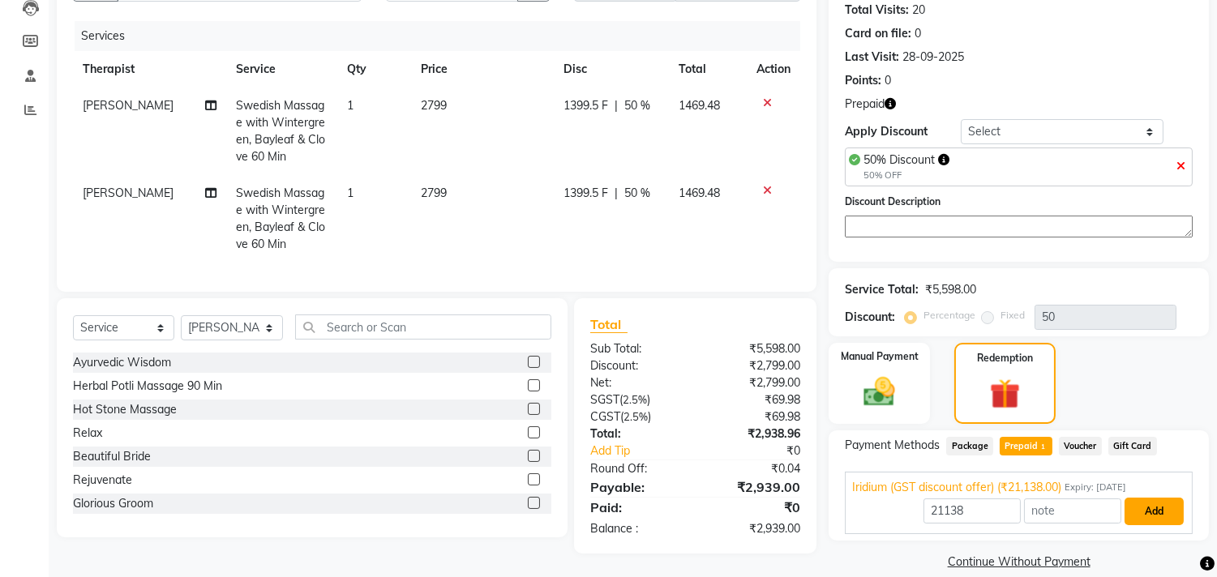
click at [1136, 503] on button "Add" at bounding box center [1153, 512] width 59 height 28
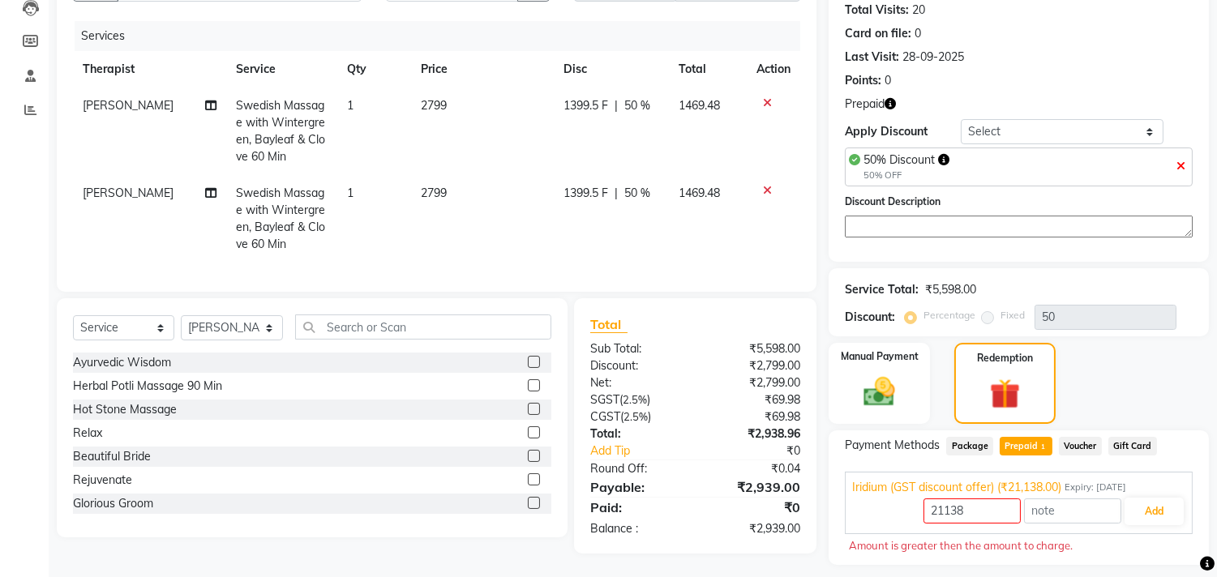
click at [1076, 447] on span "Voucher" at bounding box center [1080, 446] width 43 height 19
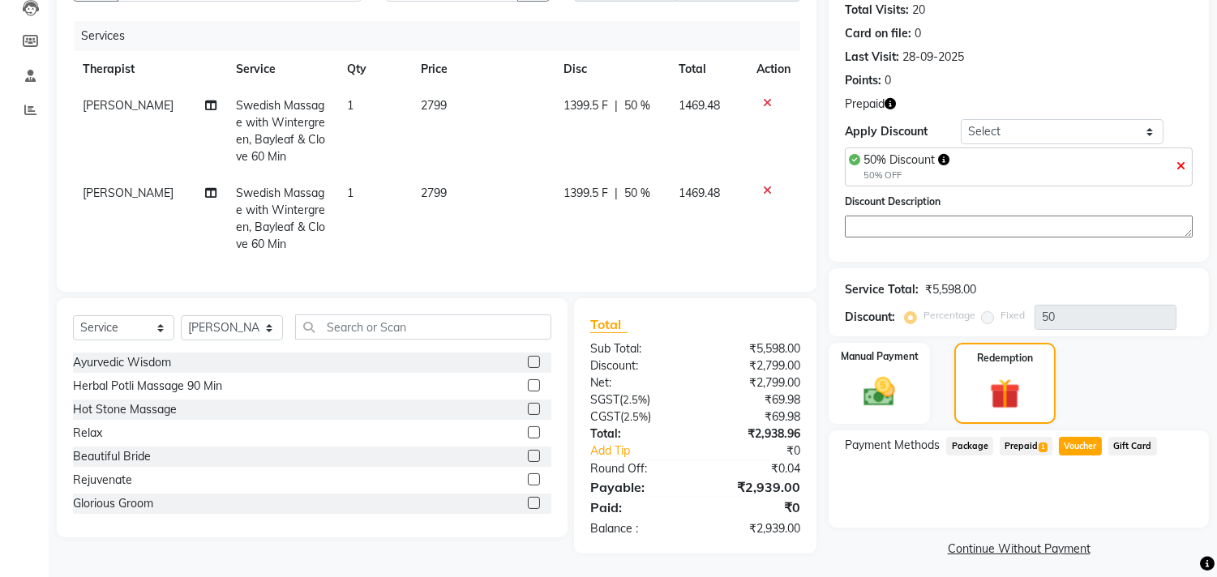
drag, startPoint x: 1030, startPoint y: 447, endPoint x: 1038, endPoint y: 456, distance: 10.9
click at [1029, 447] on span "Prepaid 1" at bounding box center [1026, 446] width 53 height 19
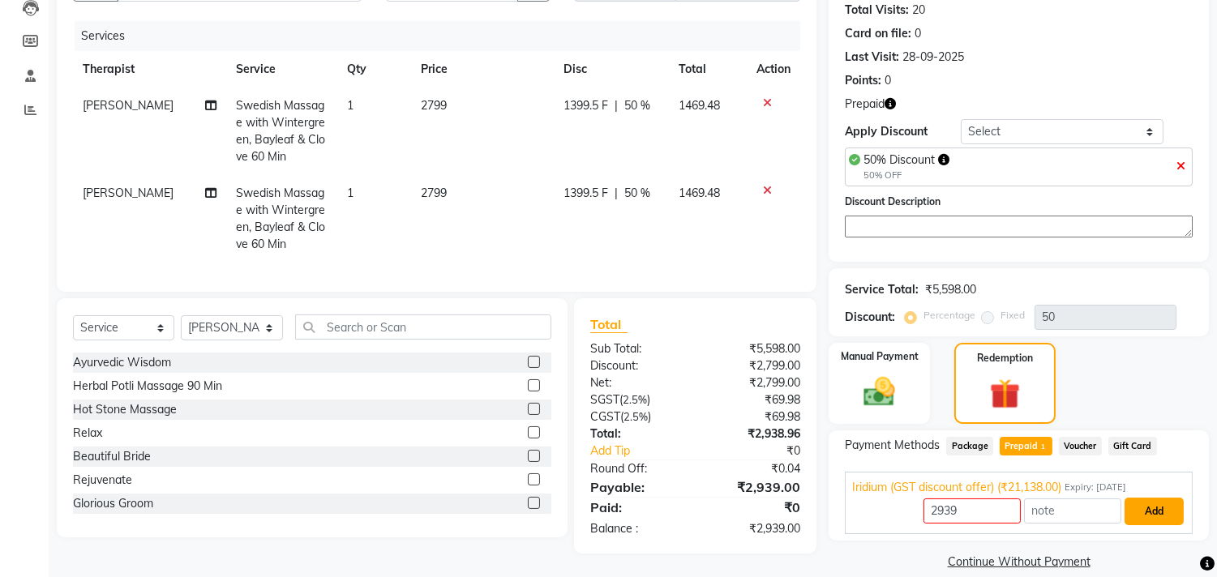
click at [1145, 506] on button "Add" at bounding box center [1153, 512] width 59 height 28
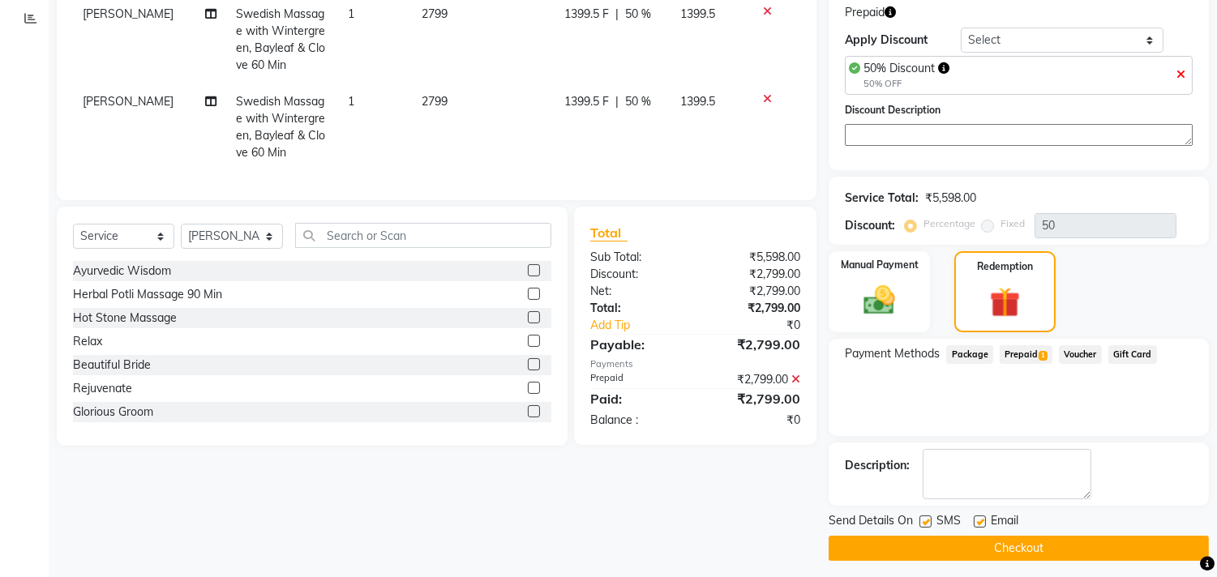
scroll to position [279, 0]
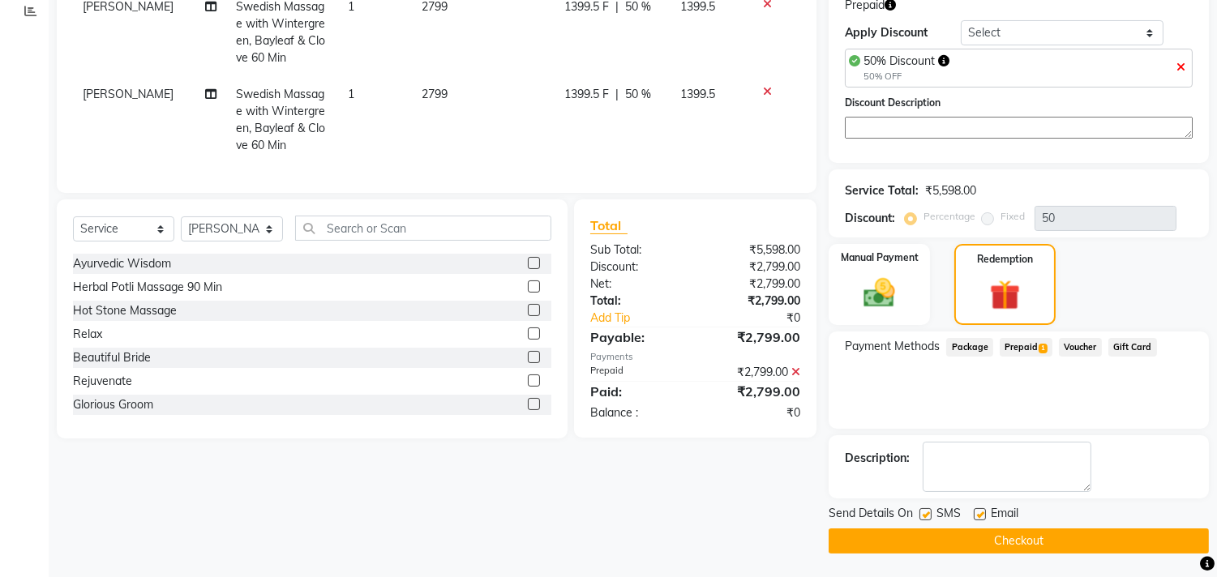
click at [970, 541] on button "Checkout" at bounding box center [1018, 541] width 380 height 25
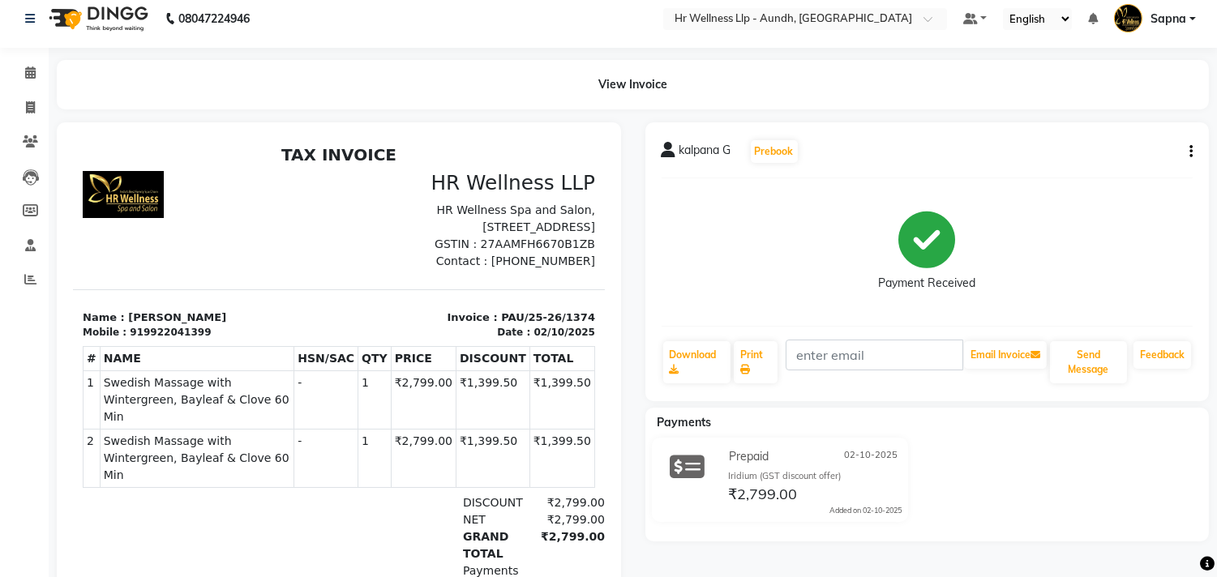
scroll to position [9, 0]
click at [28, 71] on icon at bounding box center [30, 74] width 11 height 12
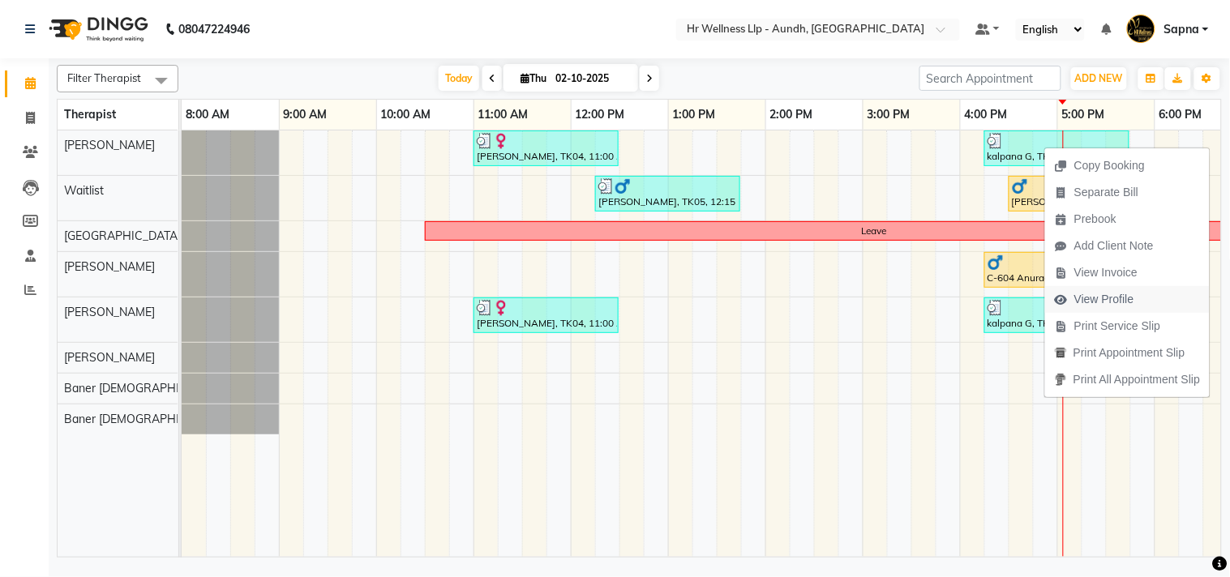
click at [1112, 297] on span "View Profile" at bounding box center [1104, 299] width 60 height 17
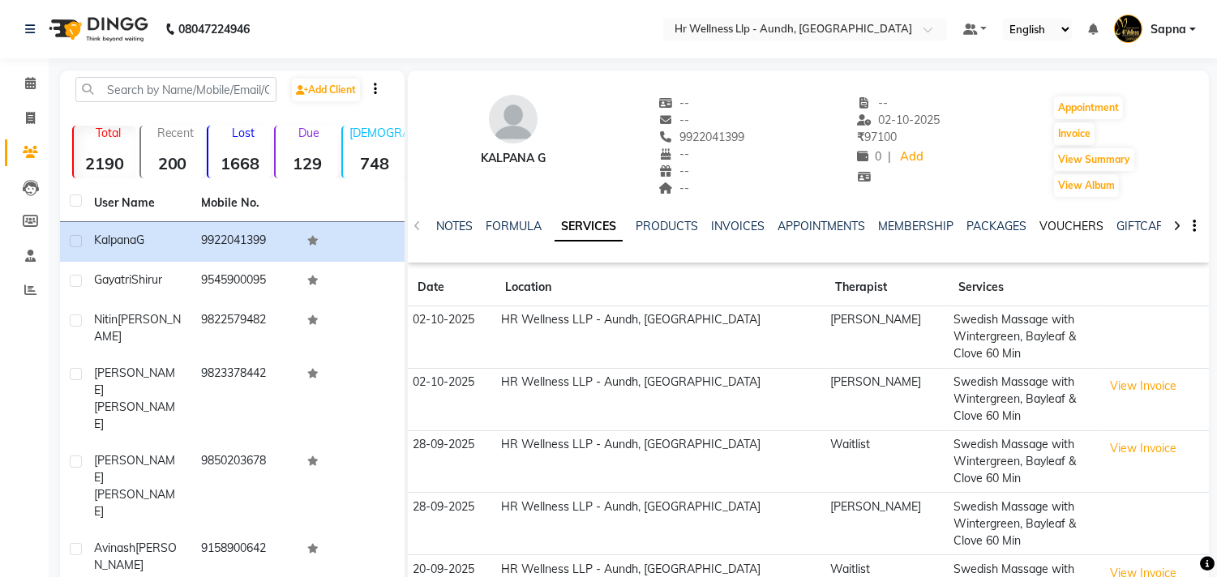
click at [1064, 230] on link "VOUCHERS" at bounding box center [1071, 226] width 64 height 15
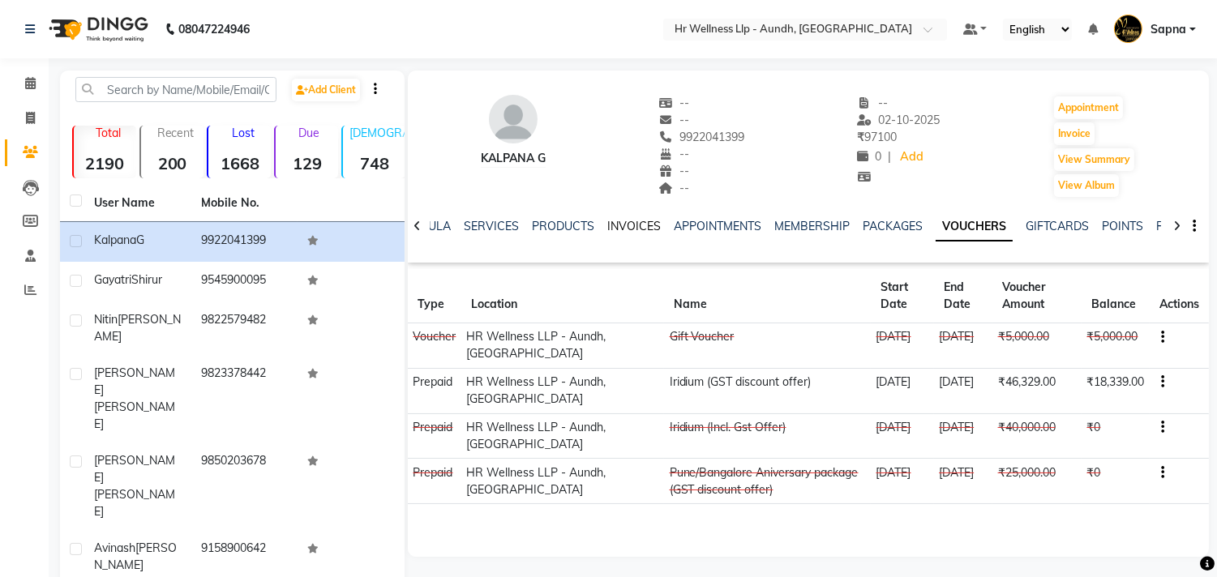
click at [617, 231] on link "INVOICES" at bounding box center [634, 226] width 54 height 15
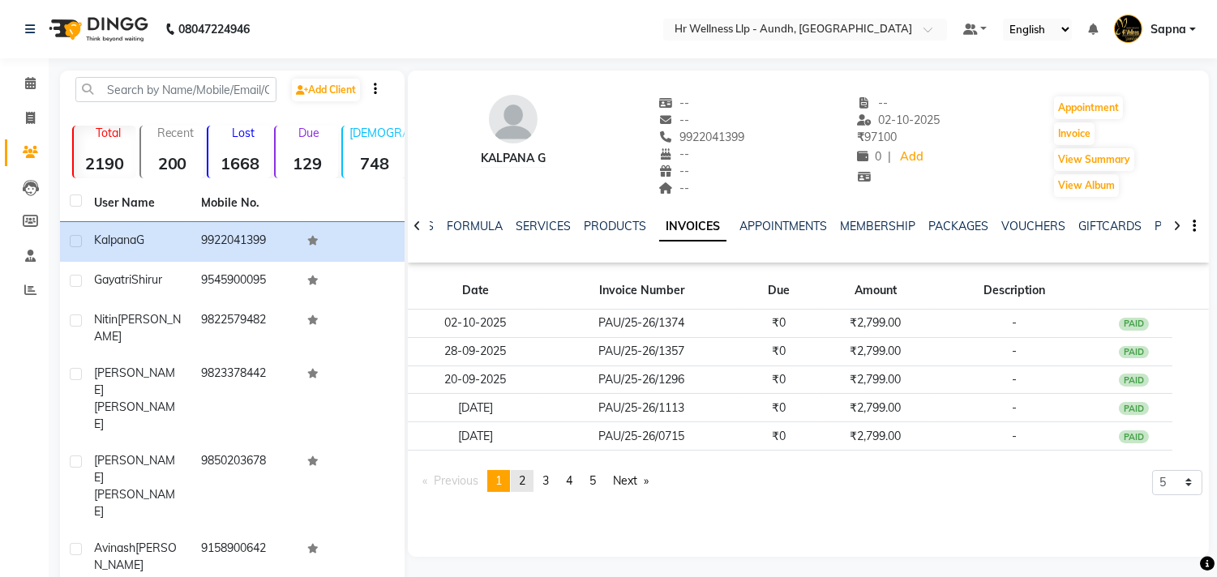
click at [529, 487] on link "page 2" at bounding box center [522, 481] width 23 height 22
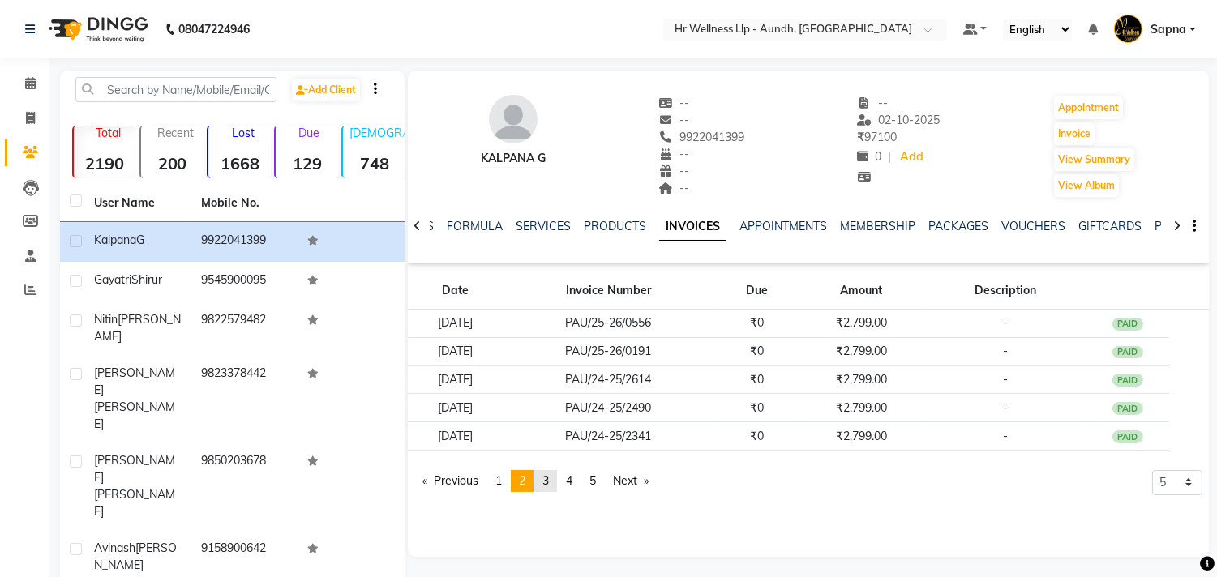
click at [549, 482] on span "3" at bounding box center [545, 480] width 6 height 15
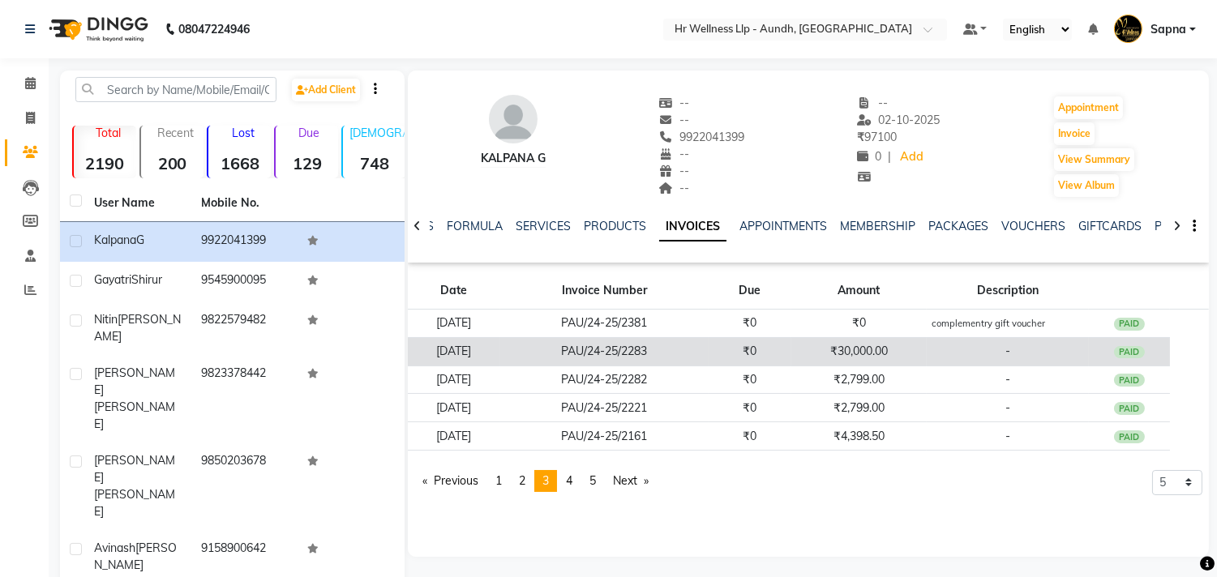
click at [874, 355] on td "₹30,000.00" at bounding box center [858, 351] width 135 height 28
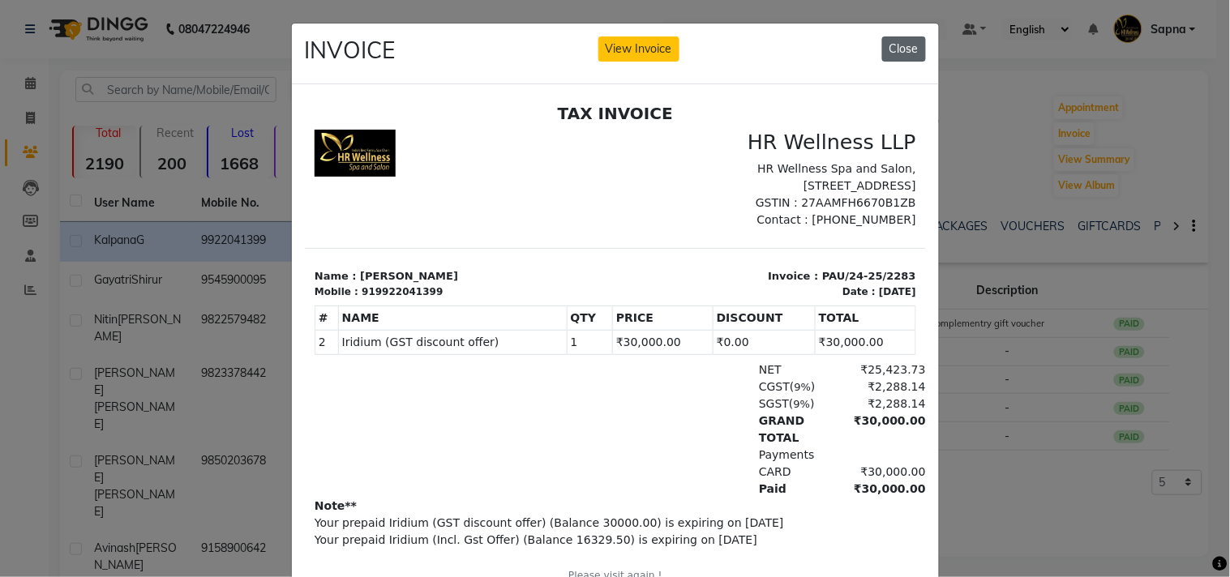
click at [914, 53] on button "Close" at bounding box center [904, 48] width 44 height 25
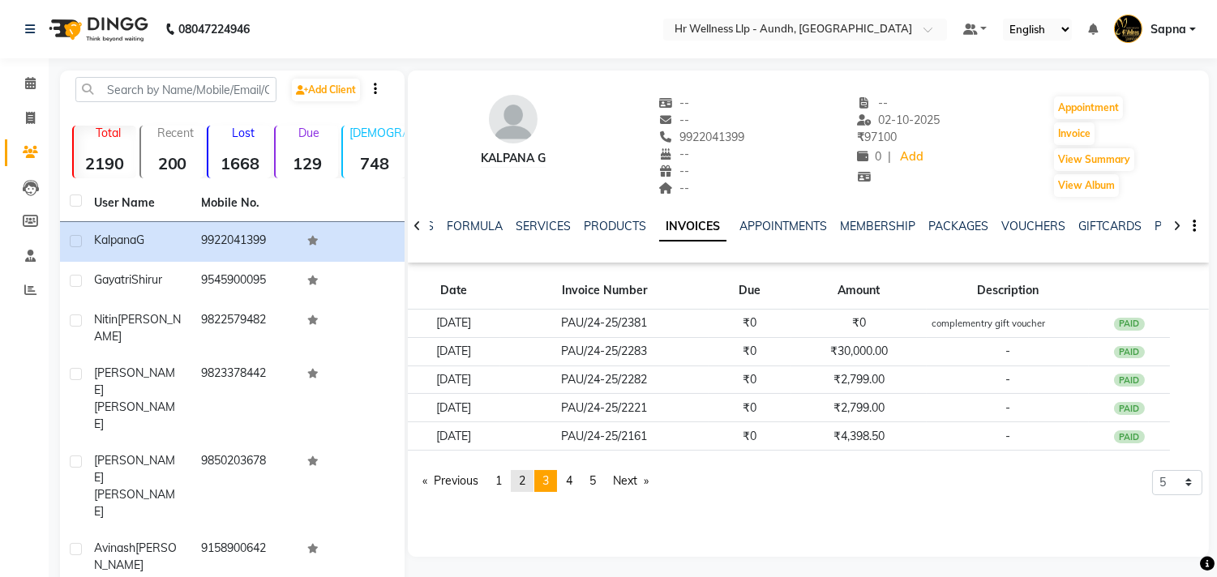
click at [529, 483] on link "page 2" at bounding box center [522, 481] width 23 height 22
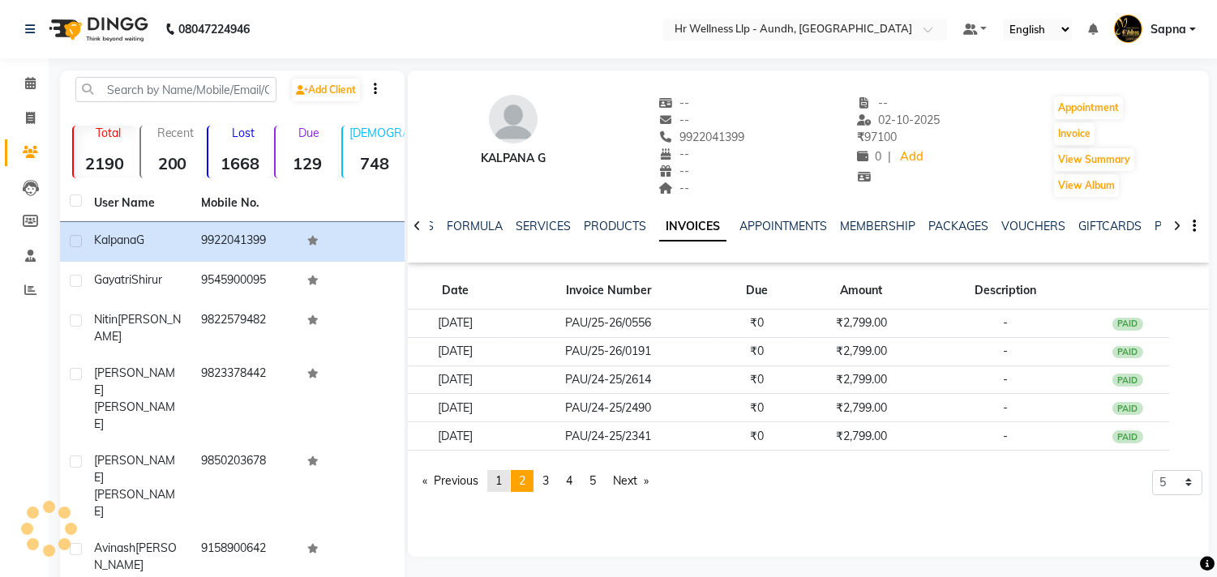
click at [495, 482] on link "page 1" at bounding box center [498, 481] width 23 height 22
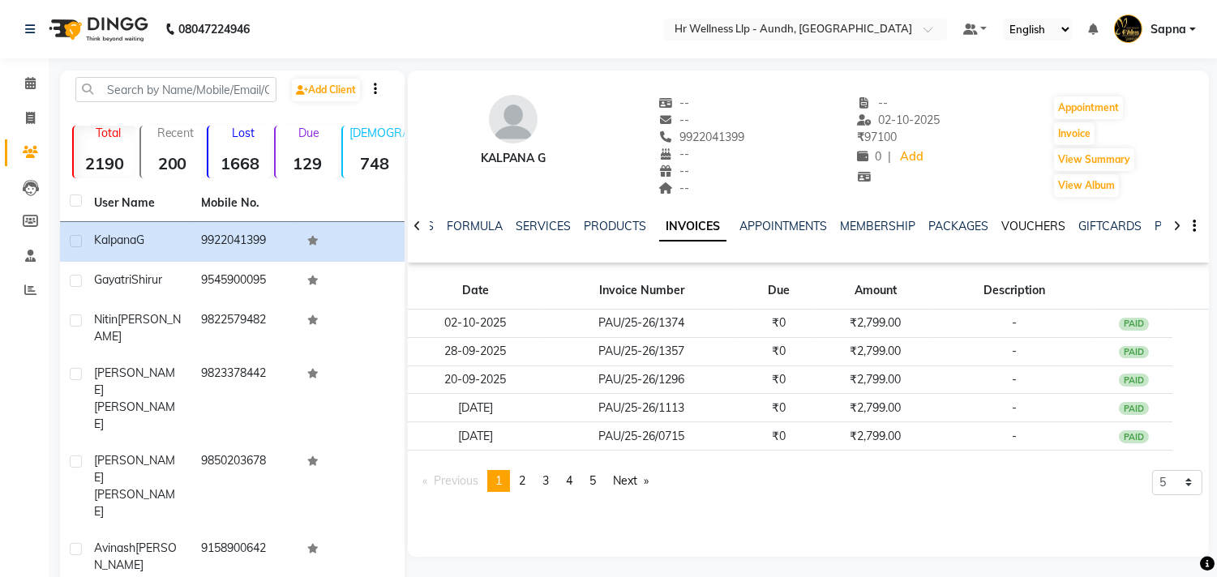
click at [1017, 219] on link "VOUCHERS" at bounding box center [1033, 226] width 64 height 15
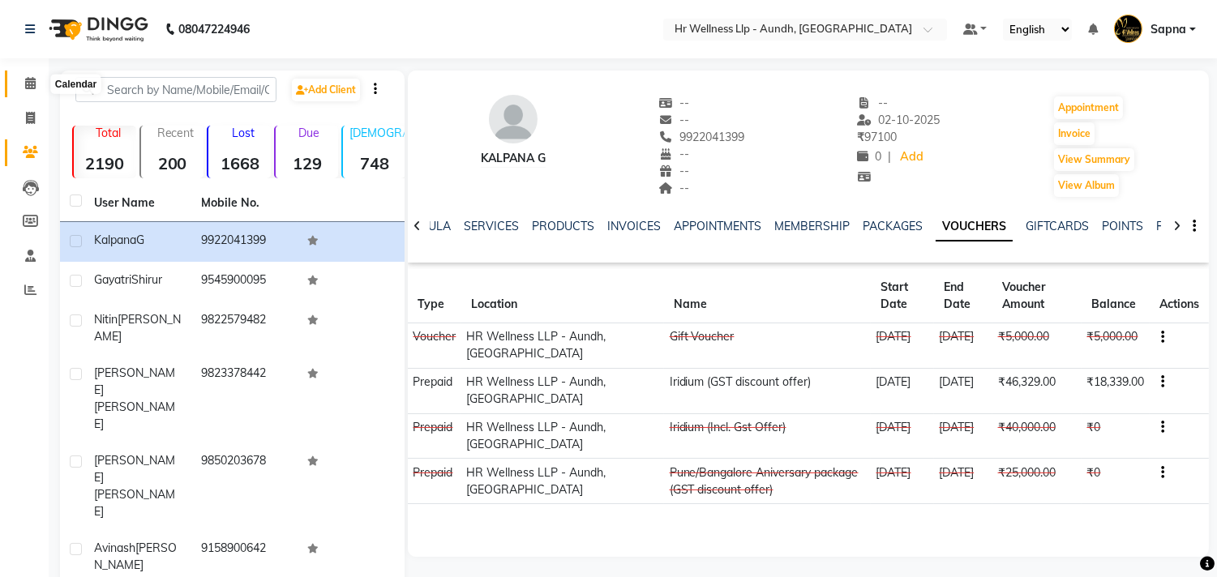
click at [29, 87] on icon at bounding box center [30, 83] width 11 height 12
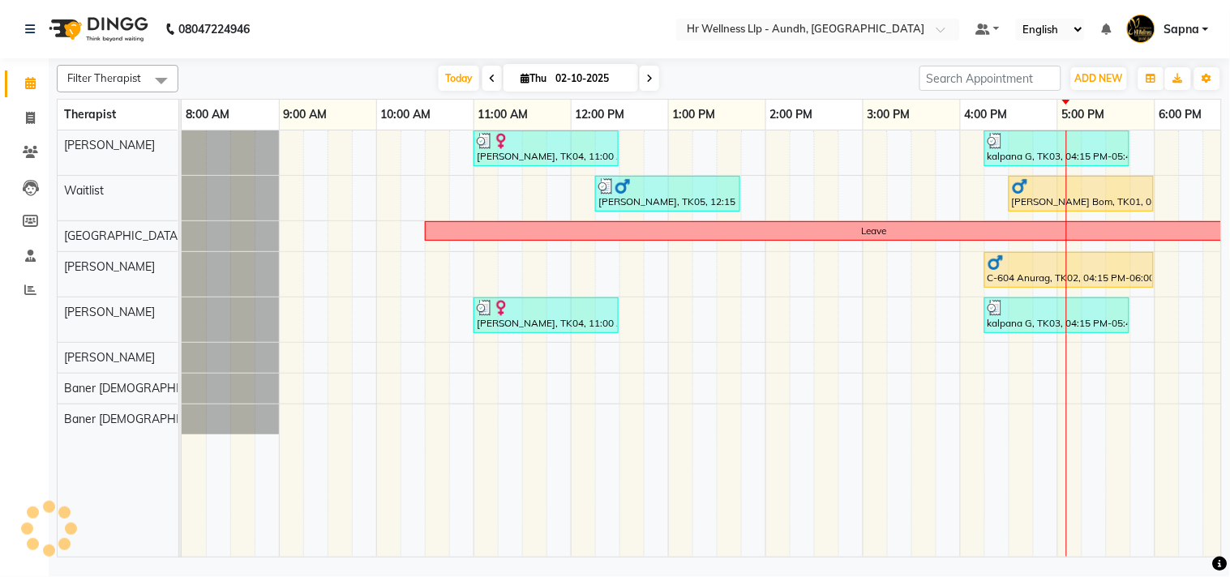
scroll to position [0, 225]
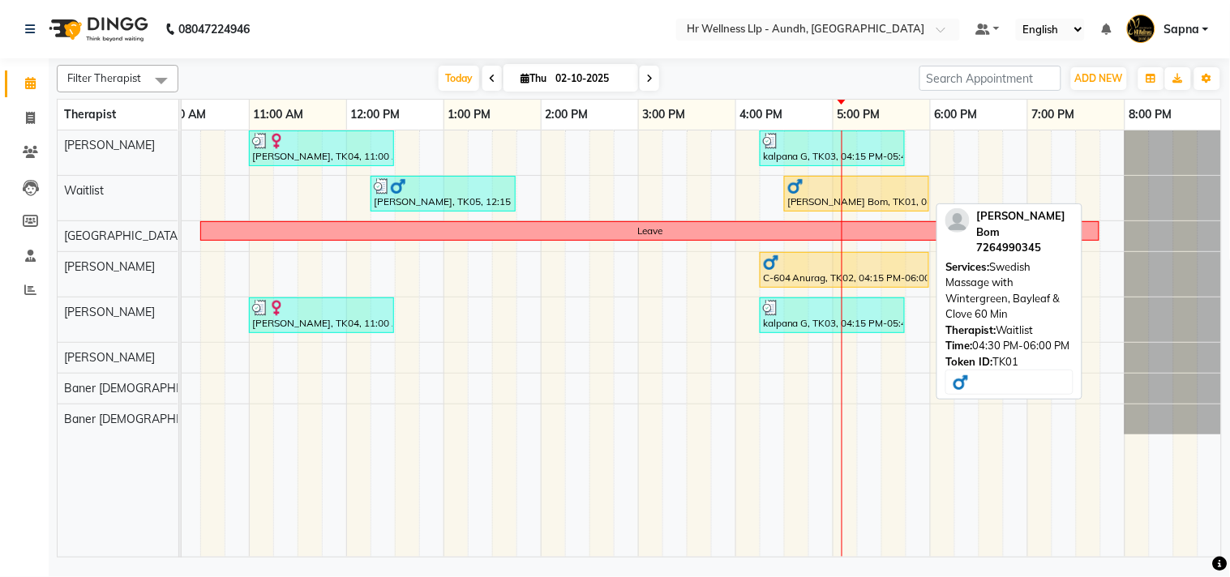
click at [827, 199] on div "[PERSON_NAME] Bom, TK01, 04:30 PM-06:00 PM, Swedish Massage with Wintergreen, B…" at bounding box center [856, 193] width 142 height 31
select select "1"
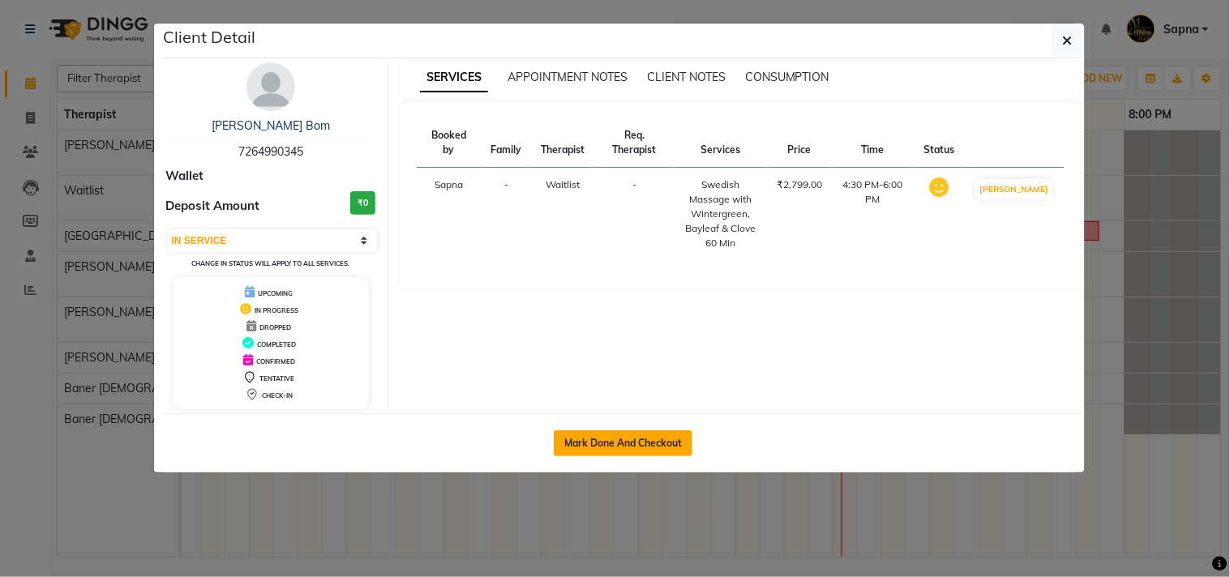
click at [641, 447] on button "Mark Done And Checkout" at bounding box center [623, 443] width 139 height 26
select select "service"
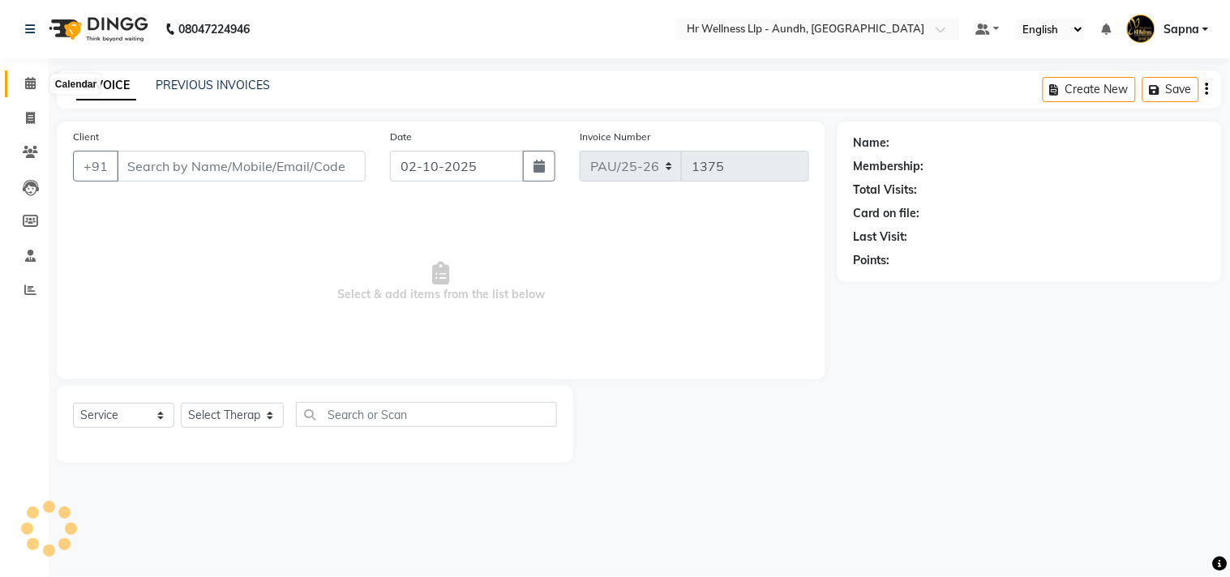
click at [24, 82] on span at bounding box center [30, 84] width 28 height 19
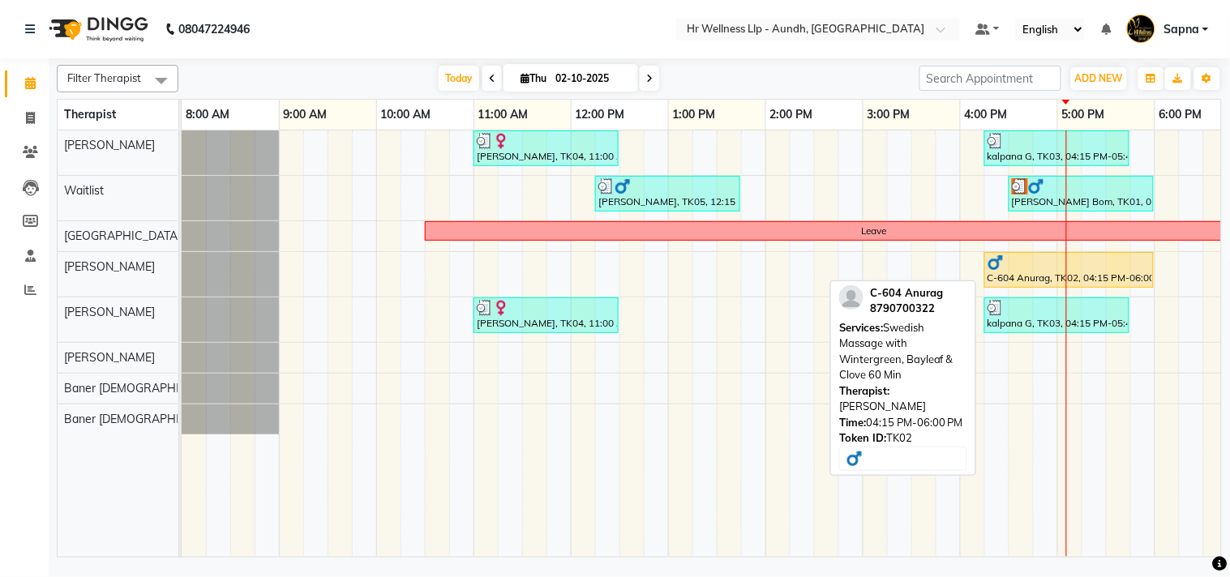
click at [998, 272] on div "C-604 Anurag, TK02, 04:15 PM-06:00 PM, Swedish Massage with Wintergreen, Baylea…" at bounding box center [1069, 270] width 166 height 31
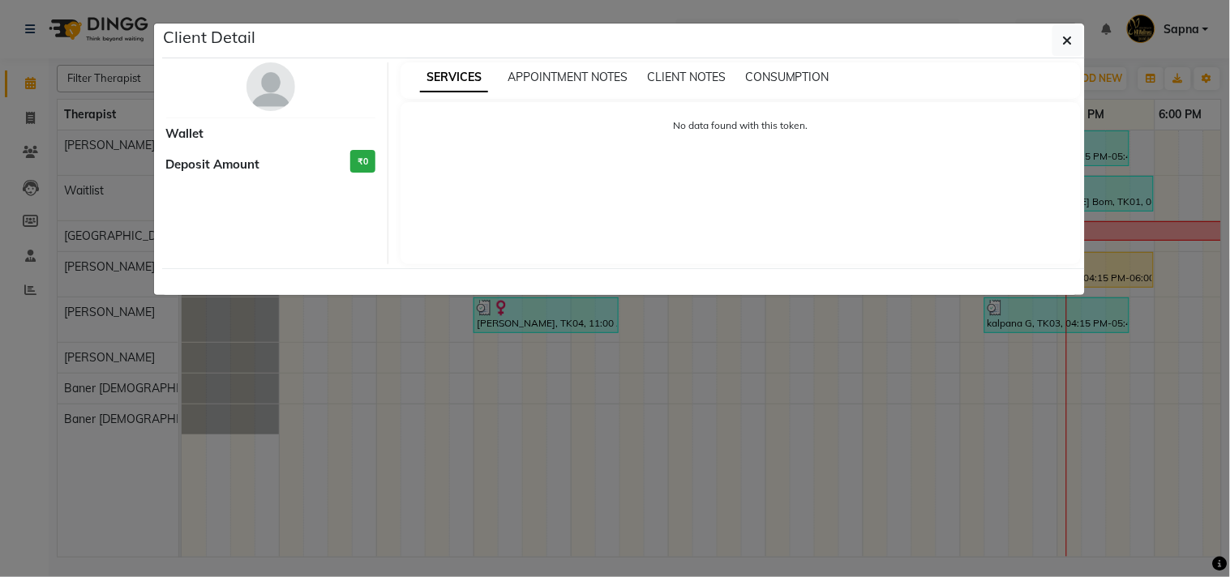
select select "1"
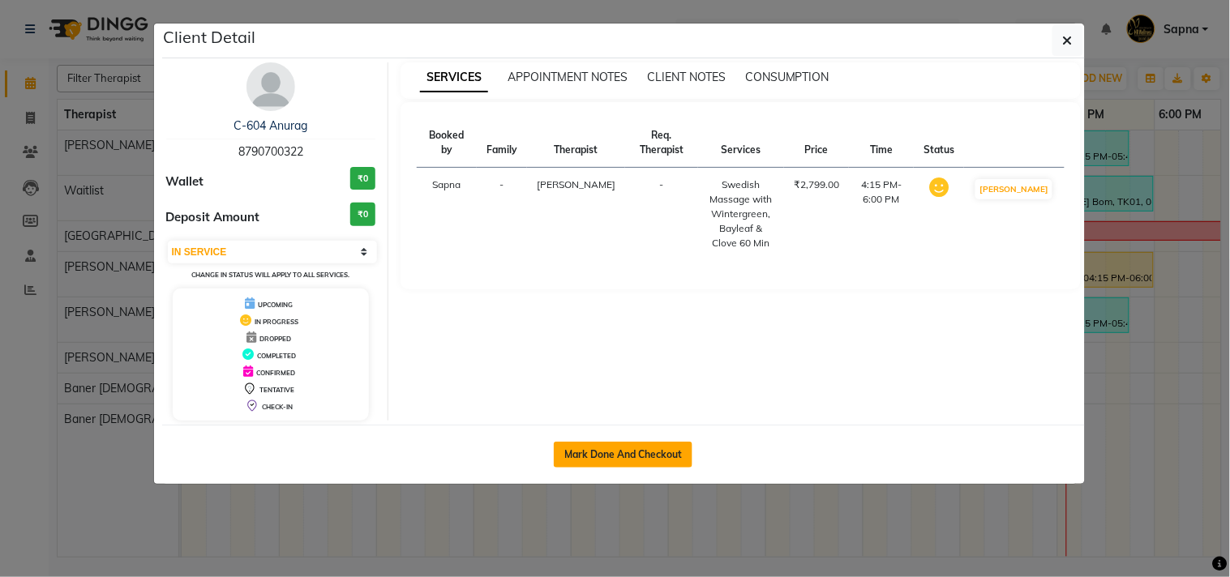
click at [671, 459] on button "Mark Done And Checkout" at bounding box center [623, 455] width 139 height 26
select select "service"
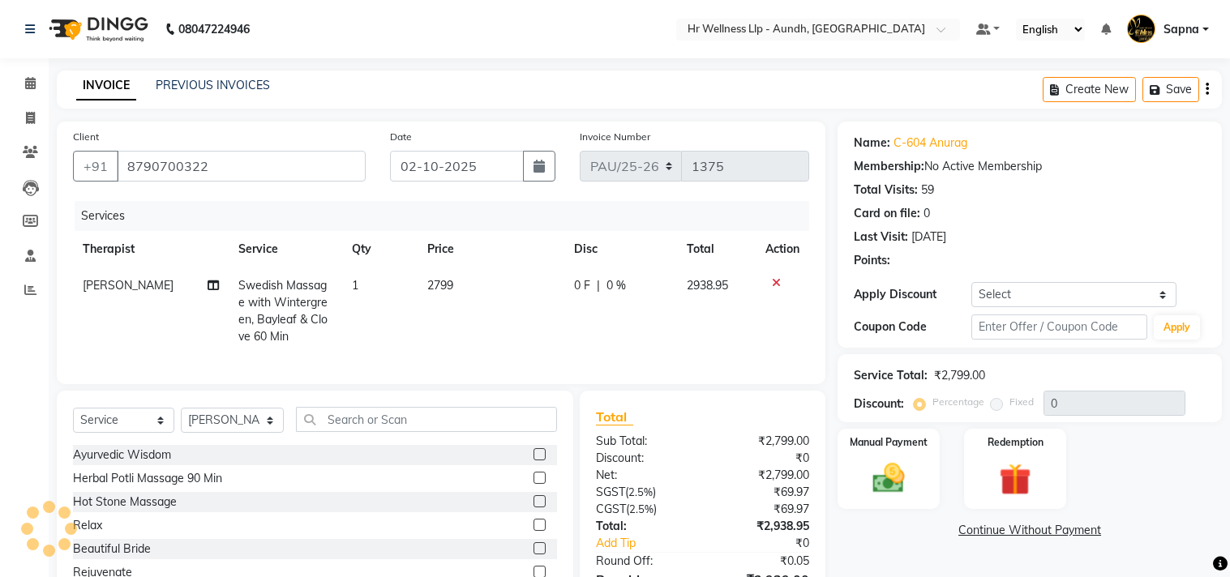
select select "service"
select select "77663"
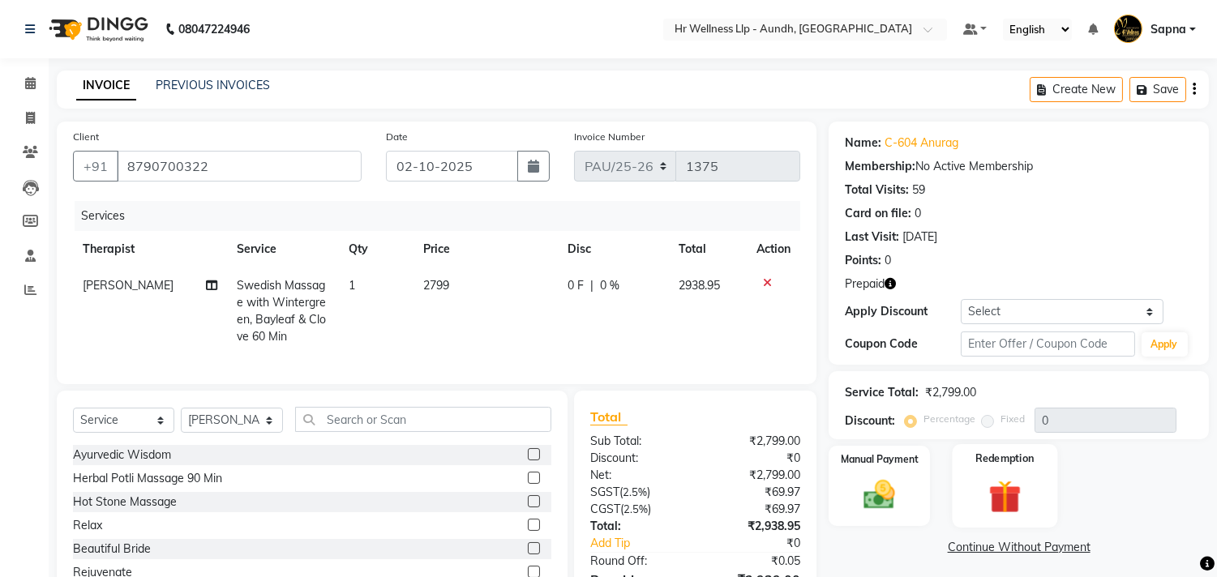
click at [1005, 498] on img at bounding box center [1005, 497] width 54 height 41
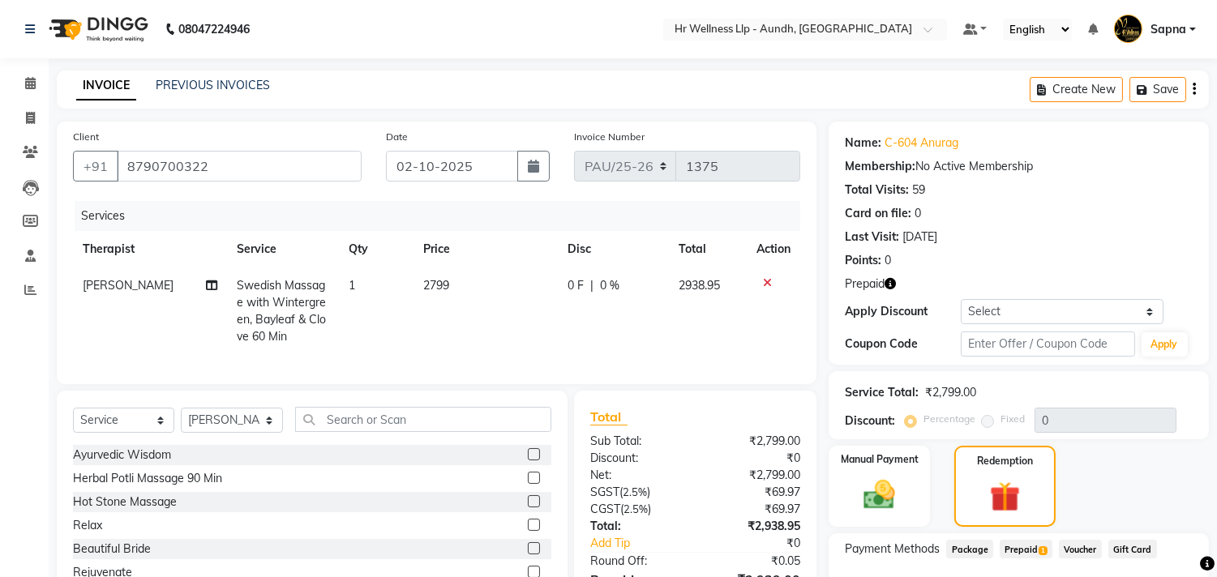
click at [1022, 549] on span "Prepaid 1" at bounding box center [1026, 549] width 53 height 19
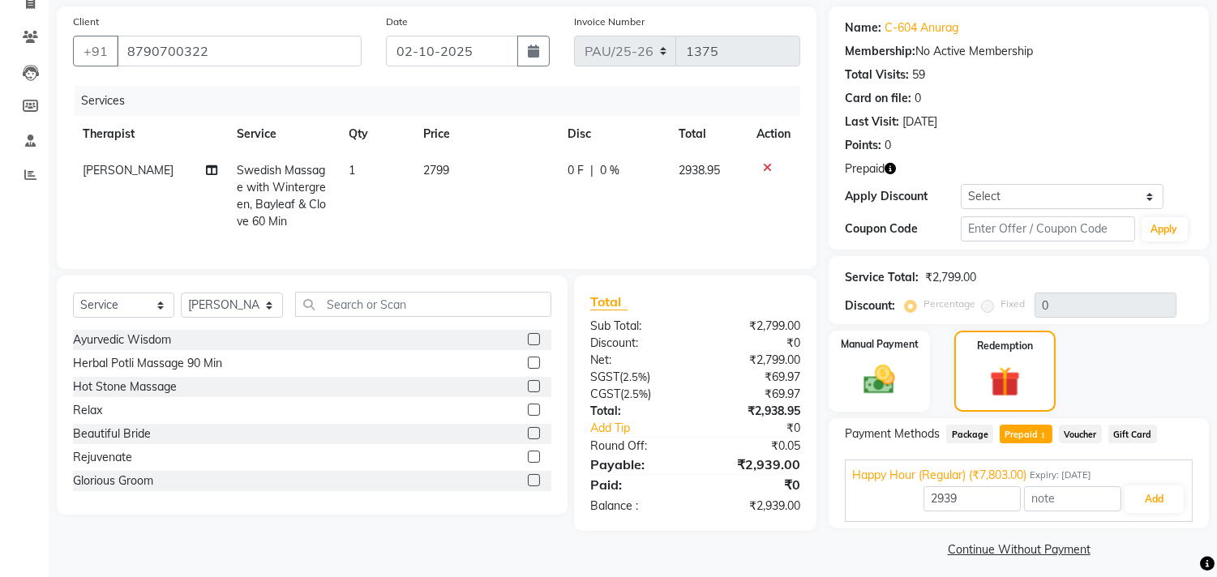
scroll to position [123, 0]
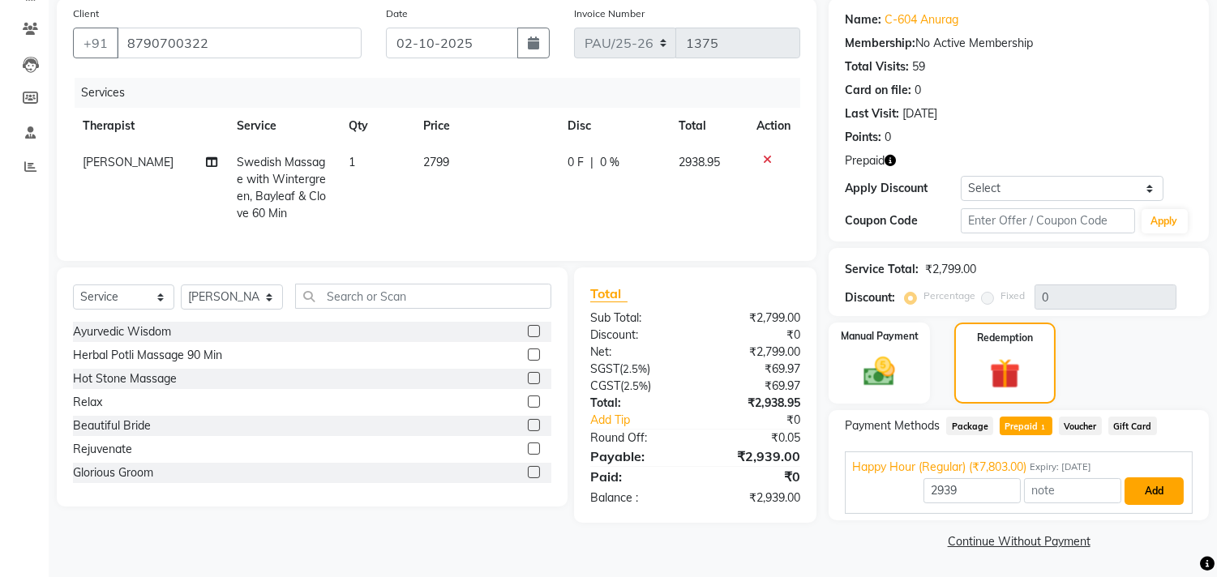
click at [1136, 490] on button "Add" at bounding box center [1153, 491] width 59 height 28
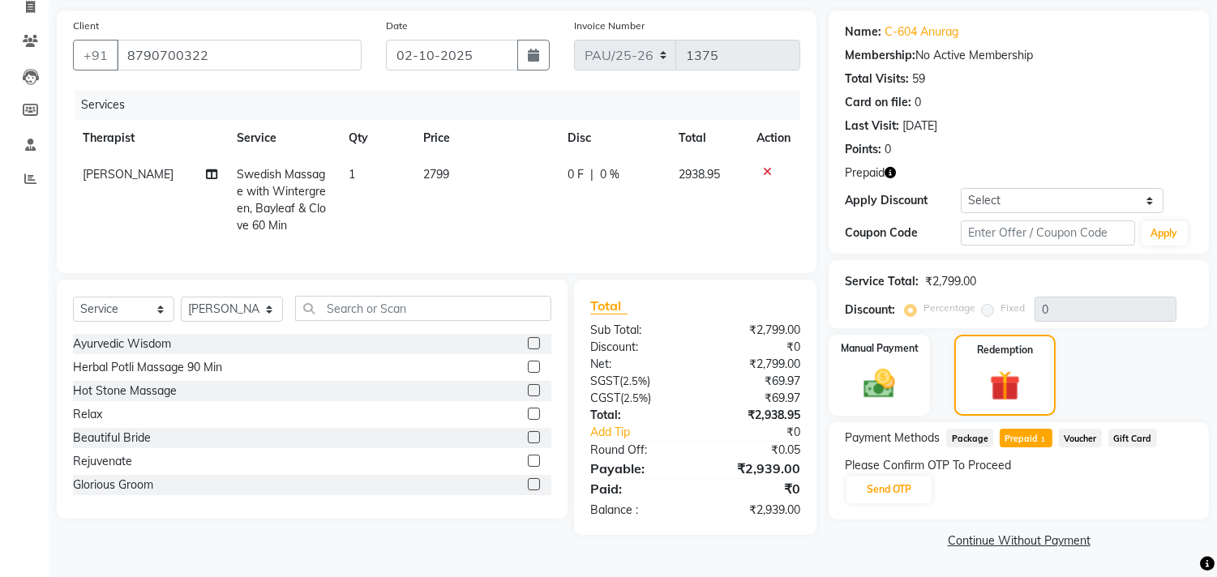
scroll to position [109, 0]
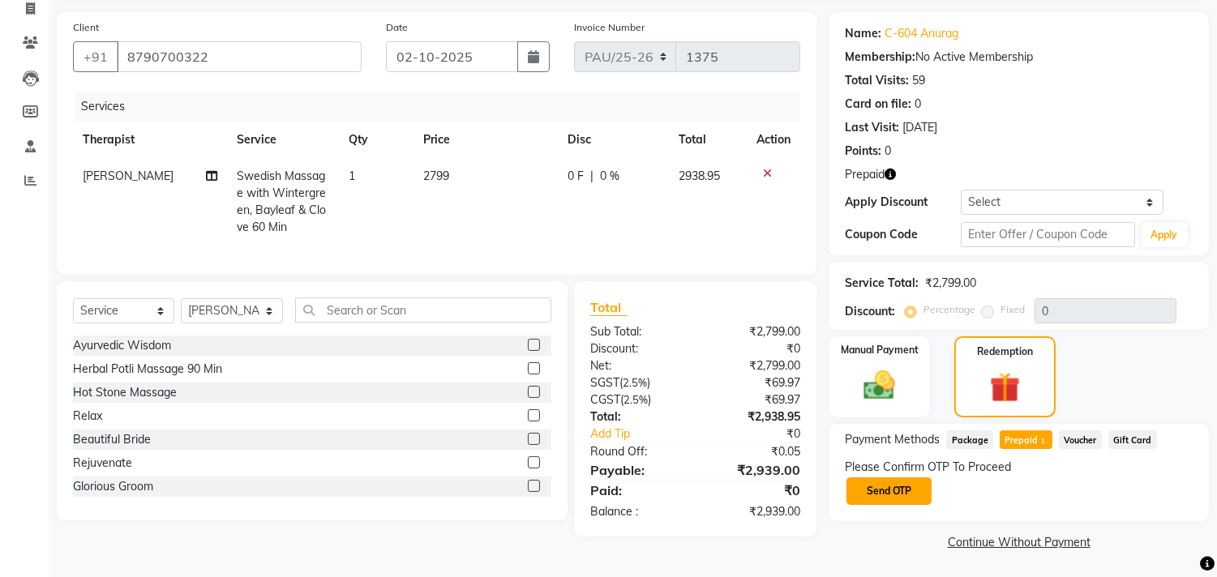
click at [877, 482] on button "Send OTP" at bounding box center [888, 491] width 85 height 28
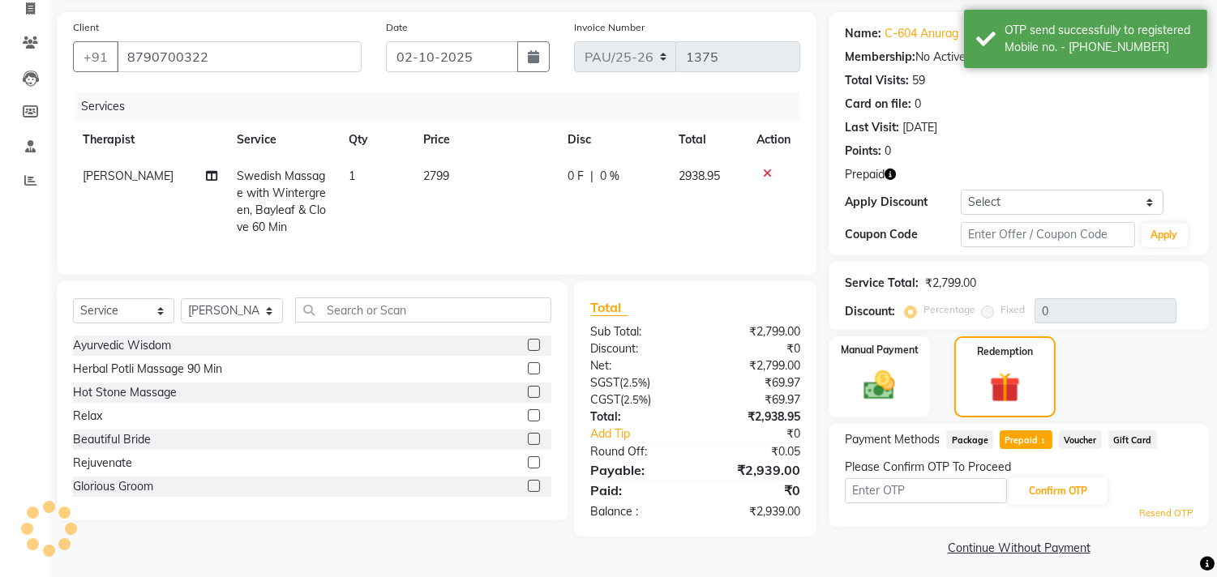
click at [877, 482] on input "text" at bounding box center [926, 490] width 162 height 25
click at [983, 237] on input "text" at bounding box center [1047, 234] width 173 height 25
type input "5"
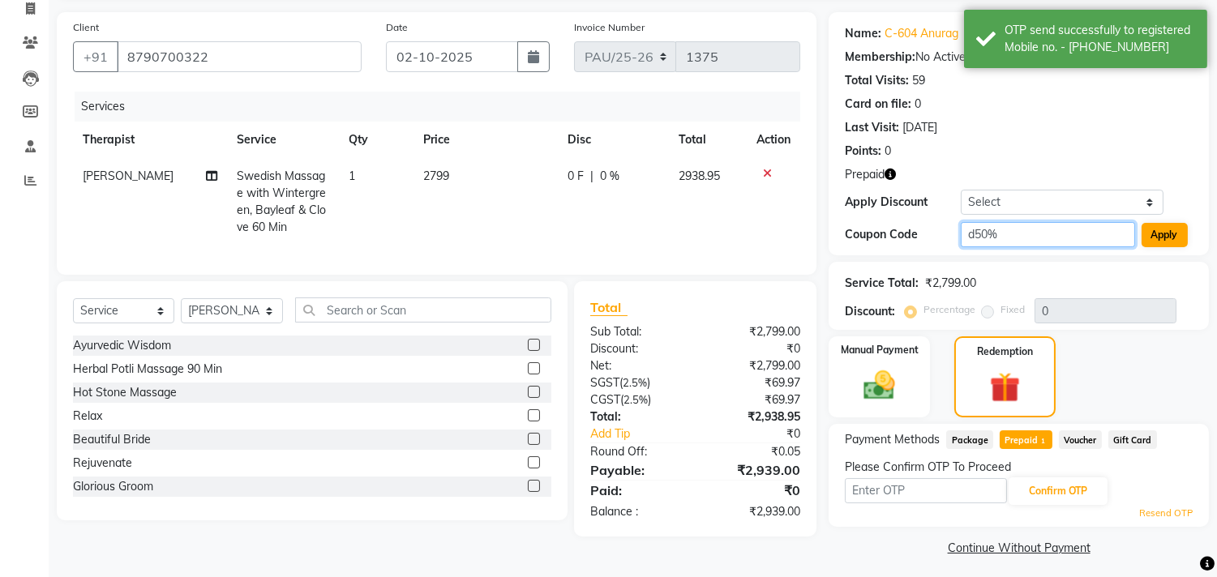
type input "d50%"
click at [1181, 238] on button "Apply" at bounding box center [1164, 235] width 46 height 24
type input "50"
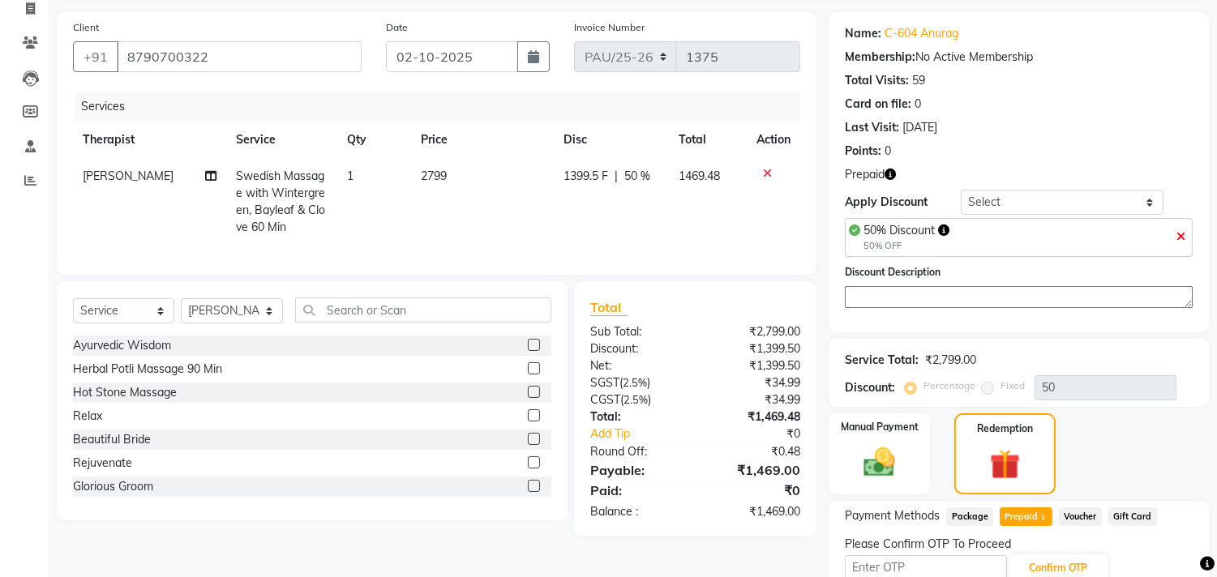
scroll to position [192, 0]
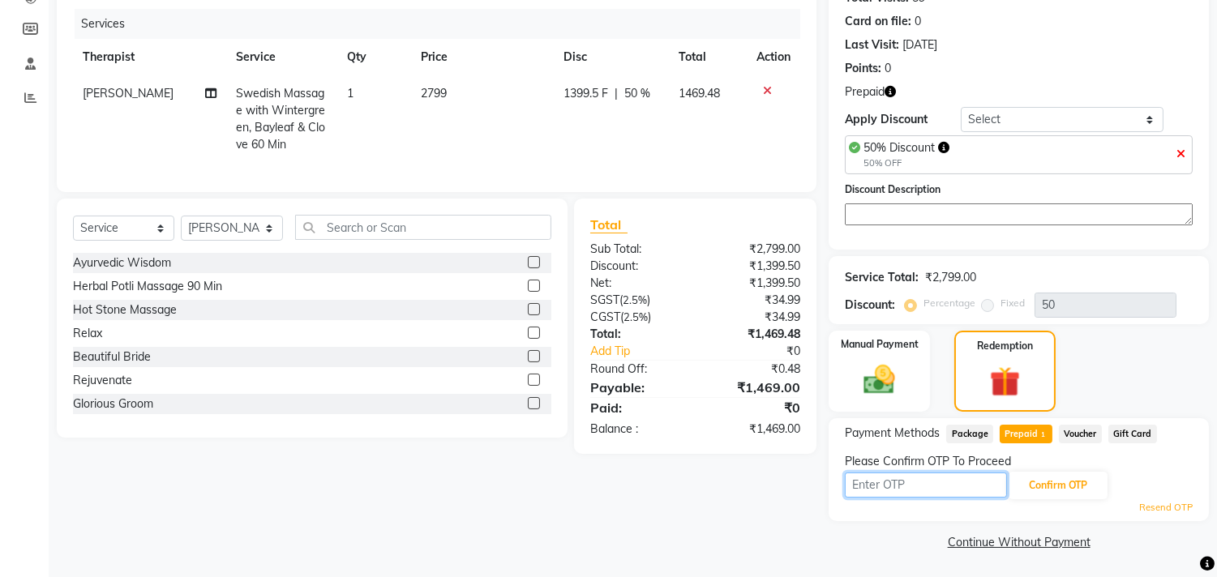
click at [892, 476] on input "text" at bounding box center [926, 485] width 162 height 25
type input "6827"
click at [1019, 434] on span "Prepaid 1" at bounding box center [1026, 434] width 53 height 19
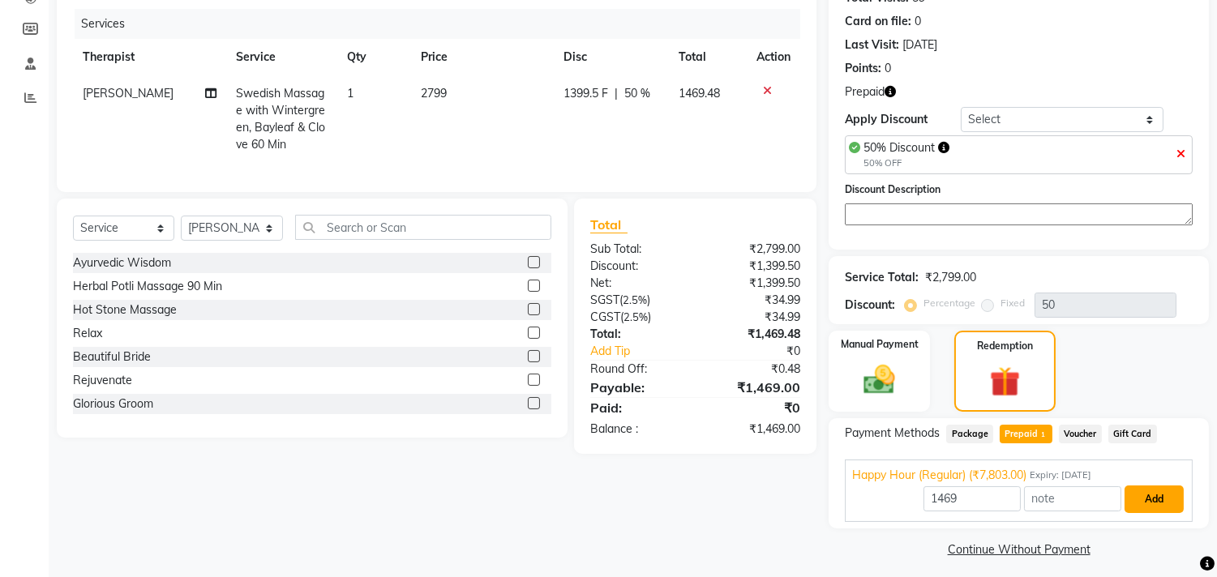
click at [1162, 503] on button "Add" at bounding box center [1153, 500] width 59 height 28
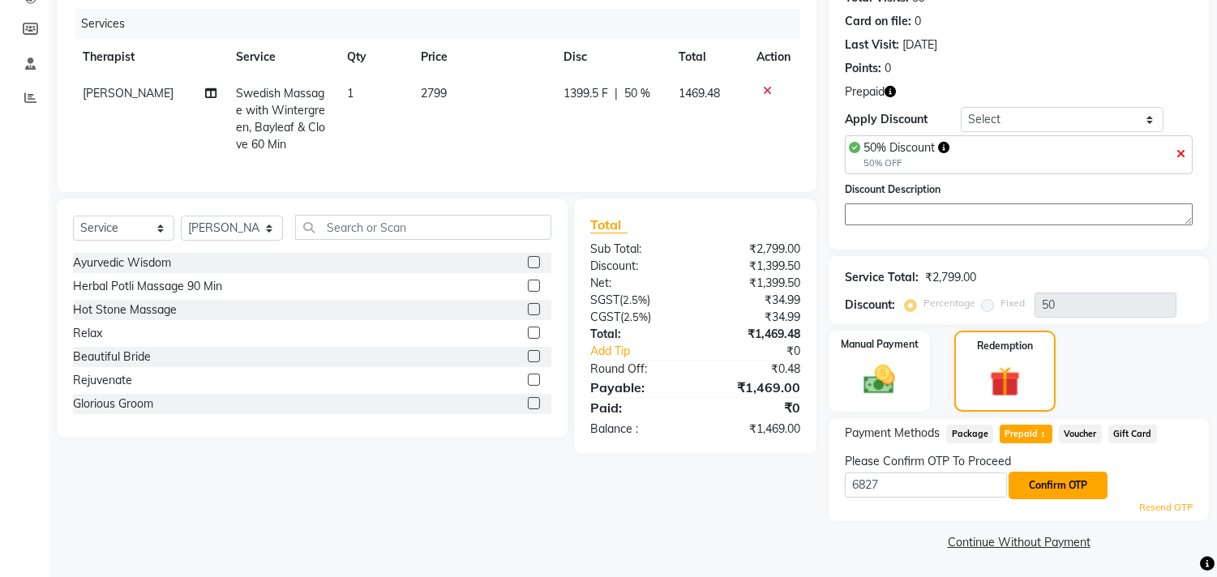
click at [1056, 490] on button "Confirm OTP" at bounding box center [1057, 486] width 99 height 28
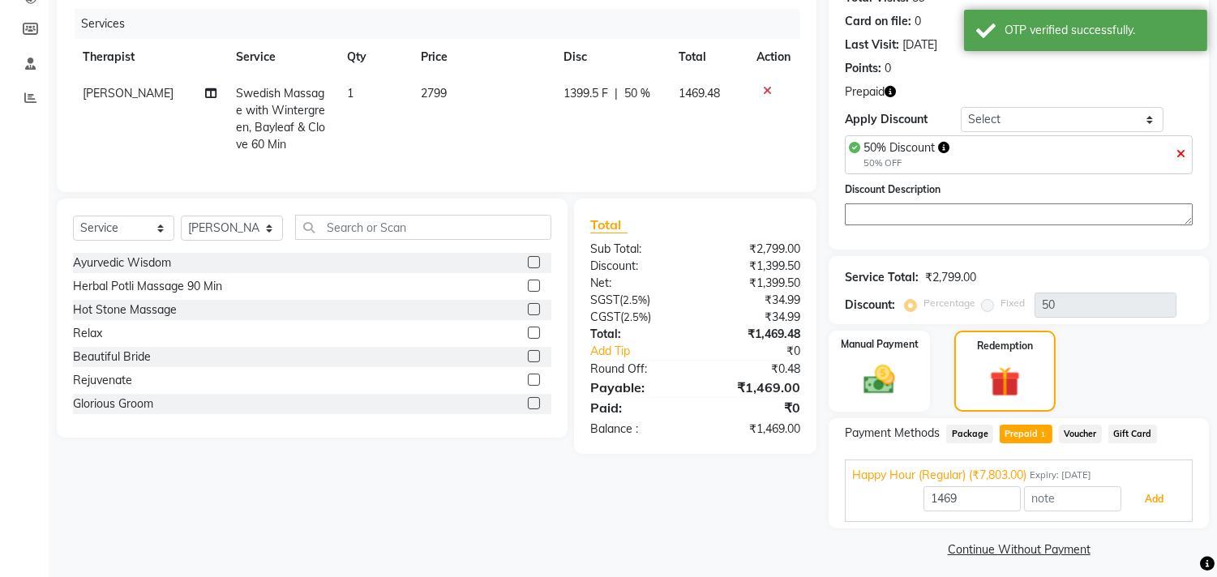
click at [1137, 499] on button "Add" at bounding box center [1153, 500] width 59 height 28
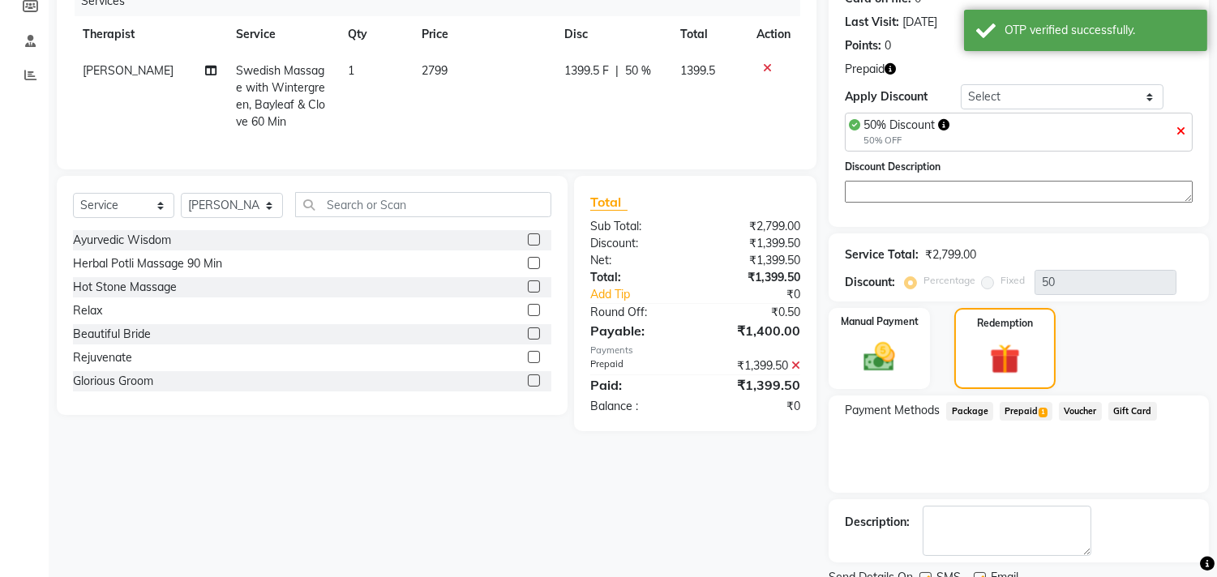
scroll to position [279, 0]
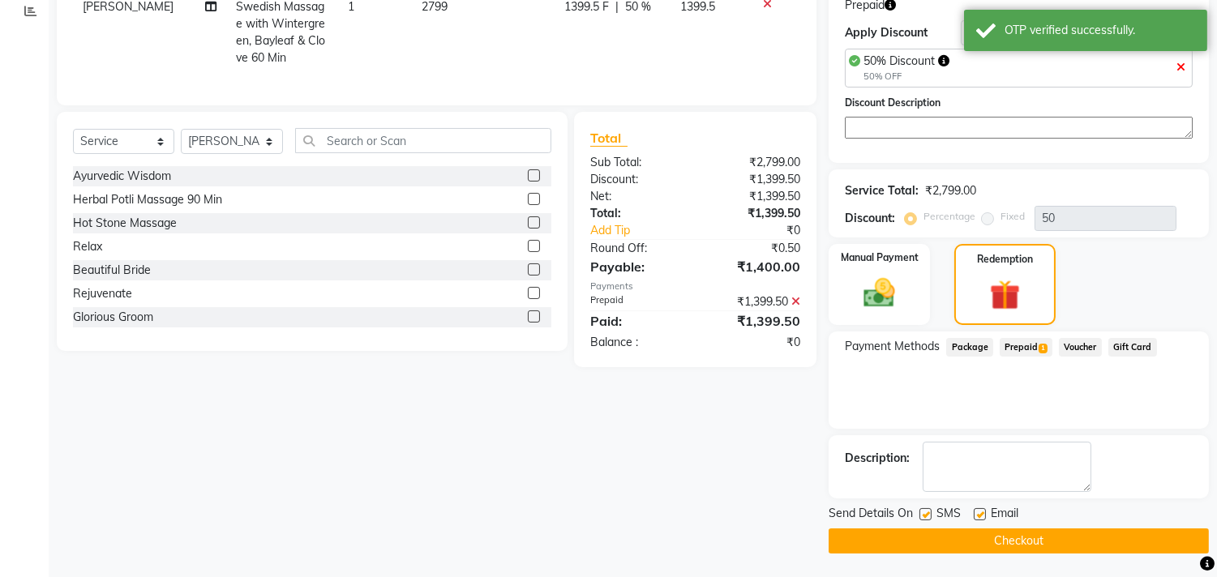
click at [960, 537] on button "Checkout" at bounding box center [1018, 541] width 380 height 25
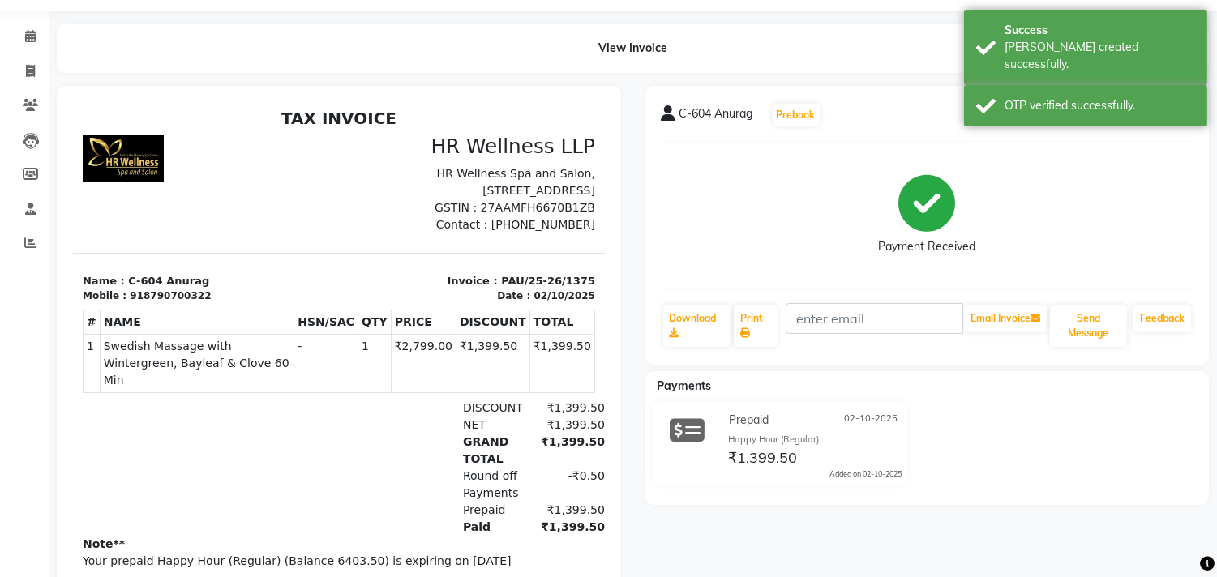
scroll to position [165, 0]
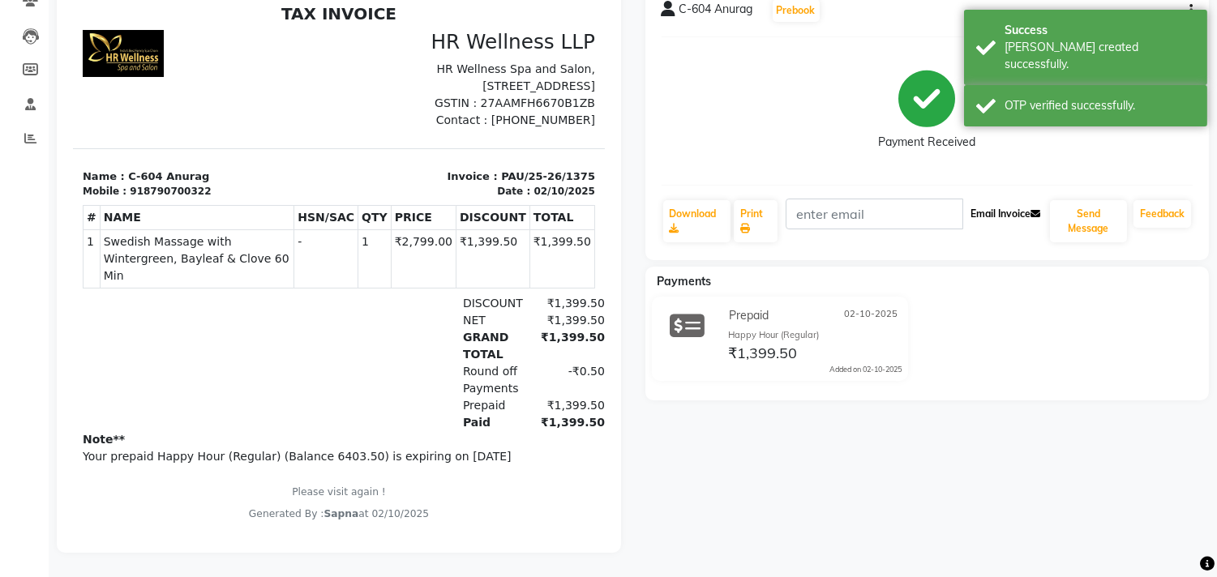
click at [1004, 201] on button "Email Invoice" at bounding box center [1005, 214] width 83 height 28
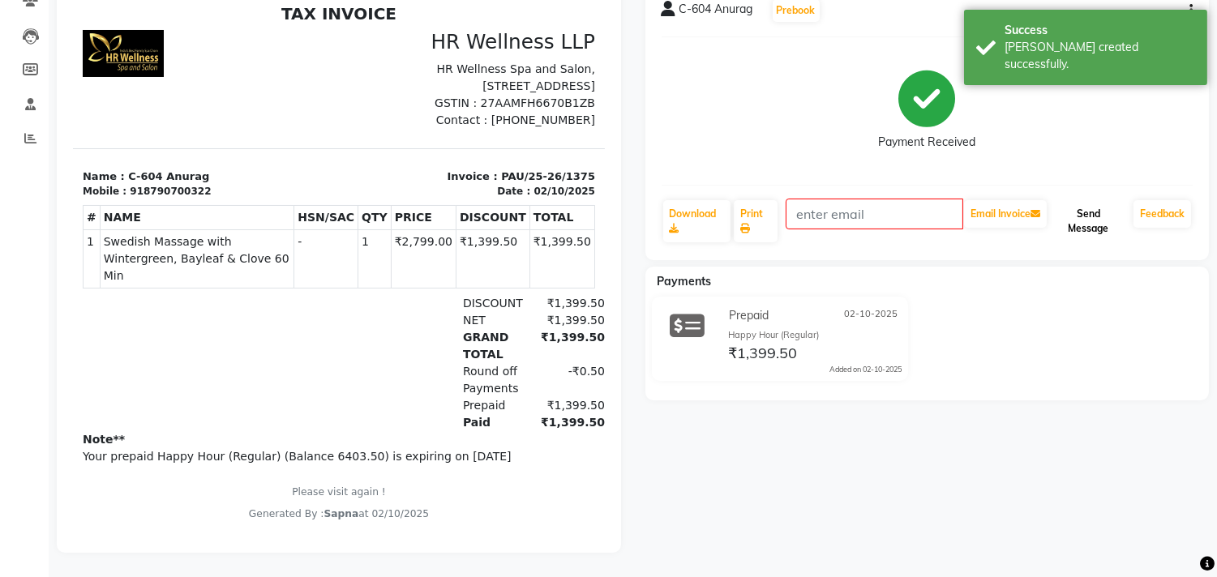
click at [1089, 200] on button "Send Message" at bounding box center [1088, 221] width 77 height 42
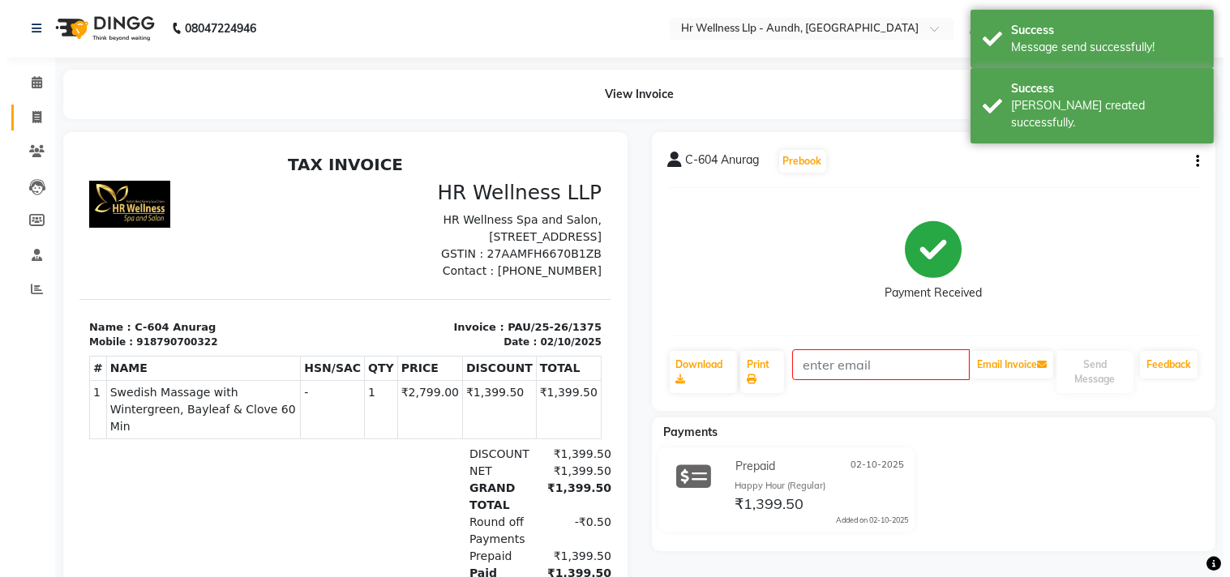
scroll to position [0, 0]
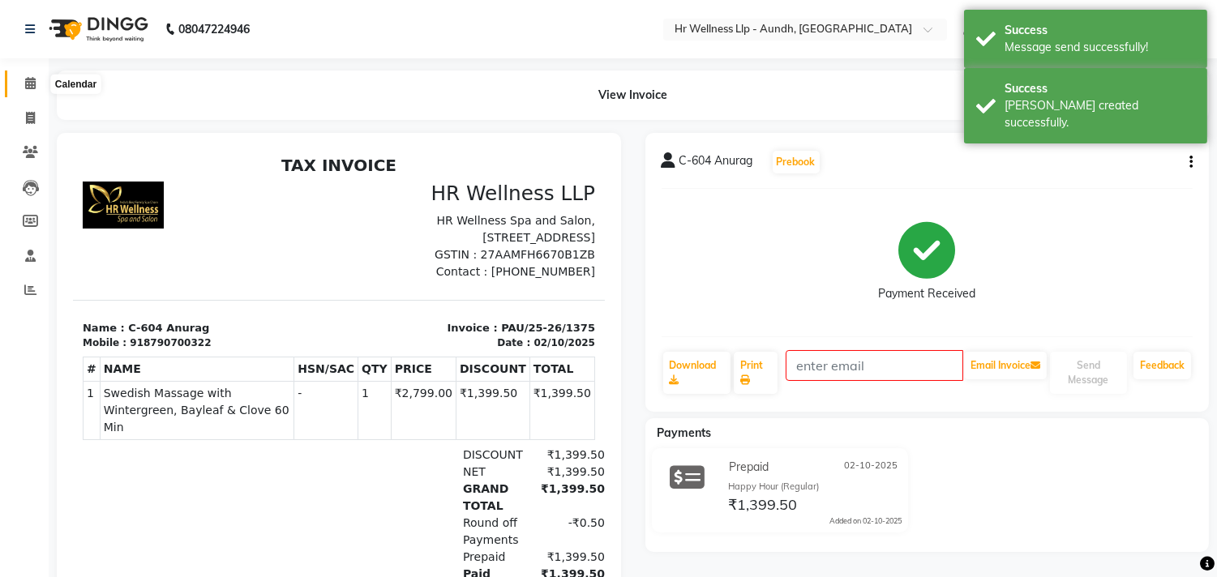
click at [34, 86] on icon at bounding box center [30, 83] width 11 height 12
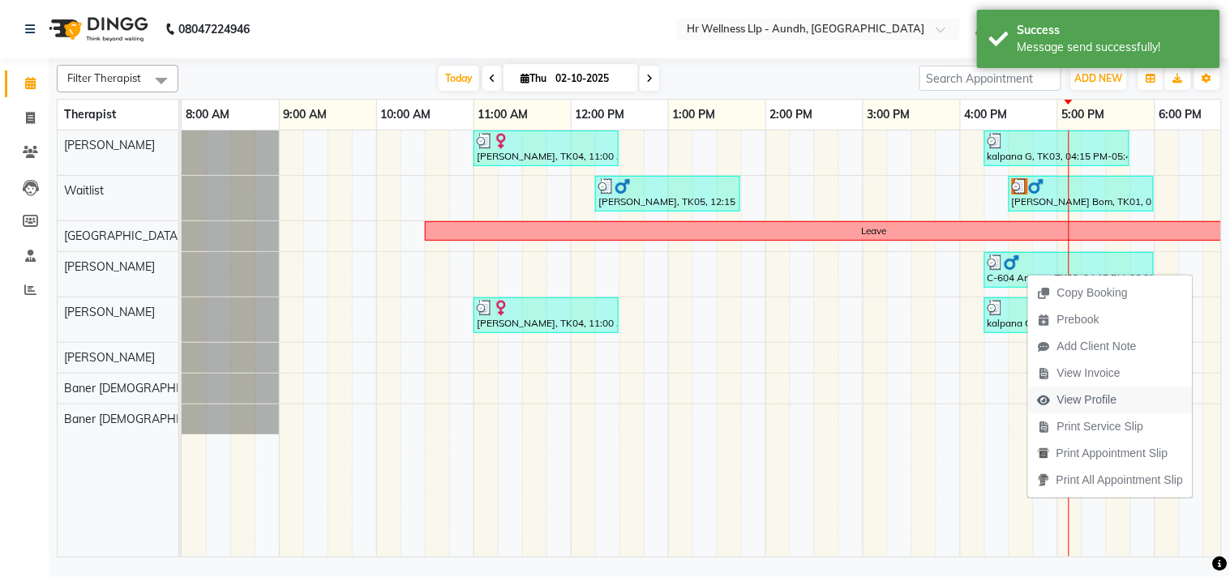
click at [1081, 397] on span "View Profile" at bounding box center [1087, 400] width 60 height 17
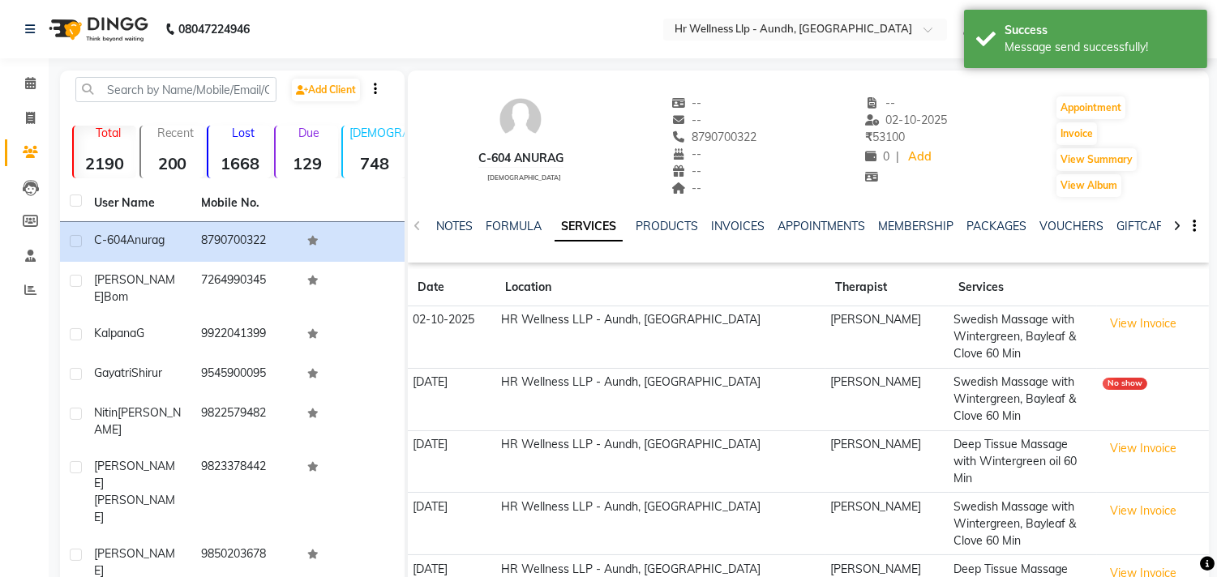
click at [1083, 235] on div "NOTES FORMULA SERVICES PRODUCTS INVOICES APPOINTMENTS MEMBERSHIP PACKAGES VOUCH…" at bounding box center [788, 233] width 705 height 30
click at [1078, 225] on link "VOUCHERS" at bounding box center [1071, 226] width 64 height 15
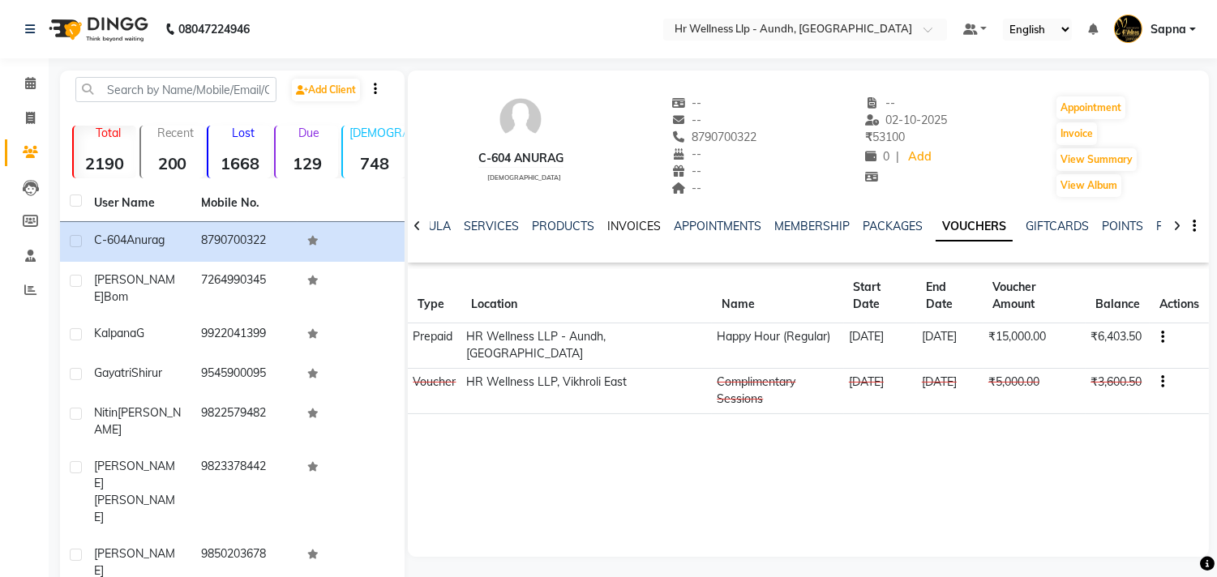
click at [625, 228] on link "INVOICES" at bounding box center [634, 226] width 54 height 15
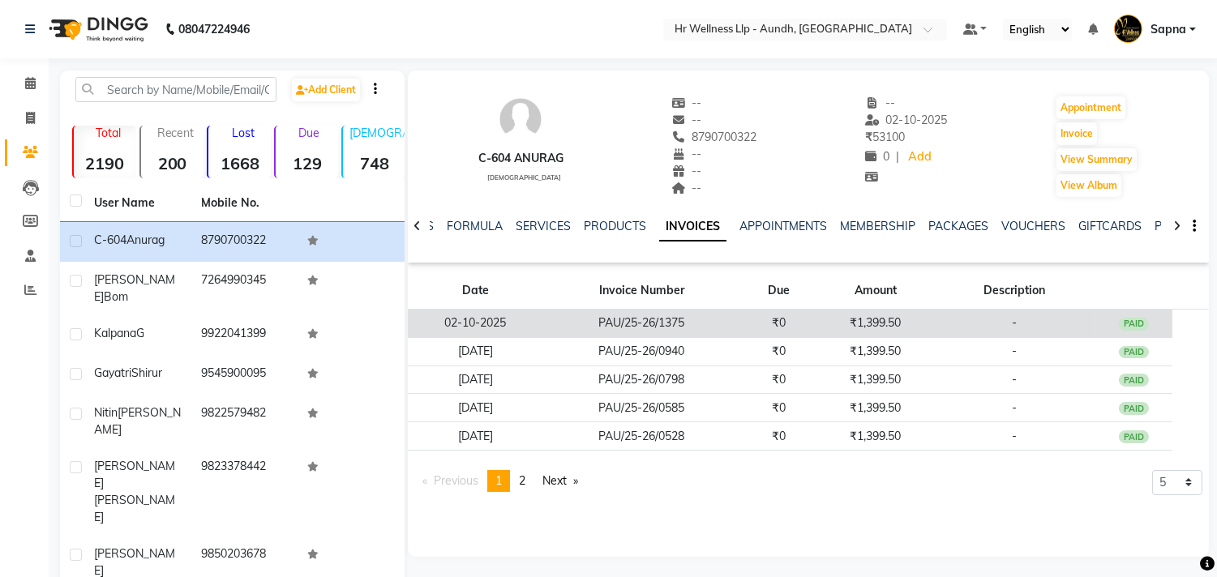
click at [651, 320] on td "PAU/25-26/1375" at bounding box center [641, 324] width 196 height 28
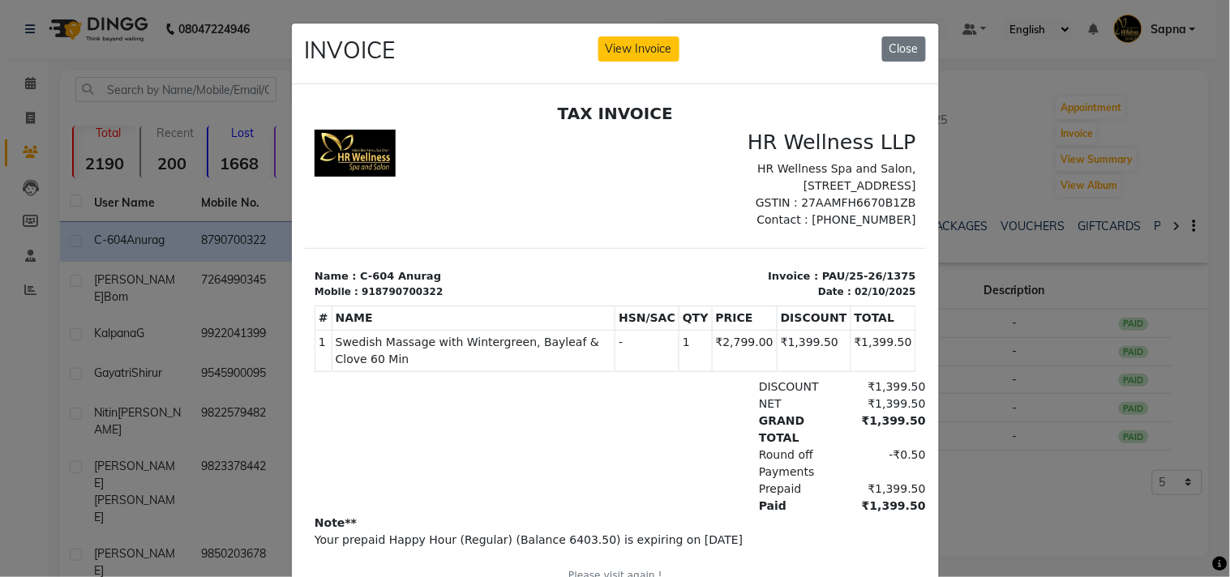
scroll to position [109, 0]
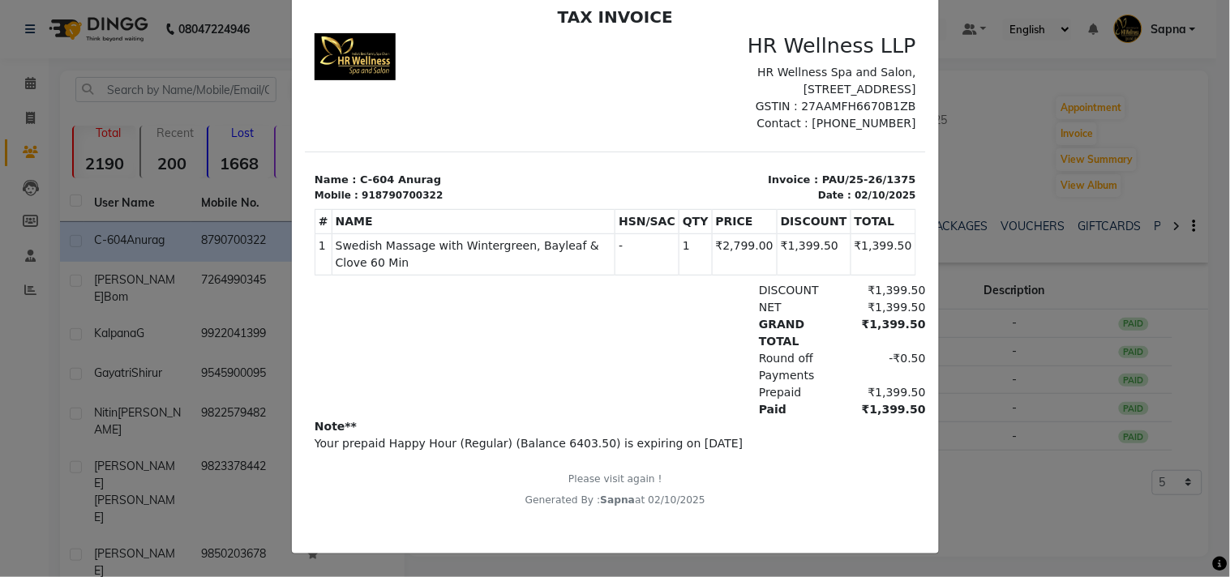
copy div "Note** Your prepaid Happy Hour (Regular) (Balance 6403.50) is expiring on 2026-…"
drag, startPoint x: 314, startPoint y: 445, endPoint x: 747, endPoint y: 461, distance: 434.0
click at [747, 461] on div "Note** Your prepaid Happy Hour (Regular) (Balance 6403.50) is expiring on 2026-…" at bounding box center [614, 462] width 601 height 90
copy div "8790700322"
drag, startPoint x: 362, startPoint y: 217, endPoint x: 451, endPoint y: 218, distance: 88.4
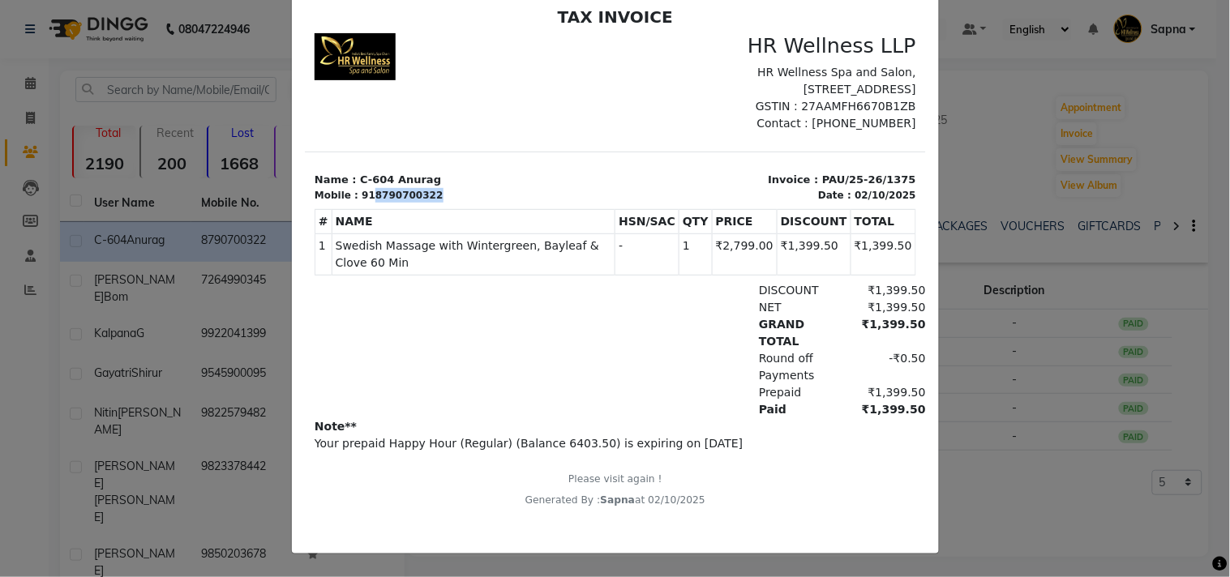
click at [451, 202] on div "Mobile : 918790700322" at bounding box center [459, 194] width 291 height 15
copy div "Note** Your prepaid Happy Hour (Regular) (Balance 6403.50) is expiring on 2026-…"
drag, startPoint x: 315, startPoint y: 443, endPoint x: 591, endPoint y: 268, distance: 327.2
click at [770, 463] on div "Note** Your prepaid Happy Hour (Regular) (Balance 6403.50) is expiring on 2026-…" at bounding box center [614, 462] width 601 height 90
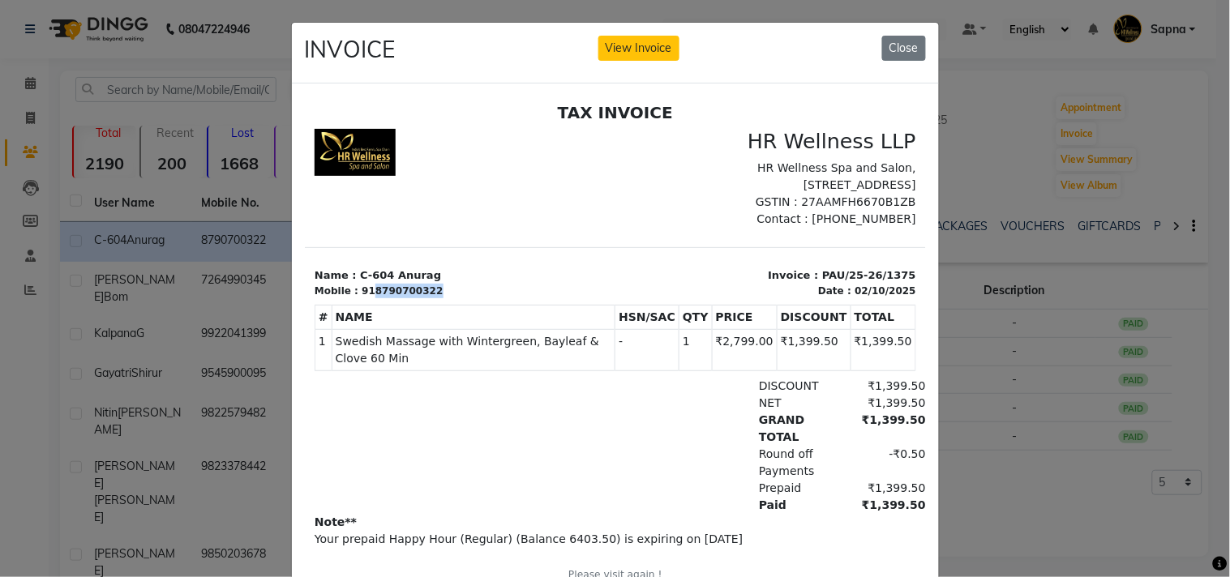
scroll to position [0, 0]
click at [882, 51] on button "Close" at bounding box center [904, 48] width 44 height 25
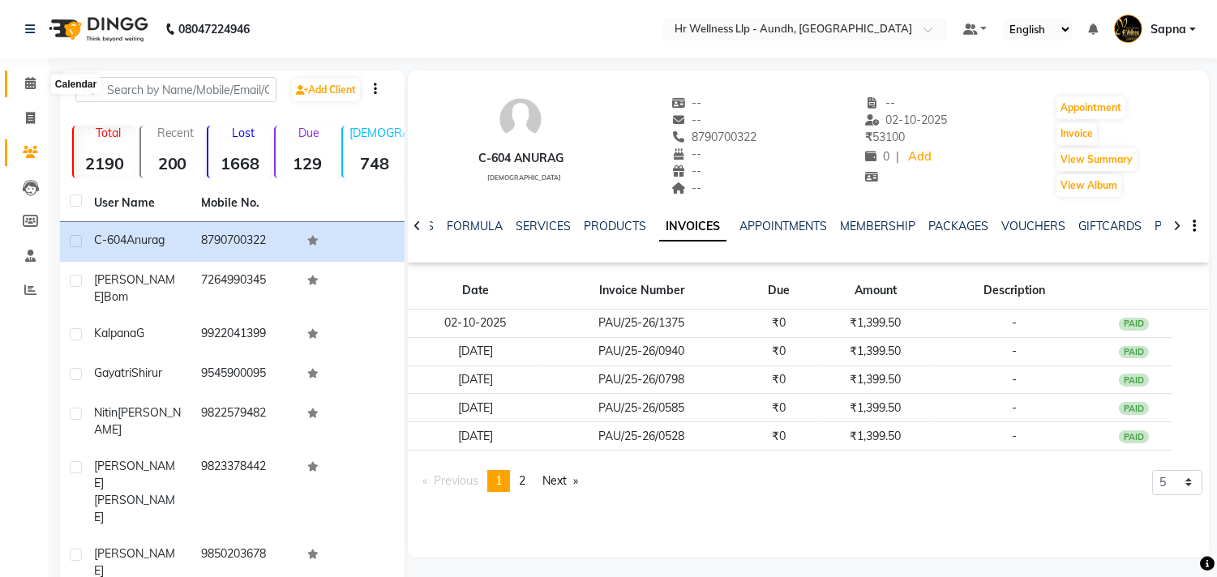
click at [31, 77] on icon at bounding box center [30, 83] width 11 height 12
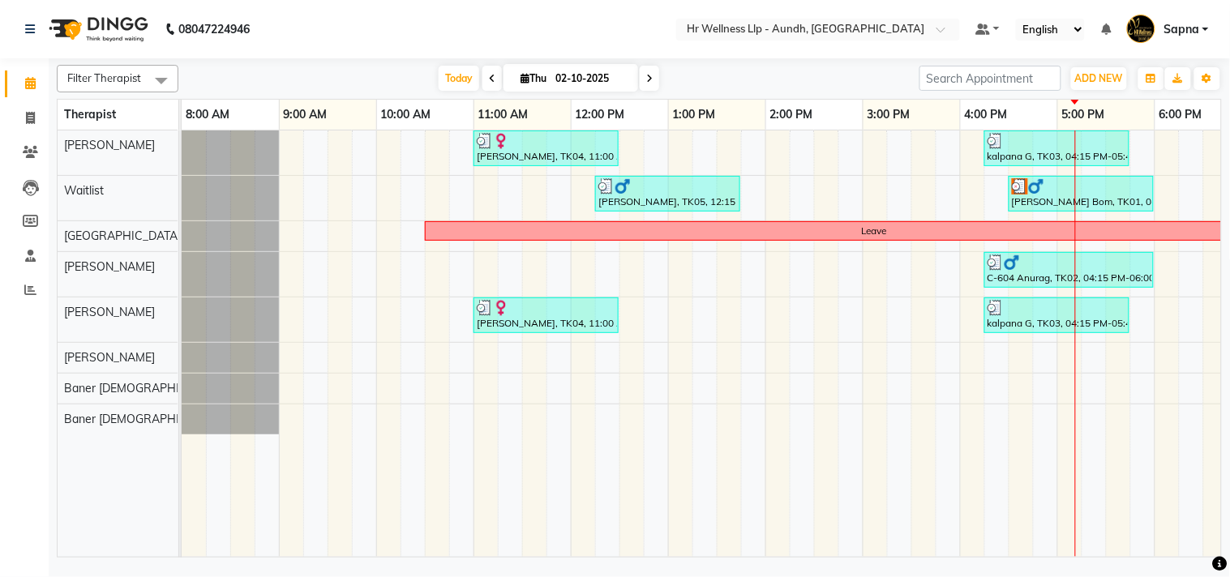
click at [650, 82] on span at bounding box center [649, 78] width 19 height 25
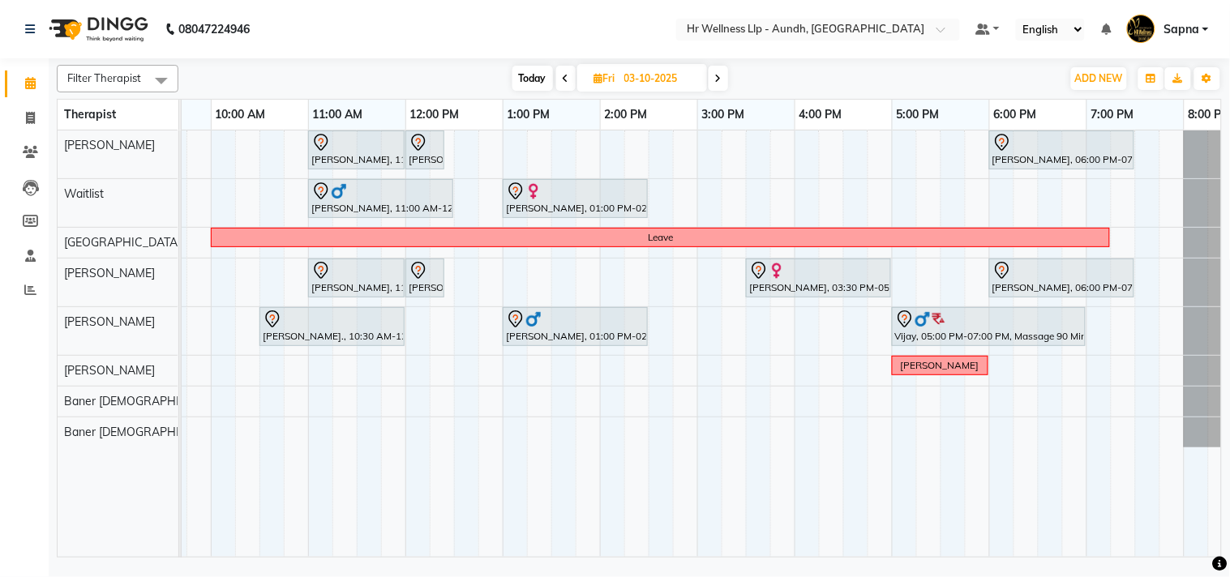
click at [520, 81] on span "Today" at bounding box center [532, 78] width 41 height 25
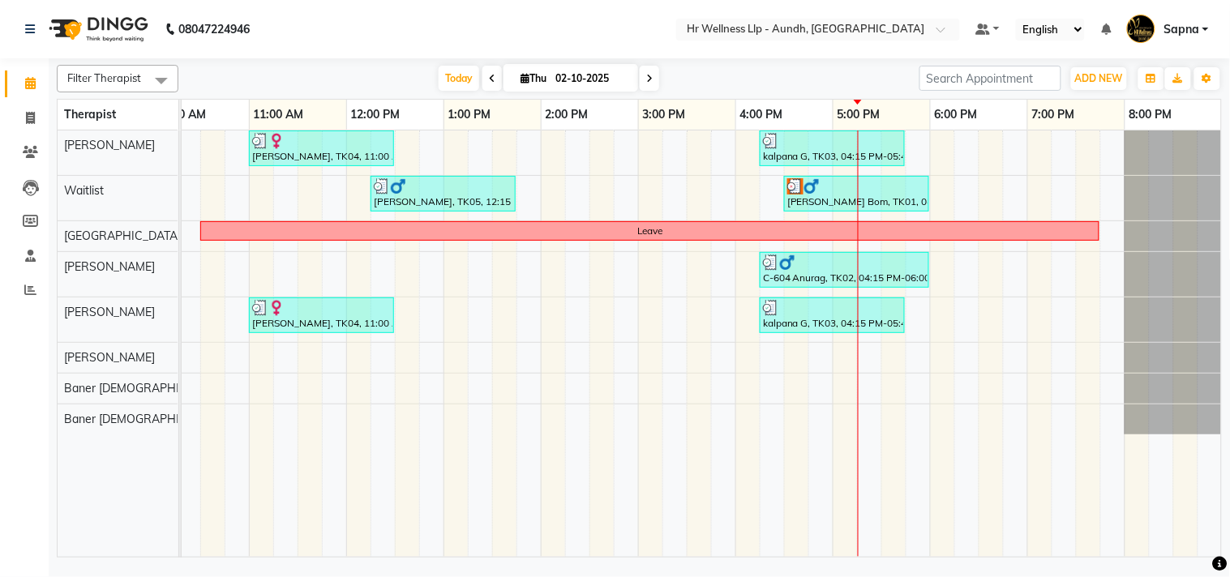
click at [648, 71] on span at bounding box center [649, 78] width 19 height 25
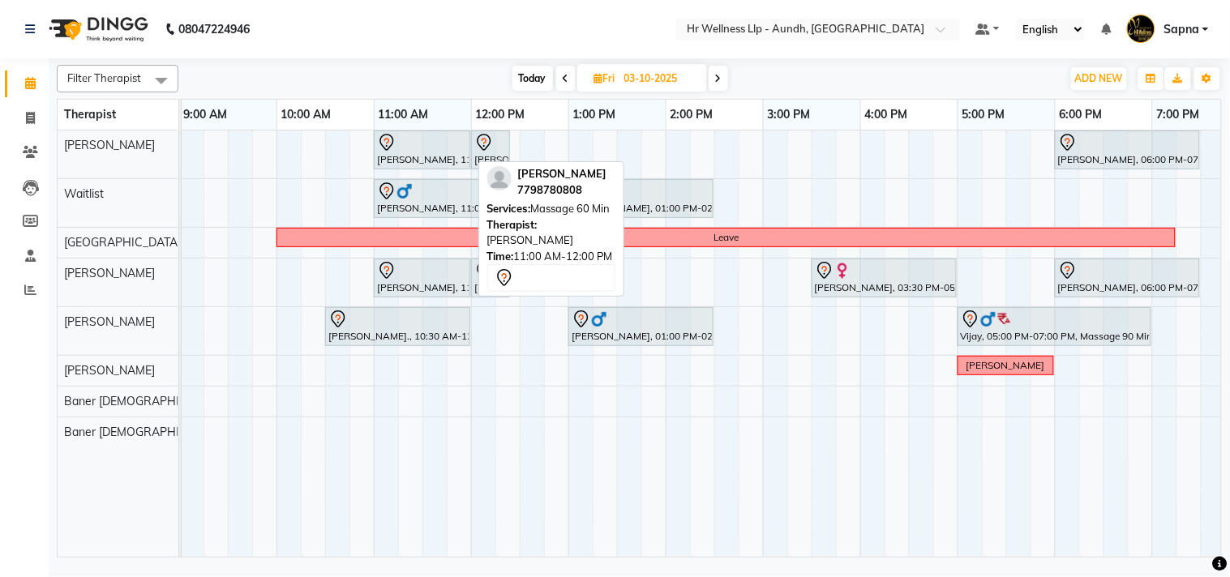
scroll to position [0, 99]
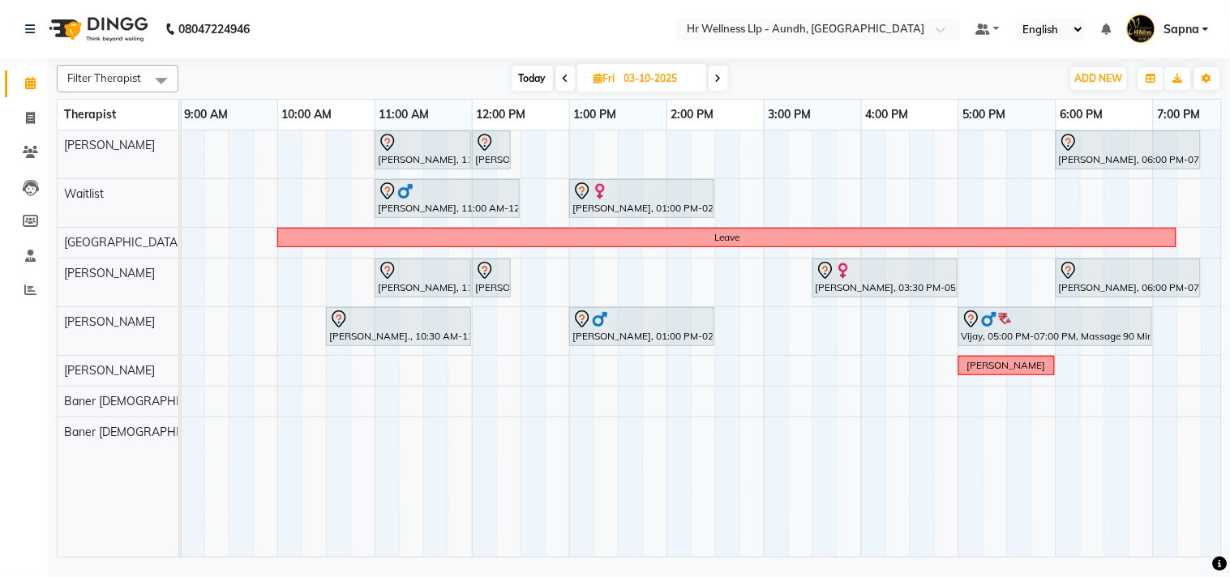
click at [569, 77] on span at bounding box center [565, 78] width 19 height 25
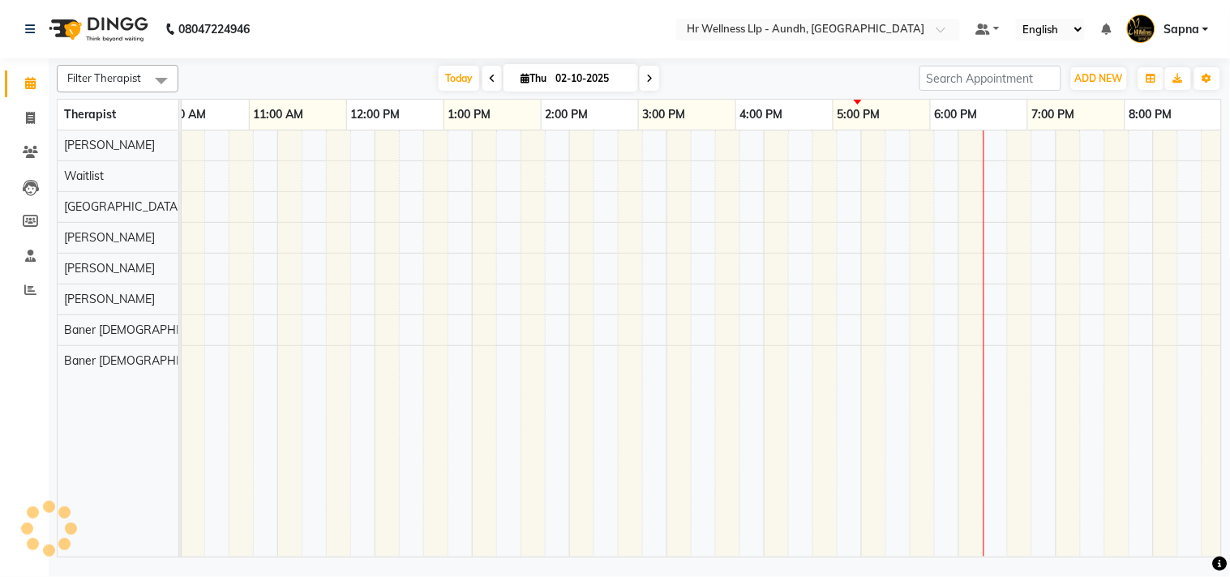
scroll to position [0, 225]
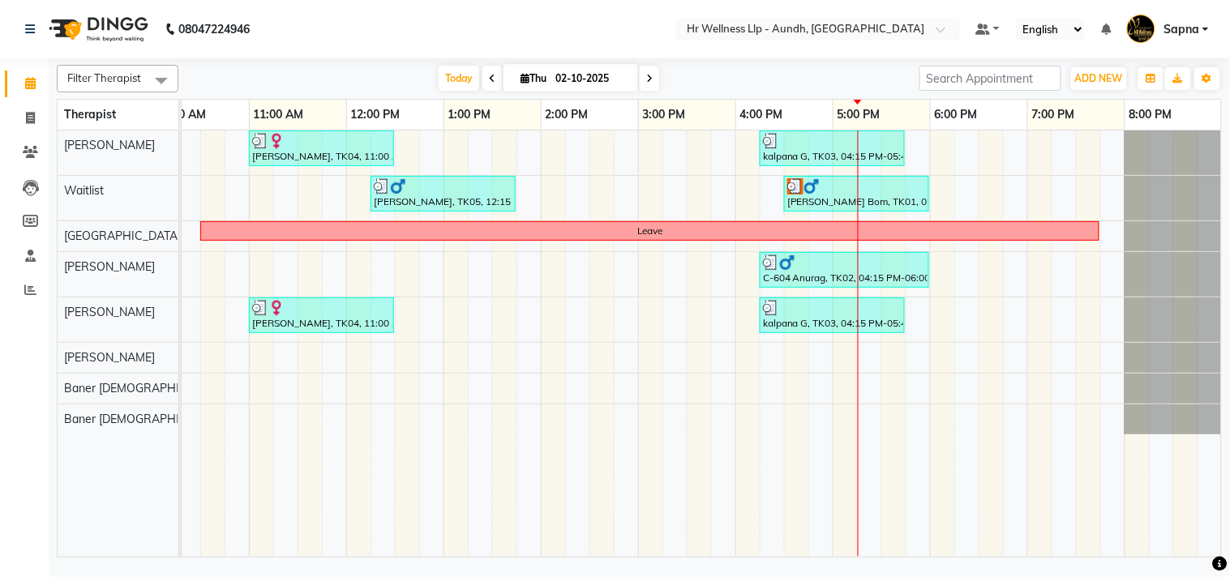
click at [646, 74] on icon at bounding box center [649, 79] width 6 height 10
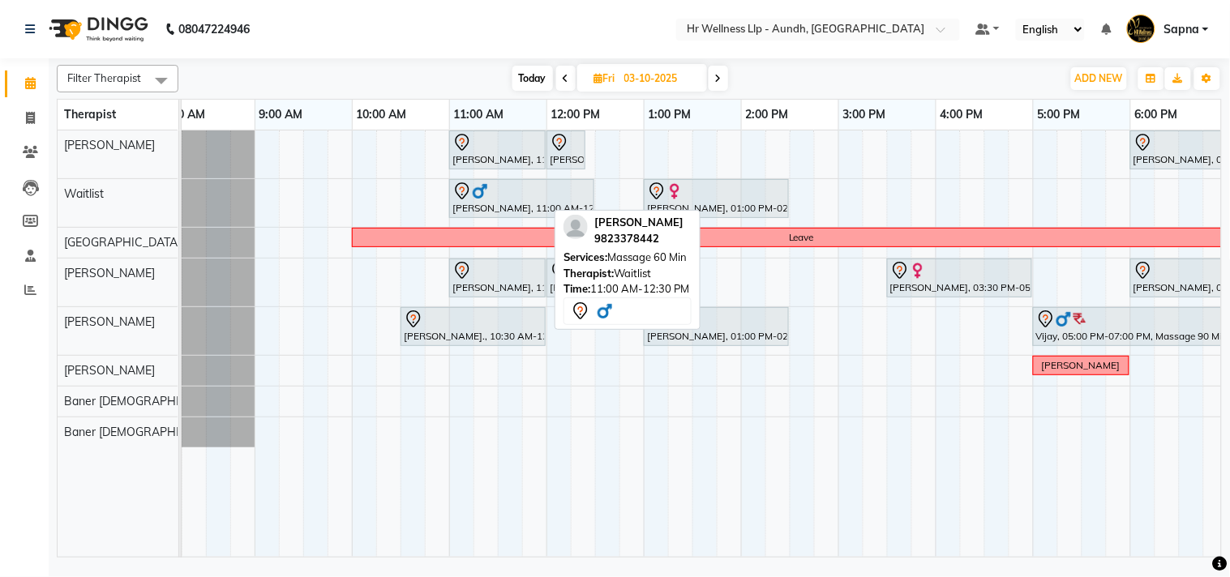
scroll to position [0, 0]
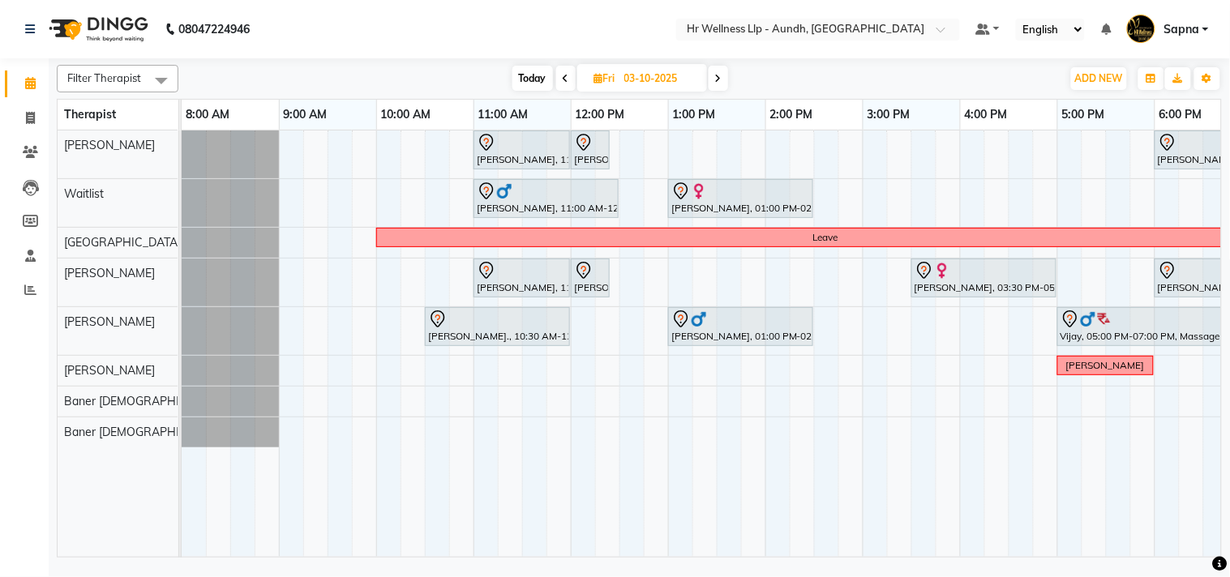
click at [725, 74] on span at bounding box center [717, 78] width 19 height 25
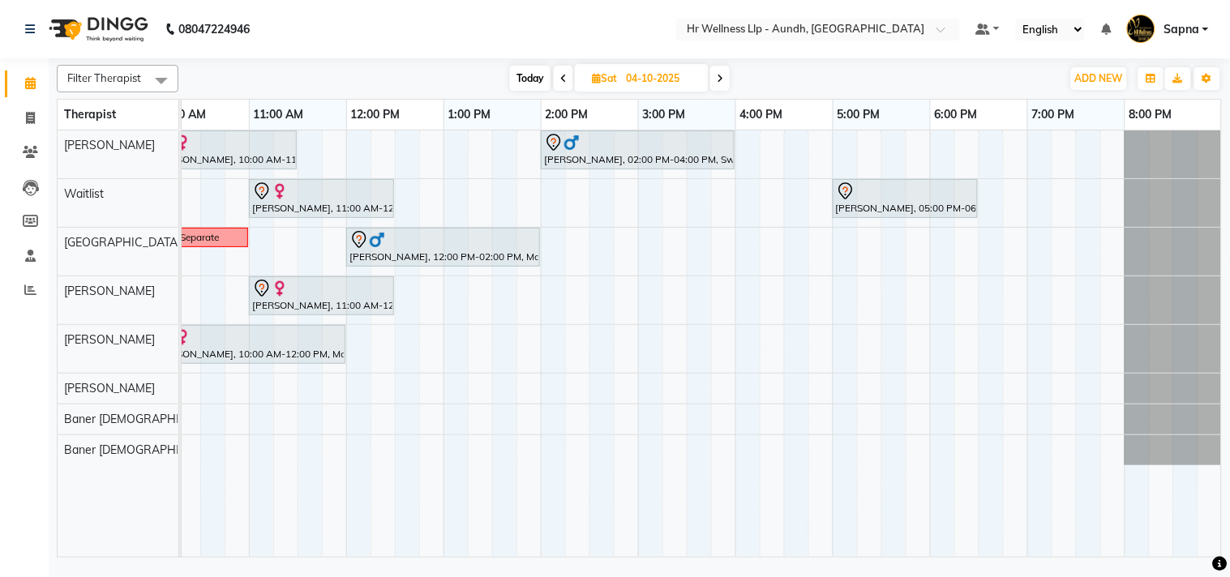
scroll to position [0, 206]
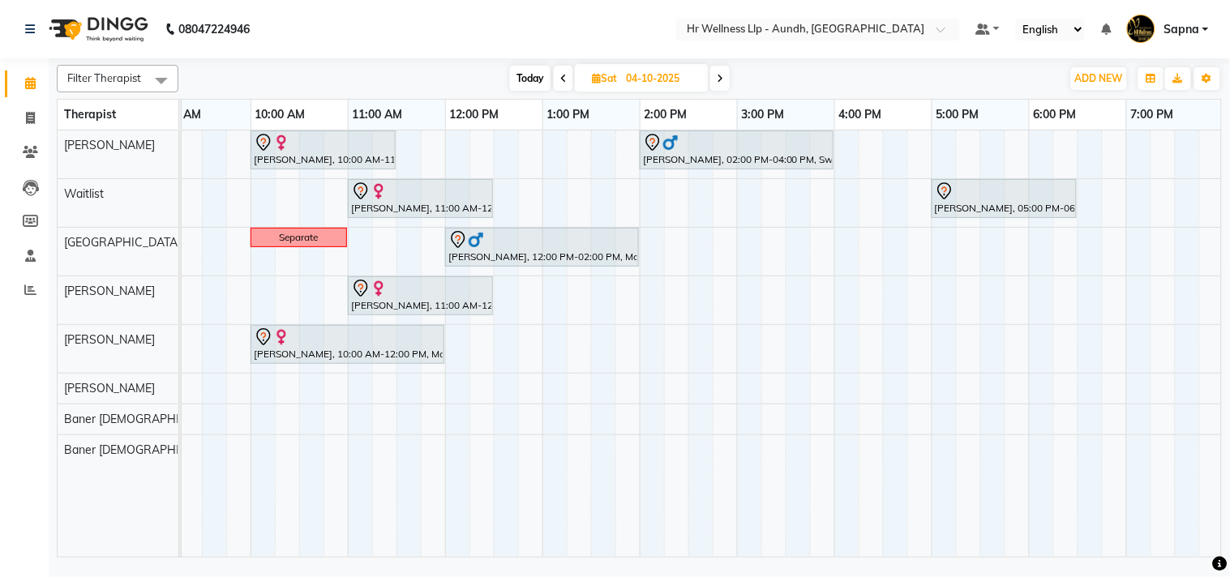
click at [554, 79] on span at bounding box center [563, 78] width 19 height 25
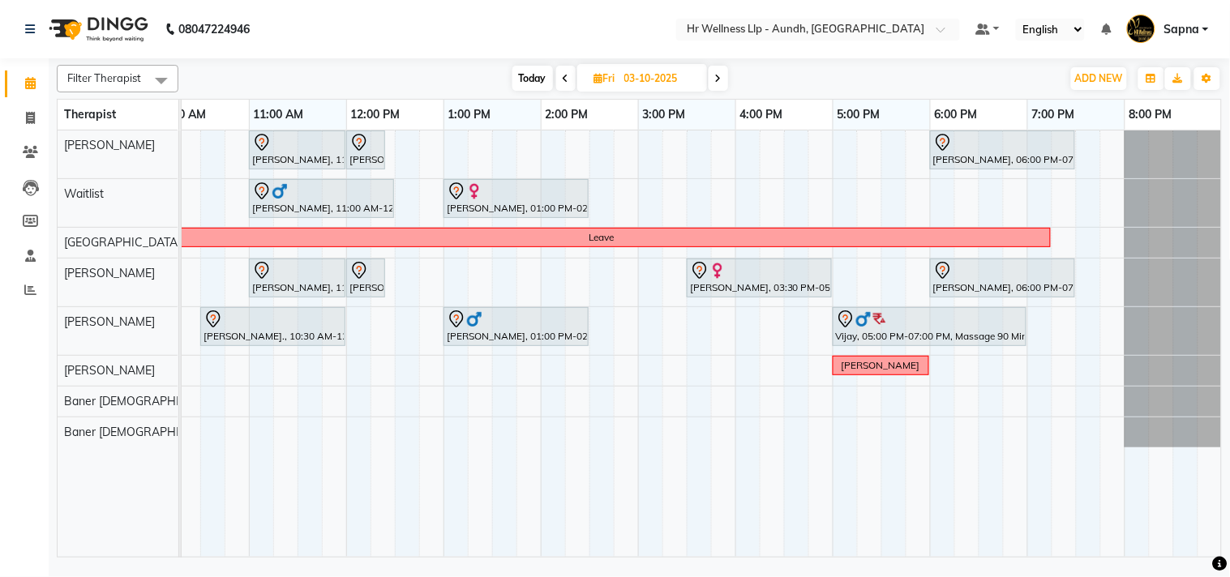
click at [719, 78] on icon at bounding box center [718, 79] width 6 height 10
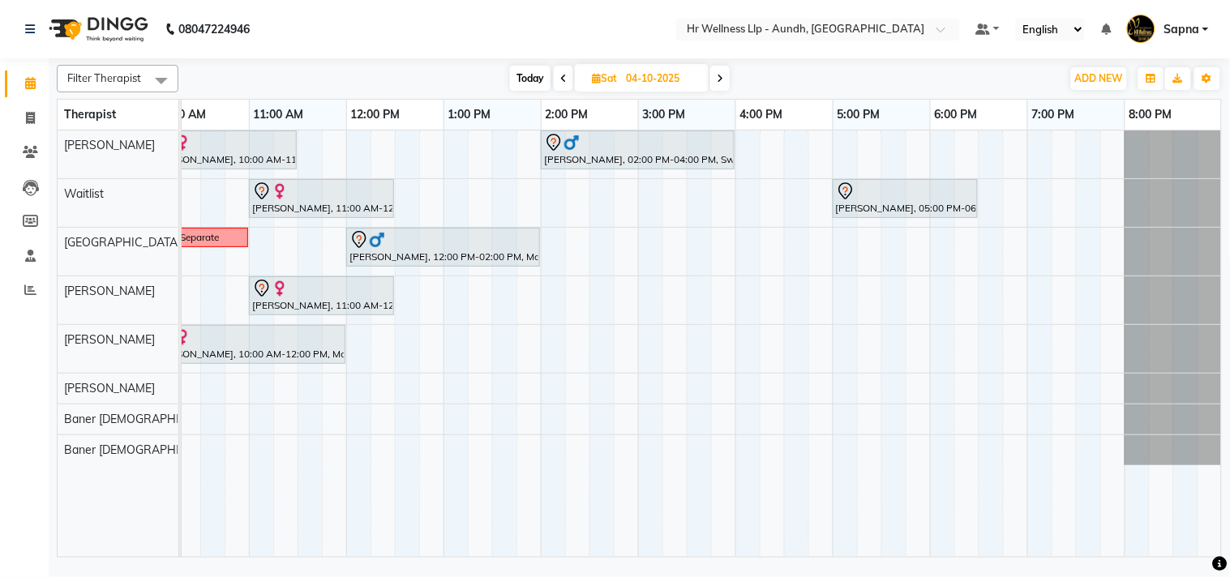
click at [722, 71] on span at bounding box center [719, 78] width 19 height 25
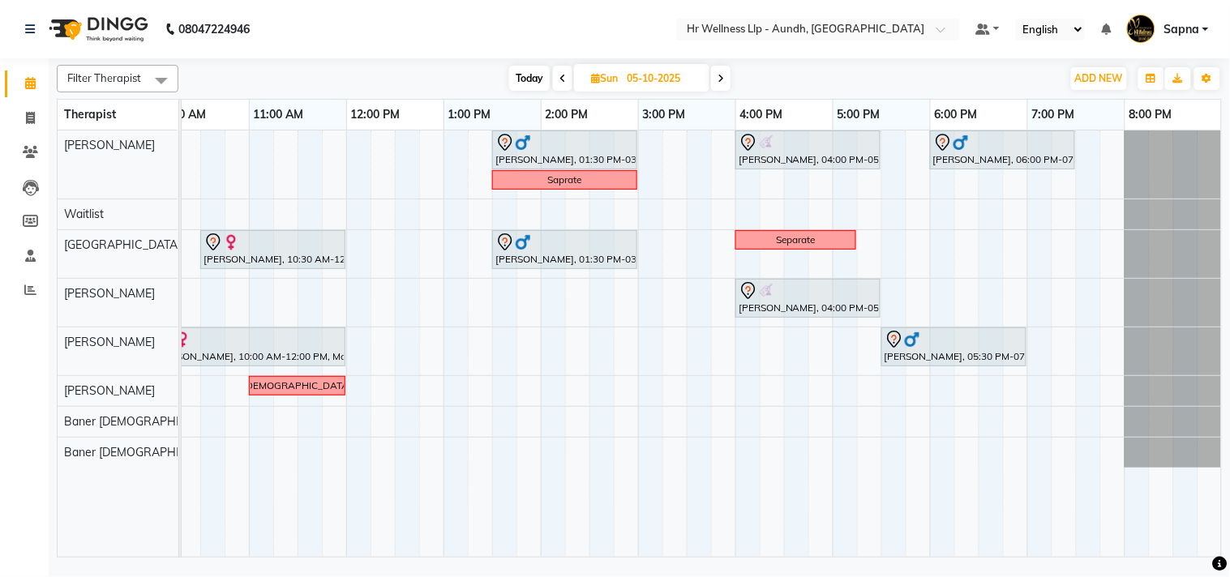
click at [516, 75] on span "Today" at bounding box center [529, 78] width 41 height 25
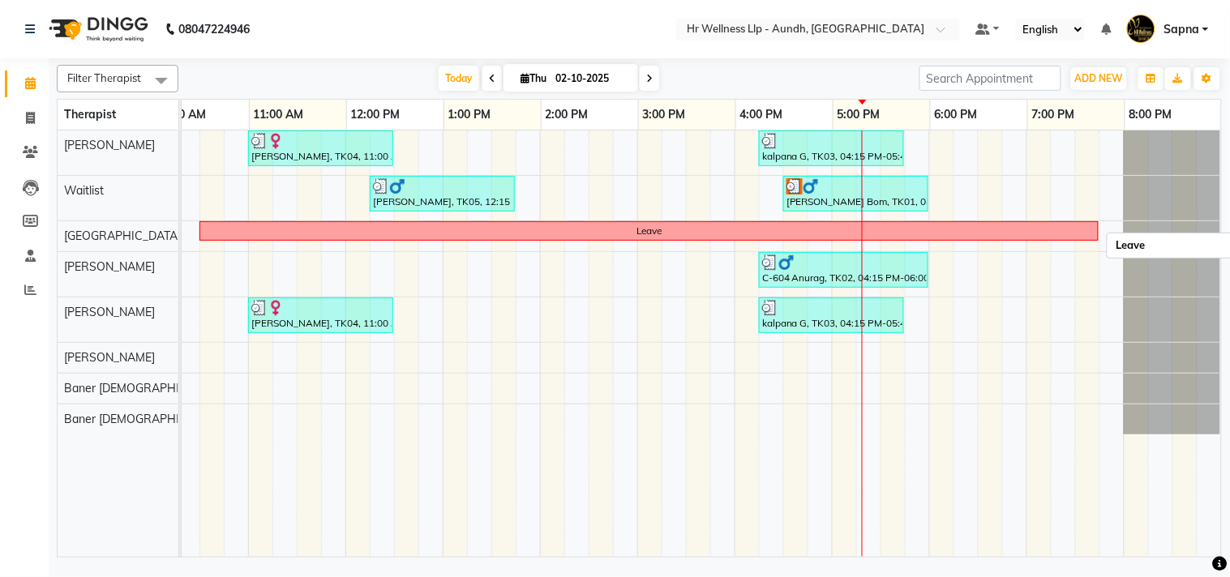
scroll to position [0, 237]
click at [640, 78] on span at bounding box center [649, 78] width 19 height 25
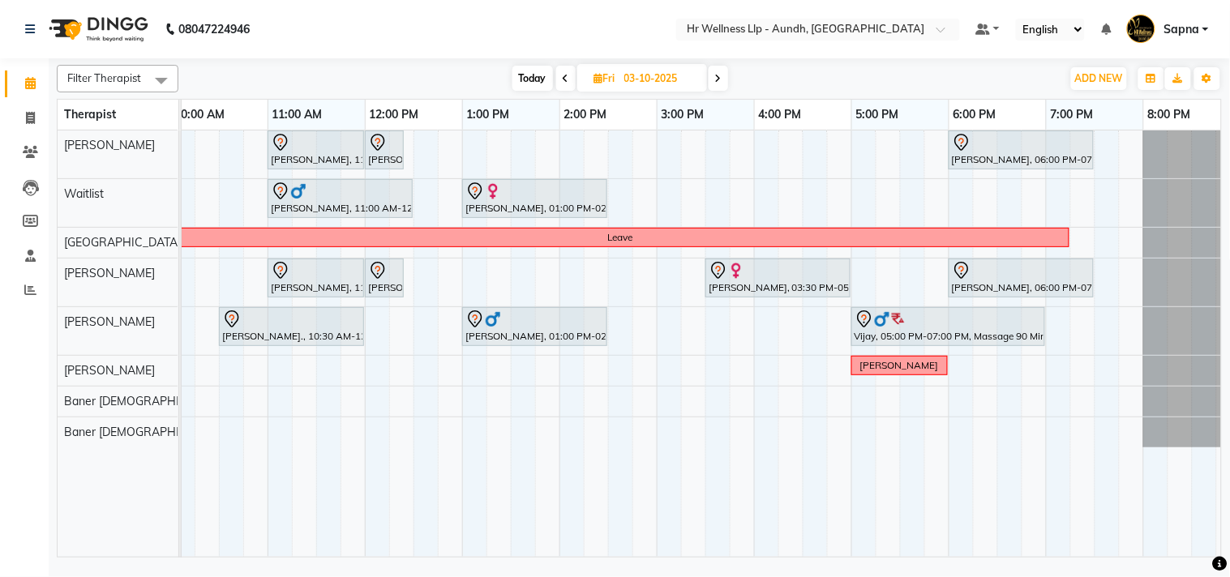
scroll to position [0, 207]
click at [720, 79] on icon at bounding box center [718, 79] width 6 height 10
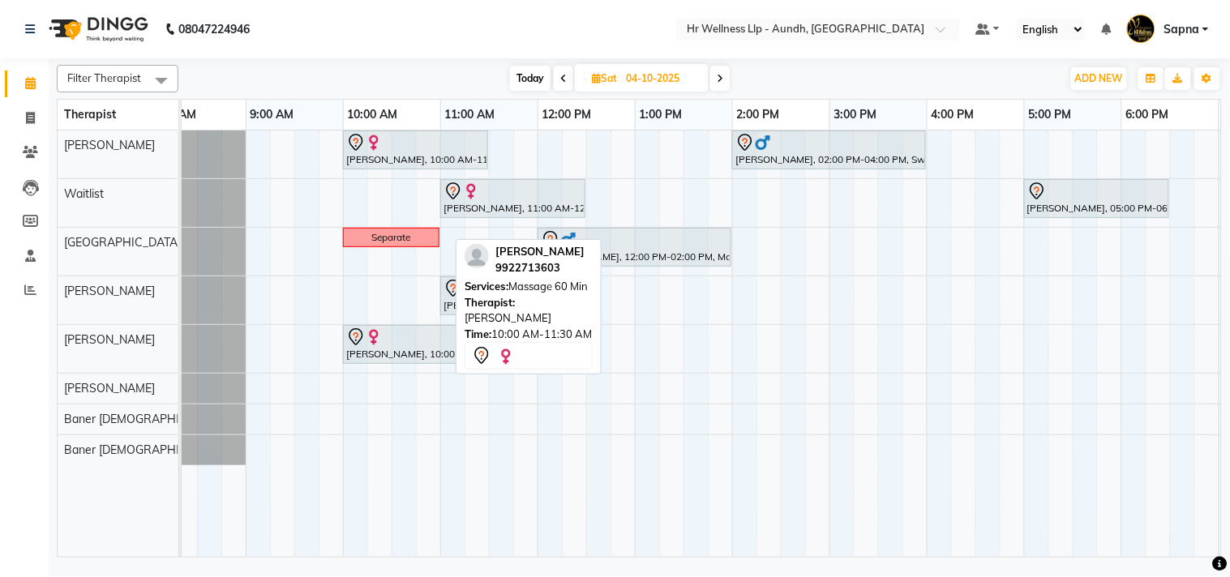
scroll to position [0, 34]
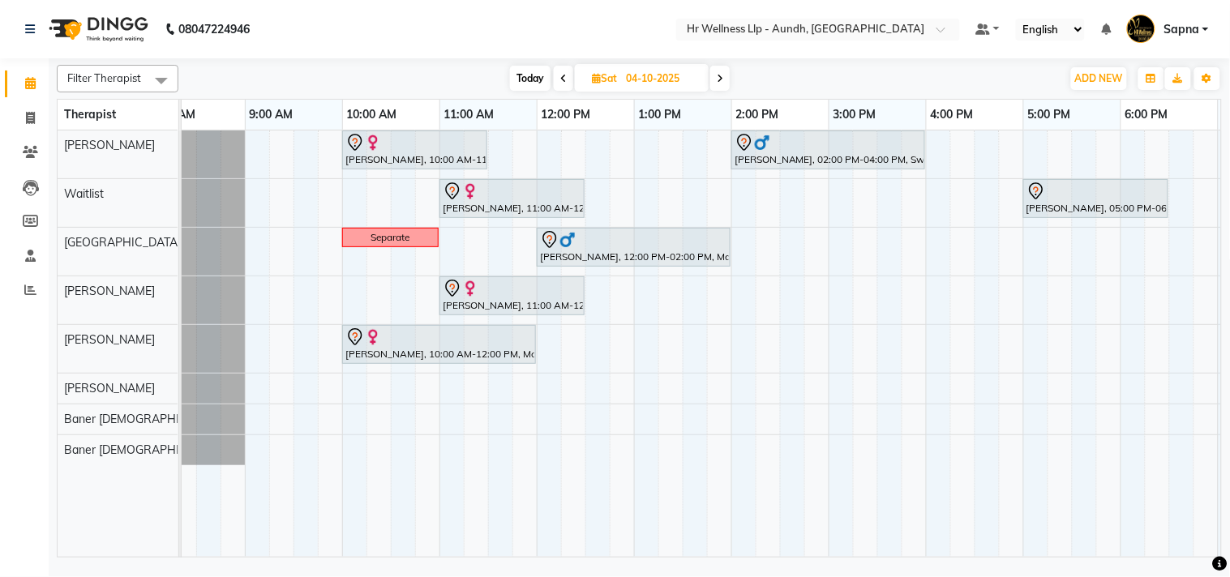
click at [564, 82] on icon at bounding box center [563, 79] width 6 height 10
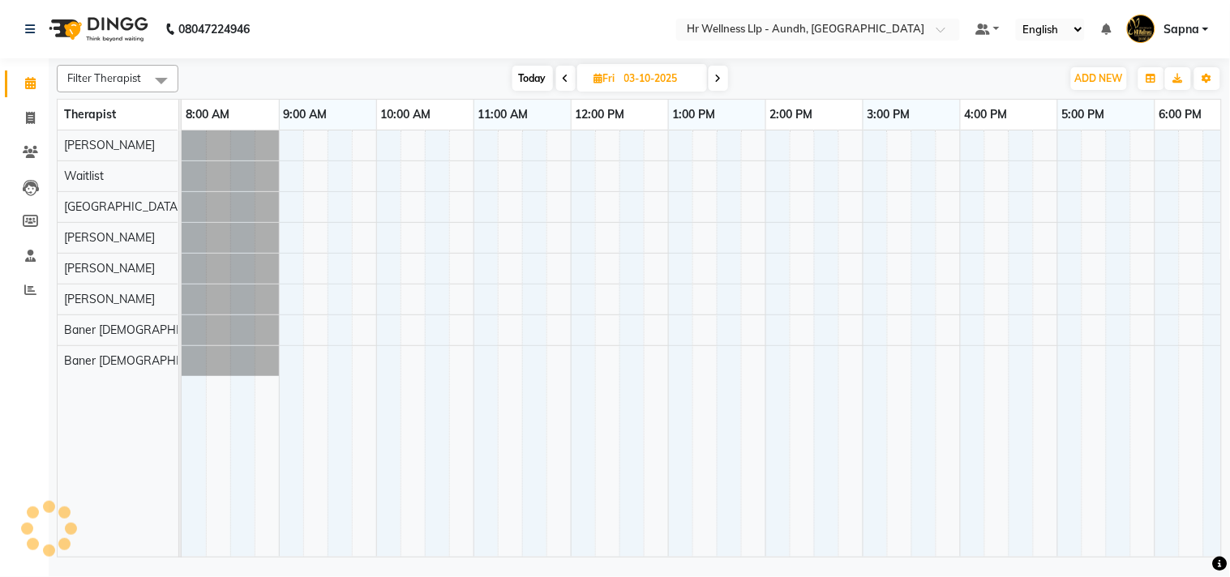
scroll to position [0, 225]
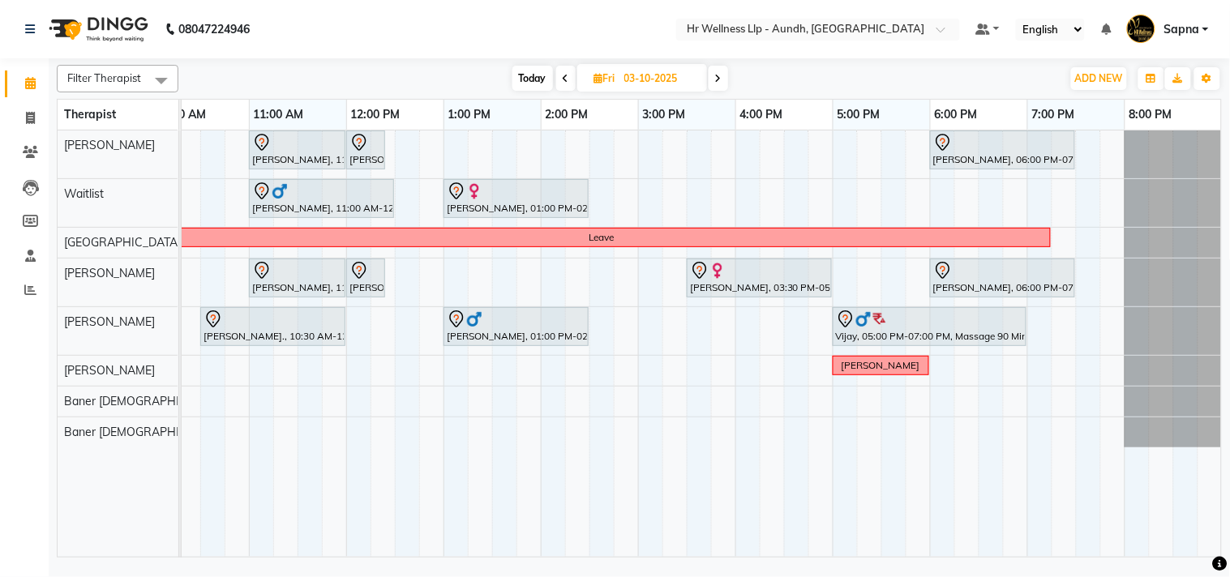
click at [529, 77] on span "Today" at bounding box center [532, 78] width 41 height 25
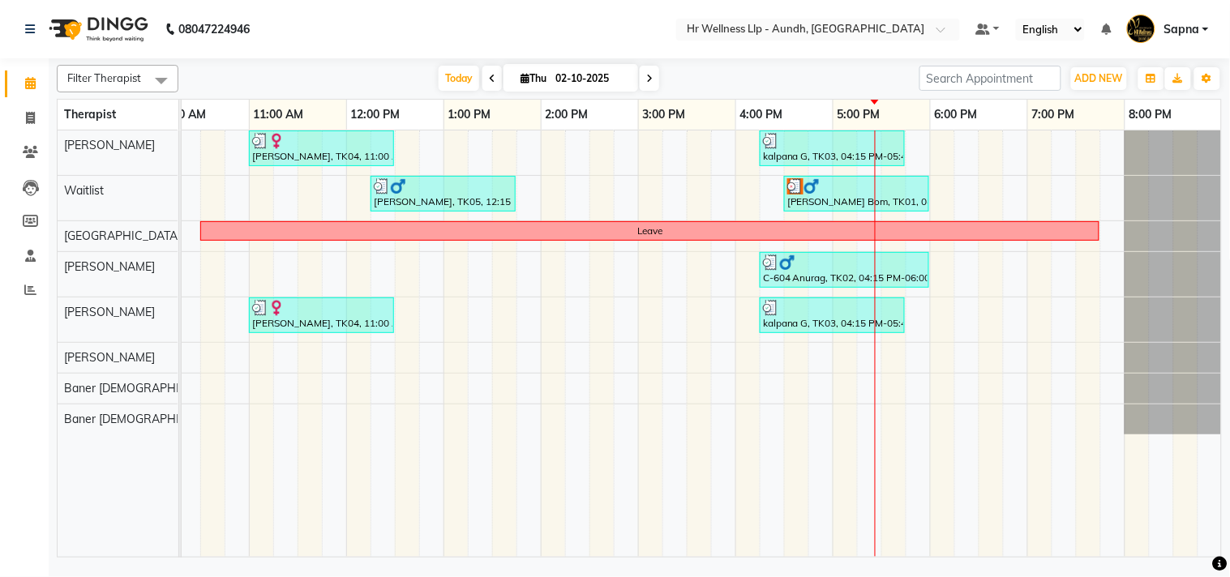
click at [640, 78] on span at bounding box center [649, 78] width 19 height 25
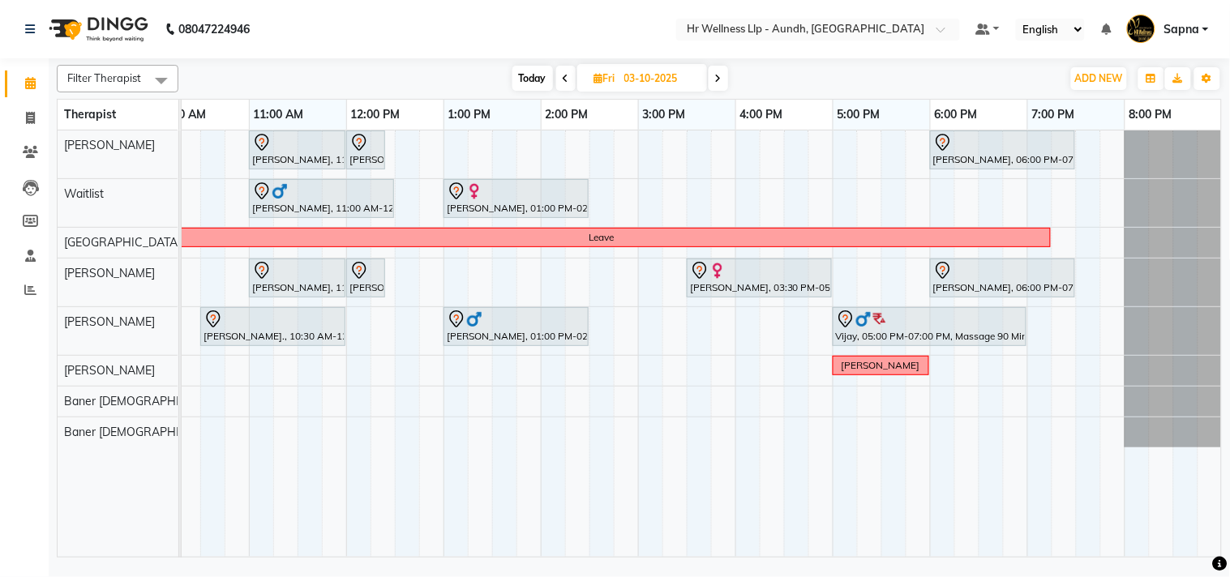
click at [529, 83] on span "Today" at bounding box center [532, 78] width 41 height 25
type input "02-10-2025"
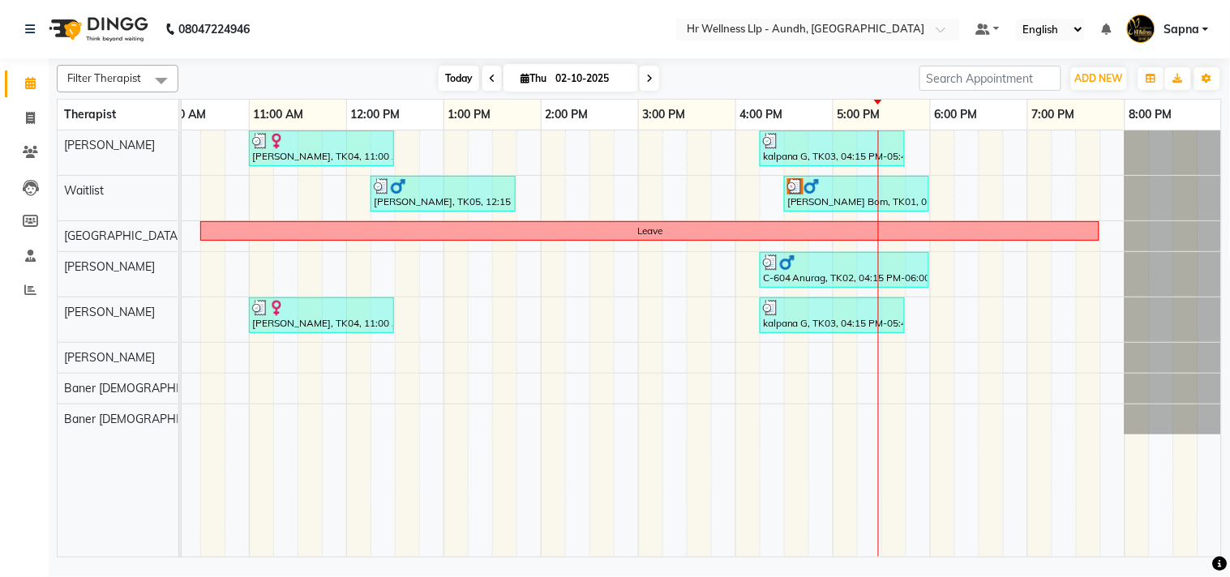
click at [441, 75] on span "Today" at bounding box center [459, 78] width 41 height 25
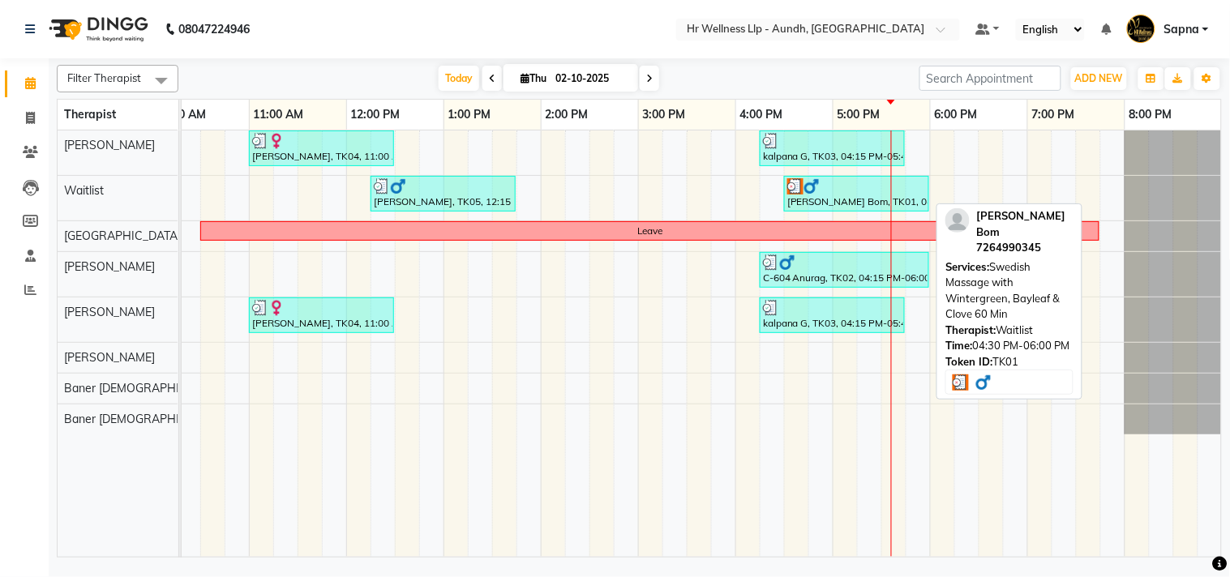
click at [839, 196] on div "[PERSON_NAME] Bom, TK01, 04:30 PM-06:00 PM, Swedish Massage with Wintergreen, B…" at bounding box center [856, 193] width 142 height 31
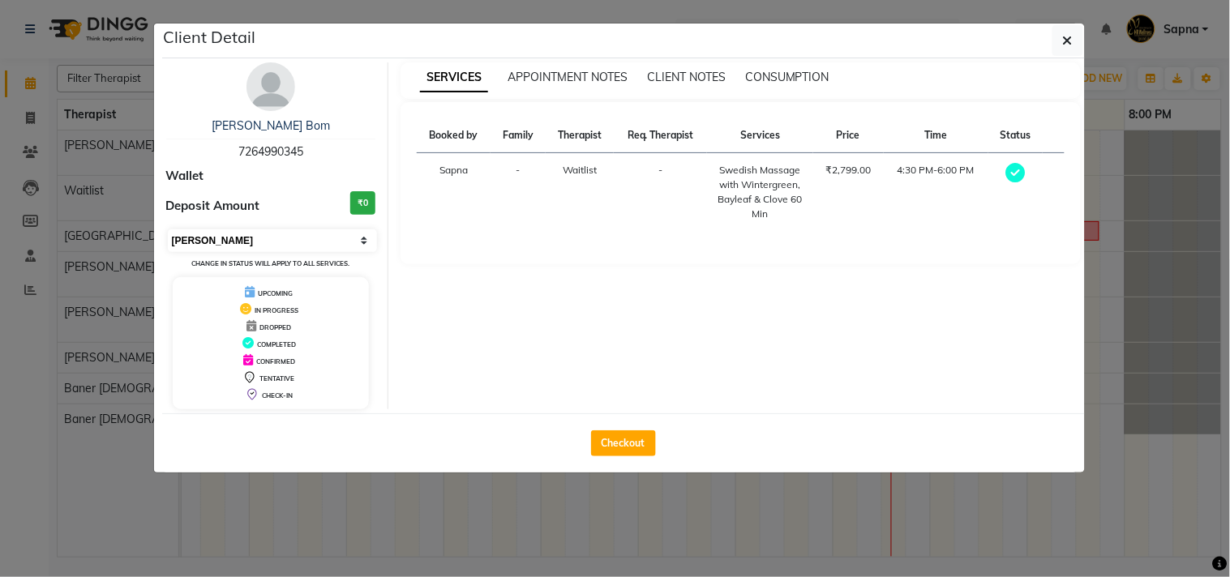
click at [215, 238] on select "Select MARK DONE UPCOMING" at bounding box center [273, 240] width 210 height 23
click at [168, 229] on select "Select MARK DONE UPCOMING" at bounding box center [273, 240] width 210 height 23
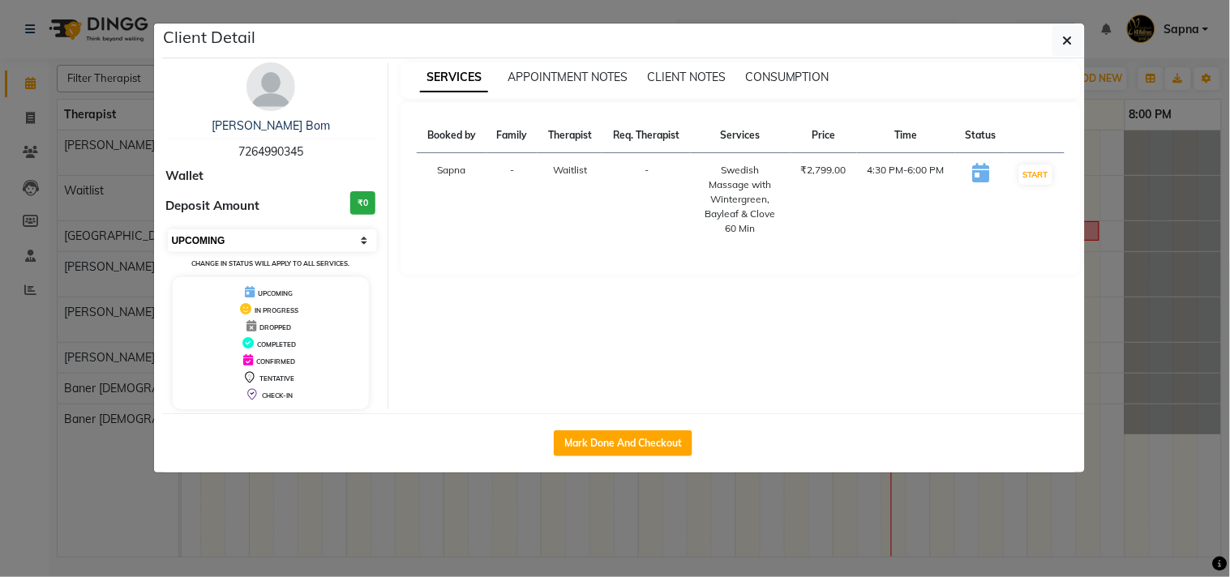
click at [216, 240] on select "Select IN SERVICE CONFIRMED TENTATIVE CHECK IN MARK DONE DROPPED UPCOMING" at bounding box center [273, 240] width 210 height 23
select select "7"
click at [168, 229] on select "Select IN SERVICE CONFIRMED TENTATIVE CHECK IN MARK DONE DROPPED UPCOMING" at bounding box center [273, 240] width 210 height 23
click at [297, 508] on ngb-modal-window "Client Detail Mangesh Bom 7264990345 Wallet Deposit Amount ₹0 Select IN SERVICE…" at bounding box center [615, 288] width 1230 height 577
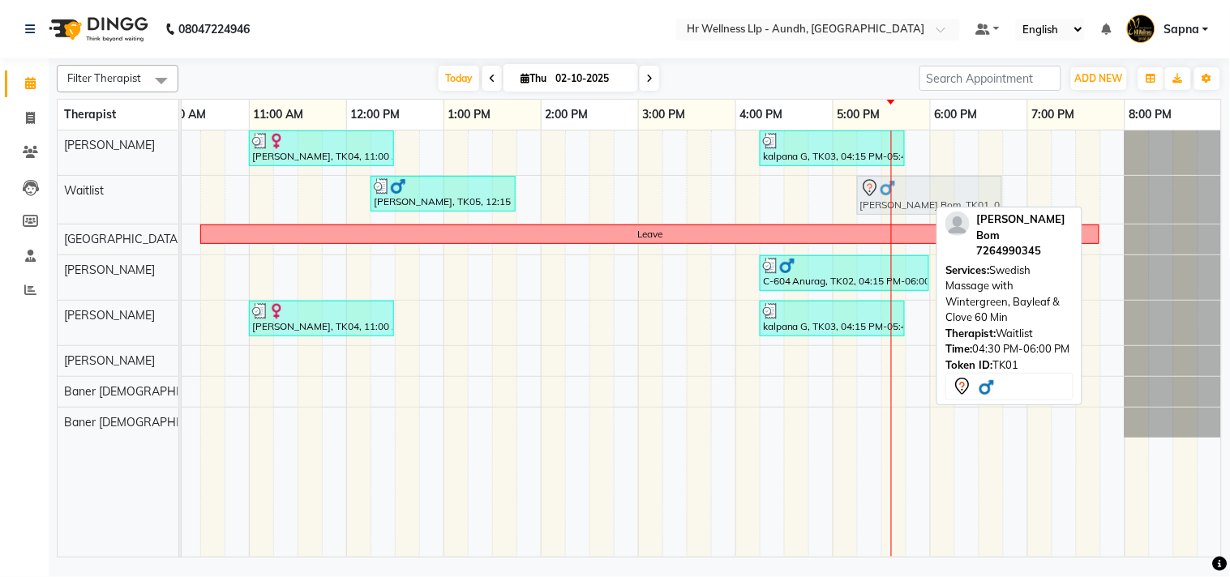
drag, startPoint x: 805, startPoint y: 199, endPoint x: 867, endPoint y: 199, distance: 62.4
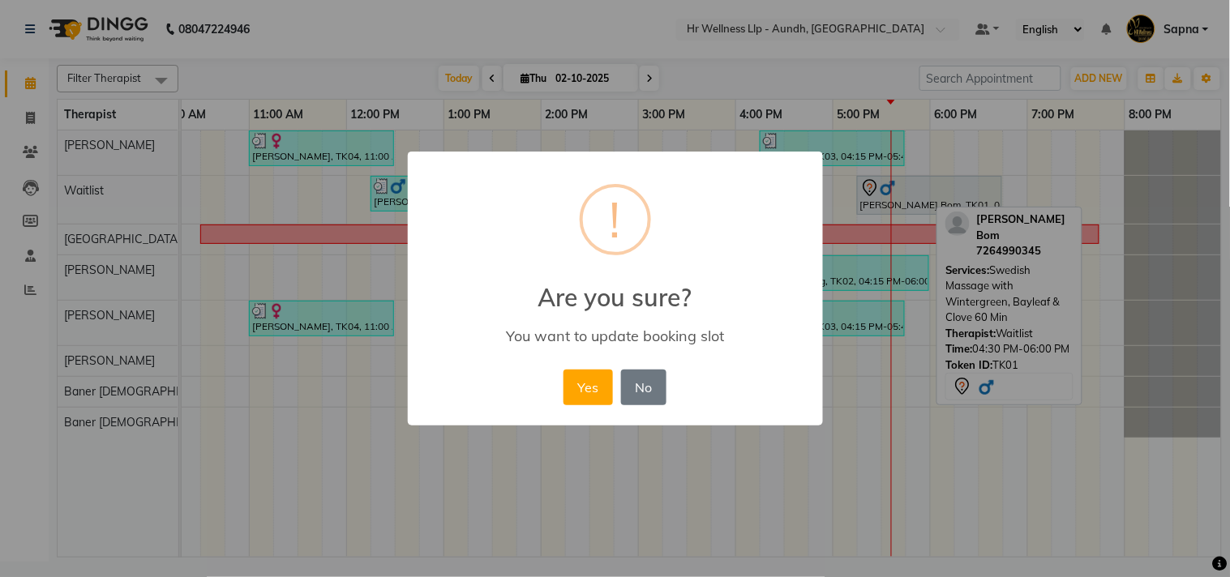
click at [560, 387] on div "Yes No No" at bounding box center [614, 388] width 111 height 44
click at [580, 389] on button "Yes" at bounding box center [587, 388] width 49 height 36
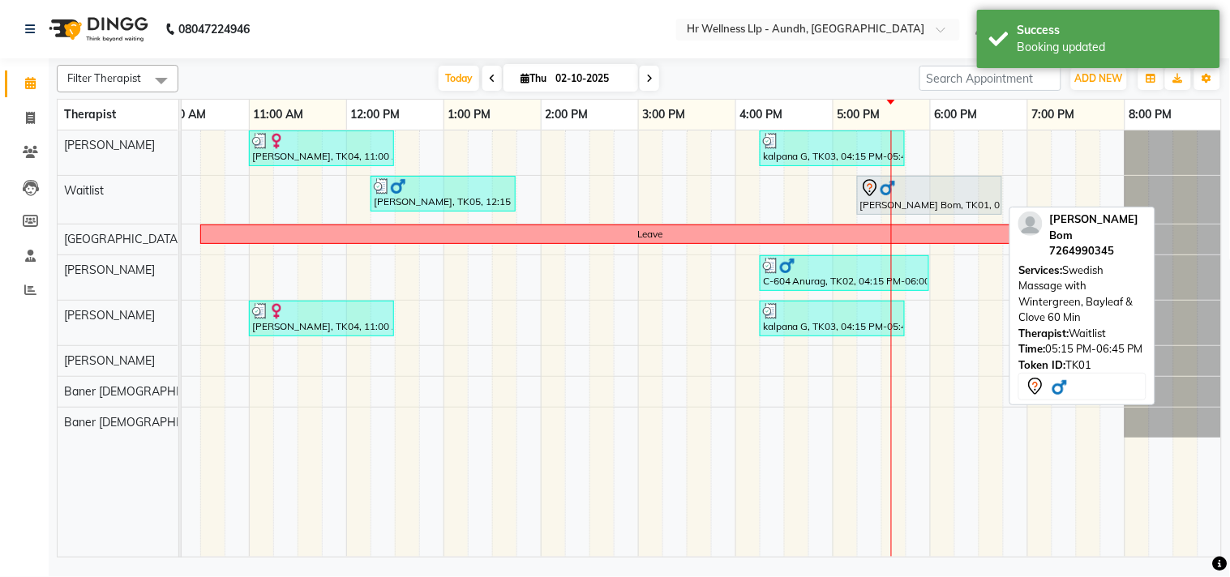
click at [918, 197] on div "Mangesh Bom, TK01, 05:15 PM-06:45 PM, Swedish Massage with Wintergreen, Bayleaf…" at bounding box center [929, 195] width 142 height 34
select select "7"
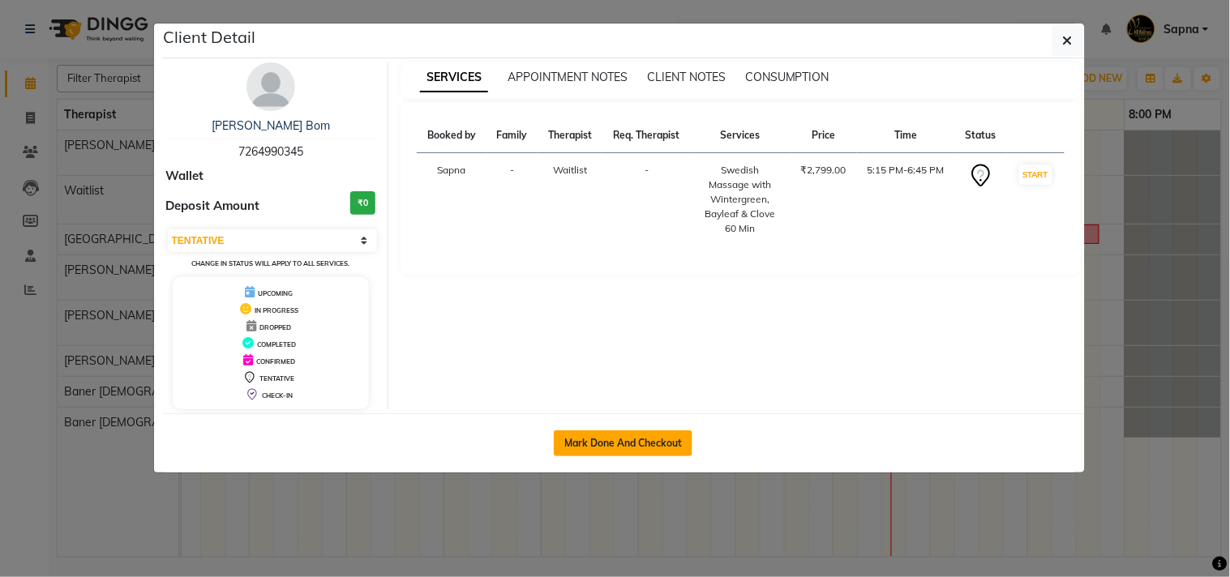
click at [616, 434] on button "Mark Done And Checkout" at bounding box center [623, 443] width 139 height 26
select select "service"
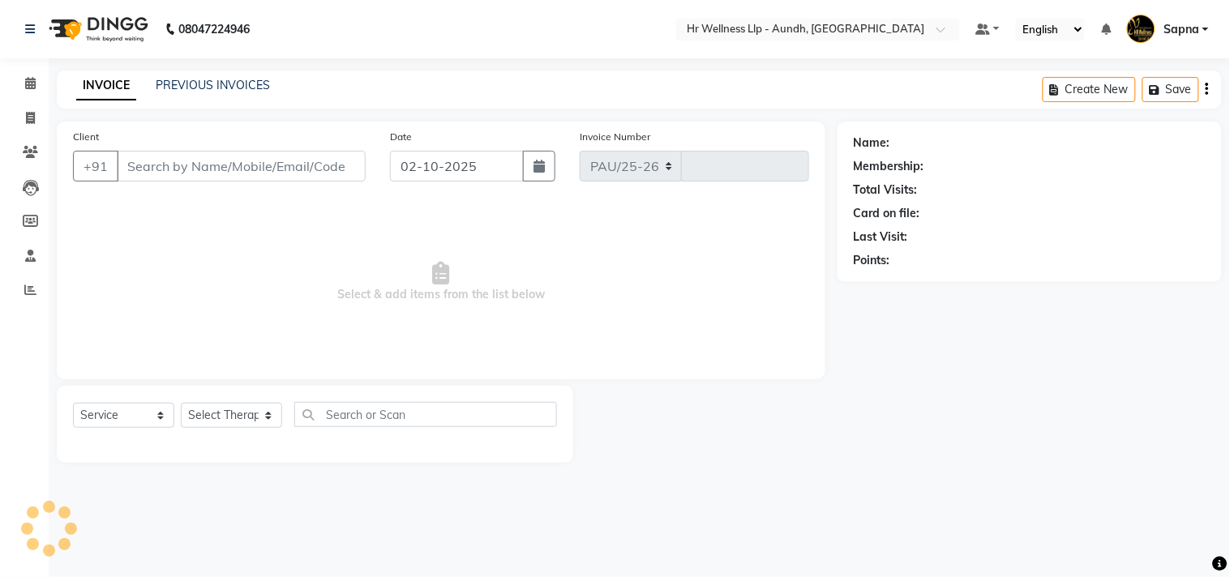
select select "4288"
type input "1376"
click at [29, 86] on icon at bounding box center [30, 83] width 11 height 12
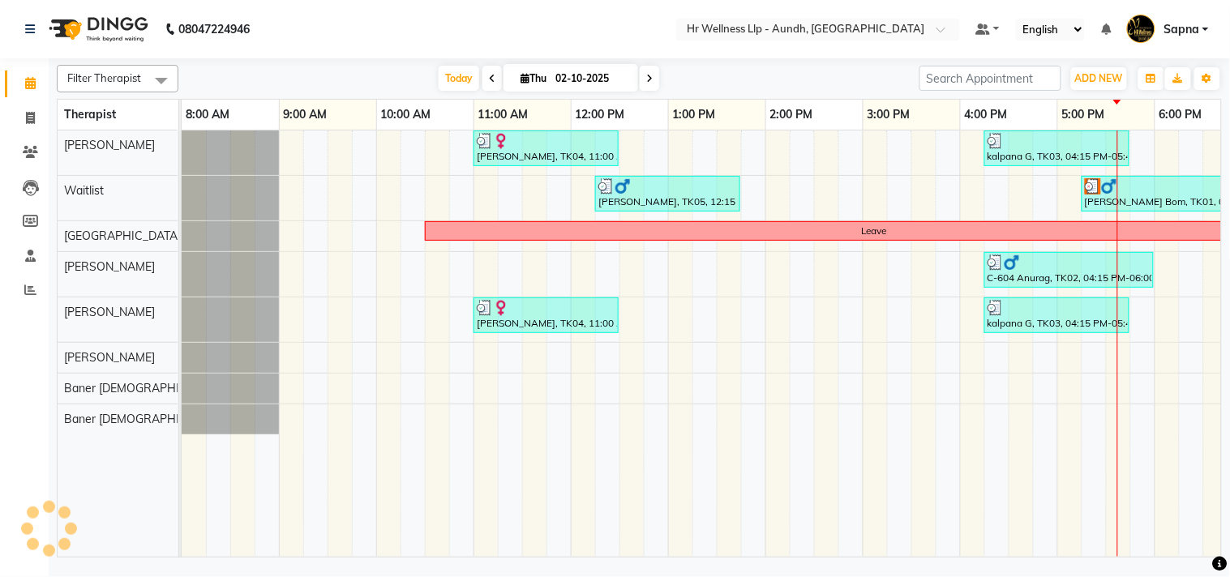
click at [646, 82] on icon at bounding box center [649, 79] width 6 height 10
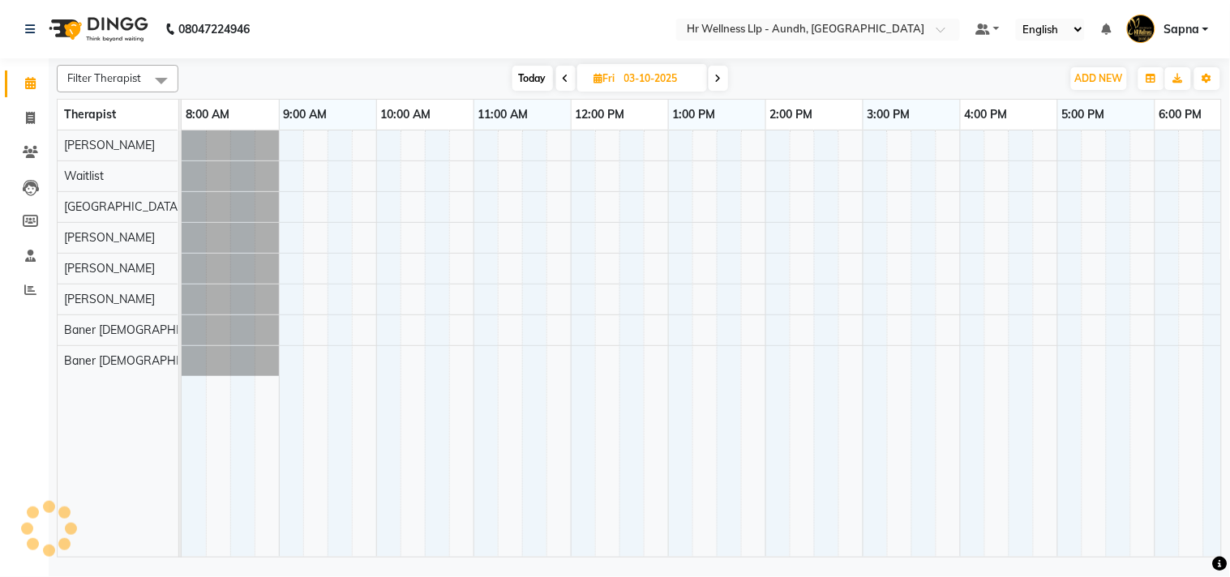
scroll to position [0, 225]
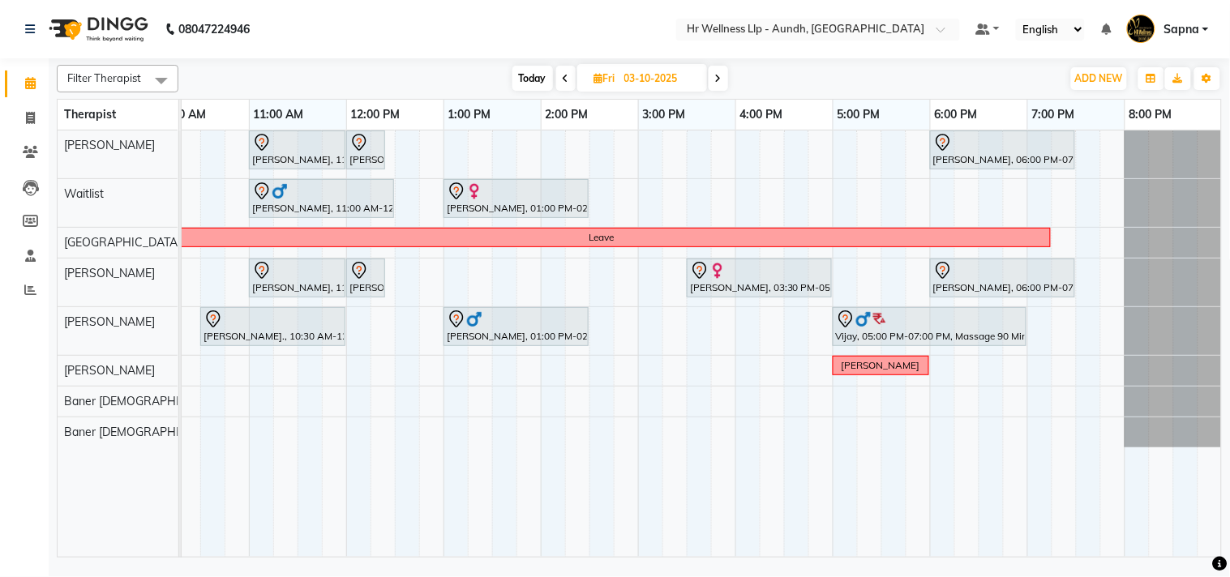
click at [714, 81] on span at bounding box center [717, 78] width 19 height 25
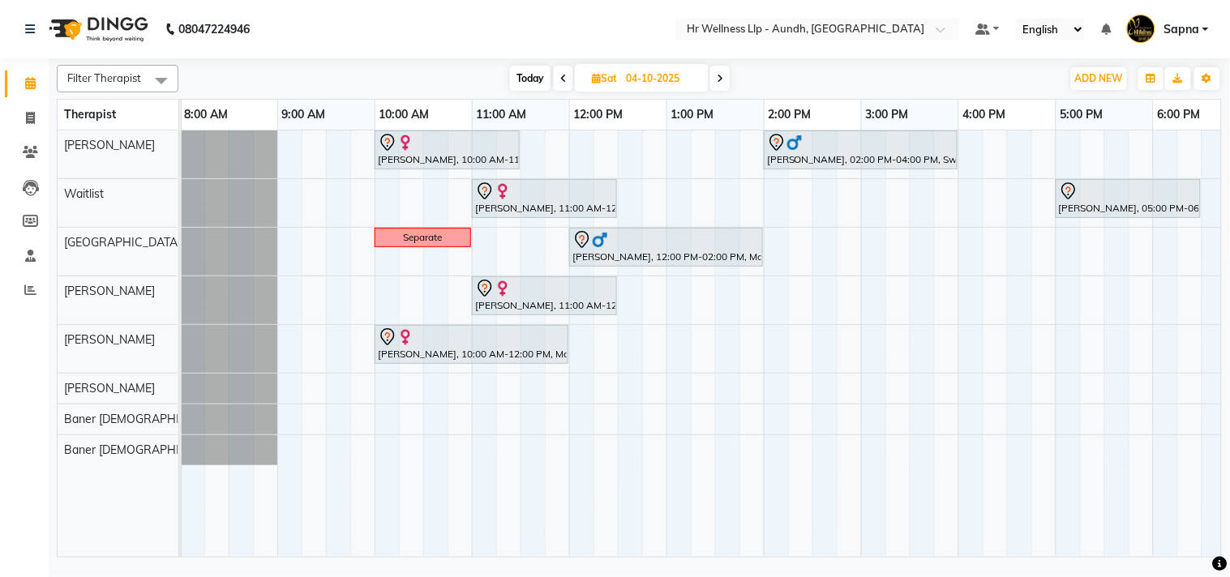
scroll to position [0, 2]
click at [541, 78] on span "Today" at bounding box center [530, 78] width 41 height 25
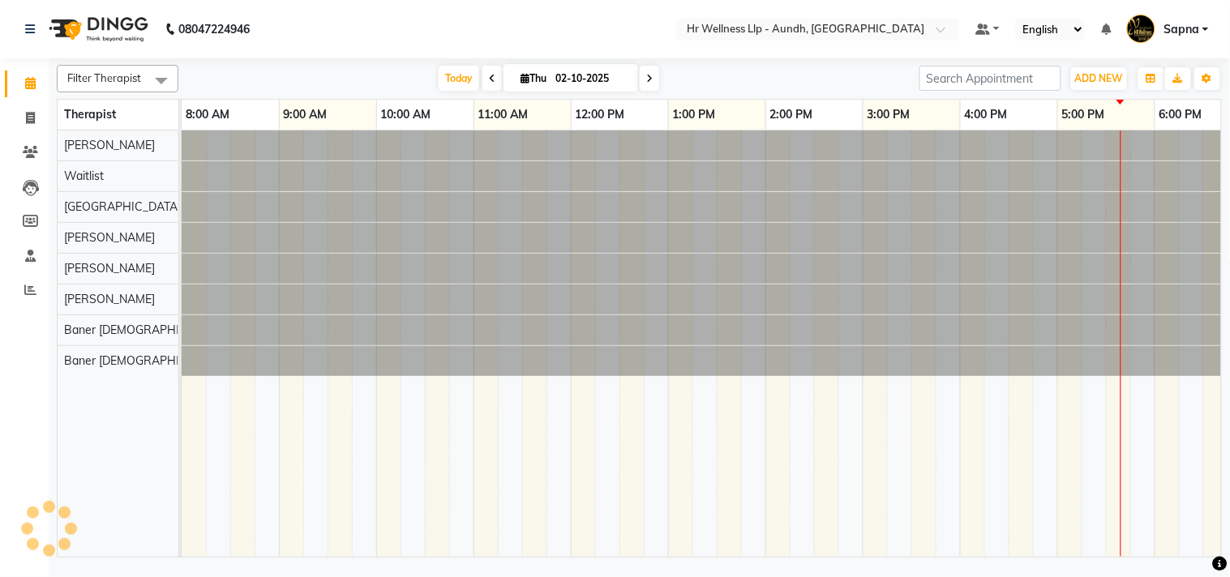
scroll to position [0, 225]
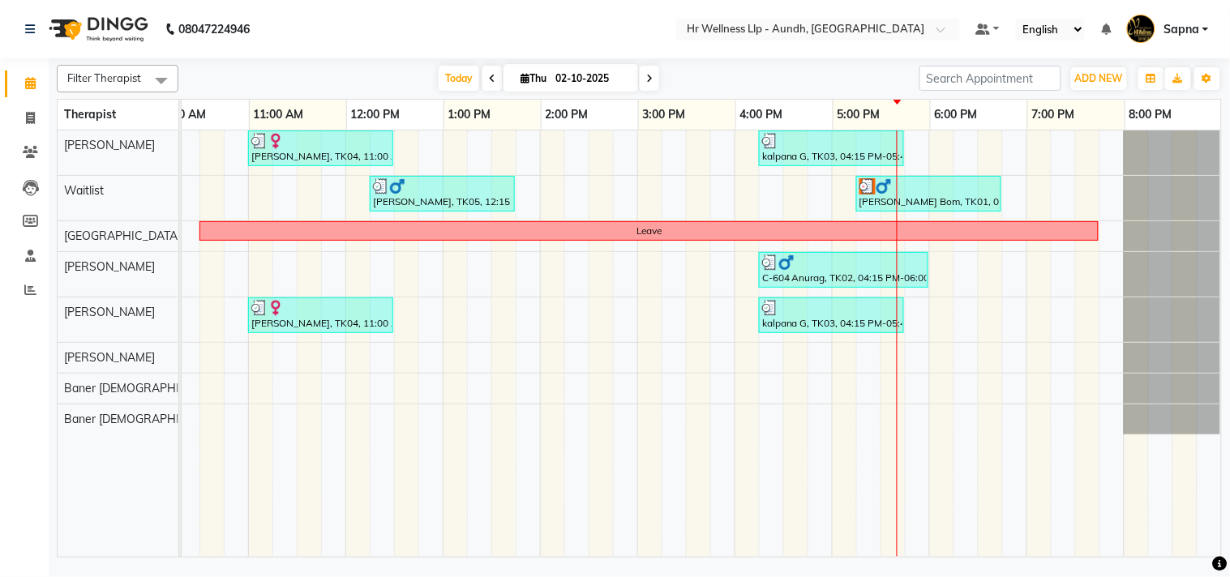
click at [646, 78] on icon at bounding box center [649, 79] width 6 height 10
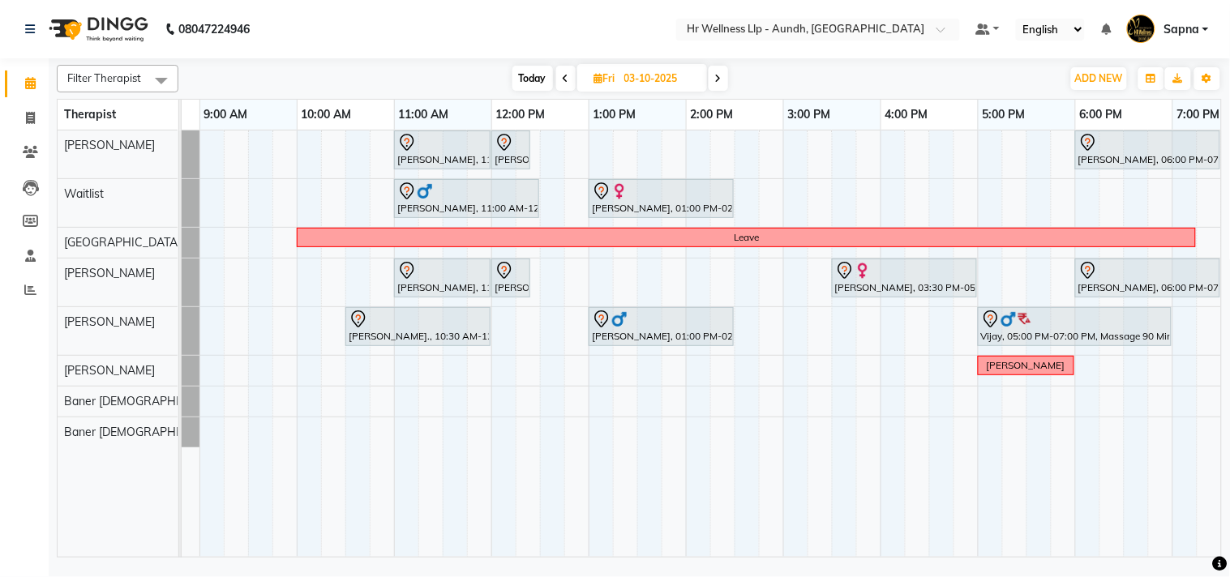
scroll to position [0, 79]
click at [530, 75] on span "Today" at bounding box center [532, 78] width 41 height 25
type input "02-10-2025"
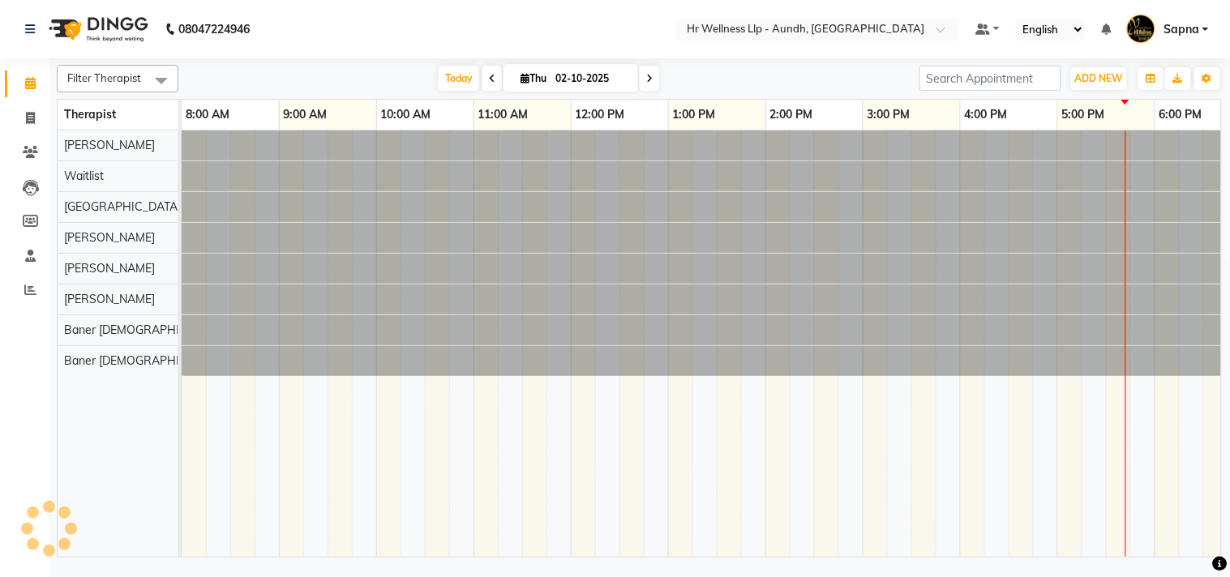
scroll to position [0, 225]
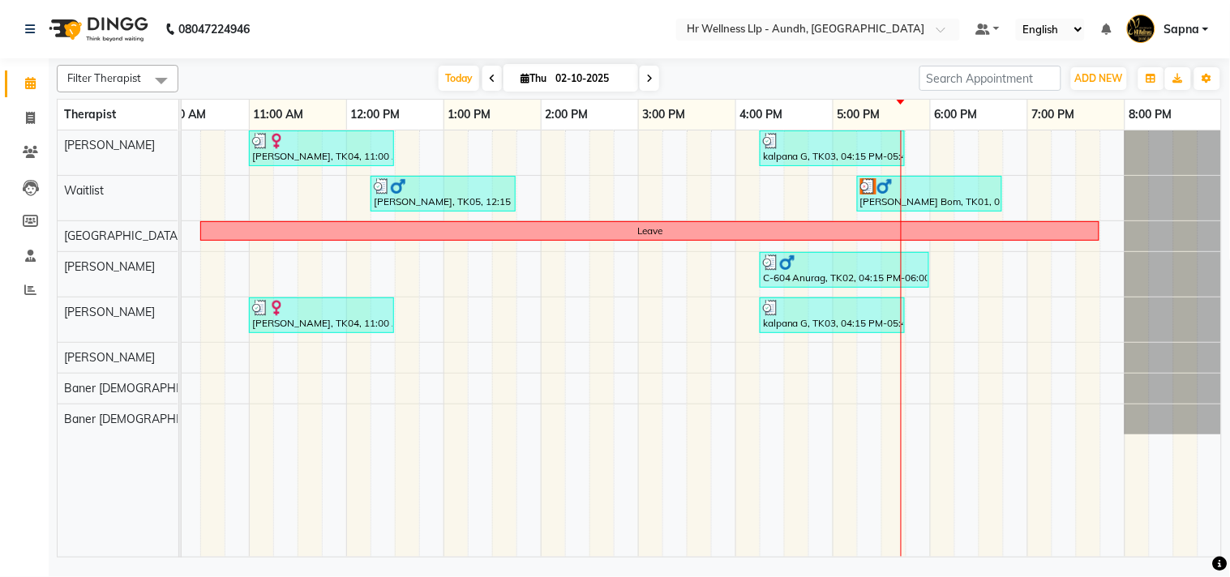
click at [524, 77] on span "Thu" at bounding box center [533, 78] width 34 height 12
select select "10"
select select "2025"
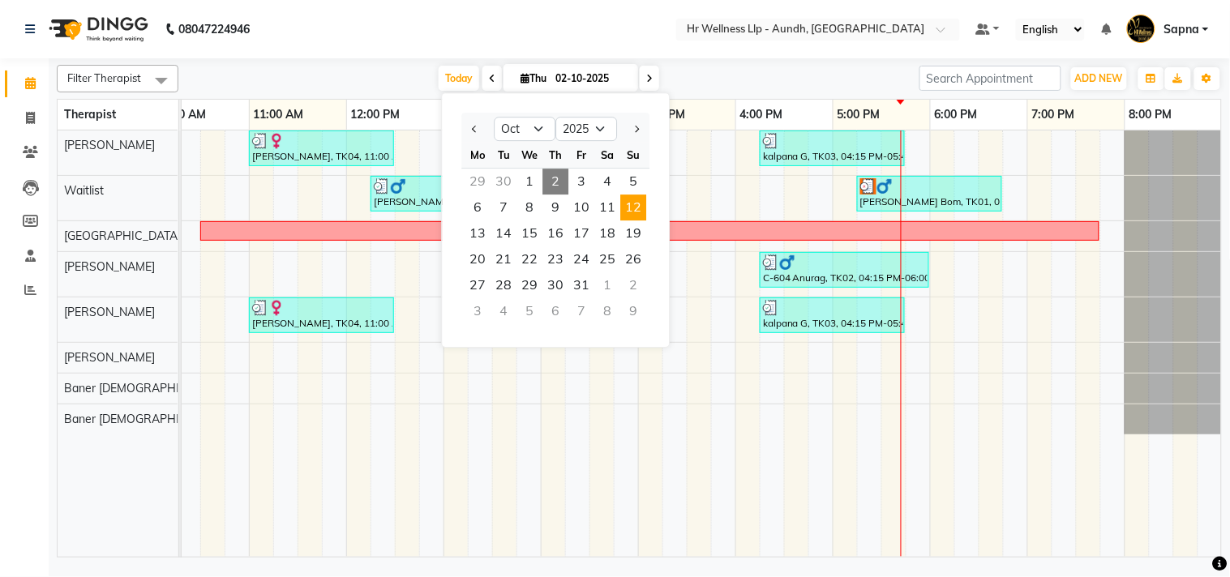
click at [628, 212] on span "12" at bounding box center [633, 208] width 26 height 26
type input "12-10-2025"
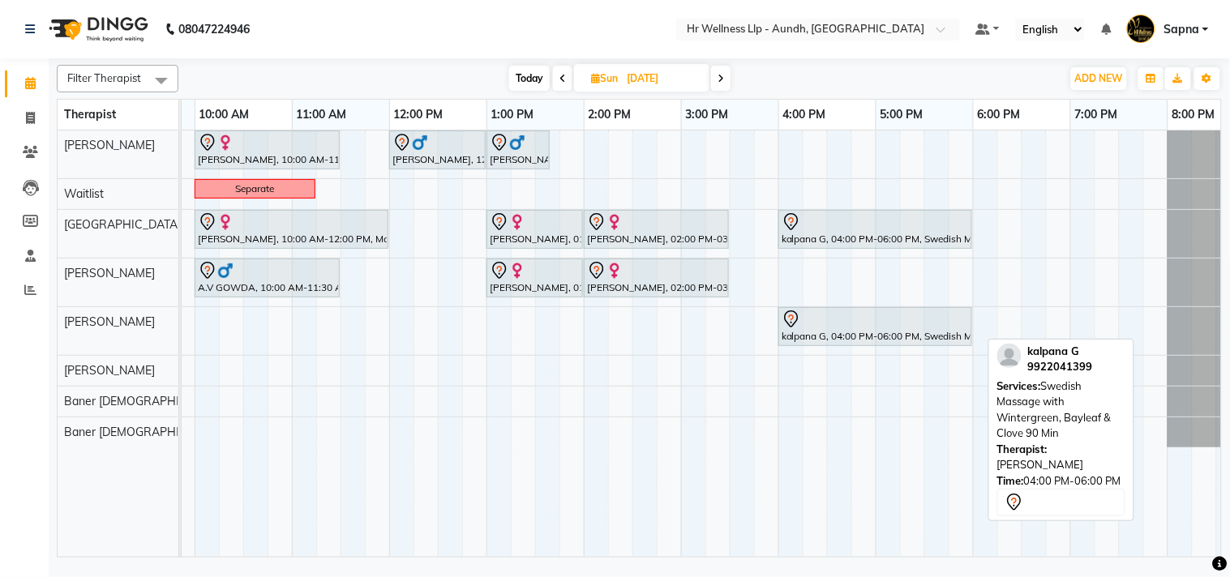
scroll to position [0, 182]
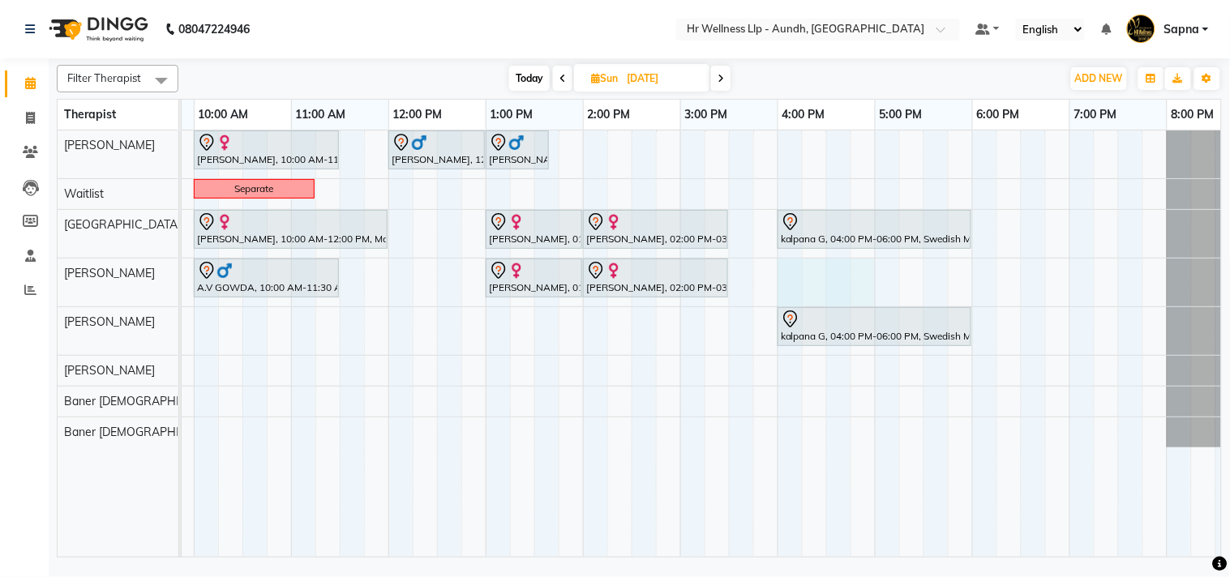
drag, startPoint x: 781, startPoint y: 276, endPoint x: 874, endPoint y: 278, distance: 92.4
click at [874, 278] on tr at bounding box center [631, 344] width 1265 height 426
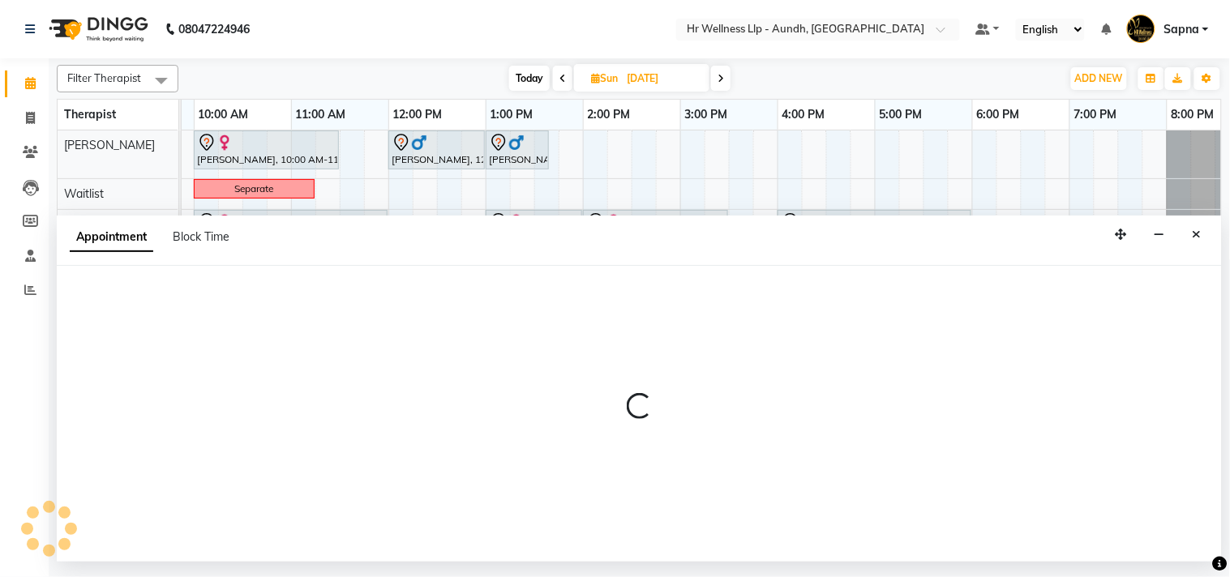
select select "77663"
select select "960"
select select "tentative"
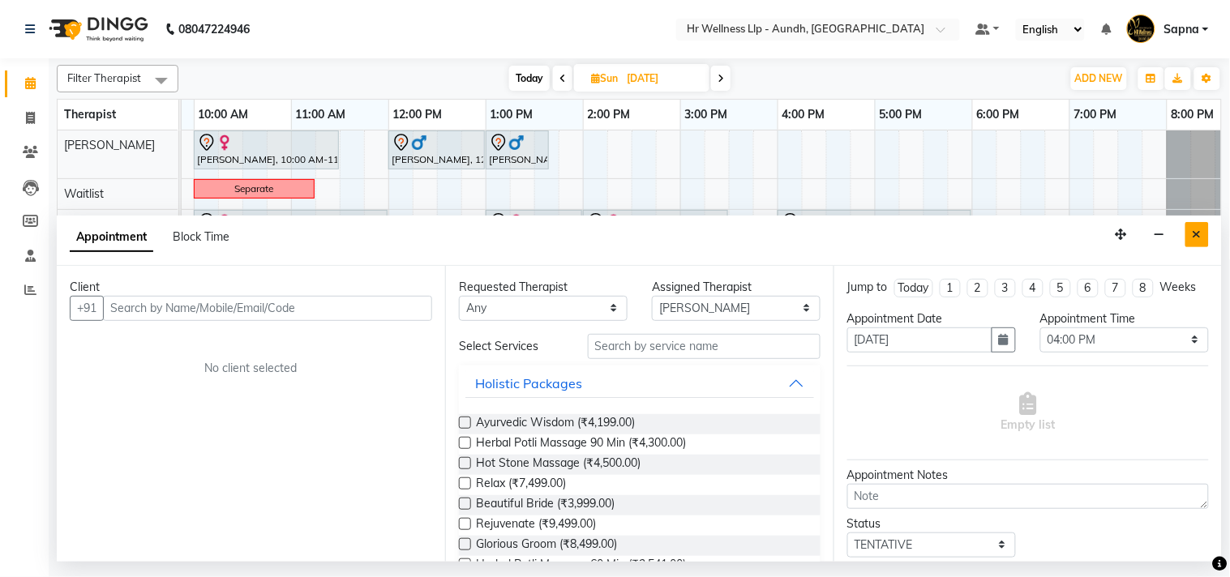
click at [1192, 233] on icon "Close" at bounding box center [1196, 234] width 9 height 11
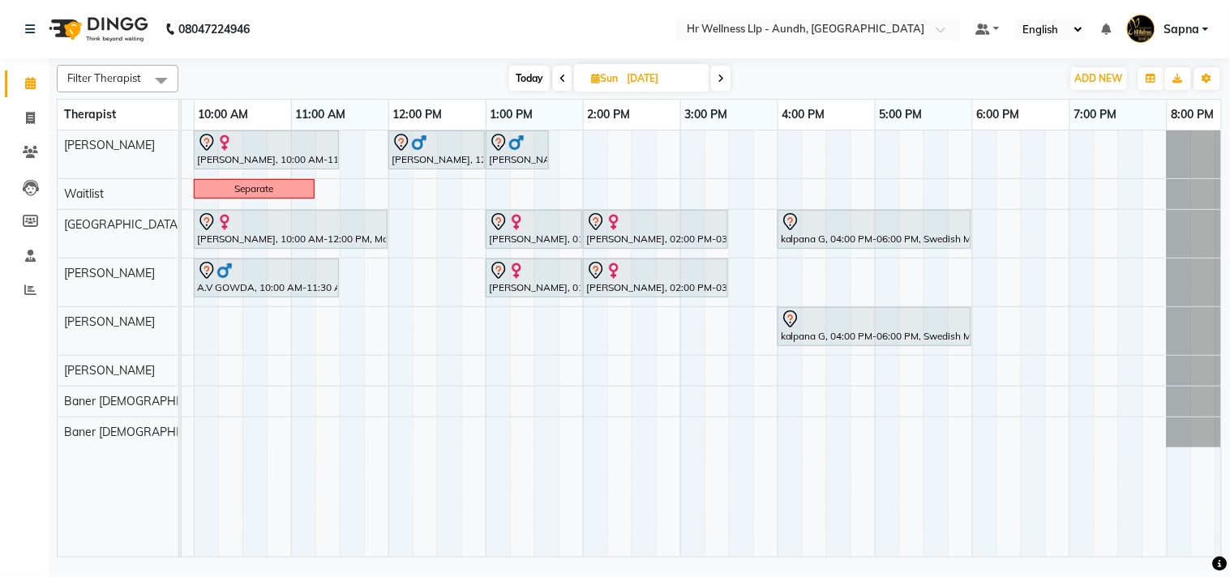
click at [537, 75] on span "Today" at bounding box center [529, 78] width 41 height 25
type input "02-10-2025"
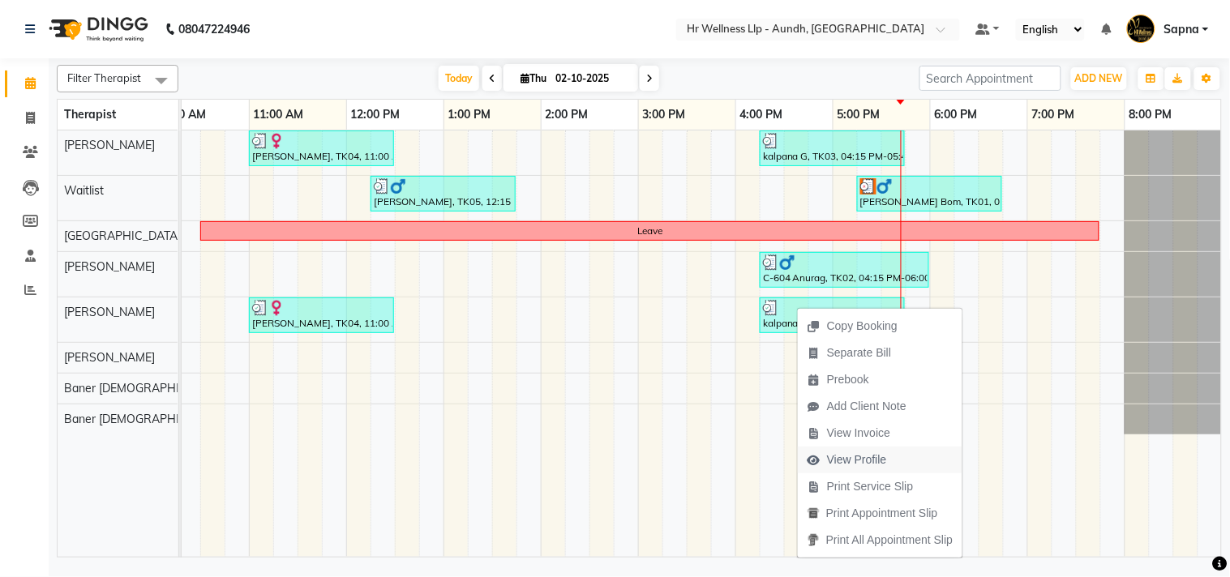
click at [867, 454] on span "View Profile" at bounding box center [857, 460] width 60 height 17
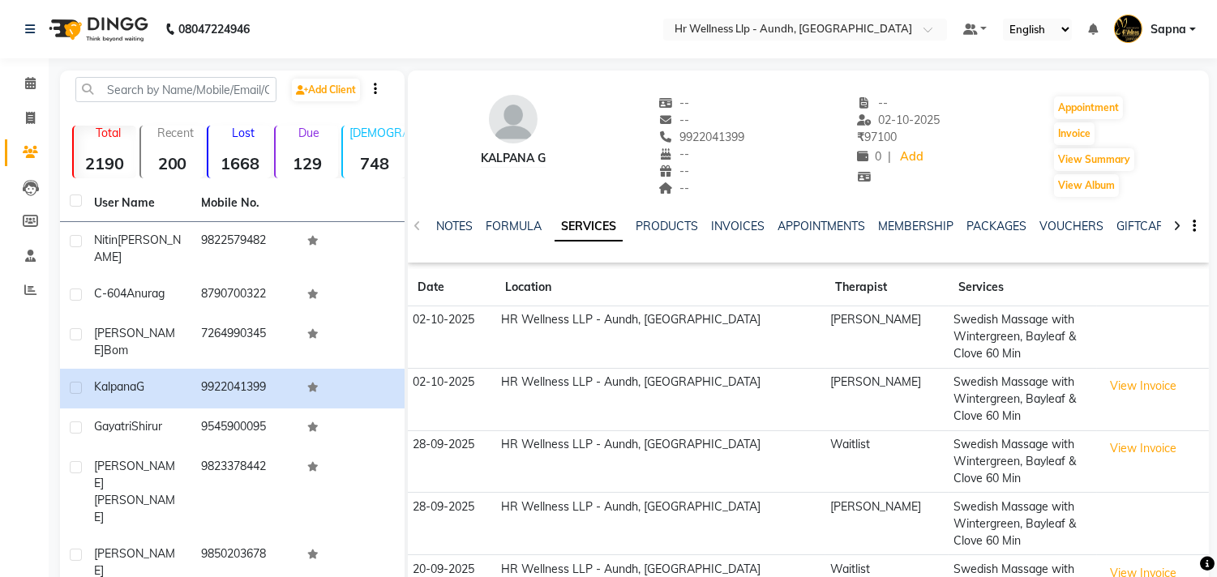
drag, startPoint x: 677, startPoint y: 135, endPoint x: 785, endPoint y: 140, distance: 108.0
click at [785, 140] on div "kalpana G -- -- 9922041399 -- -- -- -- 02-10-2025 ₹ 97100 0 | Add Appointment I…" at bounding box center [808, 139] width 801 height 120
click at [29, 78] on icon at bounding box center [30, 83] width 11 height 12
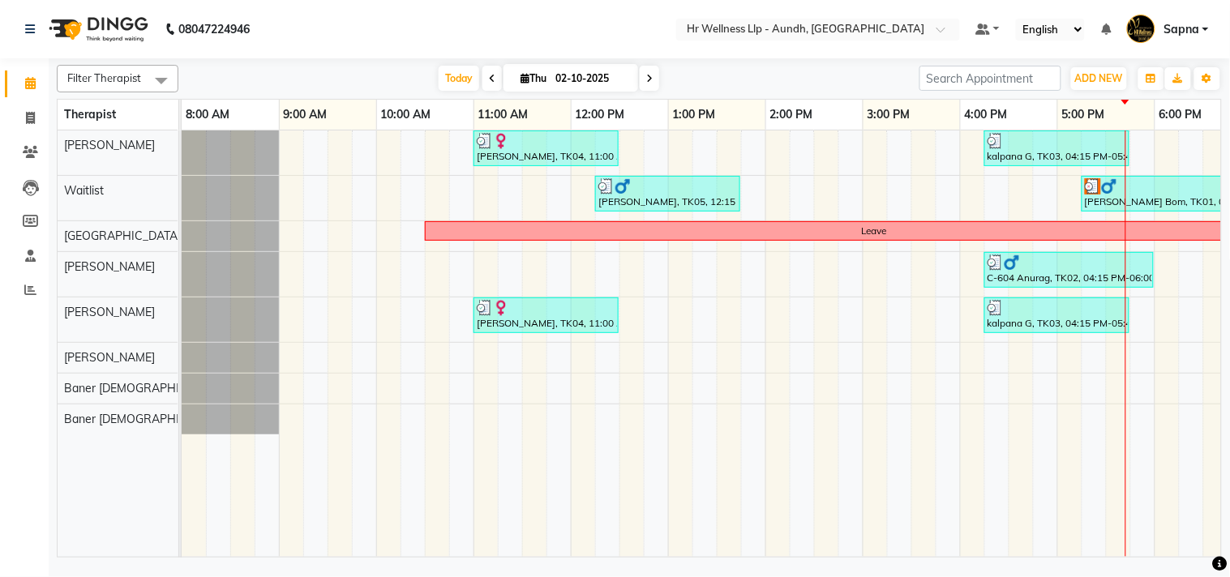
click at [520, 77] on icon at bounding box center [524, 78] width 9 height 11
select select "10"
select select "2025"
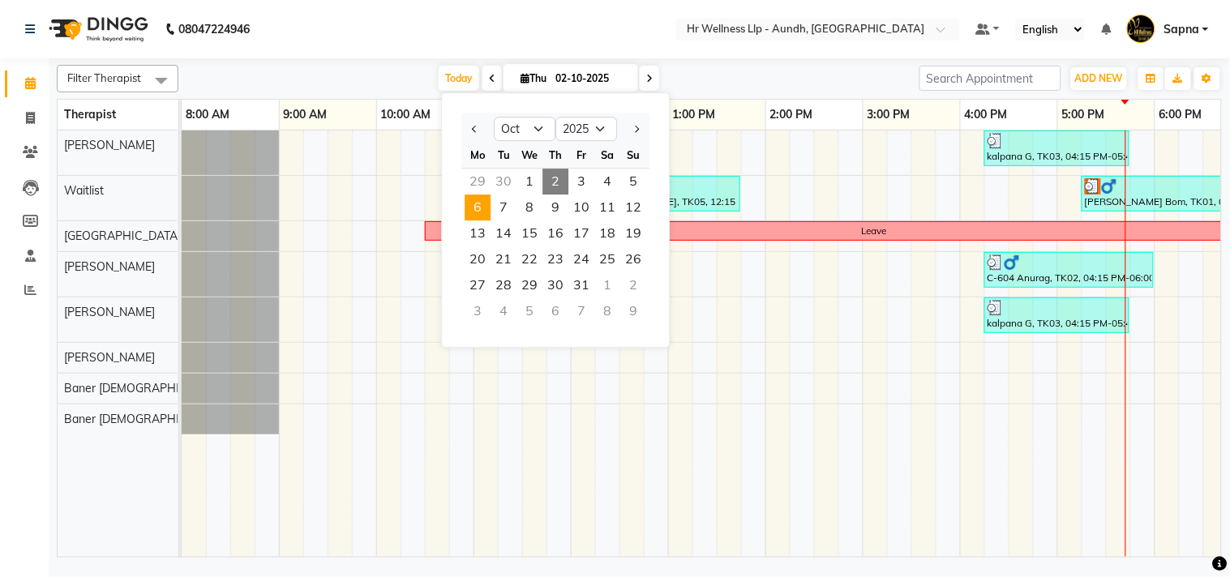
click at [472, 206] on span "6" at bounding box center [477, 208] width 26 height 26
type input "06-10-2025"
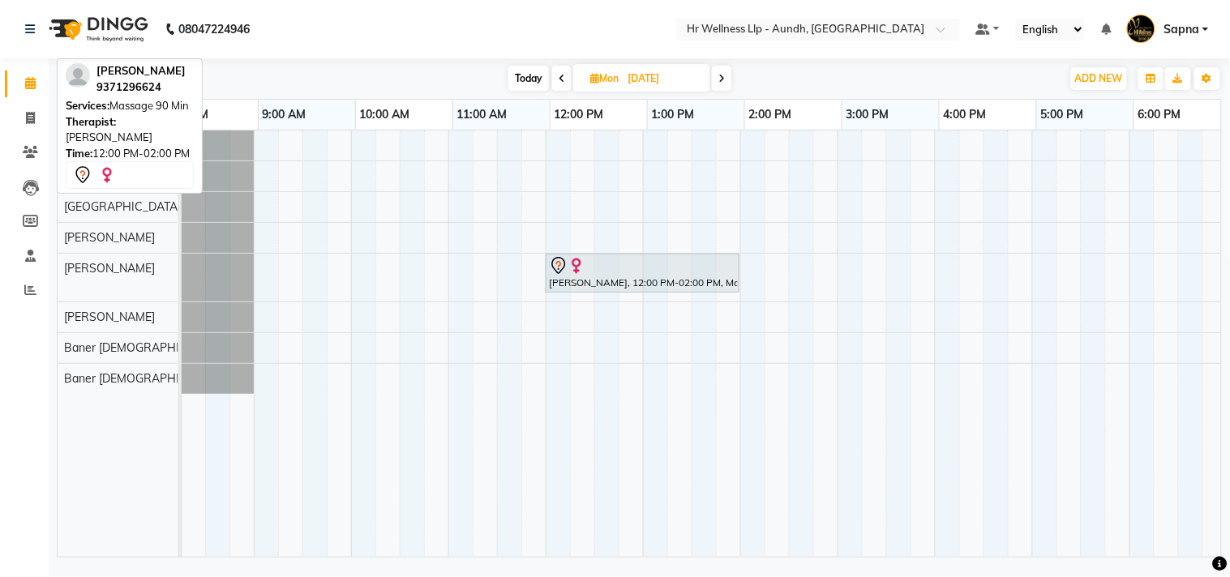
scroll to position [0, 25]
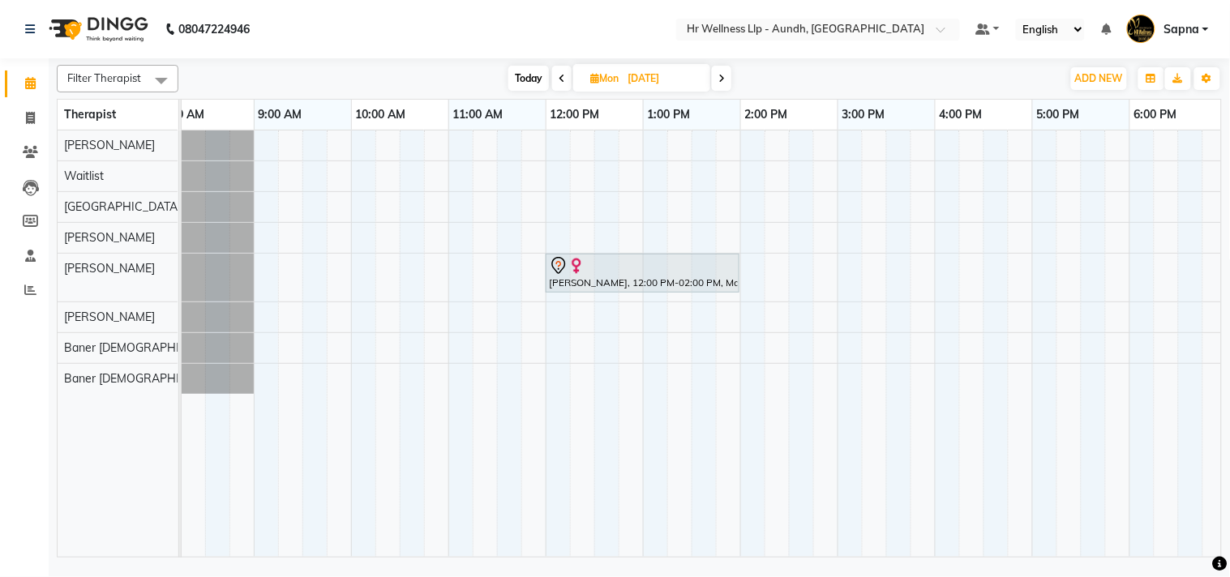
click at [407, 273] on div "Shruti J, 12:00 PM-02:00 PM, Massage 90 Min" at bounding box center [788, 344] width 1265 height 426
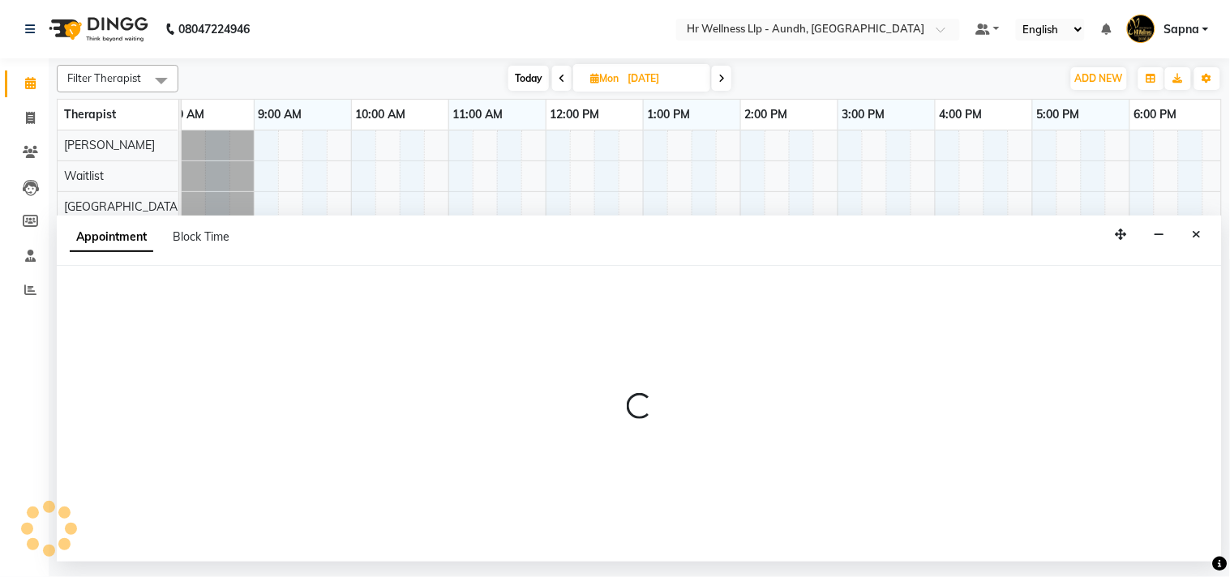
select select "77661"
select select "630"
select select "tentative"
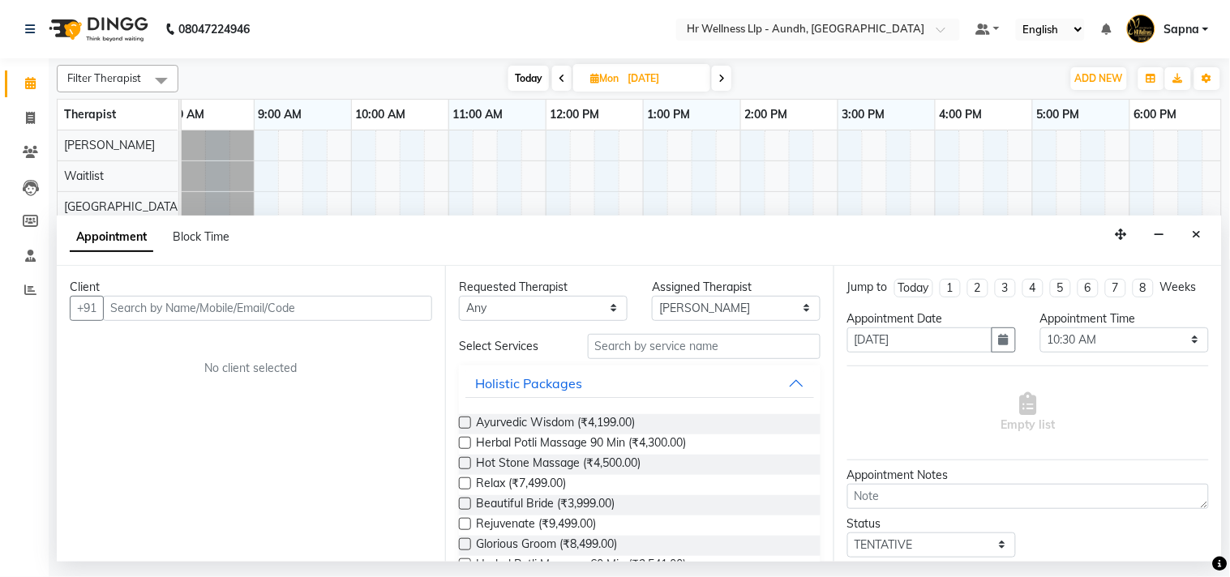
click at [156, 308] on input "text" at bounding box center [267, 308] width 329 height 25
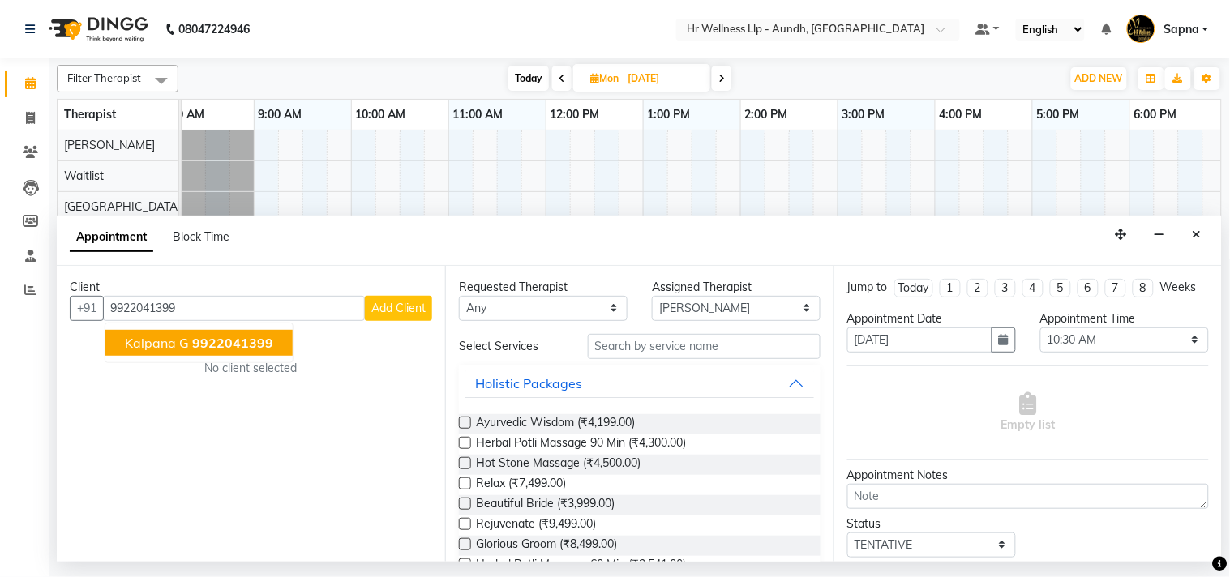
click at [196, 337] on span "9922041399" at bounding box center [232, 343] width 81 height 16
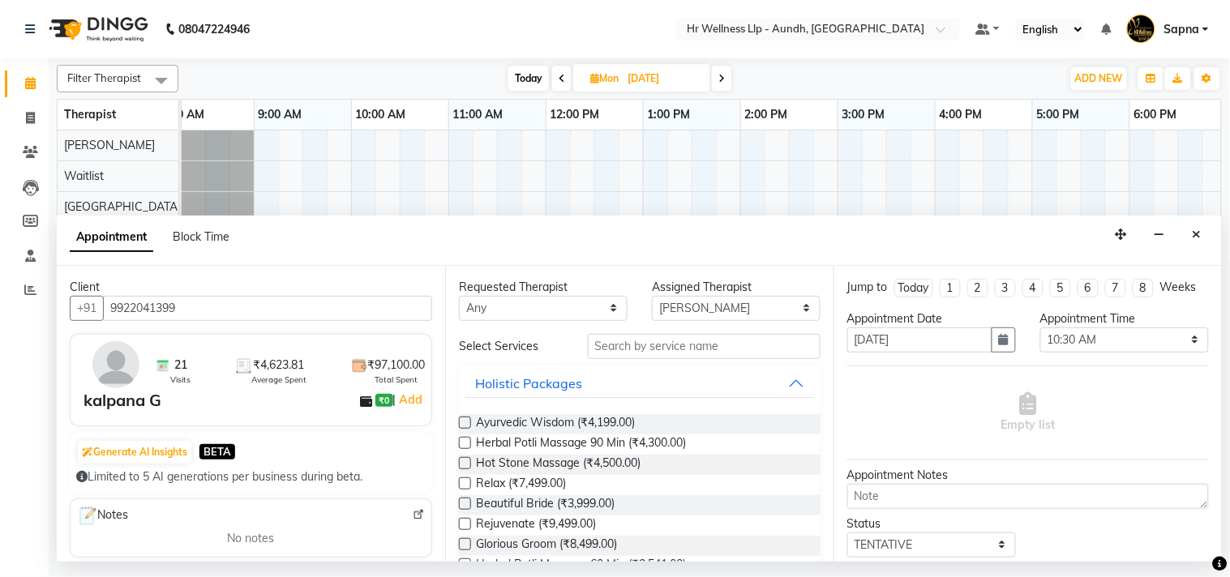
type input "9922041399"
click at [629, 342] on input "text" at bounding box center [704, 346] width 233 height 25
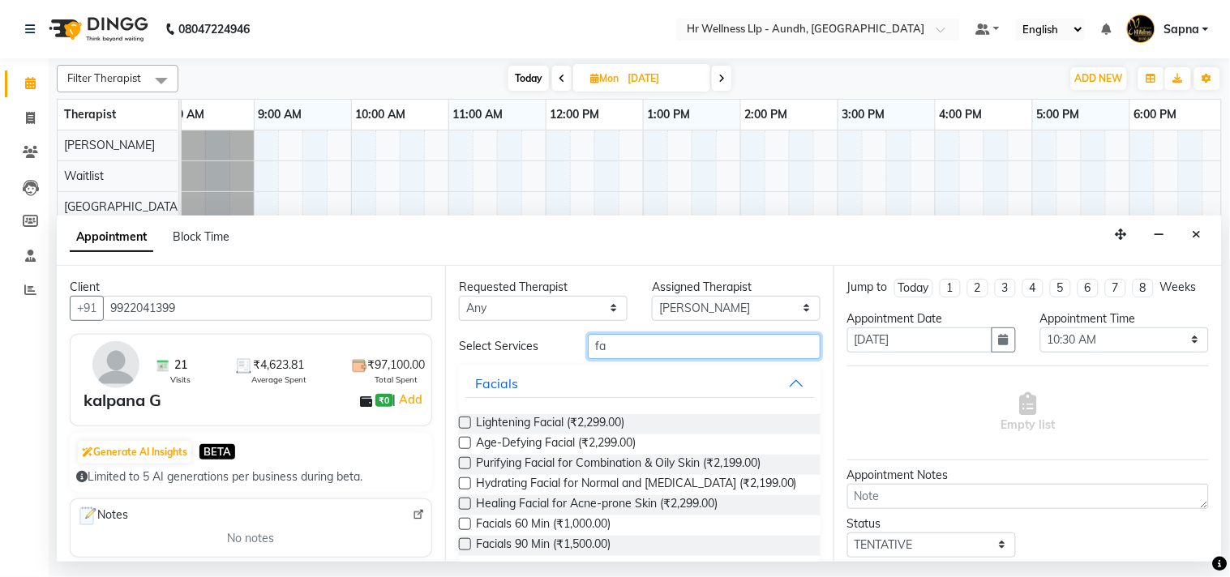
type input "fa"
click at [463, 426] on label at bounding box center [465, 423] width 12 height 12
click at [463, 426] on input "checkbox" at bounding box center [464, 424] width 11 height 11
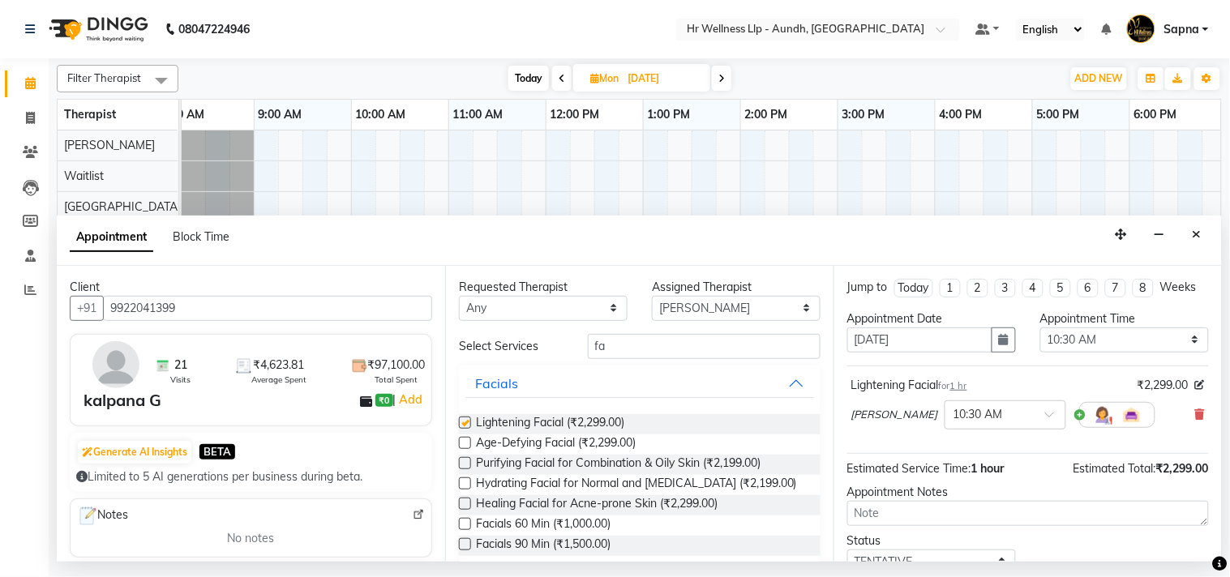
checkbox input "false"
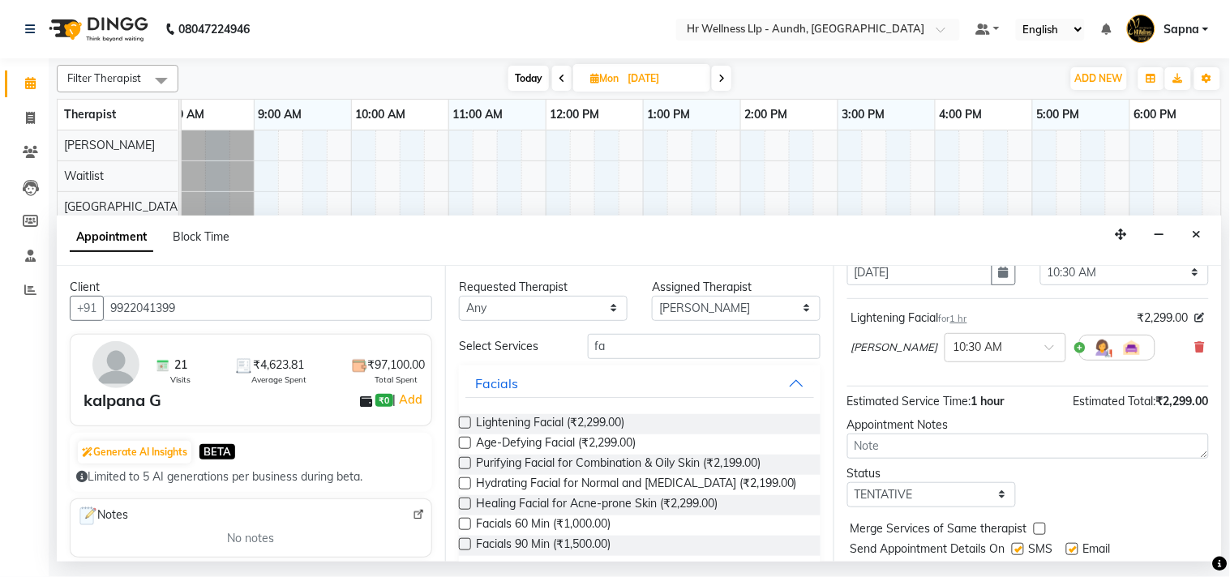
scroll to position [131, 0]
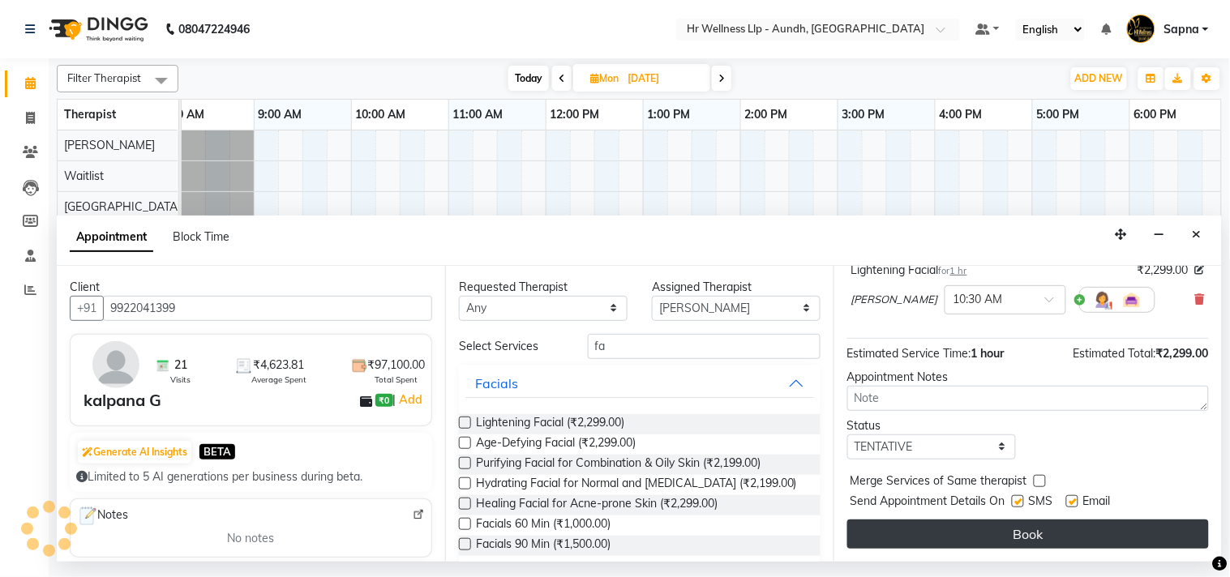
click at [955, 537] on button "Book" at bounding box center [1028, 534] width 362 height 29
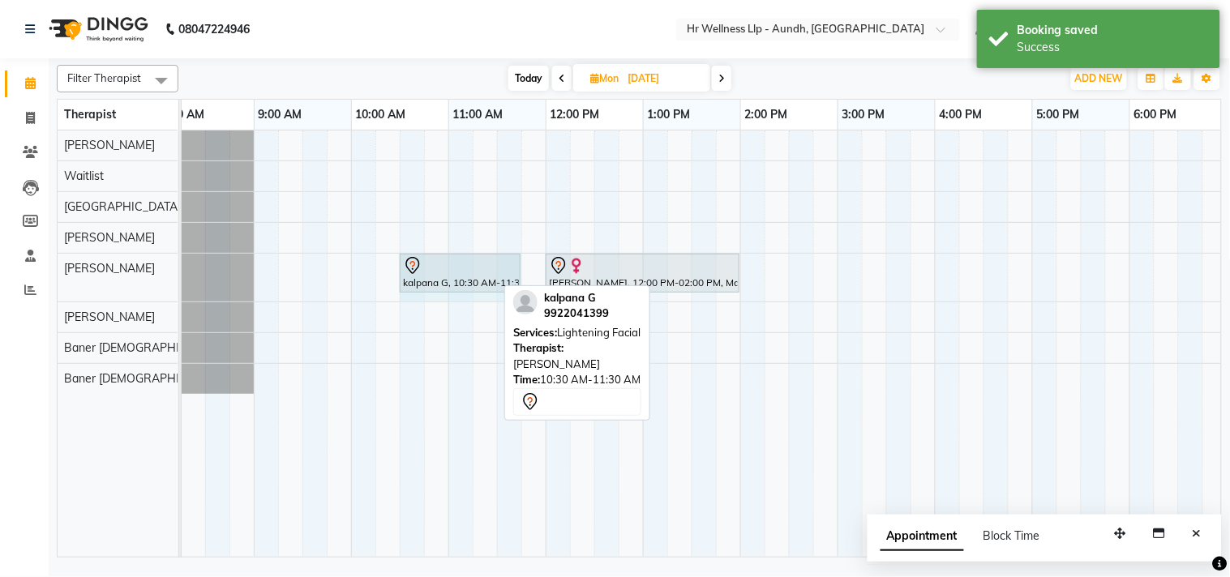
drag, startPoint x: 492, startPoint y: 263, endPoint x: 507, endPoint y: 268, distance: 15.9
click at [156, 268] on div "kalpana G, 10:30 AM-11:30 AM, Lightening Facial Shruti J, 12:00 PM-02:00 PM, Ma…" at bounding box center [156, 278] width 0 height 48
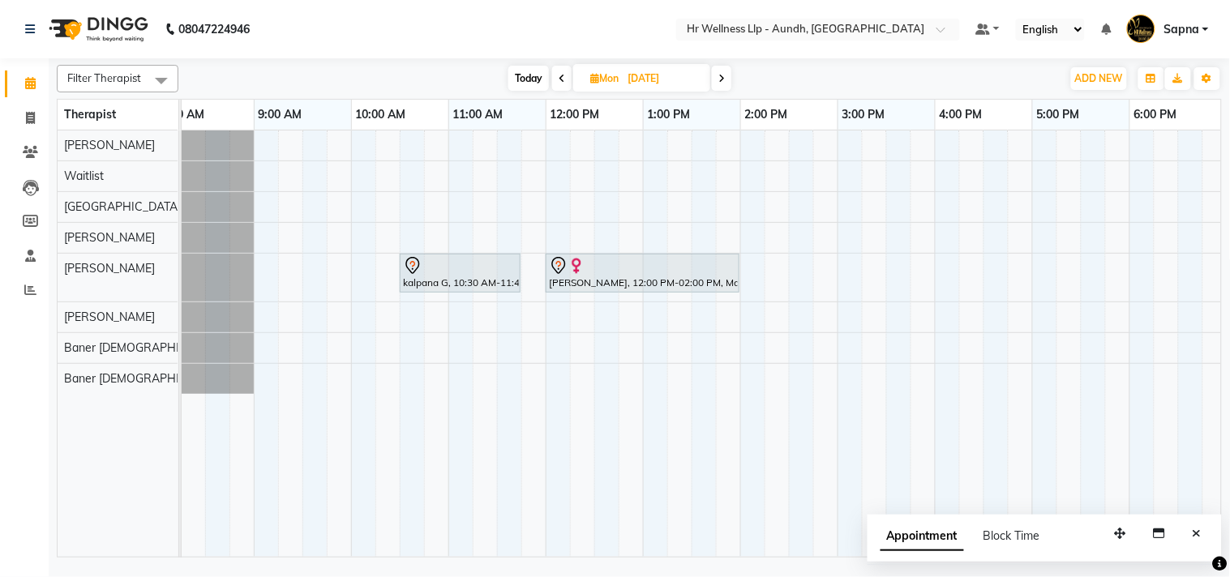
click at [593, 79] on icon at bounding box center [594, 78] width 9 height 11
select select "10"
select select "2025"
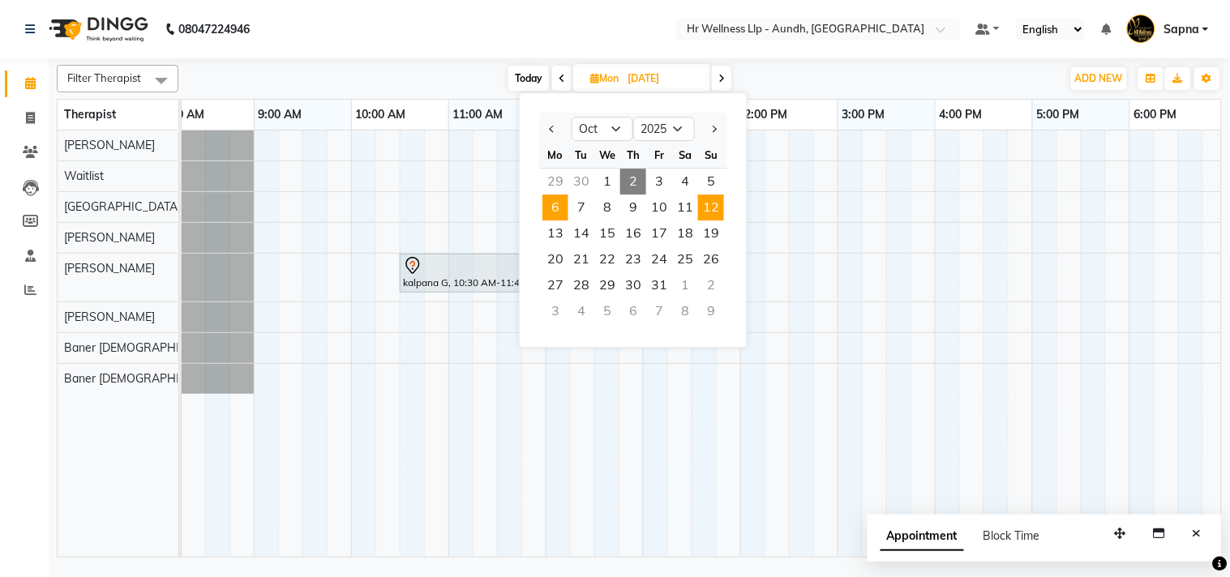
click at [709, 200] on span "12" at bounding box center [711, 208] width 26 height 26
type input "12-10-2025"
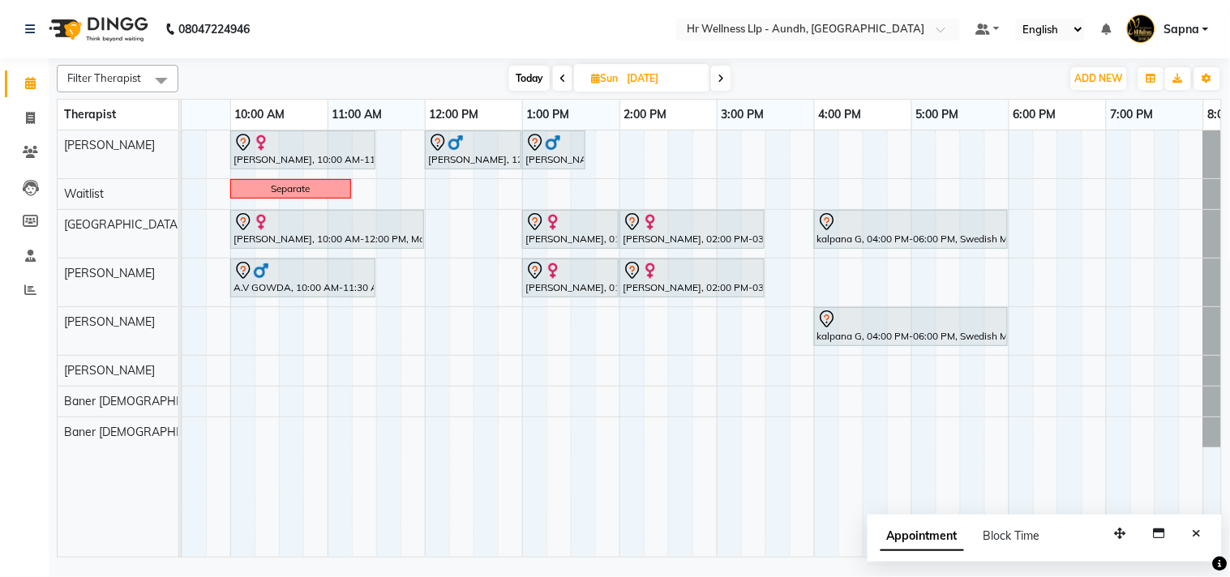
scroll to position [0, 144]
click at [591, 76] on icon at bounding box center [595, 78] width 9 height 11
select select "10"
select select "2025"
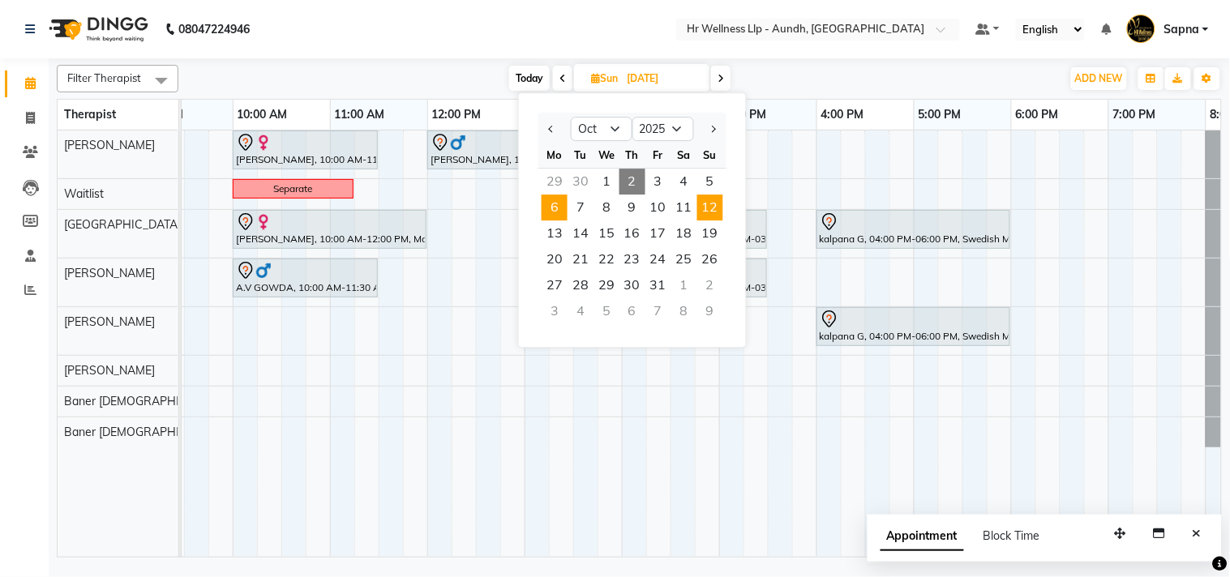
click at [557, 206] on span "6" at bounding box center [554, 208] width 26 height 26
type input "06-10-2025"
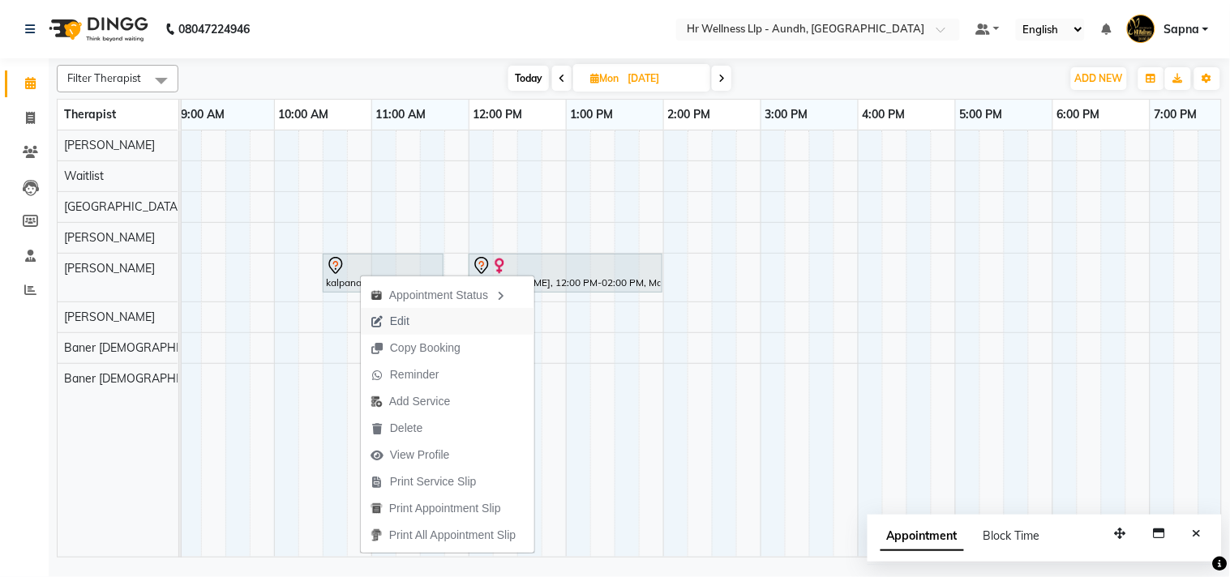
click at [403, 316] on span "Edit" at bounding box center [399, 321] width 19 height 17
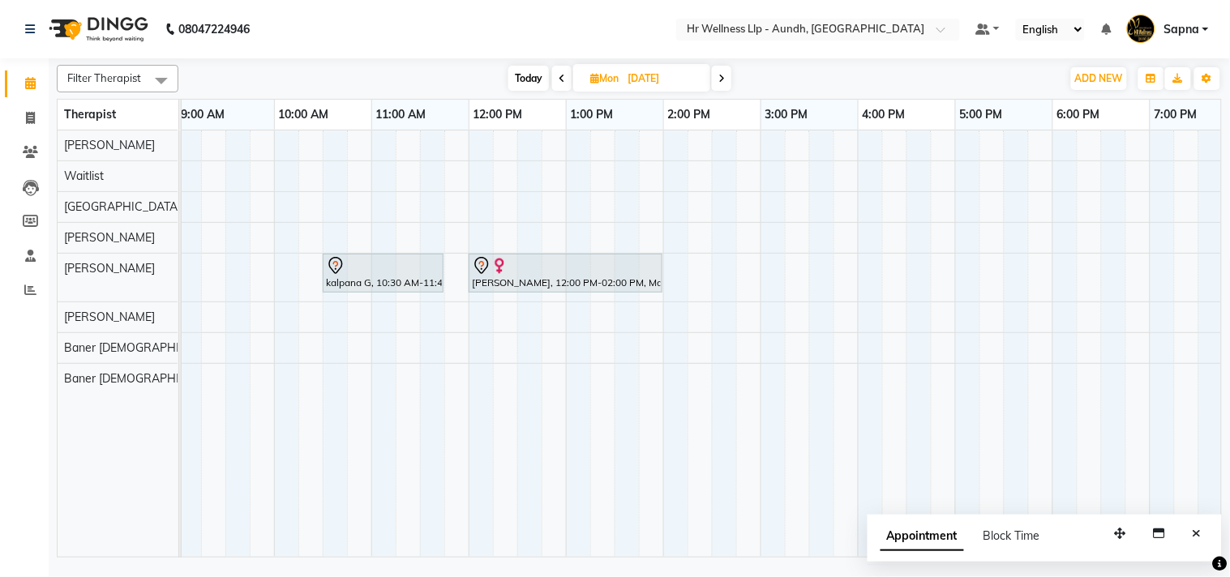
select select "630"
select select "tentative"
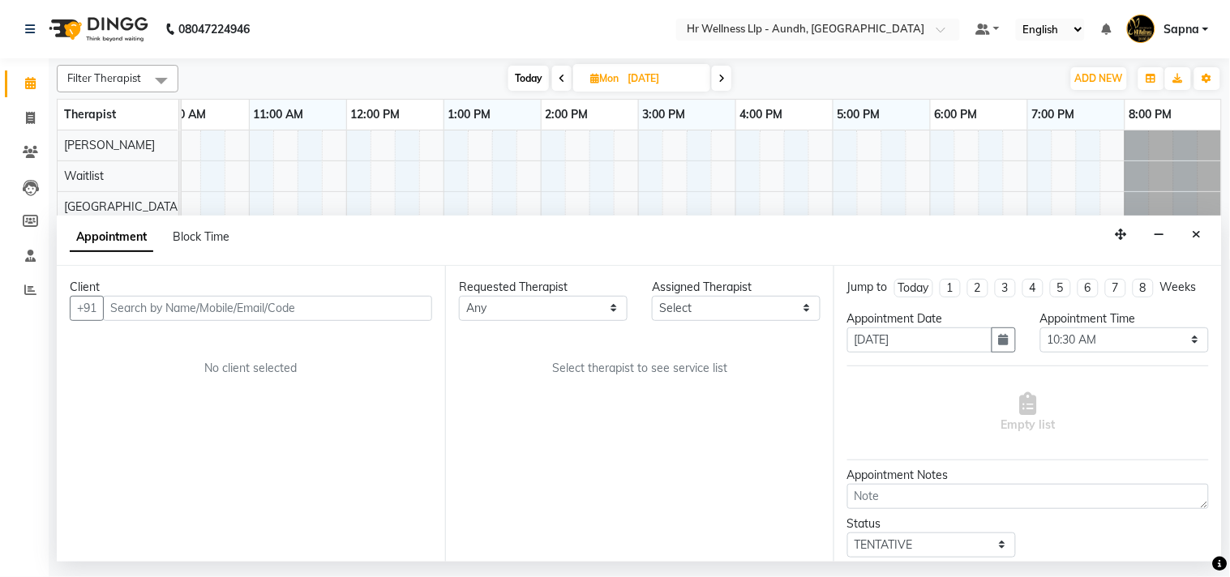
select select "77661"
select select "1340"
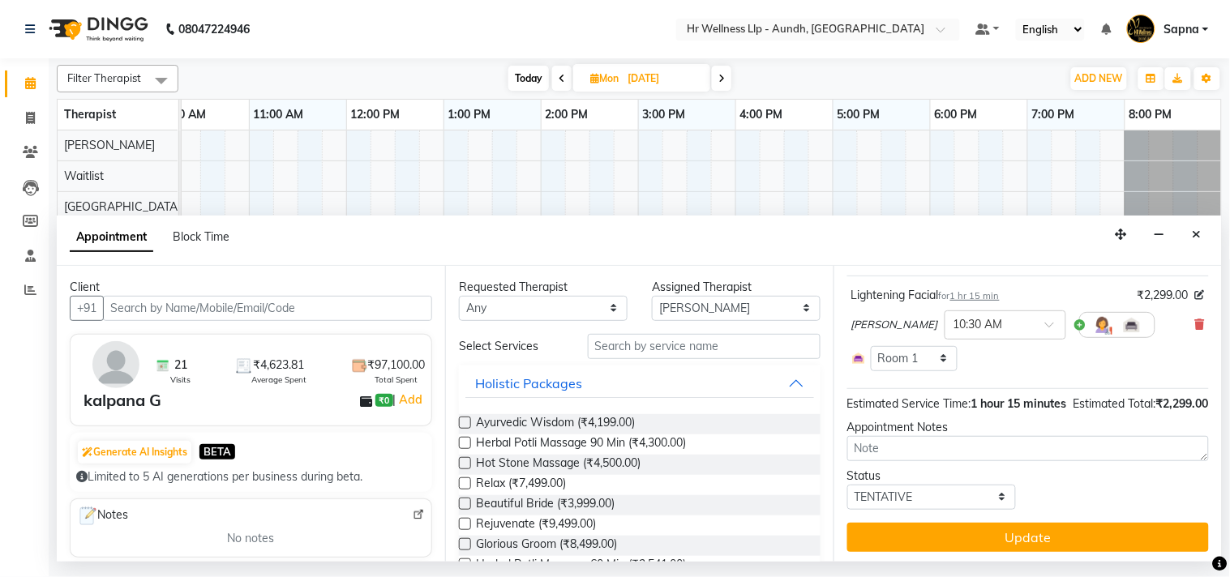
click at [999, 255] on icon "button" at bounding box center [1004, 249] width 10 height 11
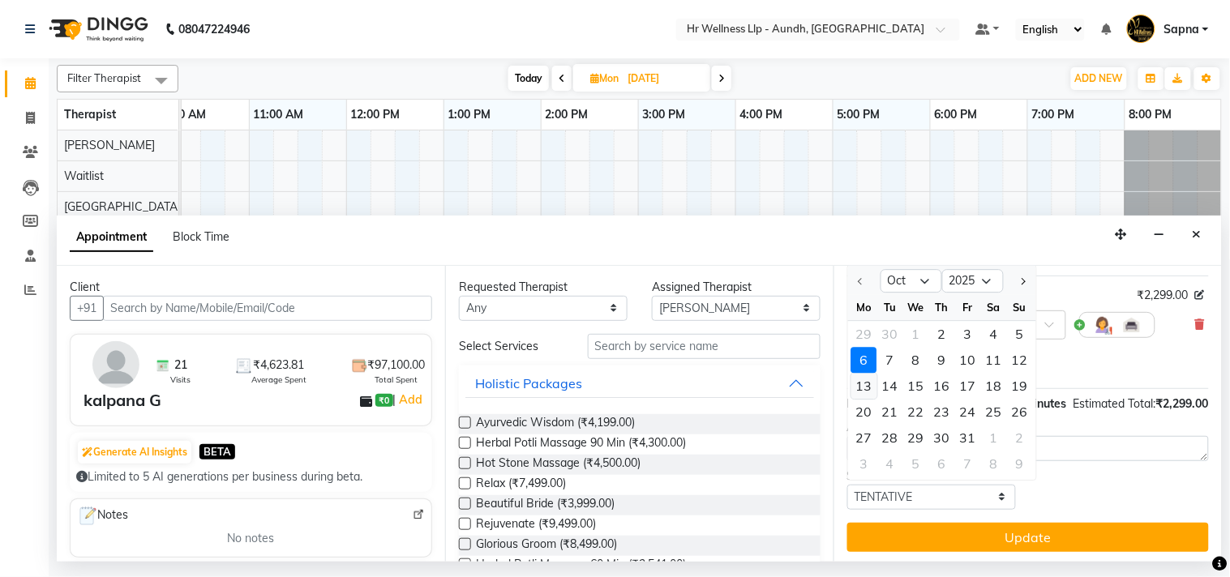
click at [863, 399] on div "13" at bounding box center [864, 386] width 26 height 26
type input "[DATE]"
select select "630"
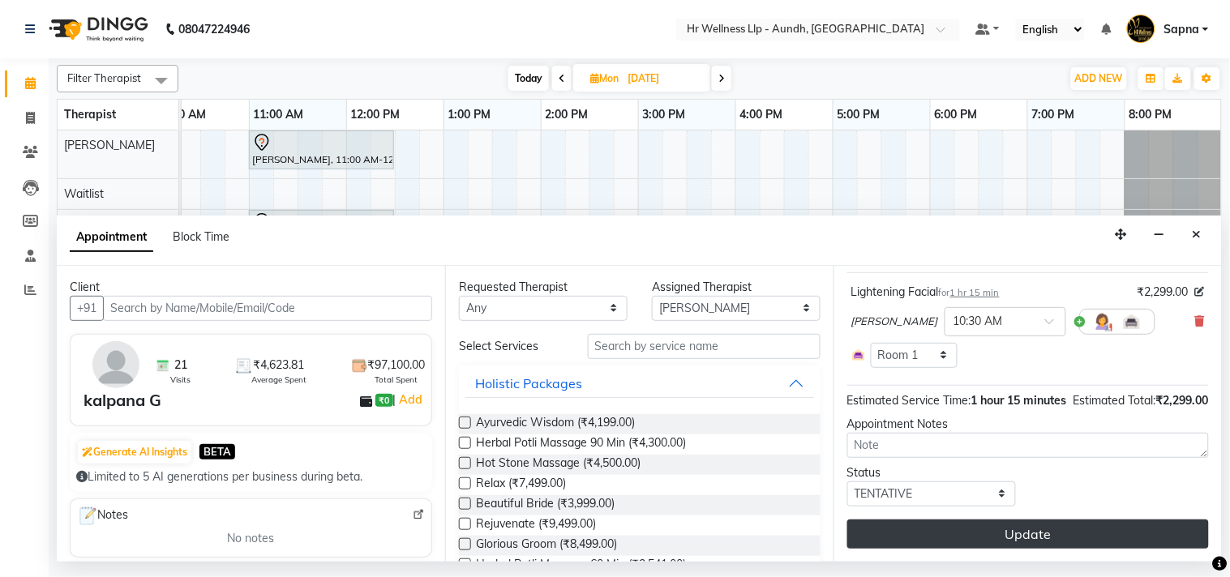
click at [934, 541] on button "Update" at bounding box center [1028, 534] width 362 height 29
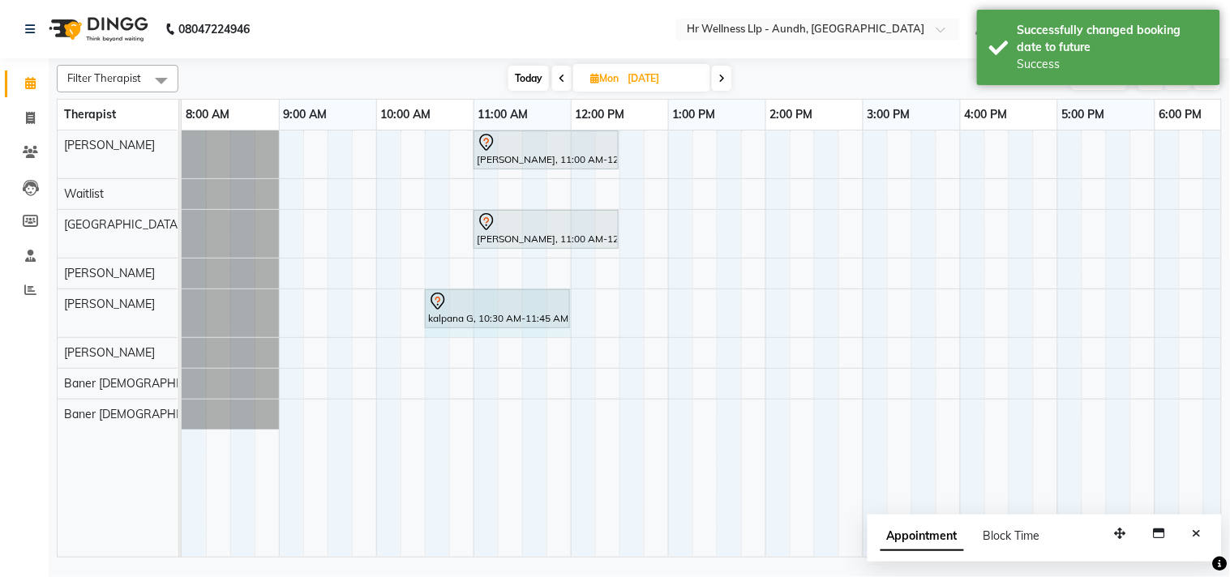
drag, startPoint x: 543, startPoint y: 302, endPoint x: 552, endPoint y: 302, distance: 8.9
click at [182, 302] on div "kalpana G, 10:30 AM-11:45 AM, Lightening Facial kalpana G, 10:30 AM-11:45 AM, L…" at bounding box center [182, 313] width 0 height 48
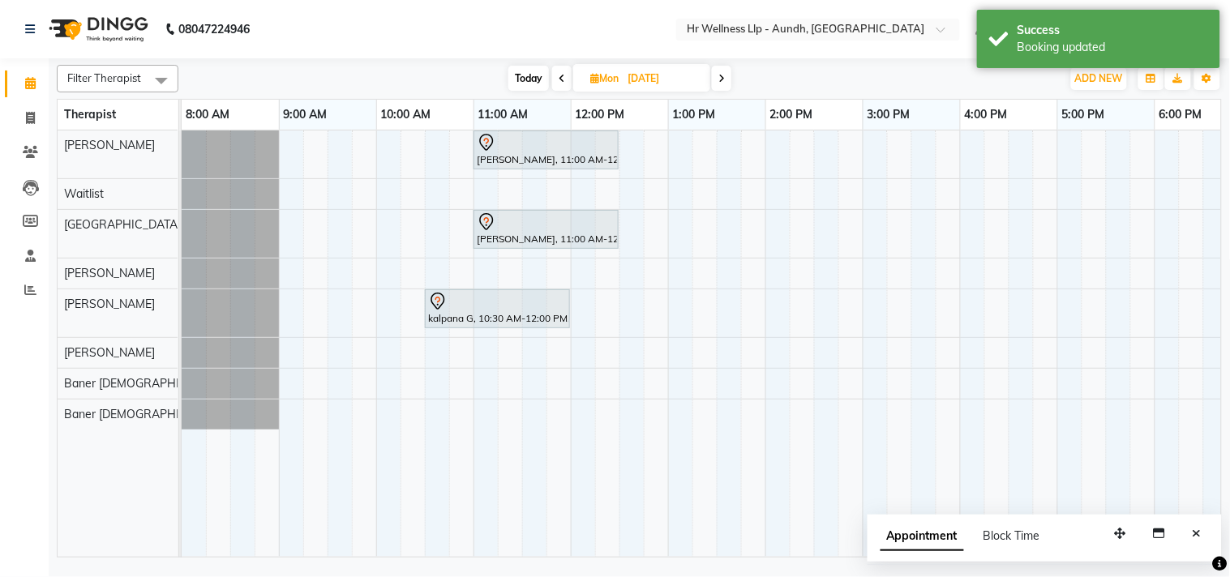
click at [528, 81] on span "Today" at bounding box center [528, 78] width 41 height 25
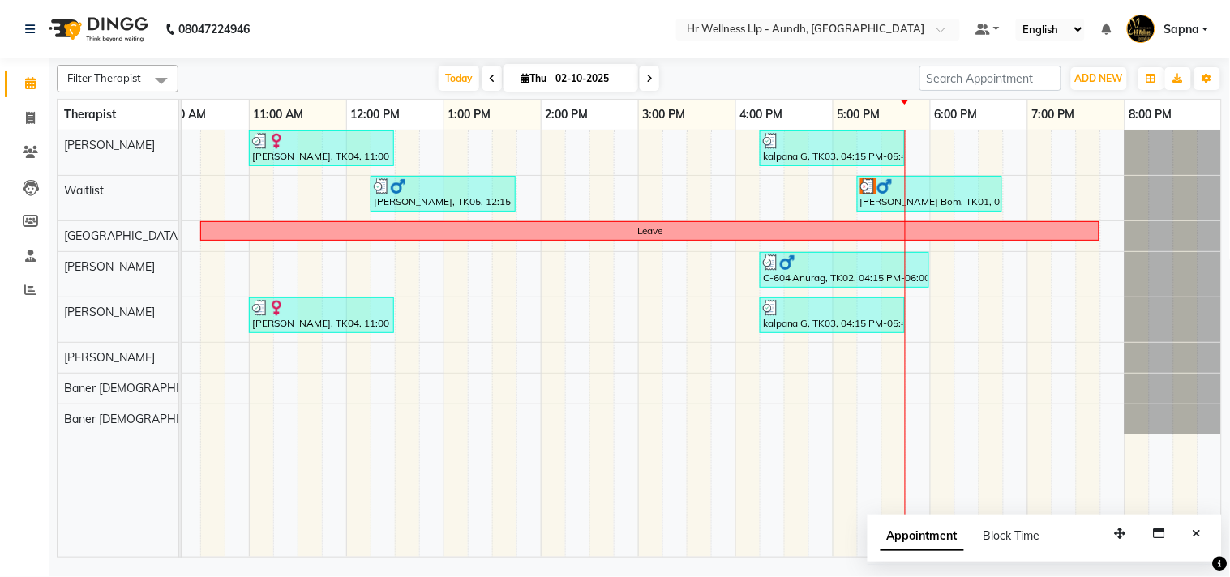
click at [646, 79] on icon at bounding box center [649, 79] width 6 height 10
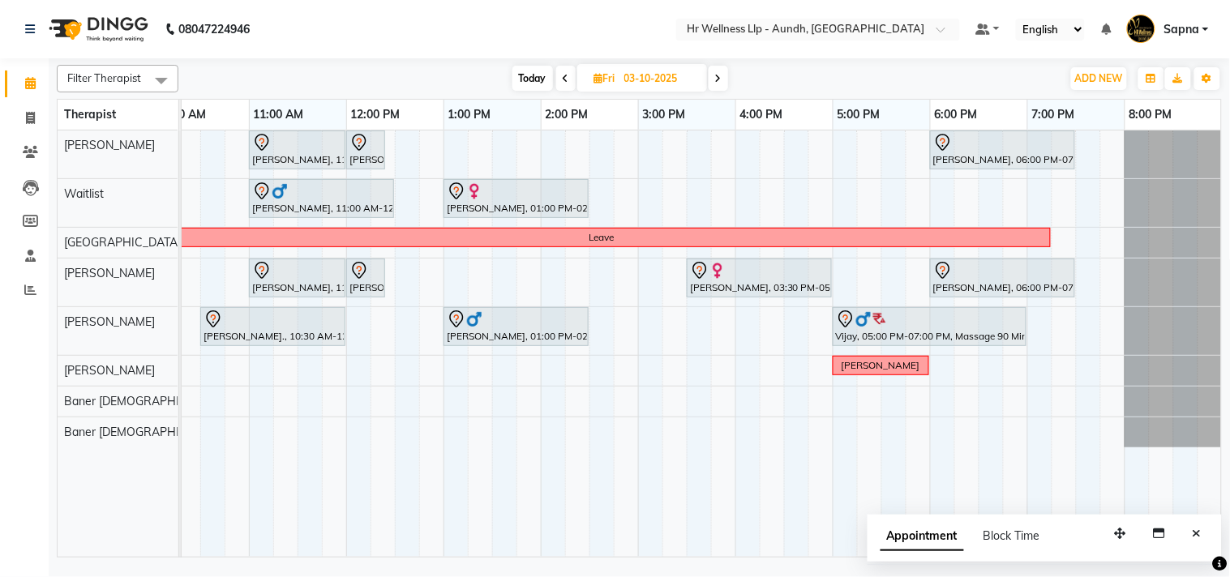
click at [531, 74] on span "Today" at bounding box center [532, 78] width 41 height 25
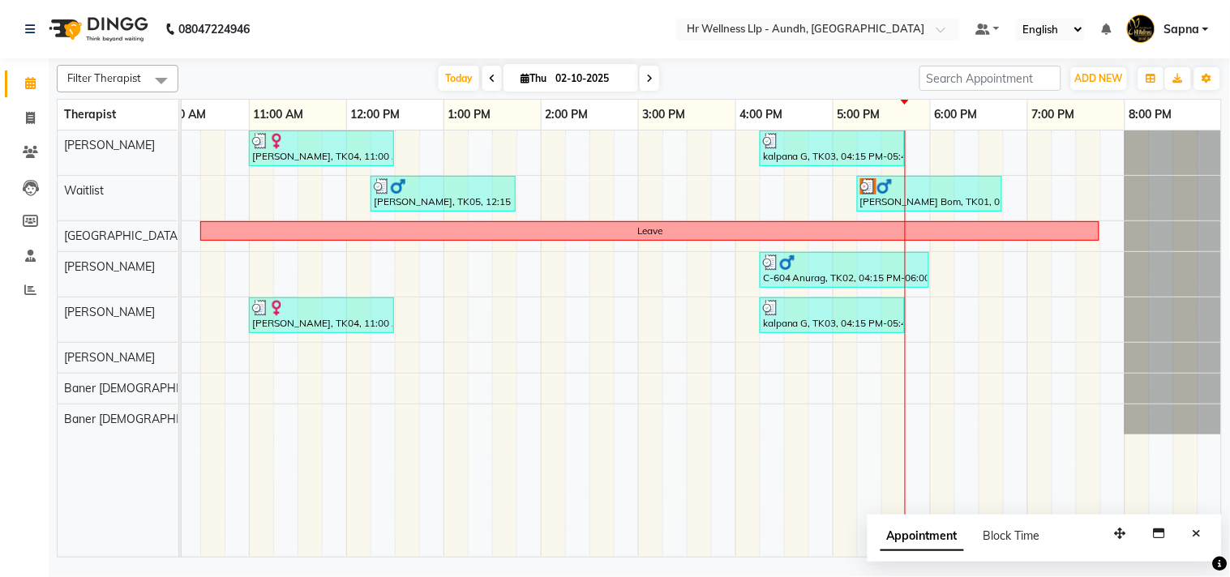
click at [646, 79] on icon at bounding box center [649, 79] width 6 height 10
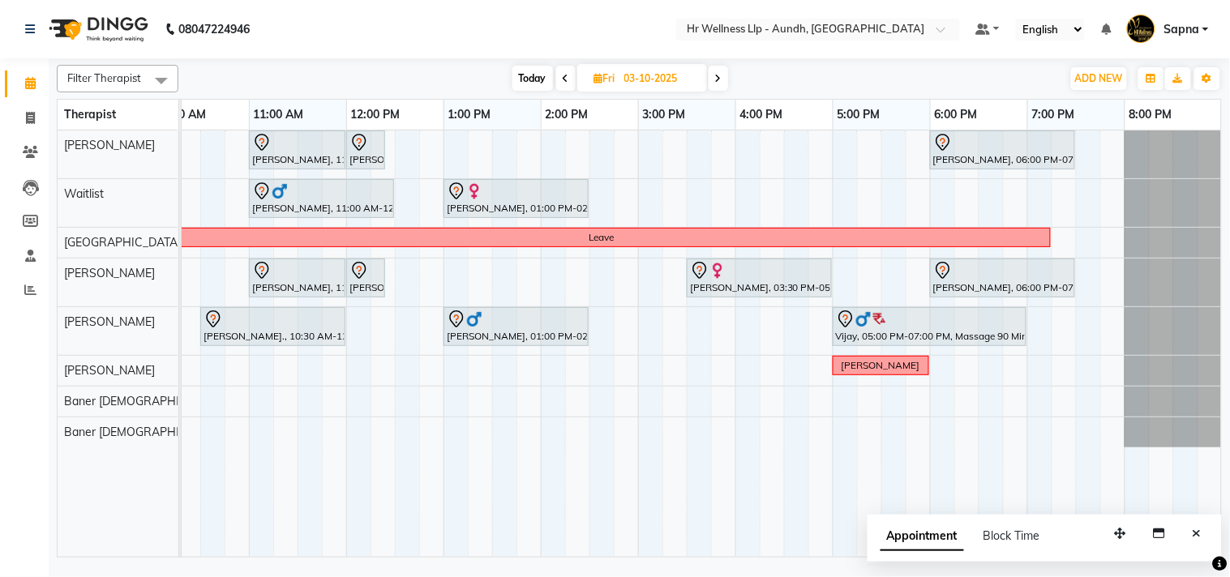
click at [531, 81] on span "Today" at bounding box center [532, 78] width 41 height 25
type input "02-10-2025"
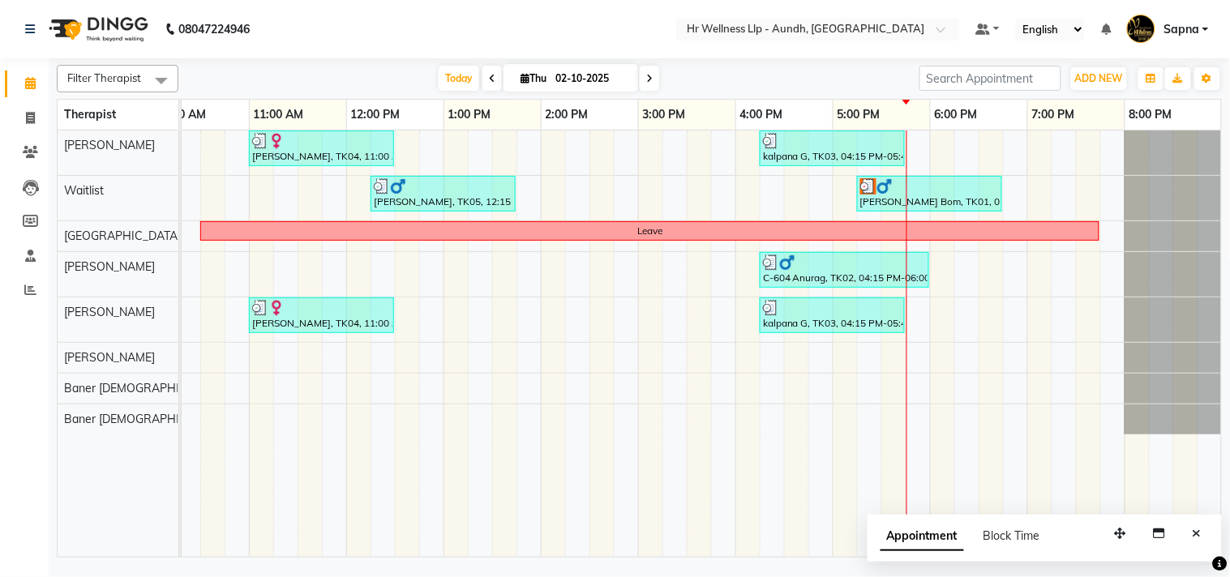
click at [520, 72] on span "Thu" at bounding box center [533, 78] width 34 height 12
select select "10"
select select "2025"
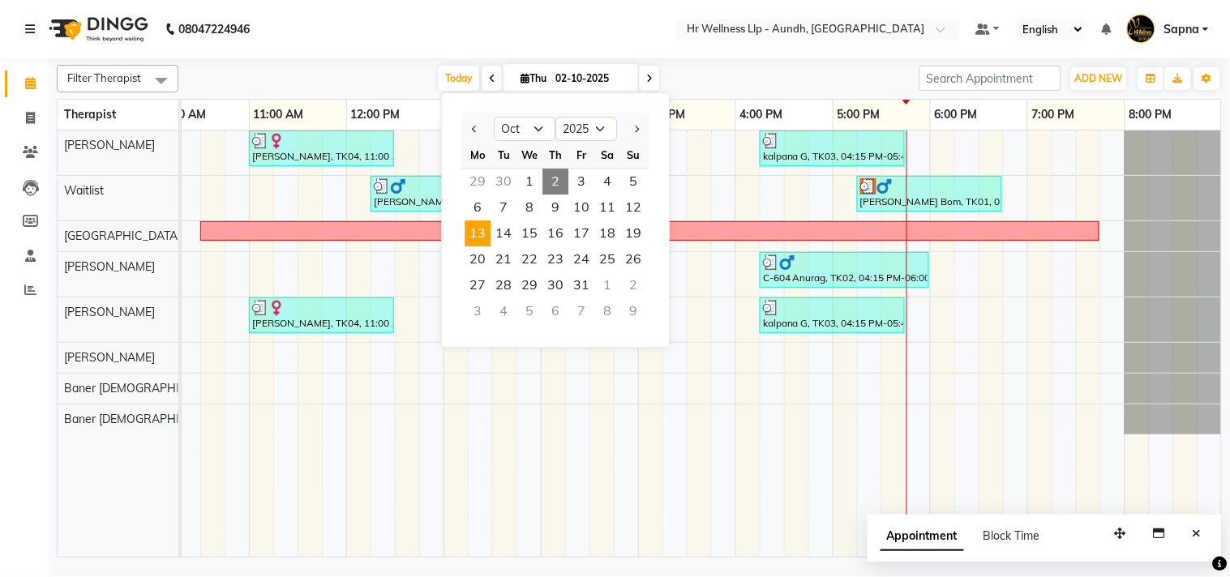
click at [482, 240] on span "13" at bounding box center [477, 233] width 26 height 26
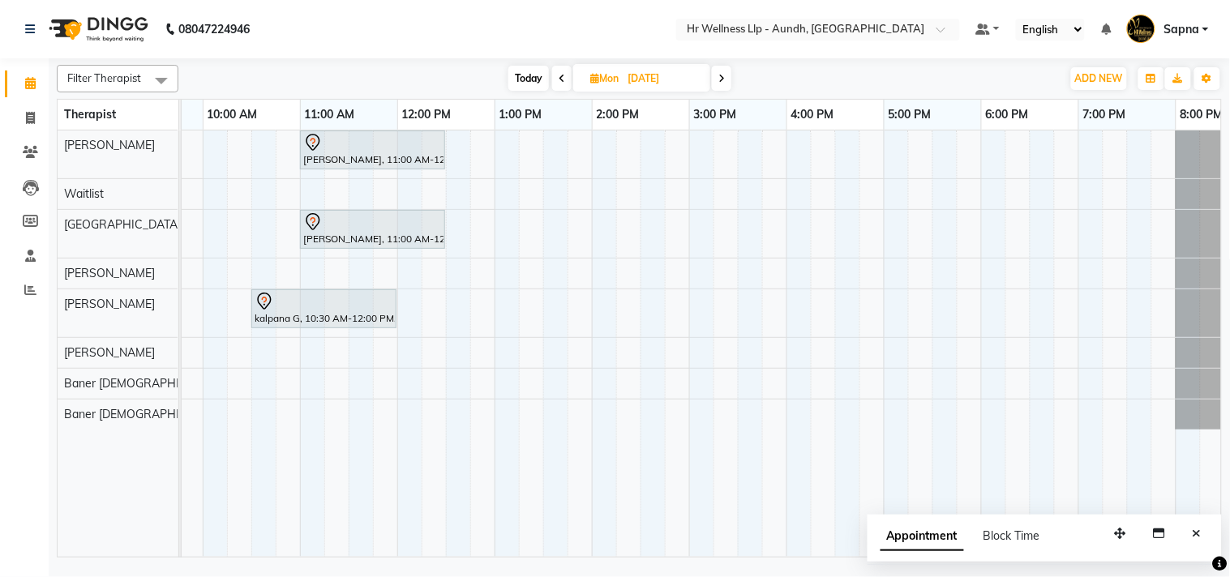
click at [527, 83] on span "Today" at bounding box center [528, 78] width 41 height 25
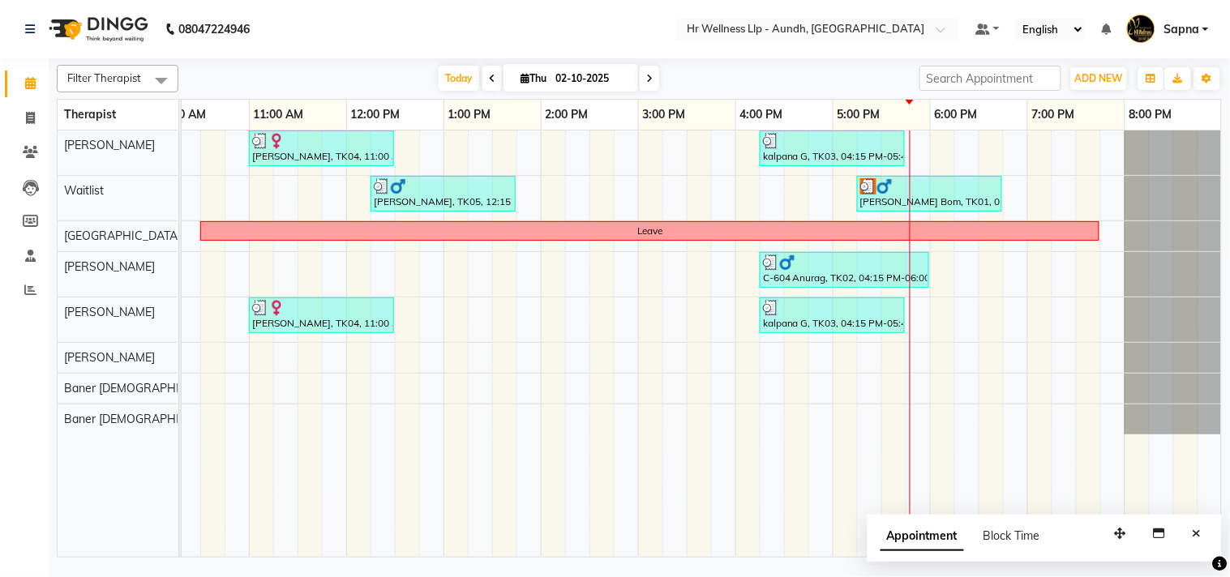
click at [647, 83] on icon at bounding box center [649, 79] width 6 height 10
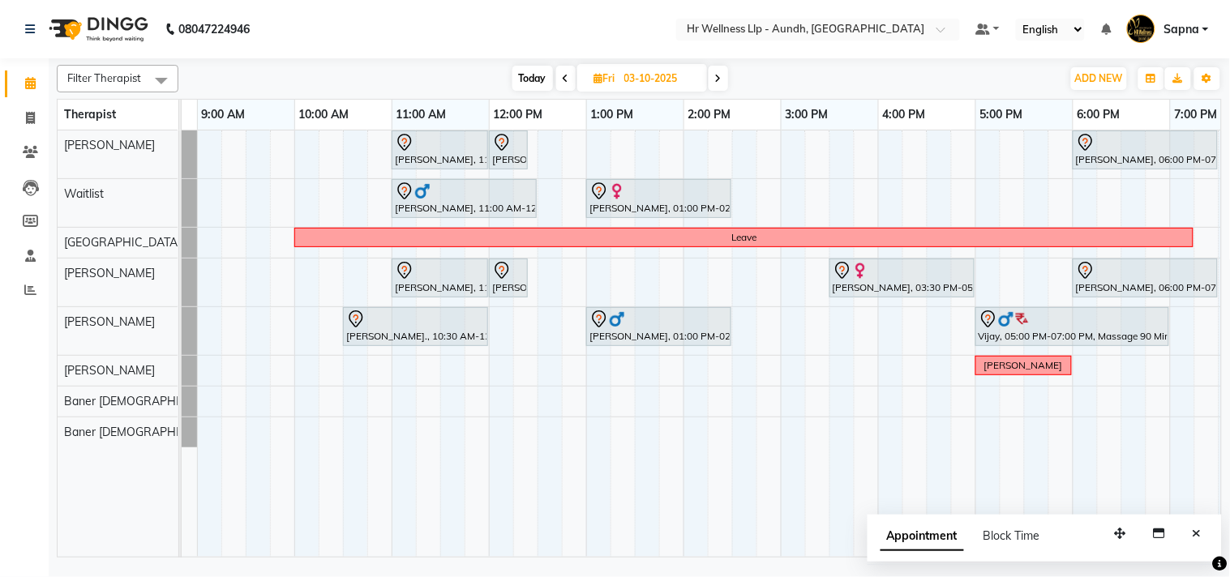
scroll to position [0, 0]
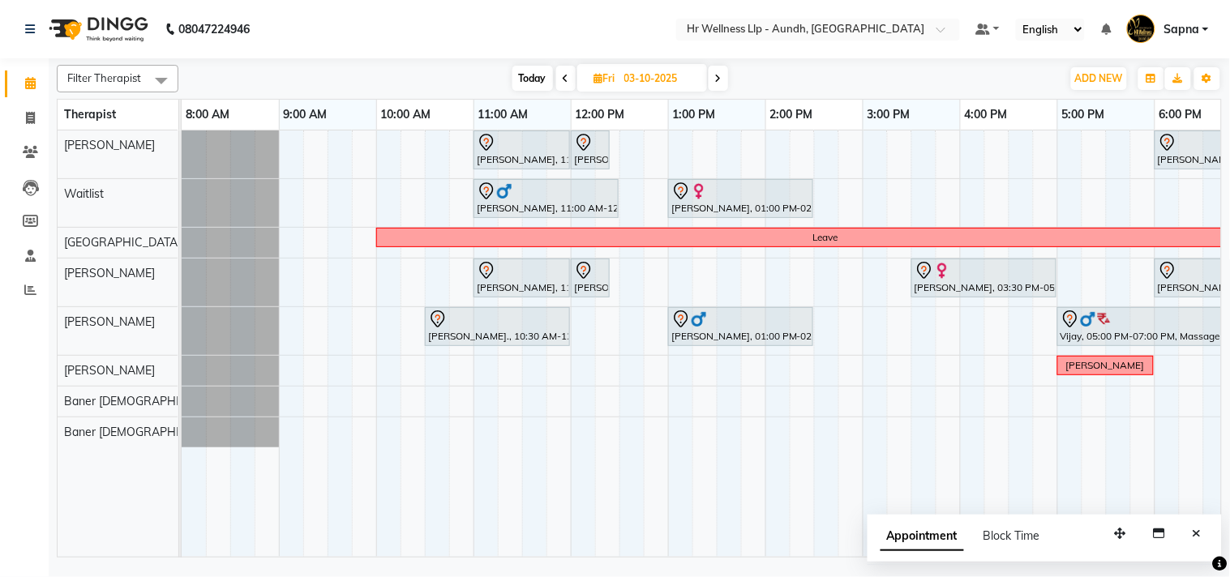
click at [513, 71] on span "Today" at bounding box center [532, 78] width 41 height 25
type input "02-10-2025"
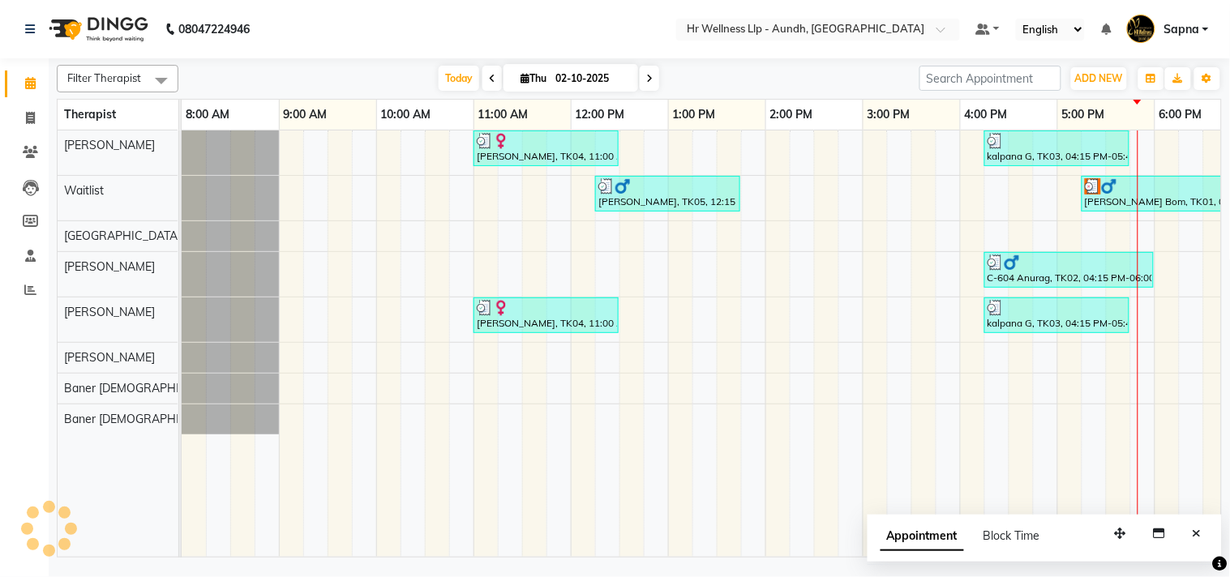
scroll to position [0, 225]
